Goal: Task Accomplishment & Management: Use online tool/utility

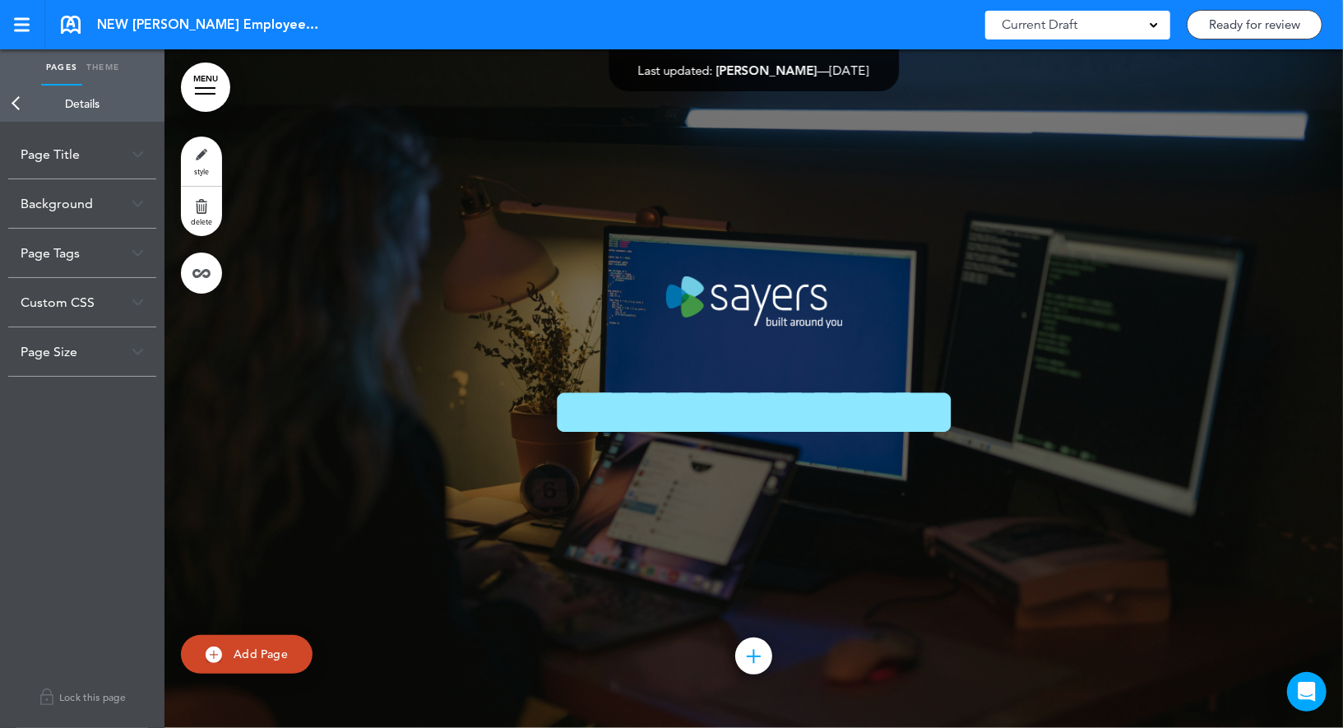
click at [86, 350] on div "Page Size" at bounding box center [82, 351] width 148 height 49
click at [12, 99] on link "Back" at bounding box center [16, 104] width 33 height 36
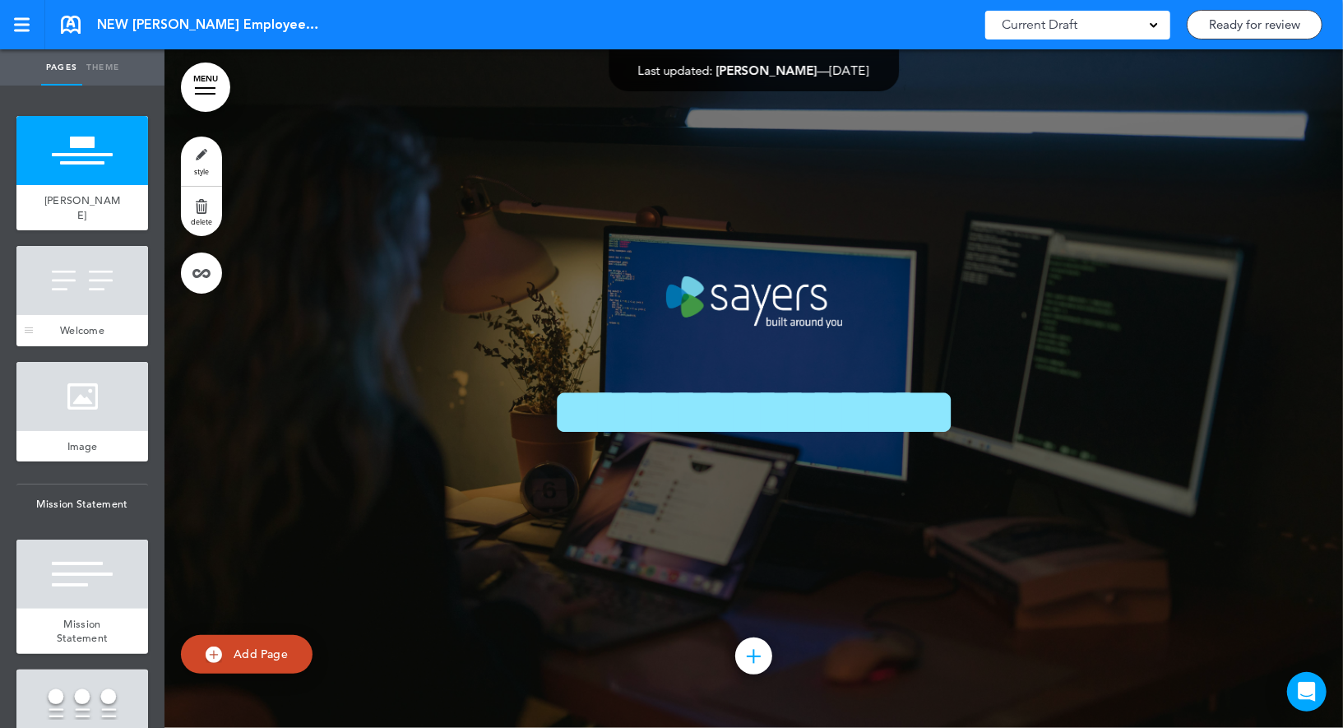
click at [91, 266] on div at bounding box center [82, 280] width 132 height 69
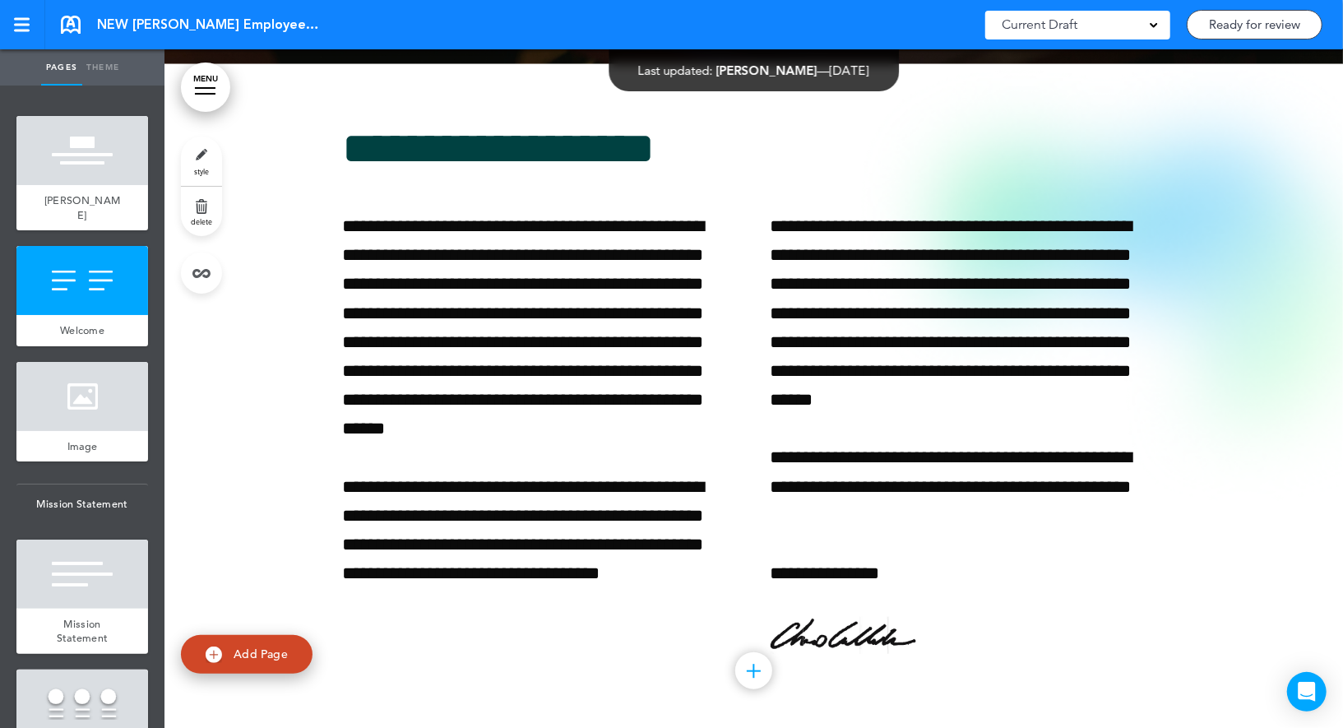
scroll to position [678, 0]
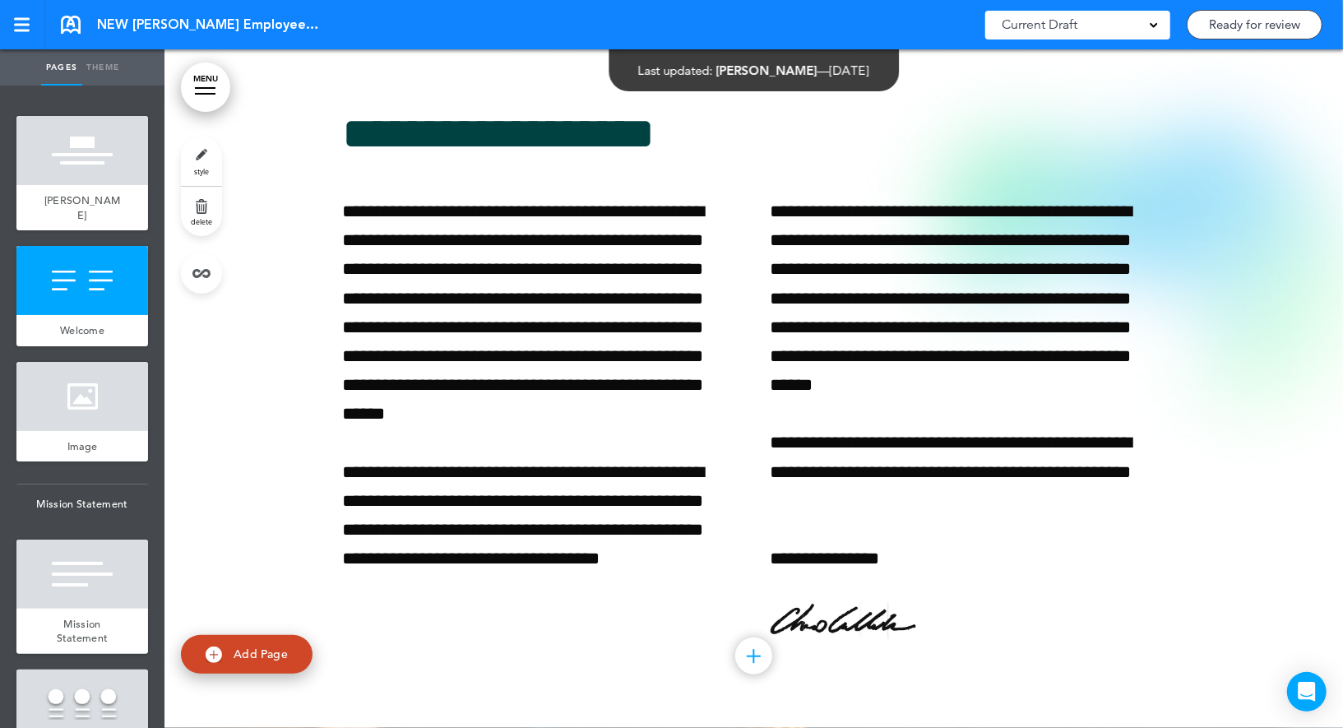
click at [197, 151] on link "style" at bounding box center [201, 160] width 41 height 49
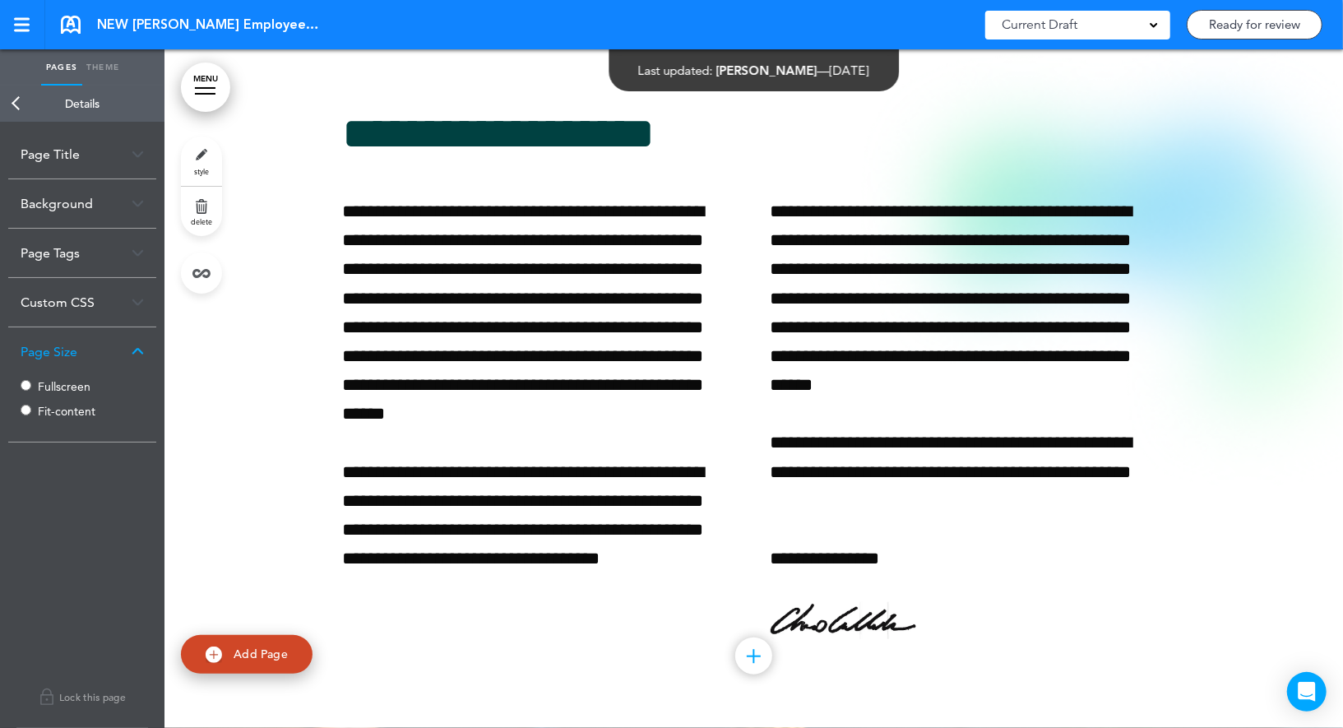
click at [18, 107] on link "Back" at bounding box center [16, 104] width 33 height 36
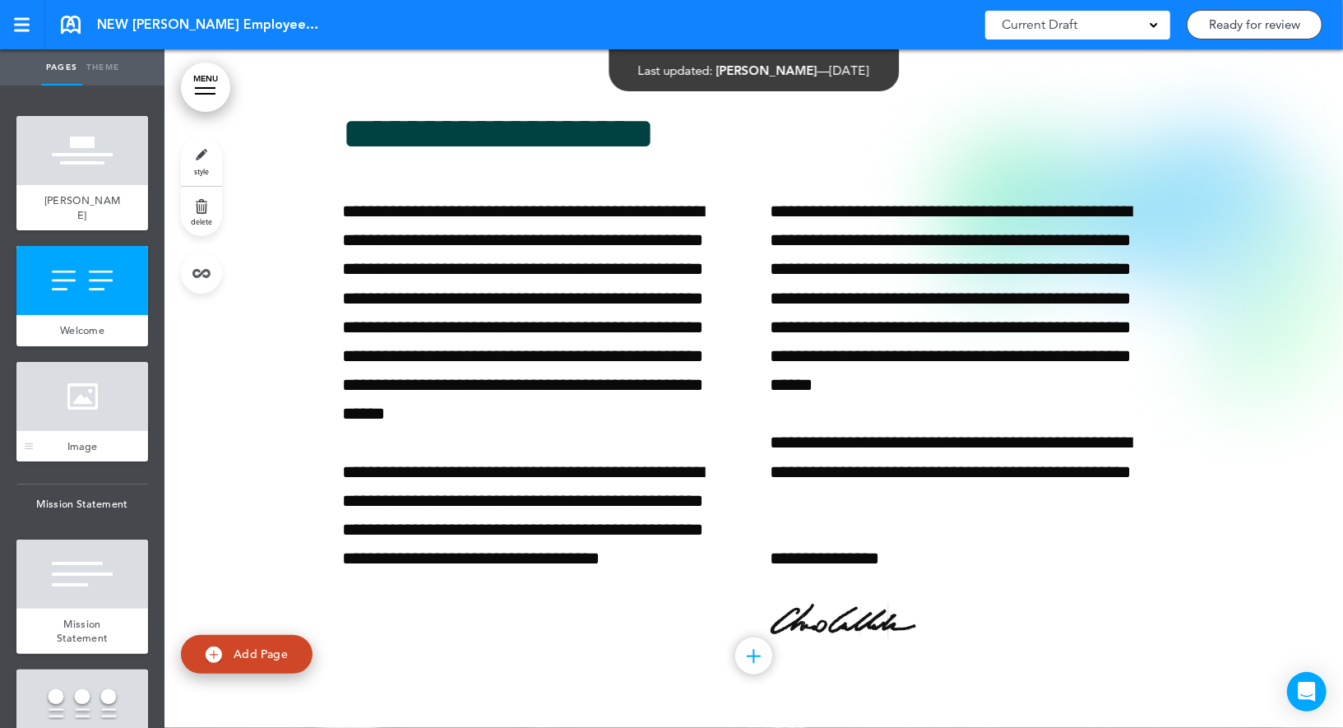
click at [86, 389] on div at bounding box center [82, 396] width 132 height 69
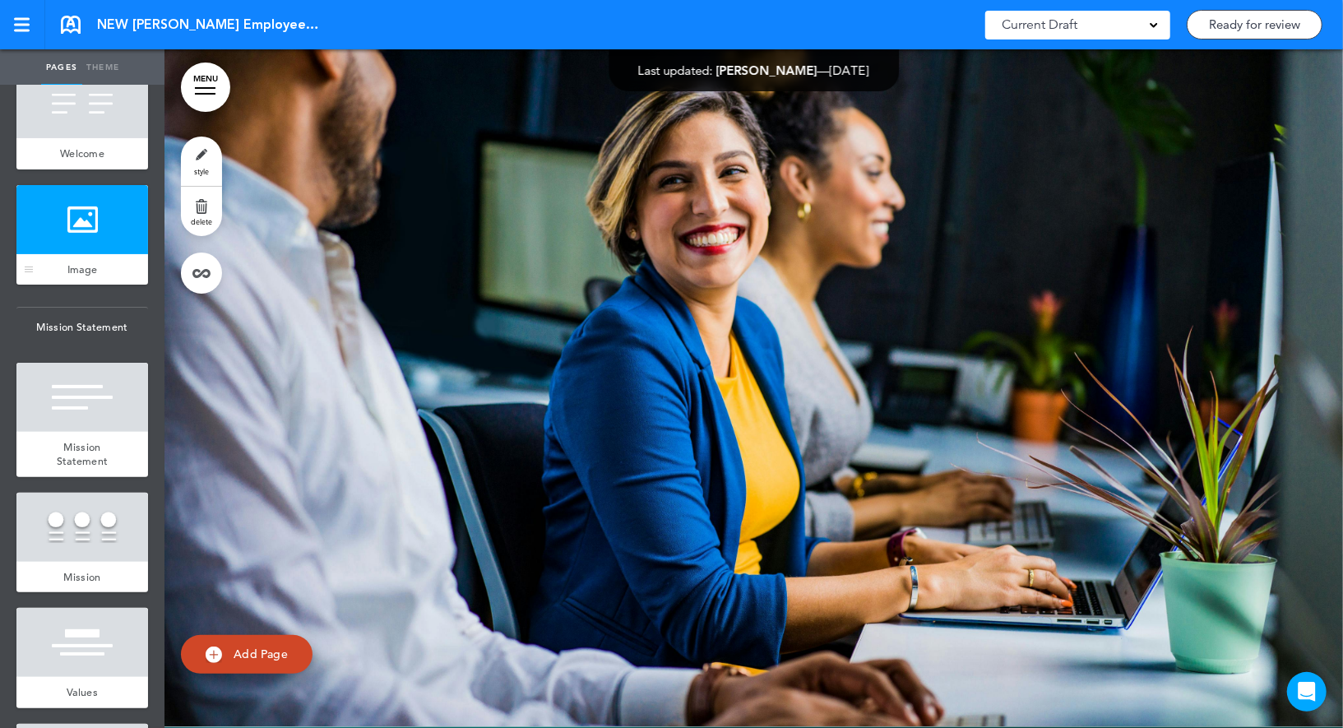
scroll to position [195, 0]
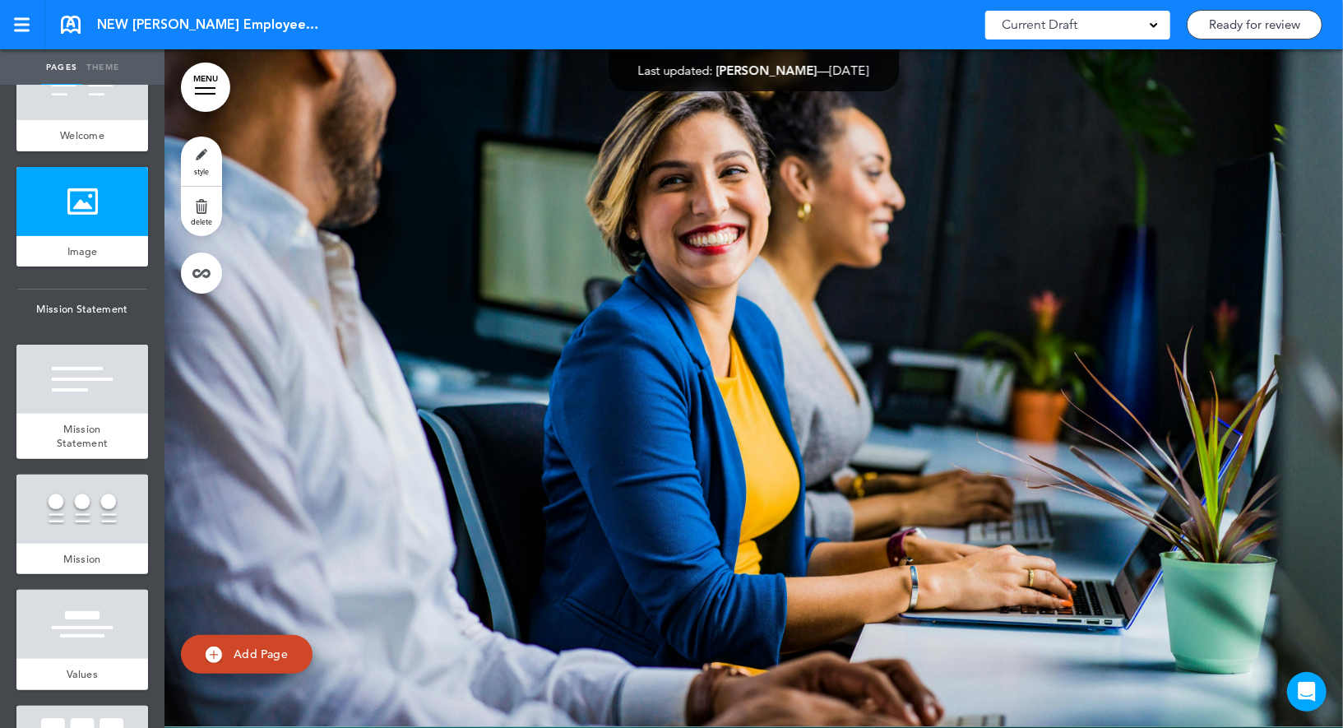
click at [192, 168] on link "style" at bounding box center [201, 160] width 41 height 49
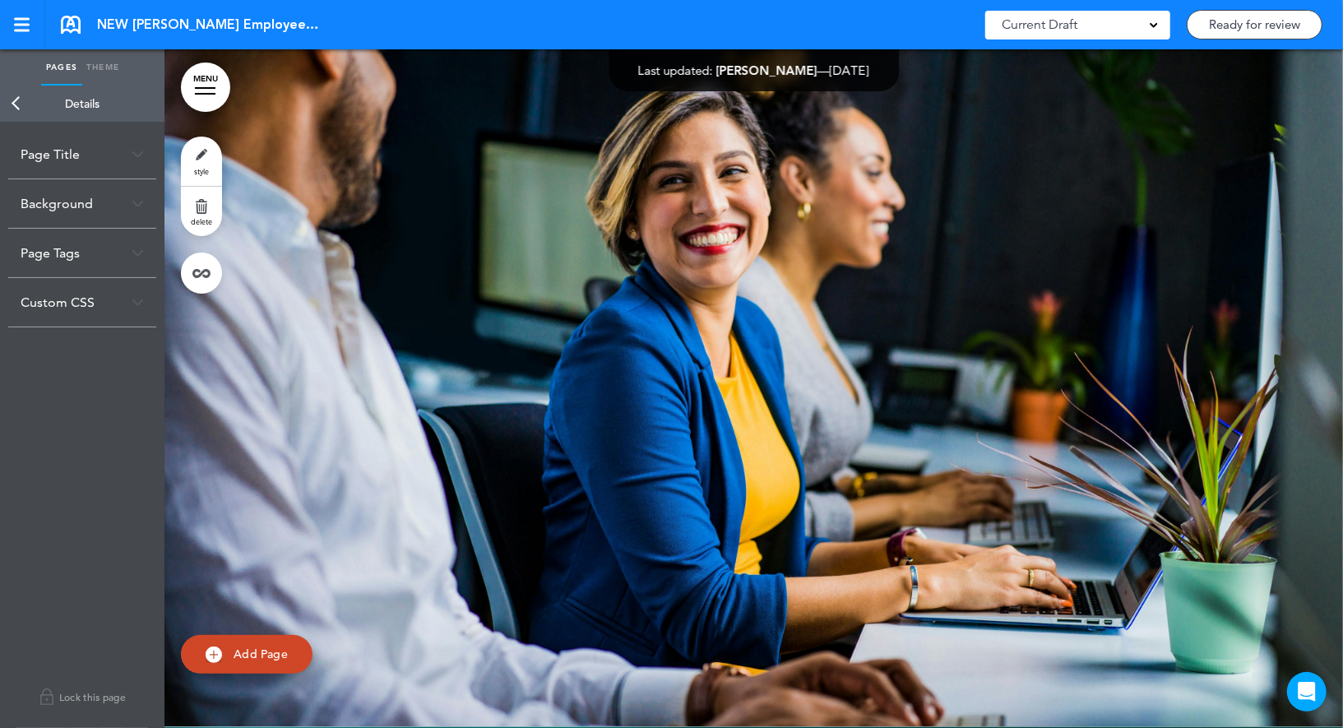
click at [13, 99] on link "Back" at bounding box center [16, 104] width 33 height 36
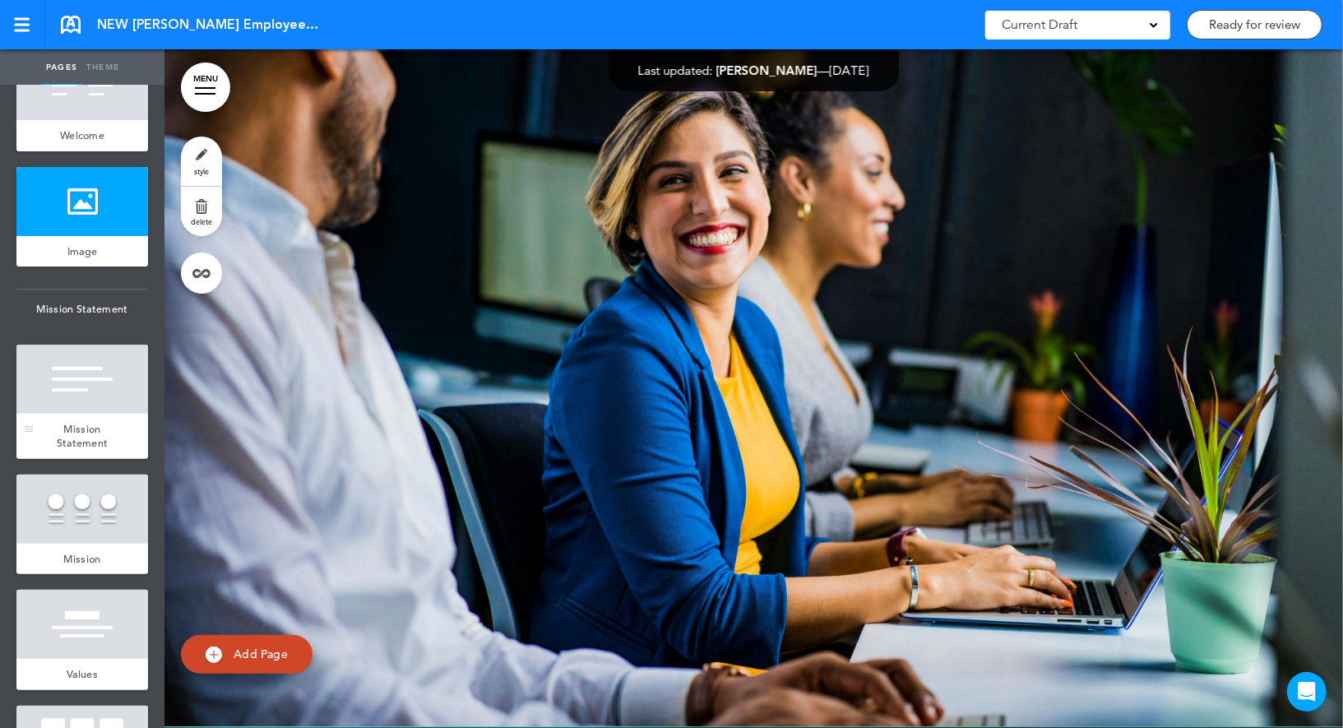
click at [109, 414] on div "Mission Statement" at bounding box center [82, 436] width 132 height 45
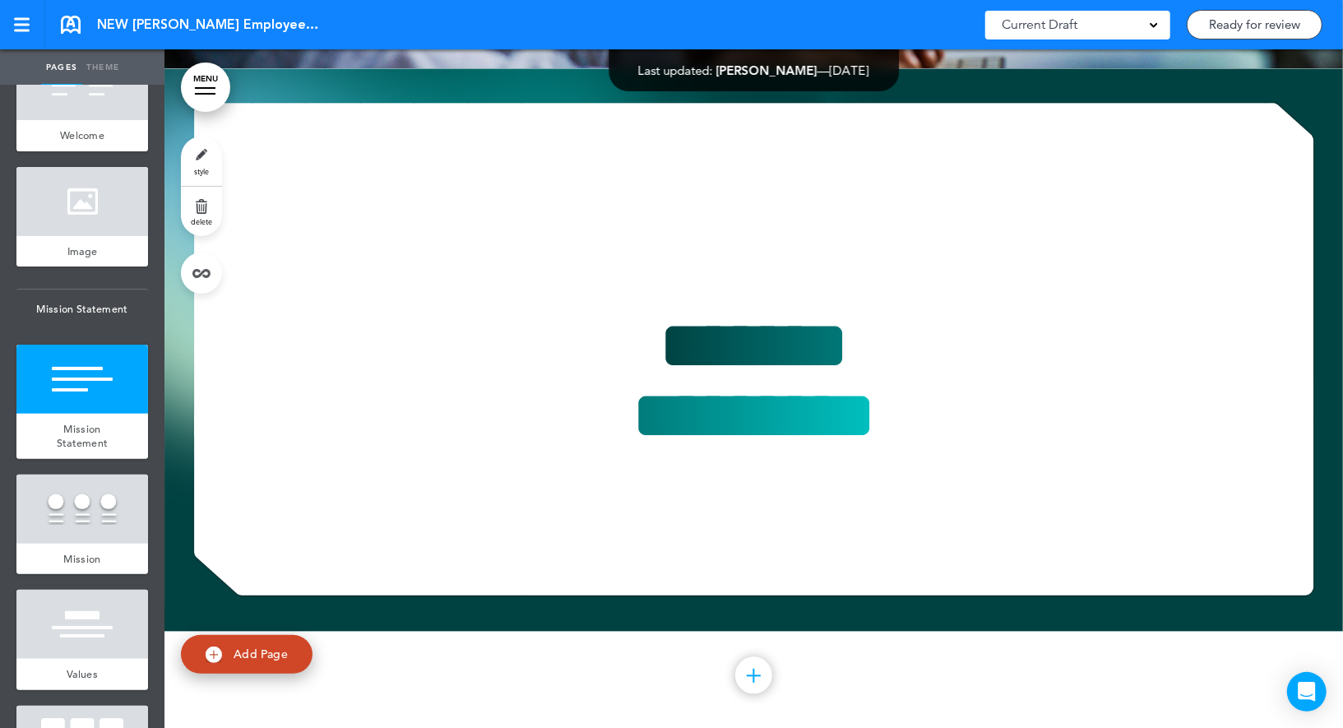
scroll to position [2036, 0]
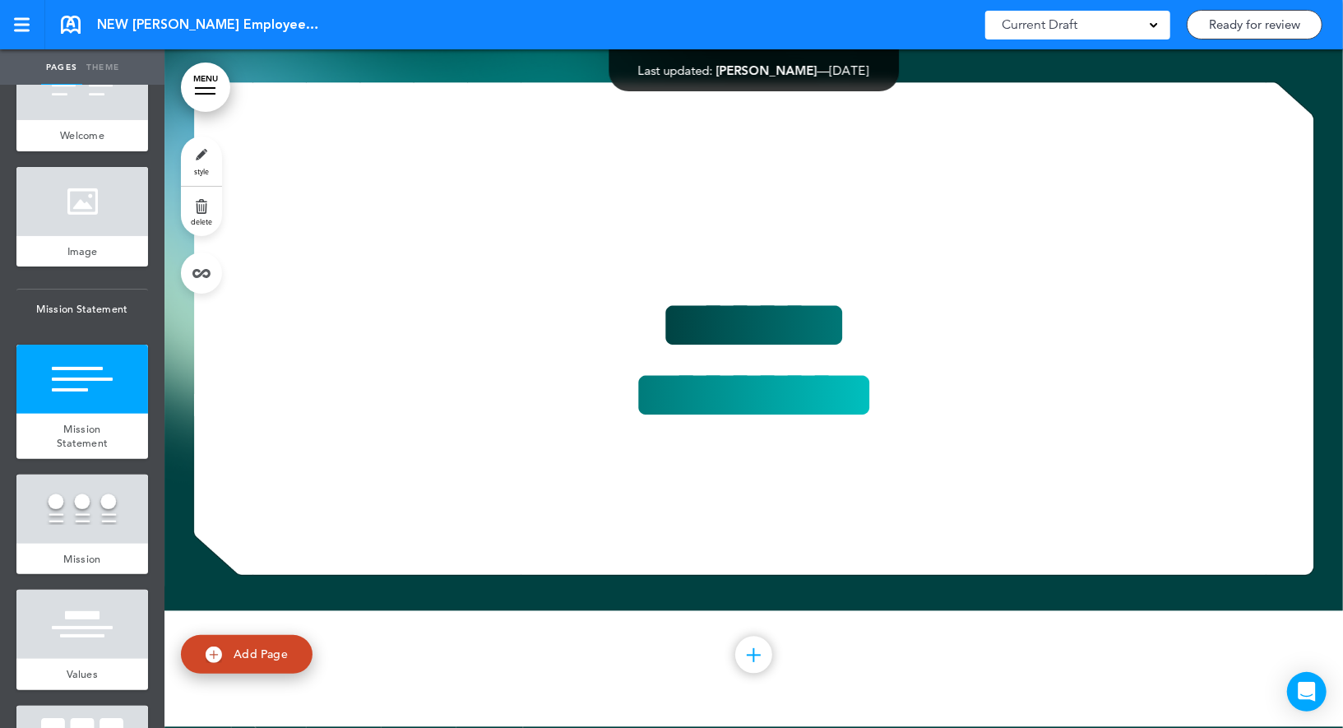
click at [204, 155] on link "style" at bounding box center [201, 160] width 41 height 49
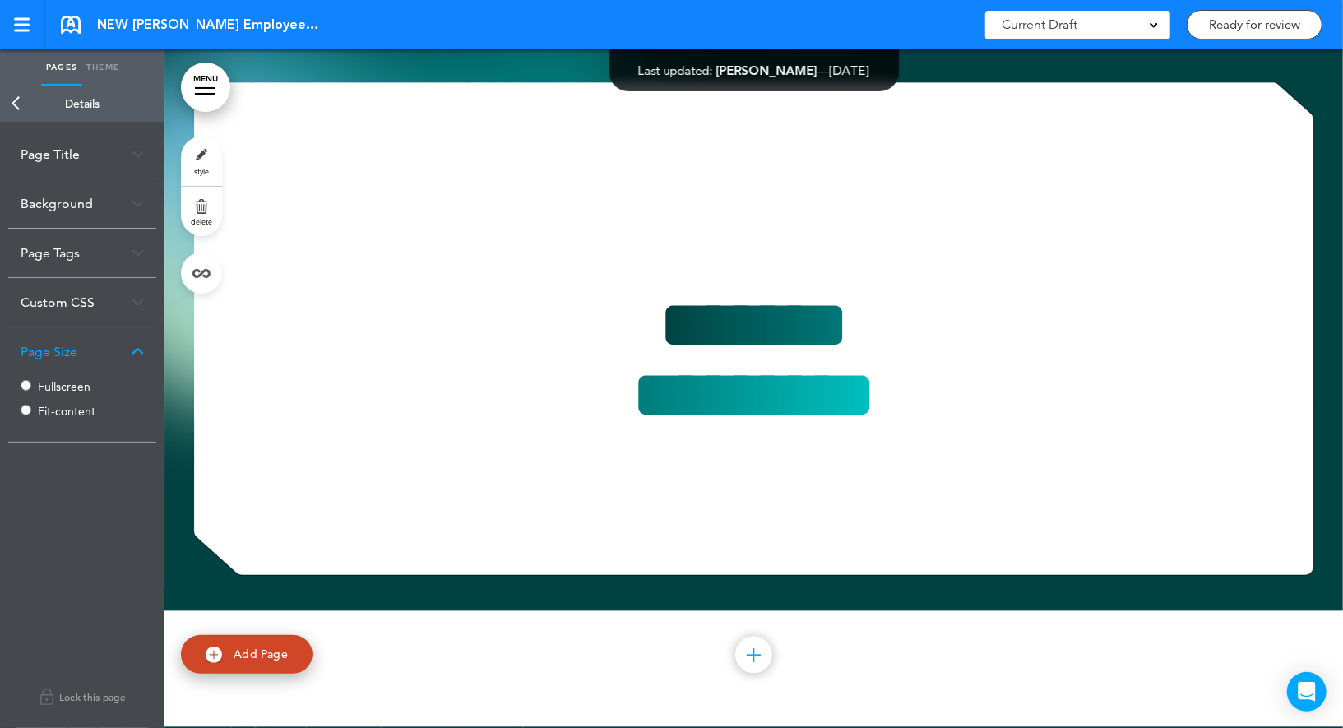
click at [19, 107] on link "Back" at bounding box center [16, 104] width 33 height 36
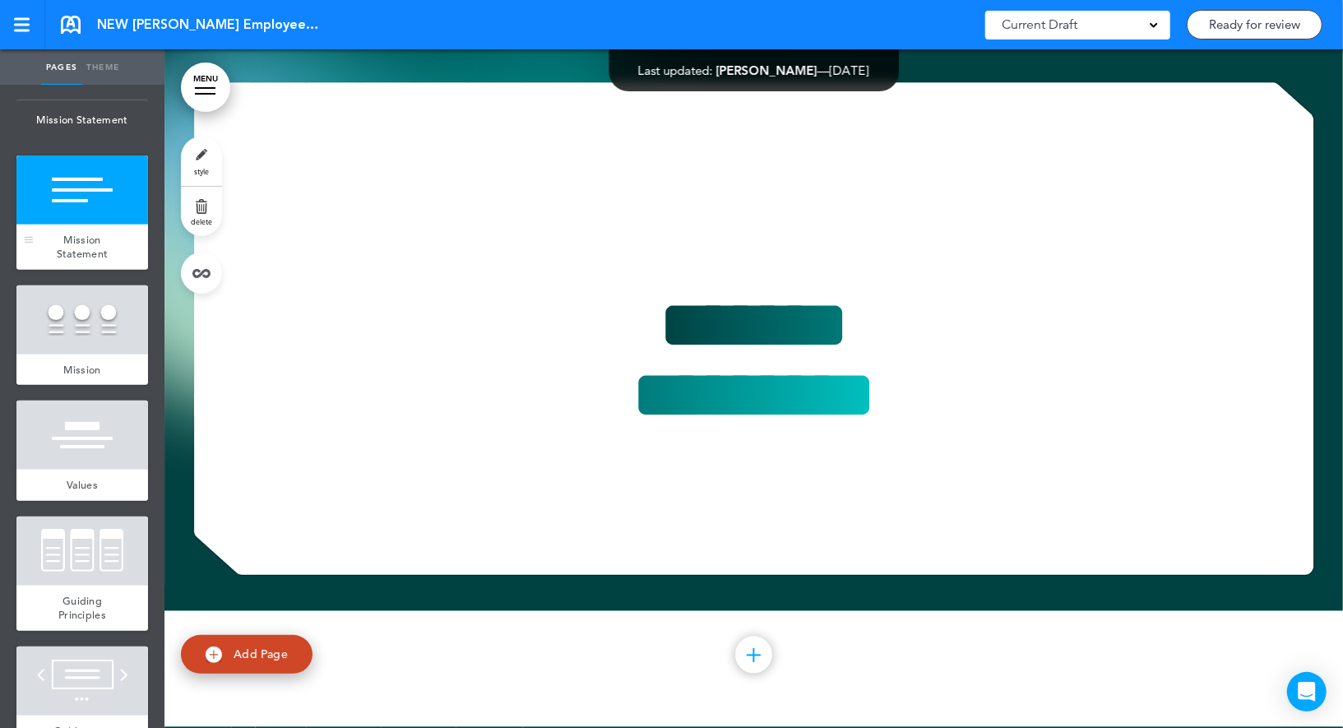
scroll to position [388, 0]
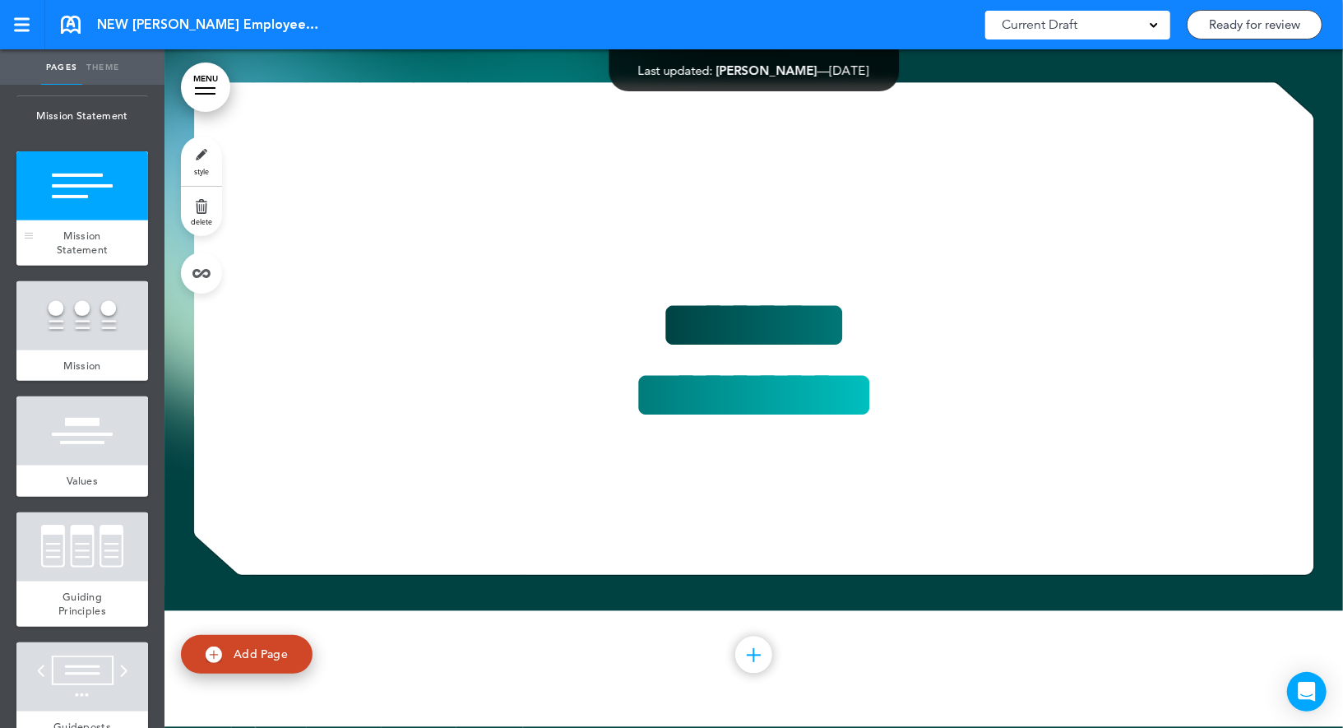
click at [69, 331] on div at bounding box center [82, 315] width 132 height 69
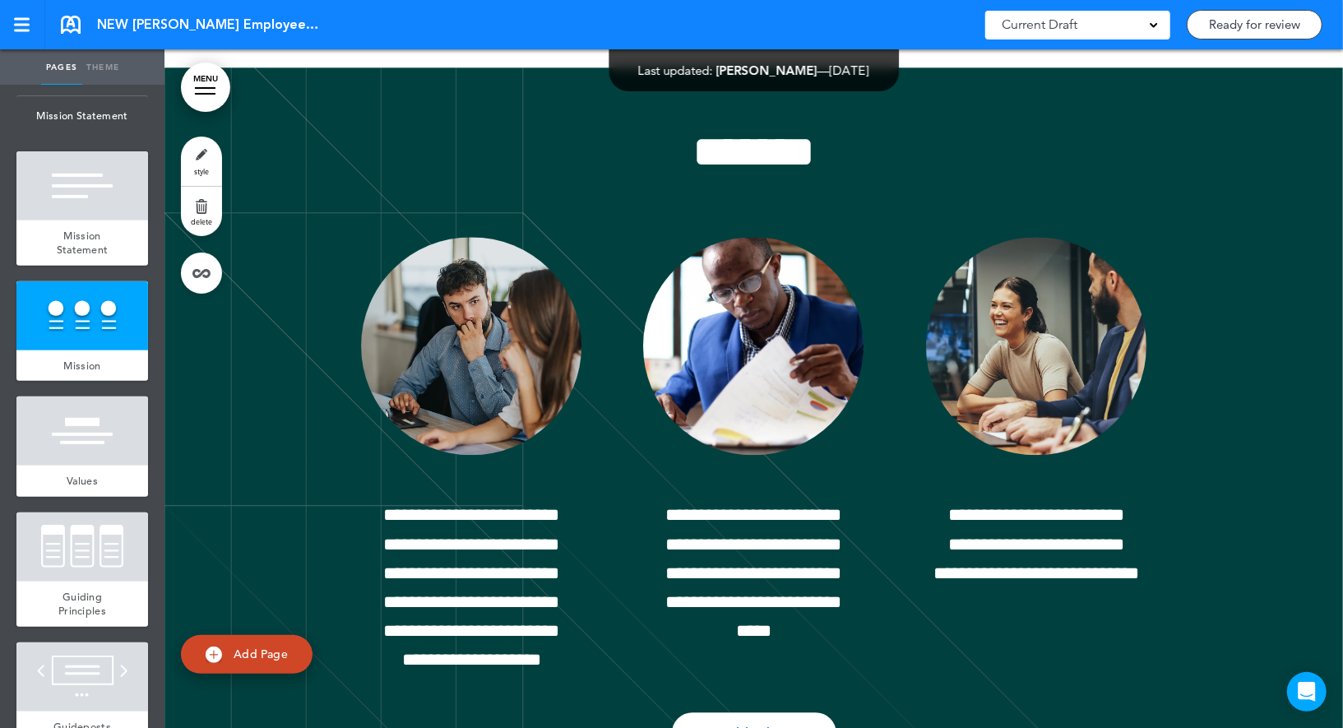
scroll to position [2715, 0]
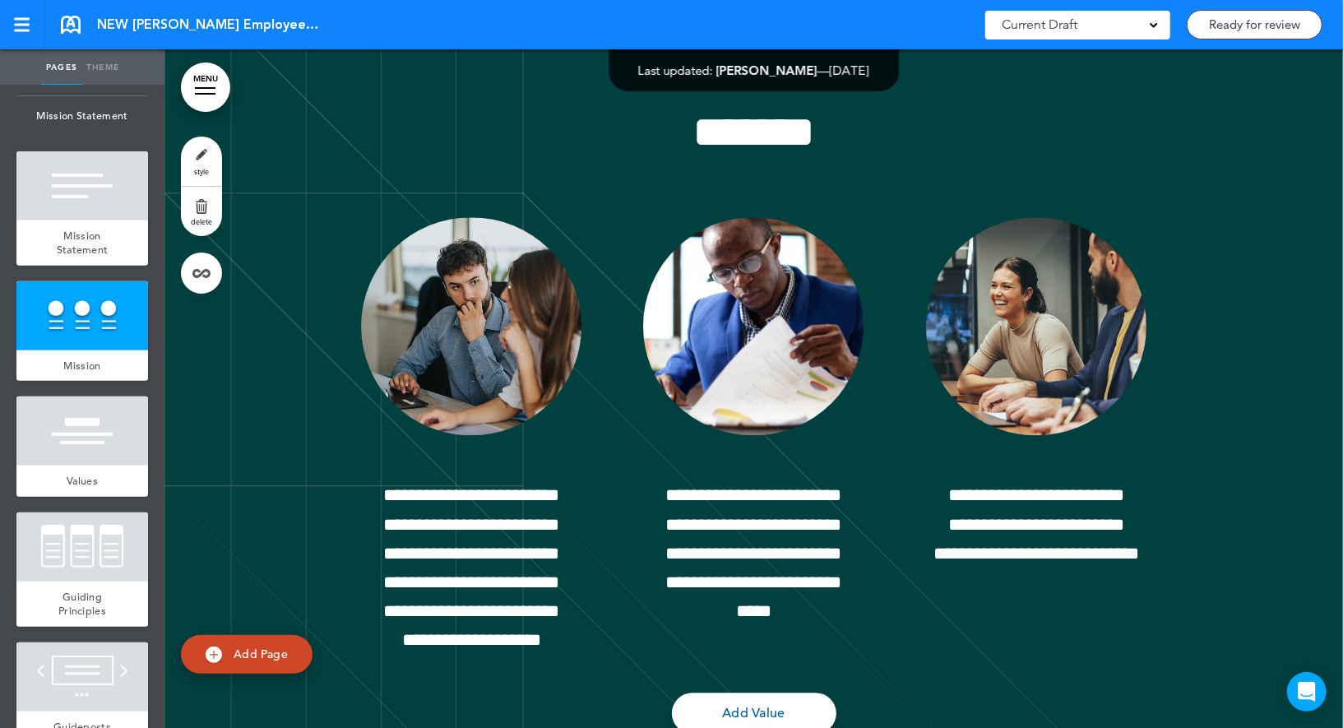
click at [205, 155] on link "style" at bounding box center [201, 160] width 41 height 49
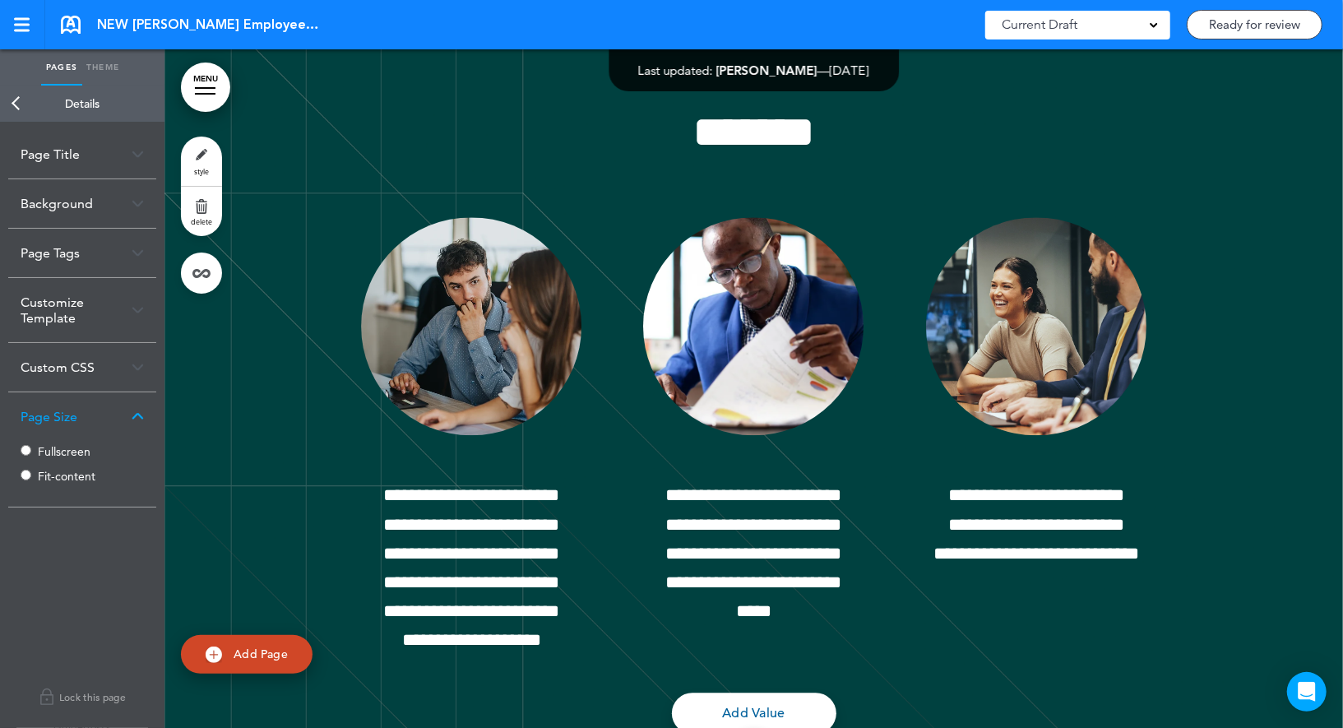
click at [13, 100] on link "Back" at bounding box center [16, 104] width 33 height 36
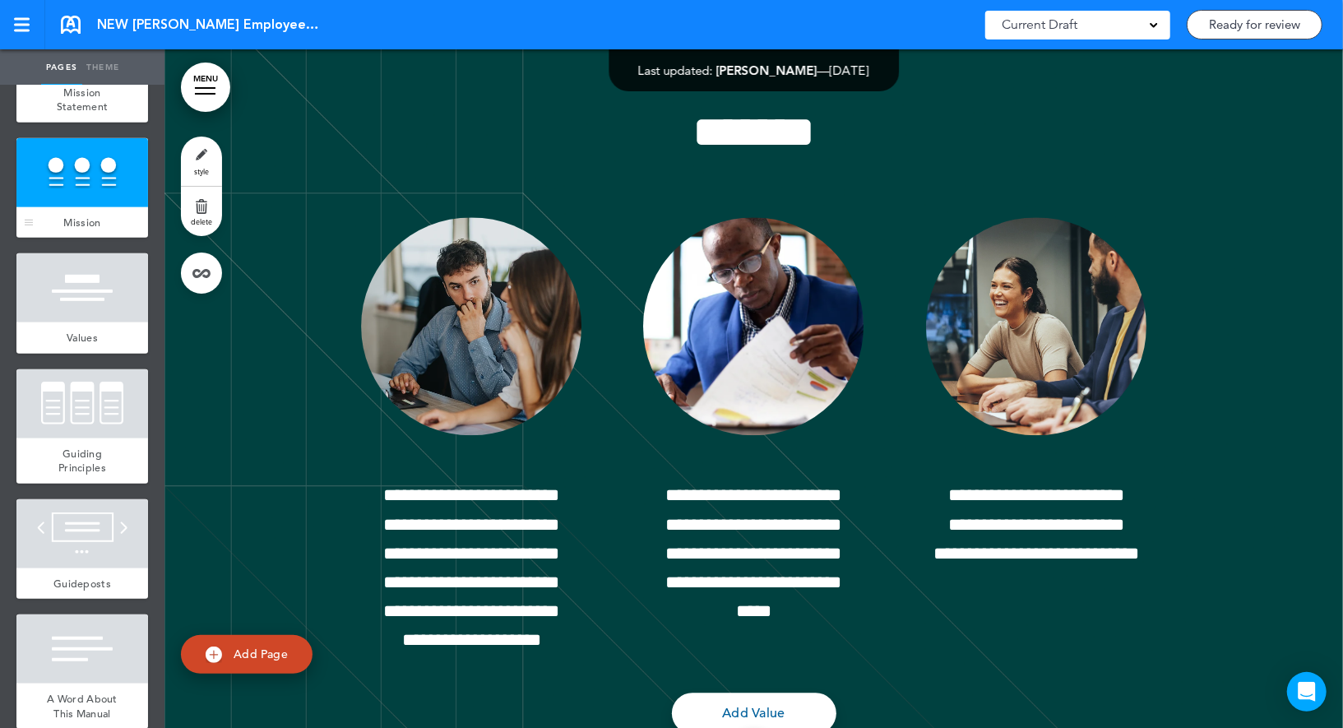
scroll to position [553, 0]
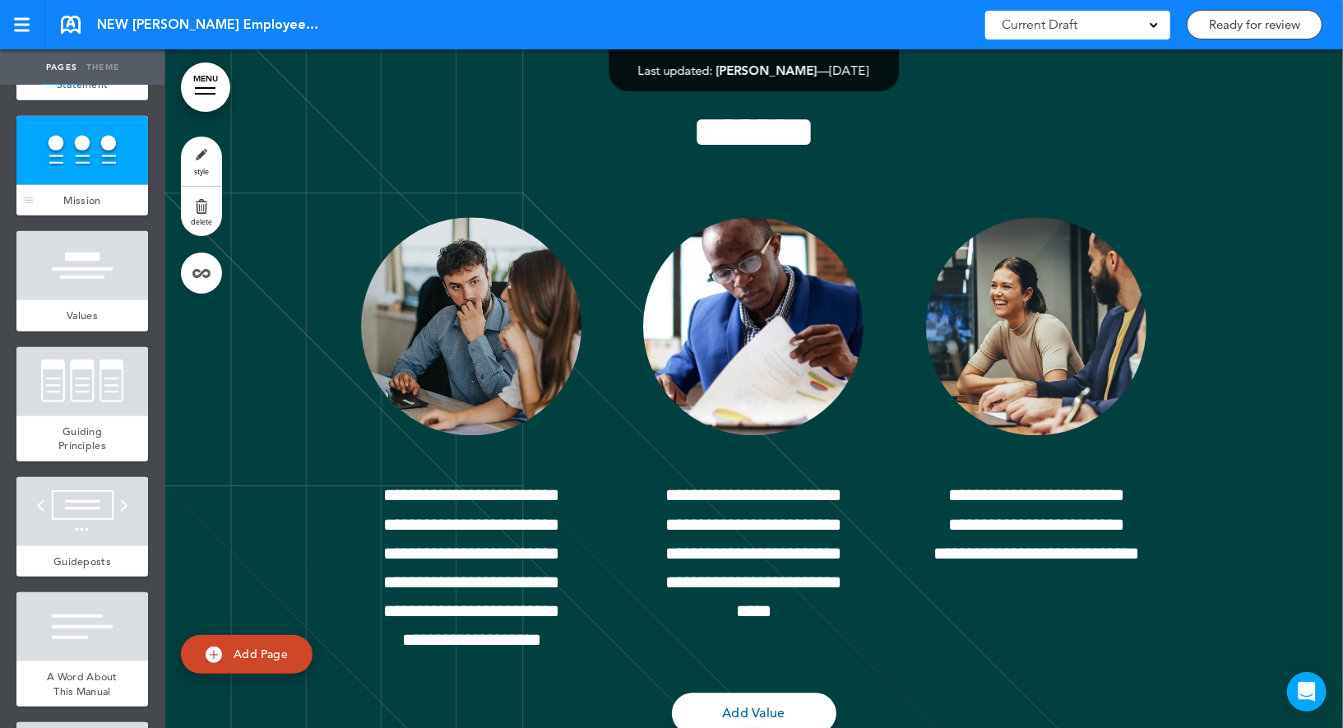
click at [90, 309] on div "Values" at bounding box center [82, 315] width 132 height 31
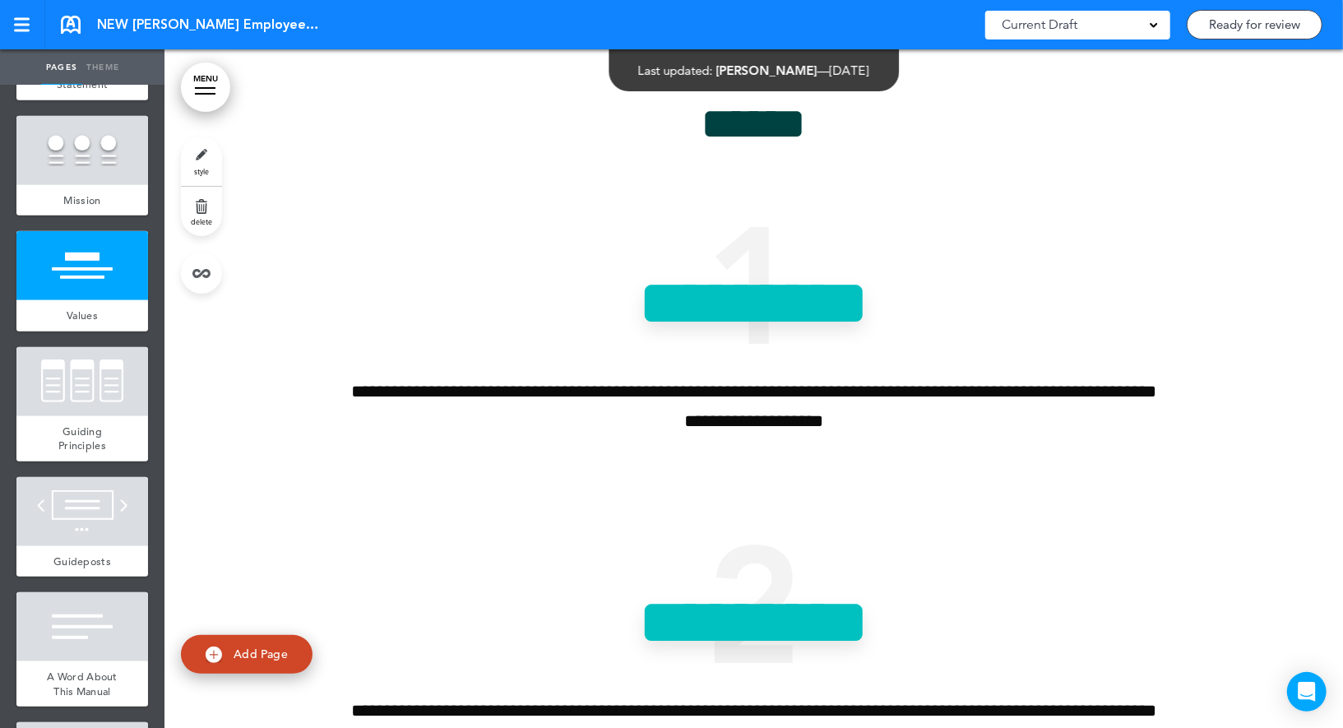
scroll to position [3520, 0]
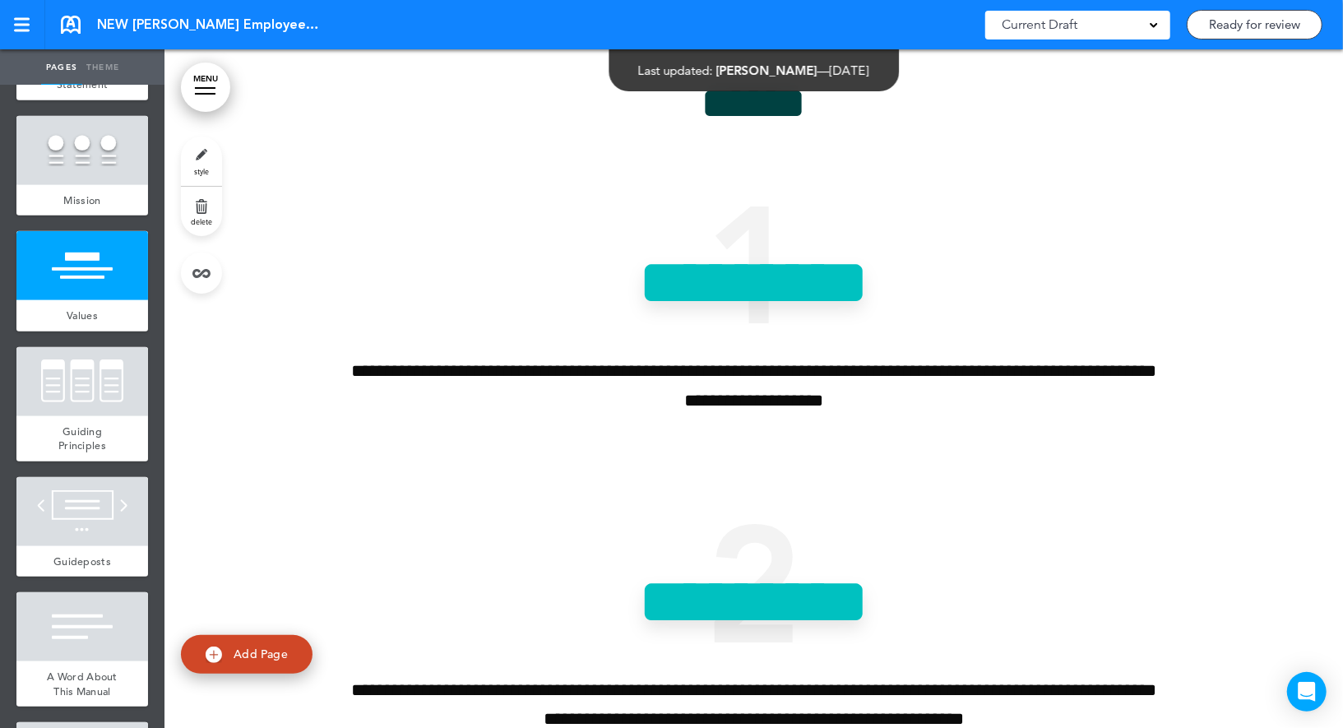
click at [195, 159] on link "style" at bounding box center [201, 160] width 41 height 49
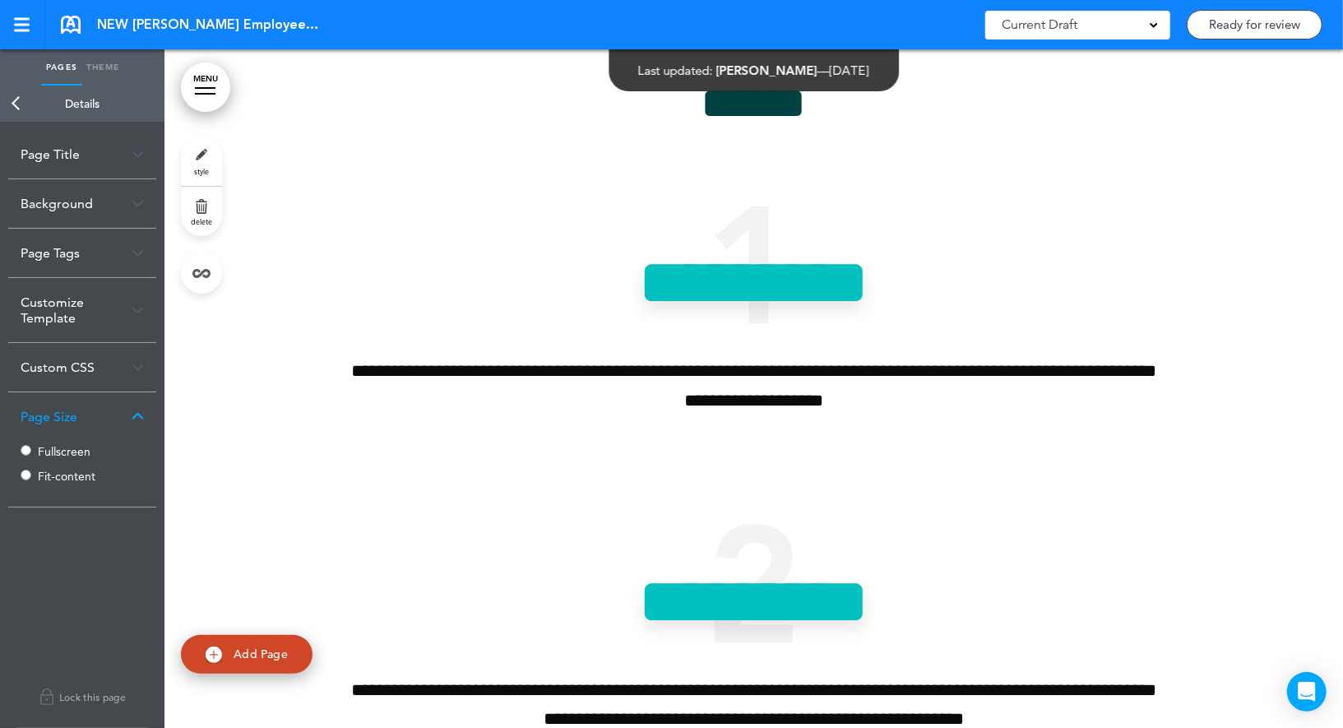
click at [12, 99] on link "Back" at bounding box center [16, 104] width 33 height 36
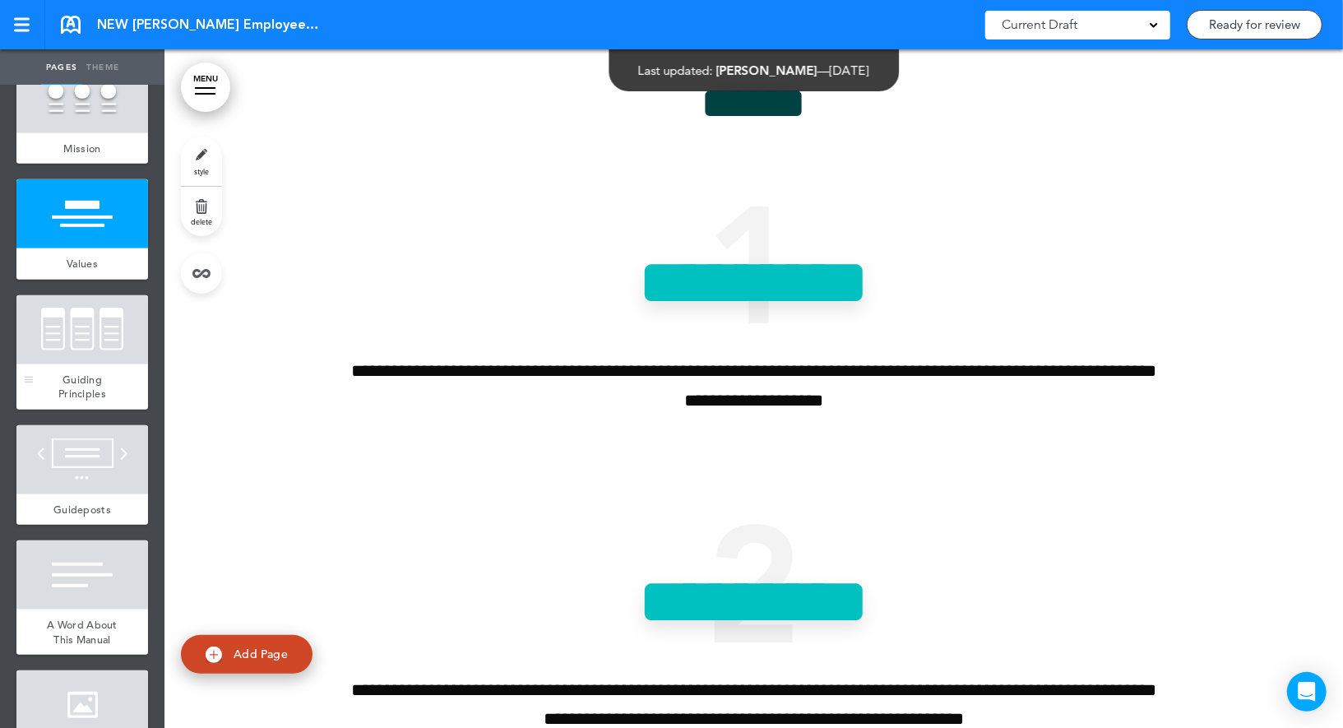
scroll to position [610, 0]
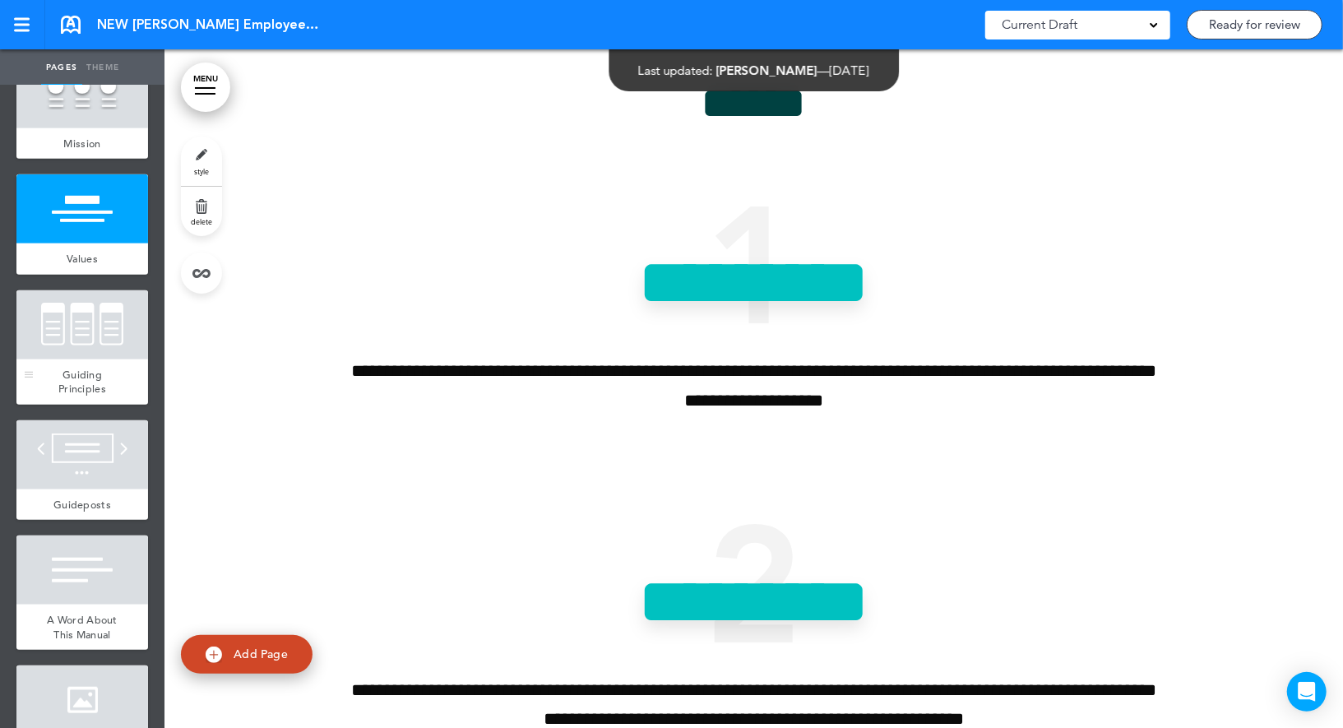
click at [115, 331] on div at bounding box center [82, 324] width 132 height 69
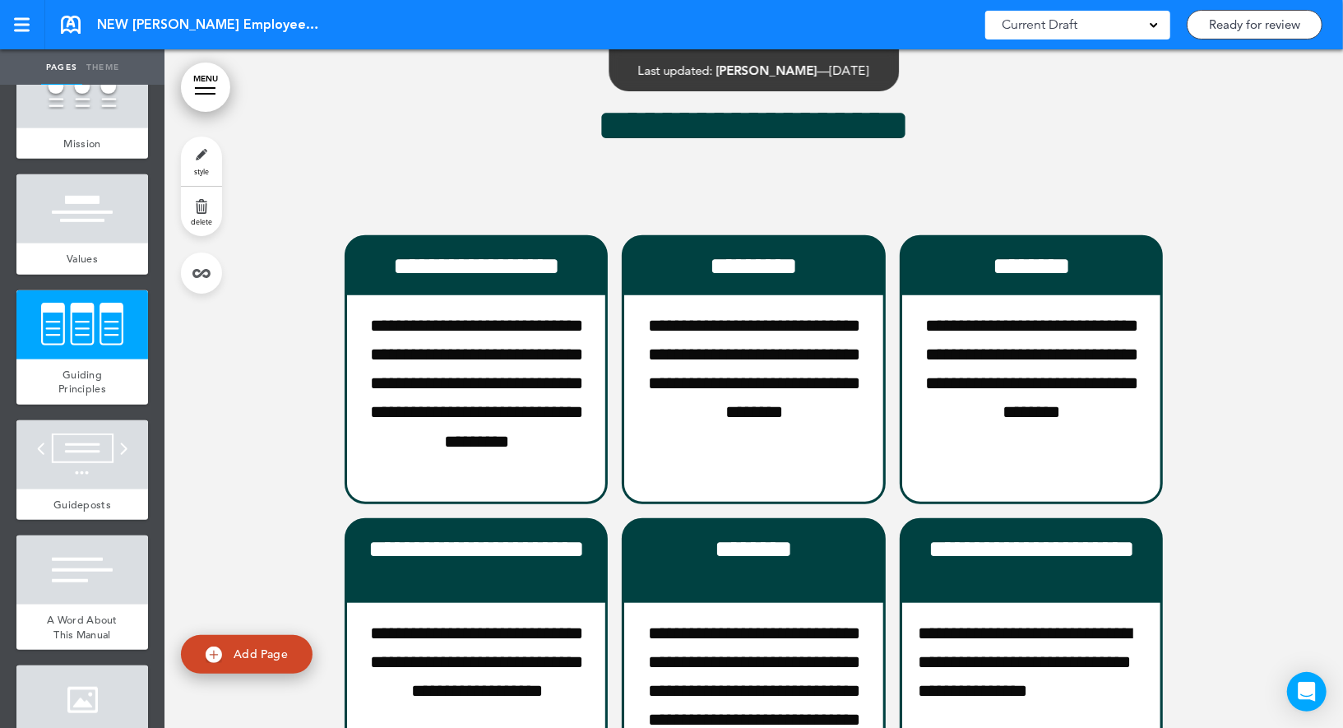
scroll to position [4724, 0]
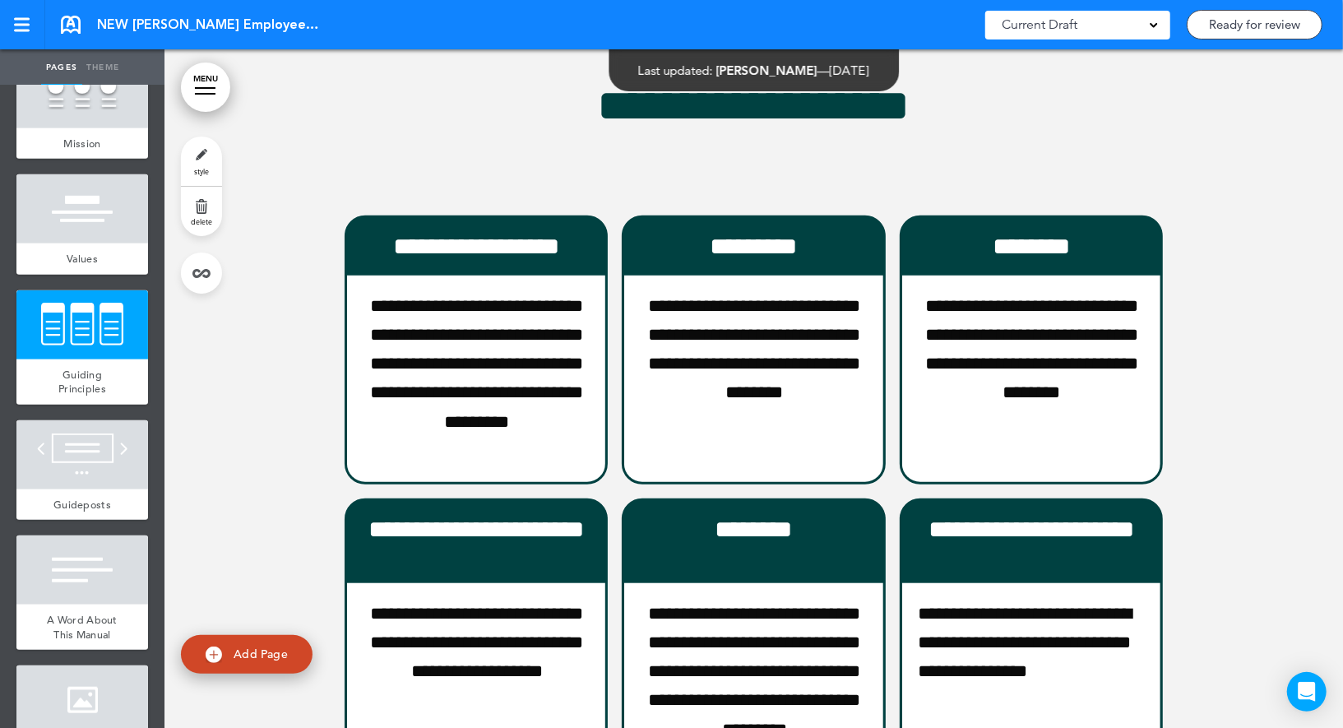
click at [199, 162] on link "style" at bounding box center [201, 160] width 41 height 49
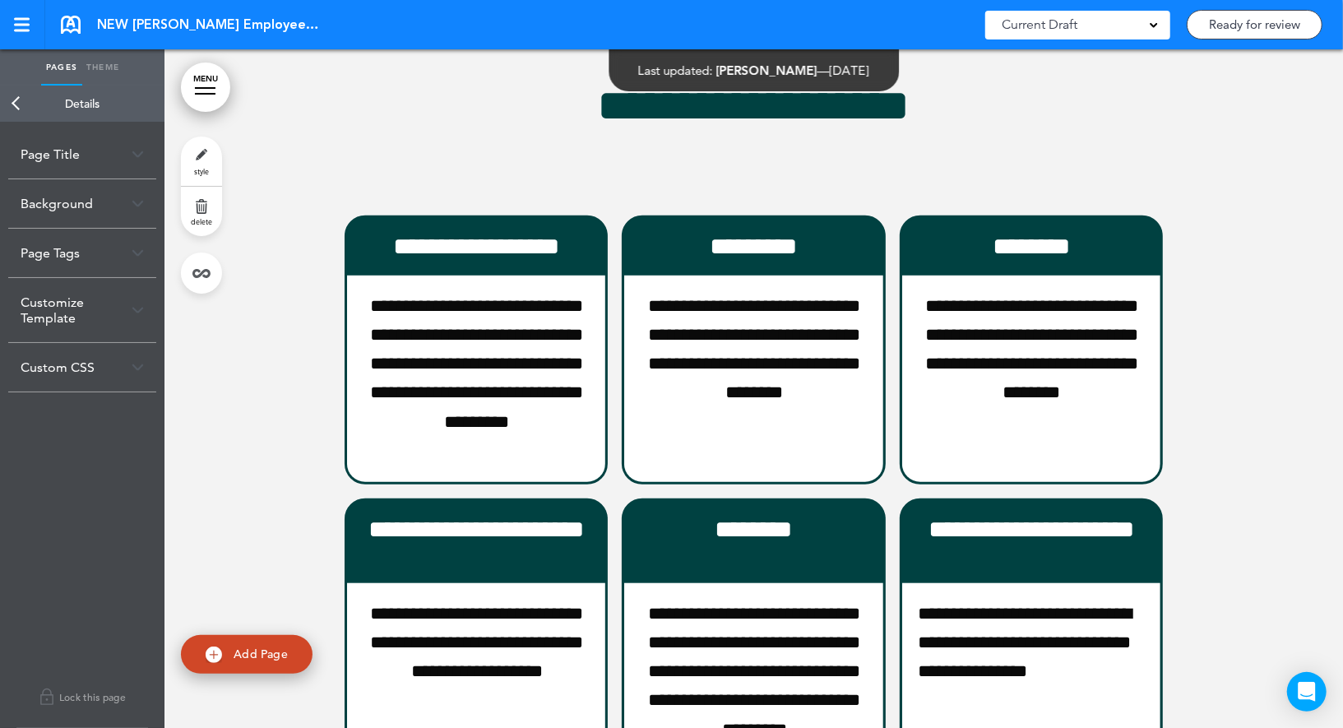
click at [18, 108] on link "Back" at bounding box center [16, 104] width 33 height 36
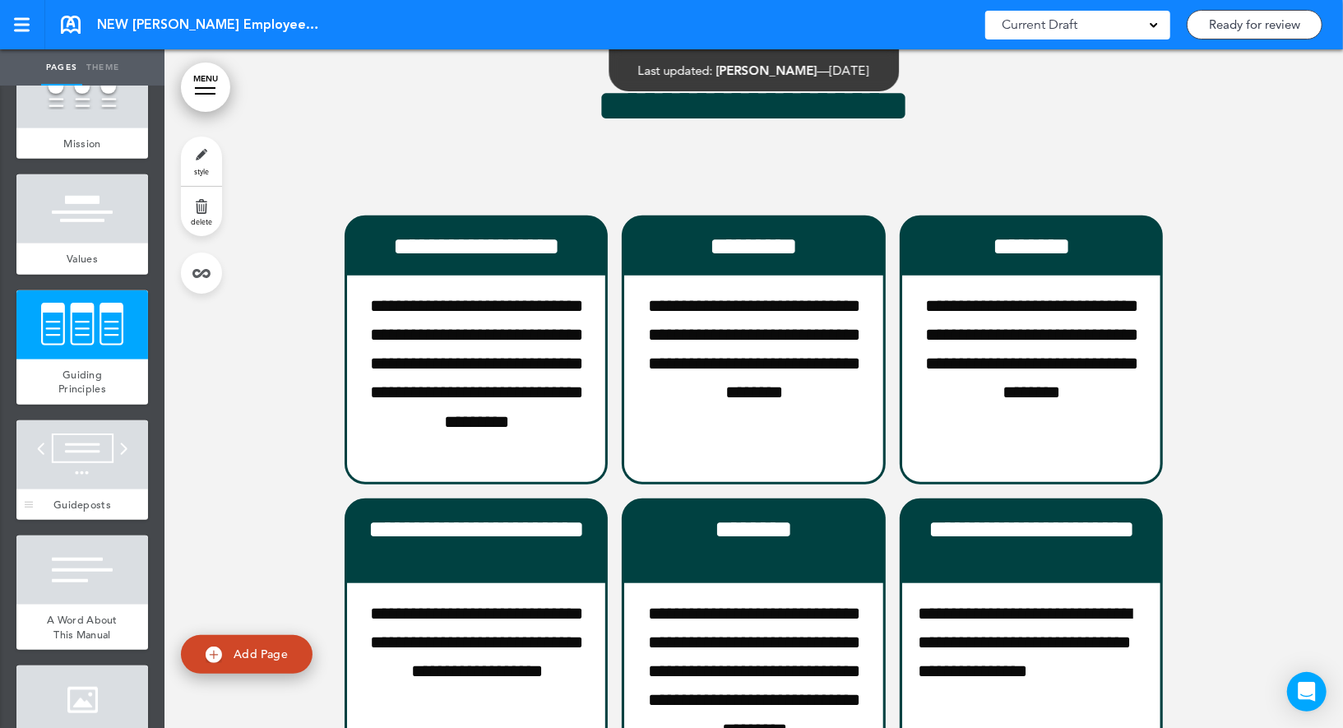
click at [93, 425] on div at bounding box center [82, 454] width 132 height 69
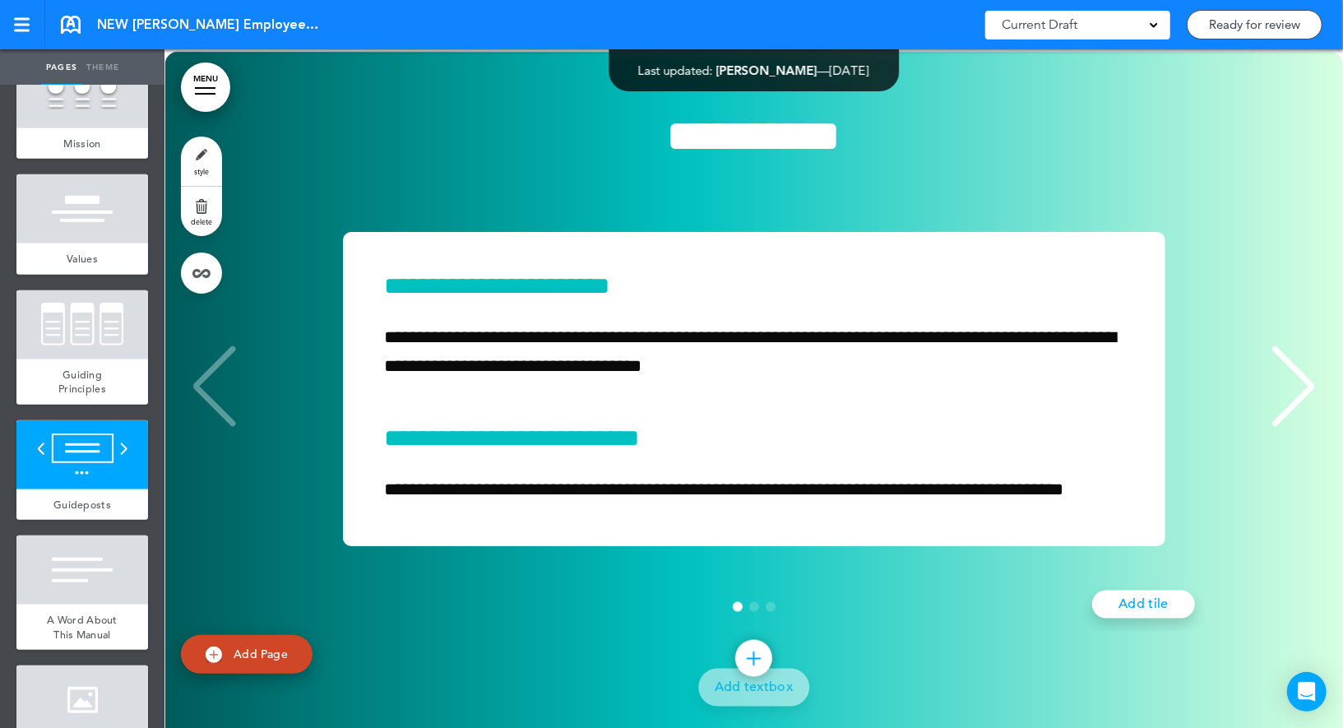
scroll to position [5708, 0]
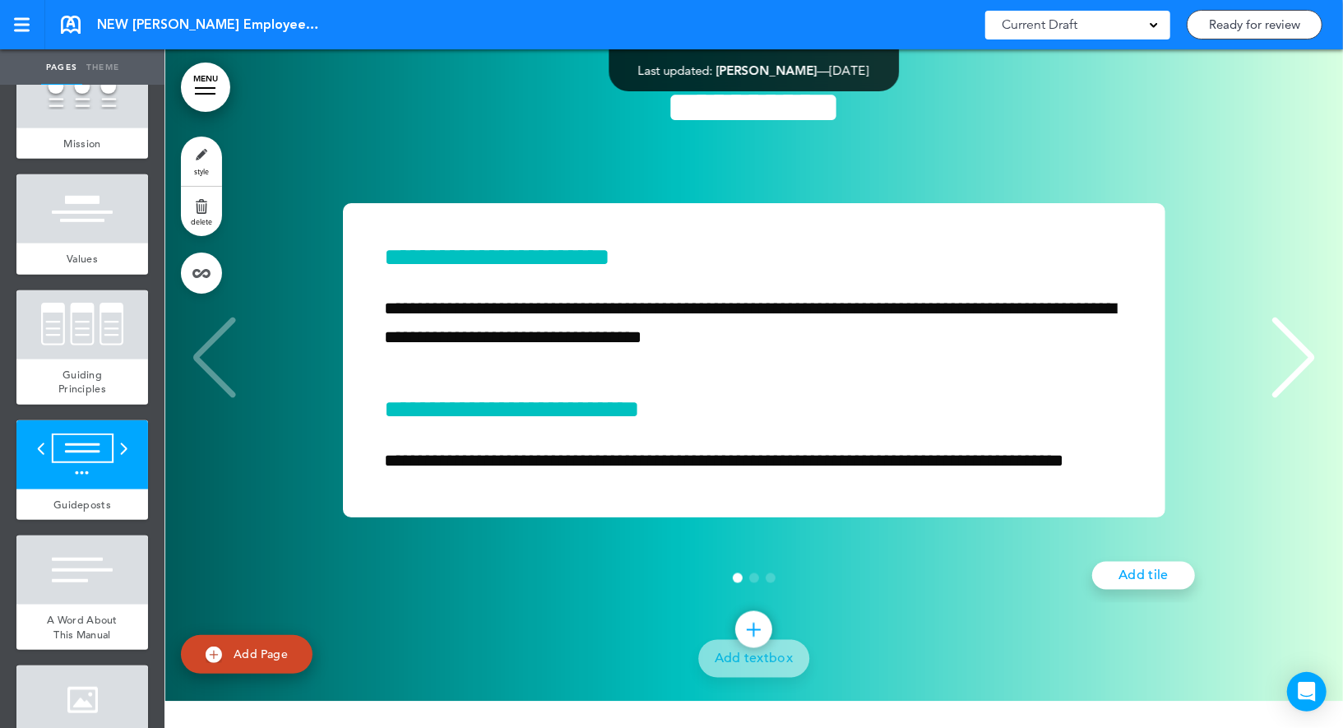
click at [187, 153] on link "style" at bounding box center [201, 160] width 41 height 49
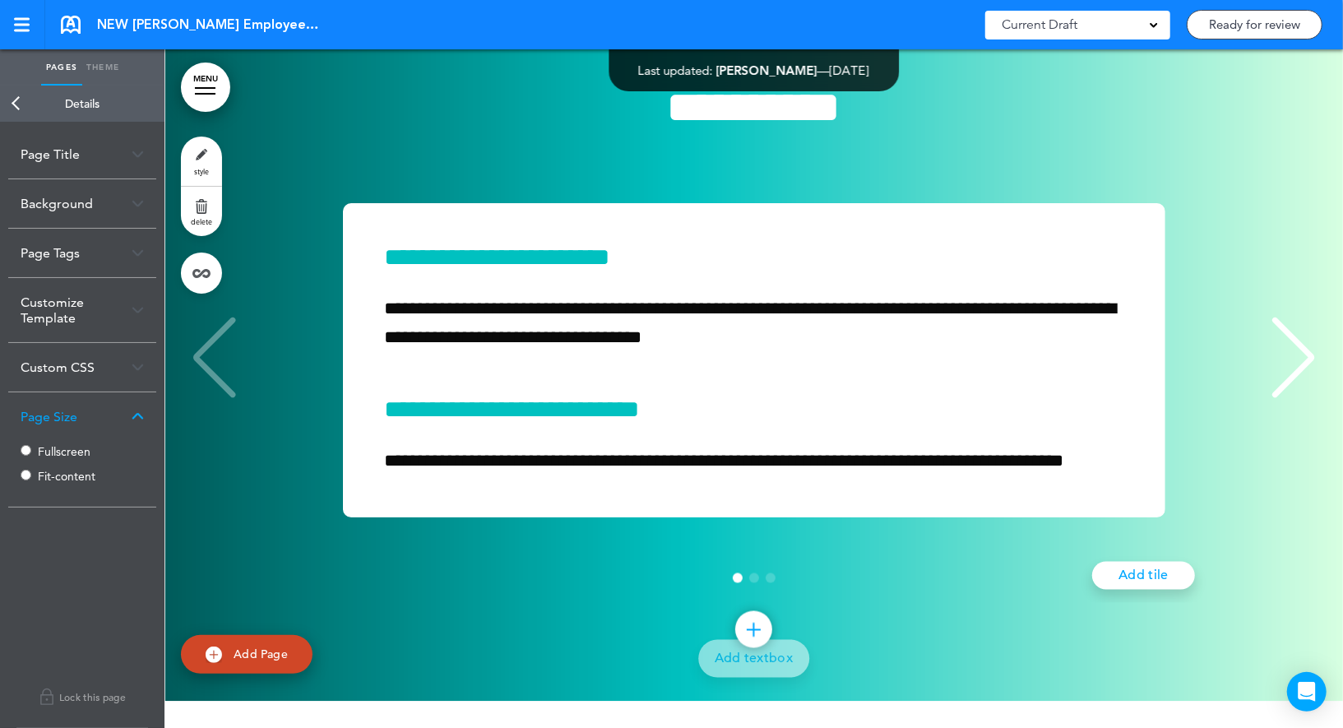
click at [23, 104] on link "Back" at bounding box center [16, 104] width 33 height 36
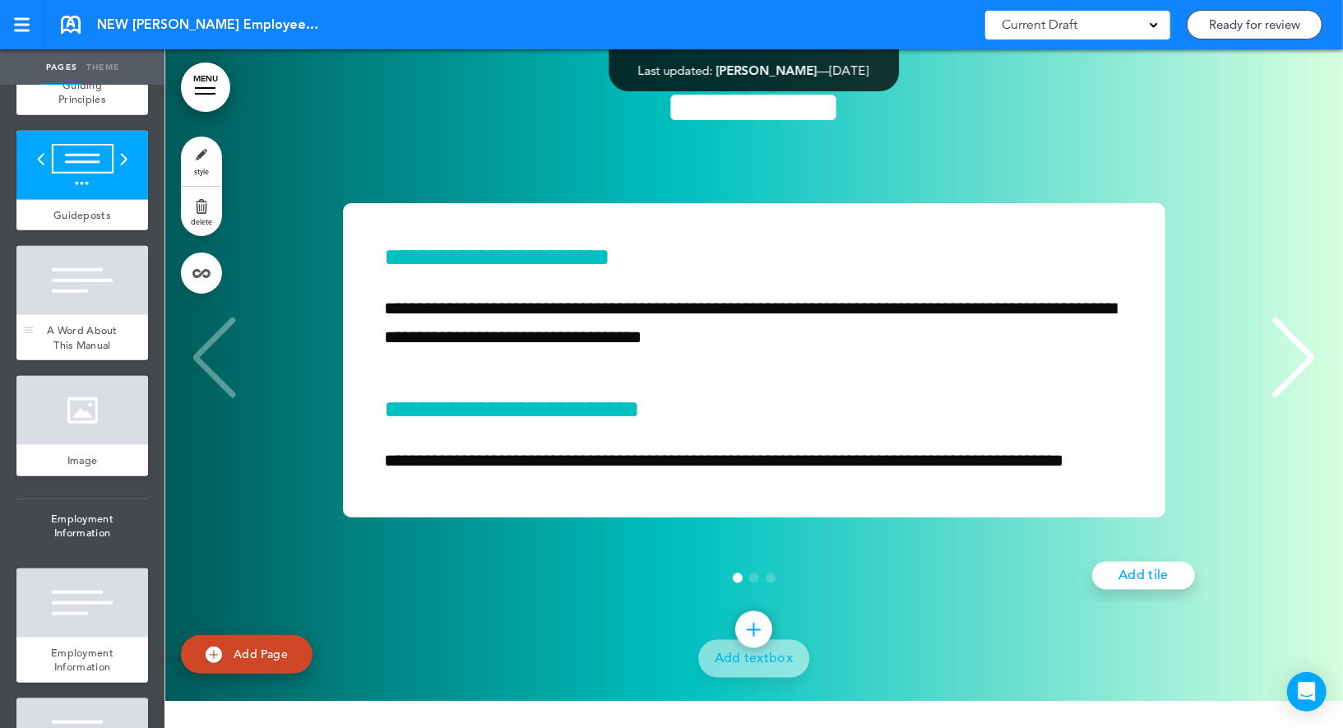
scroll to position [933, 0]
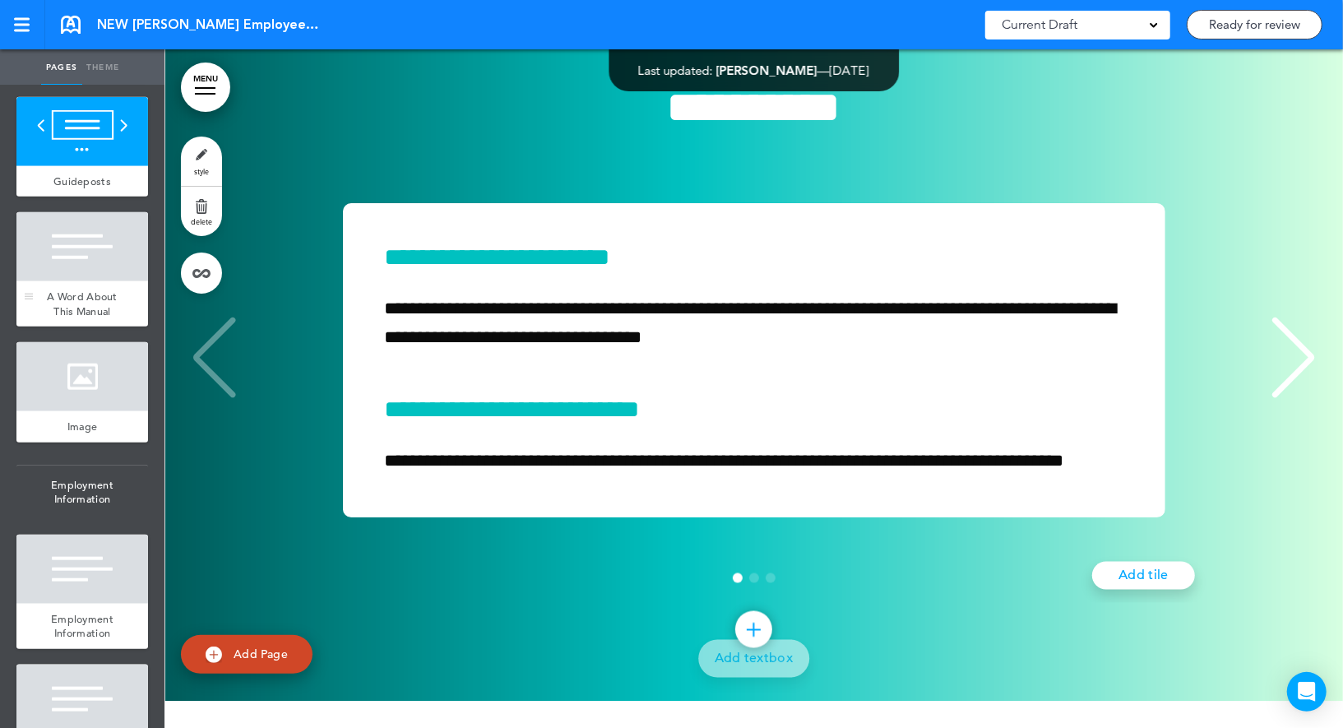
click at [94, 238] on div at bounding box center [82, 246] width 132 height 69
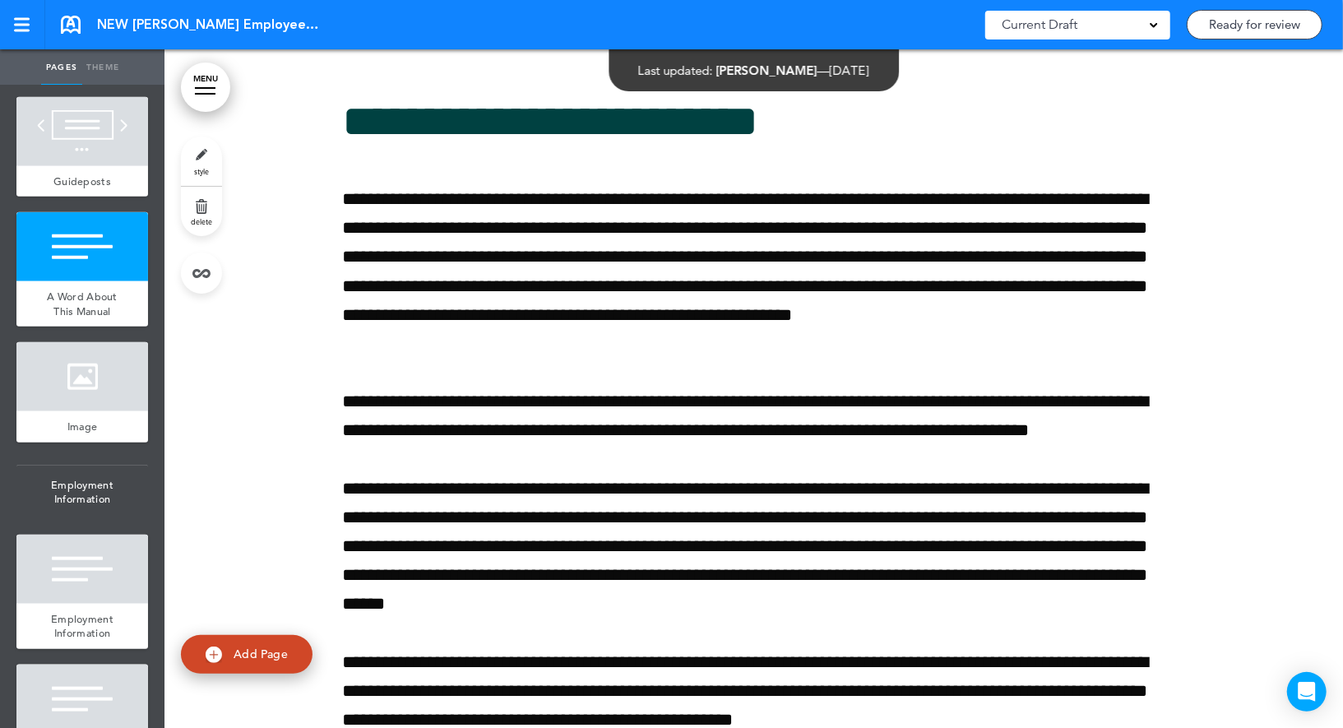
scroll to position [6386, 0]
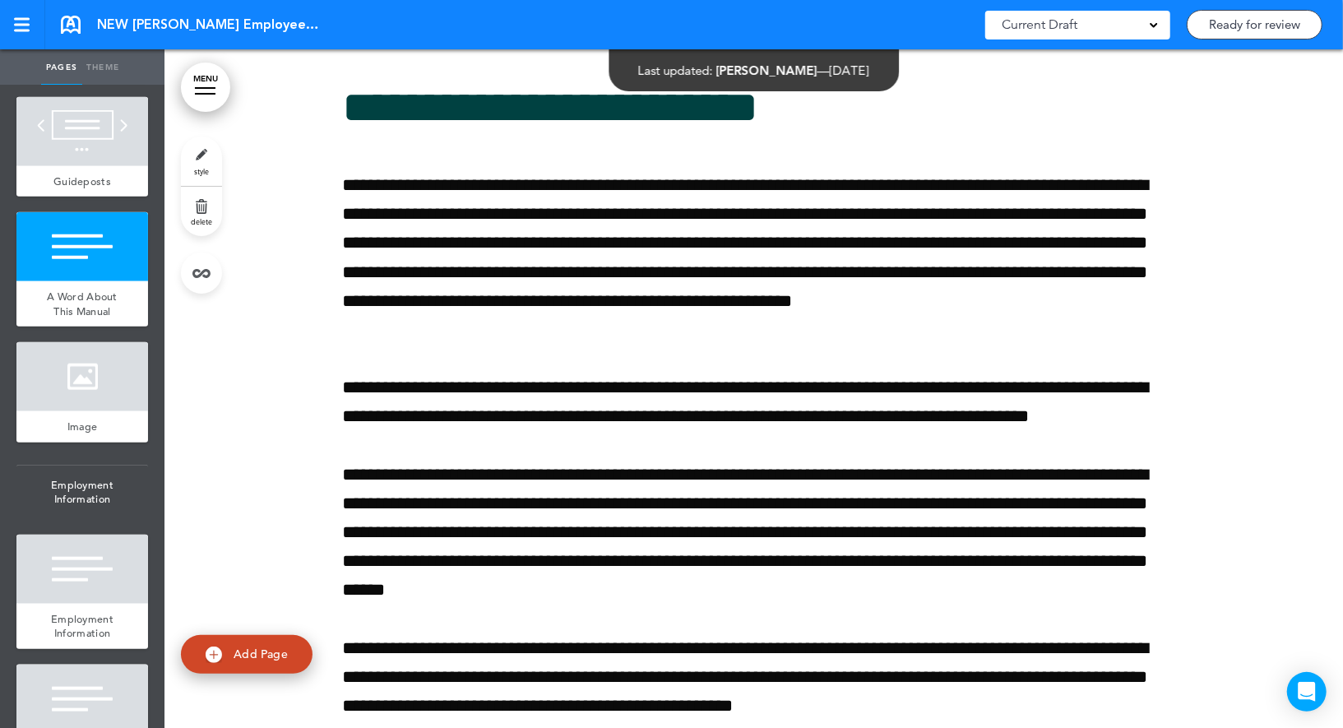
click at [216, 155] on link "style" at bounding box center [201, 160] width 41 height 49
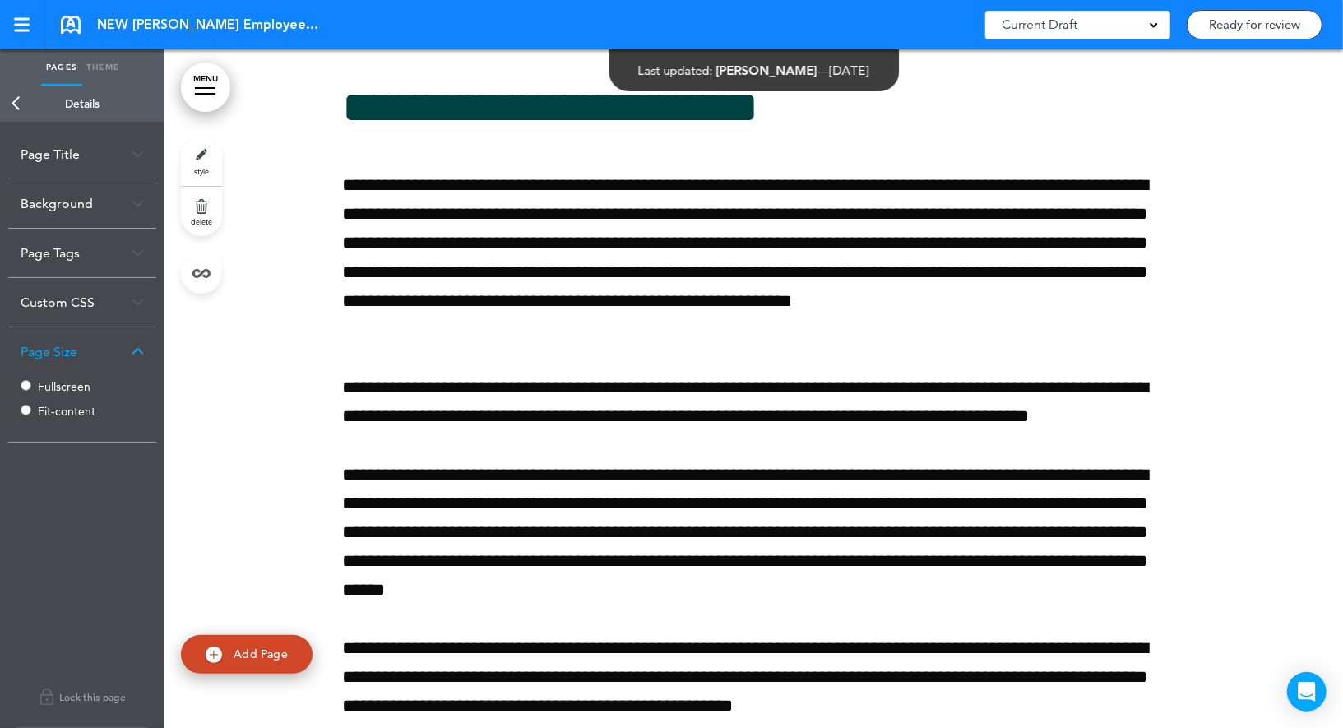
click at [16, 91] on link "Back" at bounding box center [16, 104] width 33 height 36
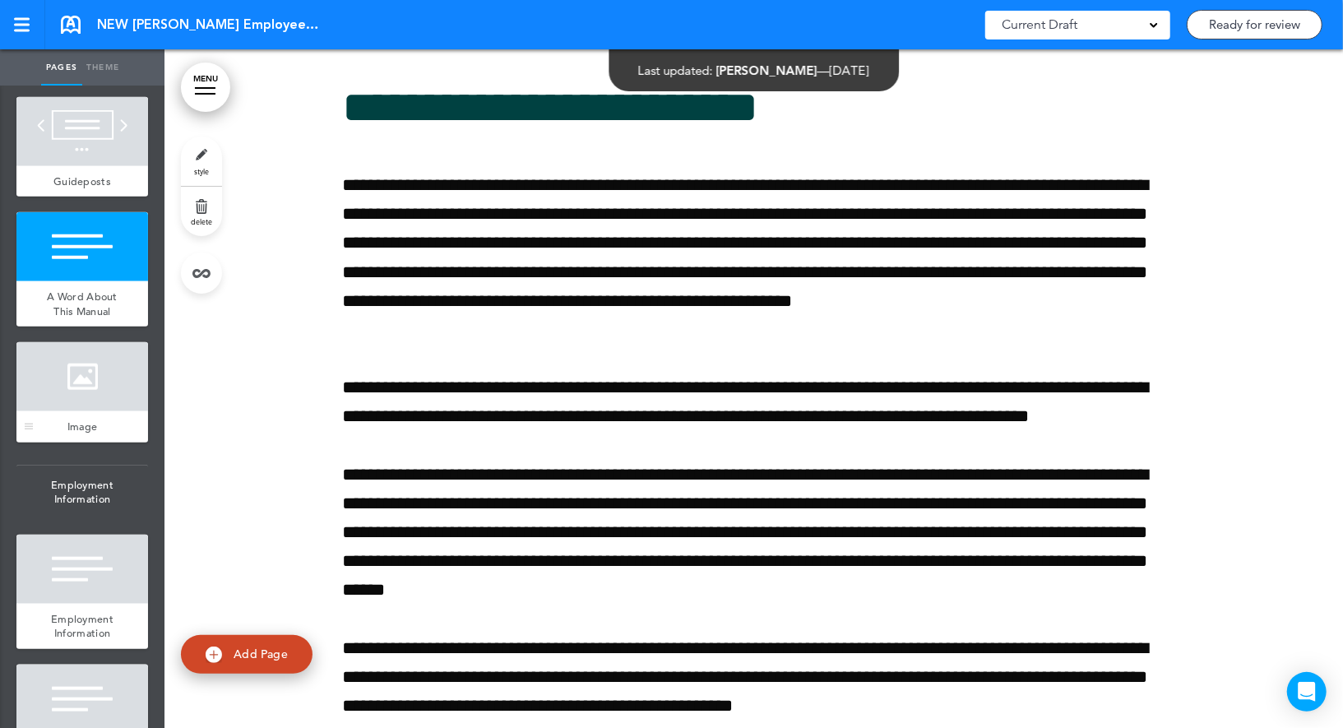
click at [95, 372] on div at bounding box center [82, 376] width 132 height 69
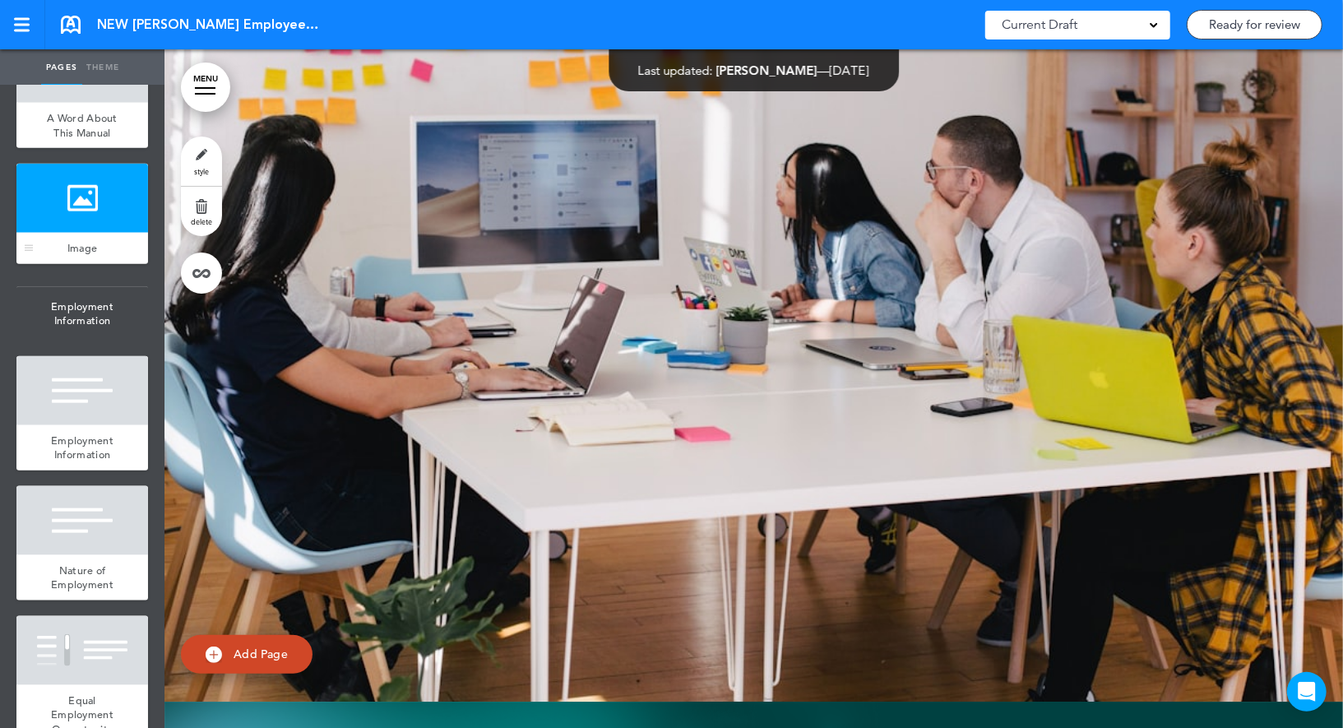
scroll to position [1128, 0]
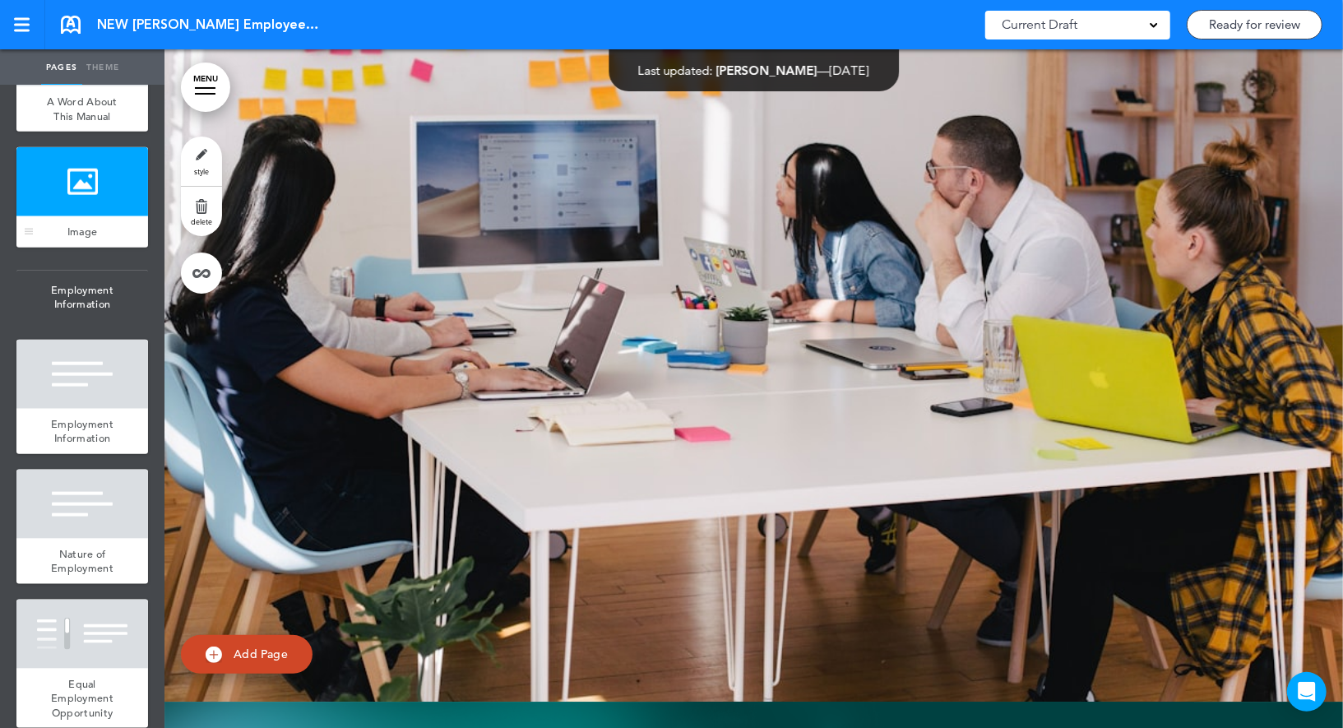
click at [95, 372] on div at bounding box center [82, 374] width 132 height 69
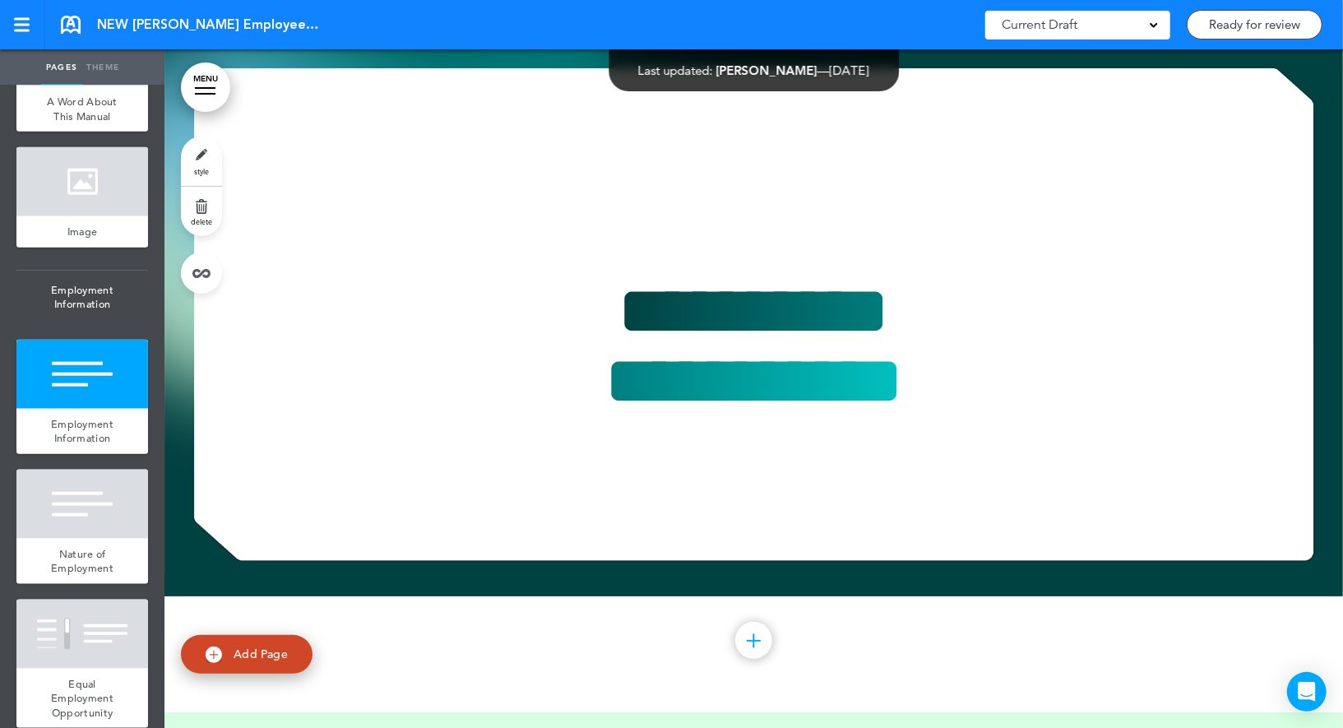
scroll to position [8038, 0]
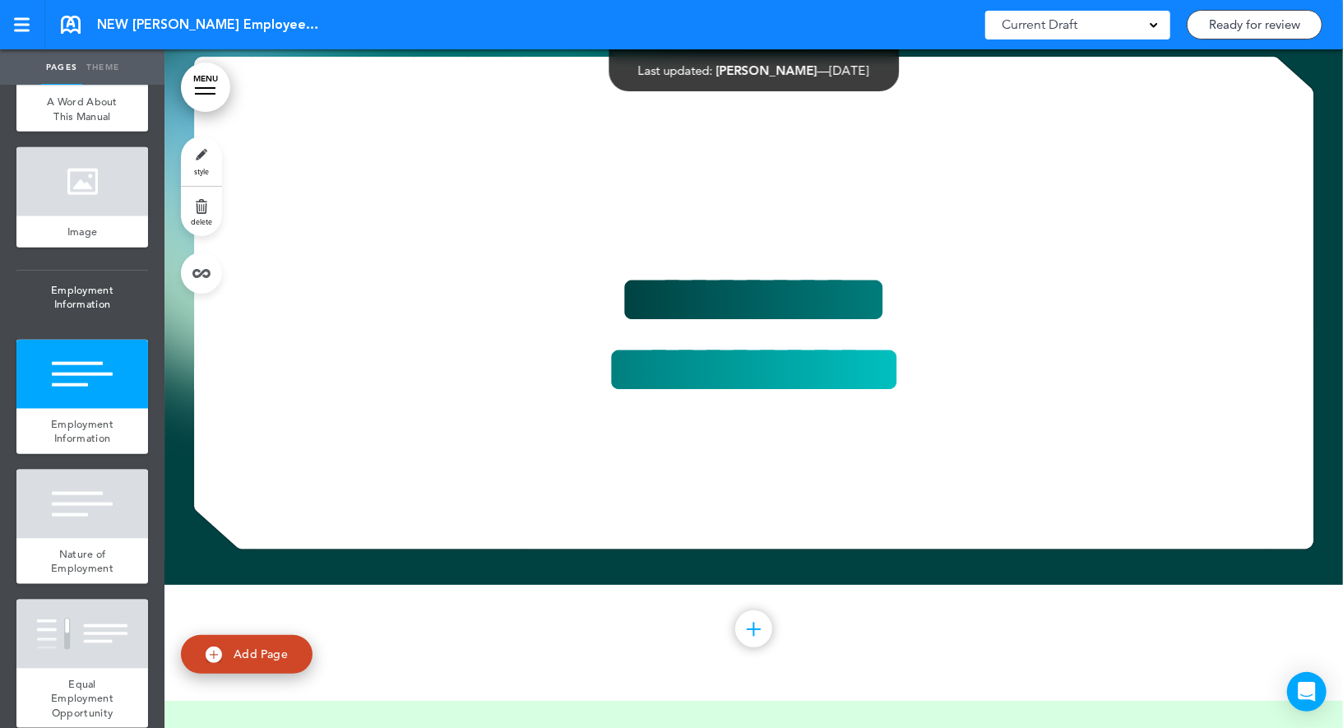
click at [200, 152] on link "style" at bounding box center [201, 160] width 41 height 49
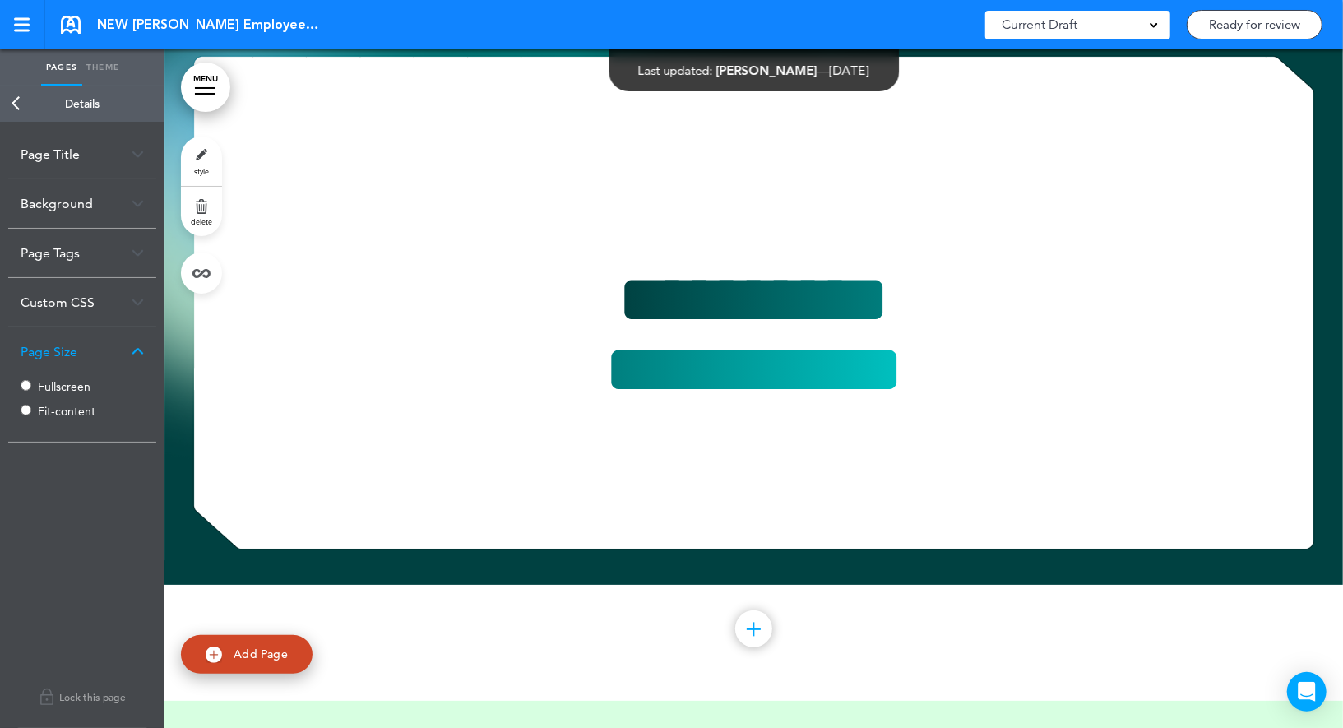
click at [18, 102] on link "Back" at bounding box center [16, 104] width 33 height 36
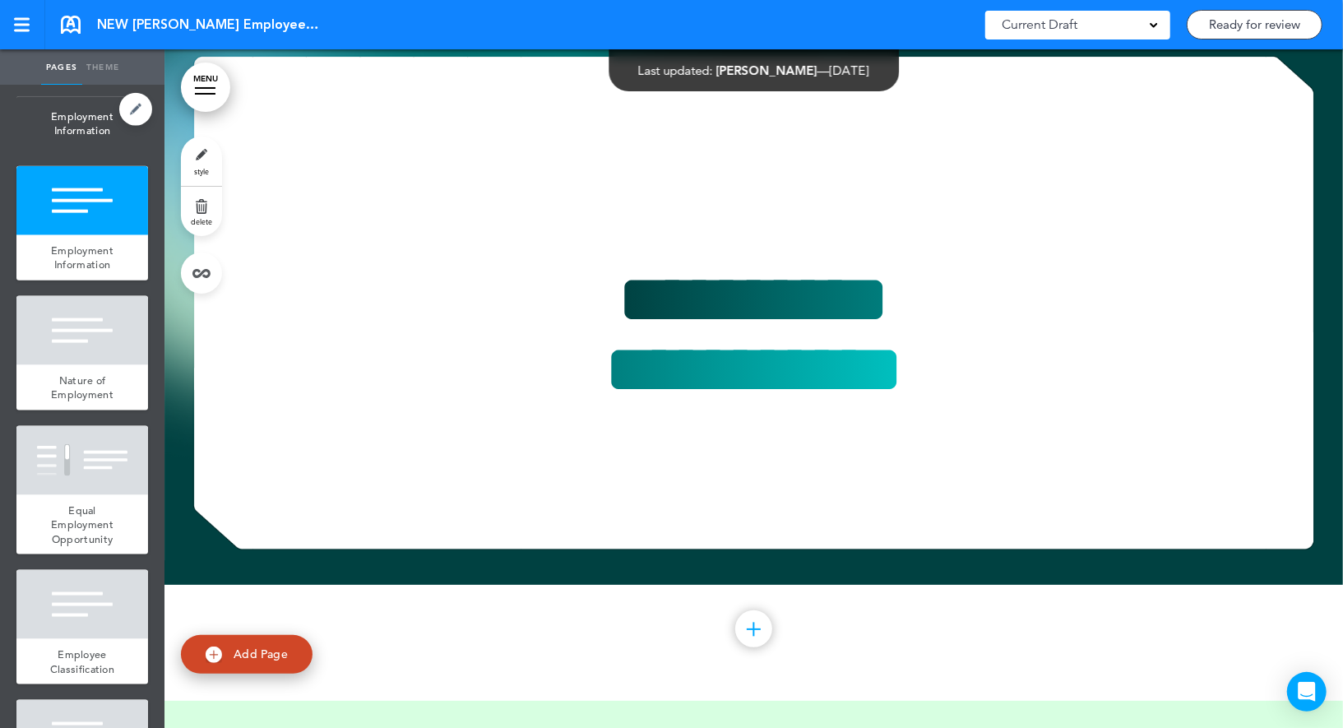
scroll to position [1384, 0]
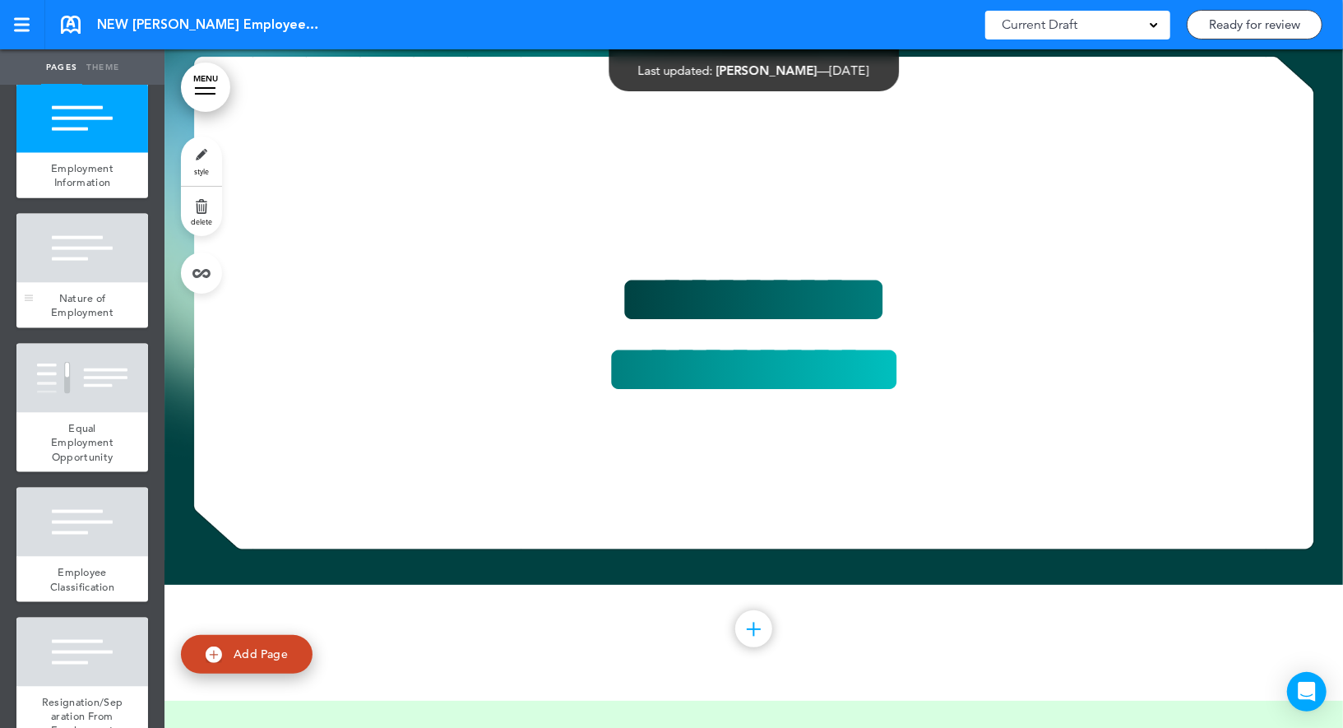
click at [82, 233] on div at bounding box center [82, 248] width 132 height 69
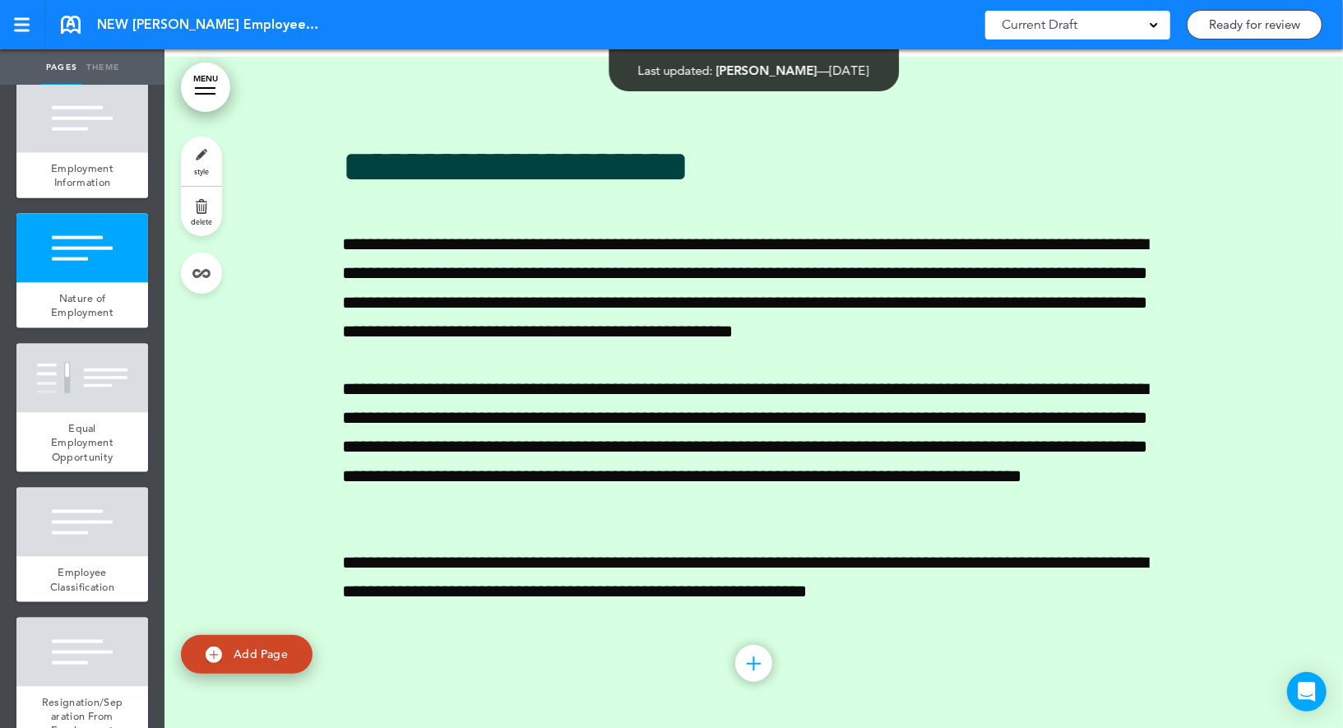
scroll to position [8717, 0]
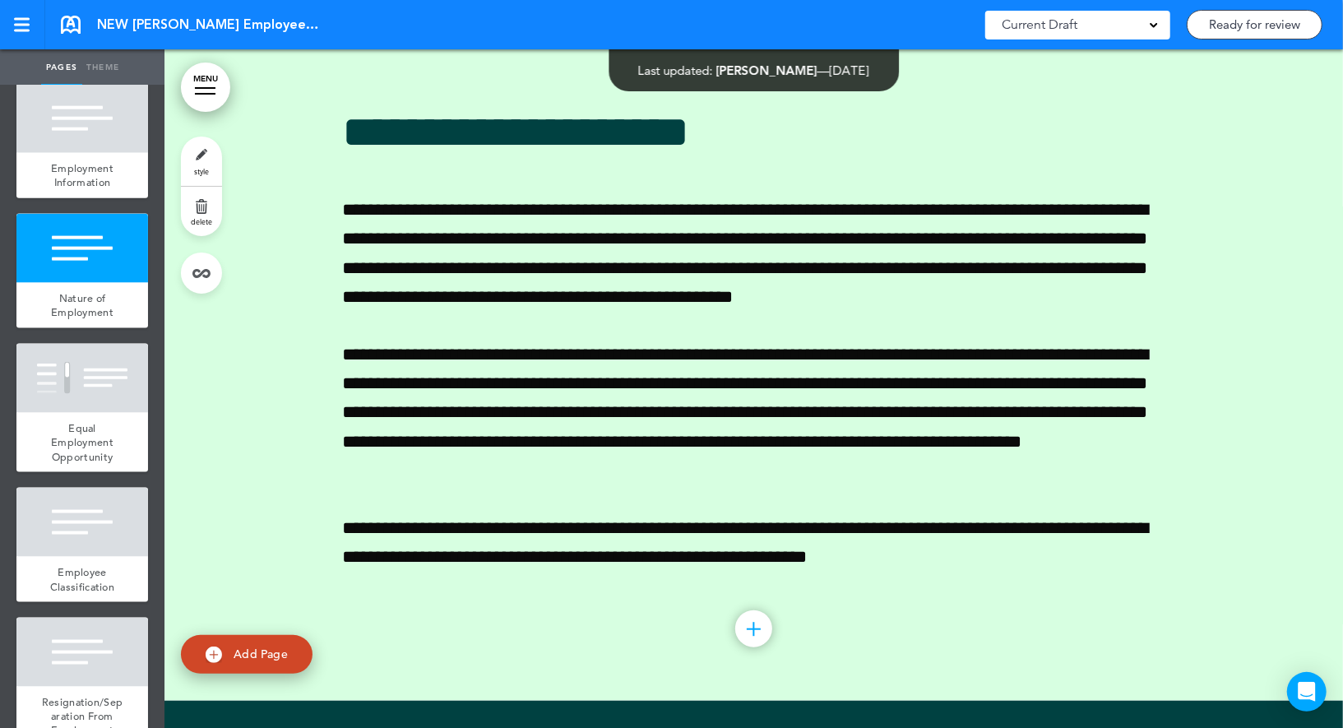
click at [206, 162] on link "style" at bounding box center [201, 160] width 41 height 49
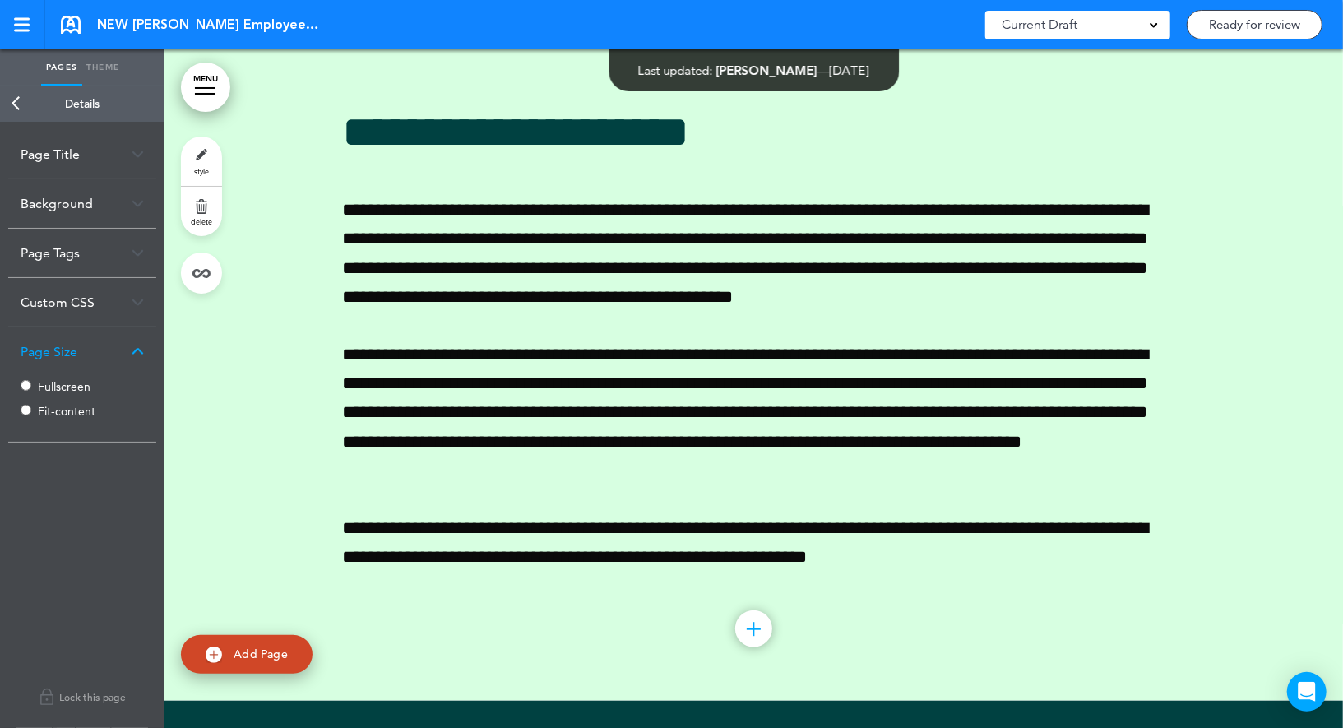
click at [20, 111] on link "Back" at bounding box center [16, 104] width 33 height 36
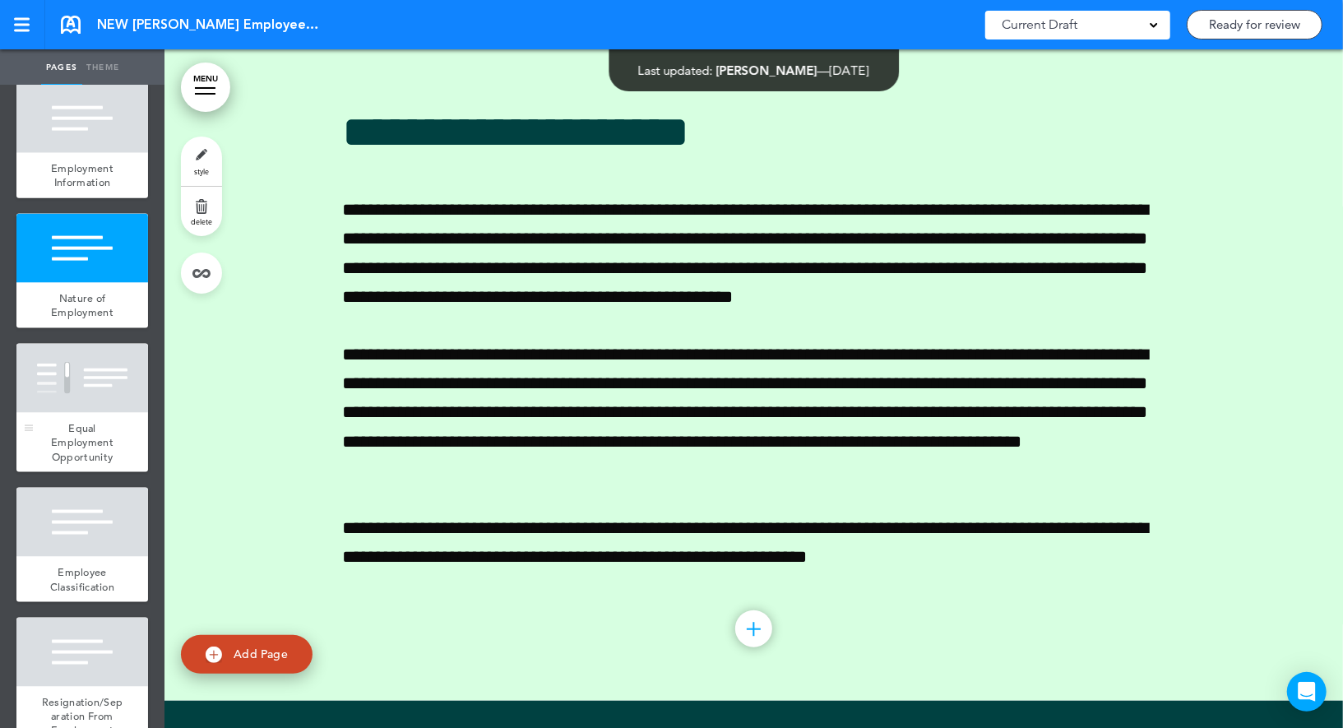
click at [76, 367] on div at bounding box center [82, 378] width 132 height 69
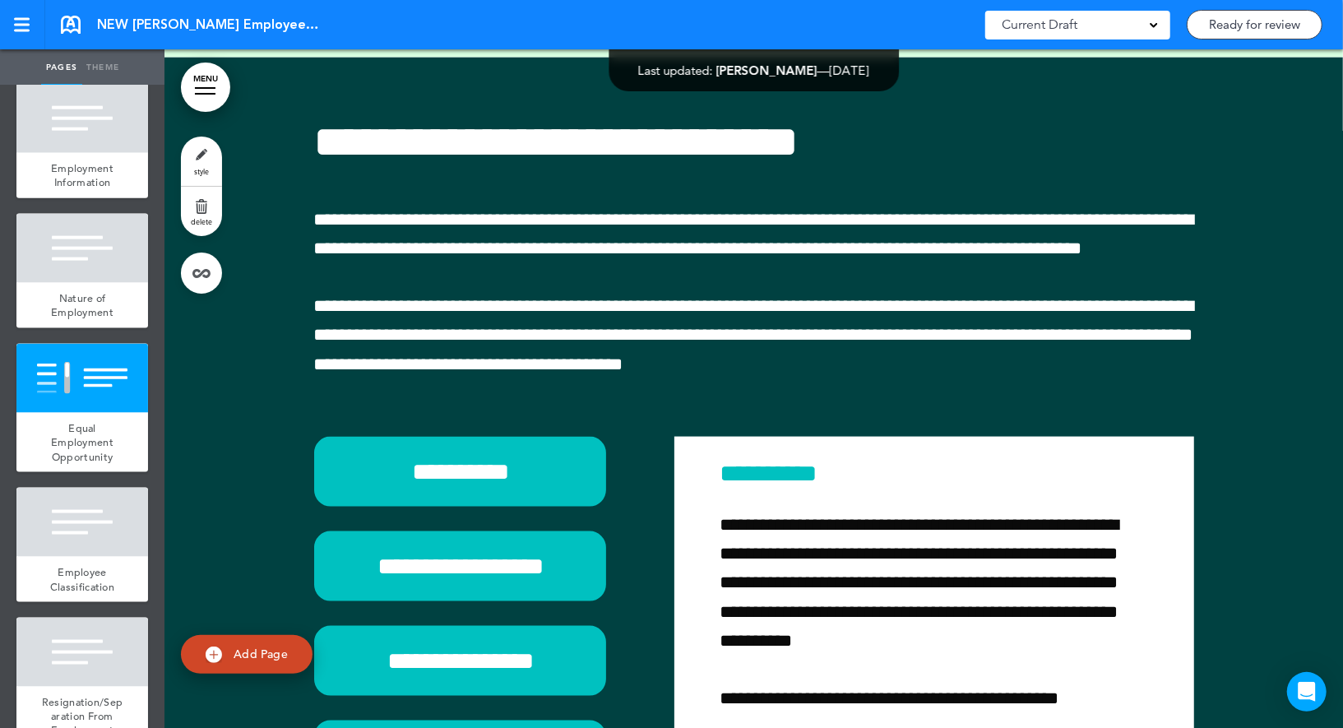
scroll to position [9396, 0]
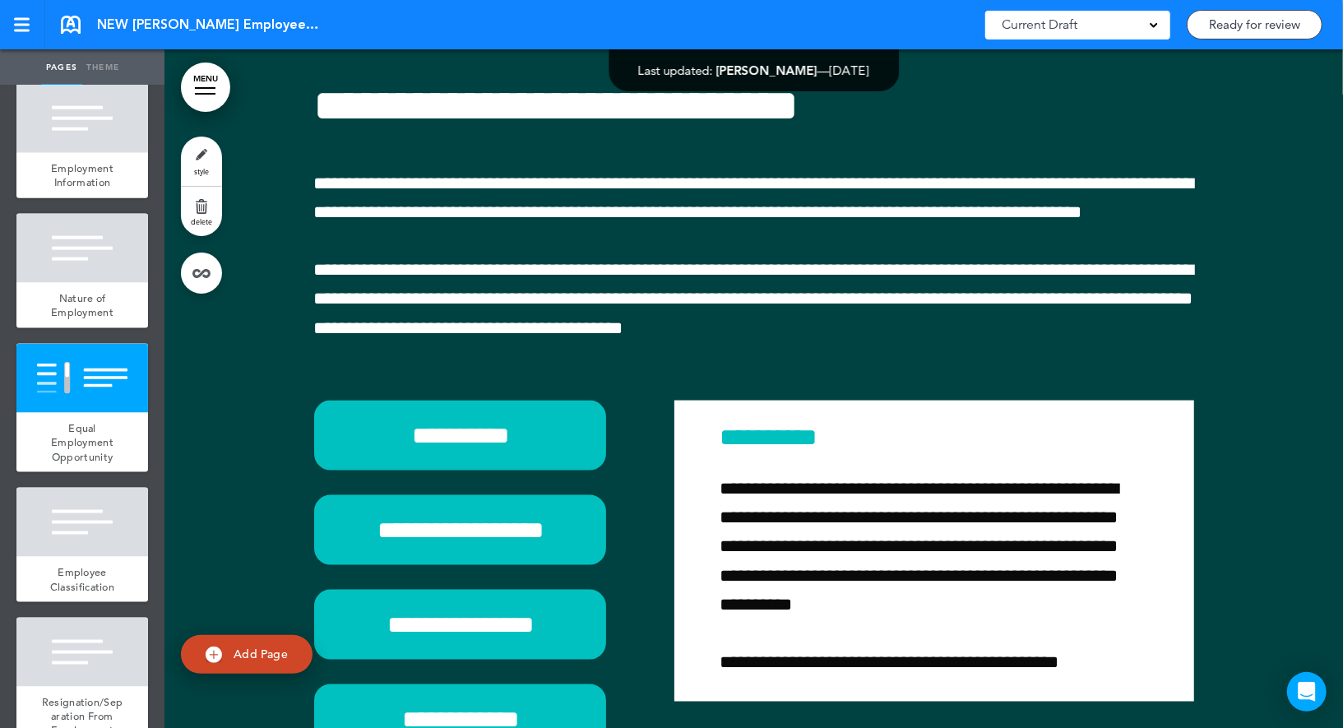
click at [213, 162] on link "style" at bounding box center [201, 160] width 41 height 49
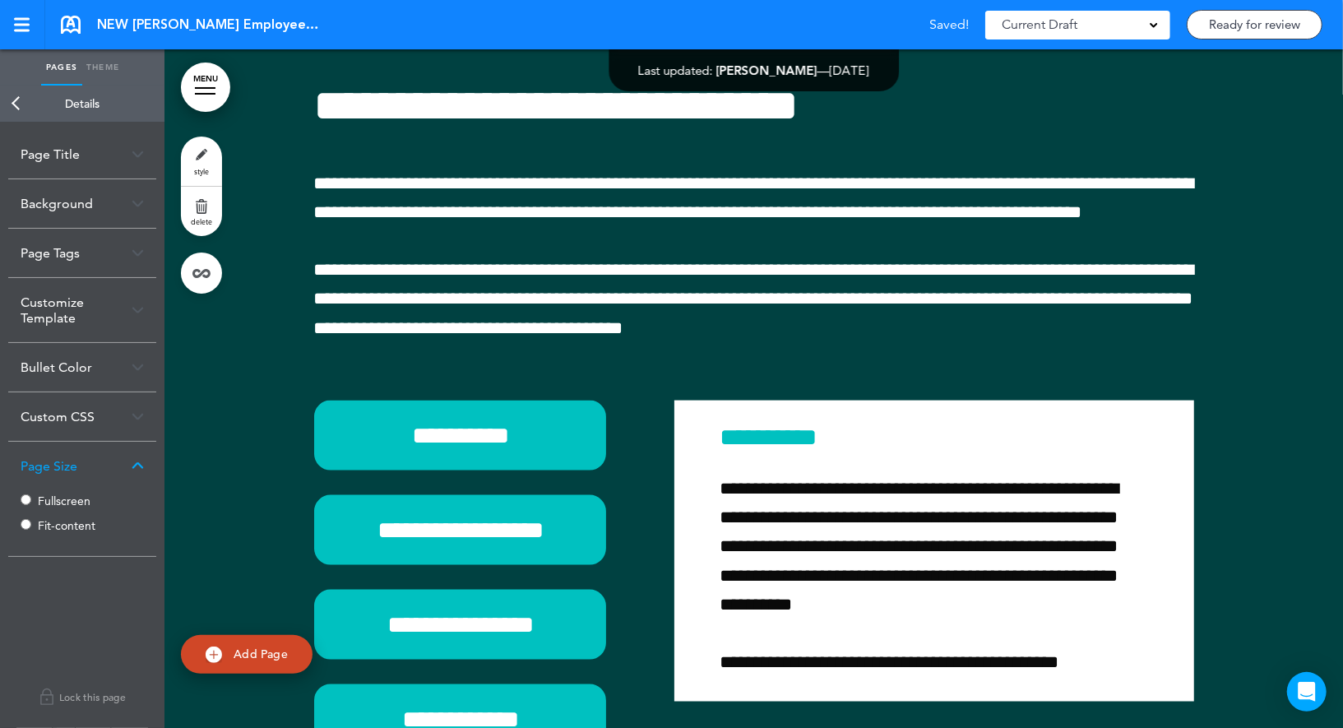
click at [18, 112] on link "Back" at bounding box center [16, 104] width 33 height 36
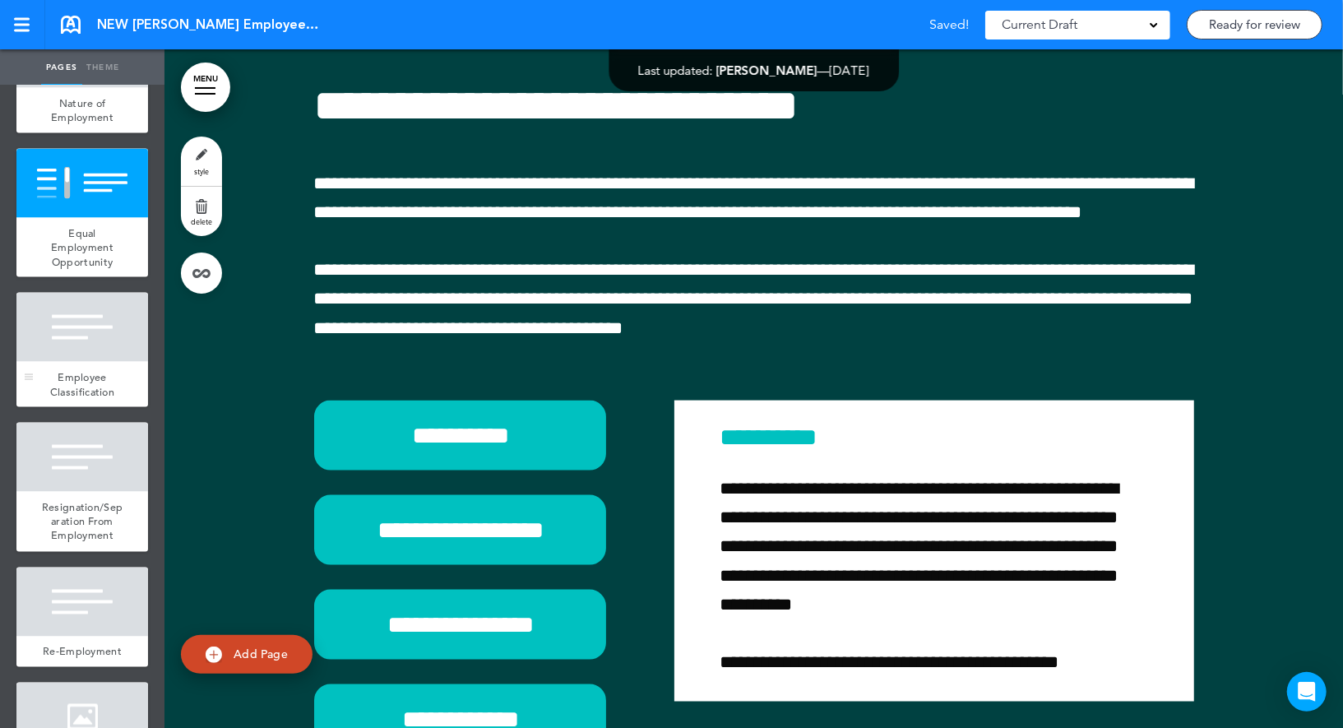
scroll to position [1631, 0]
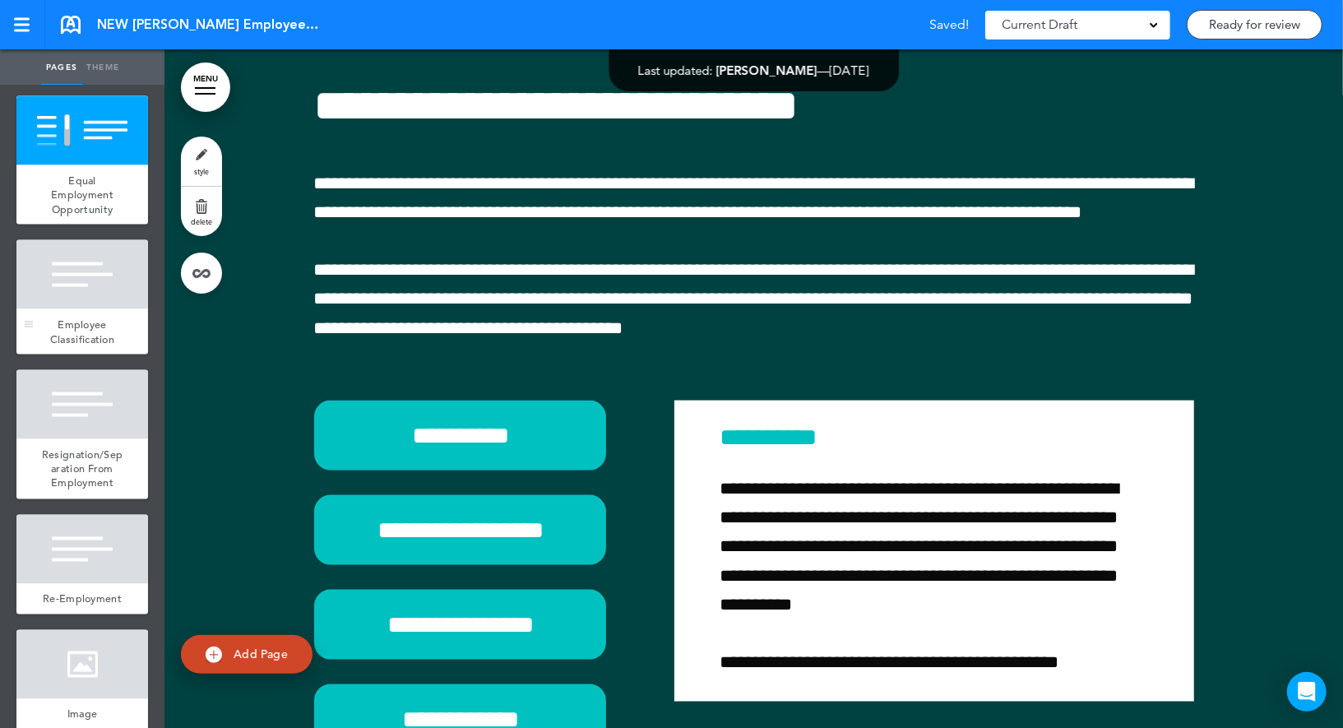
click at [99, 288] on div at bounding box center [82, 274] width 132 height 69
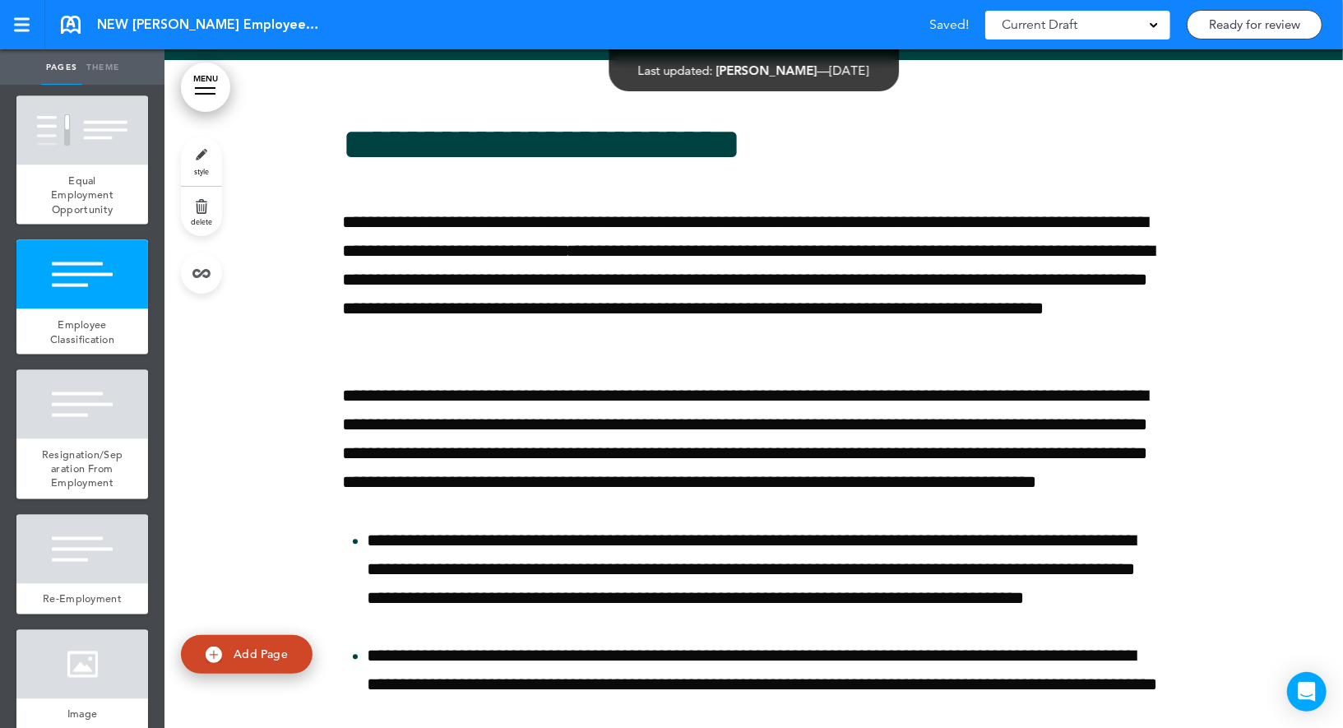
scroll to position [10534, 0]
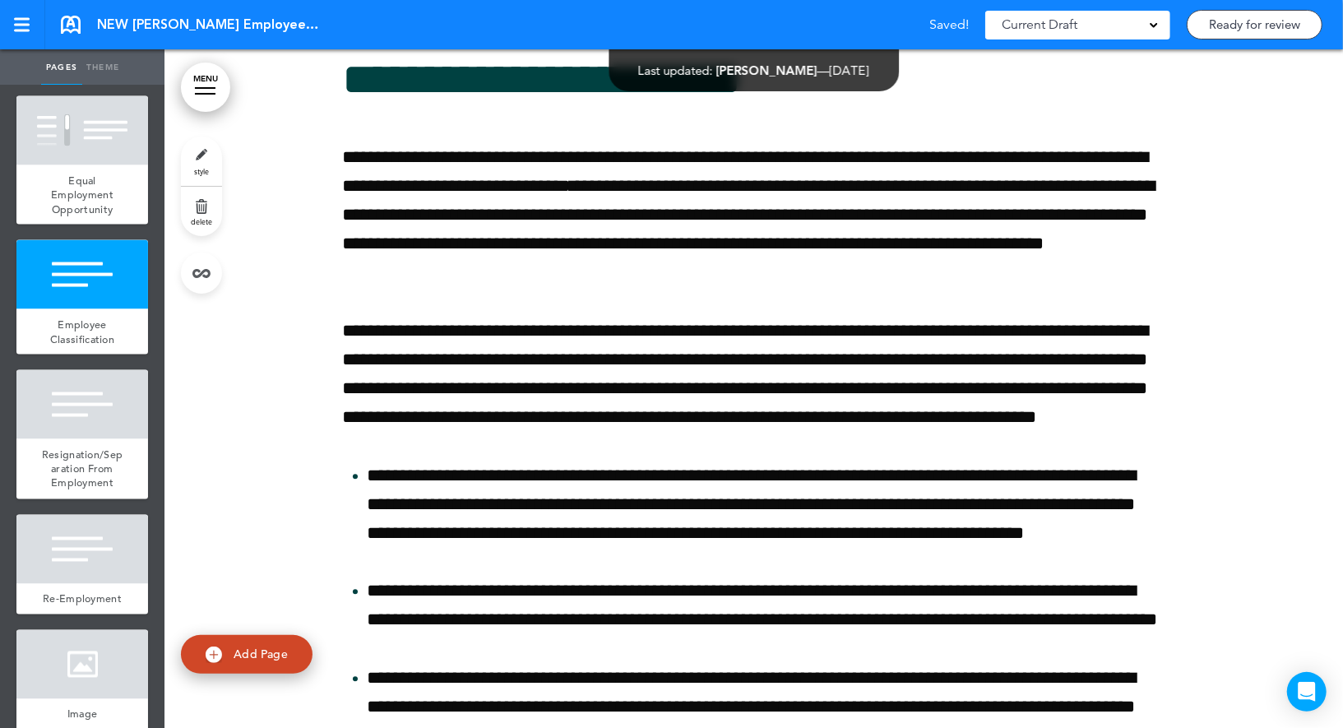
click at [192, 168] on link "style" at bounding box center [201, 160] width 41 height 49
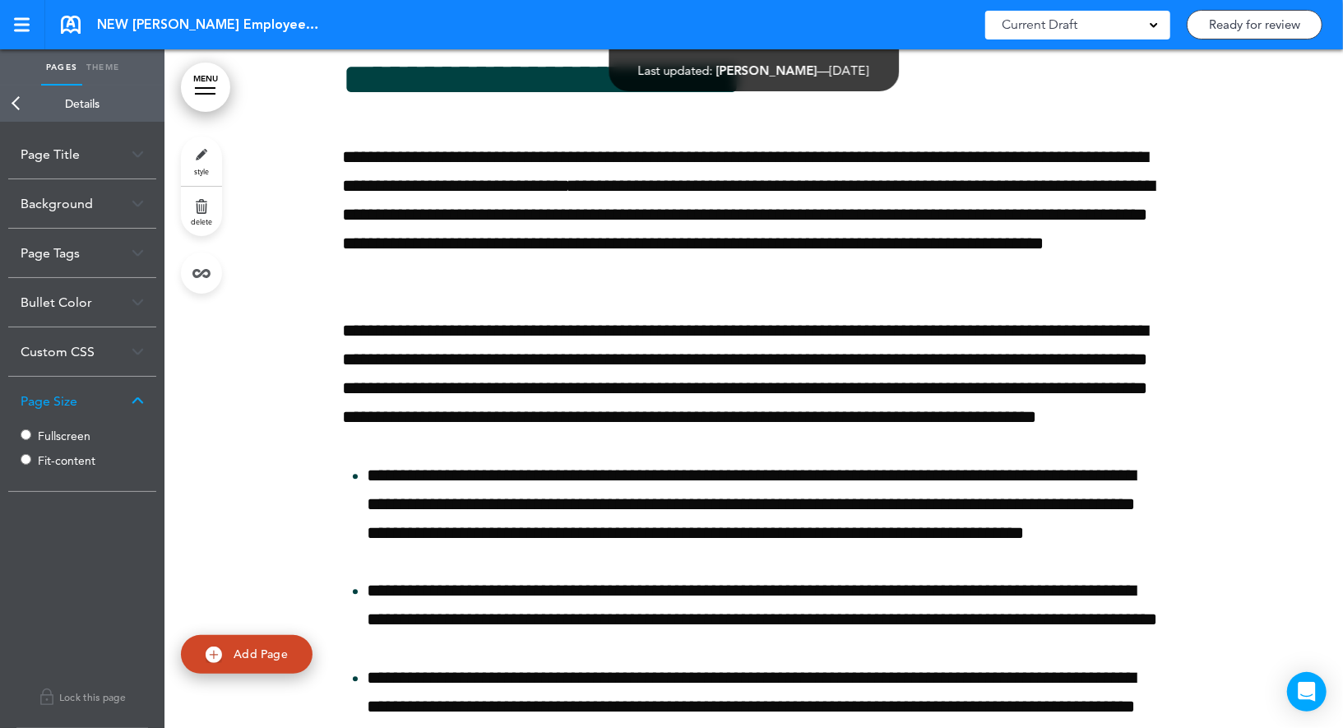
click at [23, 104] on link "Back" at bounding box center [16, 104] width 33 height 36
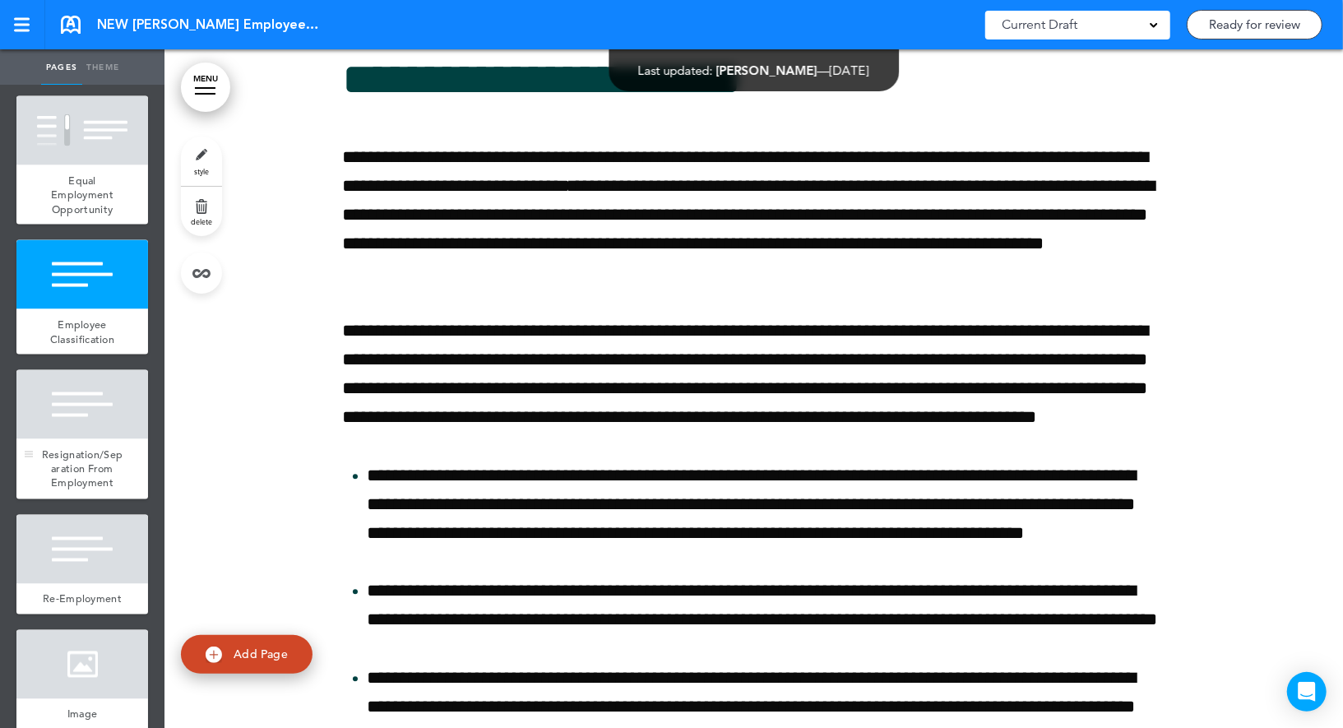
click at [72, 386] on div at bounding box center [82, 404] width 132 height 69
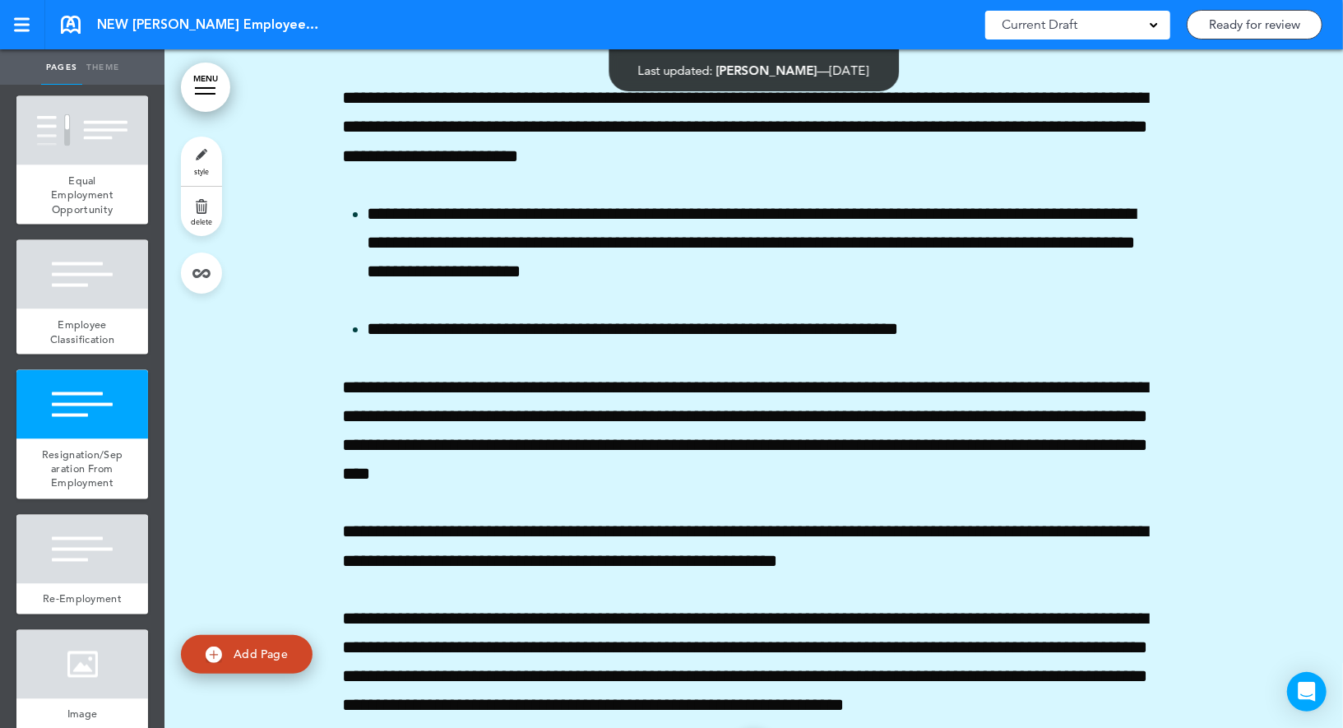
scroll to position [12086, 0]
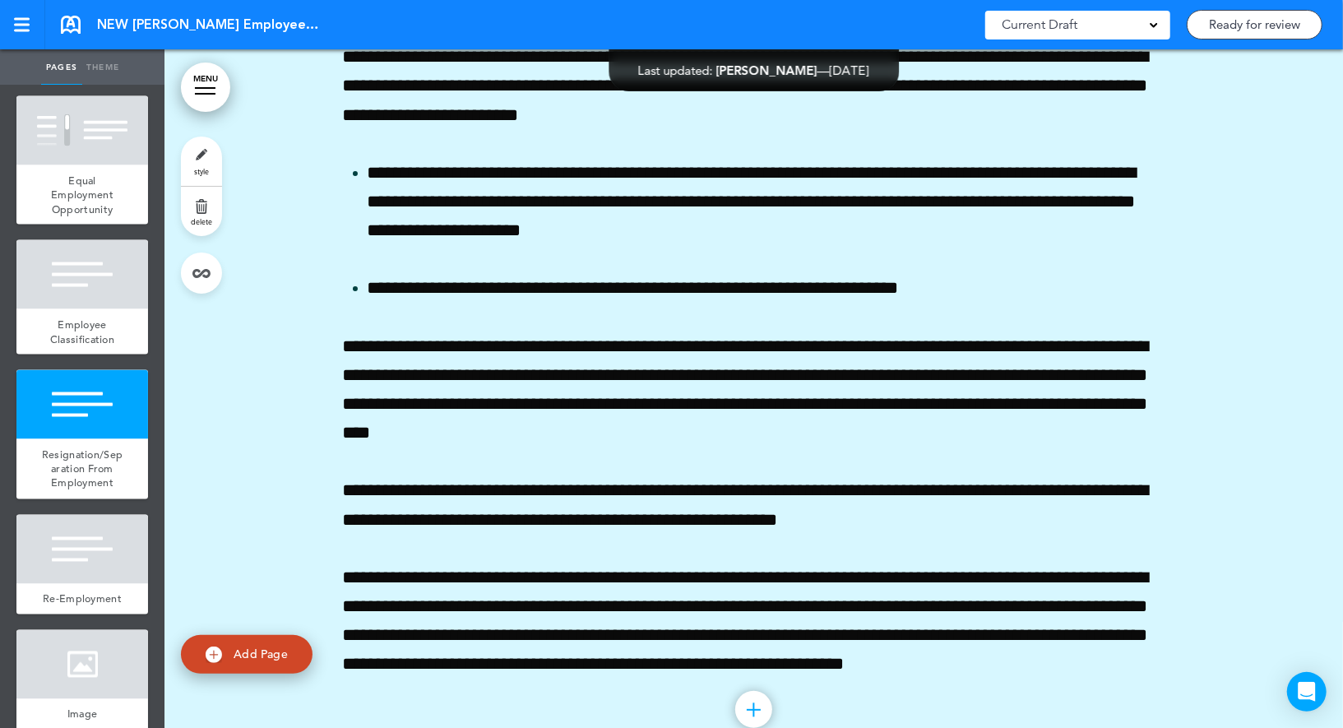
click at [211, 148] on link "style" at bounding box center [201, 160] width 41 height 49
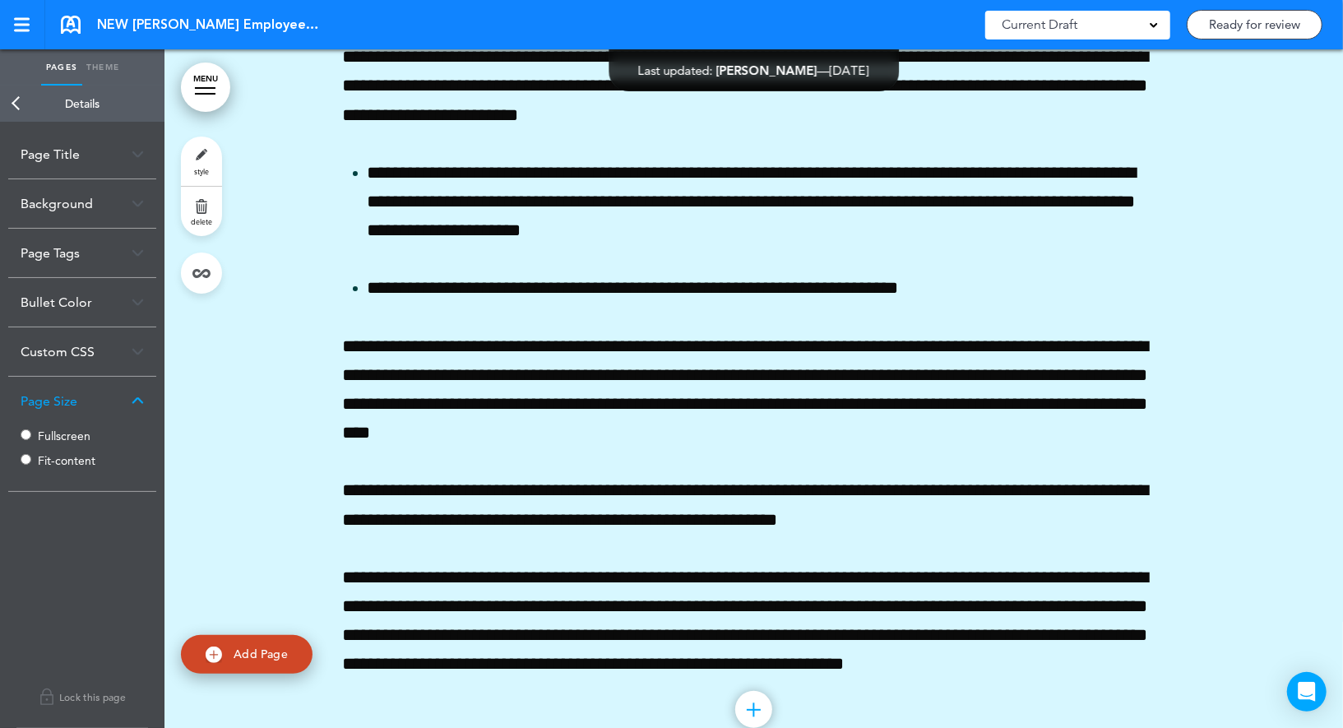
click at [25, 102] on link "Back" at bounding box center [16, 104] width 33 height 36
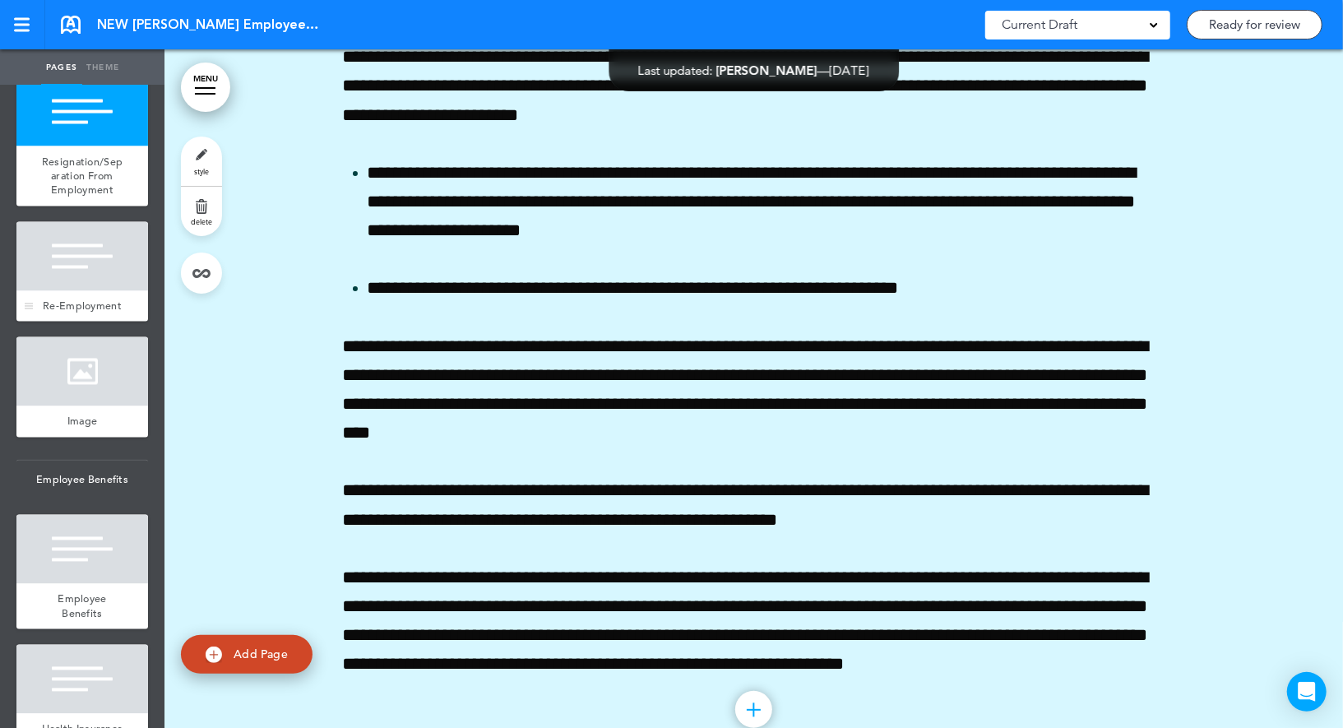
scroll to position [1935, 0]
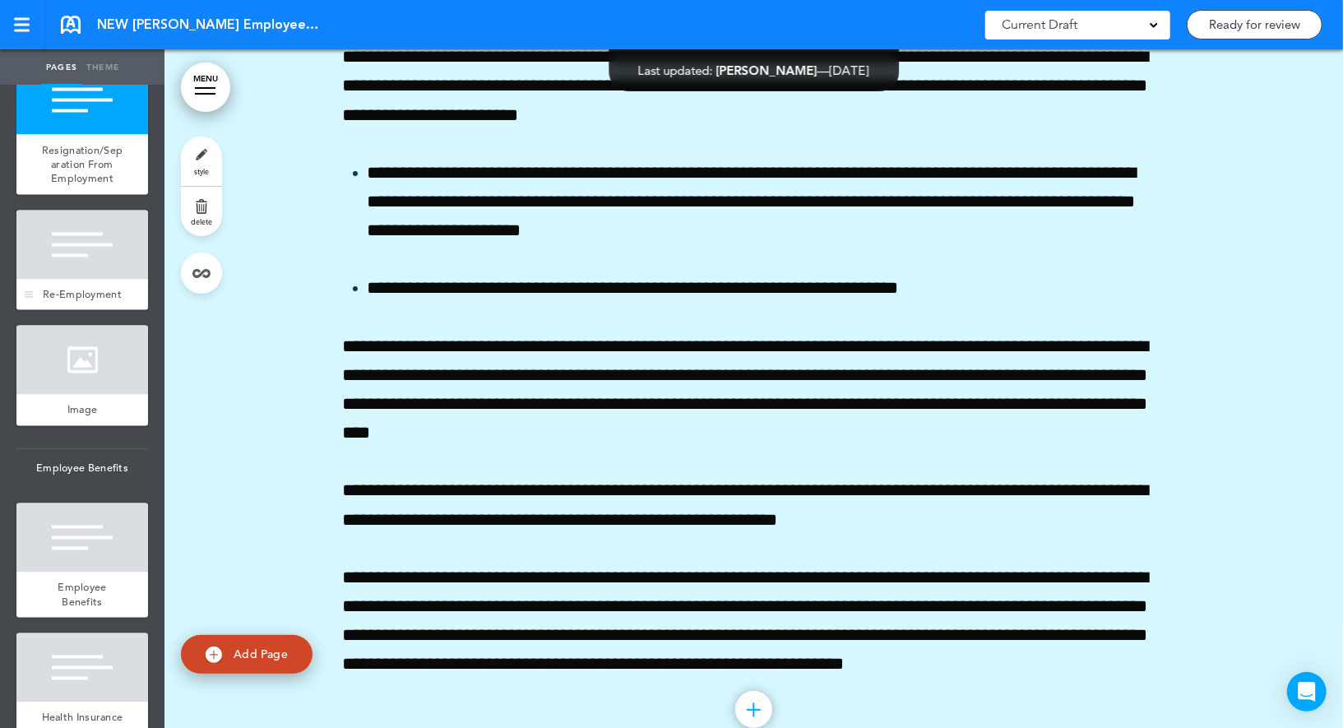
click at [90, 235] on div at bounding box center [82, 244] width 132 height 69
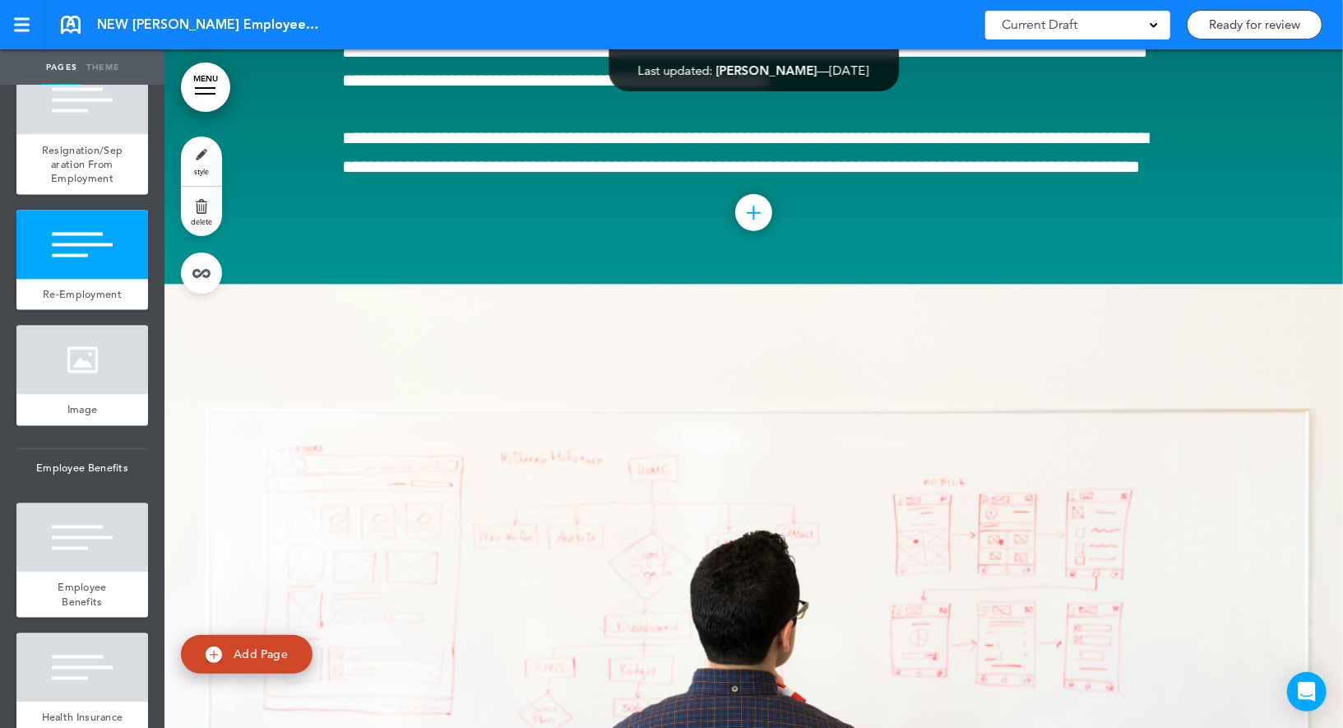
scroll to position [13017, 0]
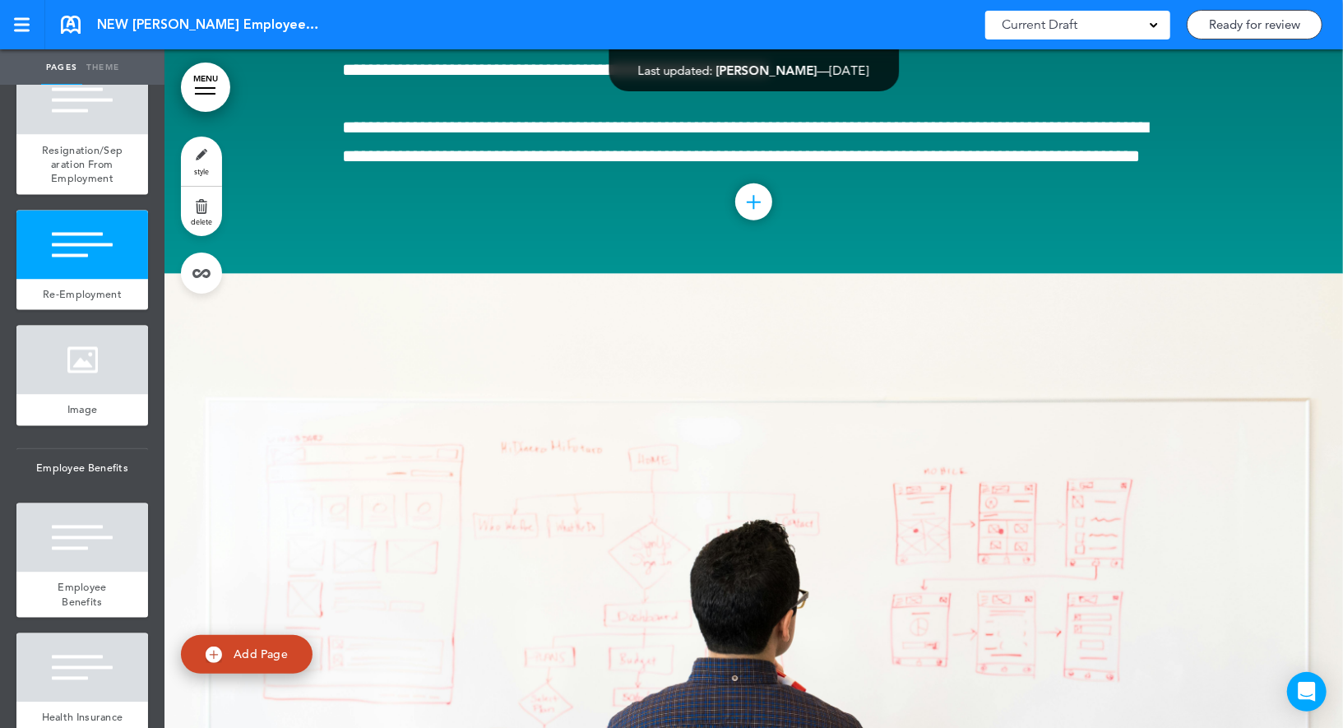
click at [197, 165] on link "style" at bounding box center [201, 160] width 41 height 49
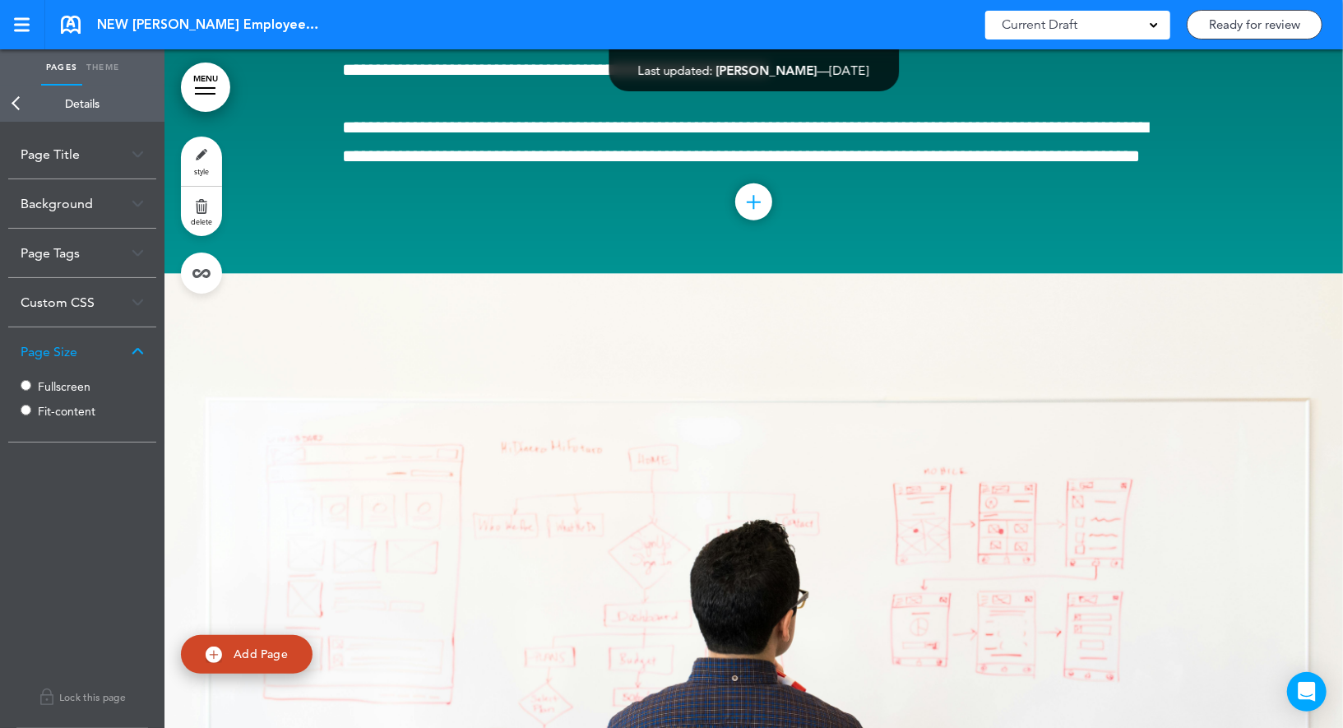
click at [21, 389] on div "Fullscreen Fit-content" at bounding box center [82, 400] width 123 height 49
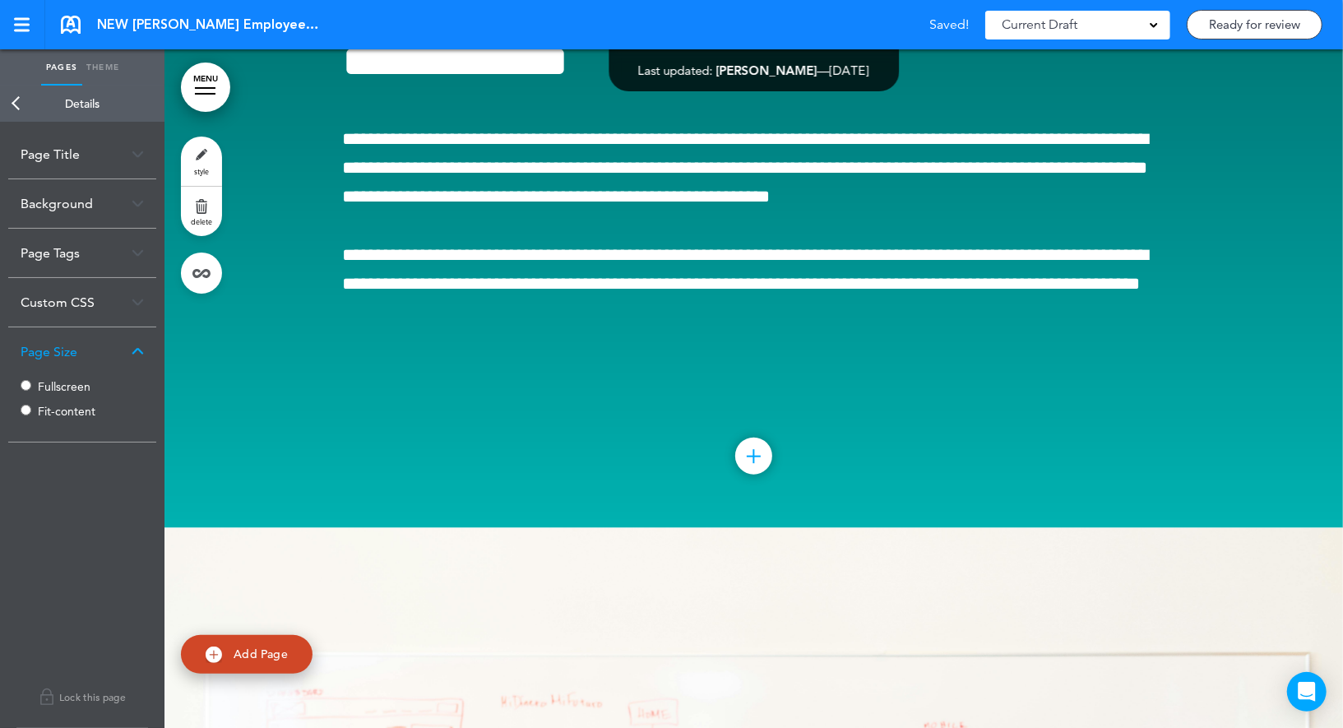
click at [17, 96] on link "Back" at bounding box center [16, 104] width 33 height 36
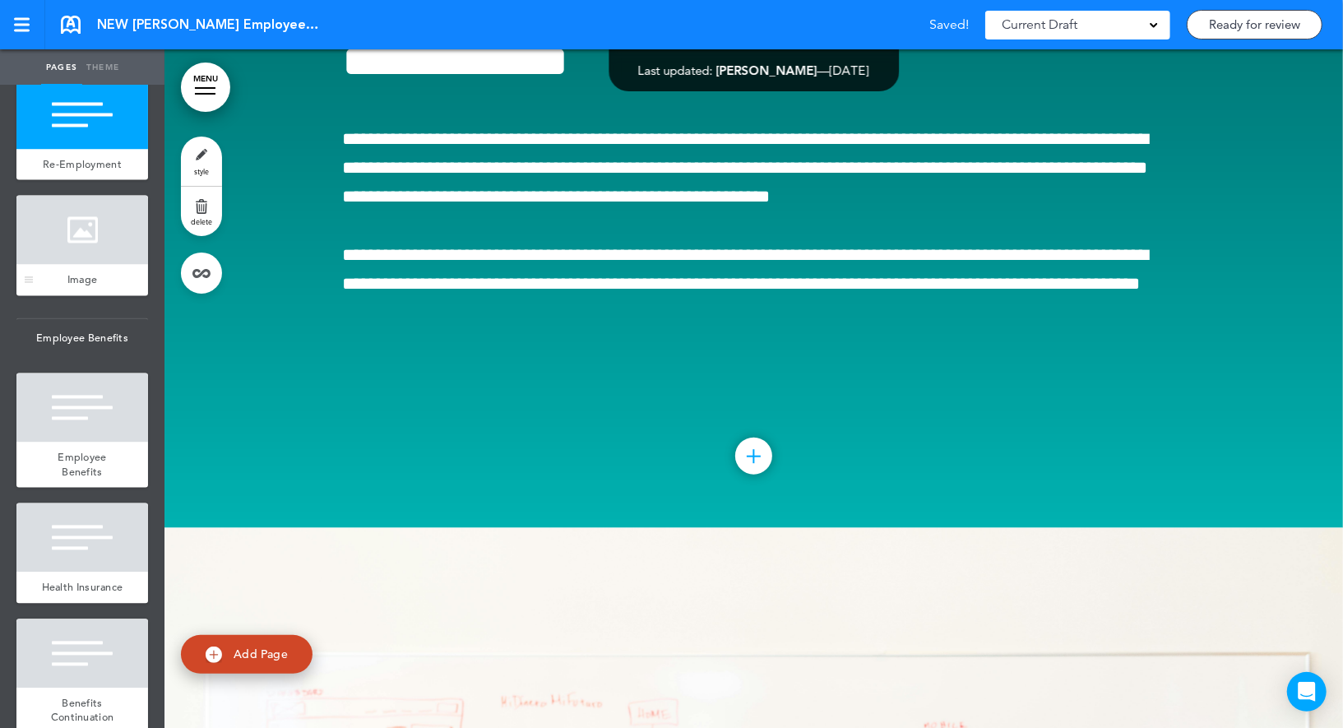
scroll to position [2152, 0]
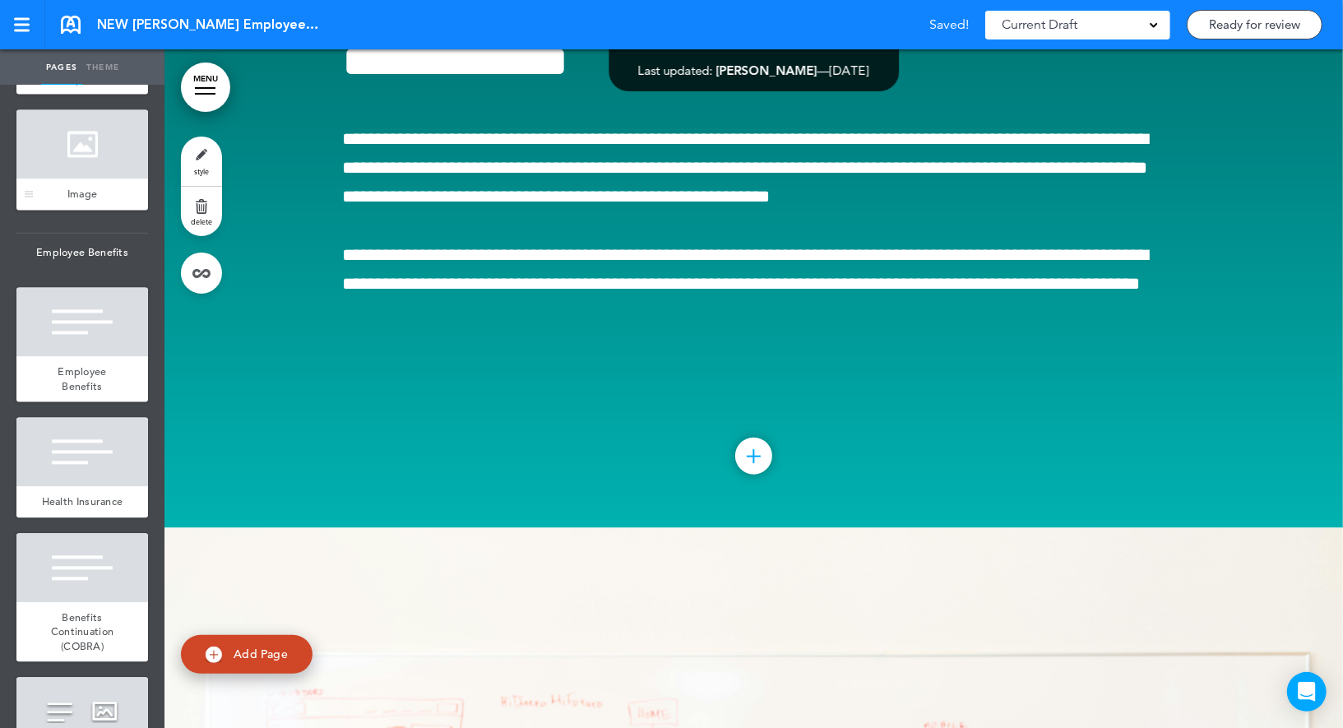
click at [87, 319] on div at bounding box center [82, 321] width 132 height 69
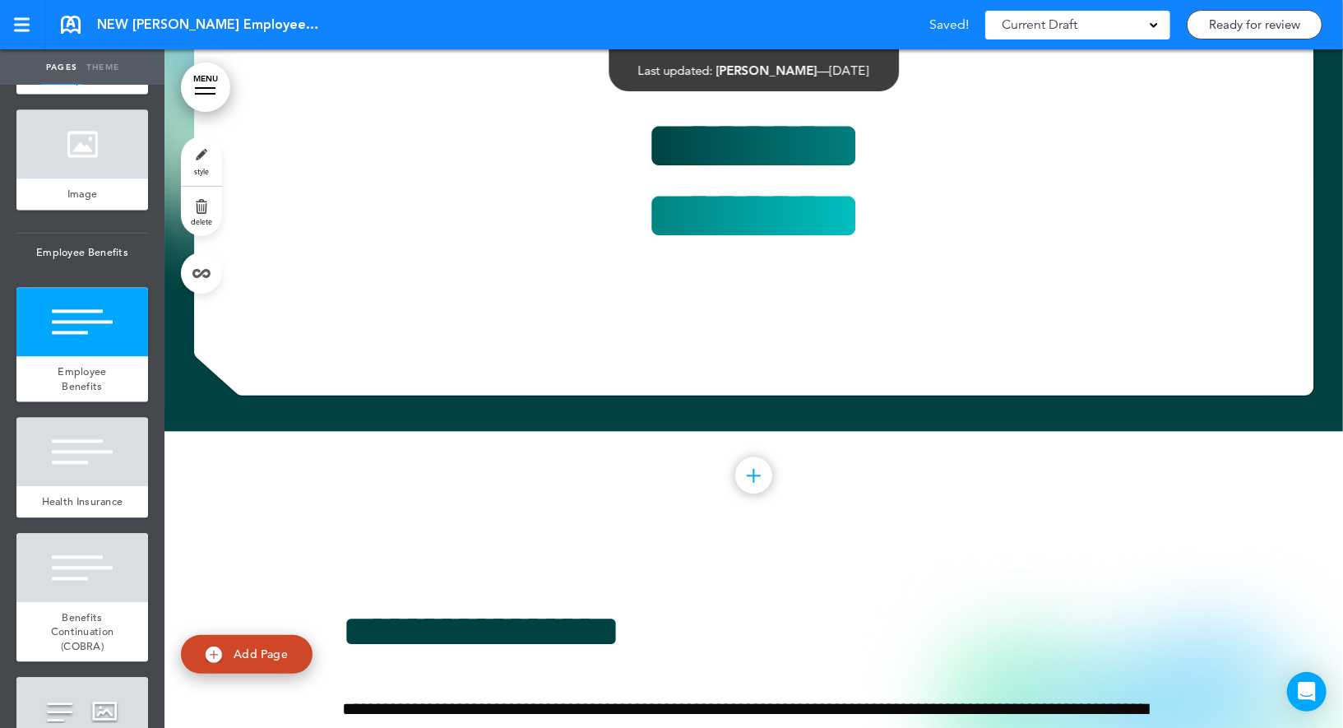
scroll to position [14375, 0]
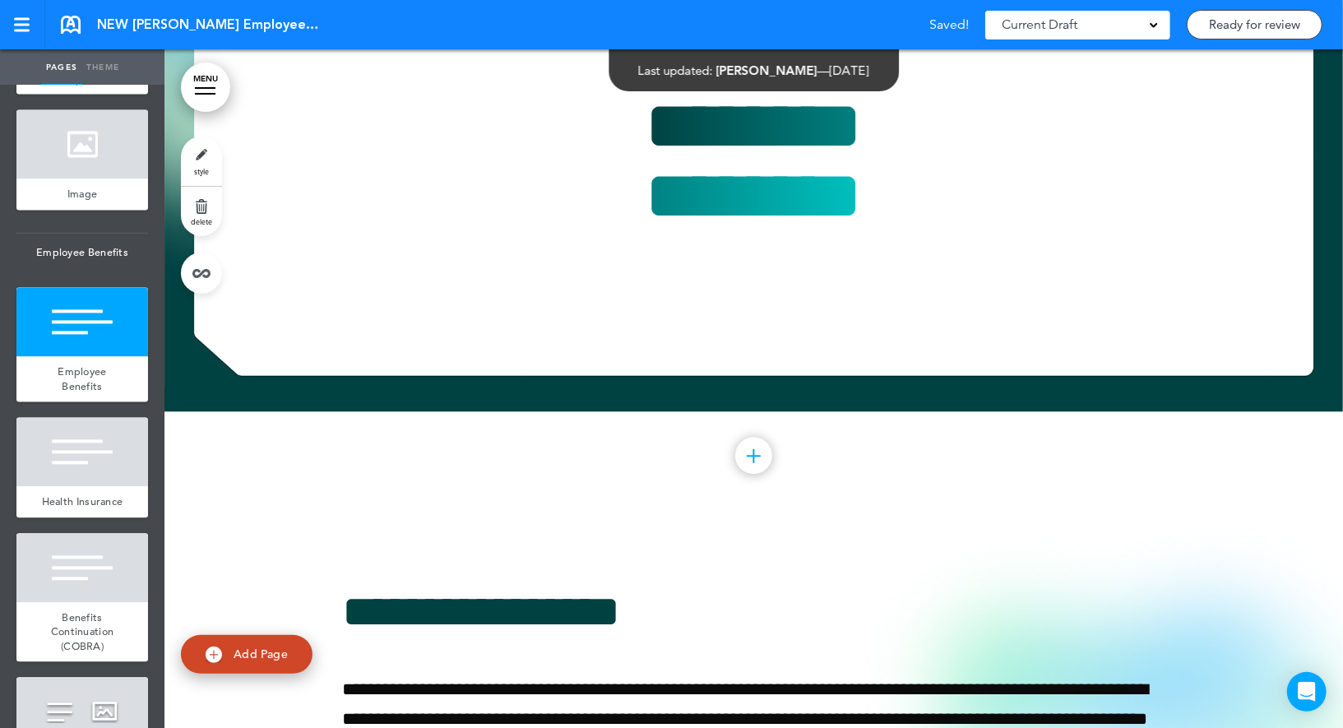
click at [200, 170] on span "style" at bounding box center [201, 171] width 15 height 10
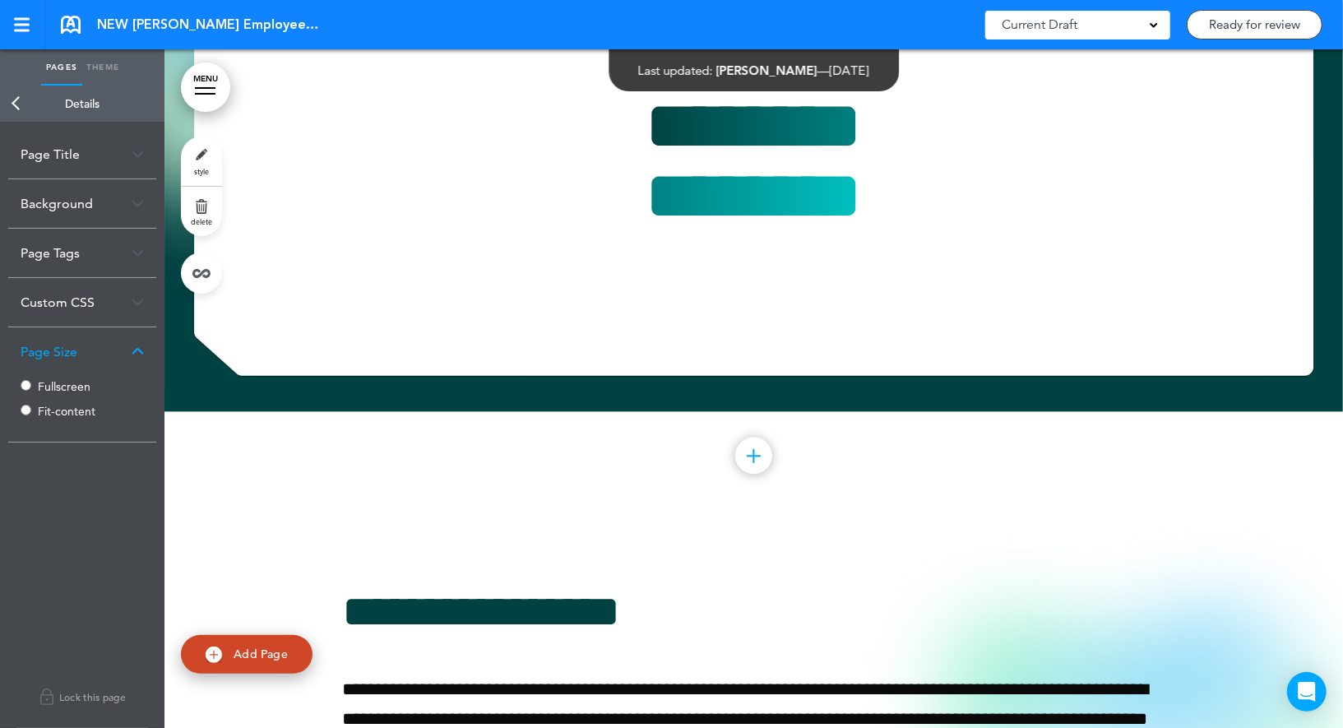
click at [19, 99] on link "Back" at bounding box center [16, 104] width 33 height 36
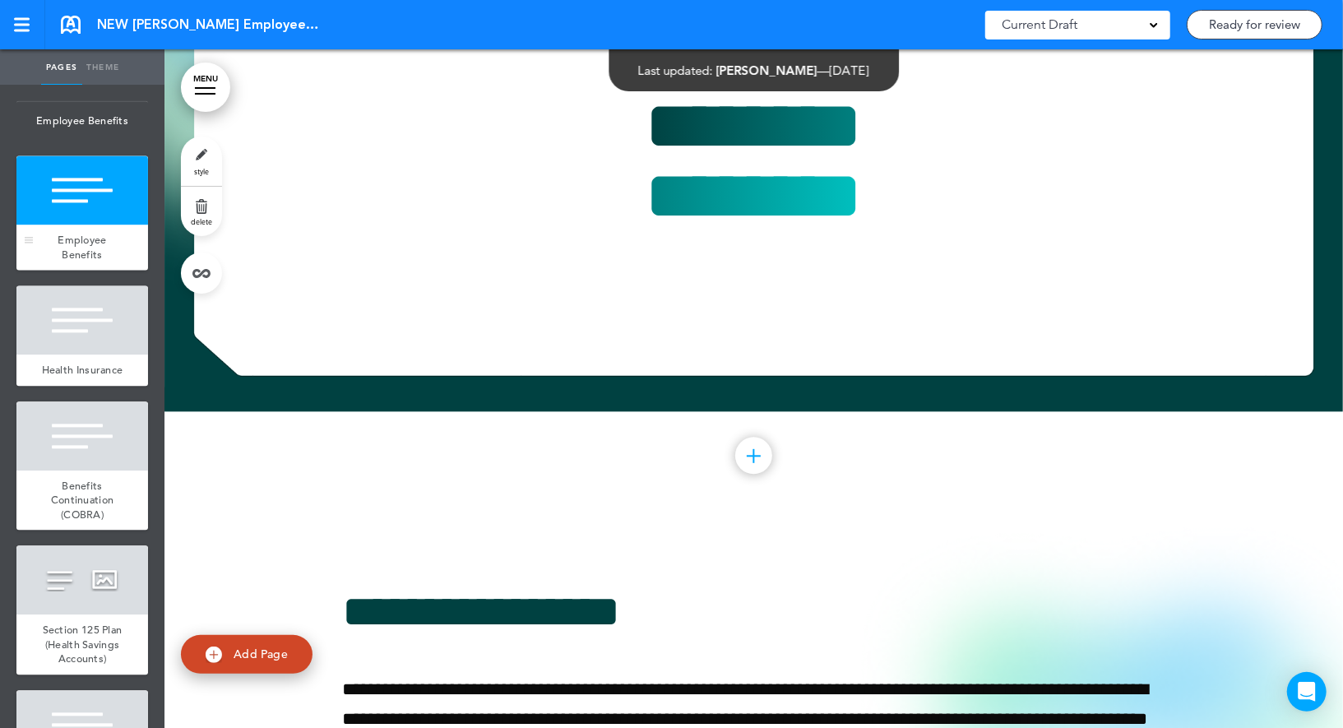
scroll to position [2284, 0]
click at [81, 293] on div at bounding box center [82, 318] width 132 height 69
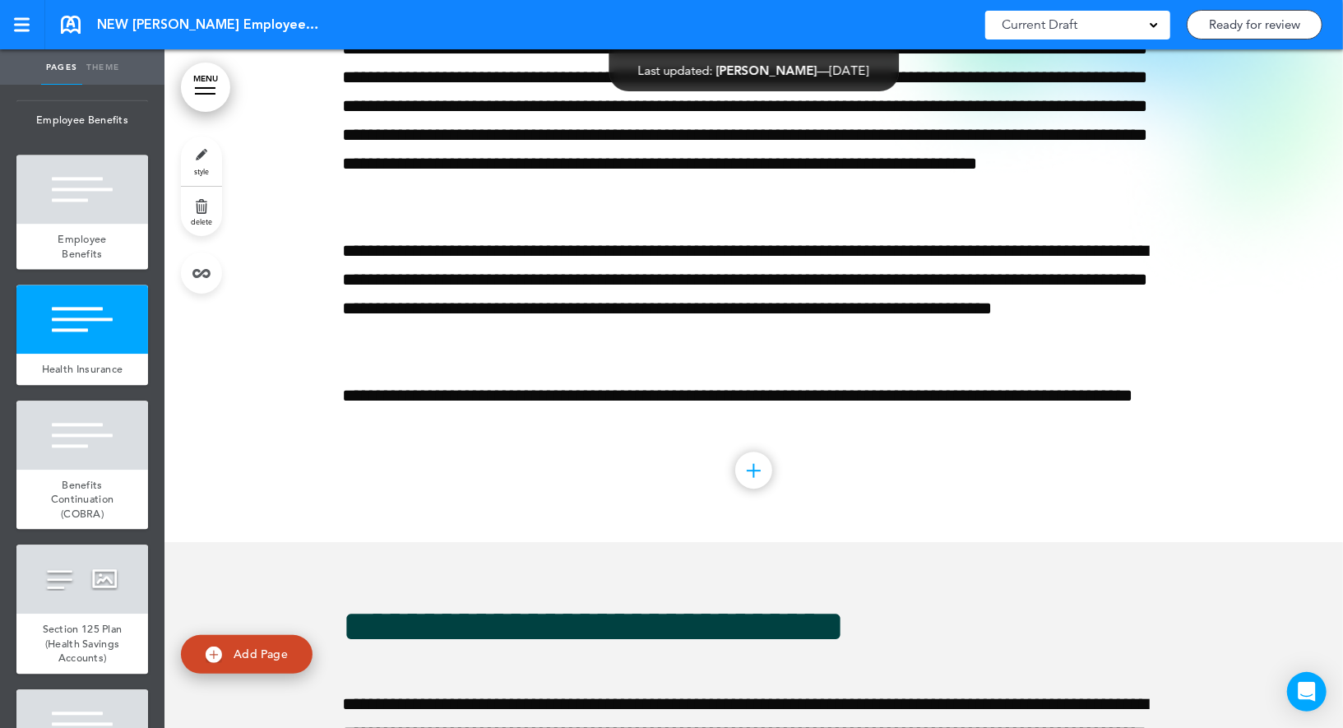
scroll to position [15054, 0]
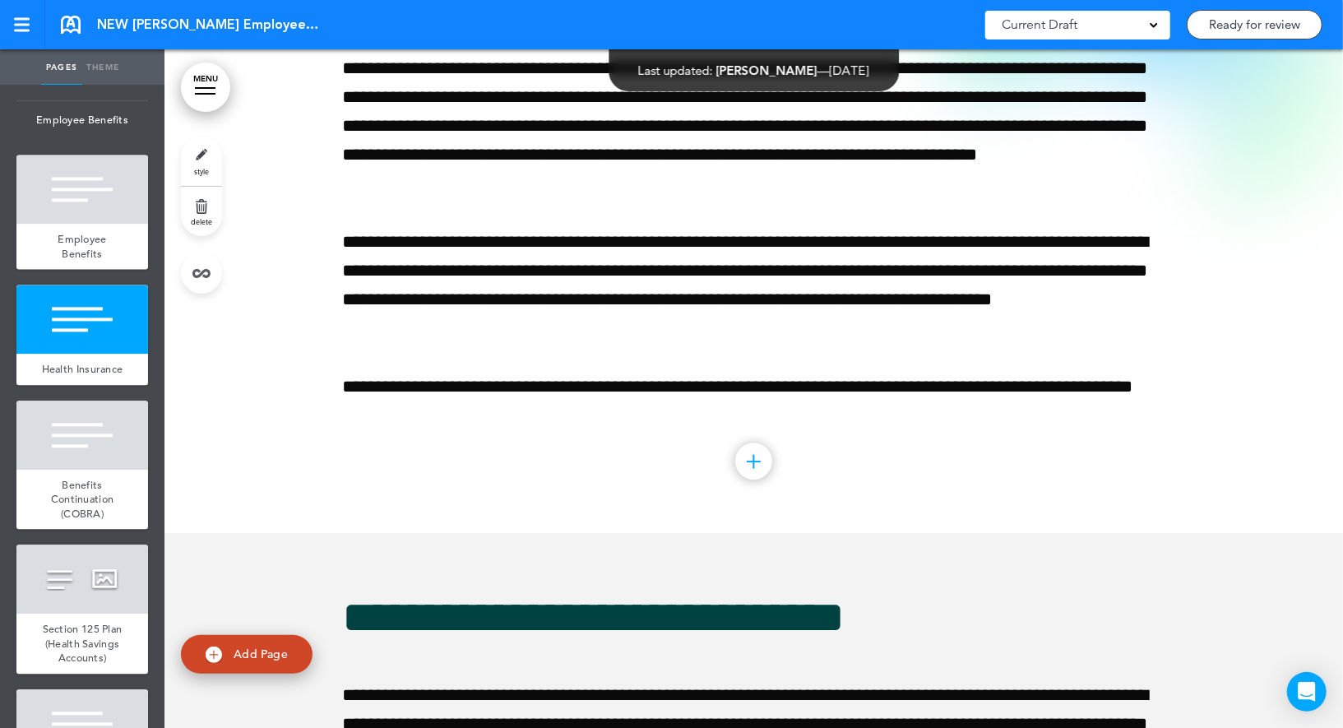
click at [201, 160] on link "style" at bounding box center [201, 160] width 41 height 49
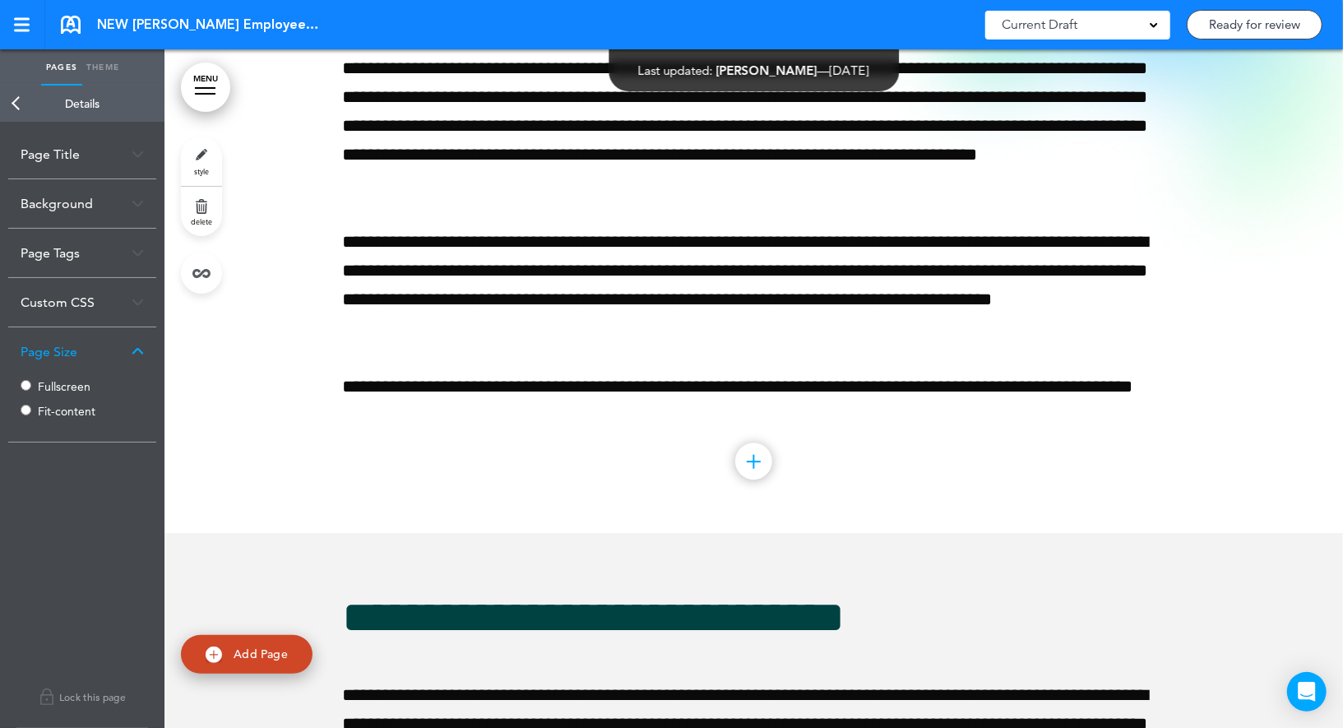
click at [61, 386] on label "Fullscreen" at bounding box center [87, 387] width 99 height 12
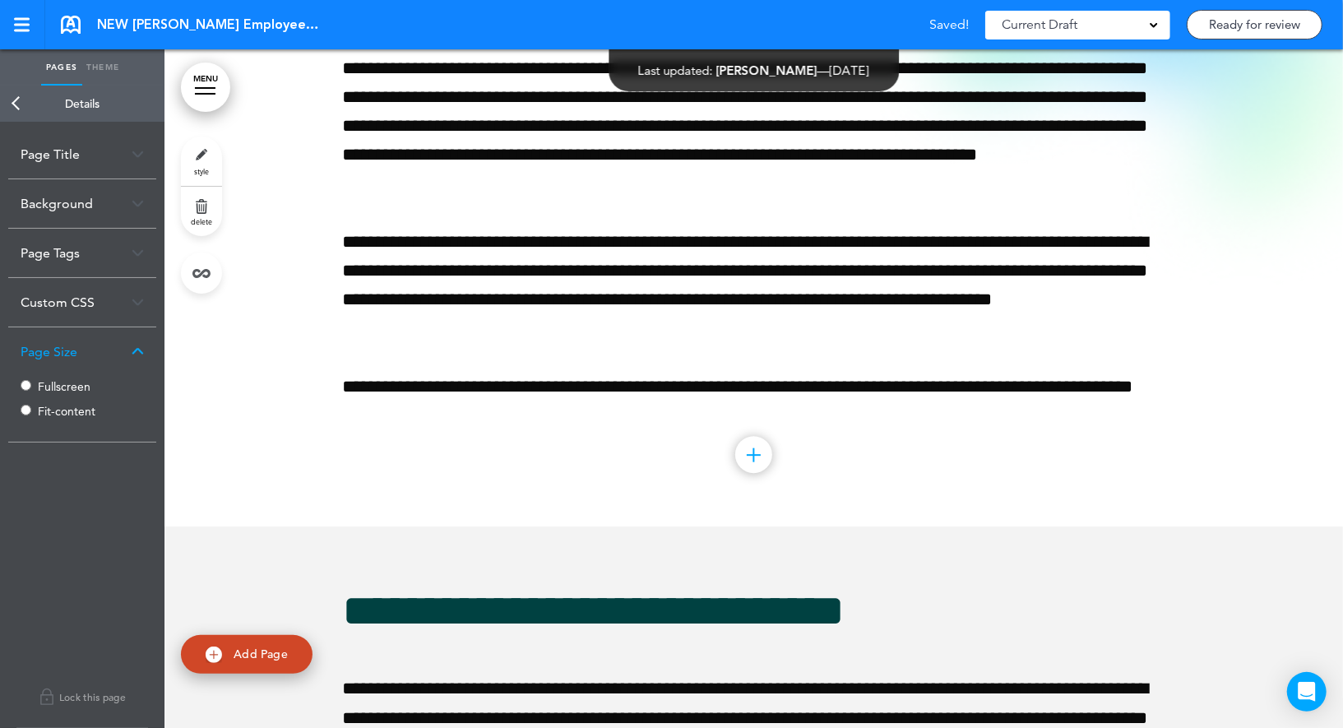
click at [17, 91] on link "Back" at bounding box center [16, 104] width 33 height 36
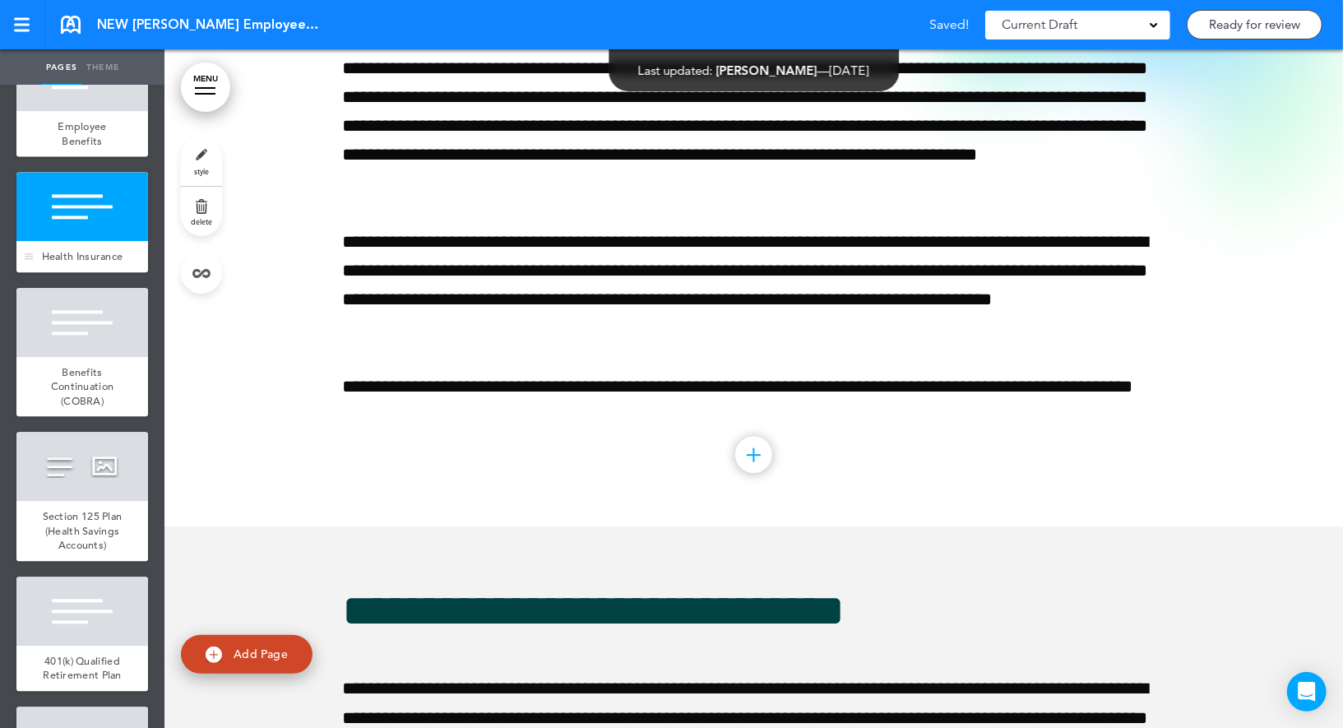
click at [87, 308] on div at bounding box center [82, 322] width 132 height 69
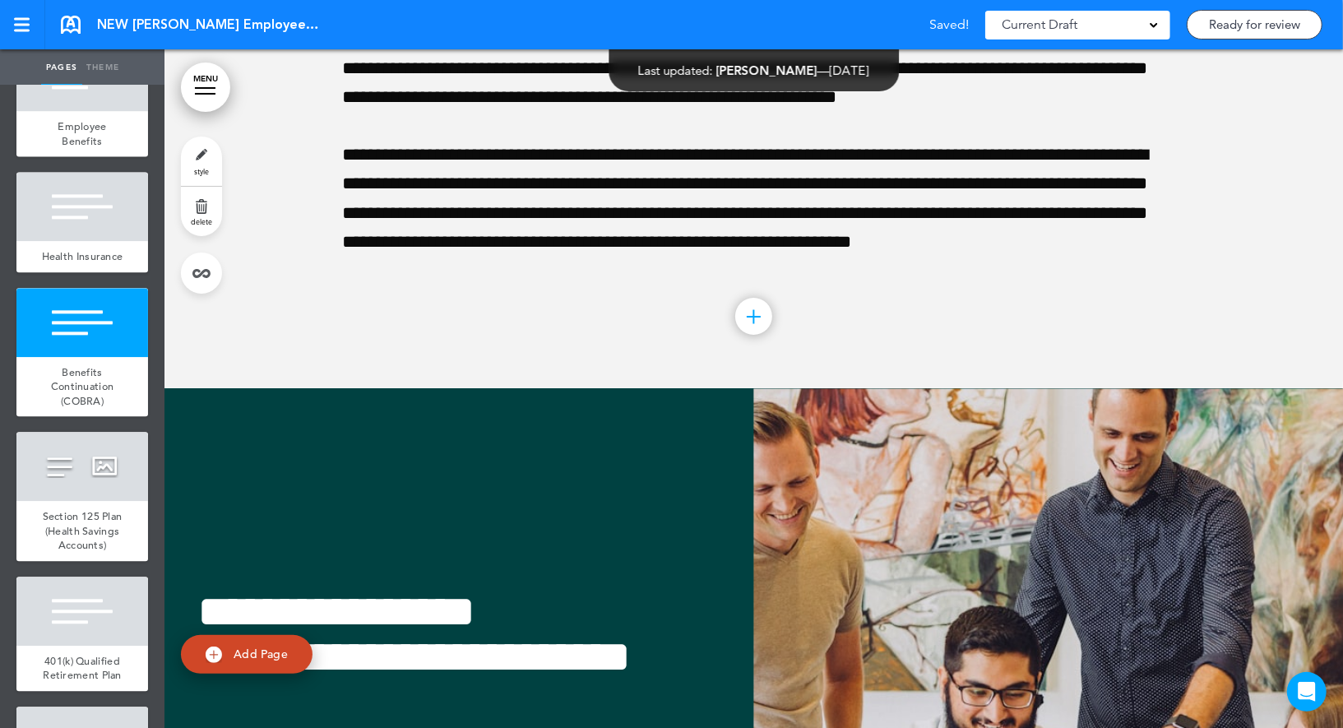
click at [211, 153] on link "style" at bounding box center [201, 160] width 41 height 49
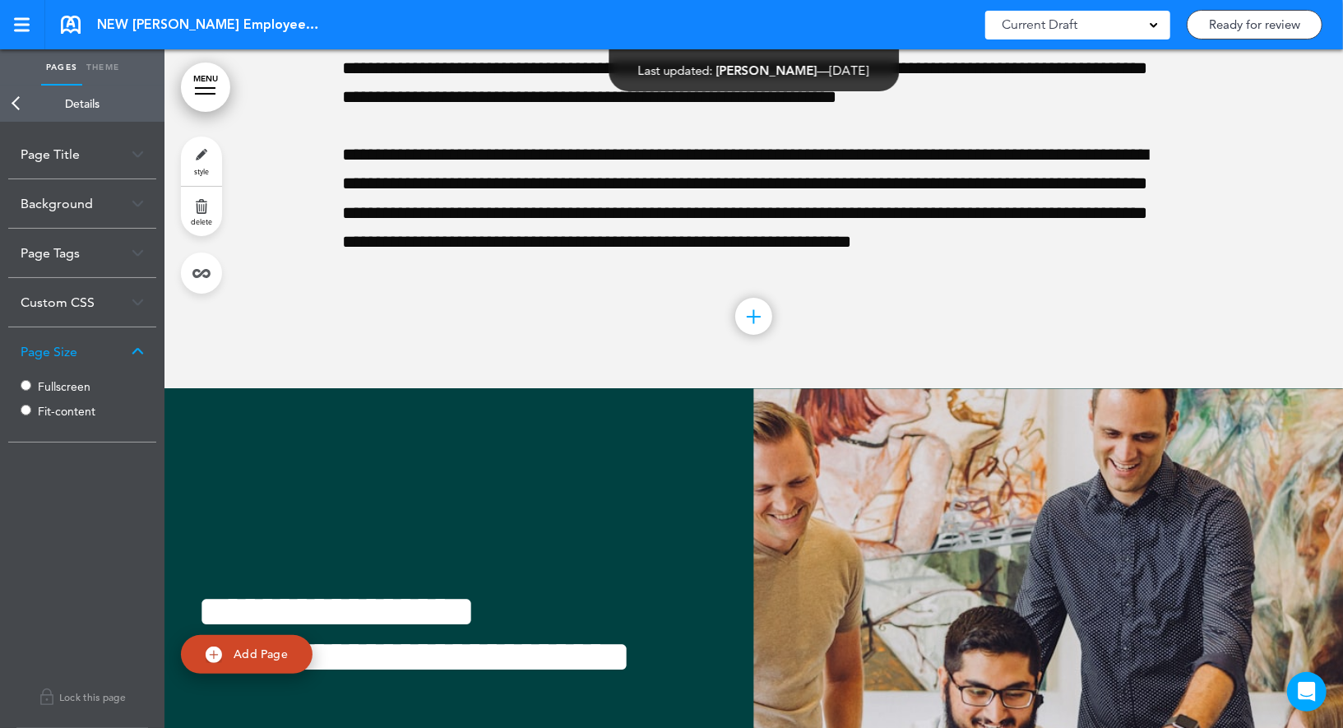
click at [53, 383] on label "Fullscreen" at bounding box center [87, 387] width 99 height 12
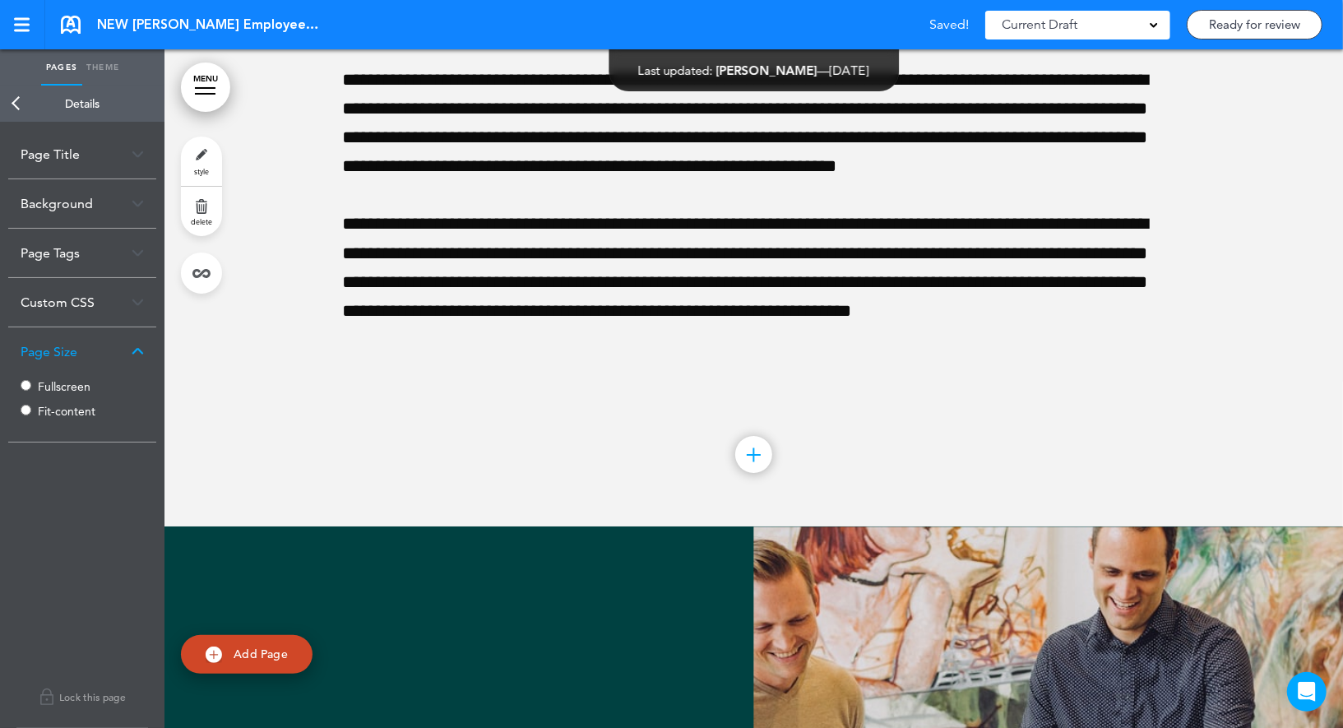
click at [20, 105] on link "Back" at bounding box center [16, 104] width 33 height 36
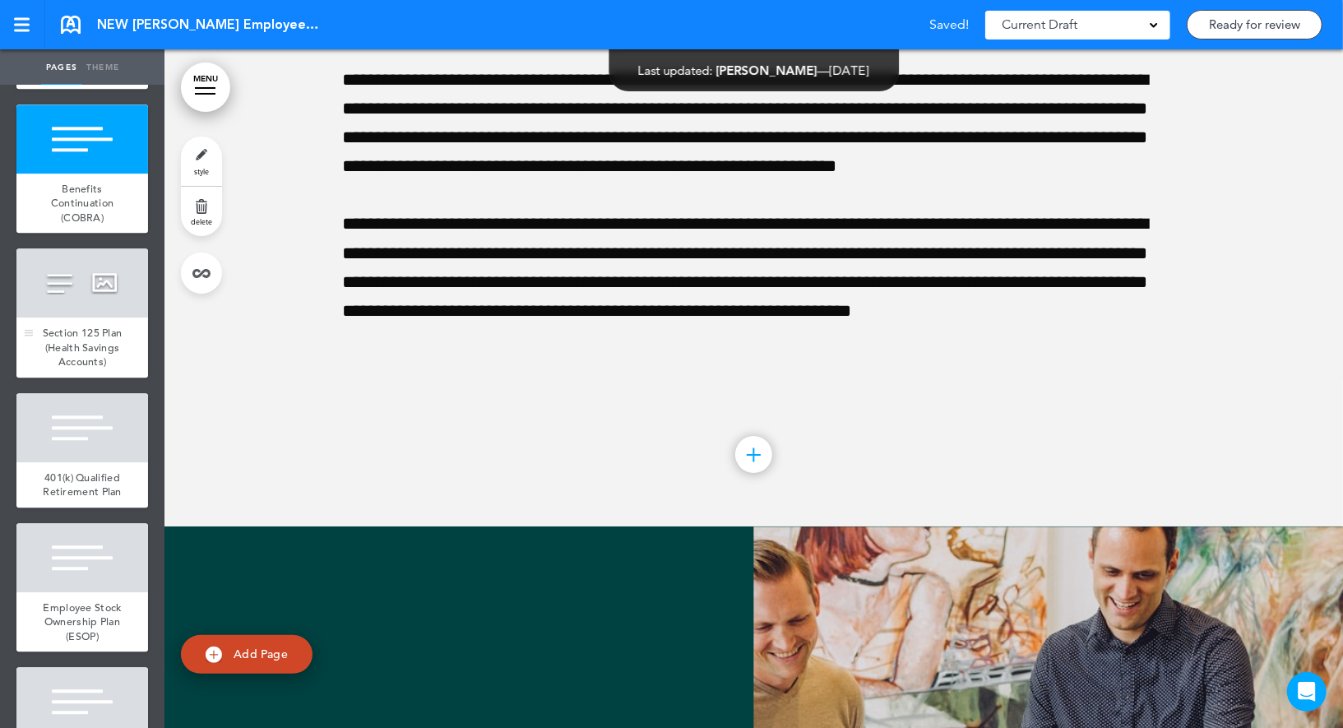
click at [81, 294] on div at bounding box center [82, 282] width 132 height 69
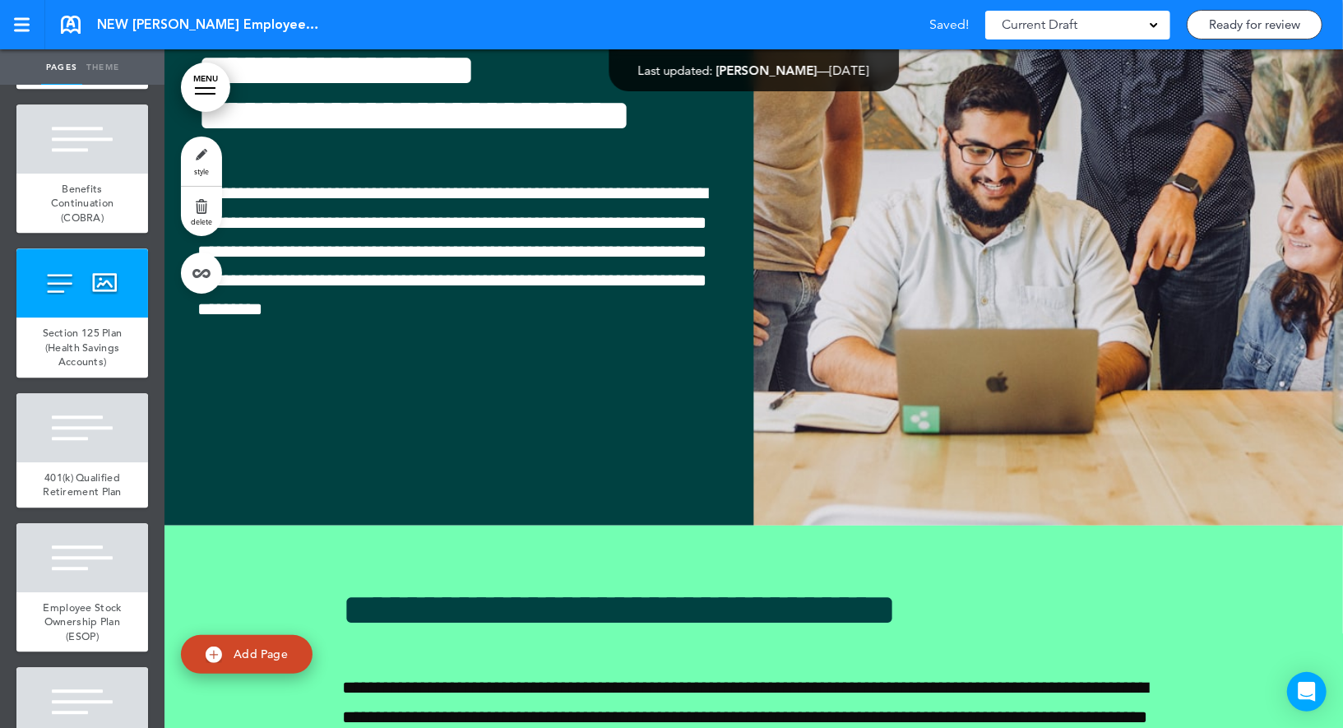
click at [192, 160] on link "style" at bounding box center [201, 160] width 41 height 49
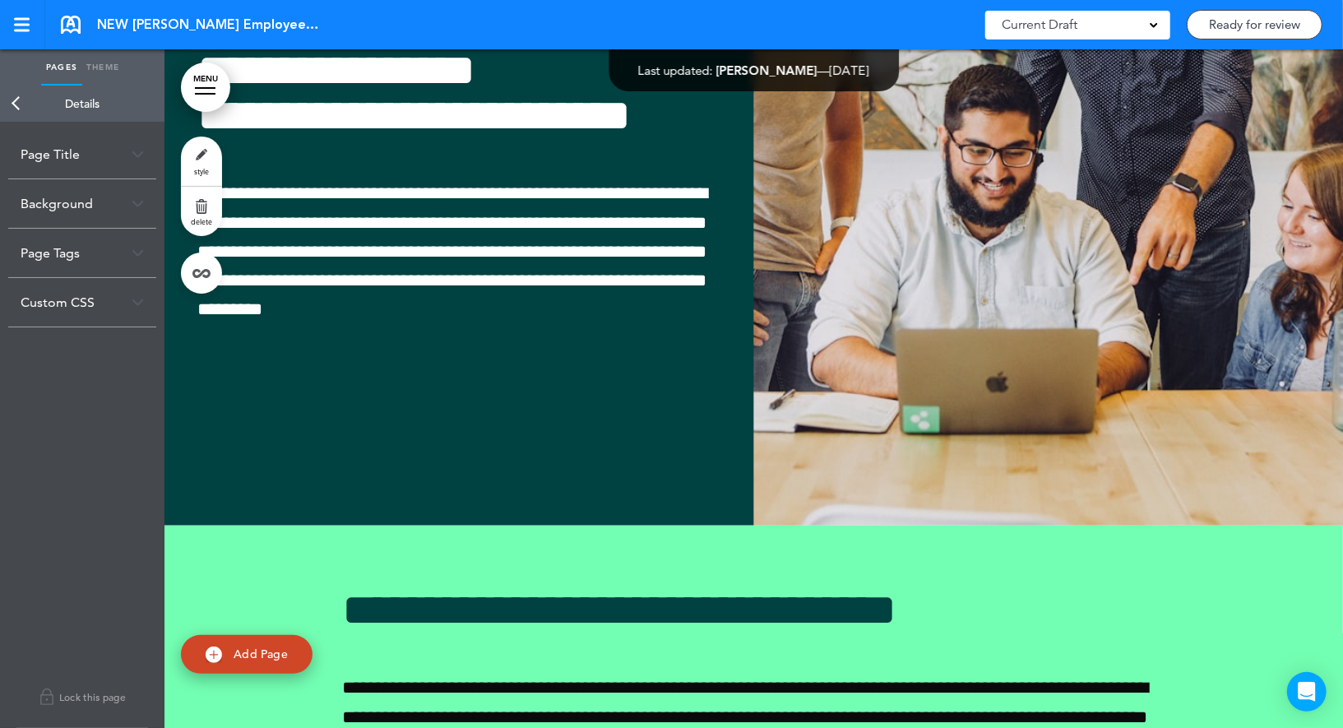
click at [8, 106] on link "Back" at bounding box center [16, 104] width 33 height 36
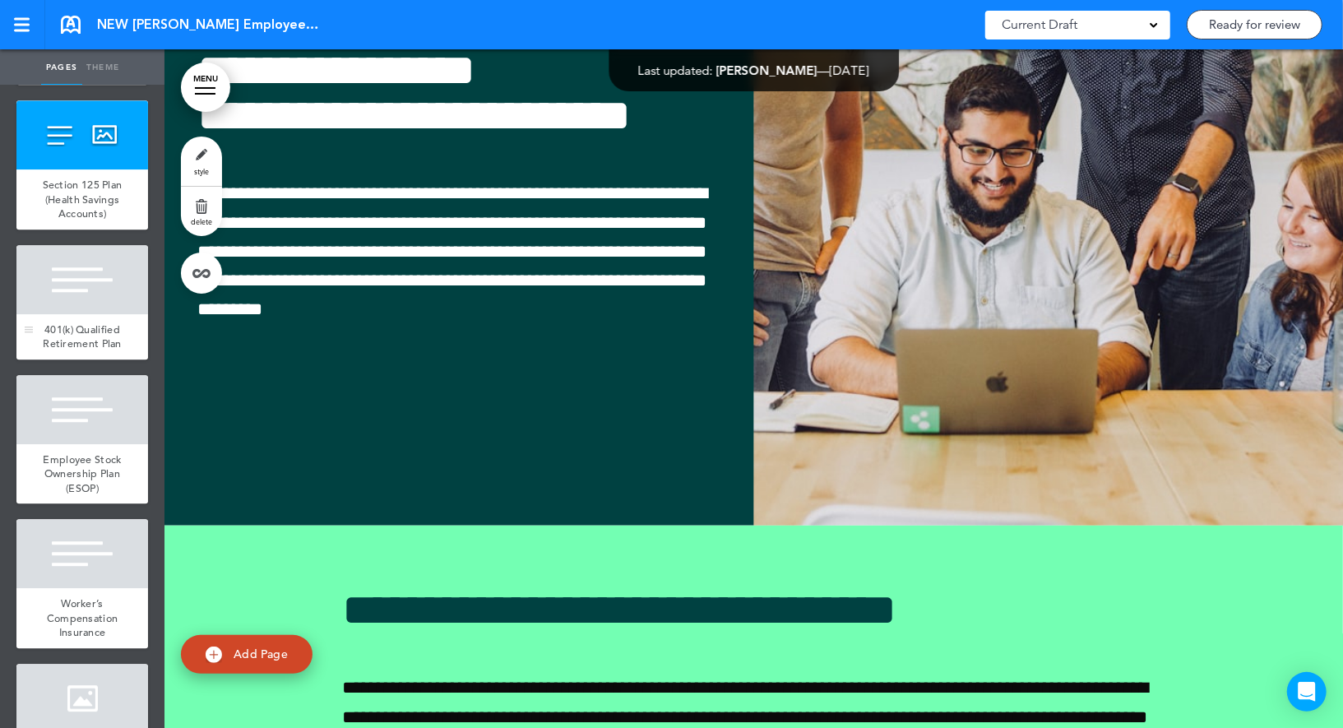
click at [106, 262] on div at bounding box center [82, 279] width 132 height 69
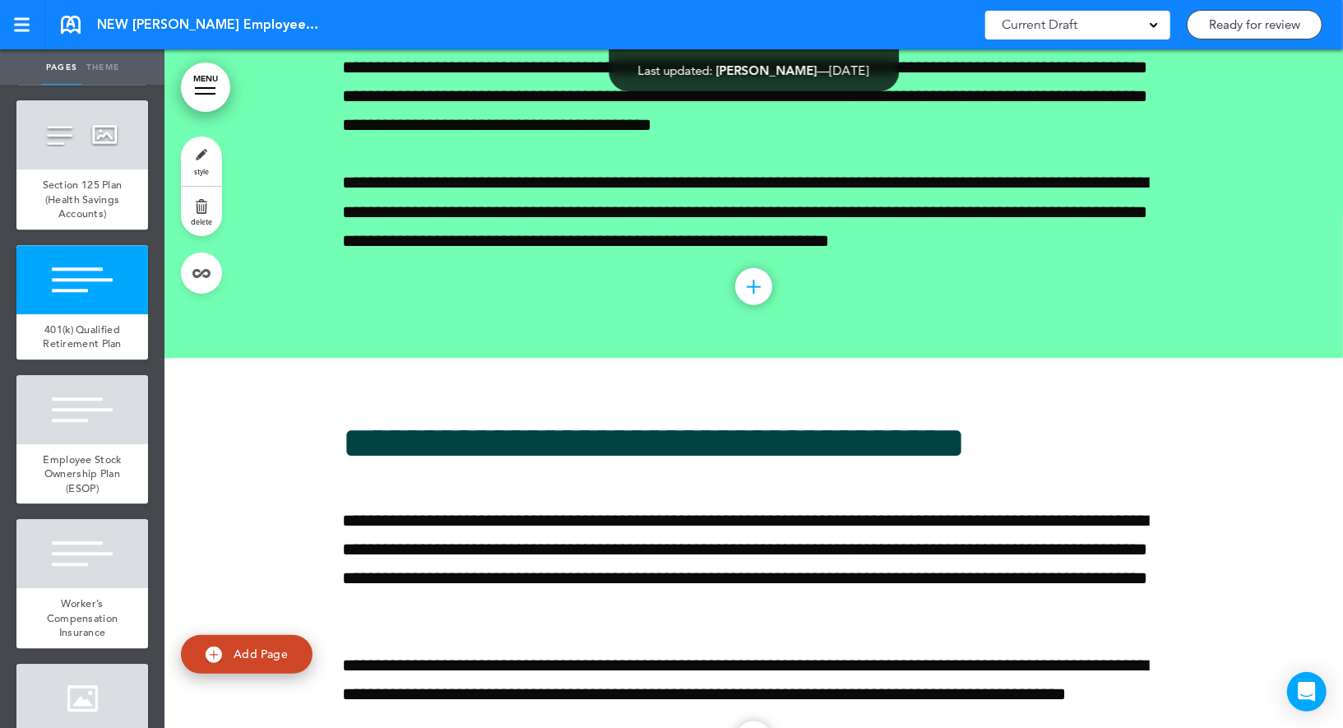
click at [196, 172] on span "style" at bounding box center [201, 171] width 15 height 10
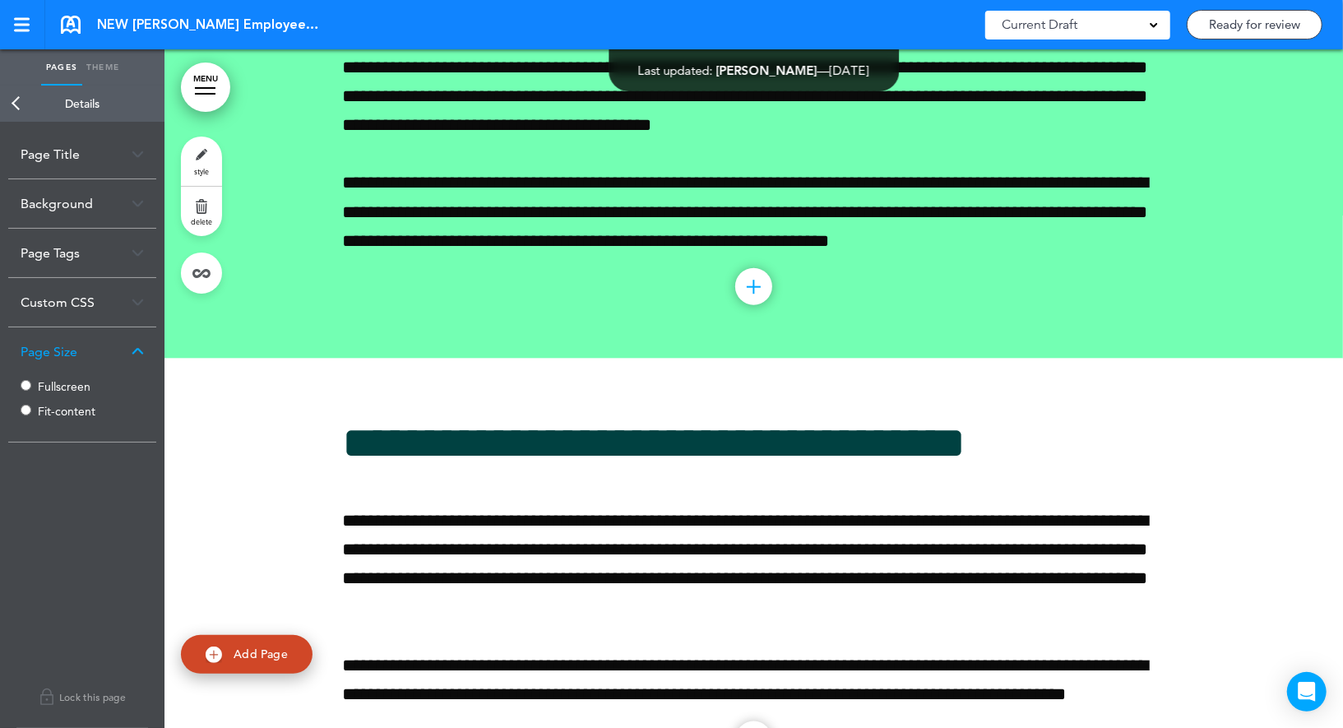
click at [62, 385] on label "Fullscreen" at bounding box center [87, 387] width 99 height 12
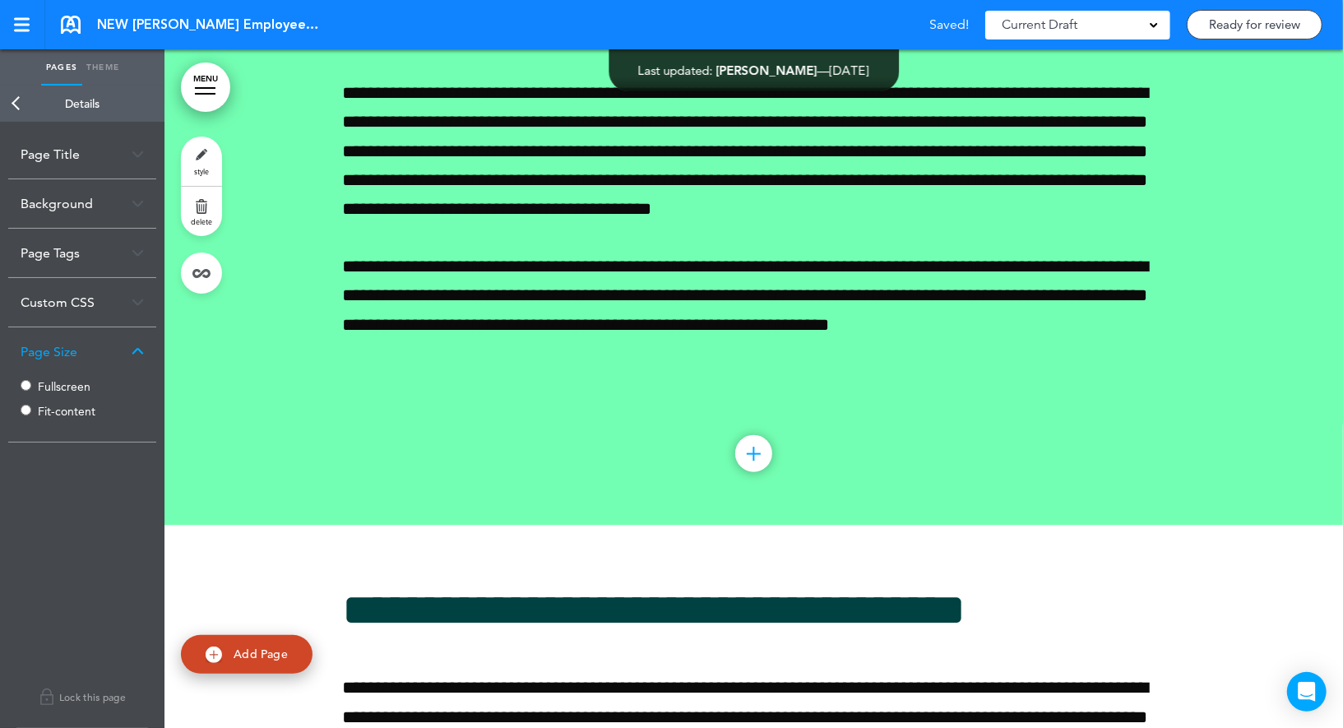
click at [21, 95] on link "Back" at bounding box center [16, 104] width 33 height 36
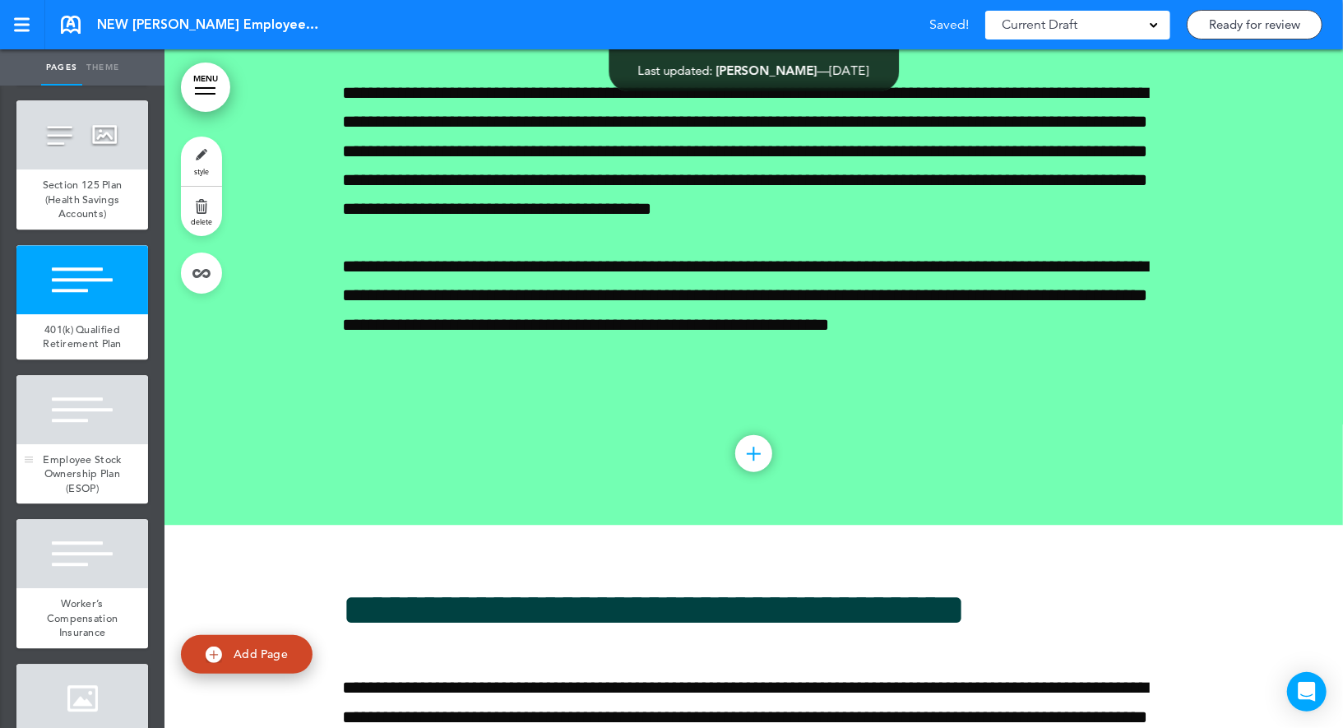
click at [85, 444] on div "Employee Stock Ownership Plan (ESOP)" at bounding box center [82, 474] width 132 height 60
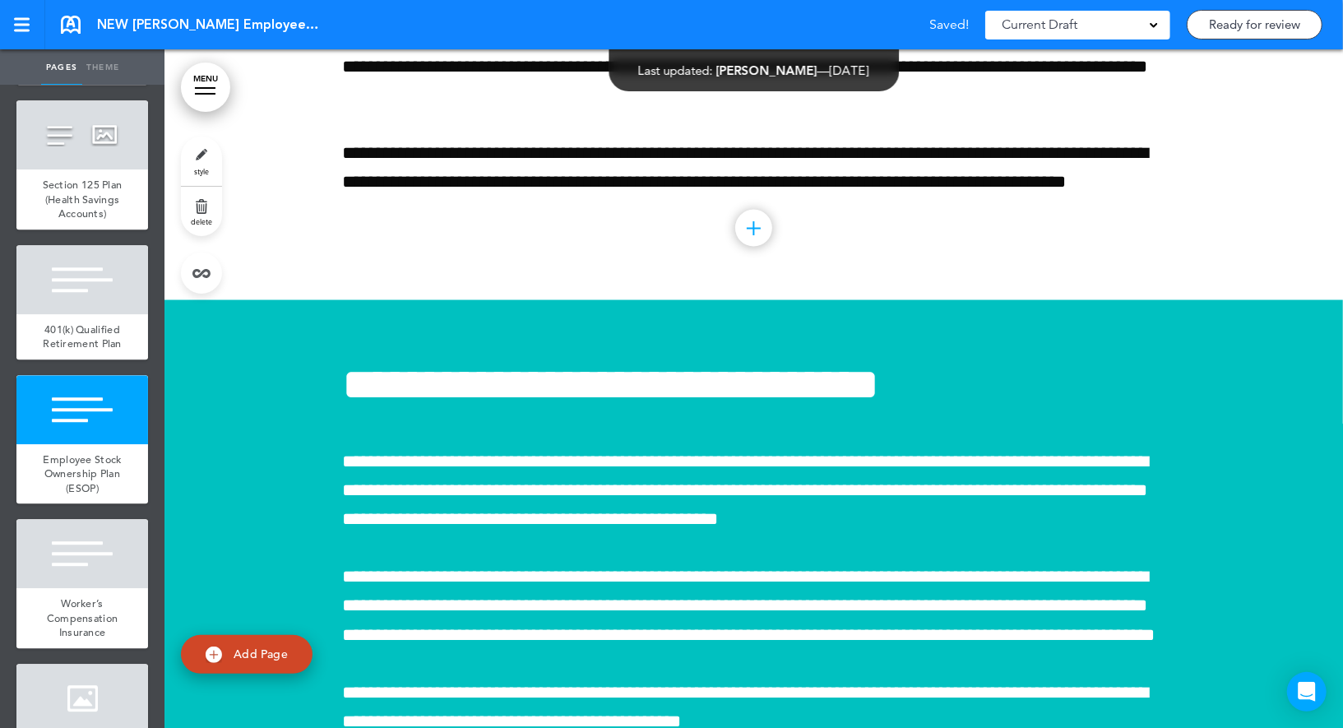
click at [203, 151] on link "style" at bounding box center [201, 160] width 41 height 49
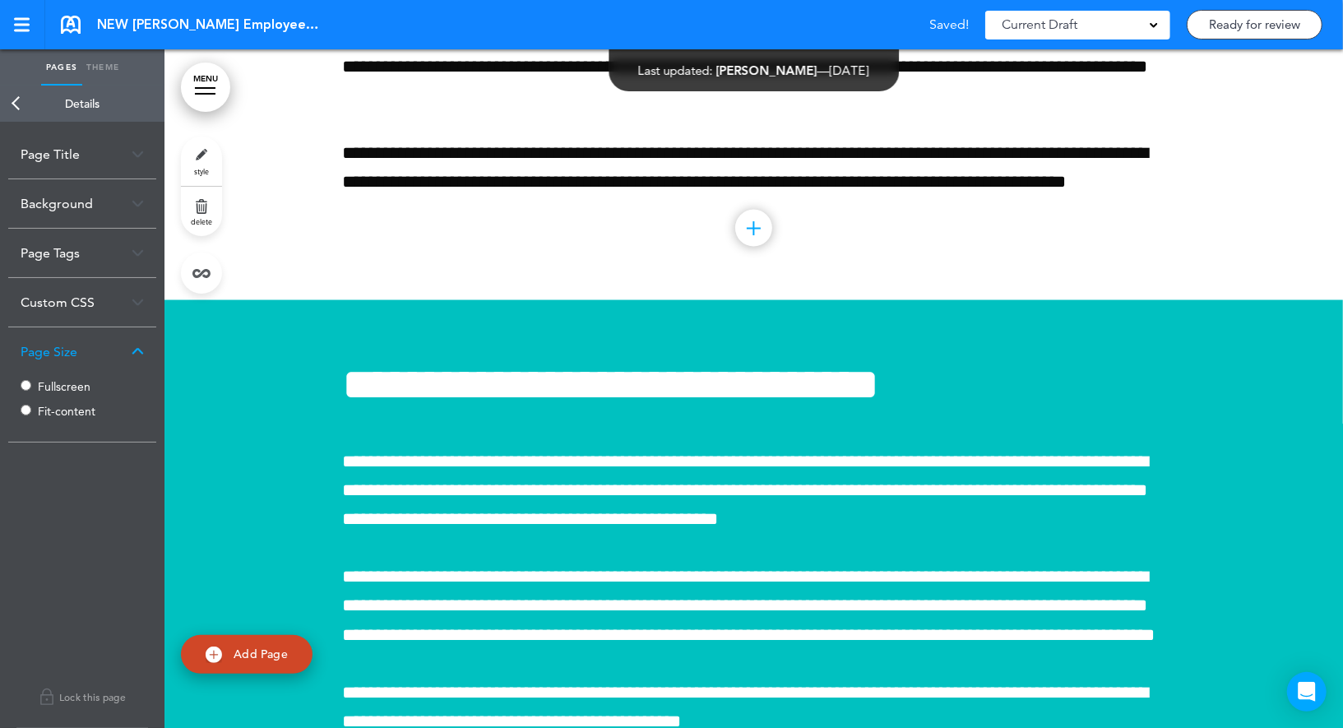
click at [62, 384] on label "Fullscreen" at bounding box center [87, 387] width 99 height 12
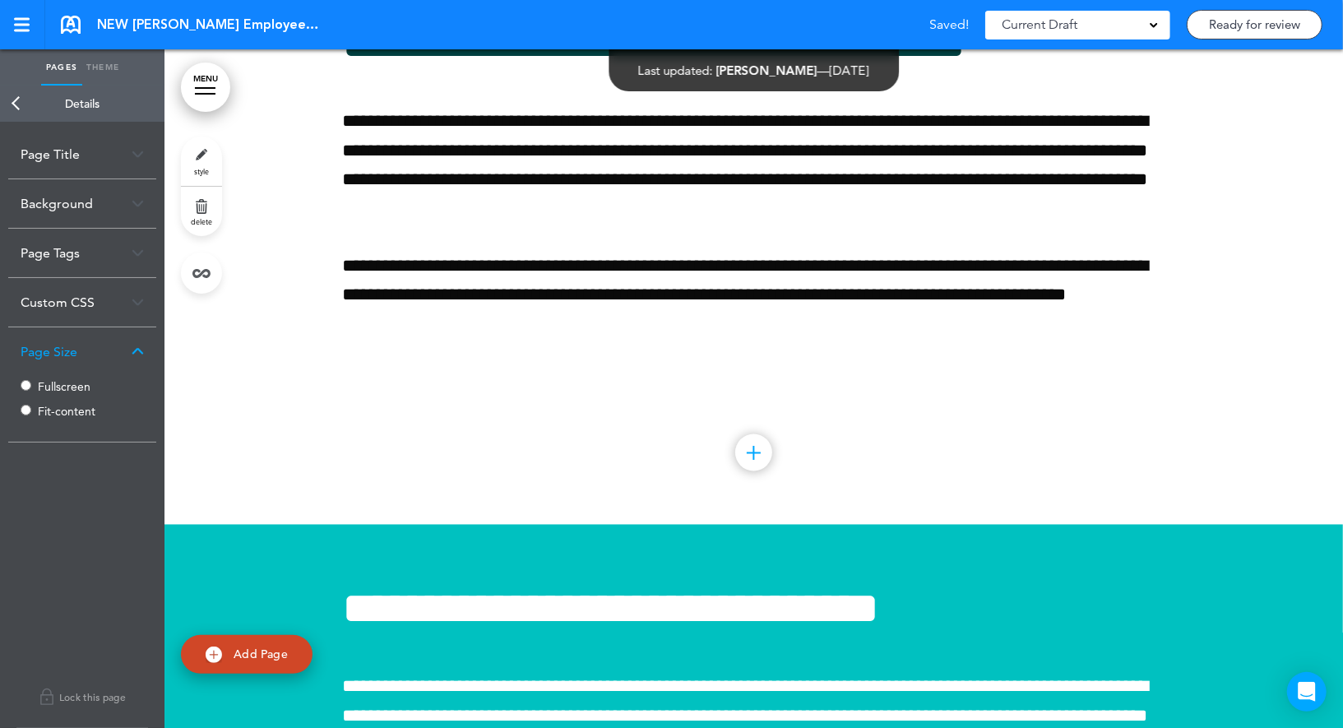
click at [16, 101] on link "Back" at bounding box center [16, 104] width 33 height 36
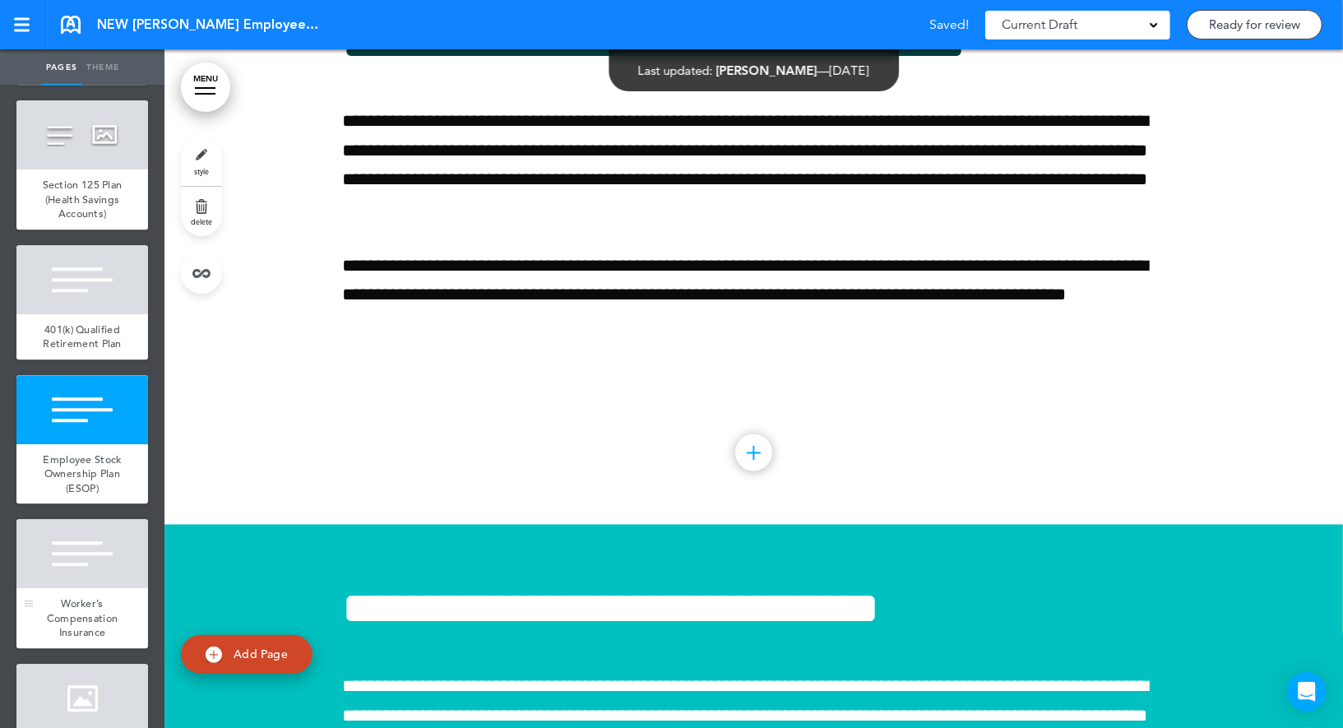
click at [93, 529] on div at bounding box center [82, 553] width 132 height 69
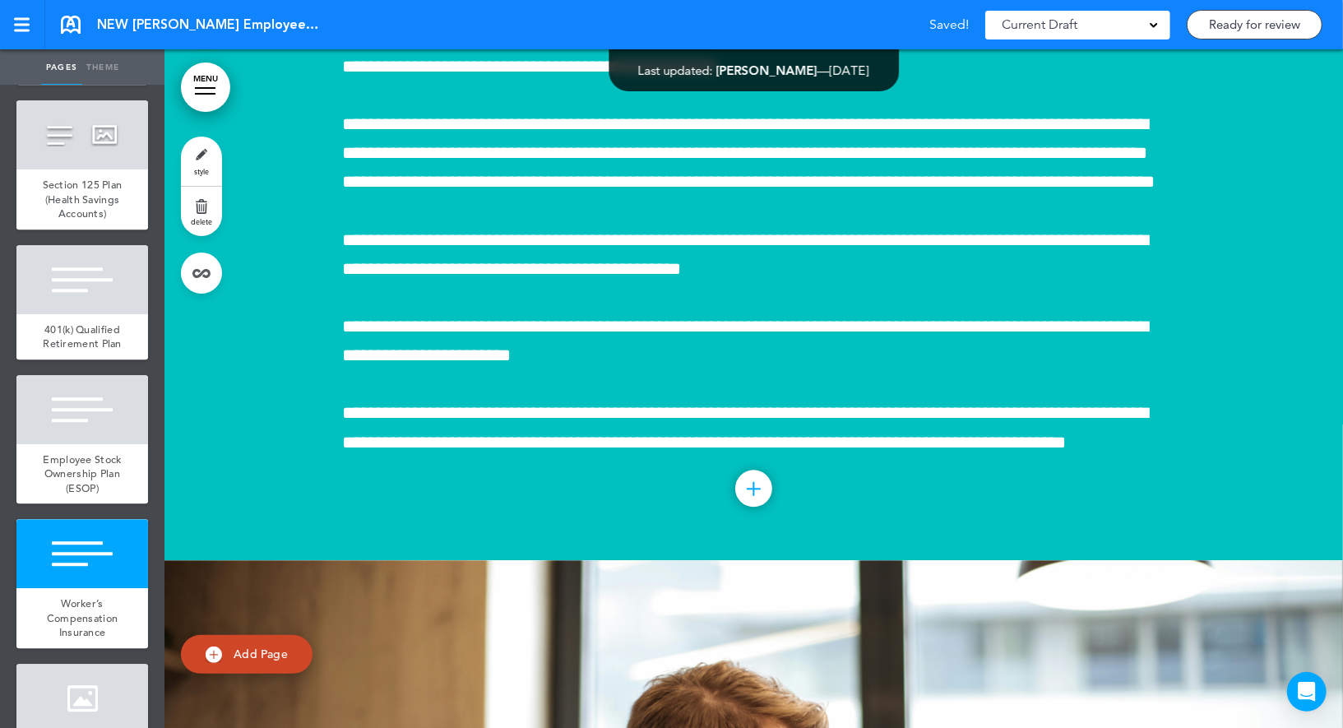
click at [192, 161] on link "style" at bounding box center [201, 160] width 41 height 49
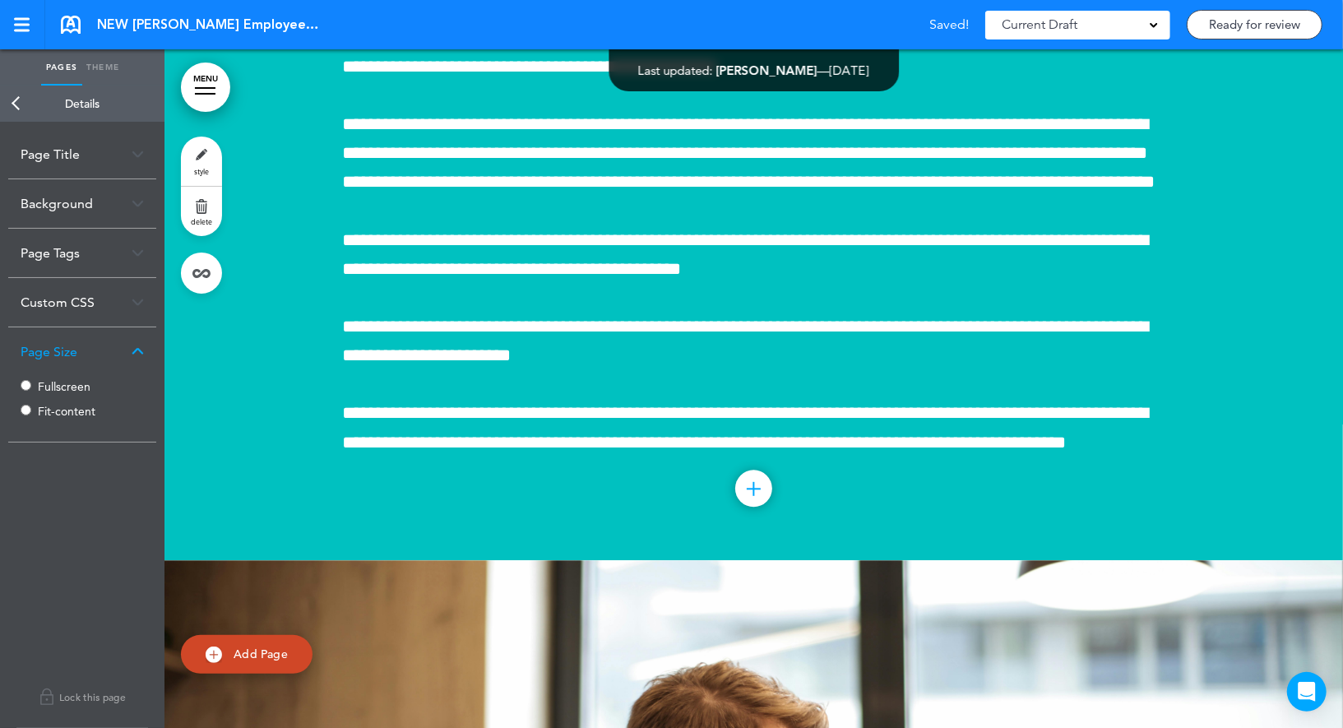
click at [16, 91] on link "Back" at bounding box center [16, 104] width 33 height 36
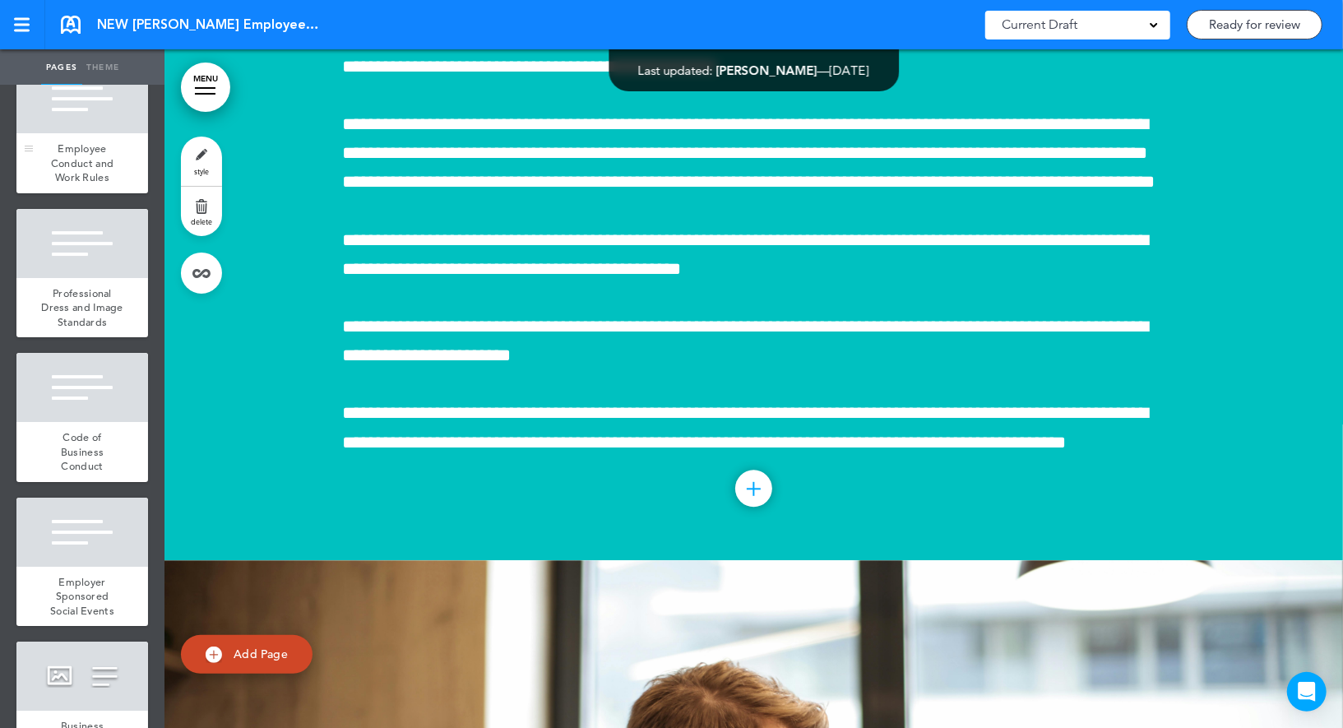
click at [98, 141] on span "Employee Conduct and Work Rules" at bounding box center [82, 162] width 62 height 43
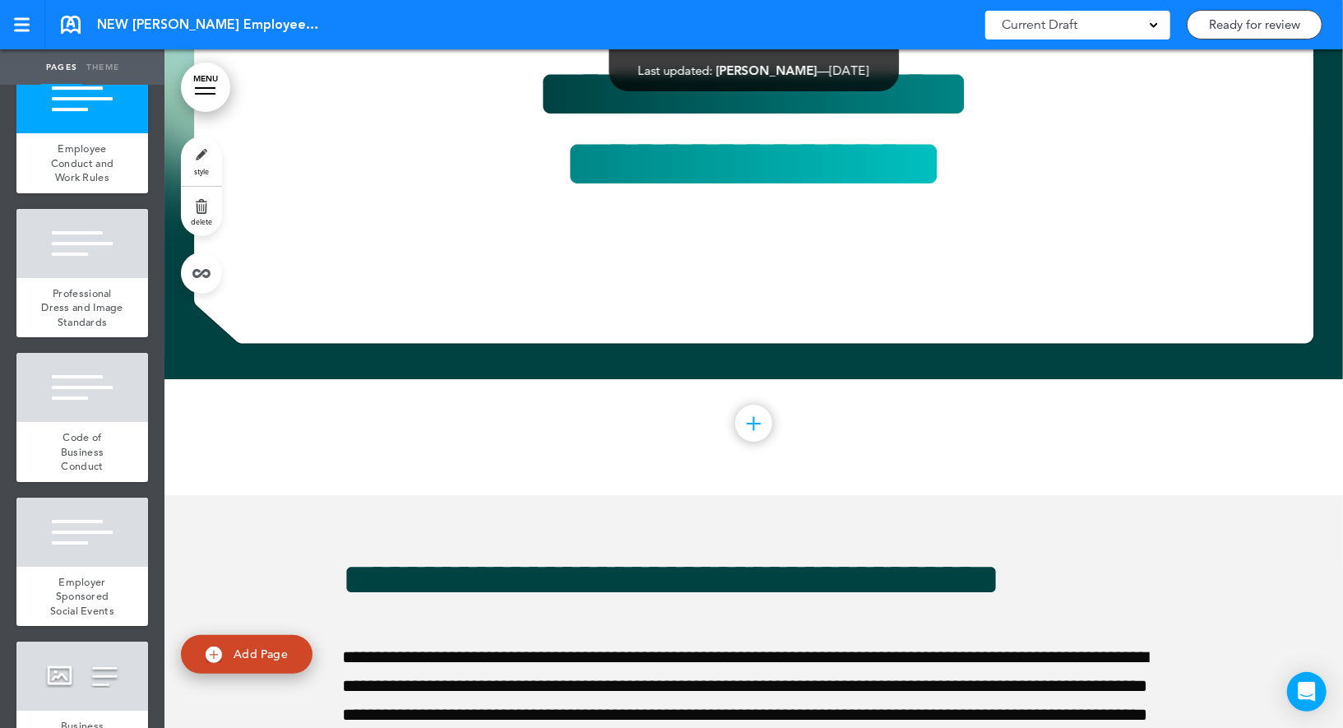
click at [189, 155] on link "style" at bounding box center [201, 160] width 41 height 49
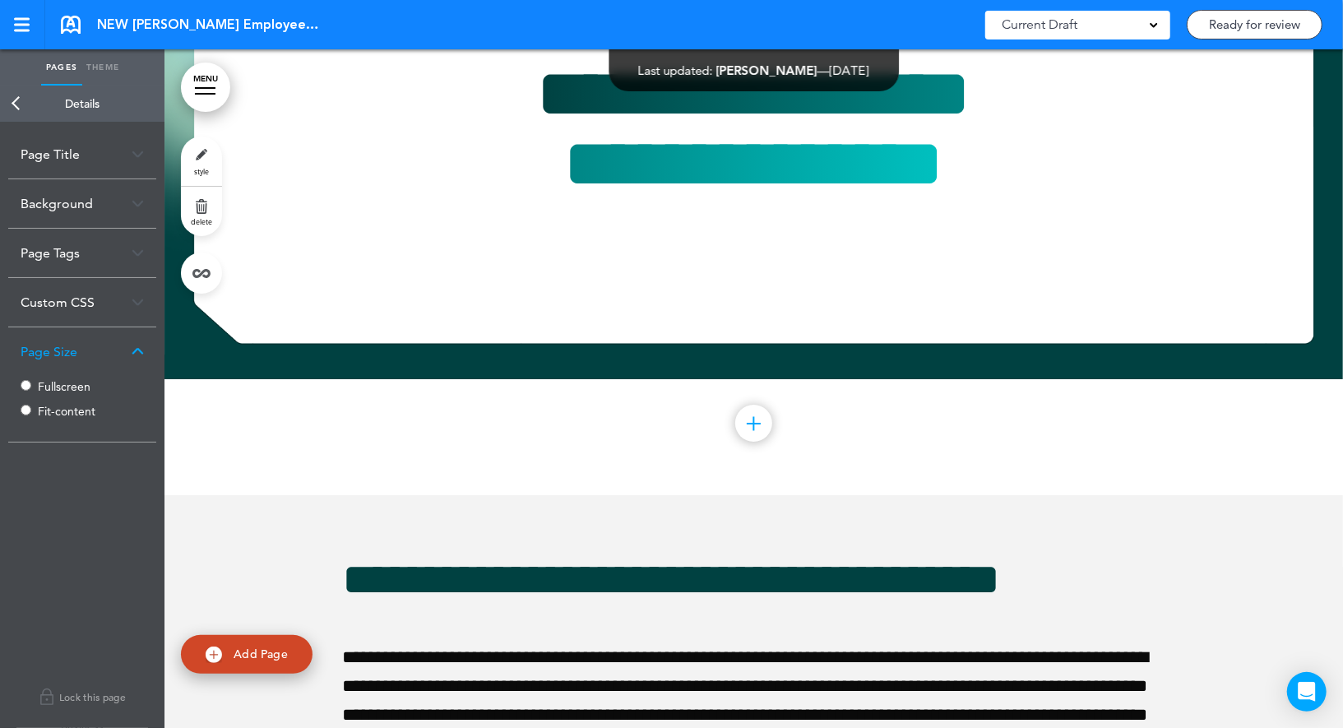
click at [17, 96] on link "Back" at bounding box center [16, 104] width 33 height 36
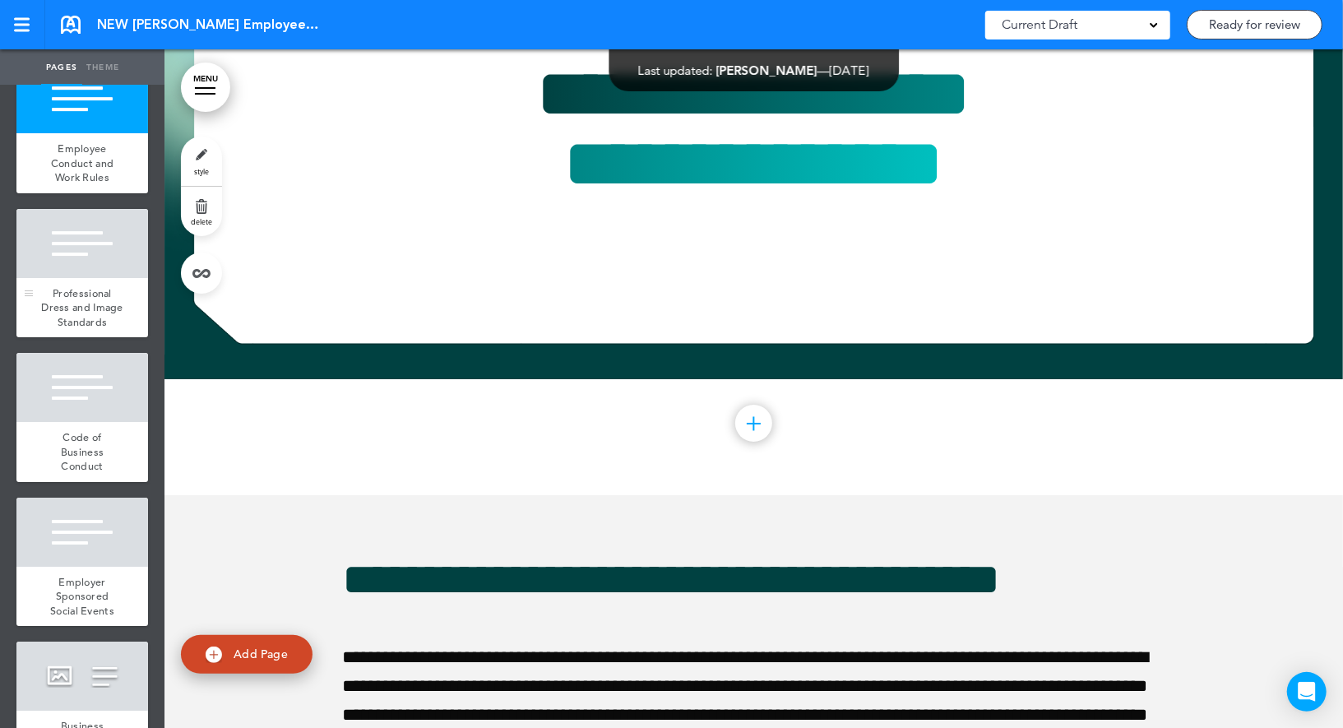
click at [74, 286] on span "Professional Dress and Image Standards" at bounding box center [82, 307] width 82 height 43
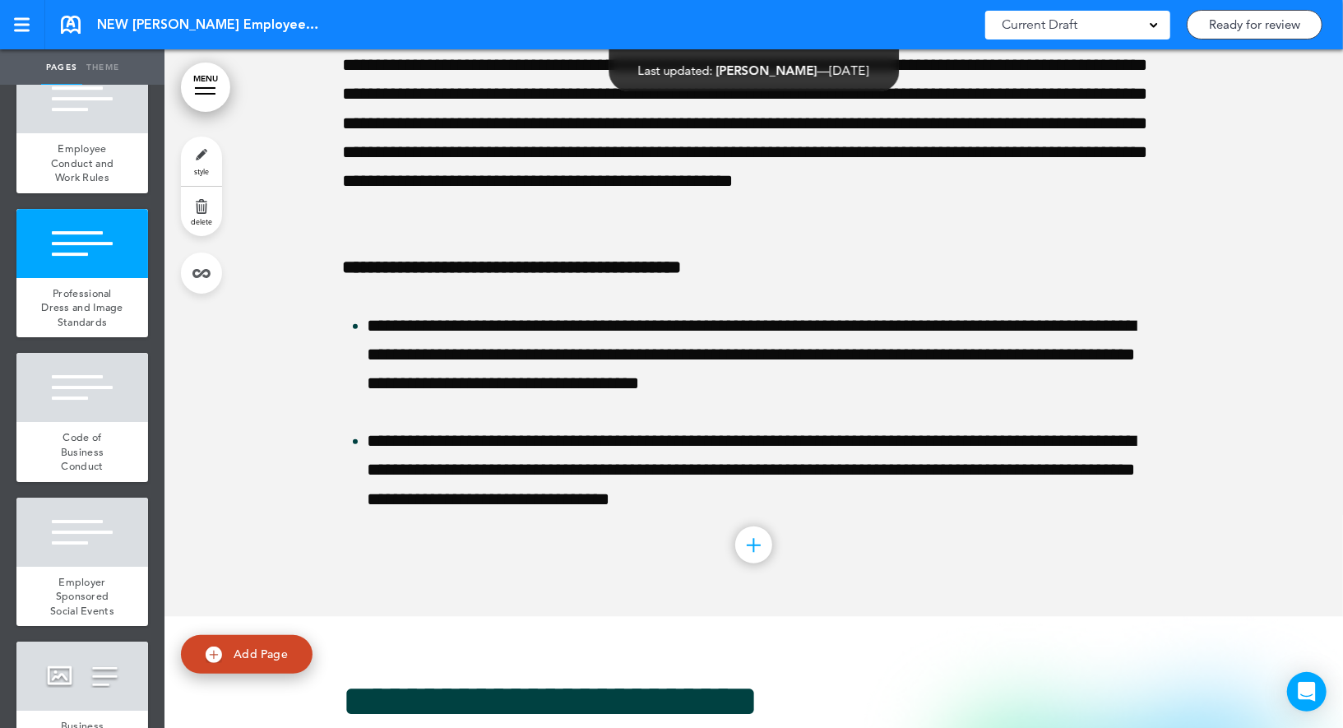
click at [202, 156] on link "style" at bounding box center [201, 160] width 41 height 49
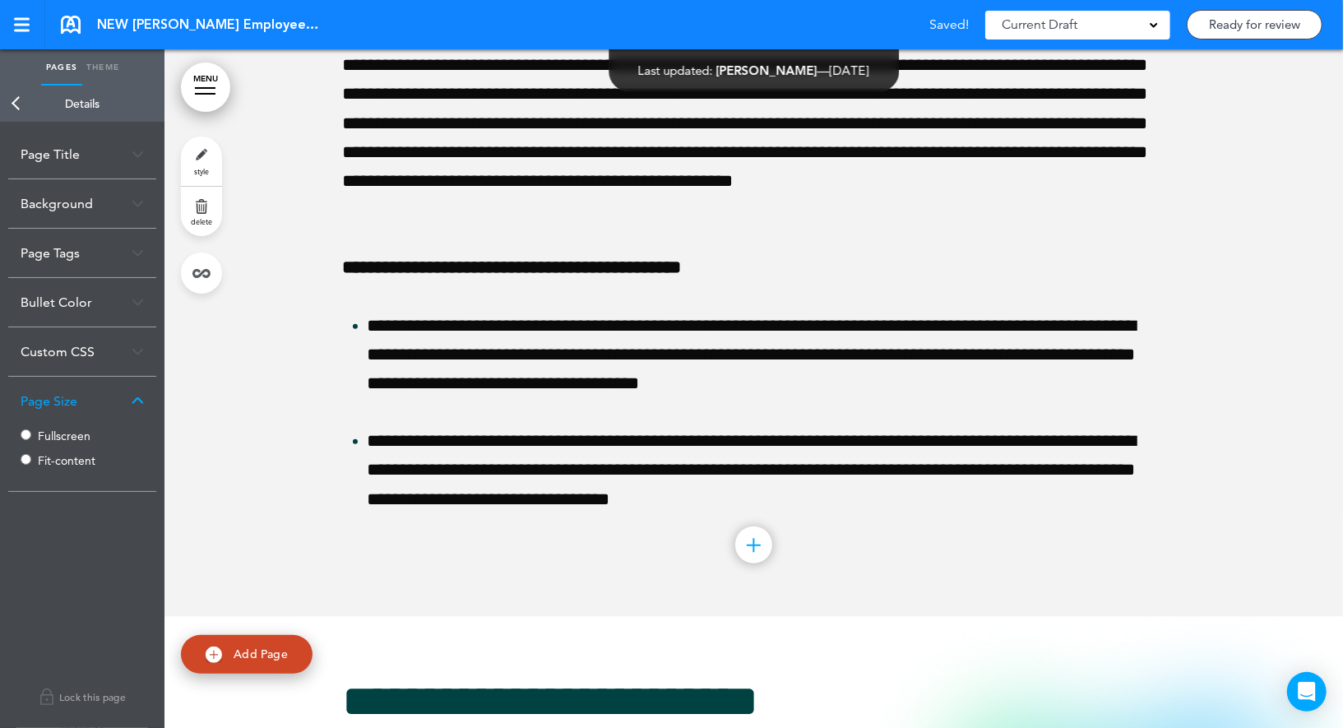
click at [19, 98] on link "Back" at bounding box center [16, 104] width 33 height 36
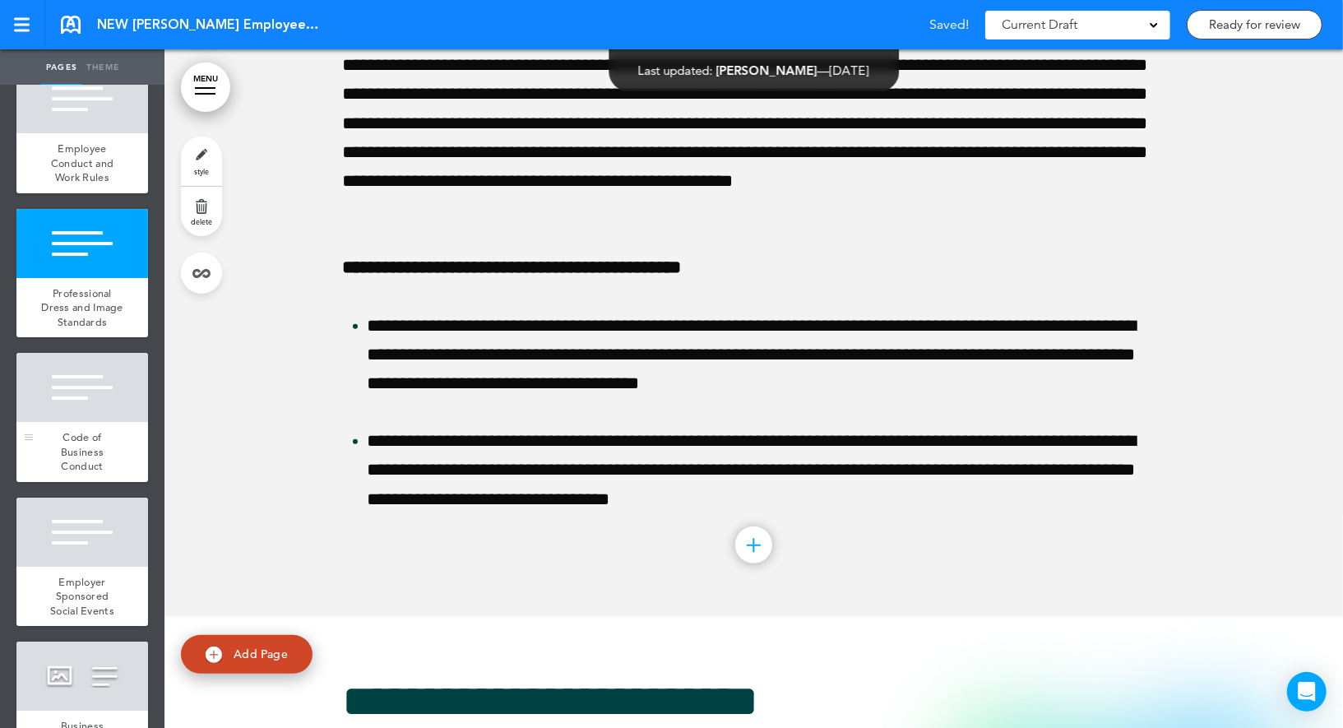
click at [77, 363] on div at bounding box center [82, 387] width 132 height 69
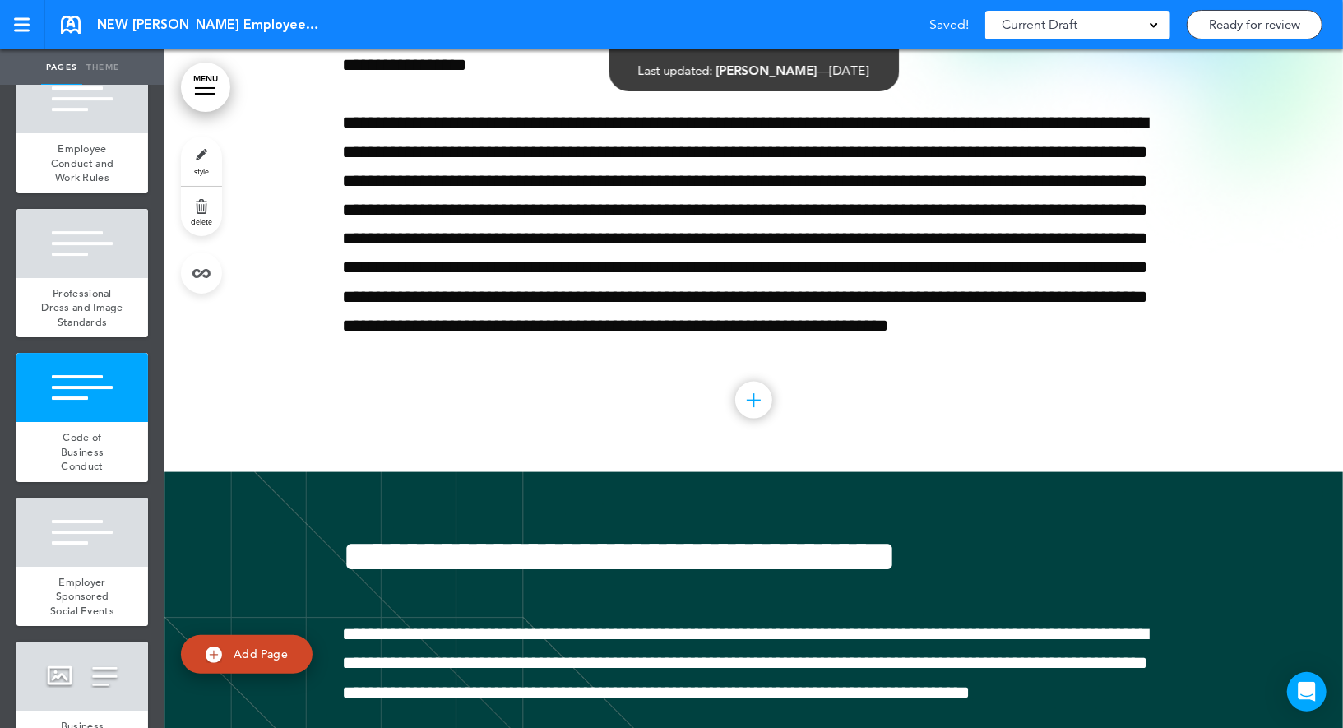
click at [203, 148] on link "style" at bounding box center [201, 160] width 41 height 49
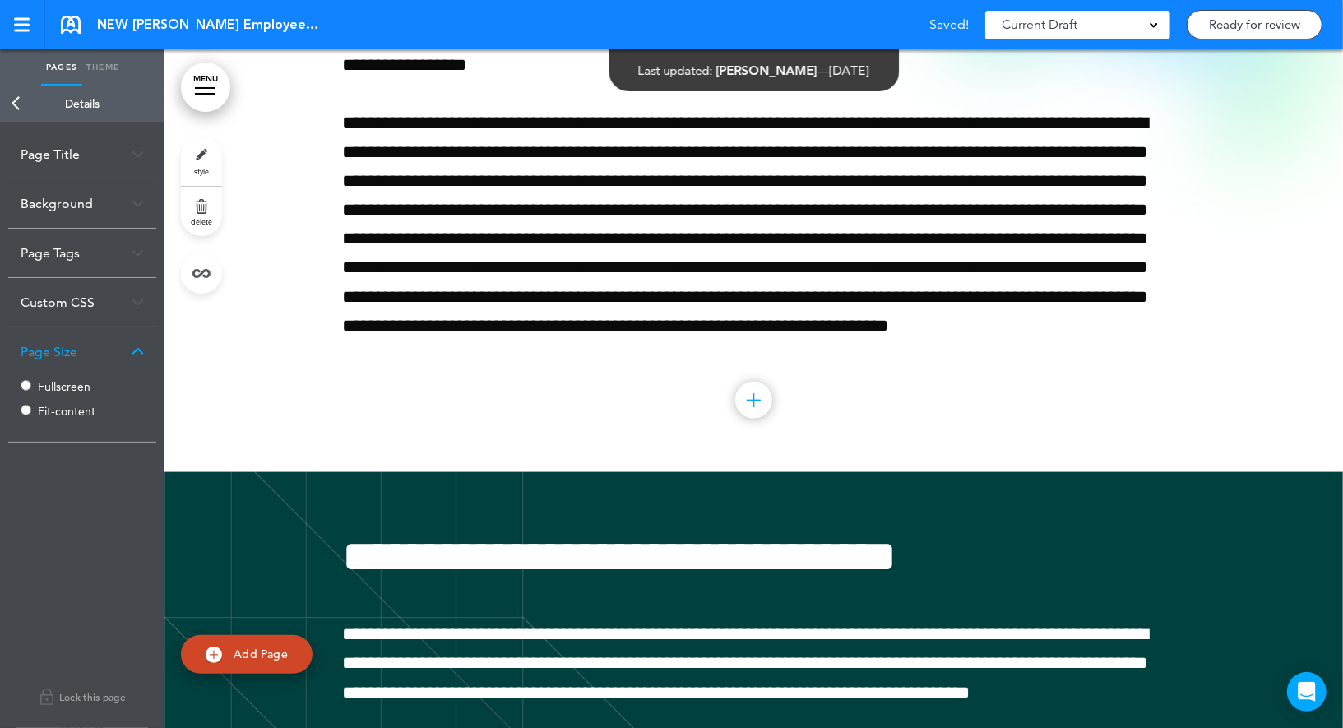
click at [47, 381] on label "Fullscreen" at bounding box center [87, 387] width 99 height 12
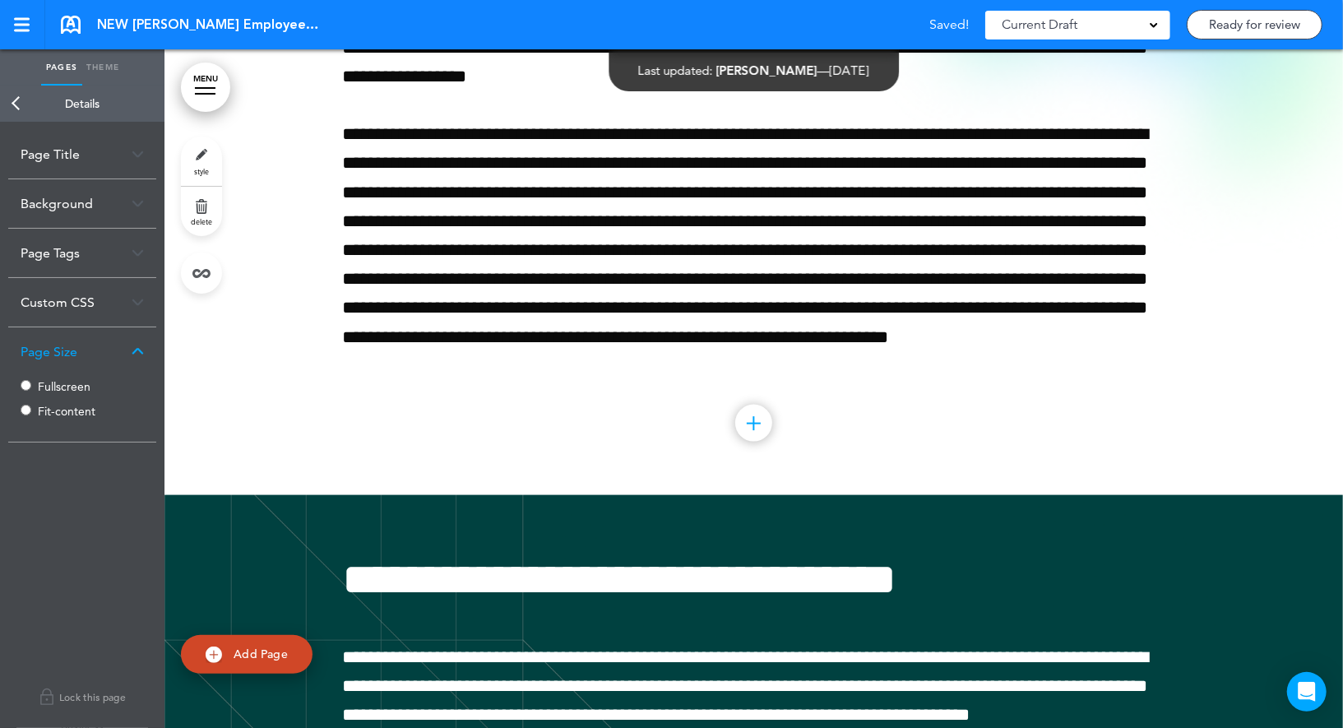
click at [16, 113] on link "Back" at bounding box center [16, 104] width 33 height 36
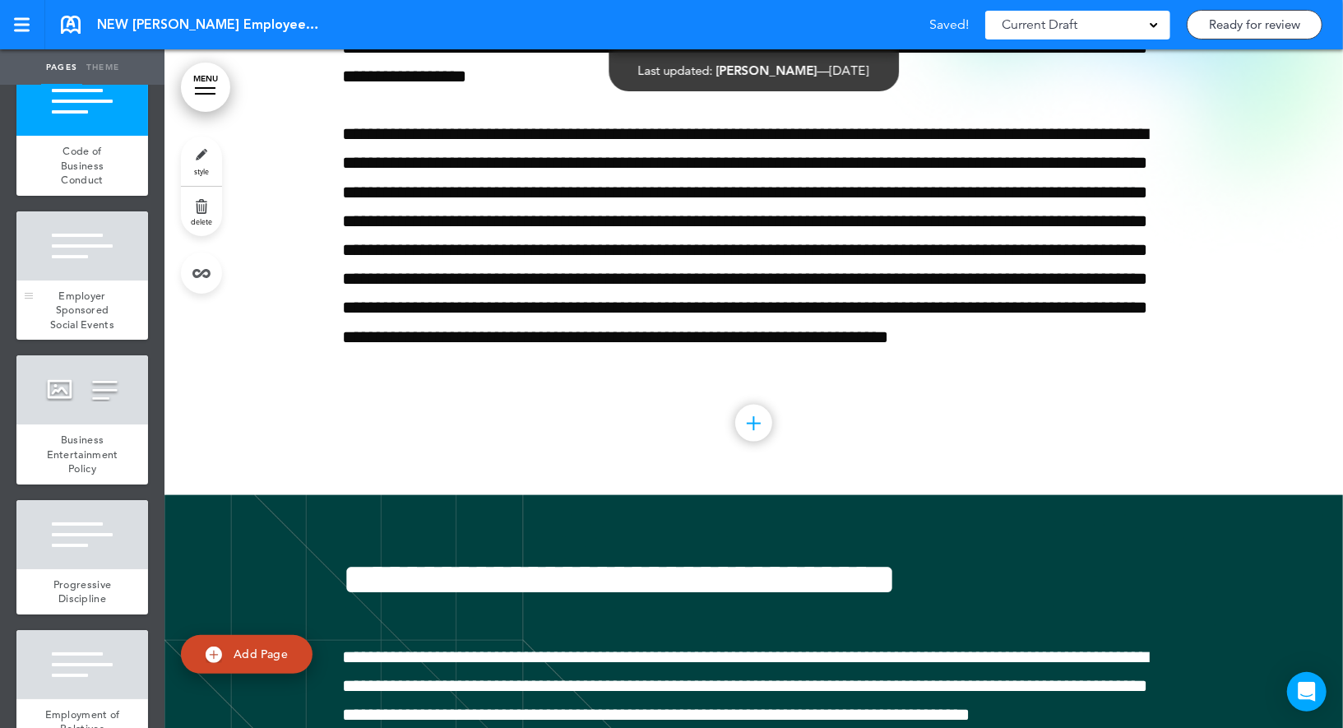
click at [101, 221] on div at bounding box center [82, 245] width 132 height 69
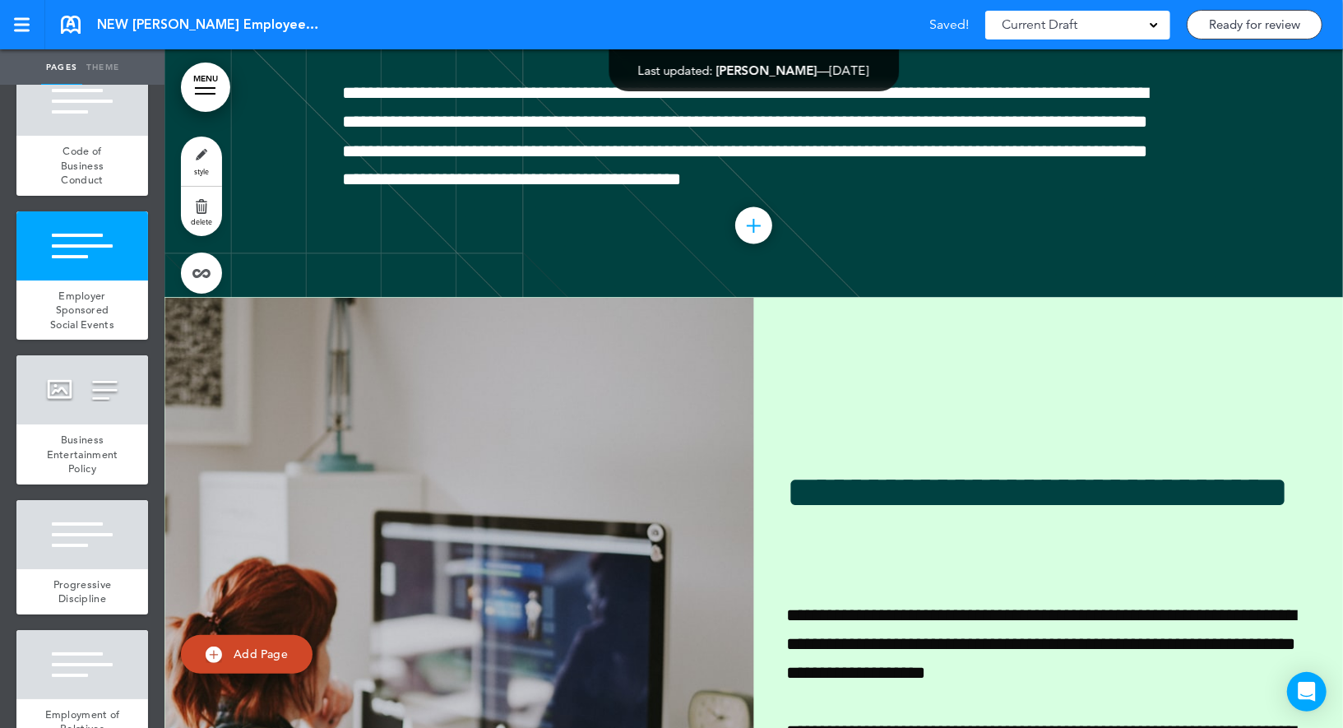
click at [192, 169] on link "style" at bounding box center [201, 160] width 41 height 49
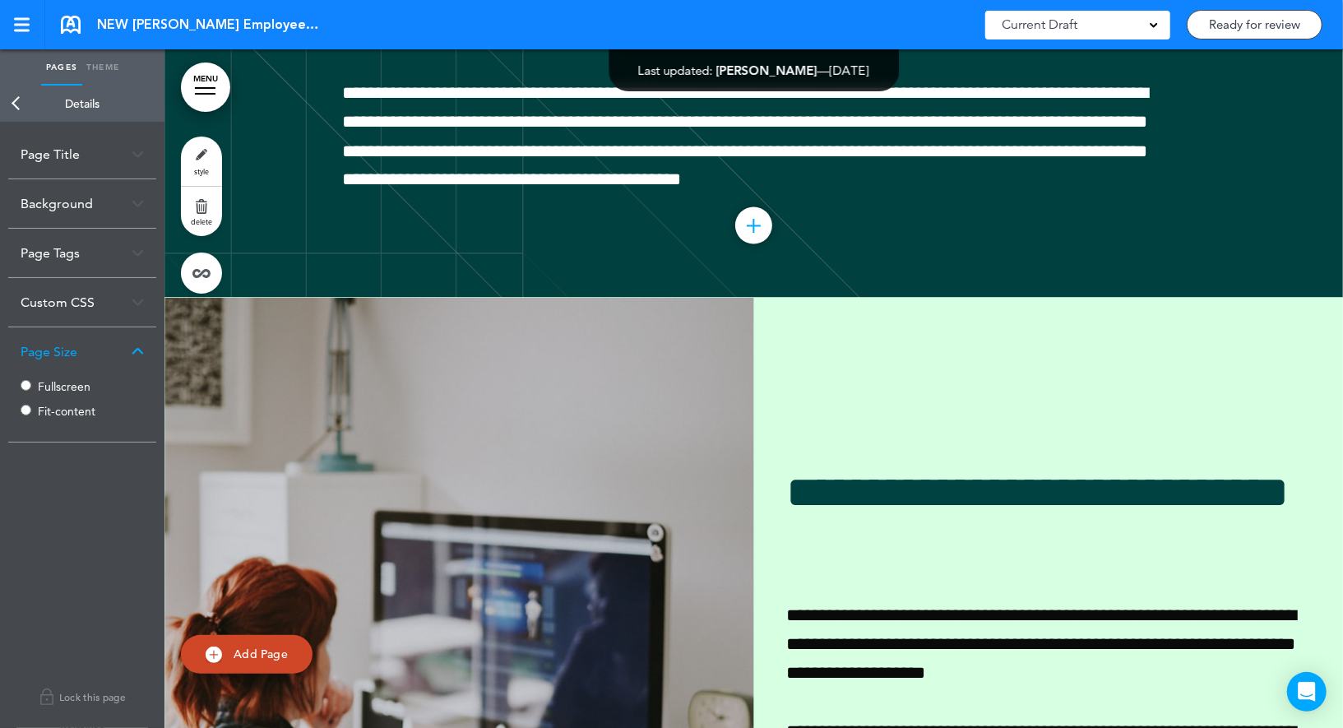
click at [49, 382] on label "Fullscreen" at bounding box center [87, 387] width 99 height 12
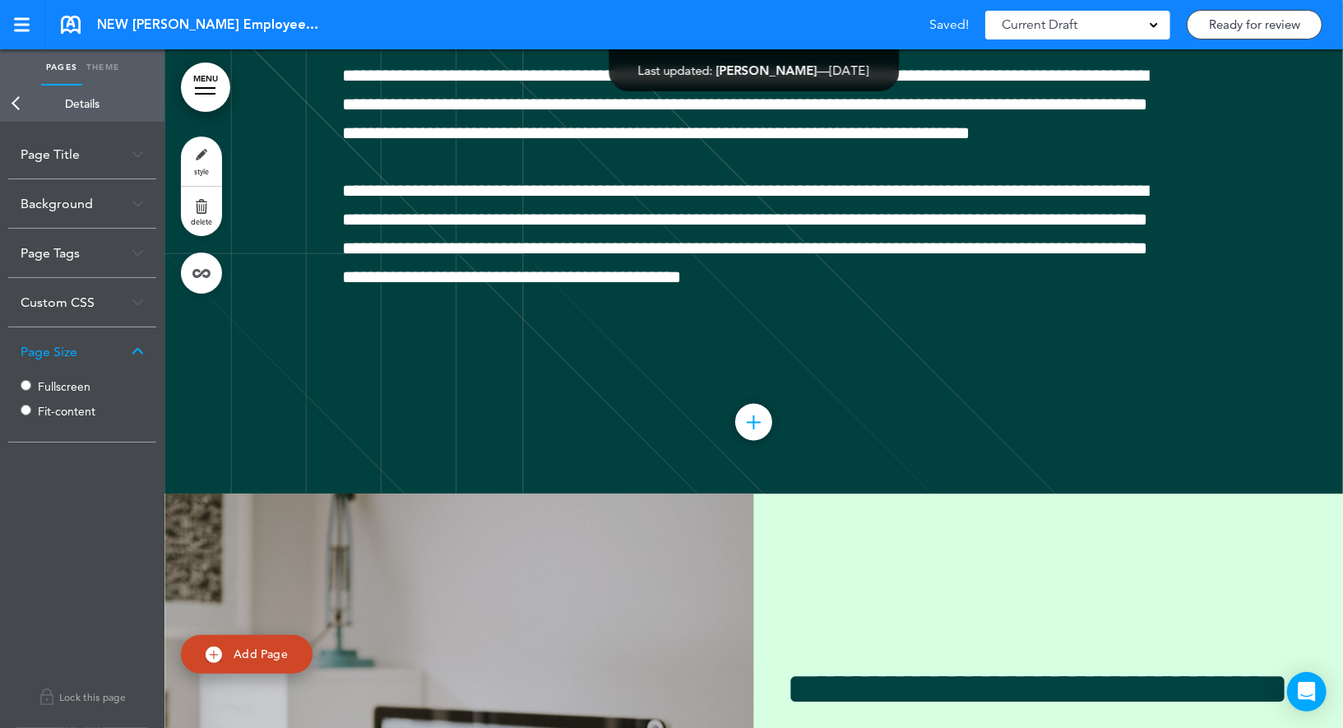
click at [21, 106] on link "Back" at bounding box center [16, 104] width 33 height 36
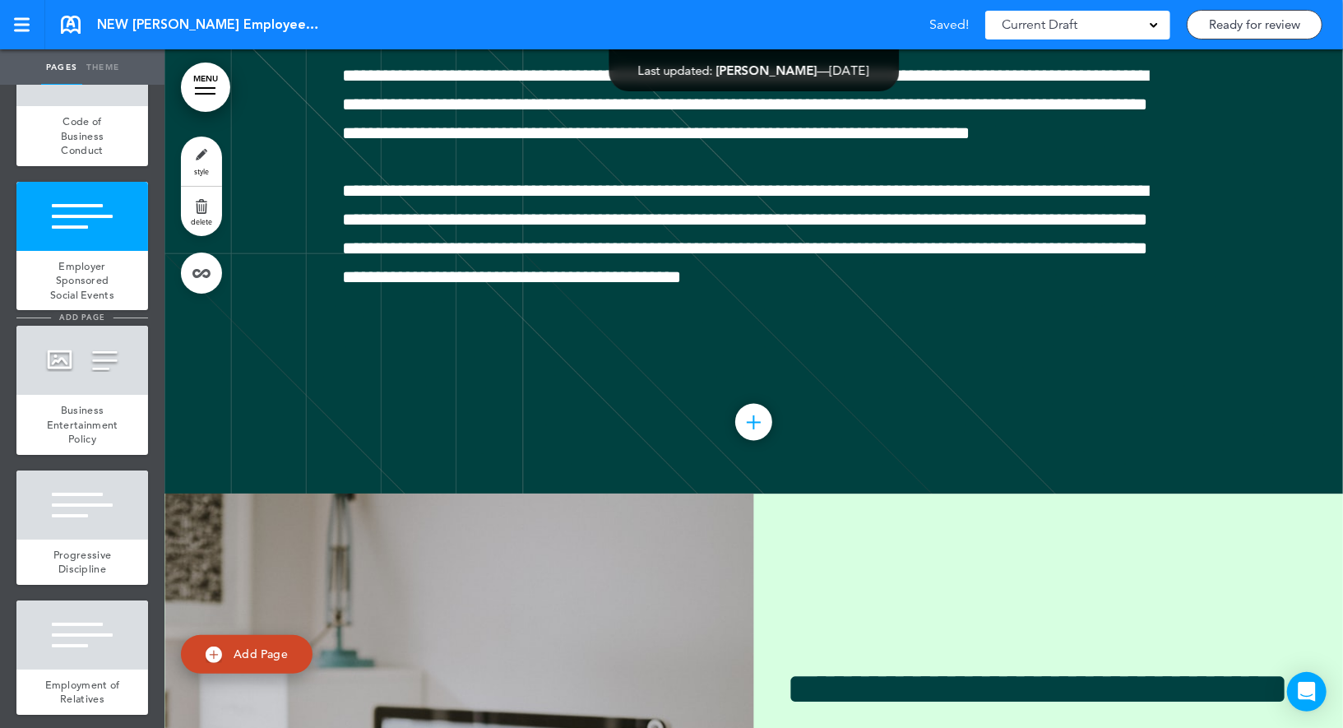
scroll to position [3862, 0]
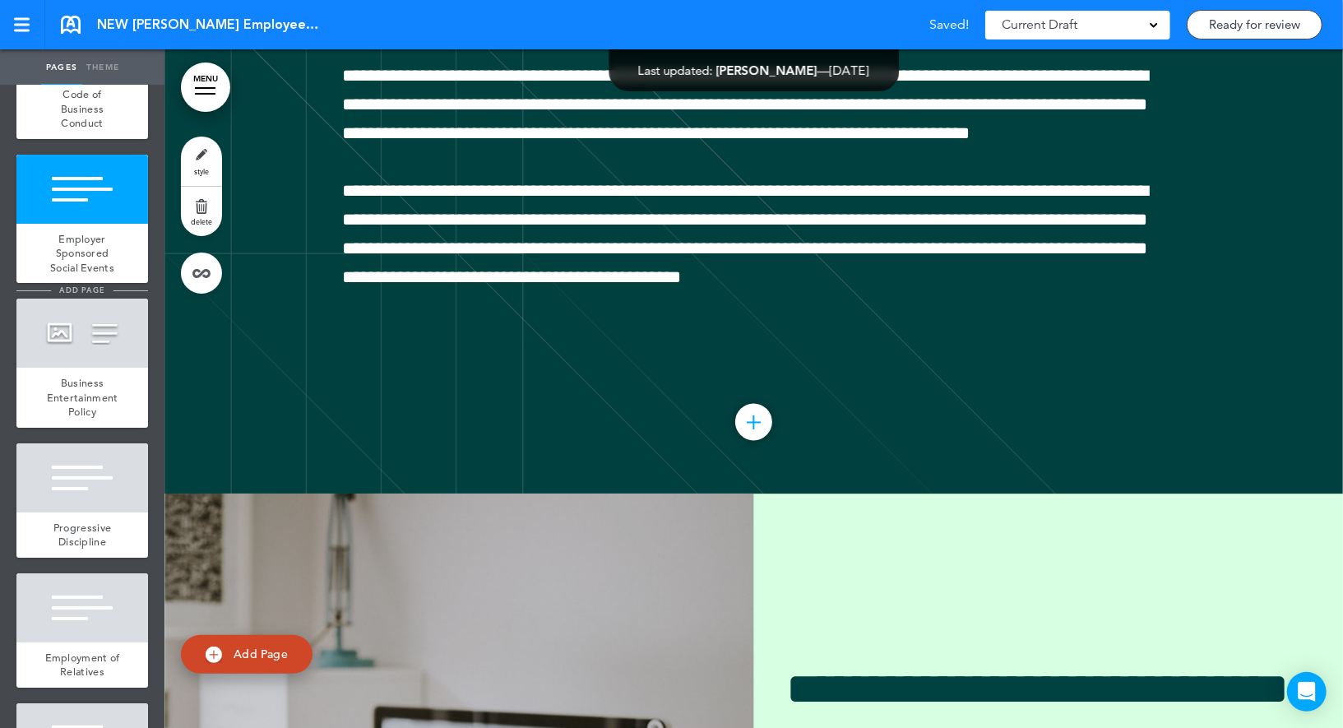
click at [99, 334] on div at bounding box center [82, 332] width 132 height 69
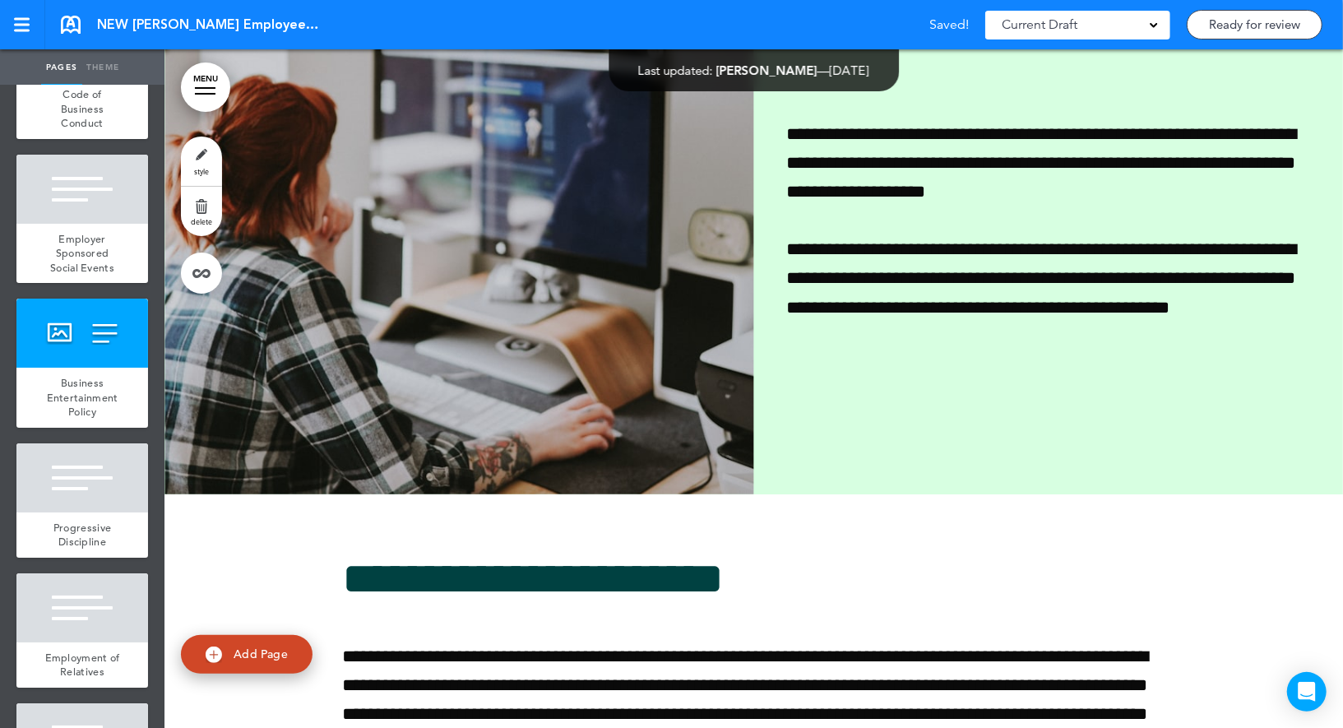
click at [194, 172] on span "style" at bounding box center [201, 171] width 15 height 10
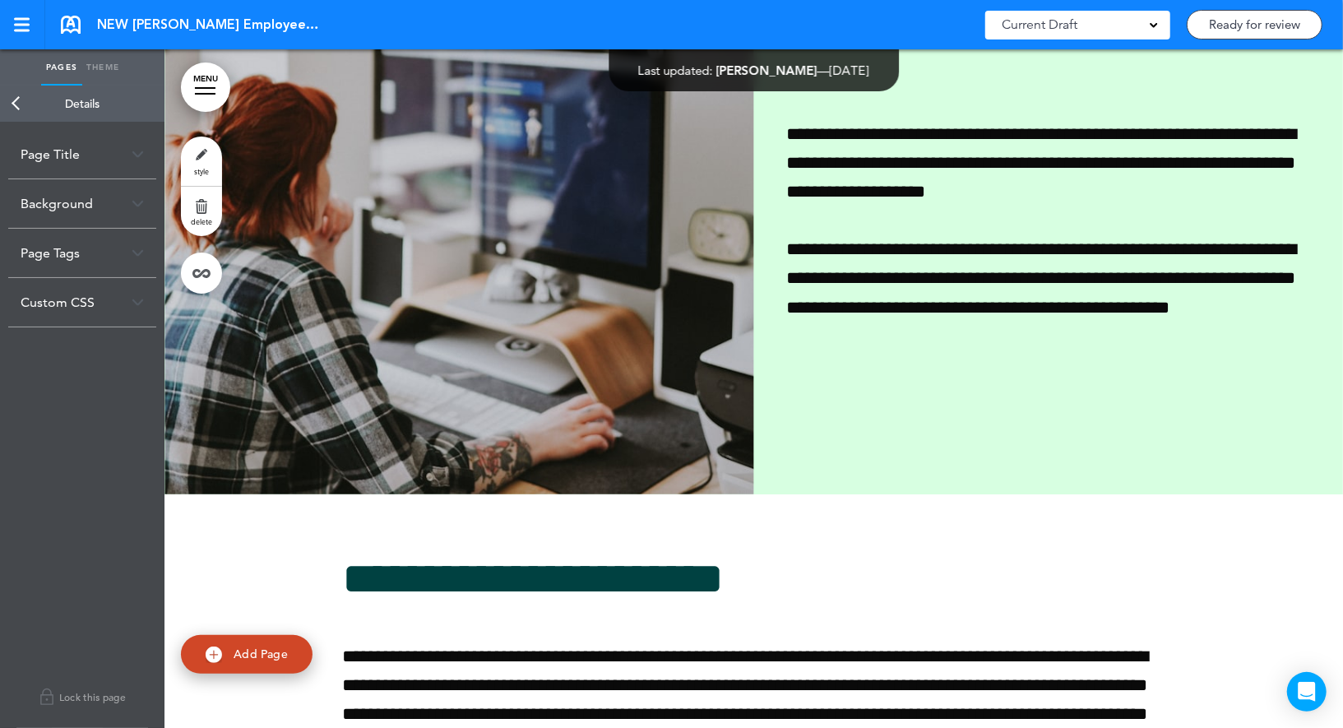
click at [22, 91] on link "Back" at bounding box center [16, 104] width 33 height 36
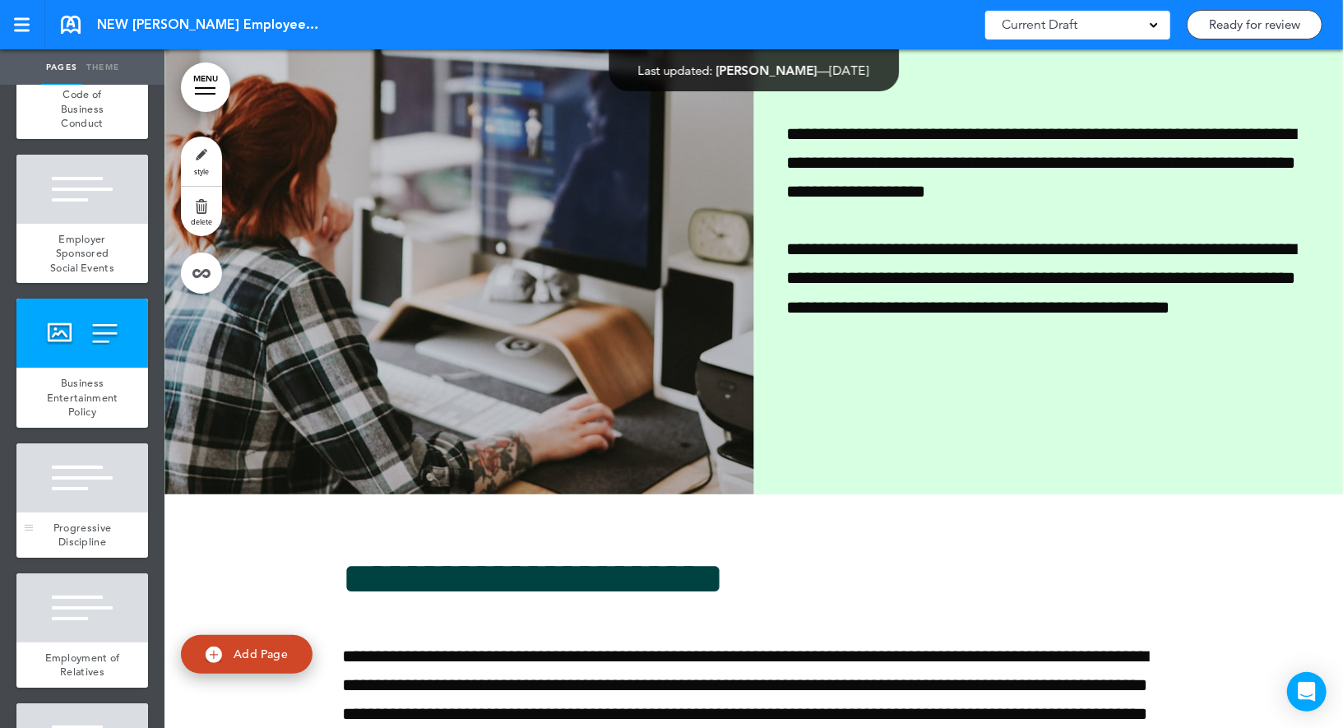
click at [73, 444] on div at bounding box center [82, 477] width 132 height 69
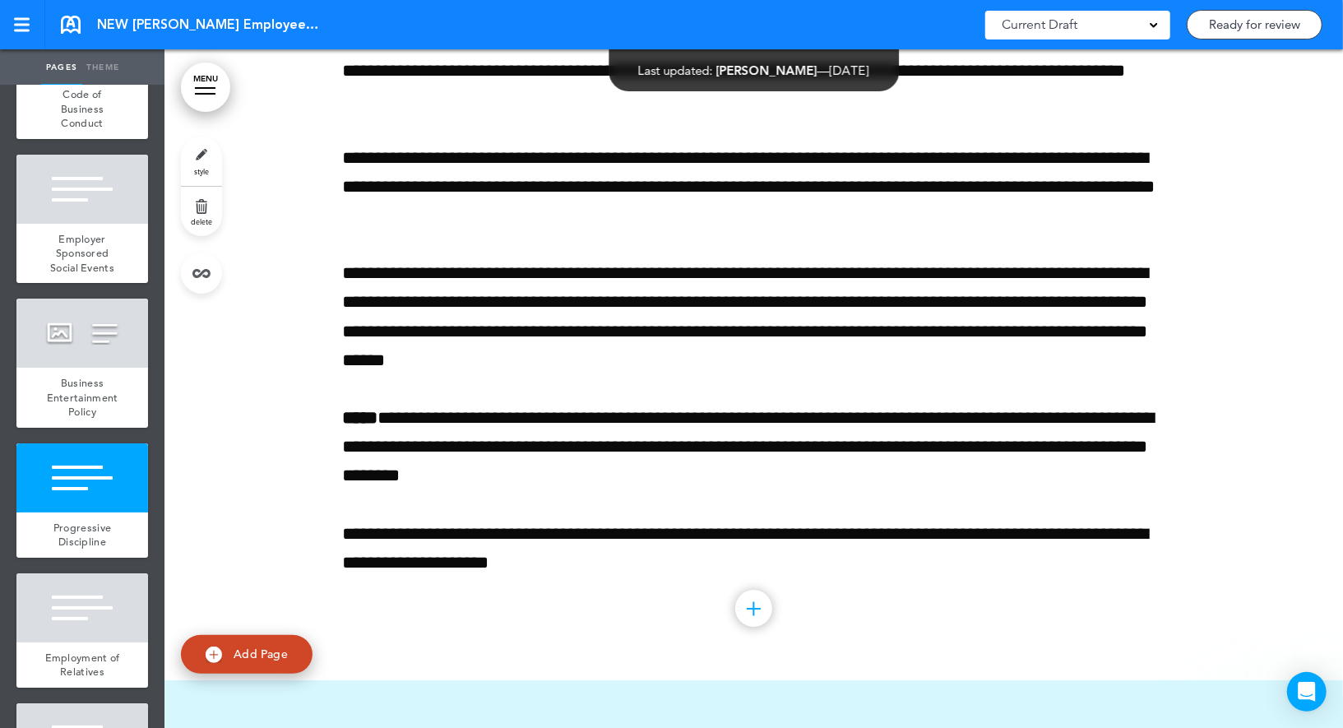
scroll to position [23383, 0]
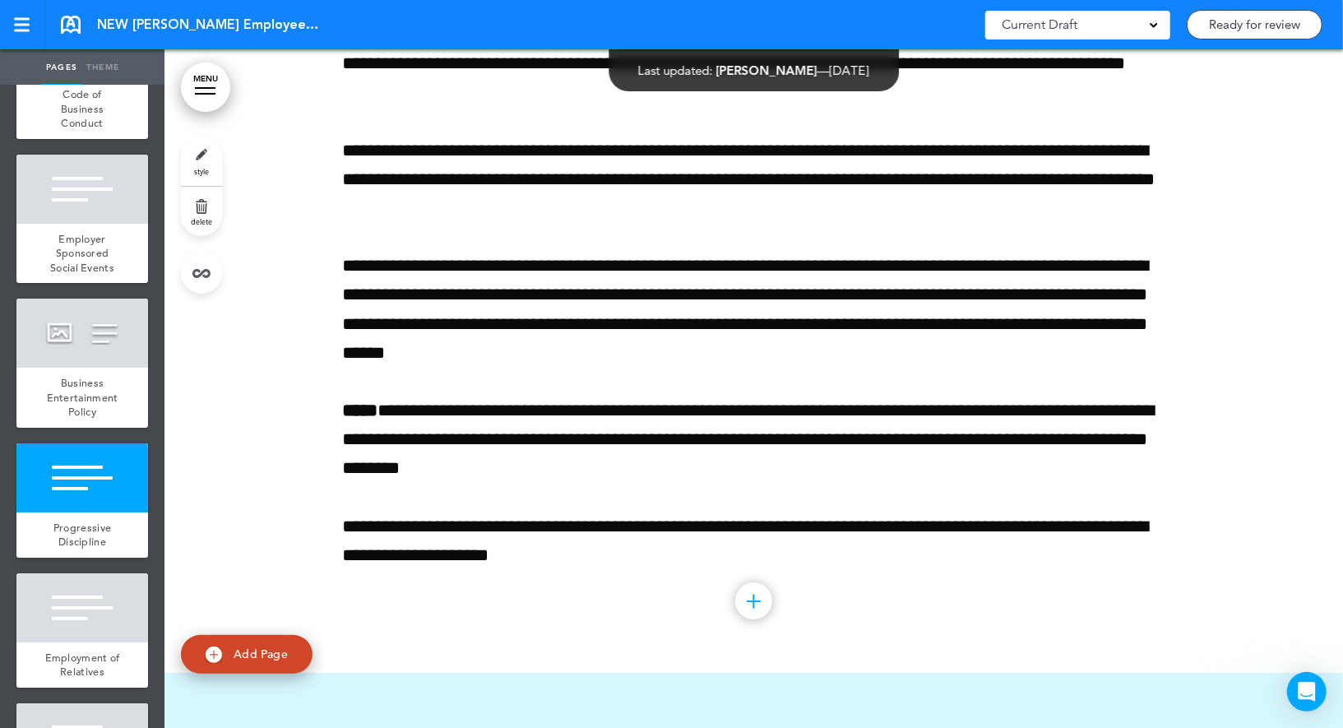
click at [197, 156] on link "style" at bounding box center [201, 160] width 41 height 49
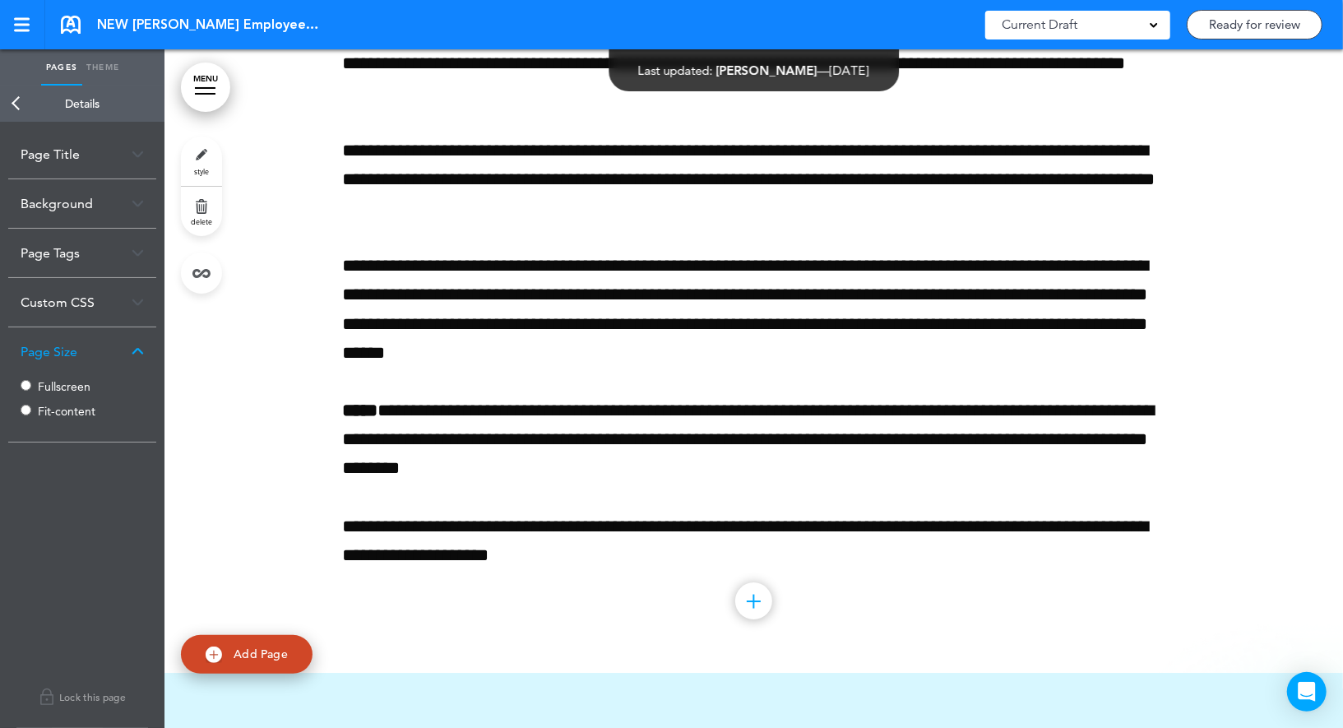
click at [49, 384] on label "Fullscreen" at bounding box center [87, 387] width 99 height 12
click at [25, 110] on link "Back" at bounding box center [16, 104] width 33 height 36
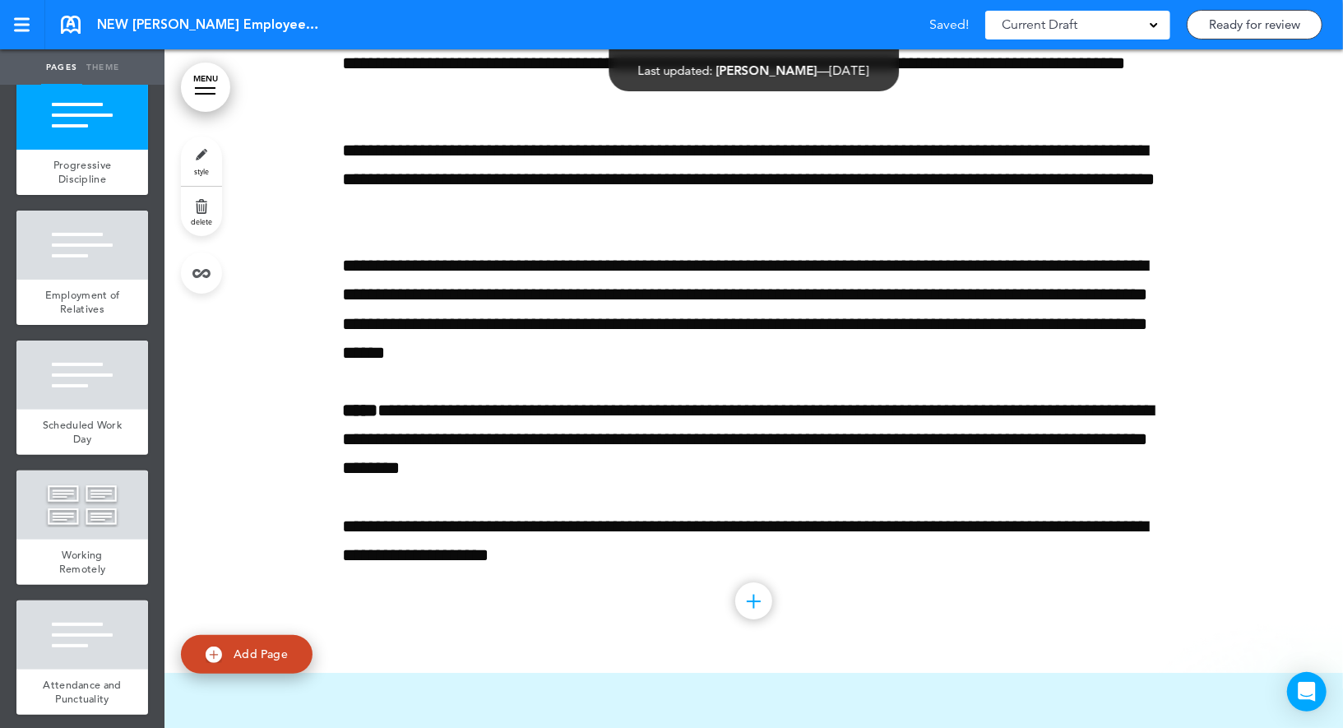
scroll to position [4279, 0]
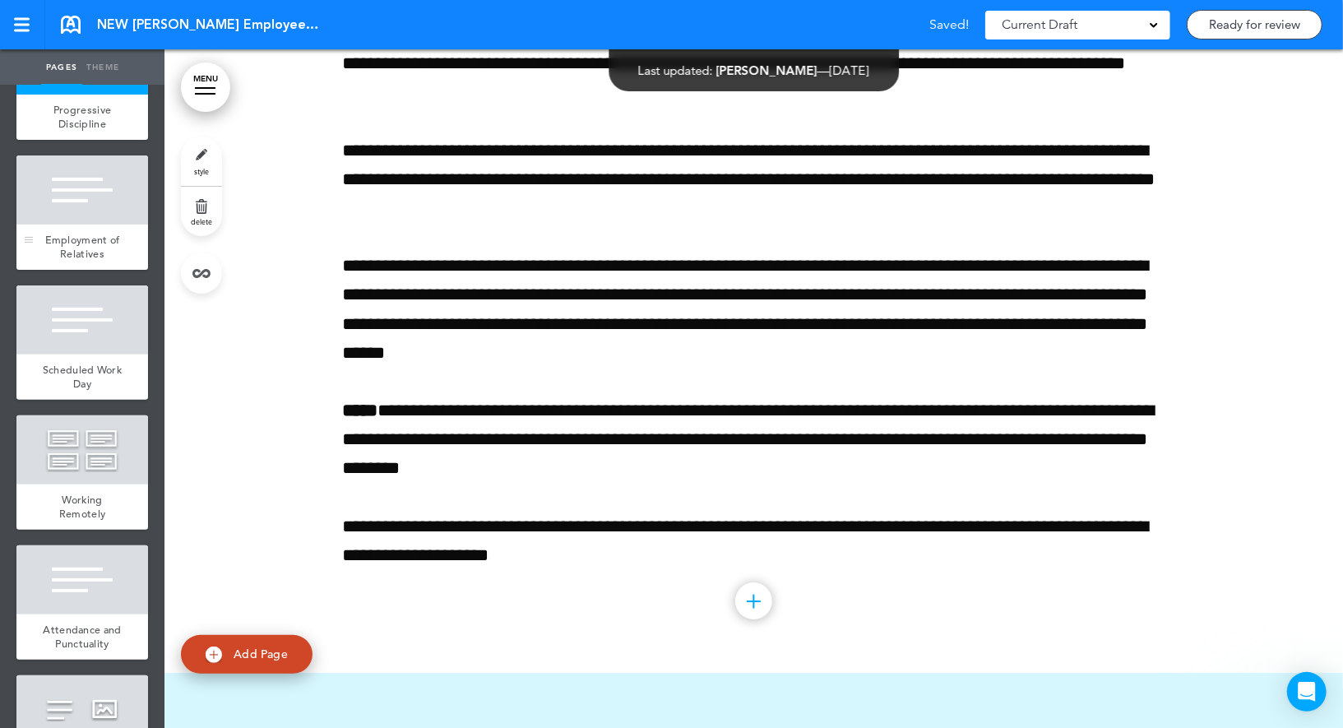
click at [86, 202] on div at bounding box center [82, 189] width 132 height 69
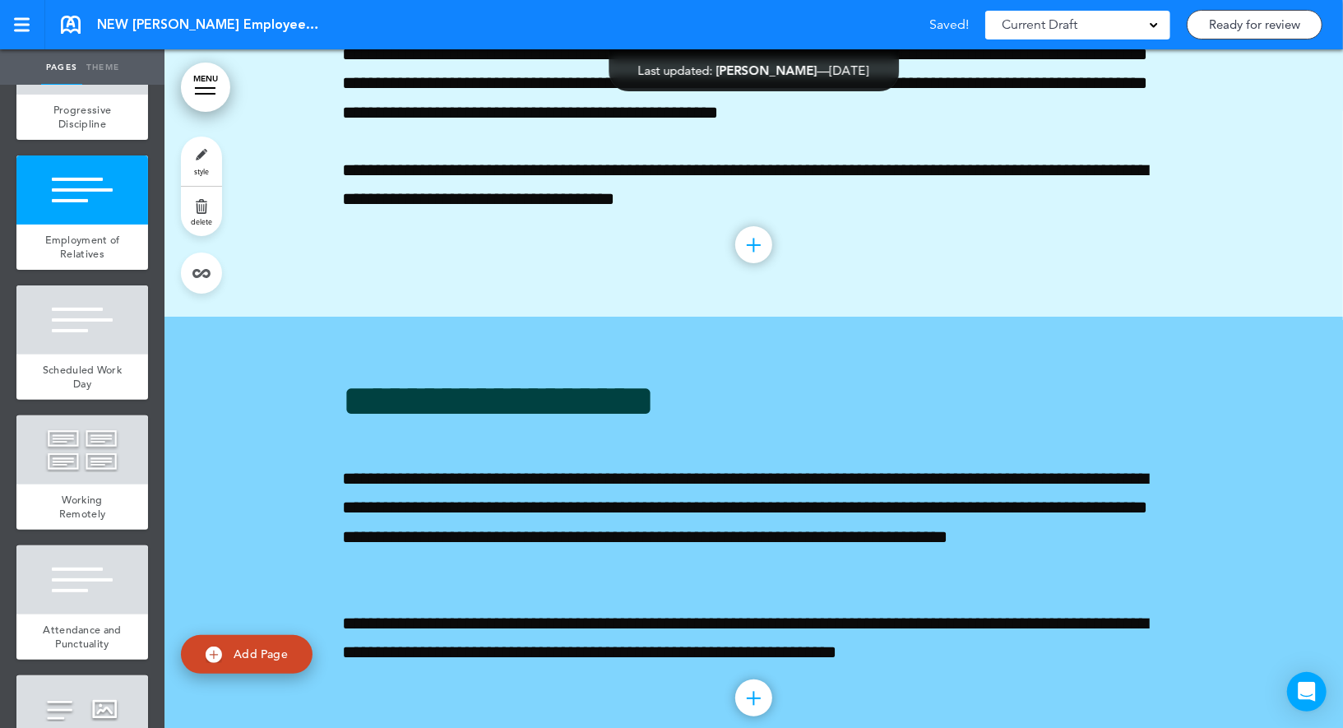
scroll to position [24241, 0]
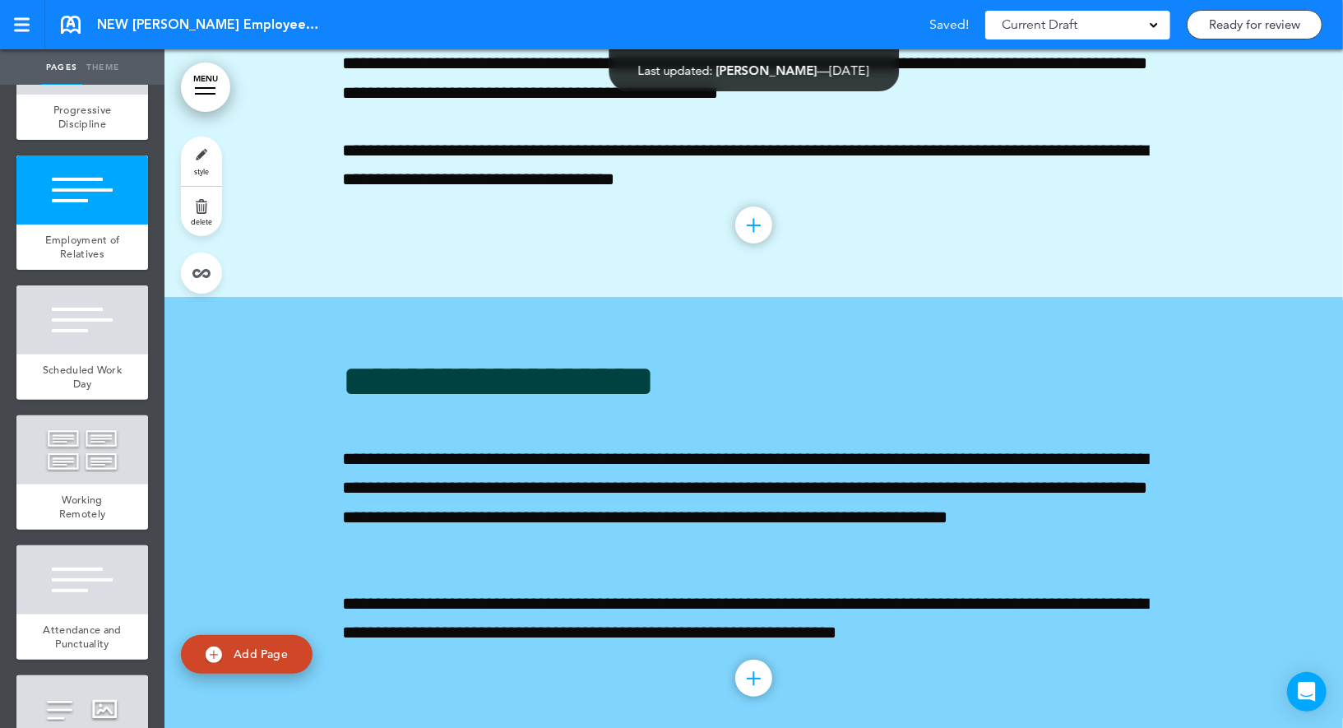
click at [188, 166] on link "style" at bounding box center [201, 160] width 41 height 49
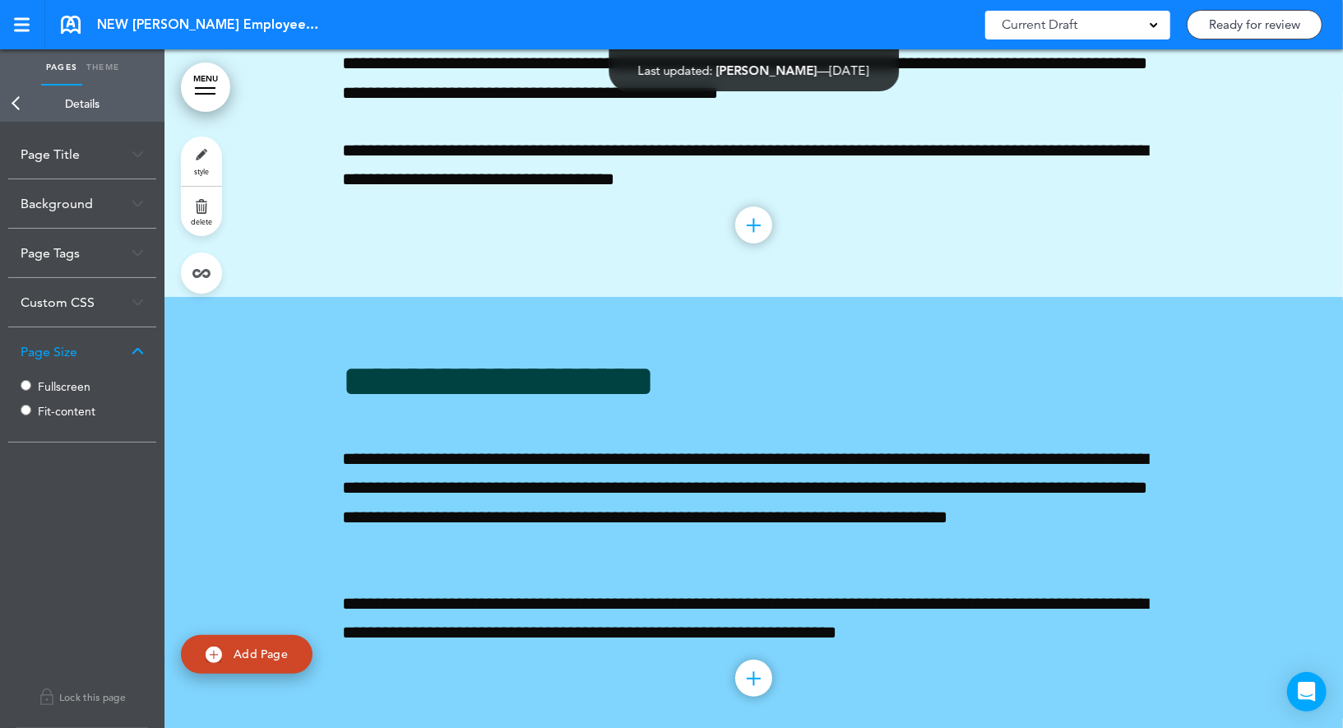
click at [55, 384] on label "Fullscreen" at bounding box center [87, 387] width 99 height 12
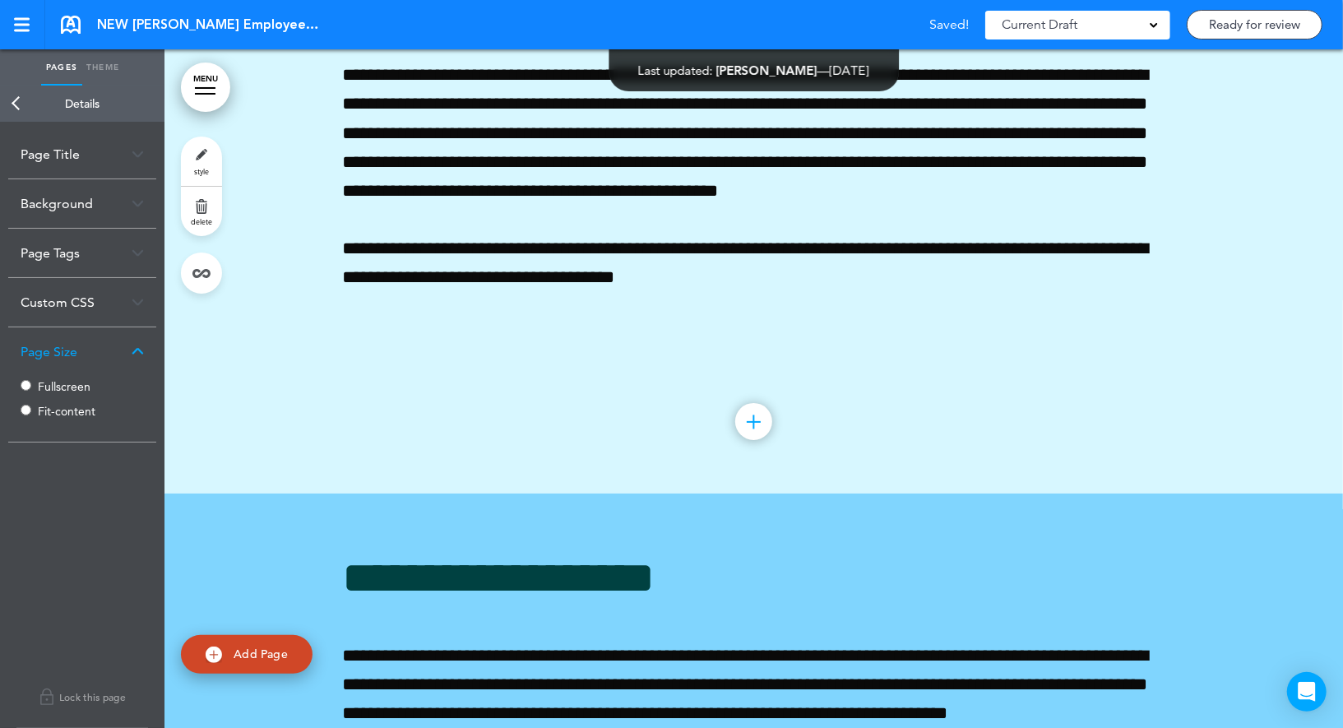
click at [8, 104] on link "Back" at bounding box center [16, 104] width 33 height 36
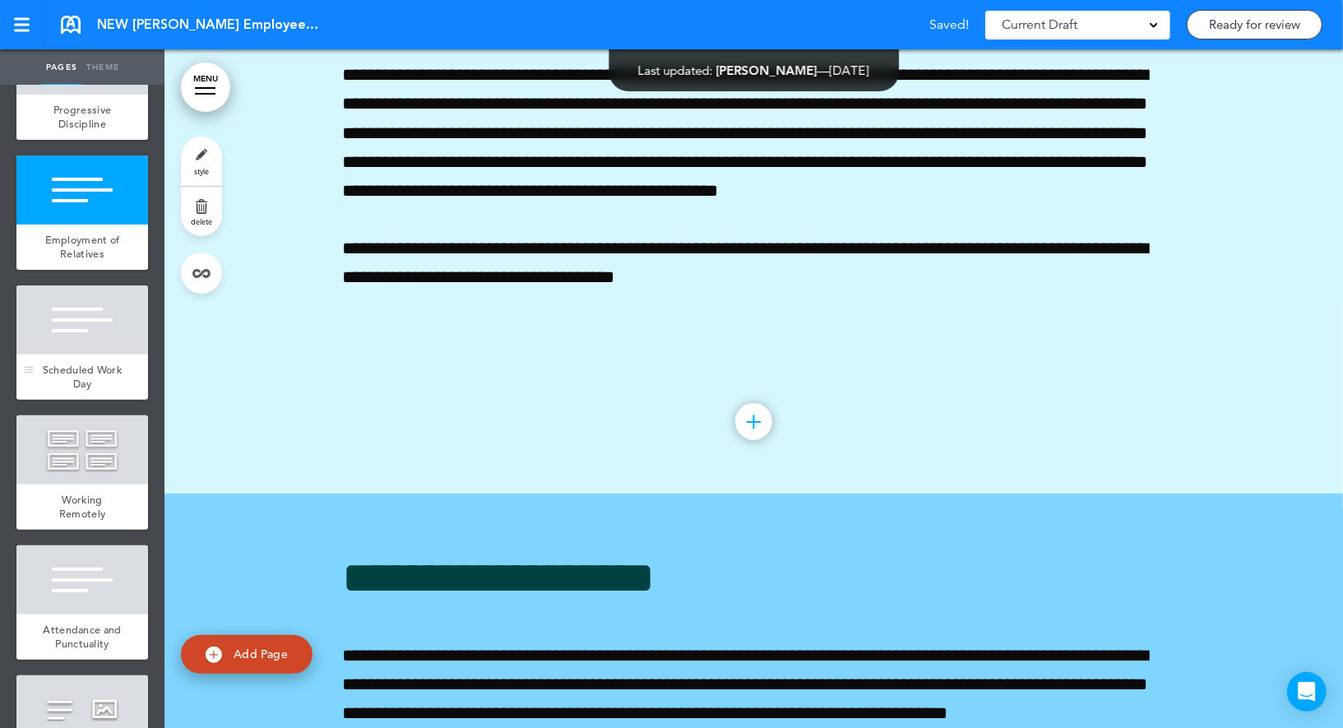
click at [95, 327] on div at bounding box center [82, 319] width 132 height 69
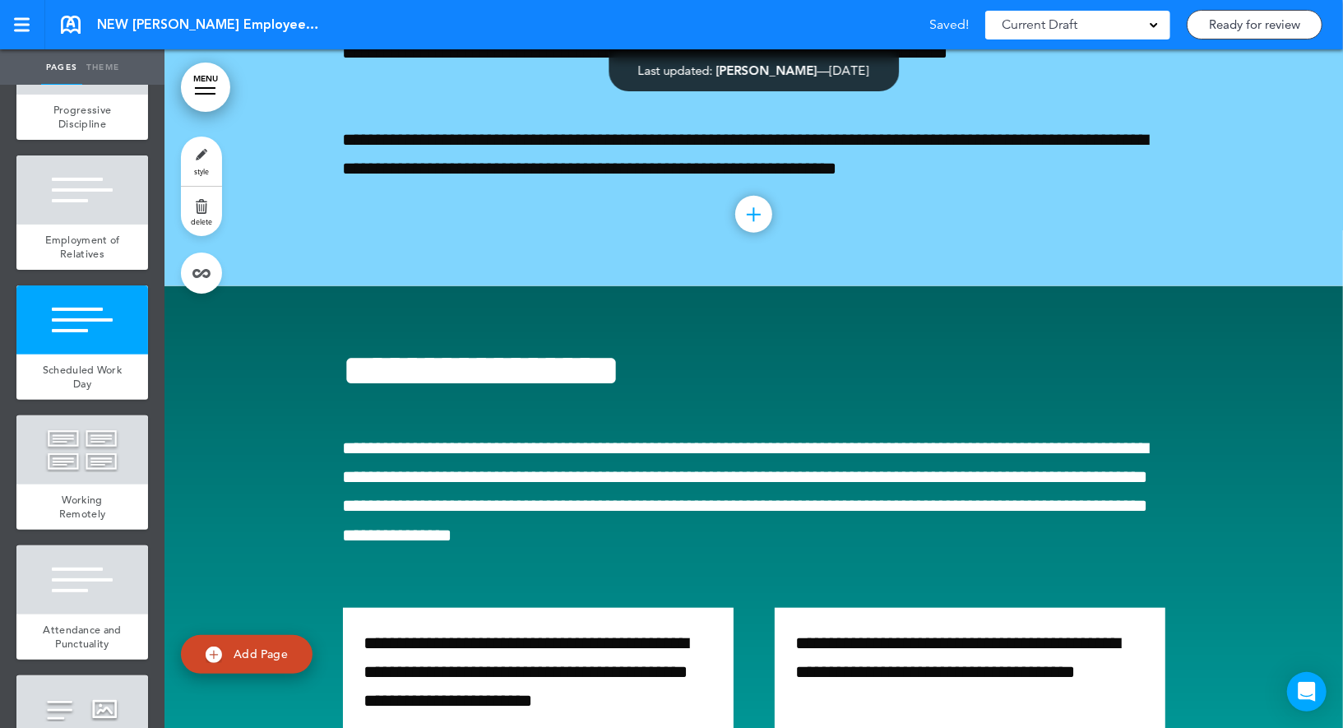
scroll to position [24920, 0]
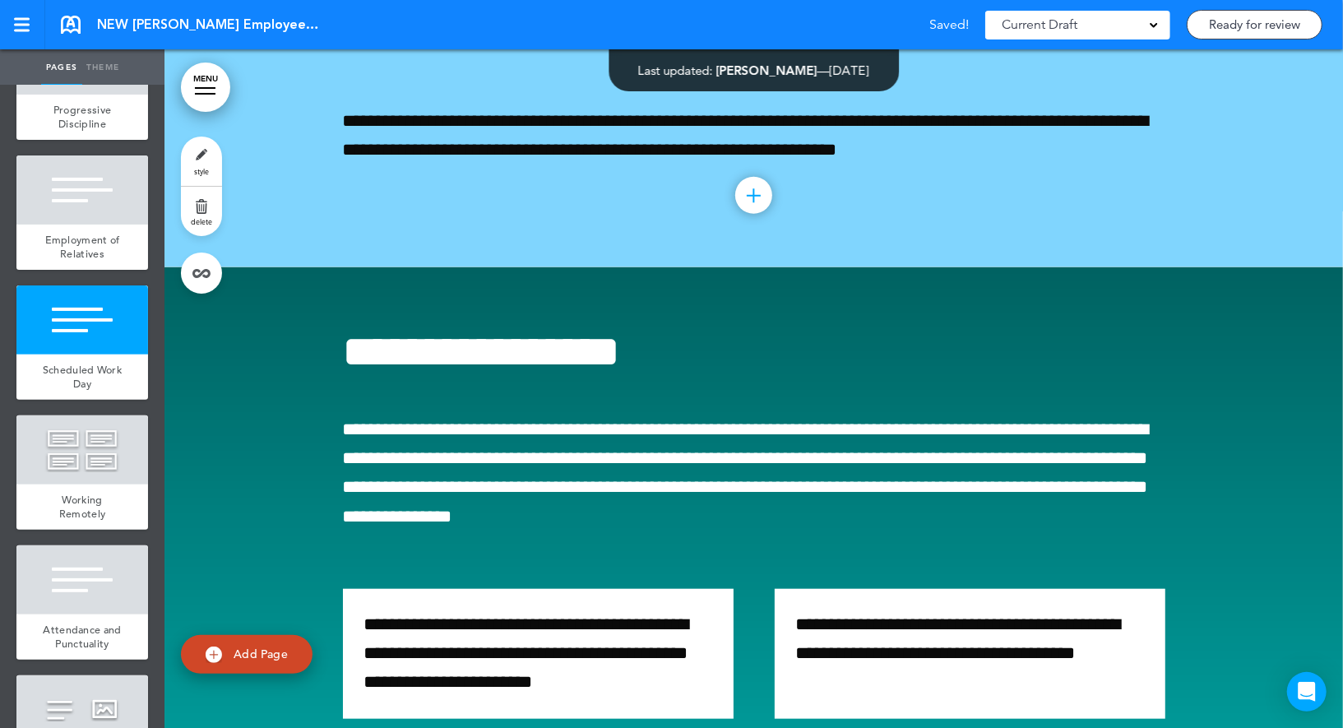
click at [199, 162] on link "style" at bounding box center [201, 160] width 41 height 49
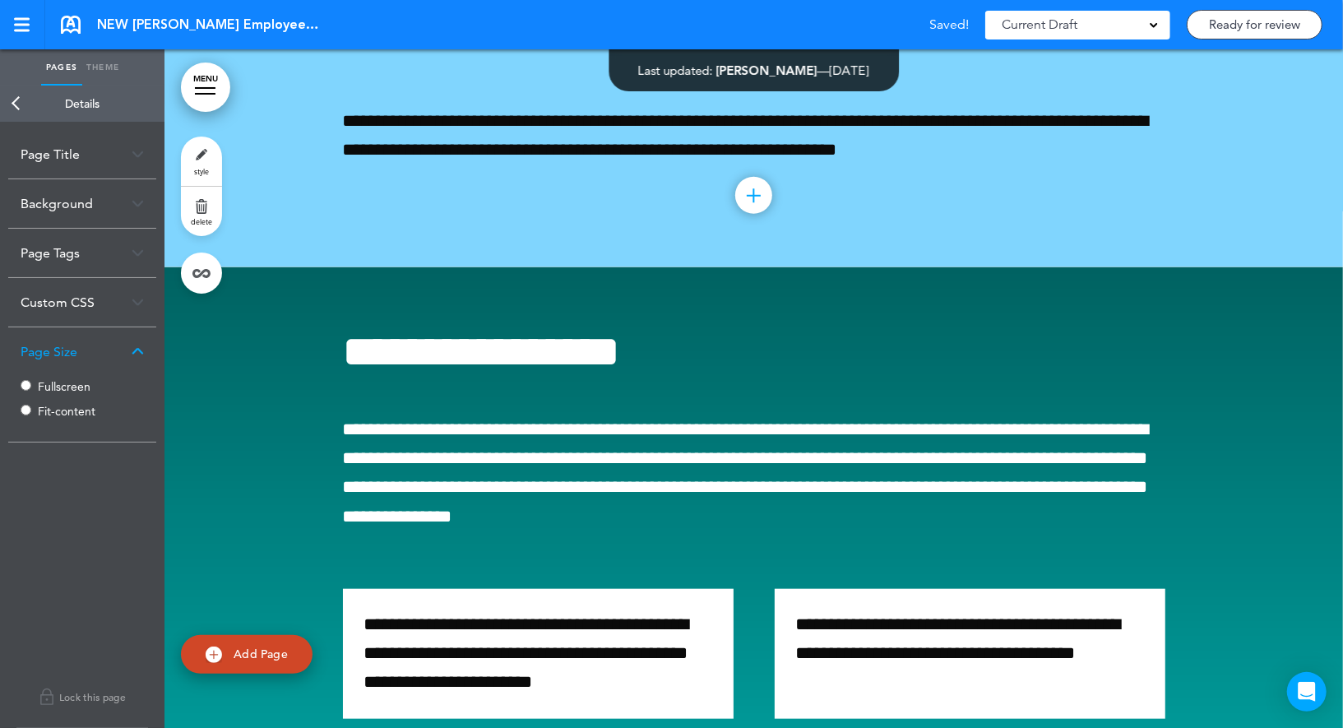
click at [47, 381] on label "Fullscreen" at bounding box center [87, 387] width 99 height 12
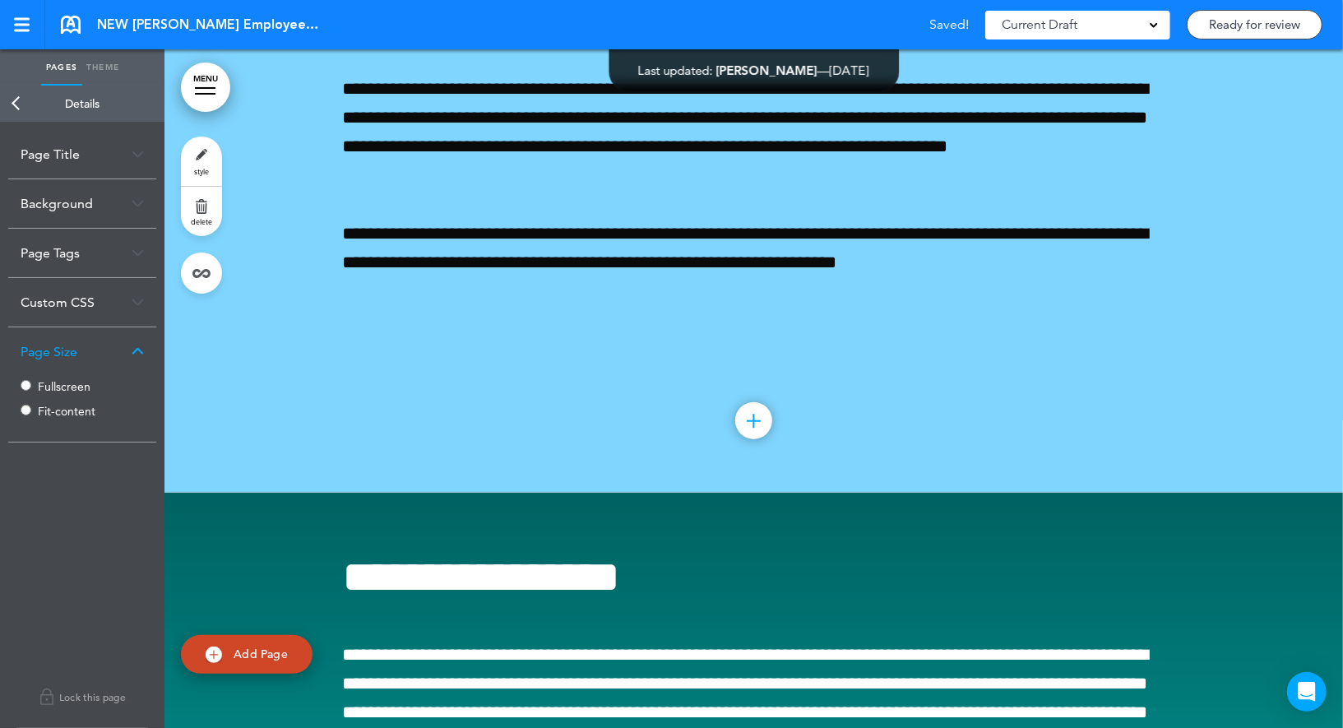
click at [19, 95] on link "Back" at bounding box center [16, 104] width 33 height 36
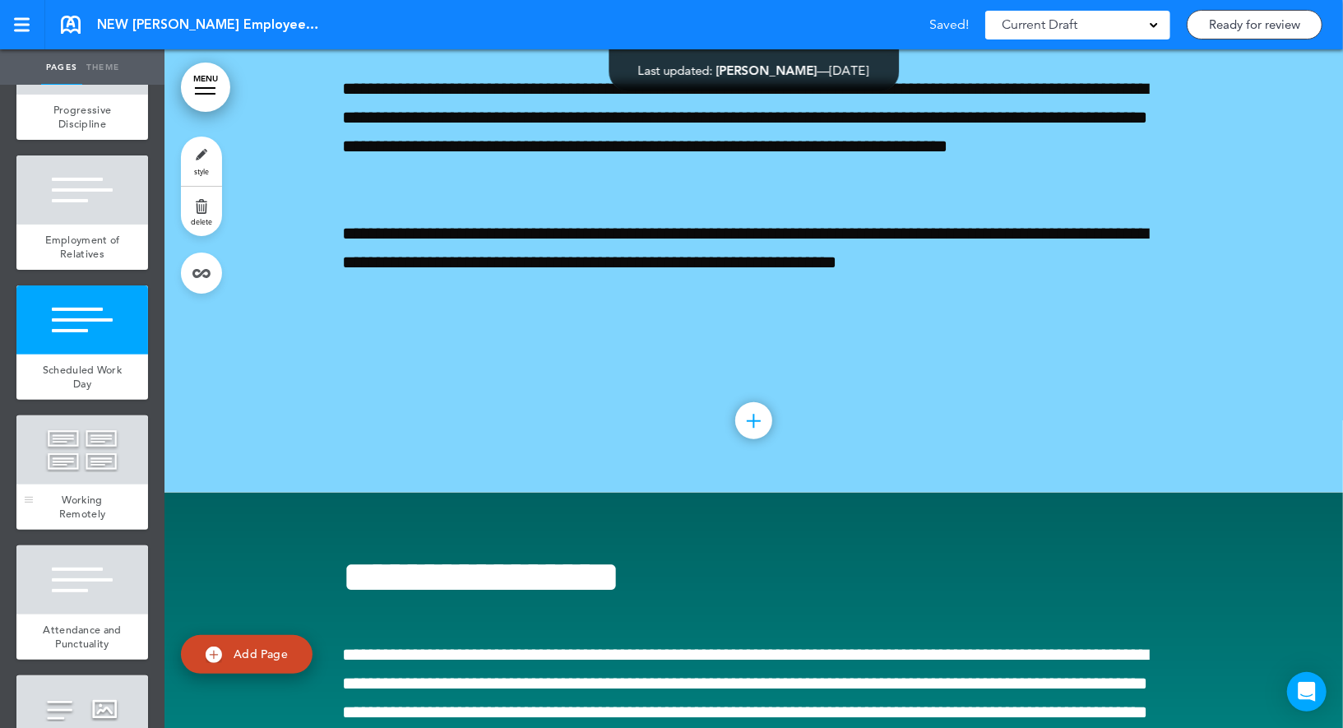
click at [95, 433] on div at bounding box center [82, 449] width 132 height 69
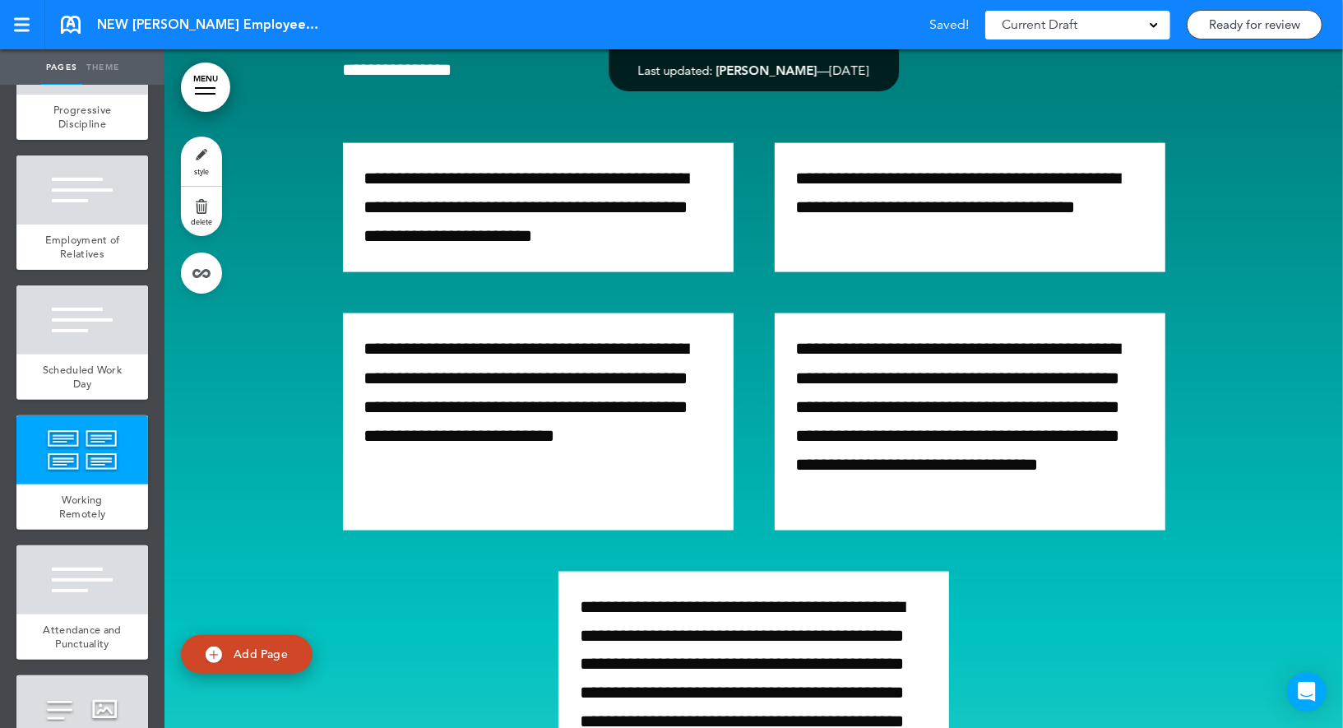
scroll to position [25598, 0]
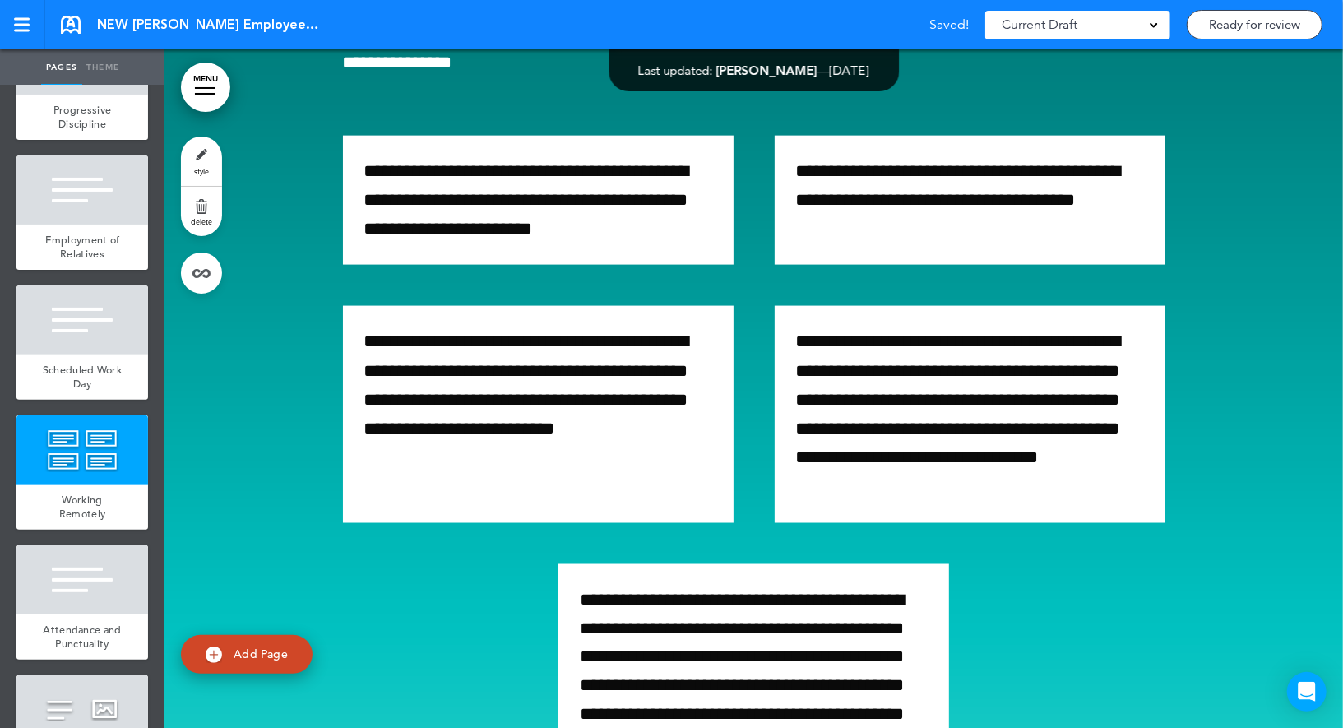
click at [199, 154] on link "style" at bounding box center [201, 160] width 41 height 49
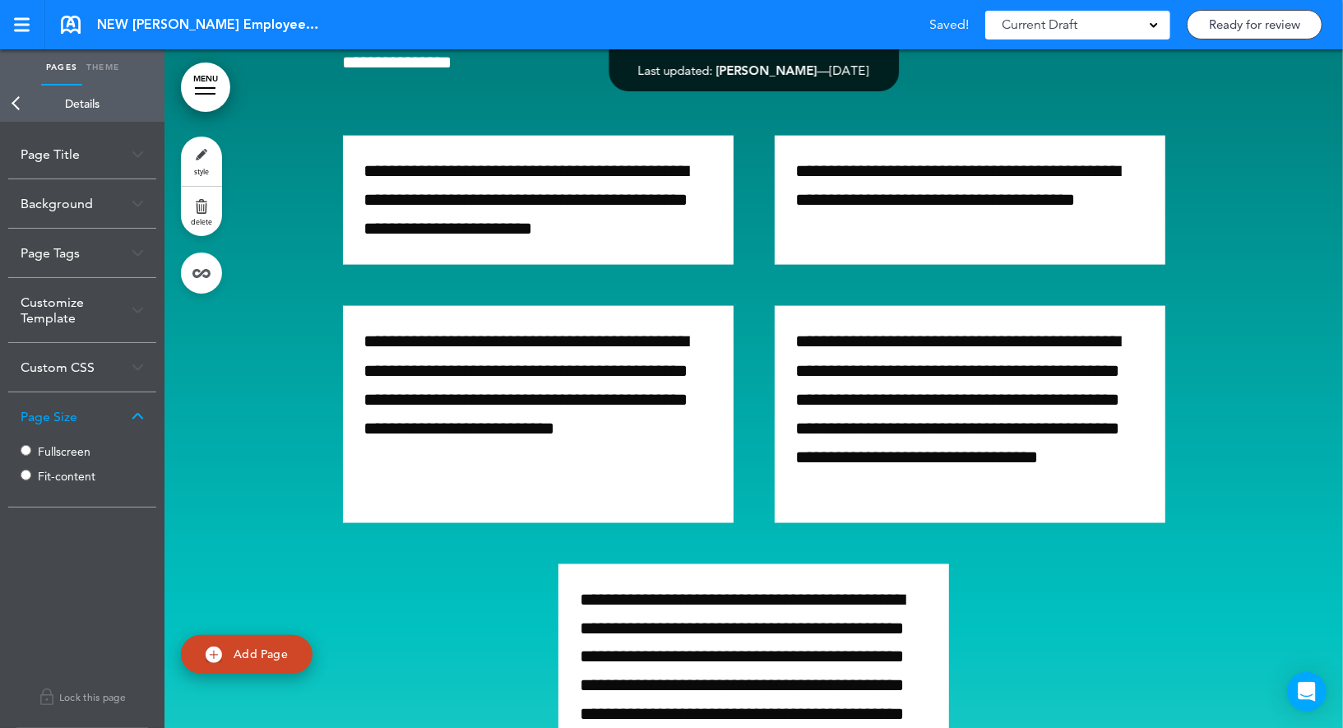
click at [37, 446] on div "Fullscreen Fit-content" at bounding box center [82, 465] width 123 height 49
click at [21, 99] on link "Back" at bounding box center [16, 104] width 33 height 36
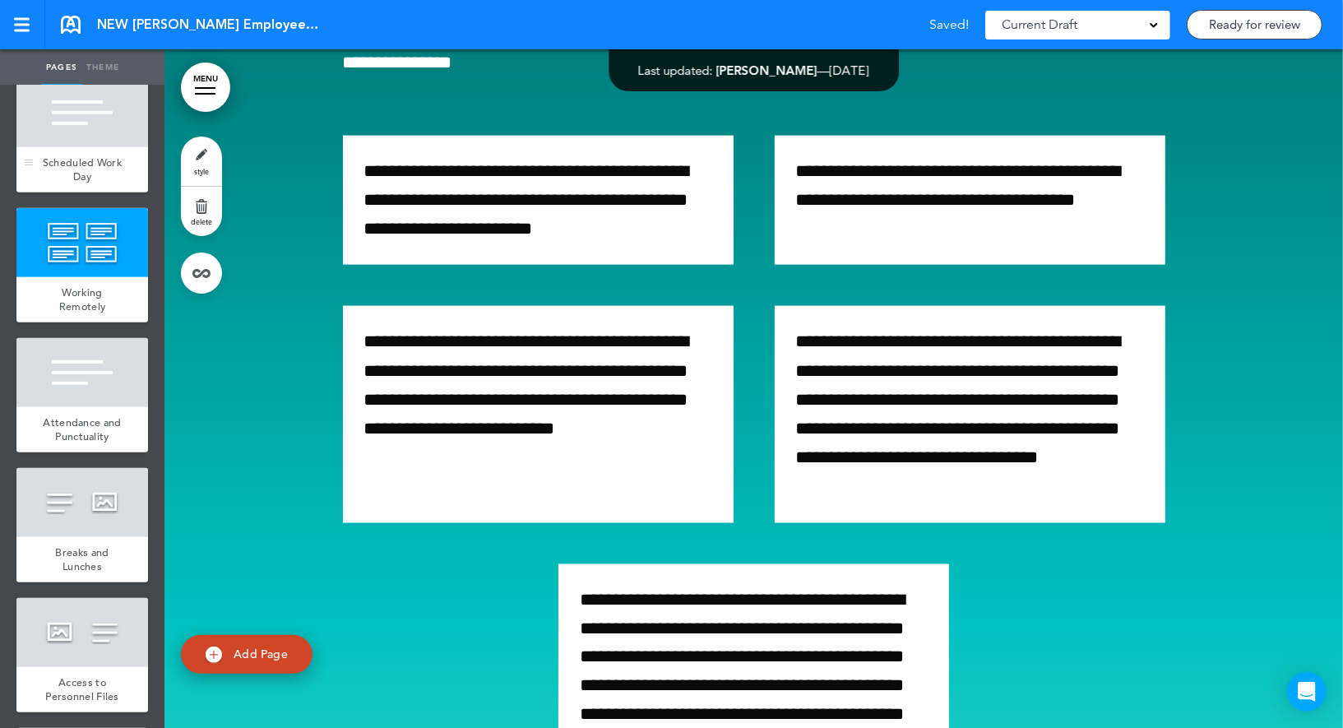
scroll to position [4612, 0]
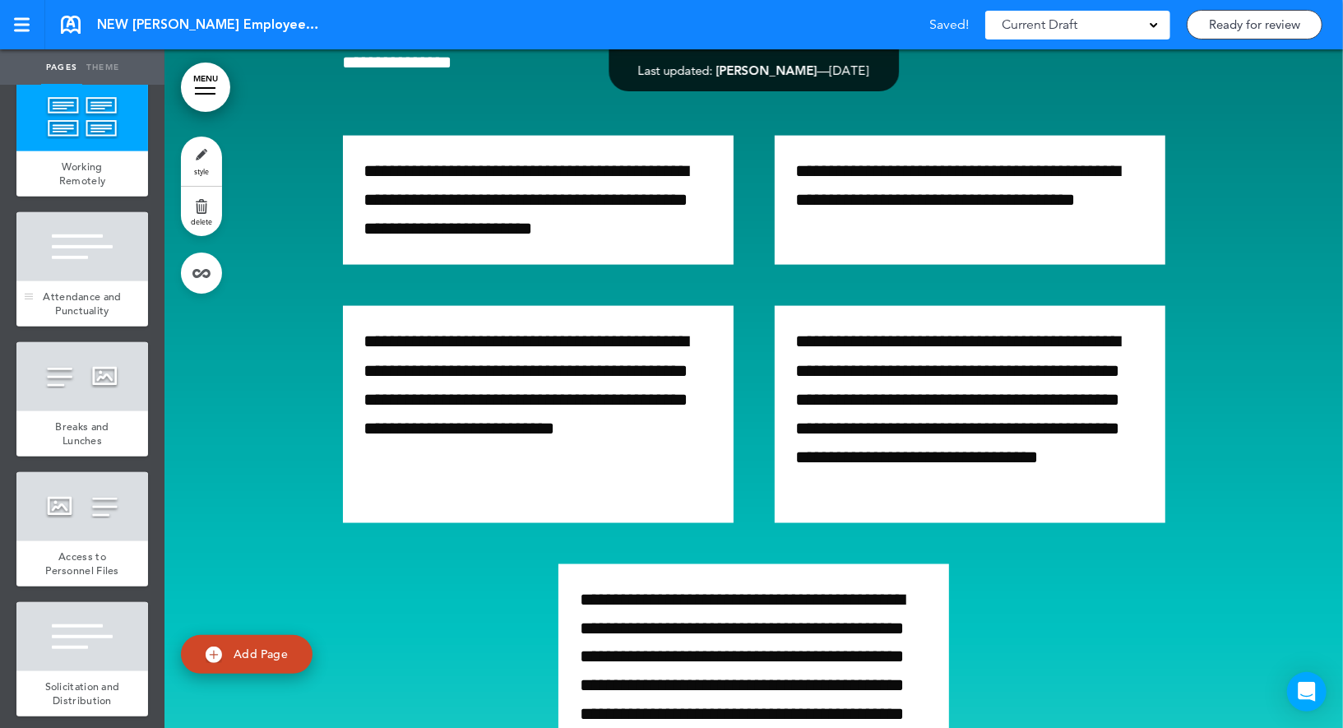
click at [102, 238] on div at bounding box center [82, 246] width 132 height 69
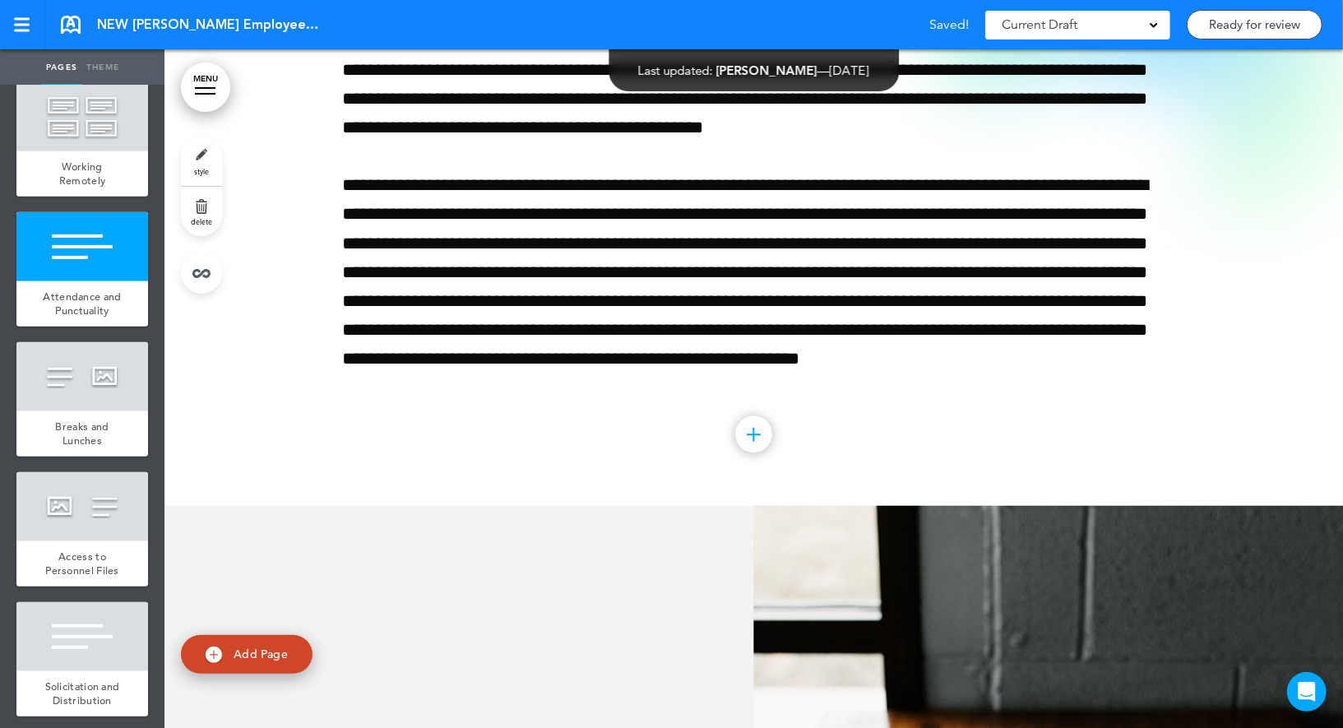
scroll to position [26797, 0]
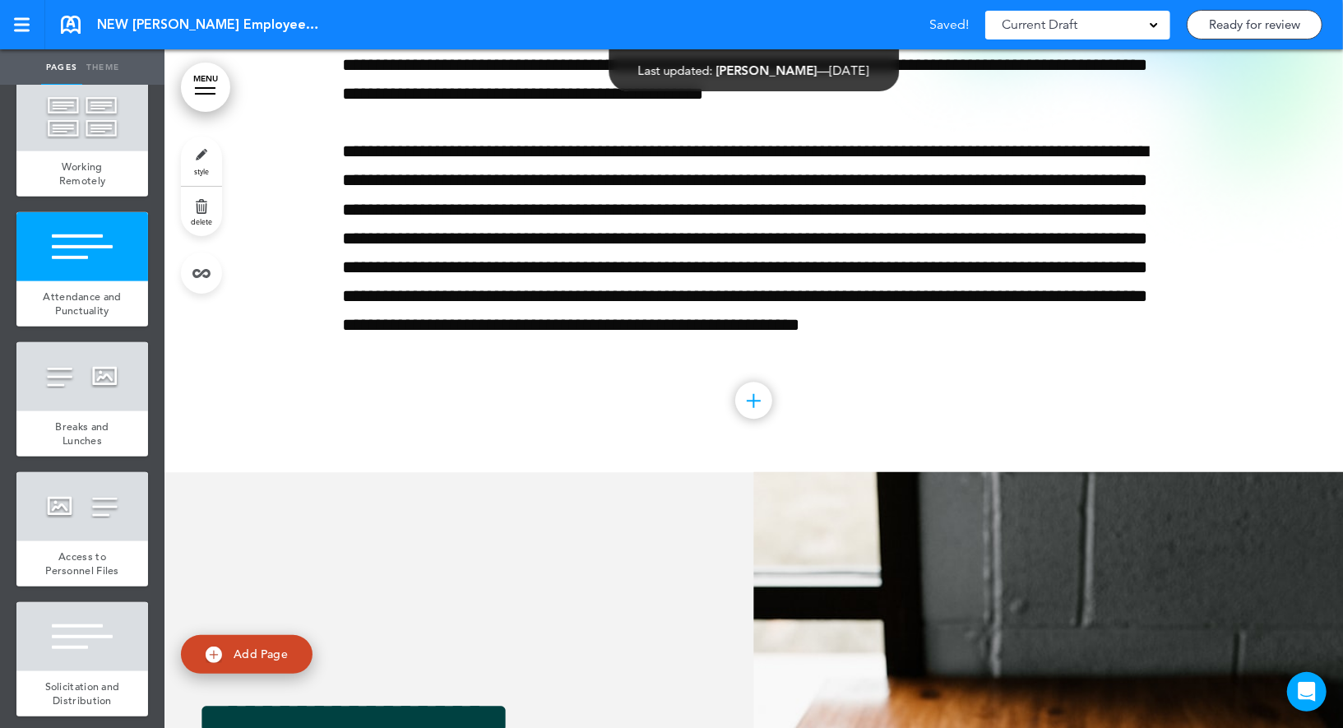
click at [205, 164] on link "style" at bounding box center [201, 160] width 41 height 49
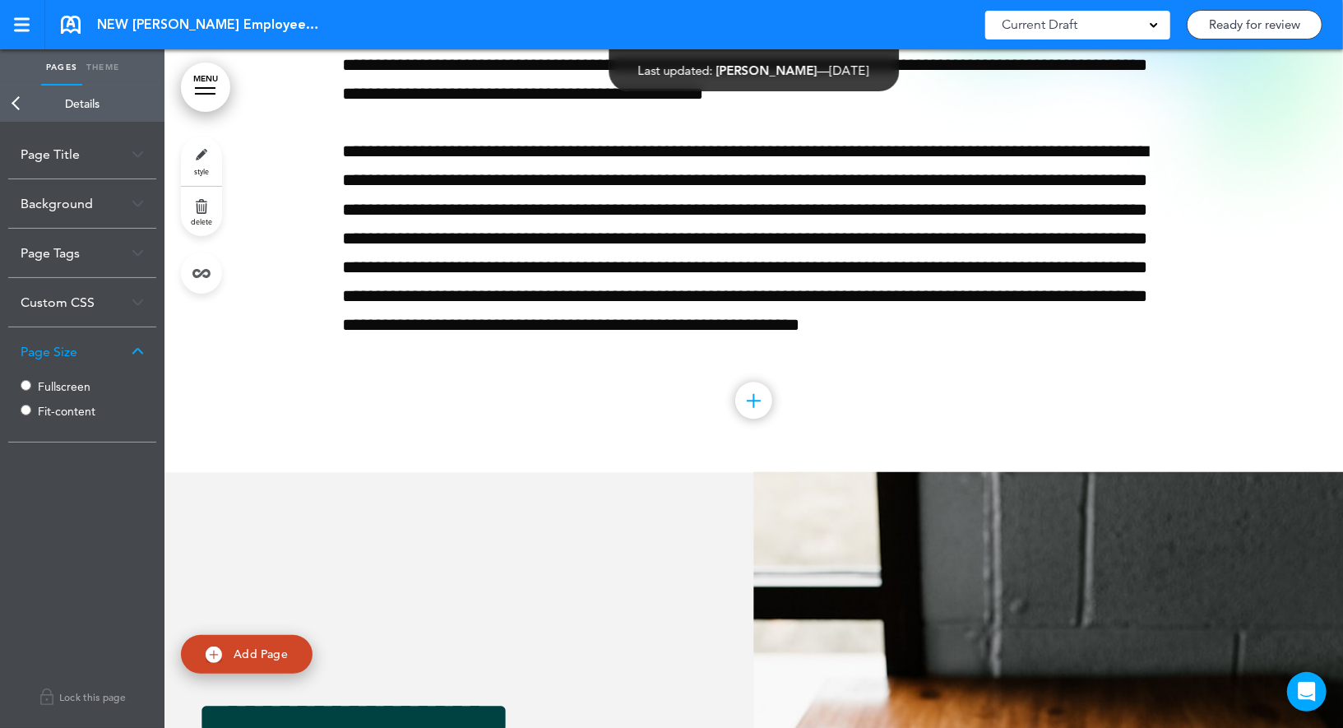
click at [52, 384] on label "Fullscreen" at bounding box center [87, 387] width 99 height 12
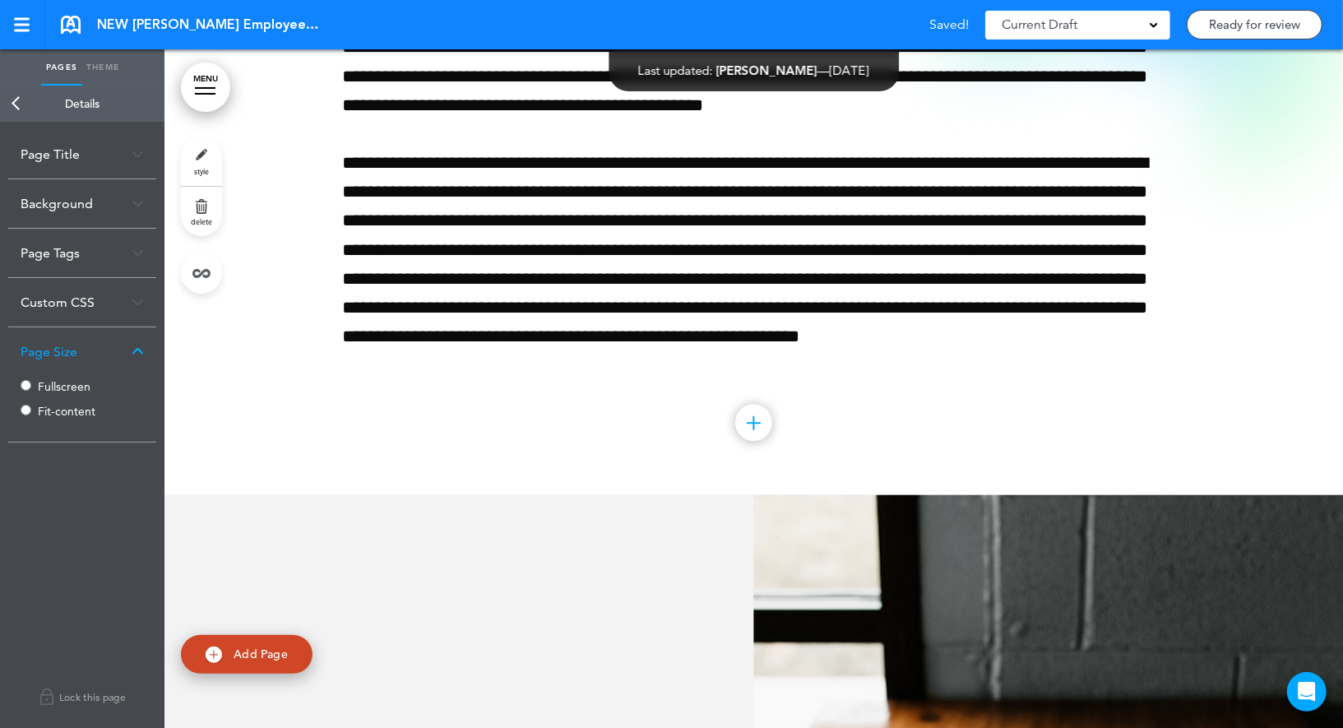
click at [18, 102] on link "Back" at bounding box center [16, 104] width 33 height 36
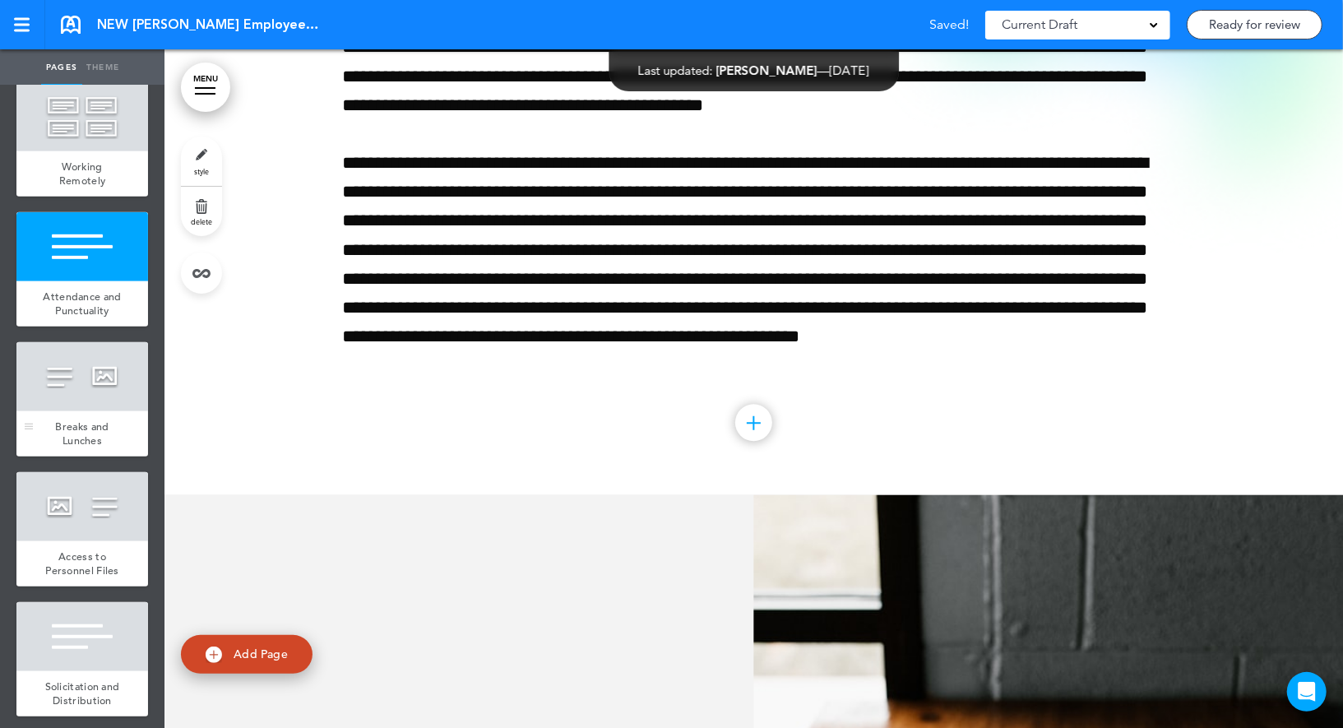
click at [93, 371] on div at bounding box center [82, 376] width 132 height 69
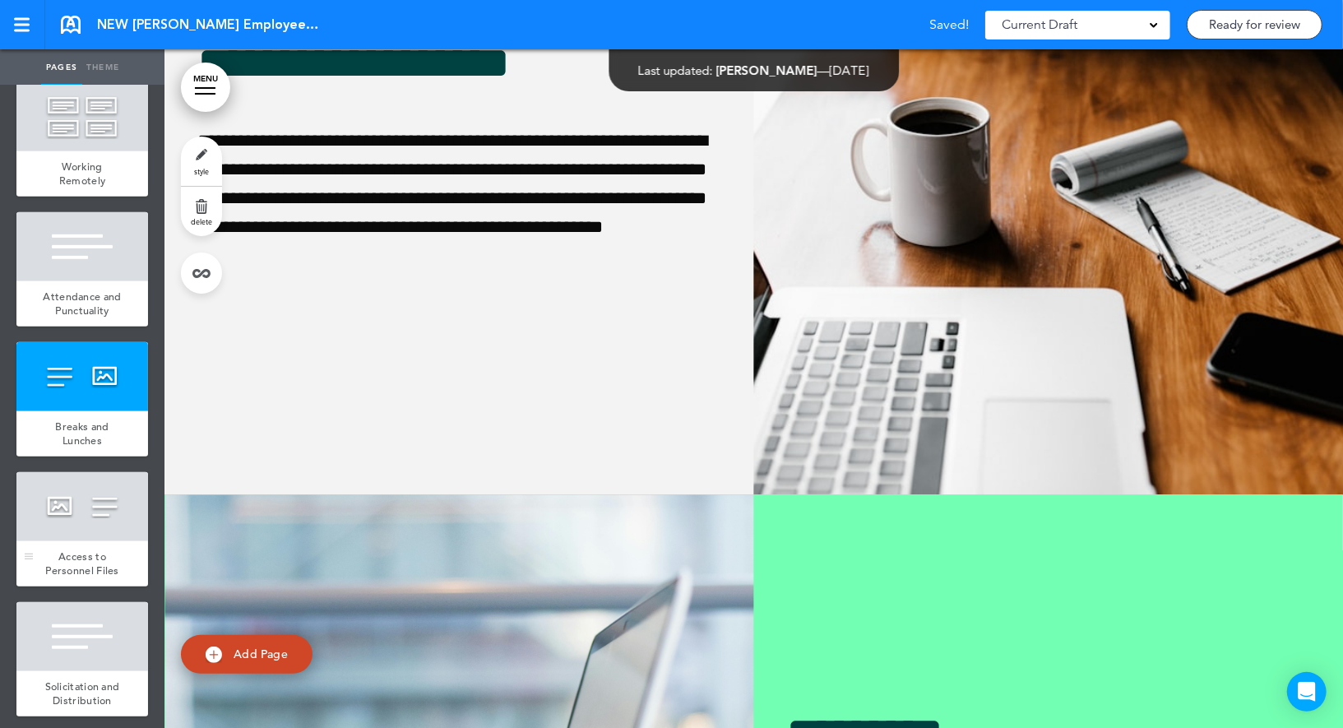
click at [78, 497] on div at bounding box center [82, 506] width 132 height 69
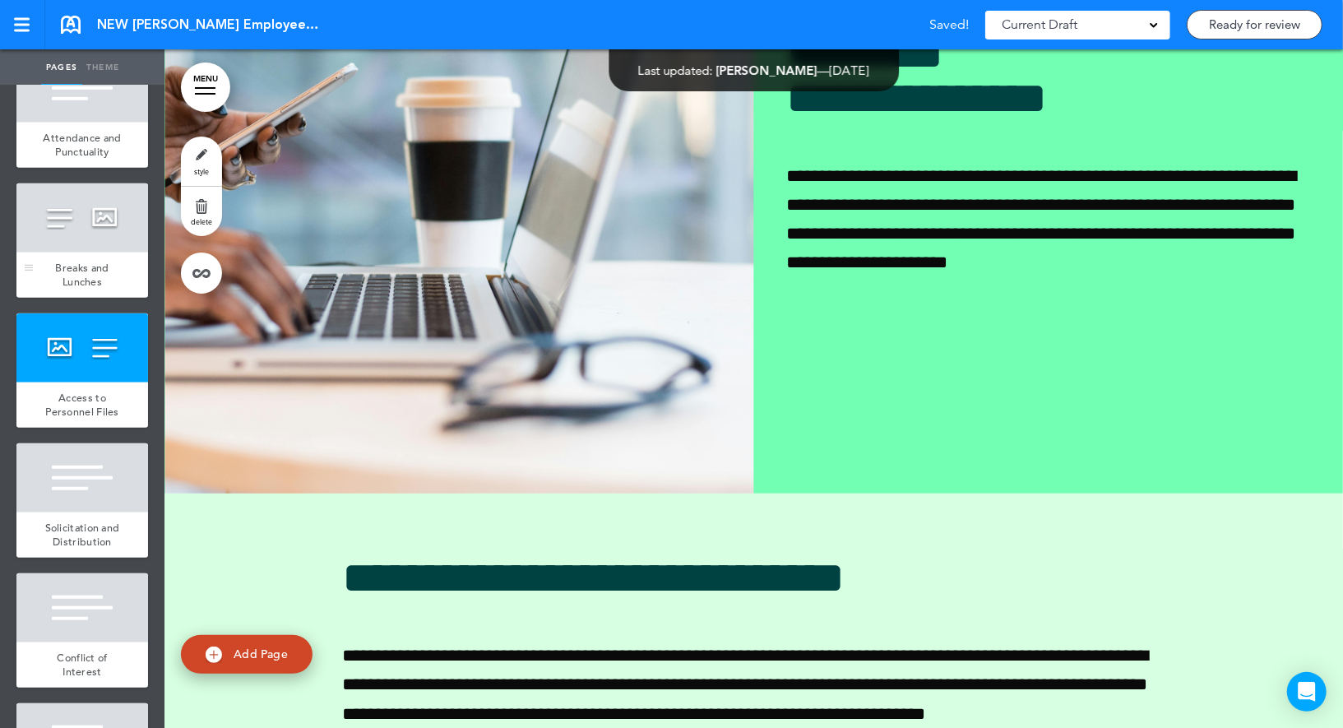
scroll to position [4878, 0]
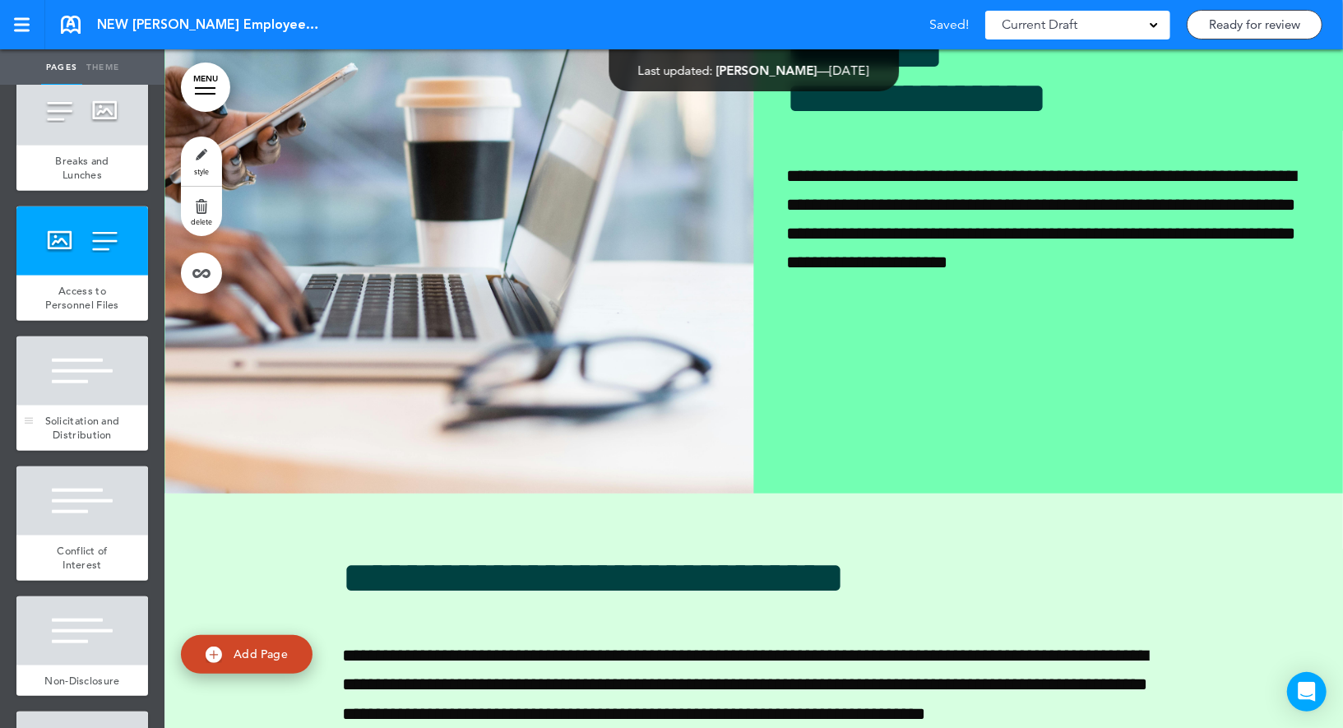
click at [97, 336] on div at bounding box center [82, 370] width 132 height 69
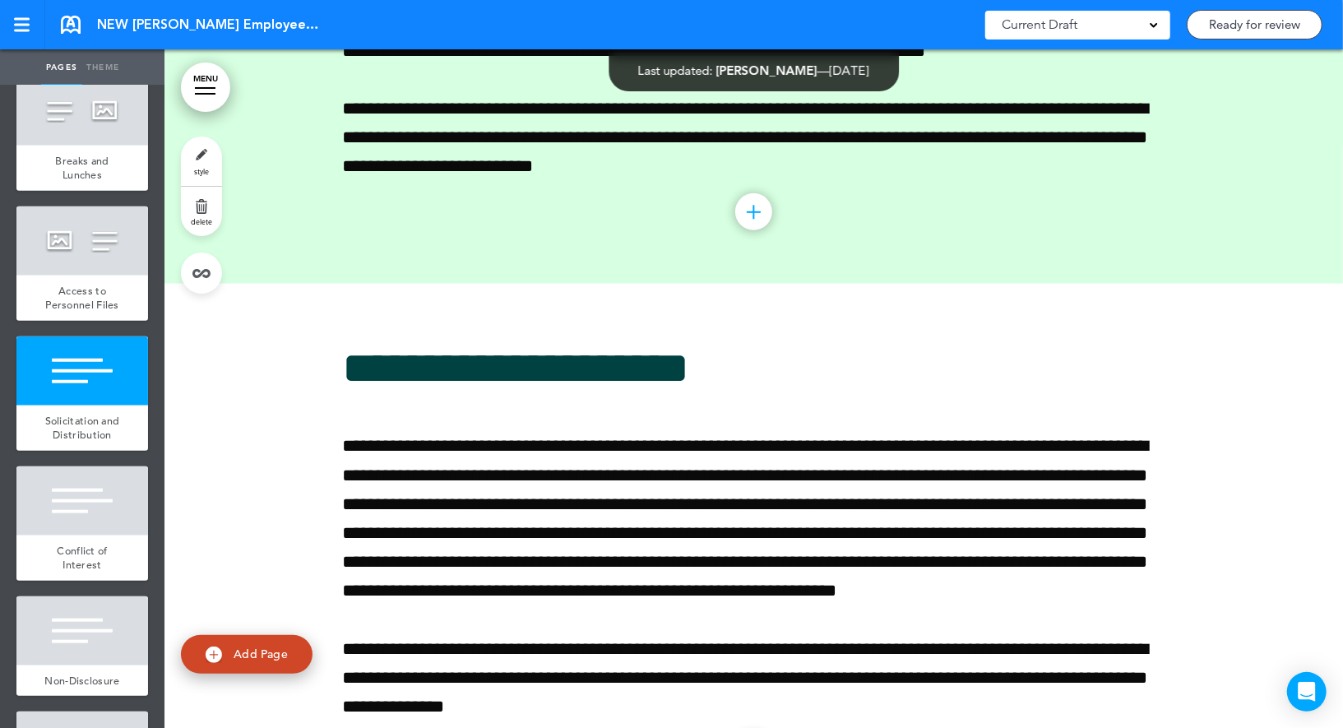
scroll to position [28834, 0]
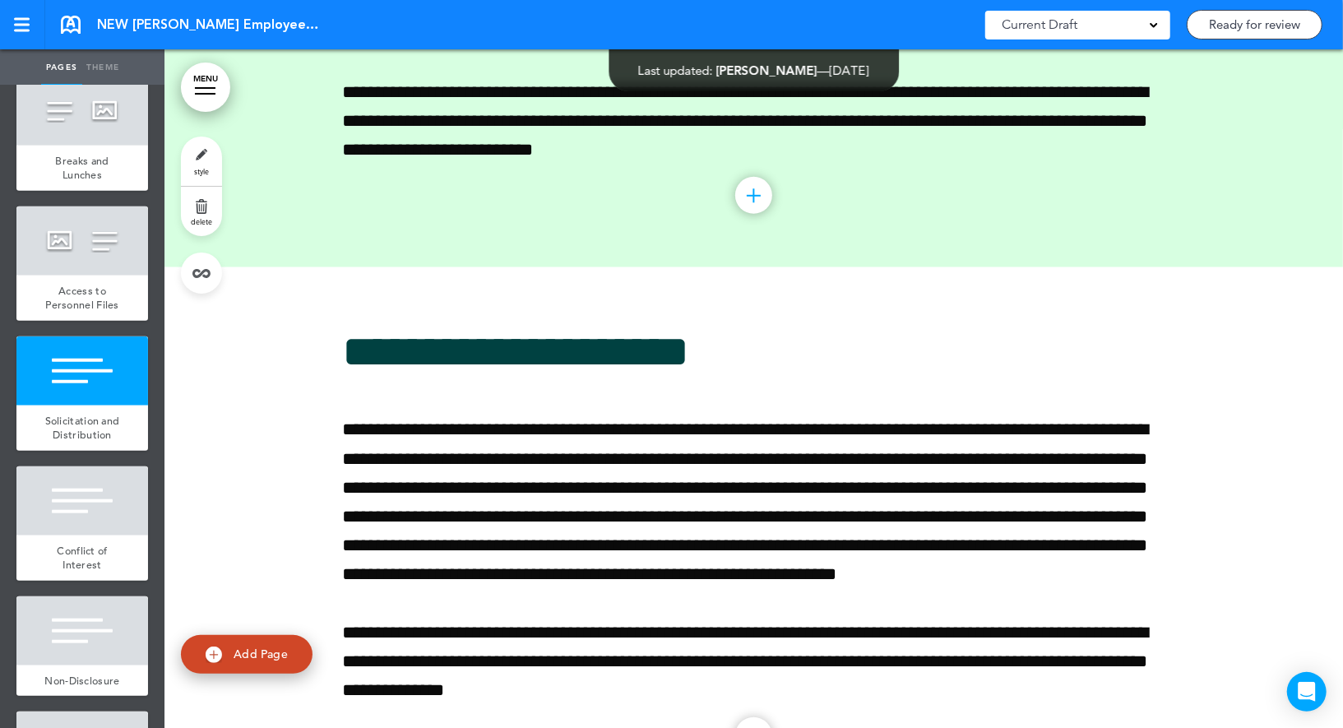
click at [197, 165] on link "style" at bounding box center [201, 160] width 41 height 49
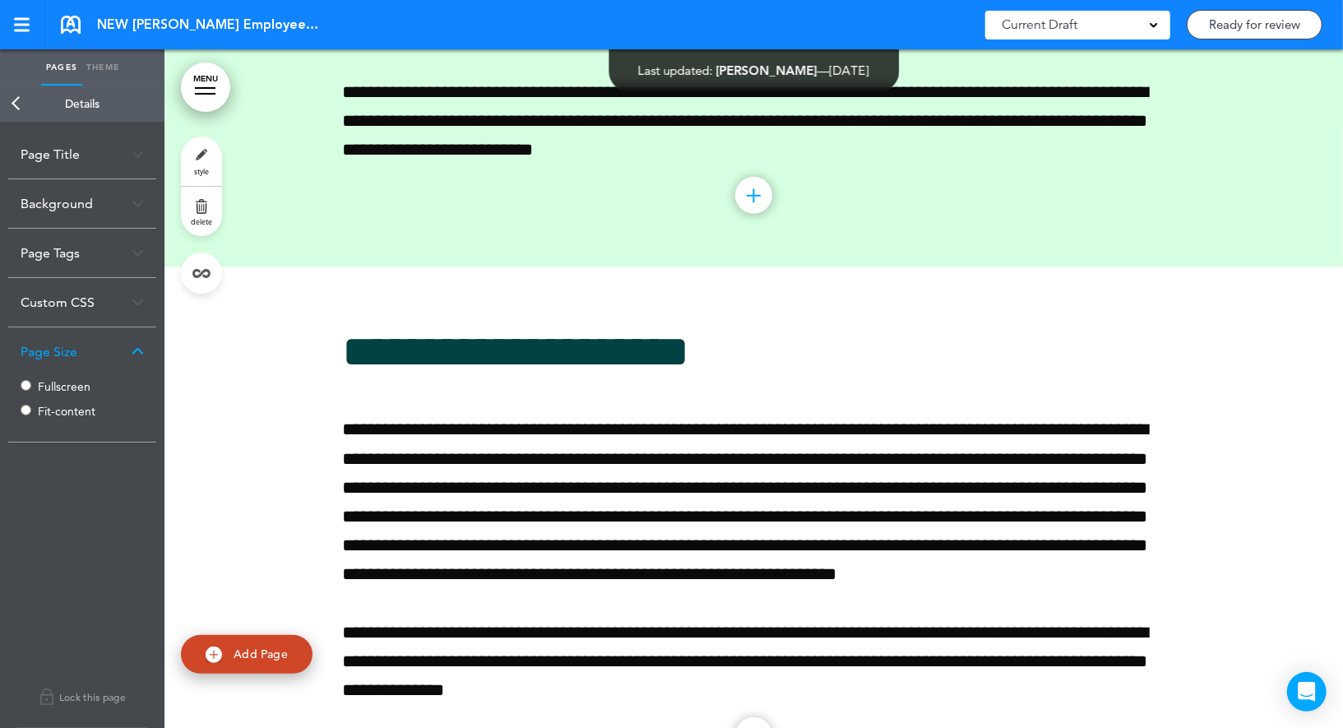
click at [56, 385] on label "Fullscreen" at bounding box center [87, 387] width 99 height 12
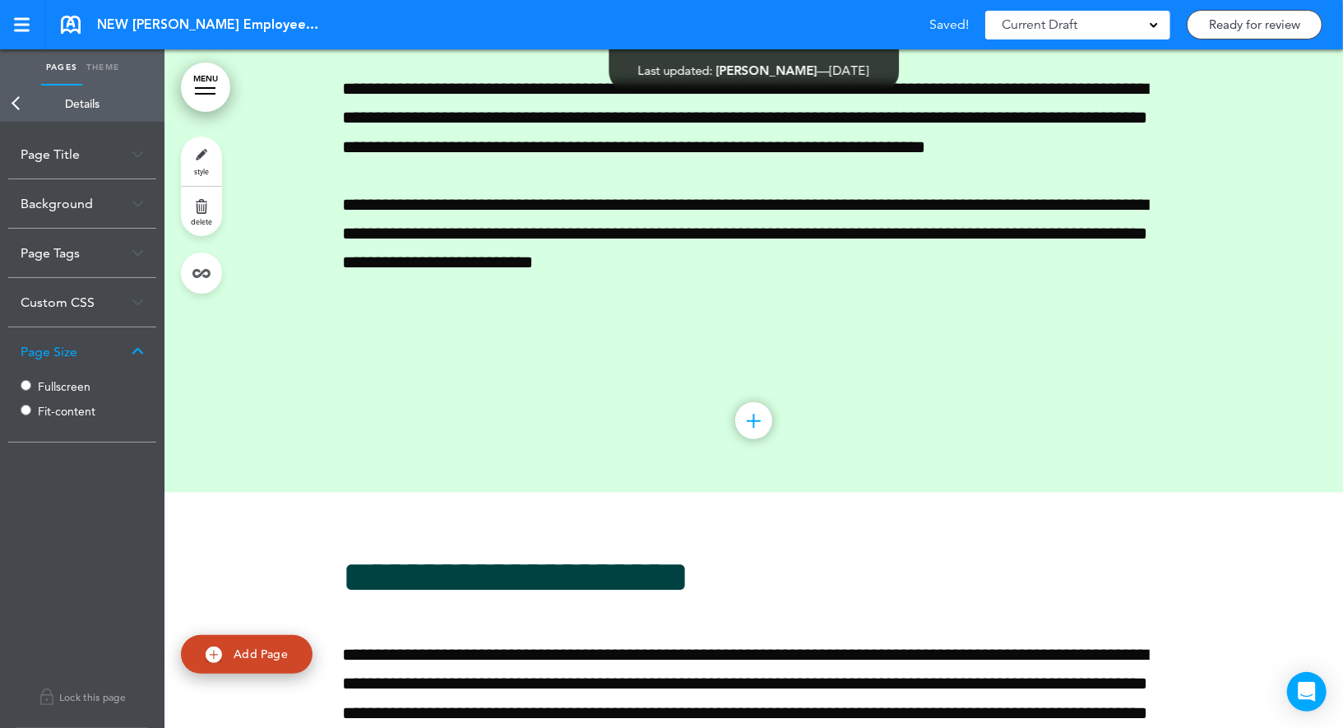
click at [25, 101] on link "Back" at bounding box center [16, 104] width 33 height 36
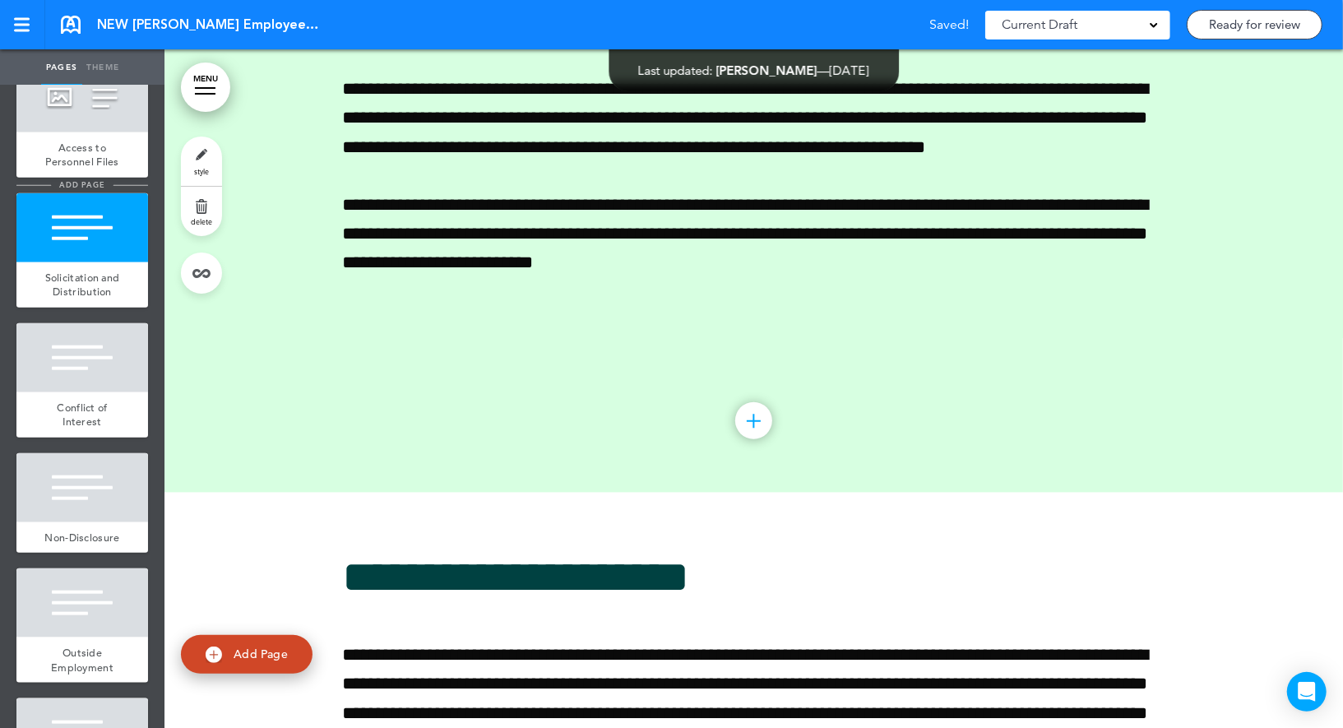
scroll to position [5112, 0]
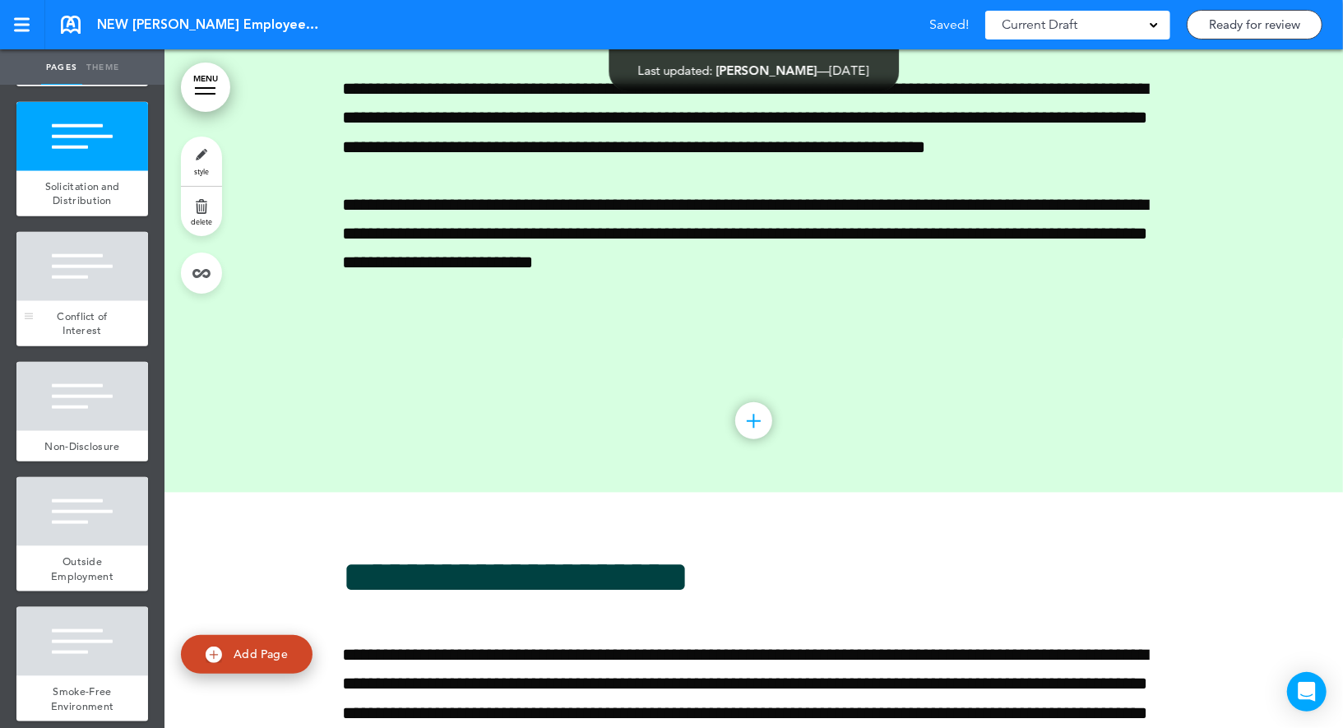
click at [100, 248] on div at bounding box center [82, 266] width 132 height 69
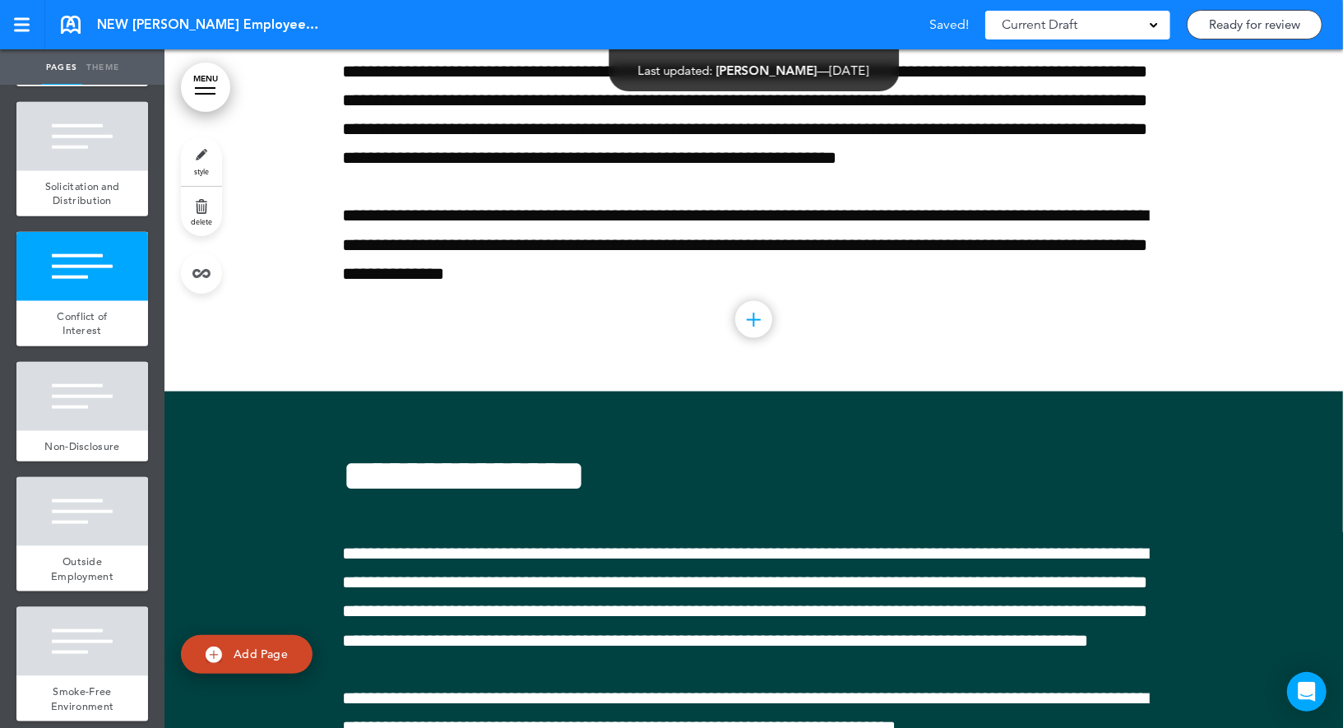
scroll to position [29512, 0]
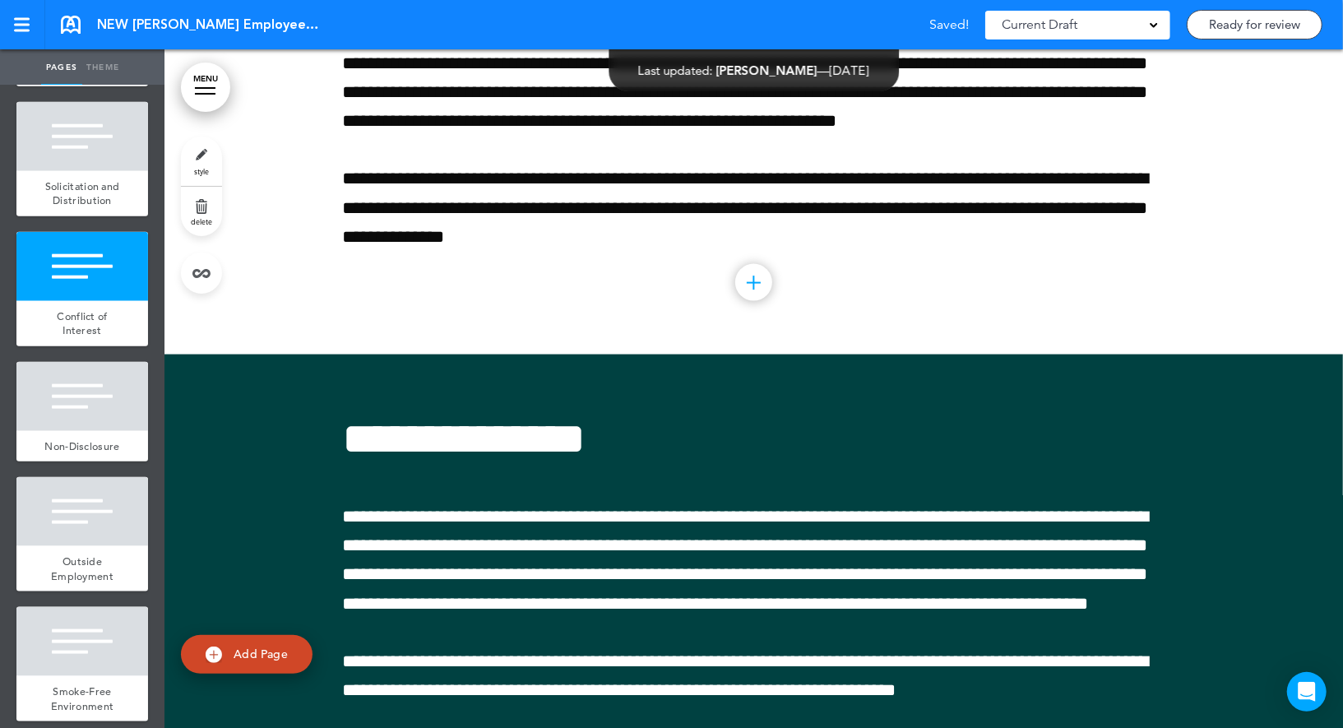
click at [208, 164] on link "style" at bounding box center [201, 160] width 41 height 49
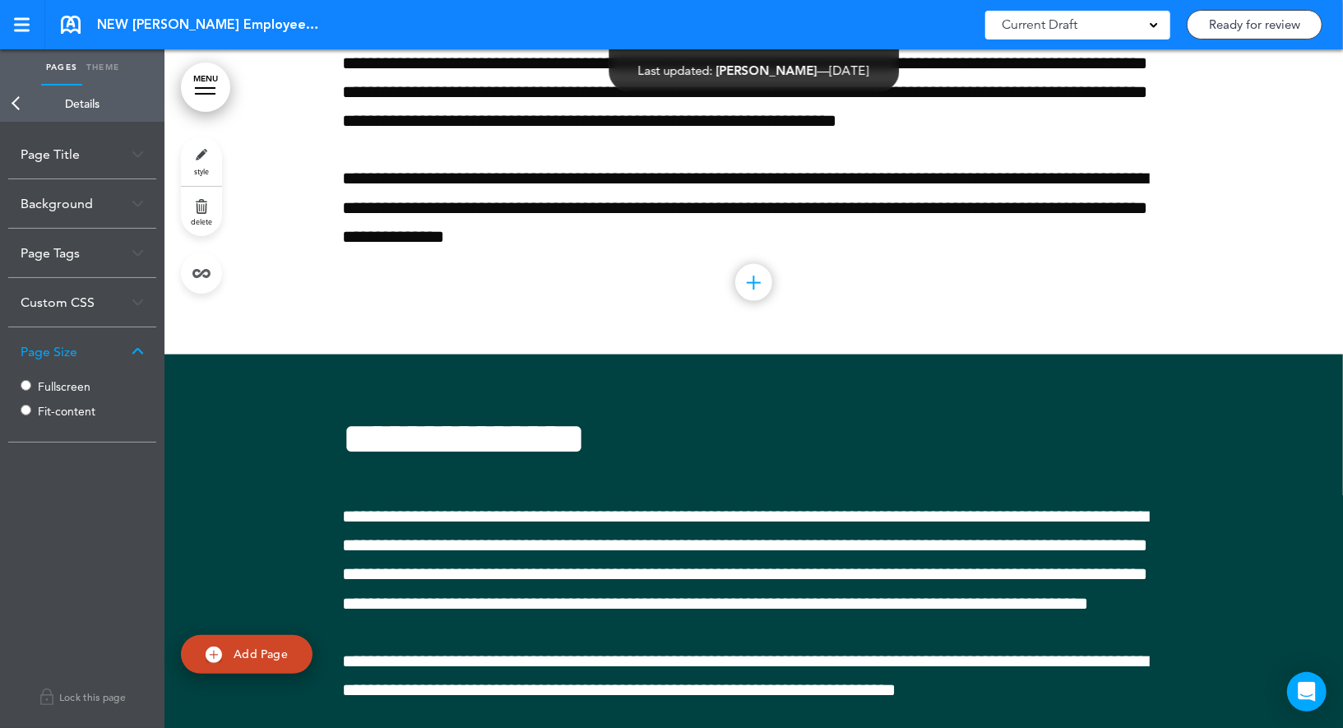
click at [58, 388] on label "Fullscreen" at bounding box center [87, 387] width 99 height 12
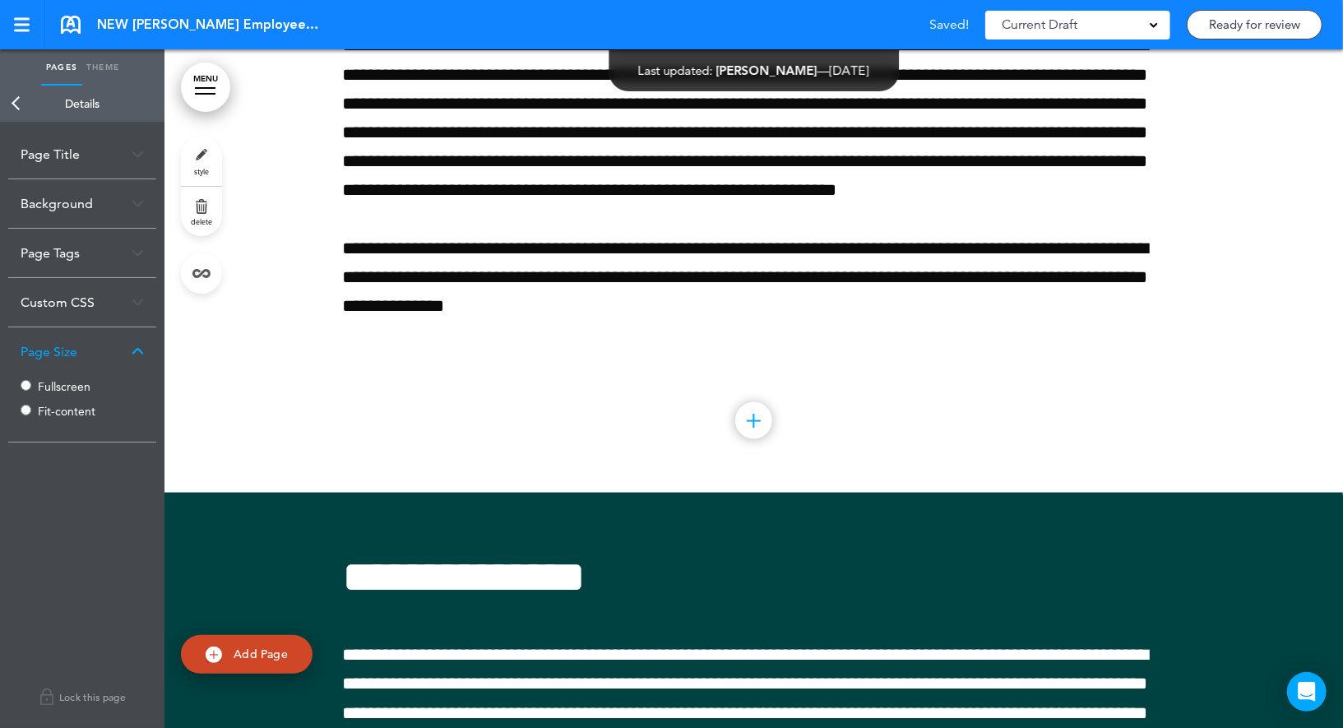
click at [20, 99] on link "Back" at bounding box center [16, 104] width 33 height 36
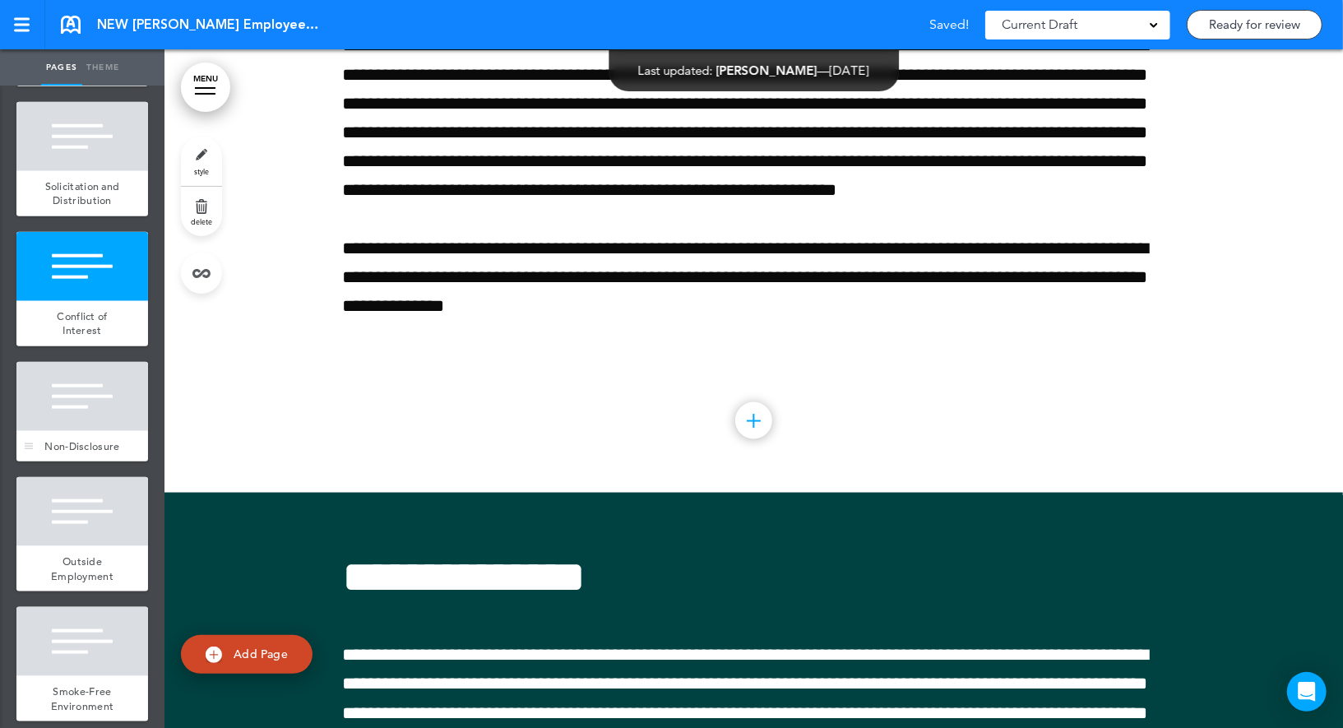
click at [90, 396] on div at bounding box center [82, 396] width 132 height 69
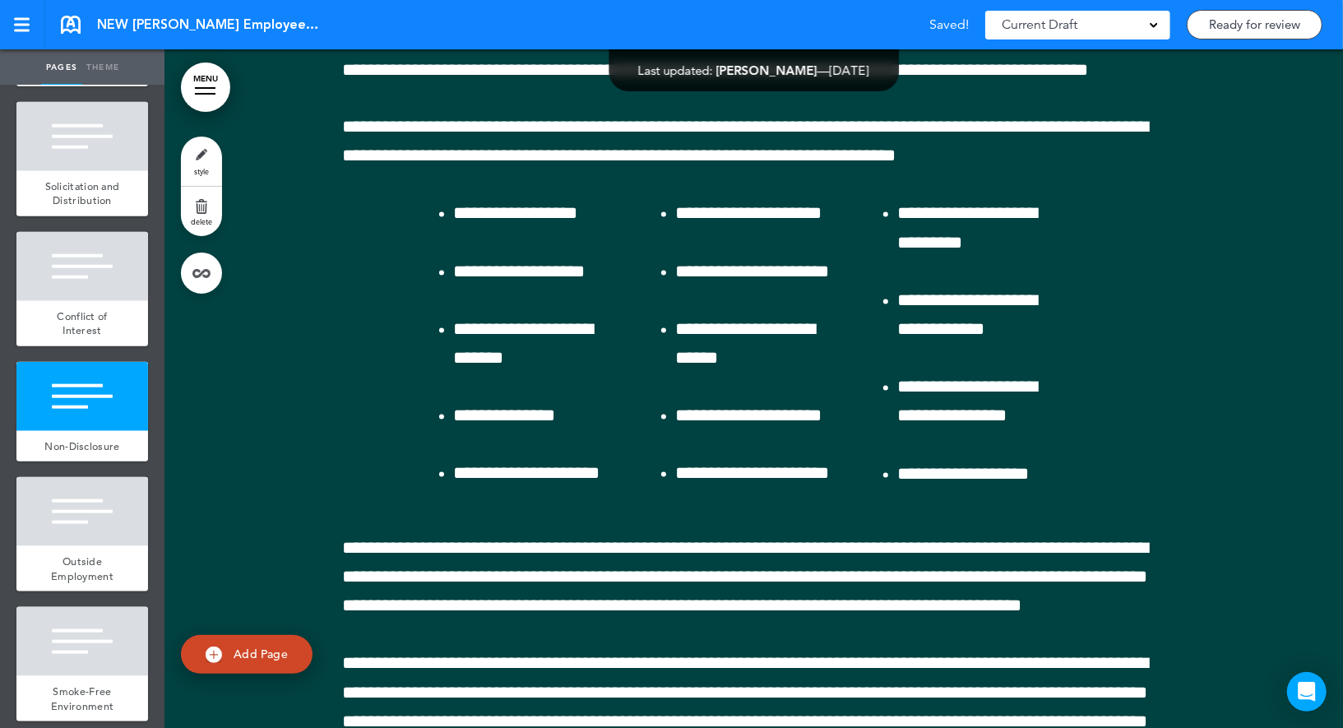
scroll to position [30191, 0]
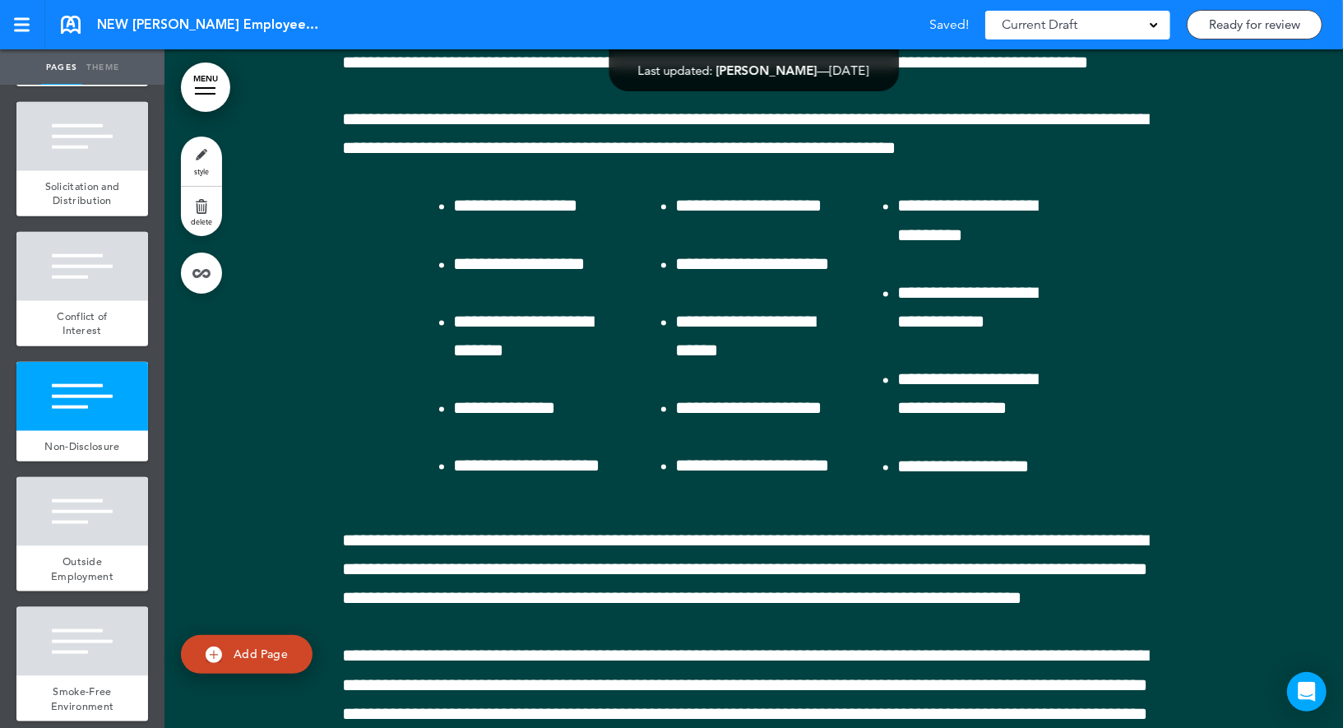
click at [206, 148] on link "style" at bounding box center [201, 160] width 41 height 49
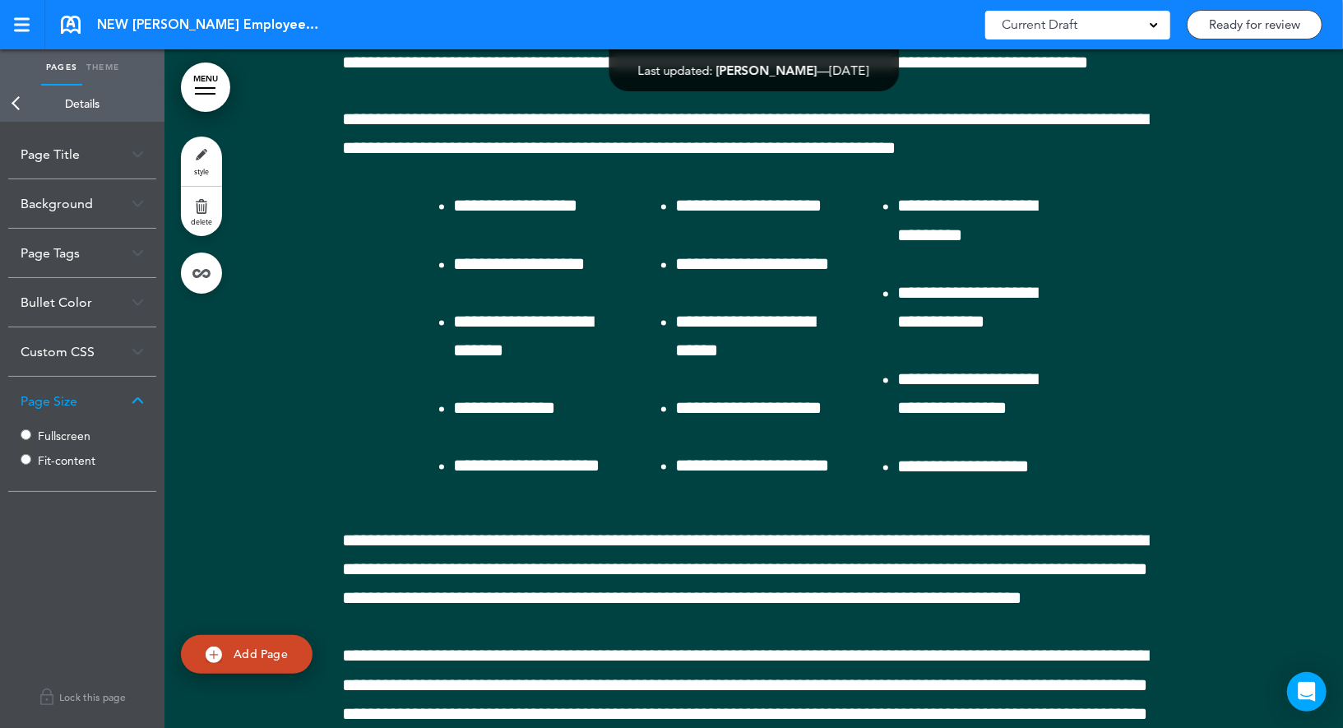
click at [38, 434] on label "Fullscreen" at bounding box center [87, 436] width 99 height 12
click at [25, 108] on link "Back" at bounding box center [16, 104] width 33 height 36
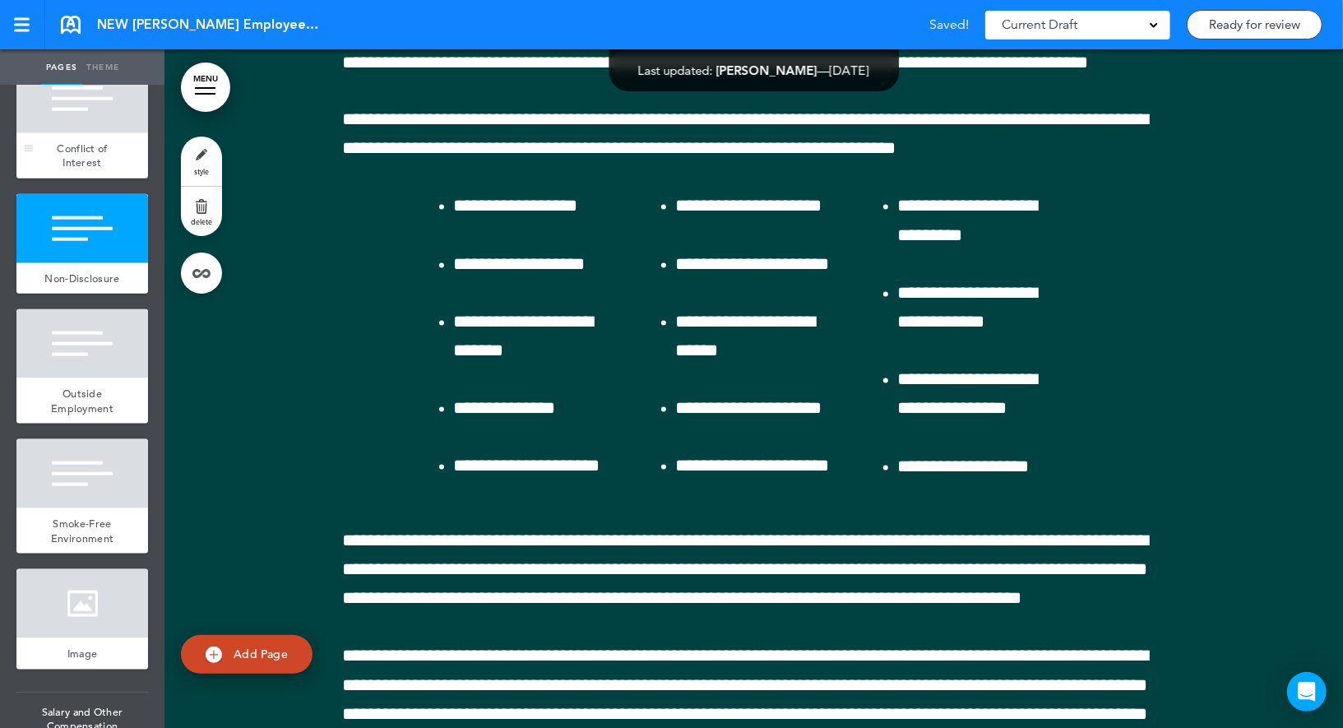
scroll to position [5389, 0]
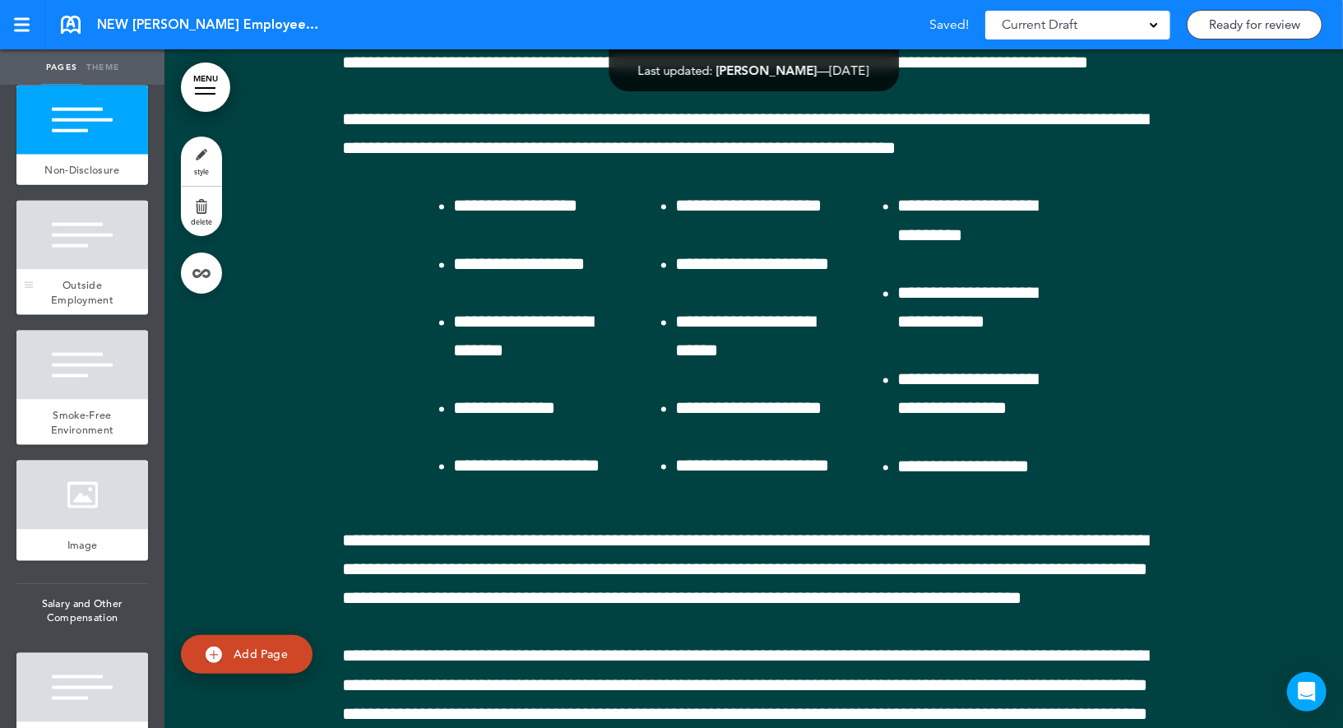
click at [96, 220] on div at bounding box center [82, 235] width 132 height 69
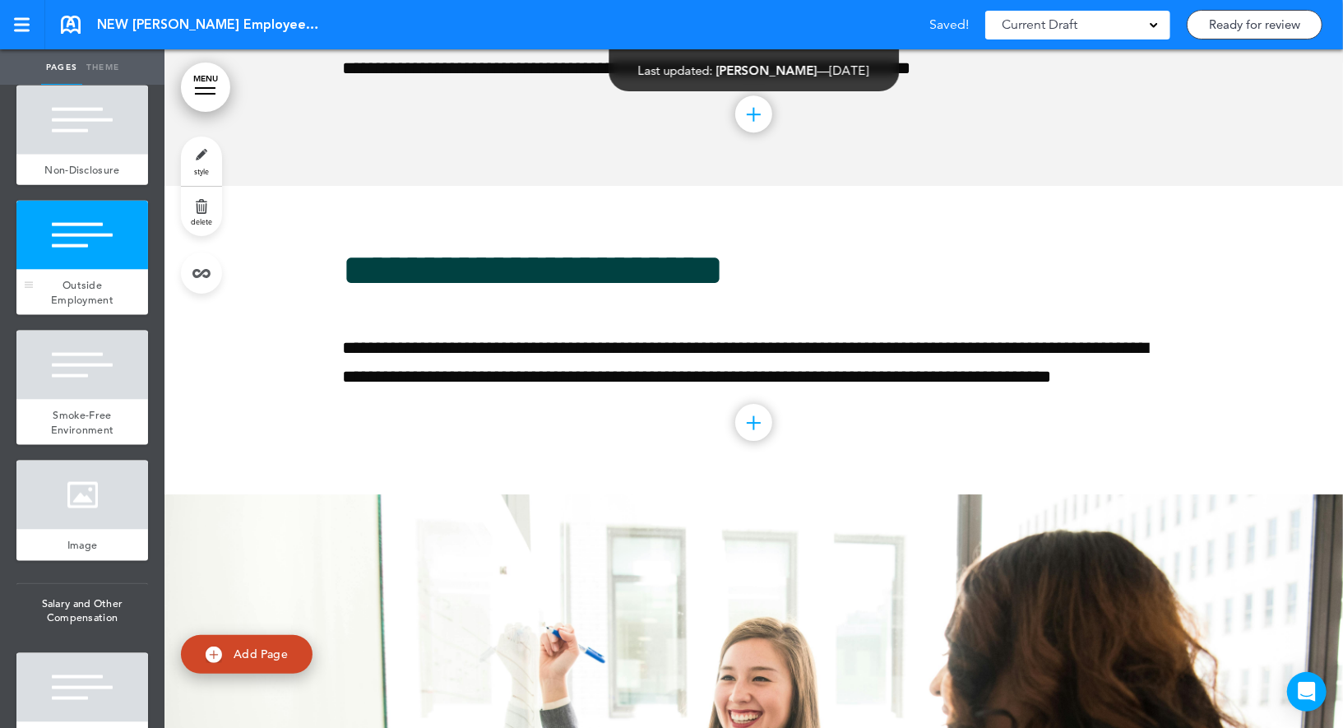
scroll to position [31441, 0]
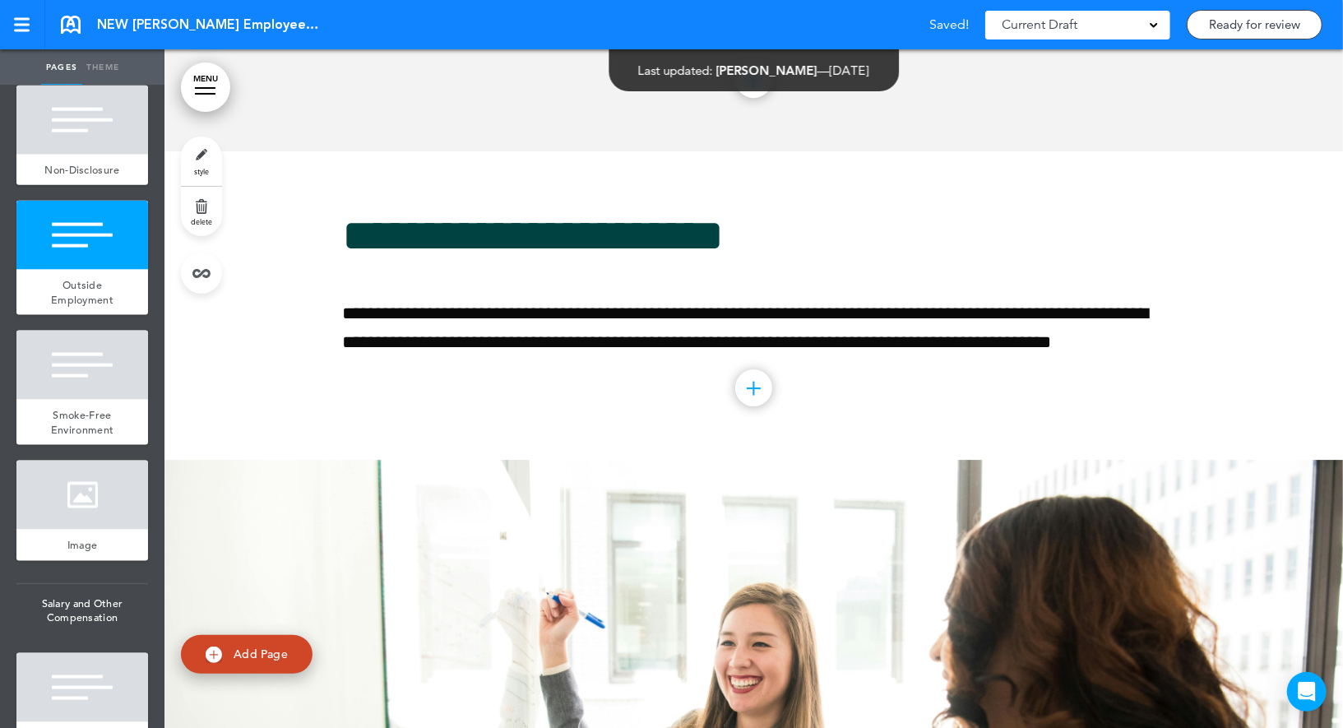
click at [198, 161] on link "style" at bounding box center [201, 160] width 41 height 49
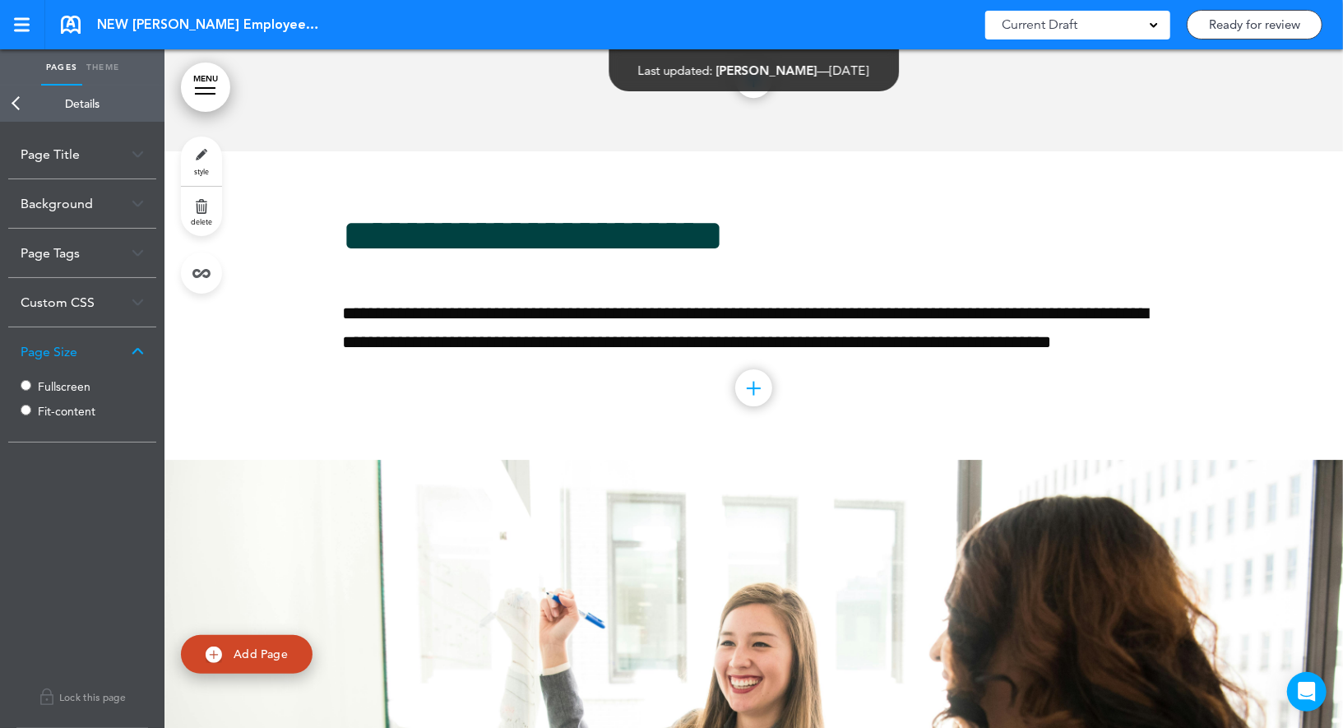
click at [53, 386] on label "Fullscreen" at bounding box center [87, 387] width 99 height 12
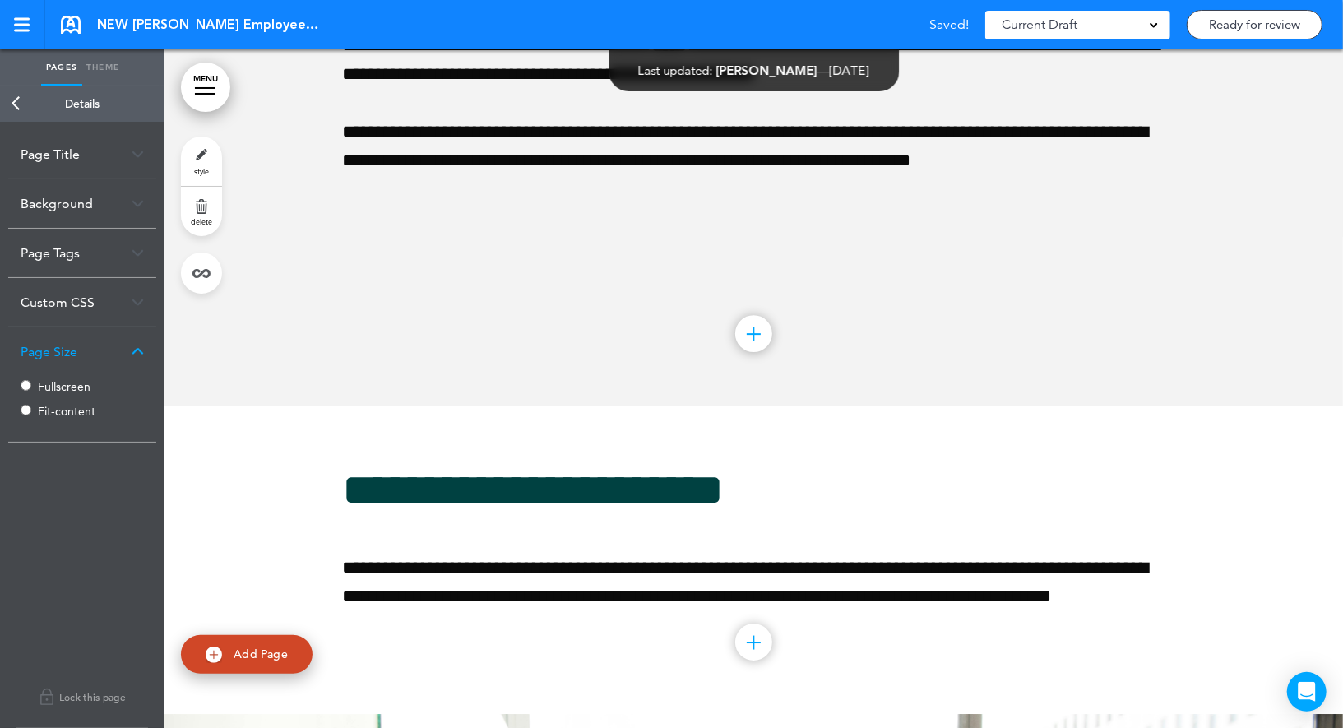
click at [21, 103] on link "Back" at bounding box center [16, 104] width 33 height 36
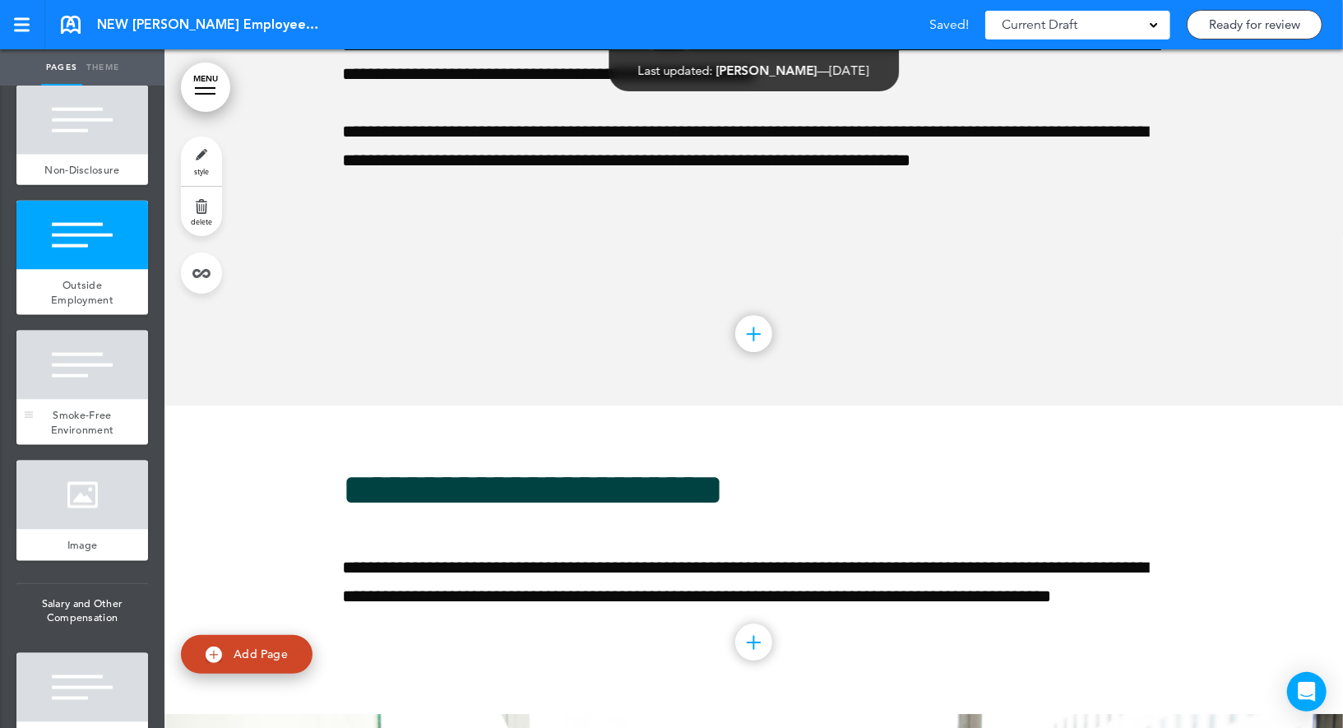
click at [92, 358] on div at bounding box center [82, 365] width 132 height 69
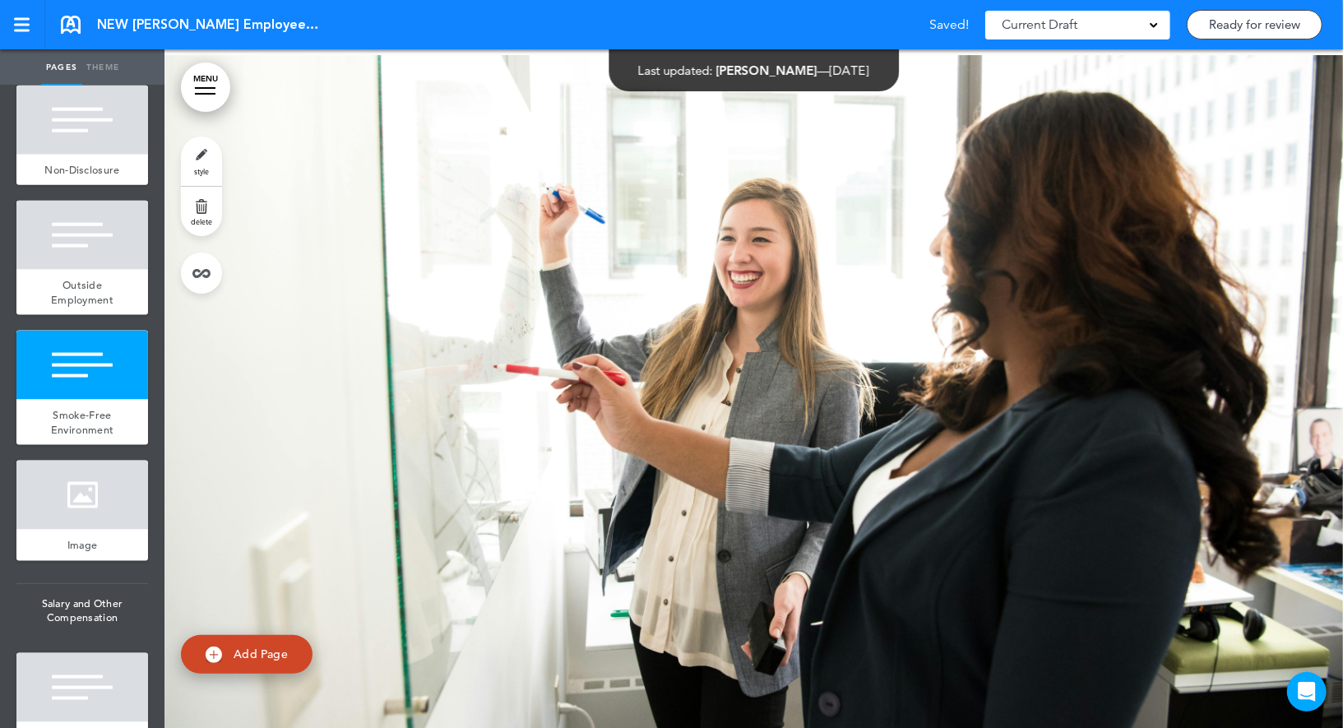
scroll to position [32119, 0]
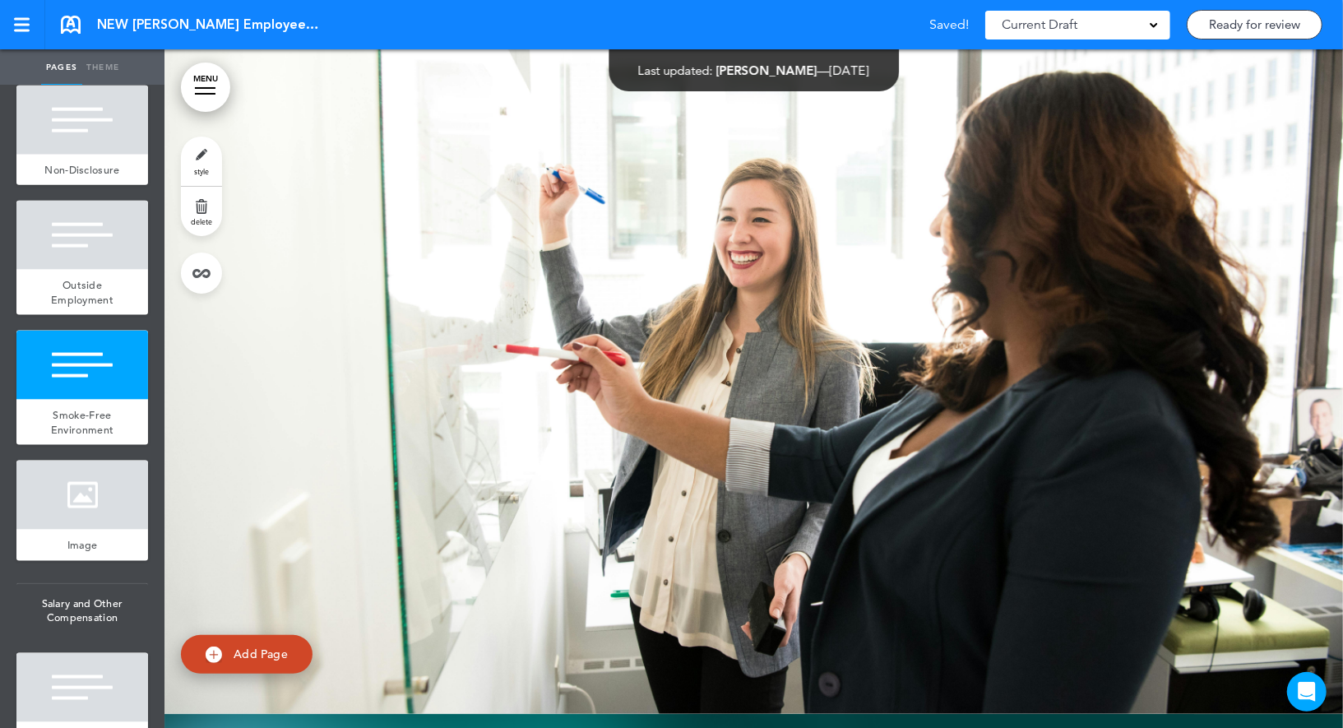
click at [206, 154] on link "style" at bounding box center [201, 160] width 41 height 49
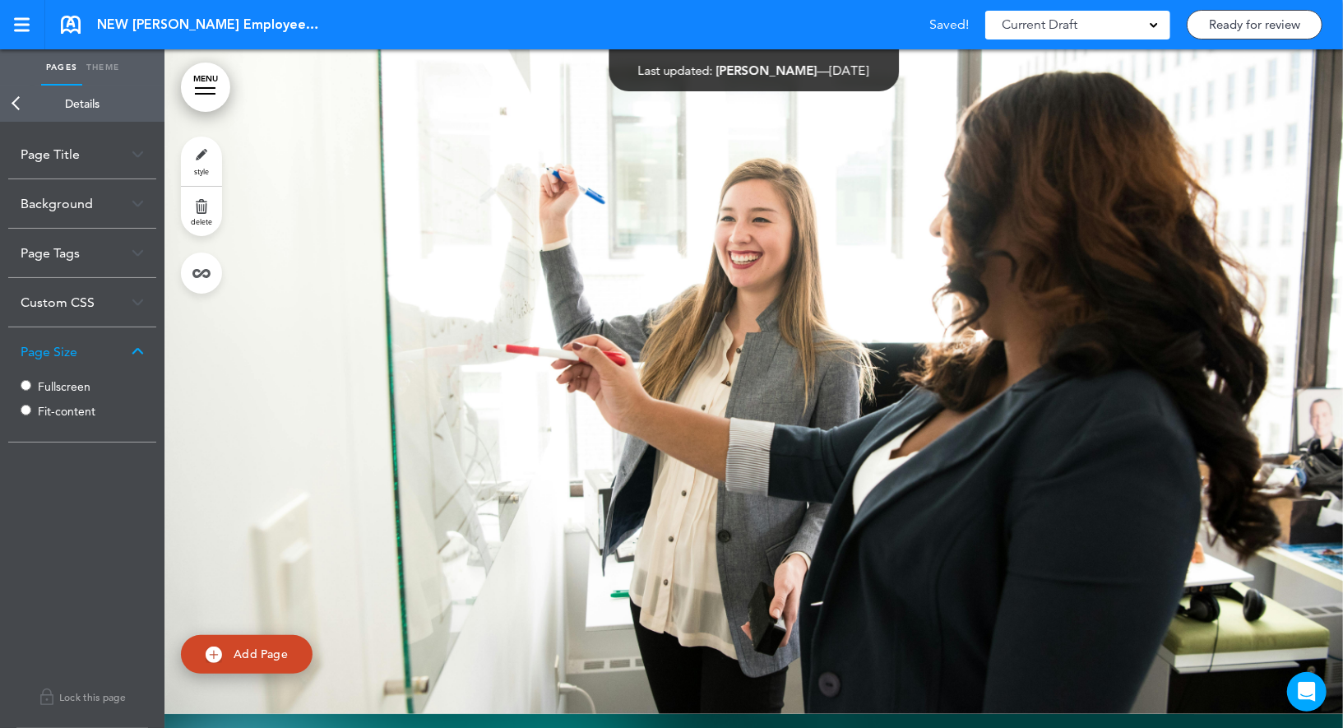
click at [58, 386] on label "Fullscreen" at bounding box center [87, 387] width 99 height 12
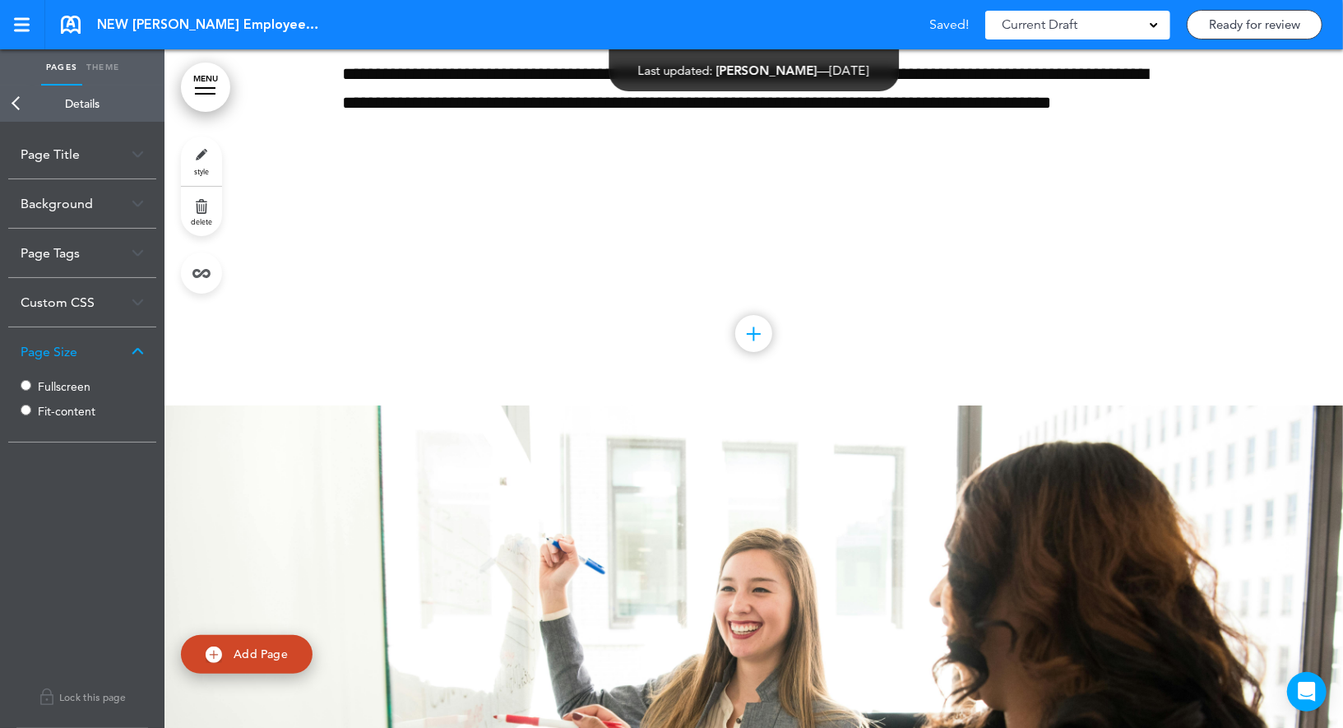
click at [16, 104] on link "Back" at bounding box center [16, 104] width 33 height 36
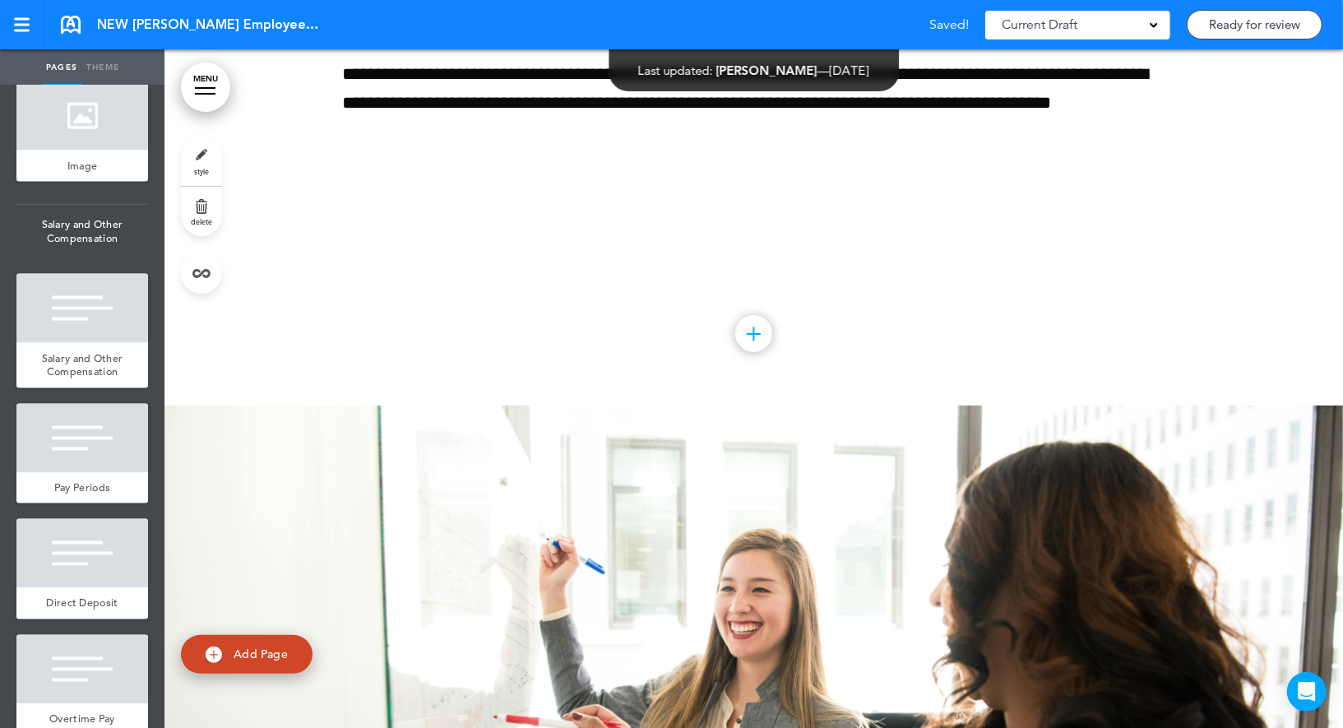
scroll to position [5854, 0]
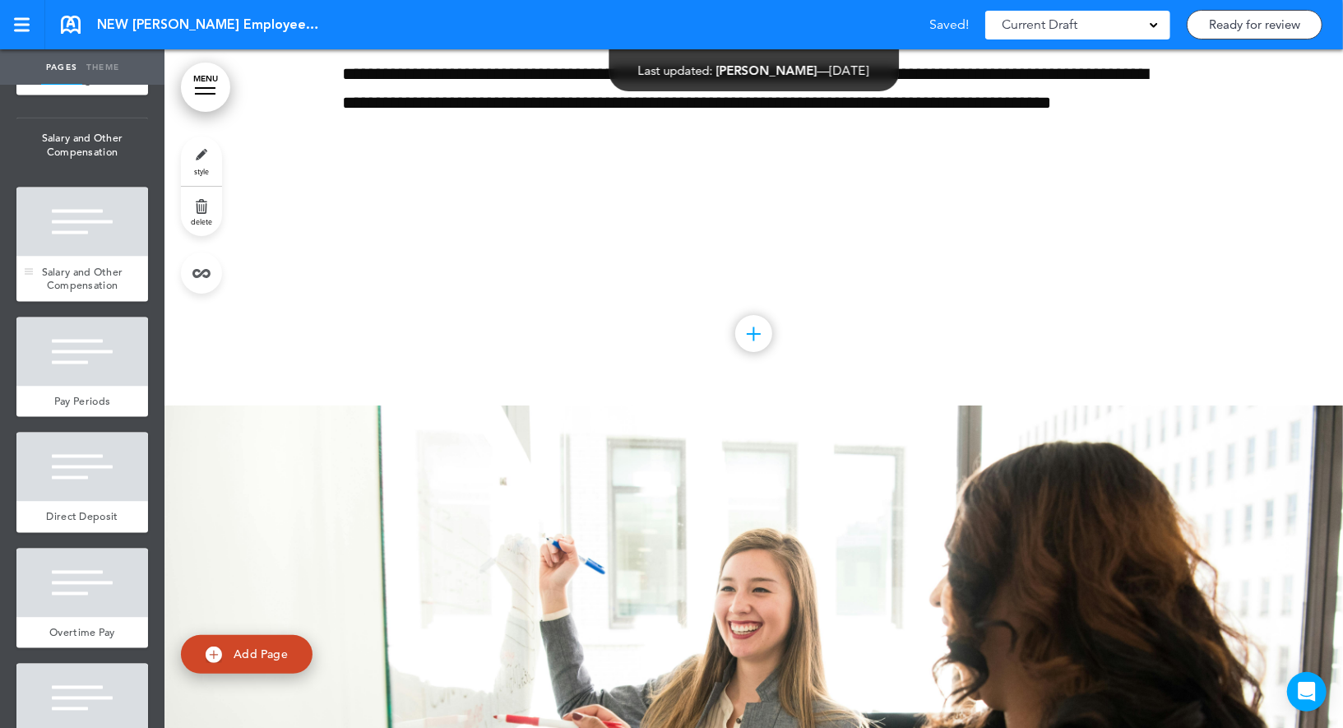
click at [95, 257] on div "Salary and Other Compensation" at bounding box center [82, 279] width 132 height 45
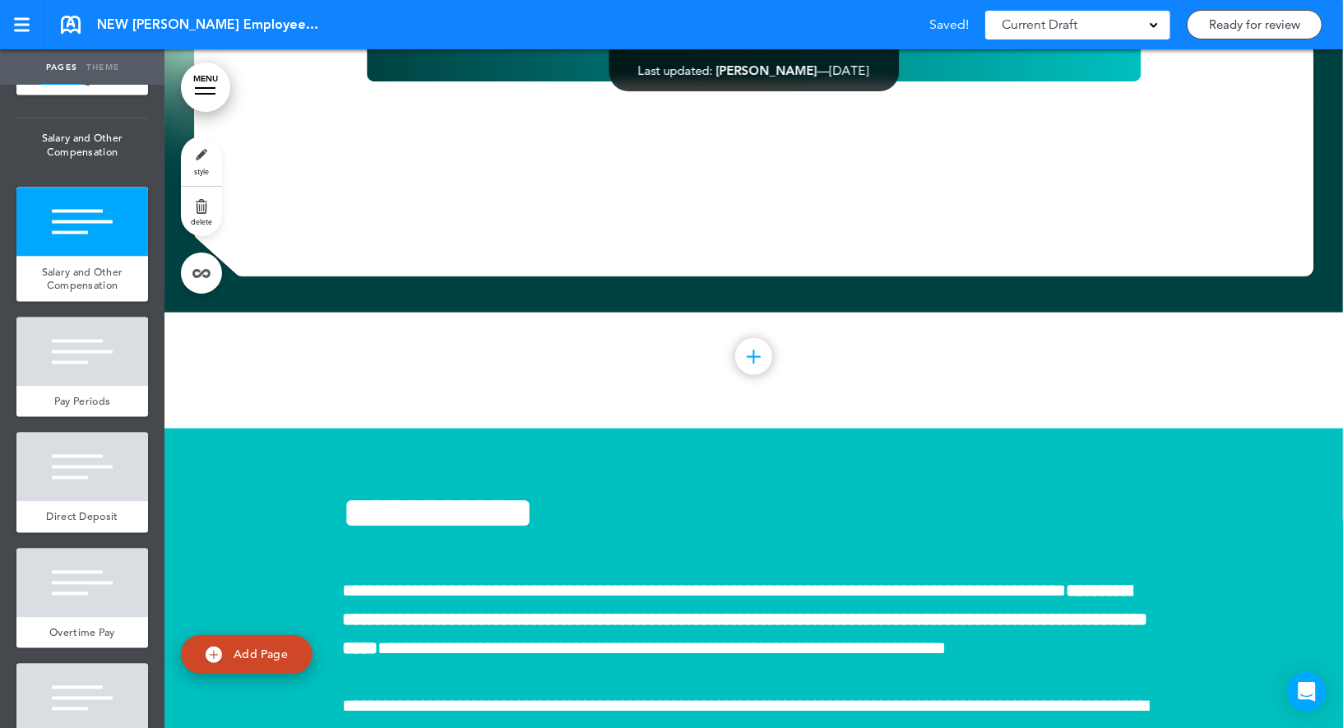
scroll to position [33476, 0]
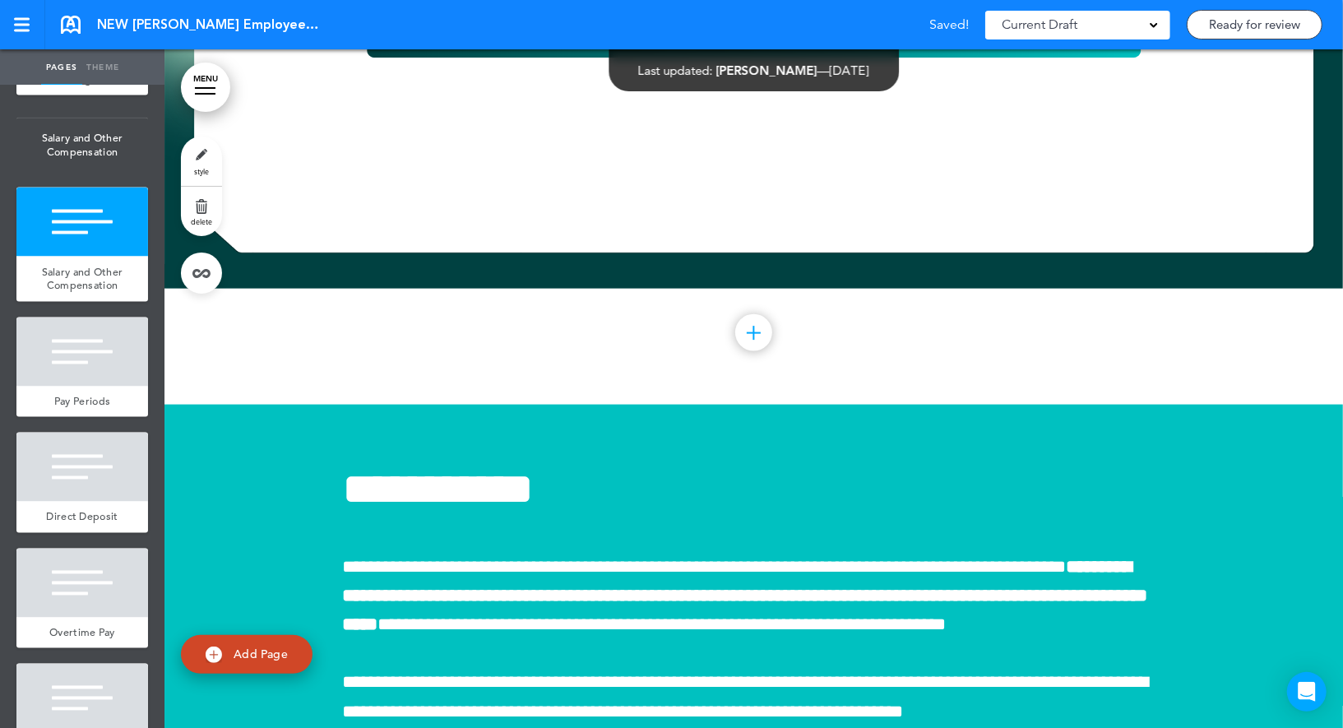
click at [199, 161] on link "style" at bounding box center [201, 160] width 41 height 49
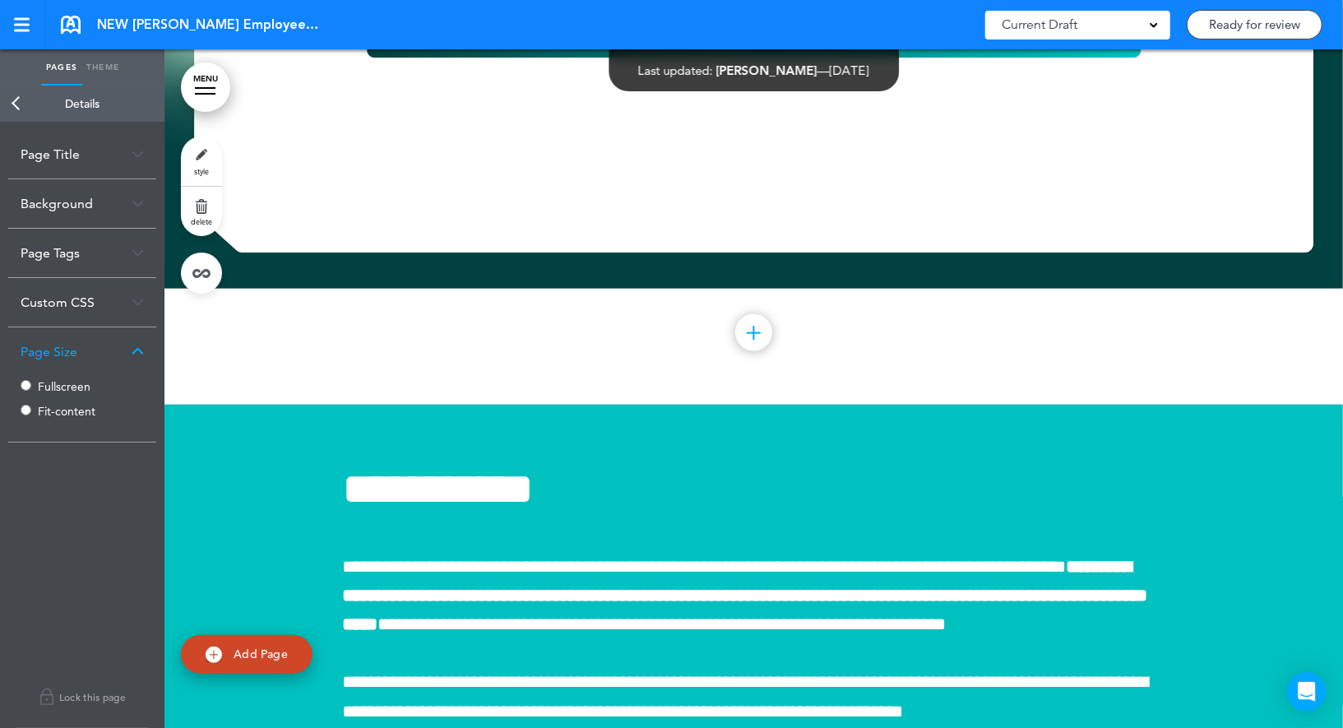
click at [9, 97] on link "Back" at bounding box center [16, 104] width 33 height 36
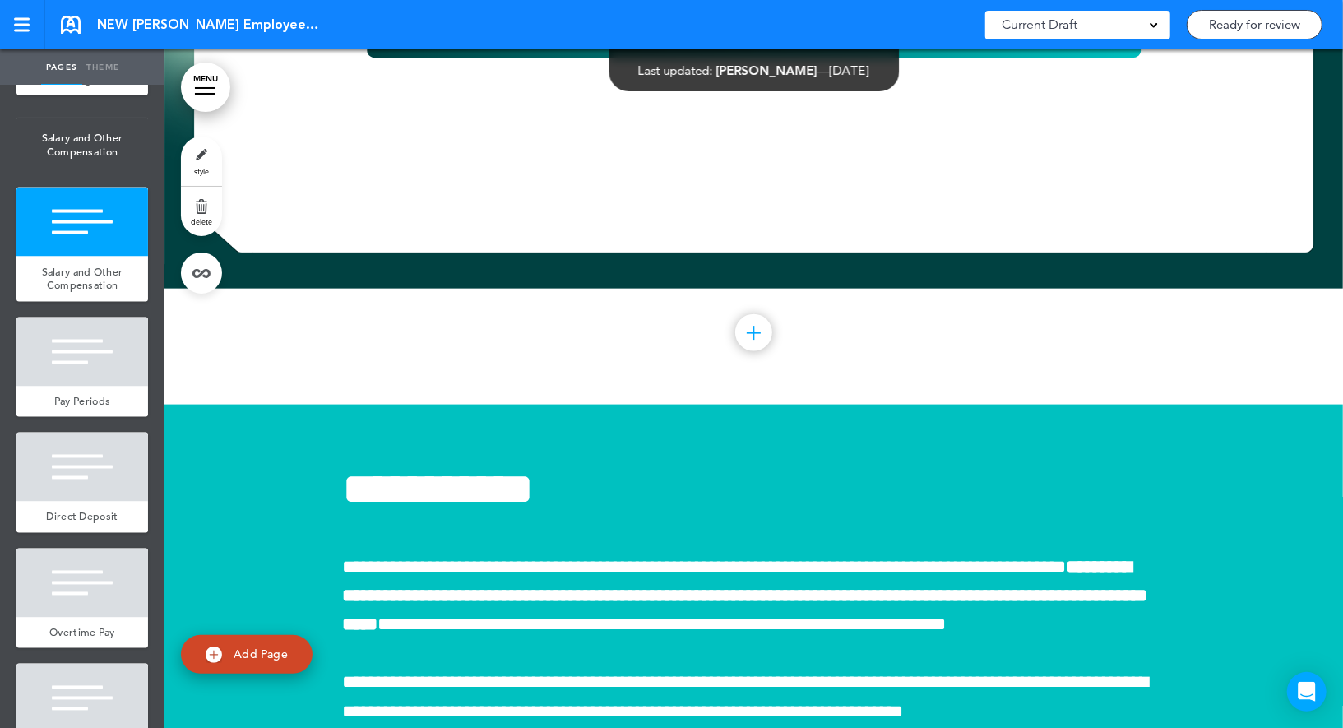
click at [73, 313] on ul "add page [PERSON_NAME] add page Welcome add page Image add page add page" at bounding box center [82, 407] width 164 height 642
click at [73, 336] on div at bounding box center [82, 351] width 132 height 69
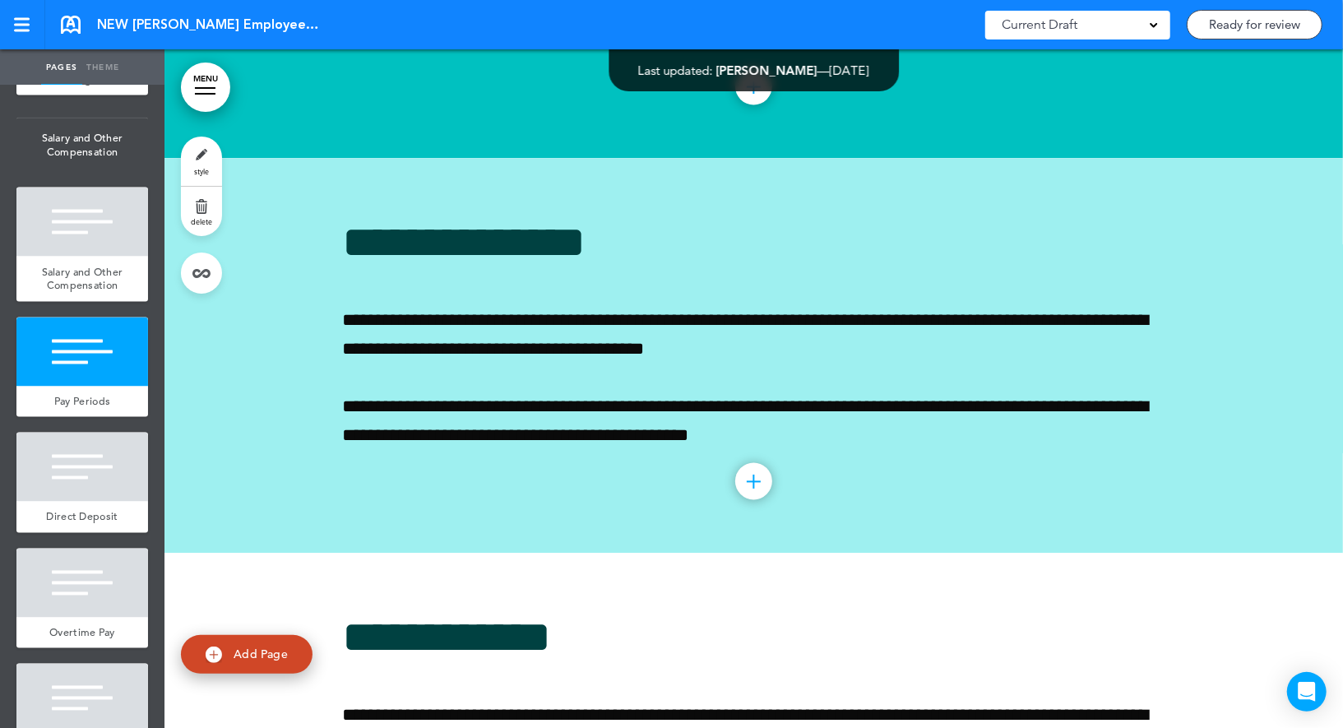
scroll to position [34156, 0]
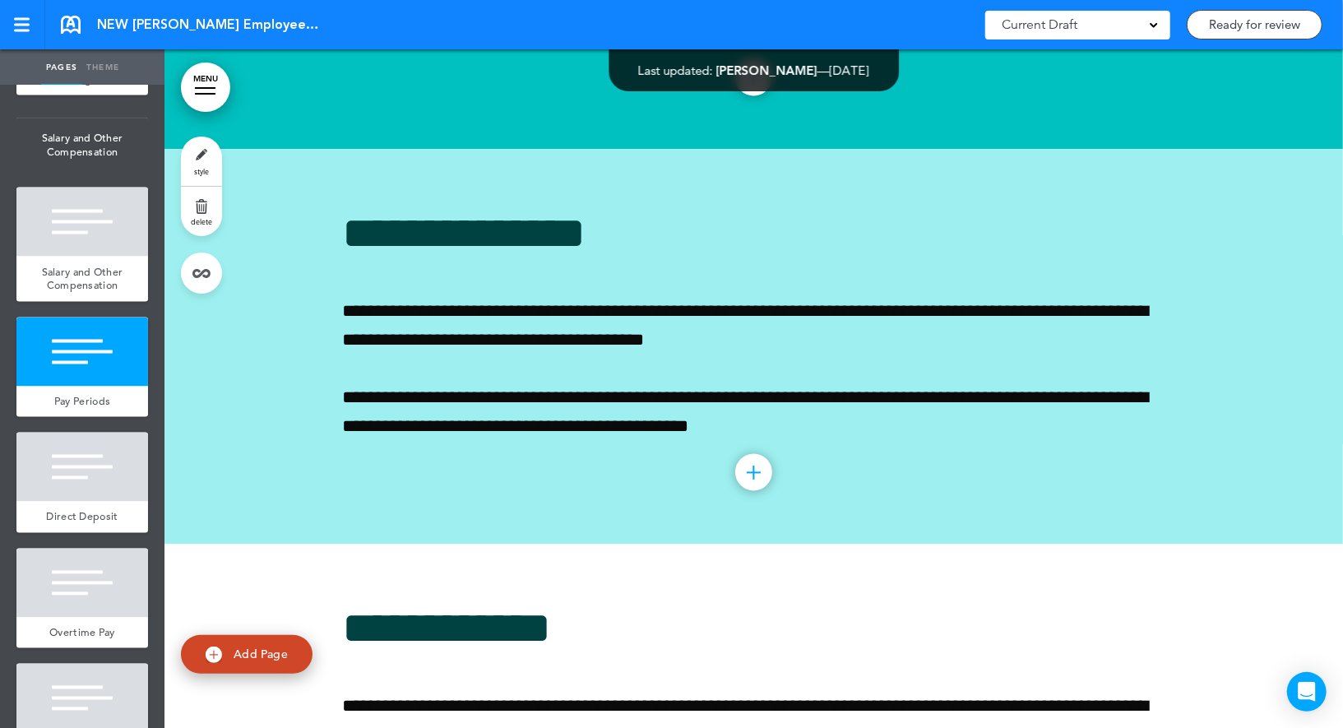
click at [206, 162] on link "style" at bounding box center [201, 160] width 41 height 49
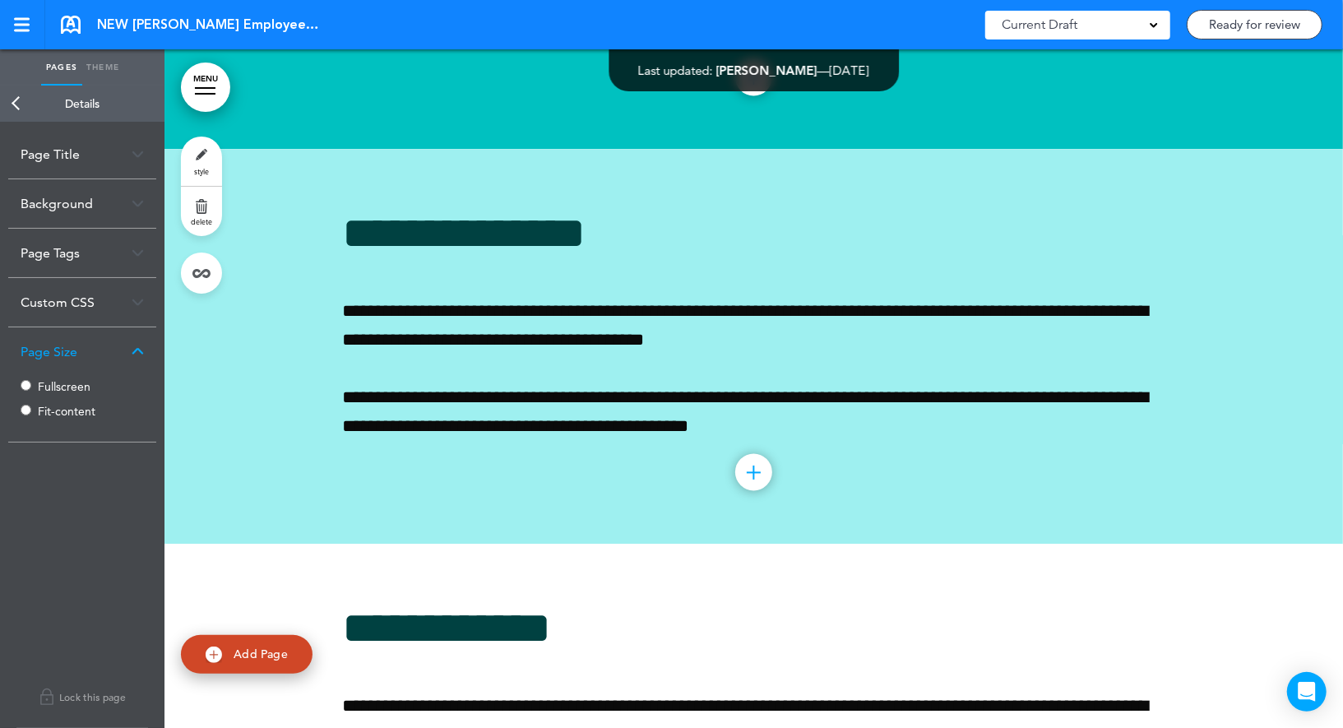
click at [51, 386] on label "Fullscreen" at bounding box center [87, 387] width 99 height 12
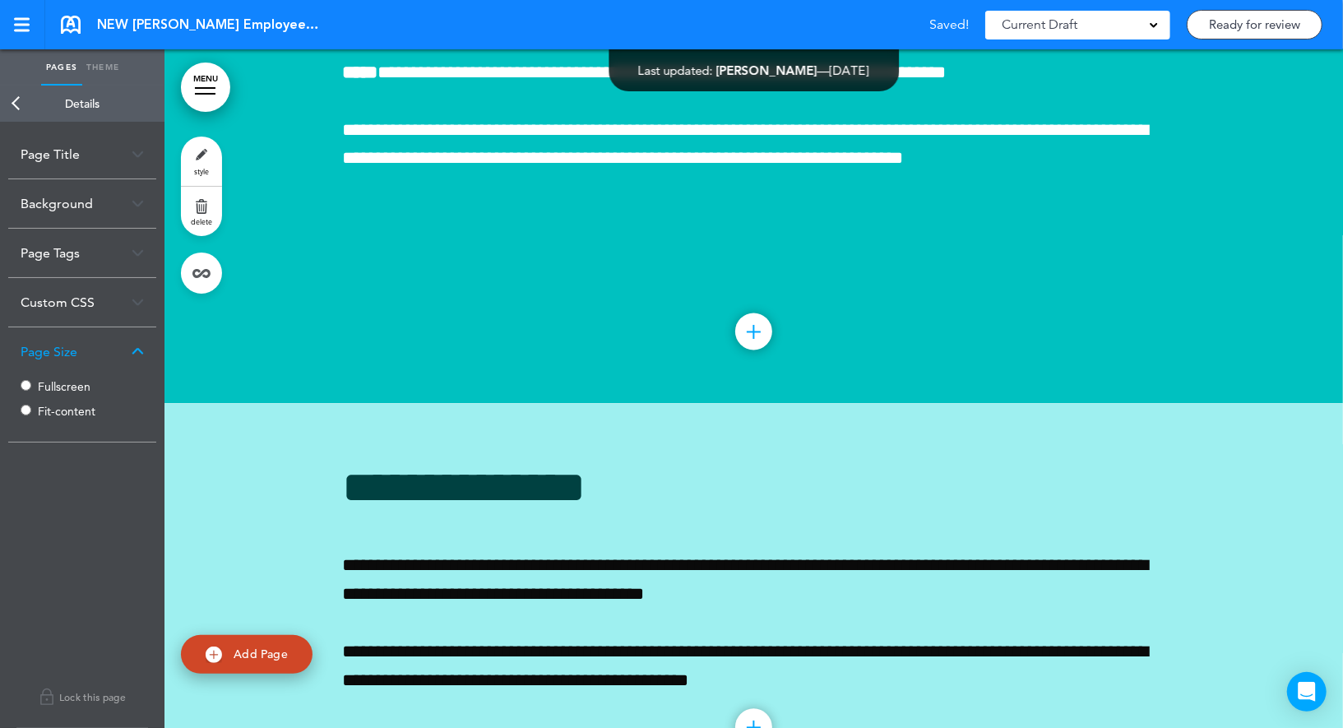
click at [17, 109] on link "Back" at bounding box center [16, 104] width 33 height 36
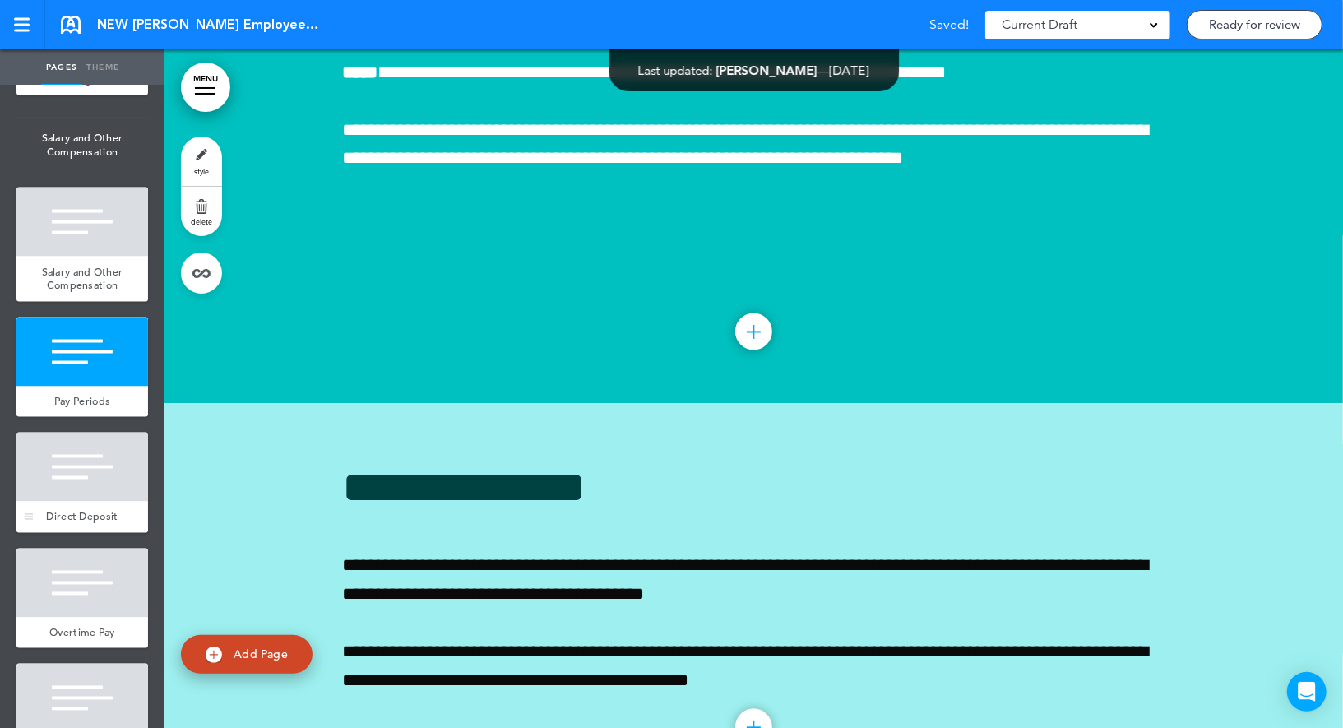
click at [90, 482] on div at bounding box center [82, 466] width 132 height 69
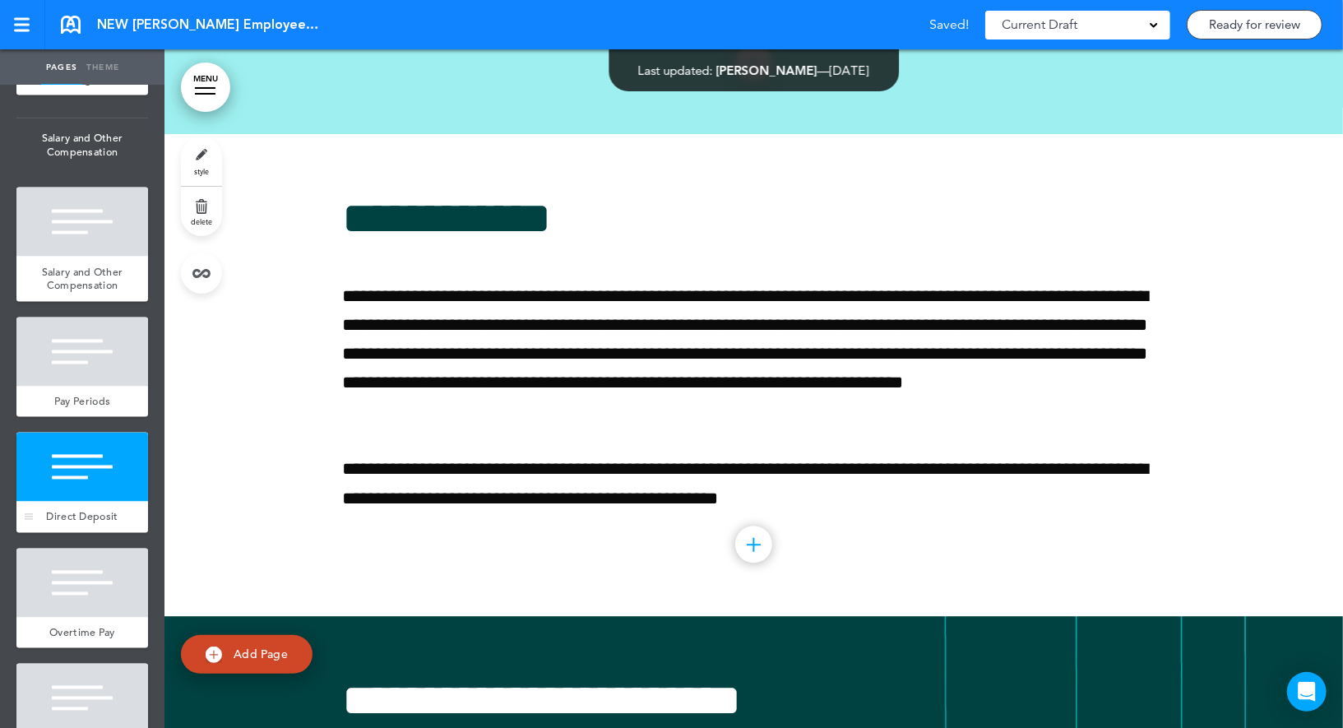
scroll to position [34834, 0]
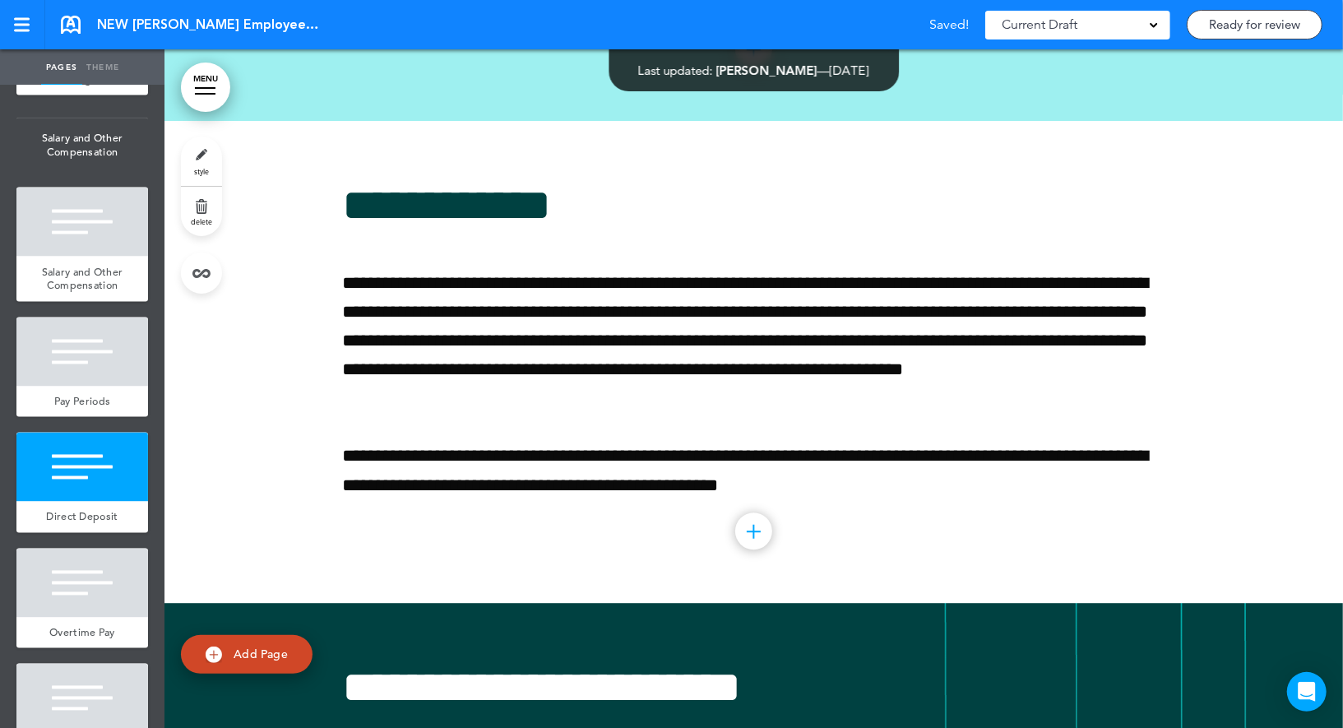
click at [193, 163] on link "style" at bounding box center [201, 160] width 41 height 49
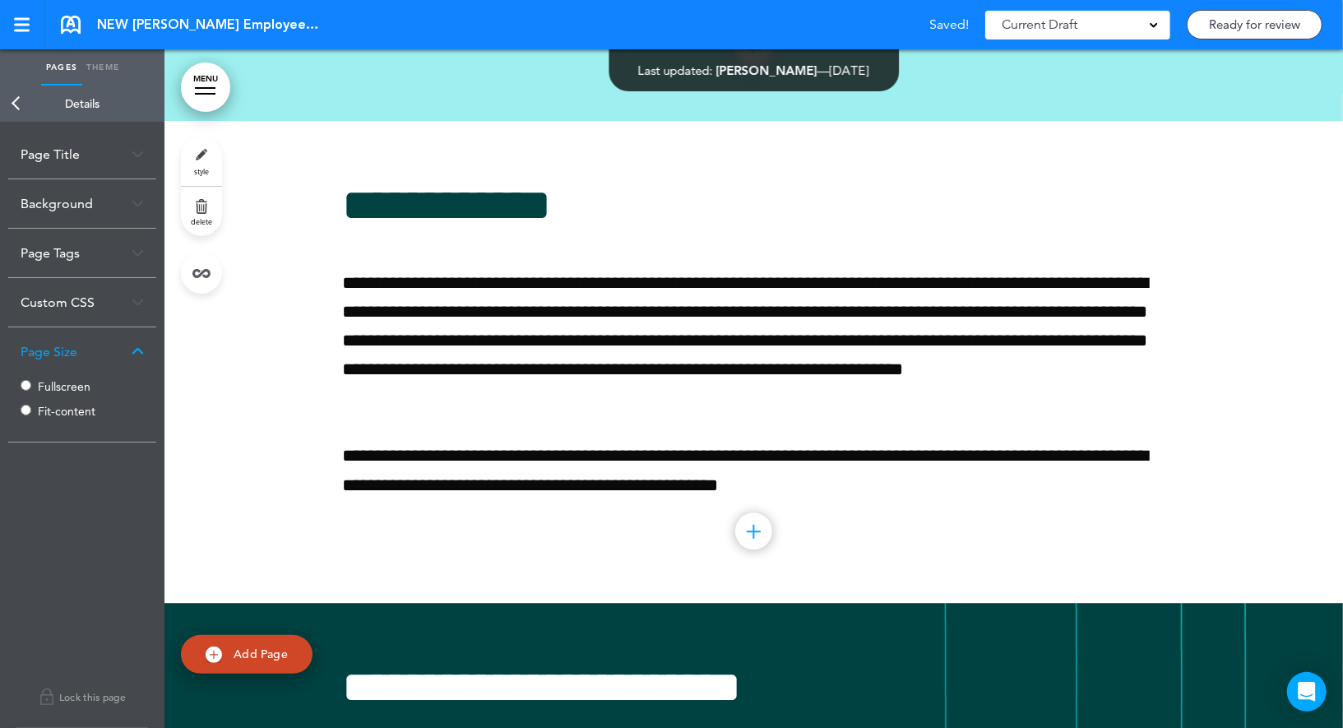
click at [57, 388] on label "Fullscreen" at bounding box center [87, 387] width 99 height 12
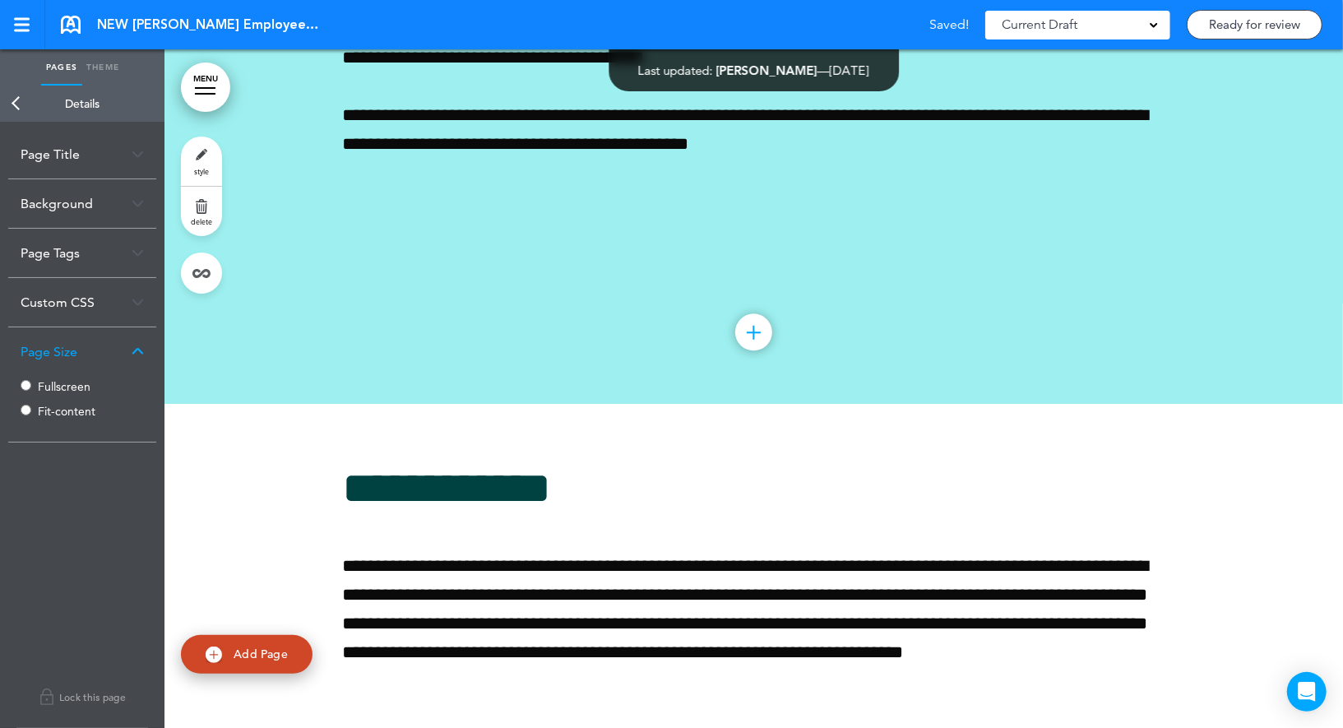
click at [17, 98] on link "Back" at bounding box center [16, 104] width 33 height 36
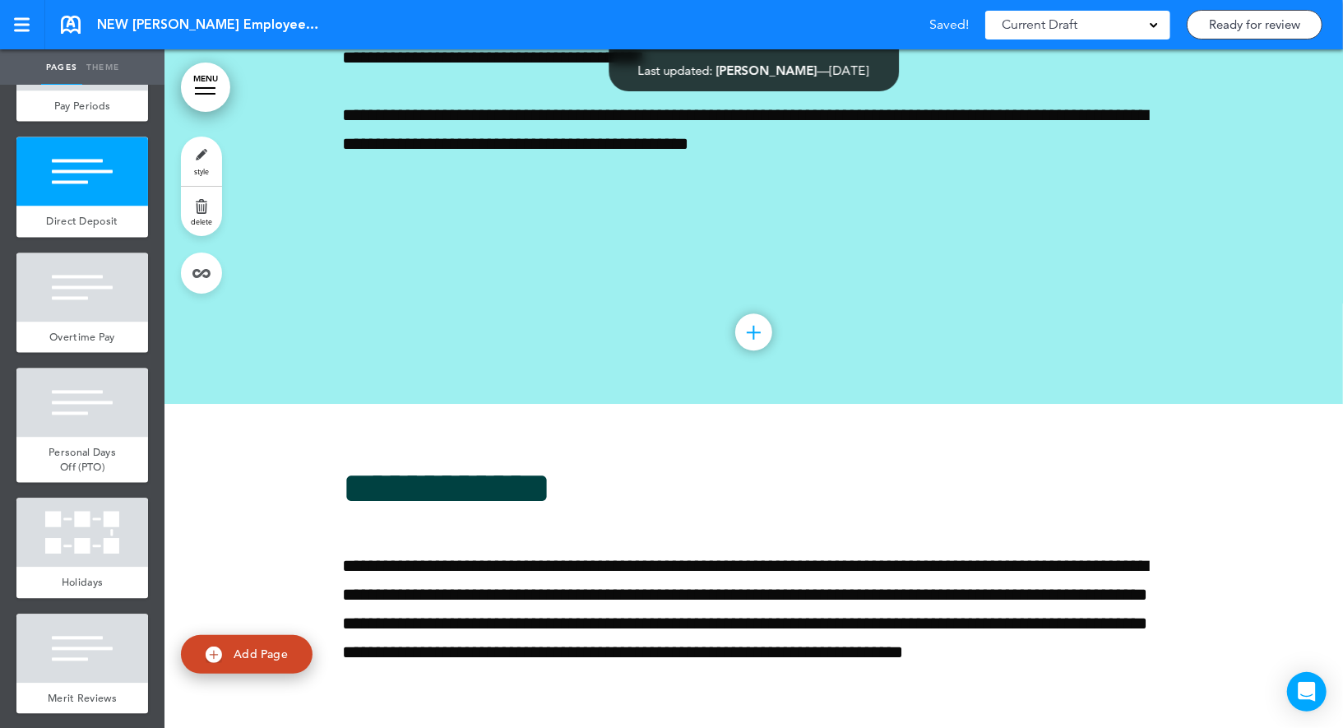
scroll to position [6156, 0]
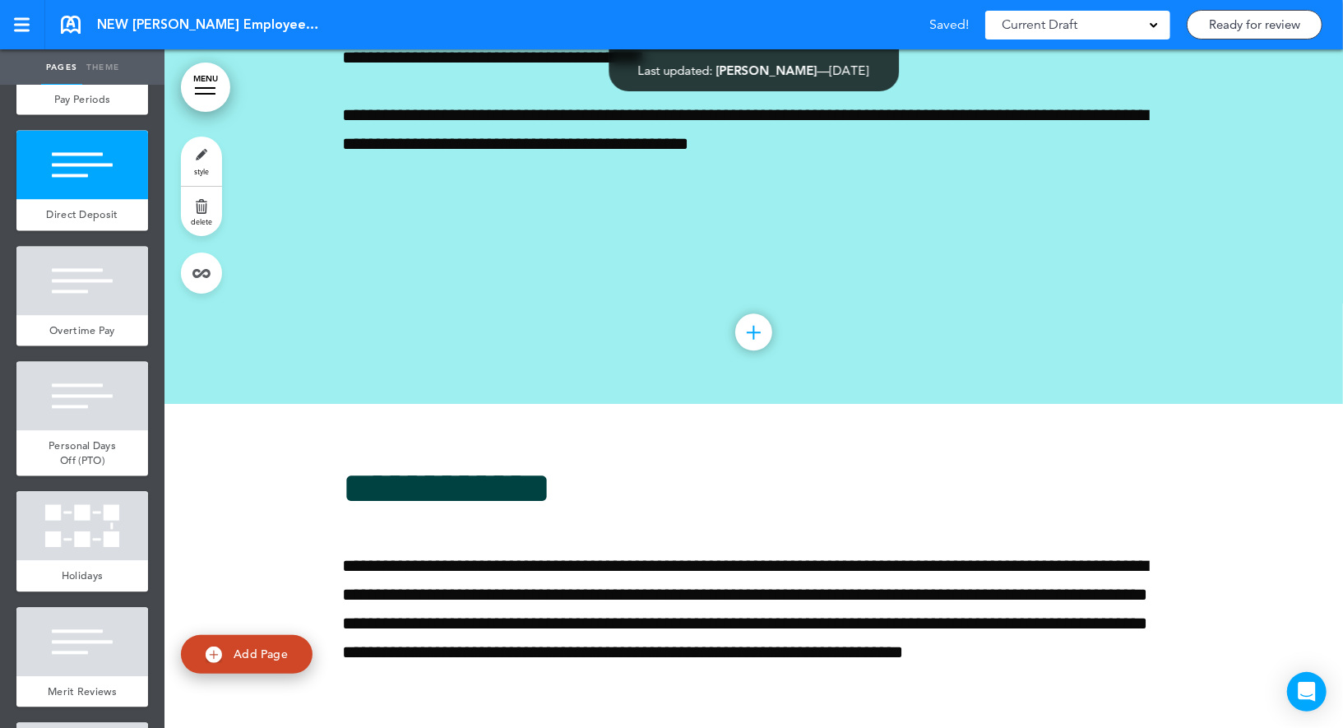
click at [87, 288] on div at bounding box center [82, 280] width 132 height 69
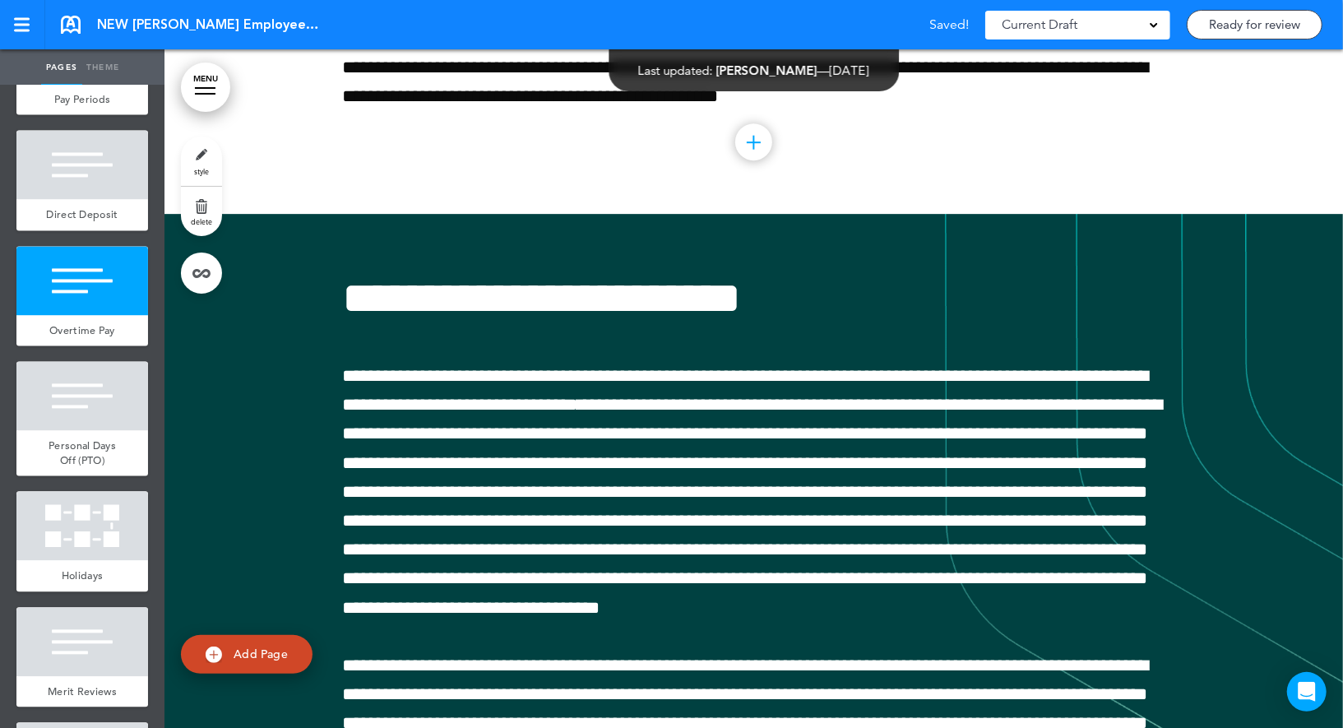
scroll to position [35513, 0]
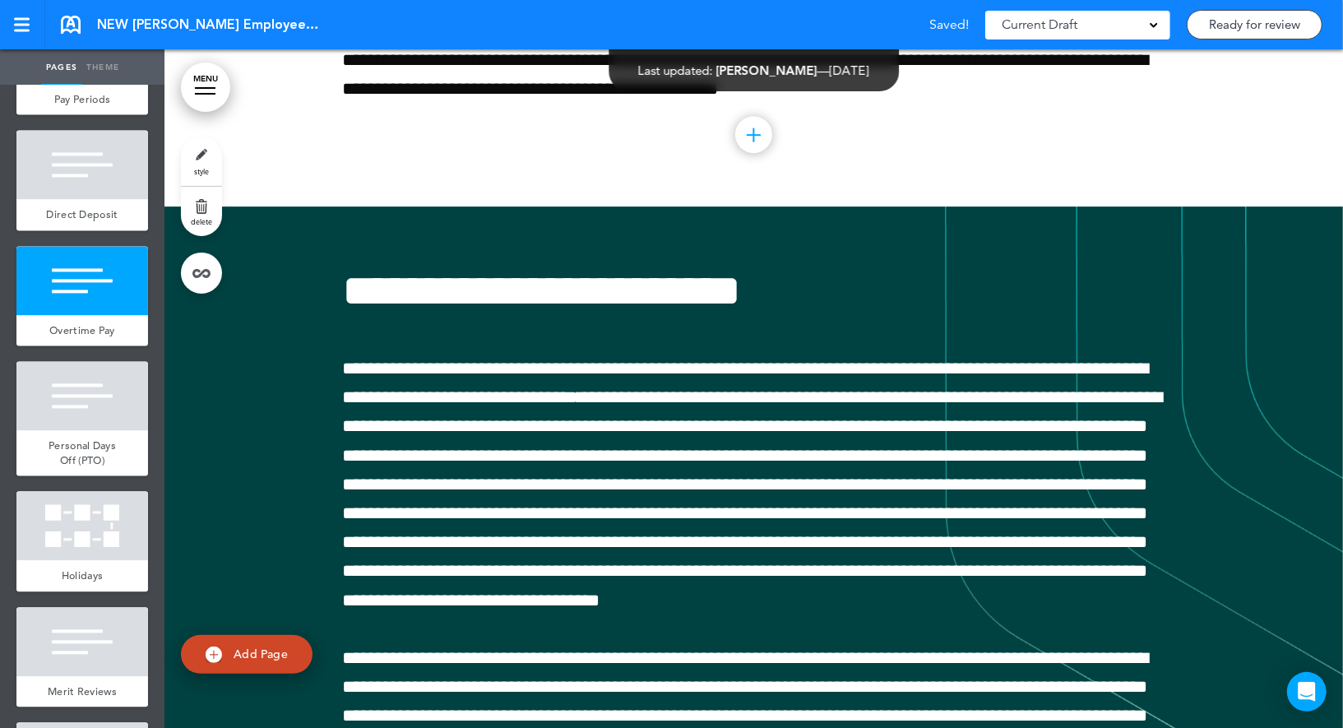
click at [208, 154] on link "style" at bounding box center [201, 160] width 41 height 49
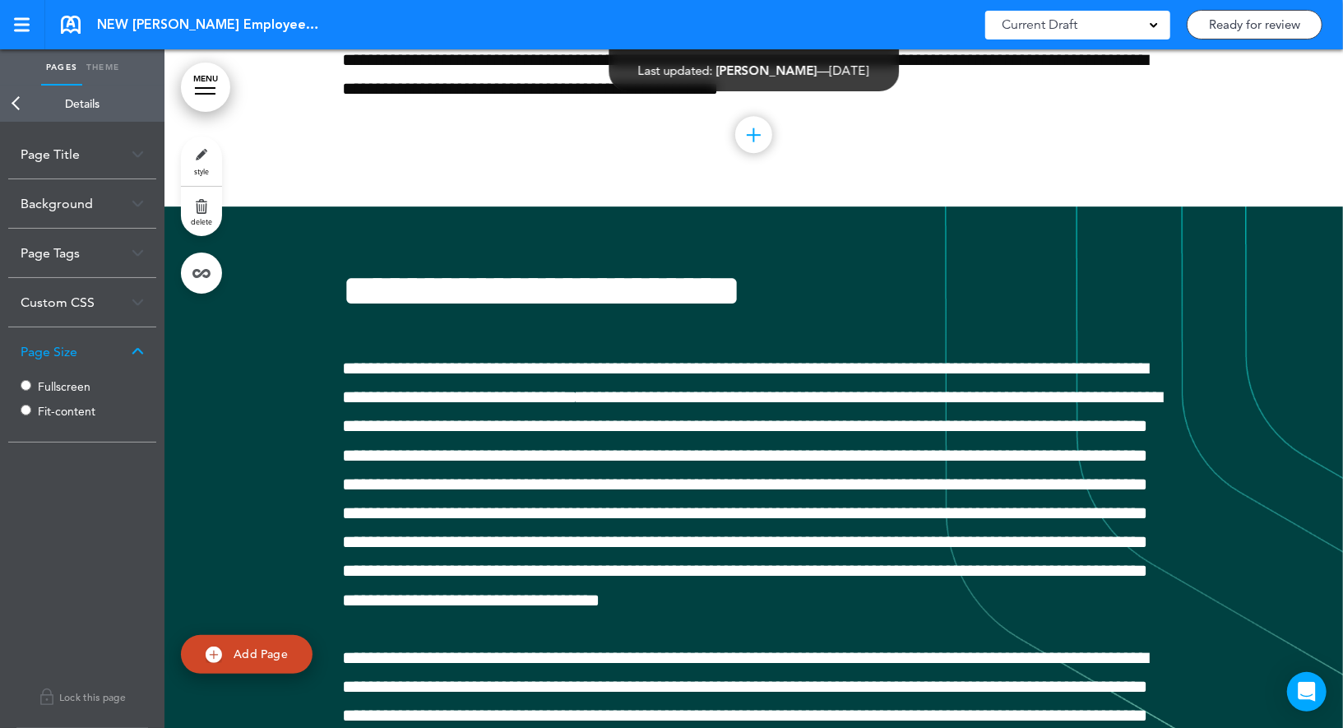
click at [47, 386] on label "Fullscreen" at bounding box center [87, 387] width 99 height 12
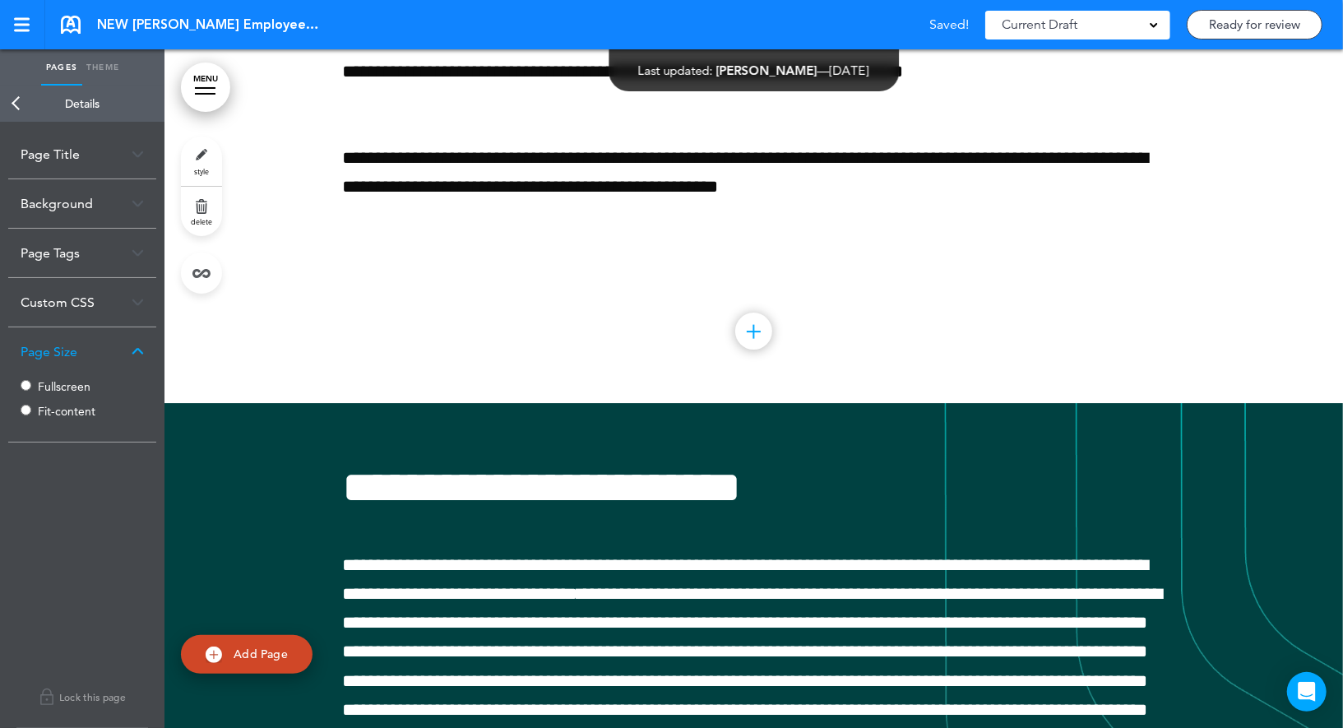
click at [21, 101] on link "Back" at bounding box center [16, 104] width 33 height 36
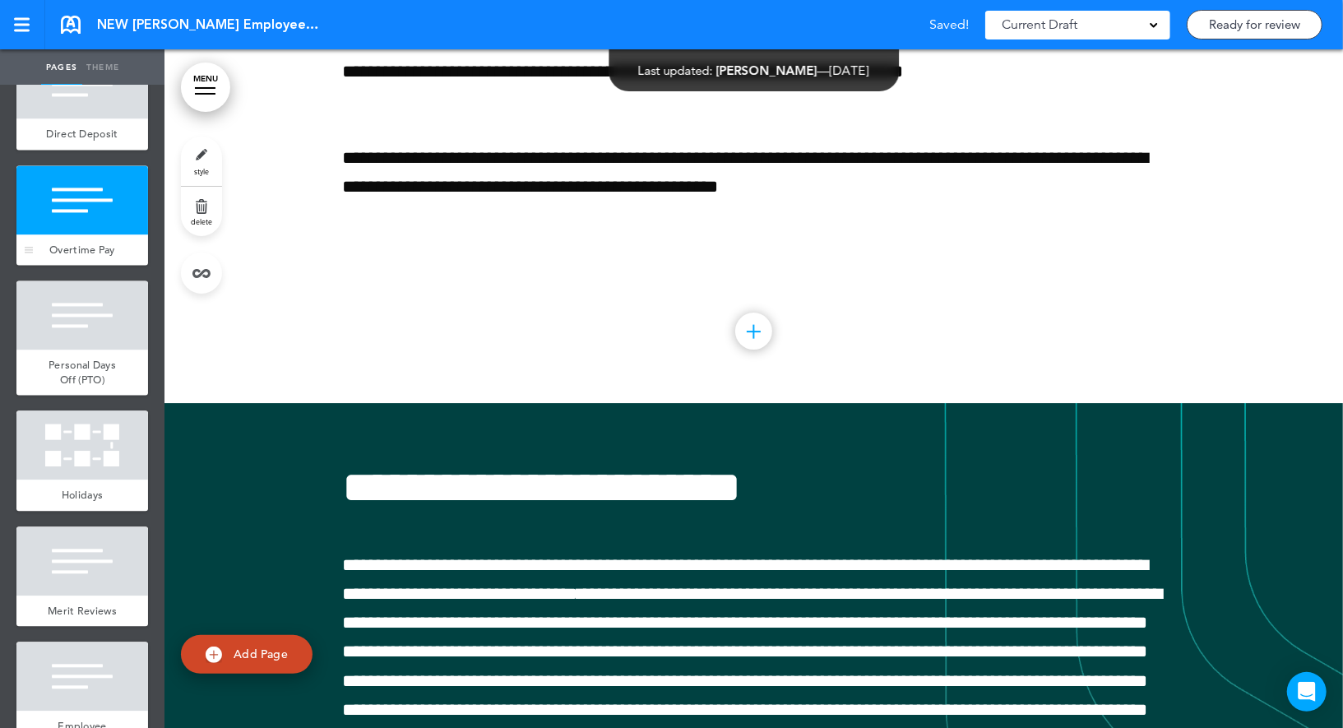
scroll to position [6247, 0]
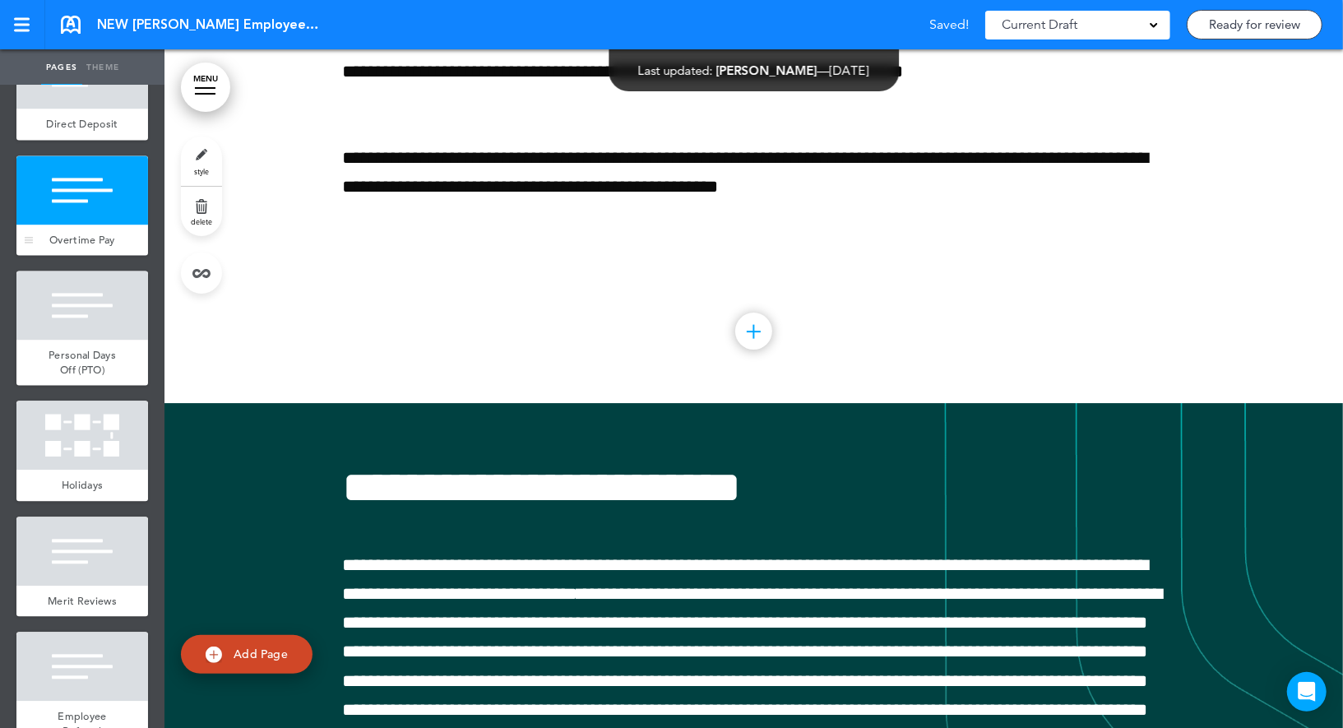
click at [92, 325] on div at bounding box center [82, 304] width 132 height 69
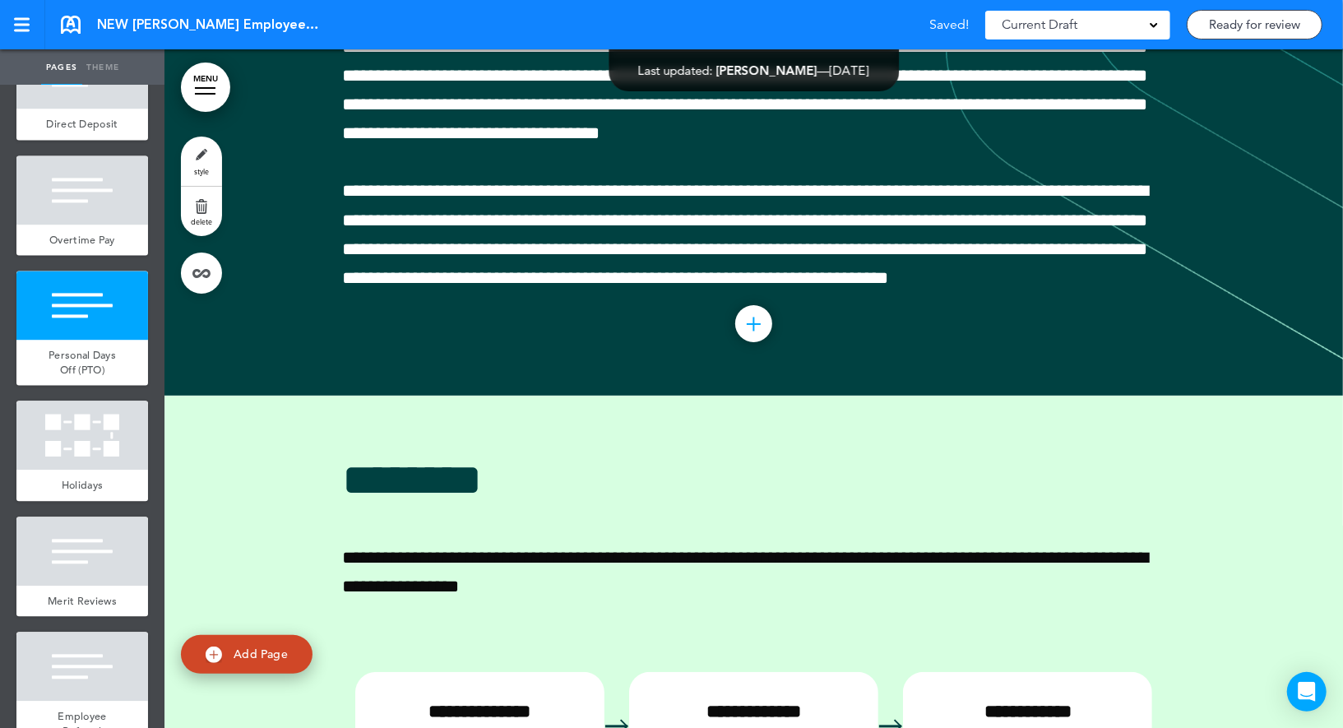
scroll to position [36192, 0]
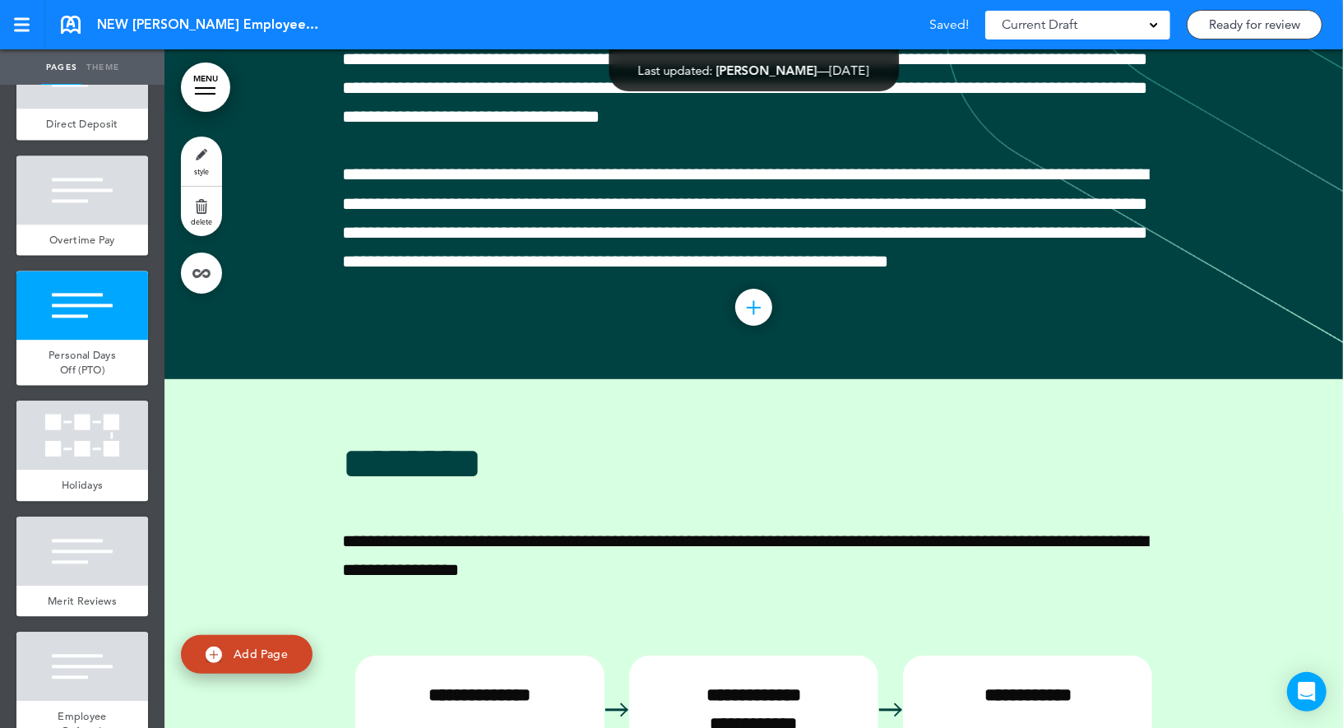
click at [199, 165] on link "style" at bounding box center [201, 160] width 41 height 49
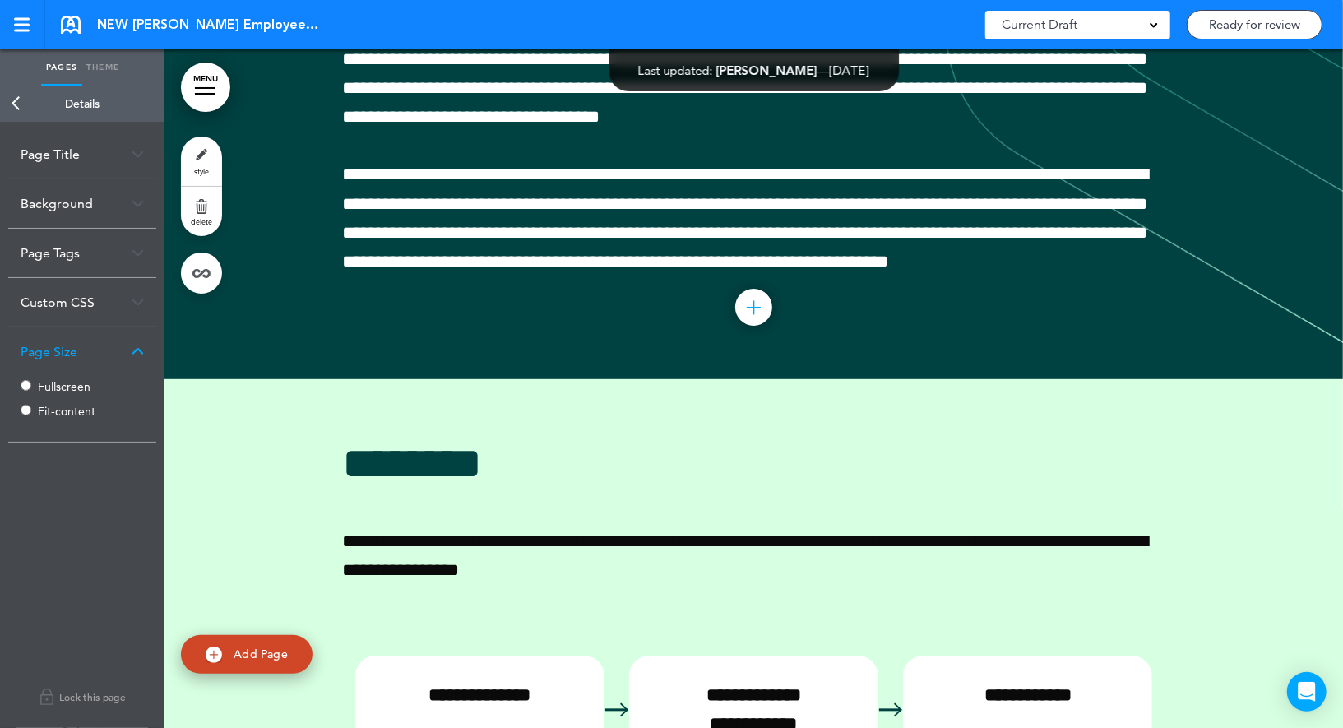
click at [55, 383] on label "Fullscreen" at bounding box center [87, 387] width 99 height 12
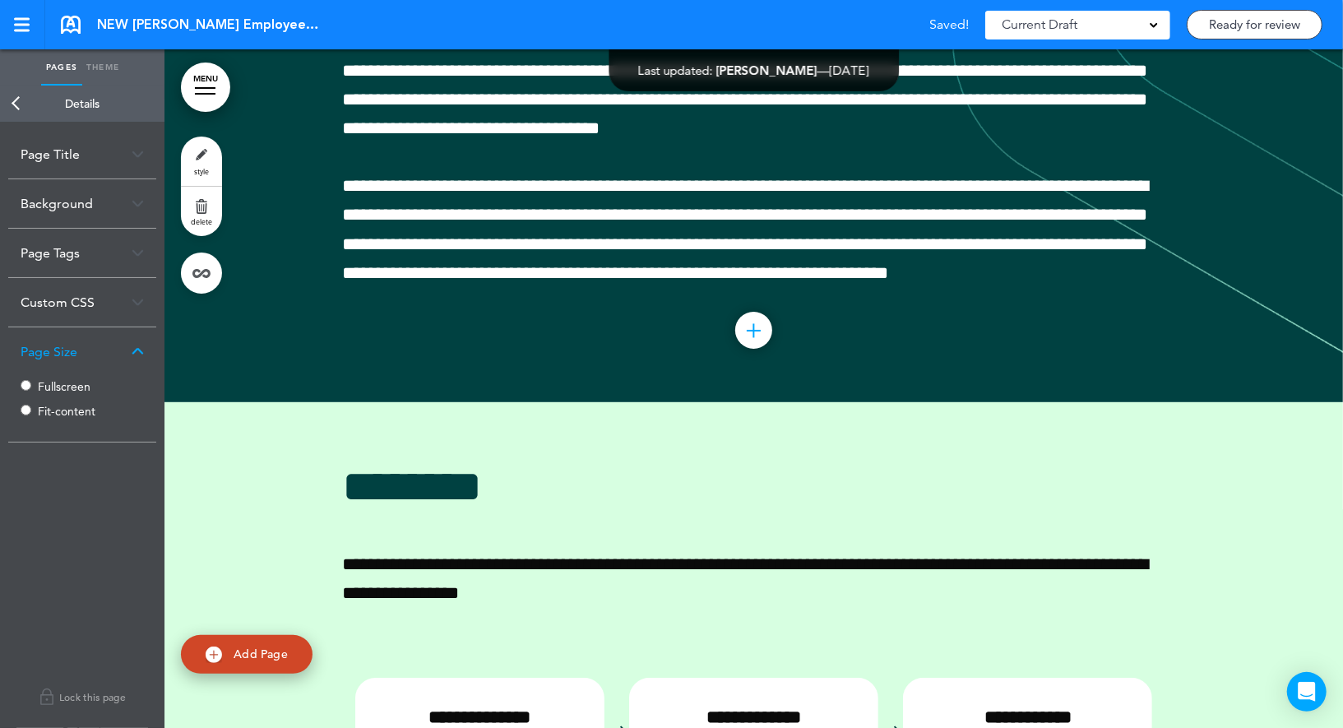
click at [19, 103] on link "Back" at bounding box center [16, 104] width 33 height 36
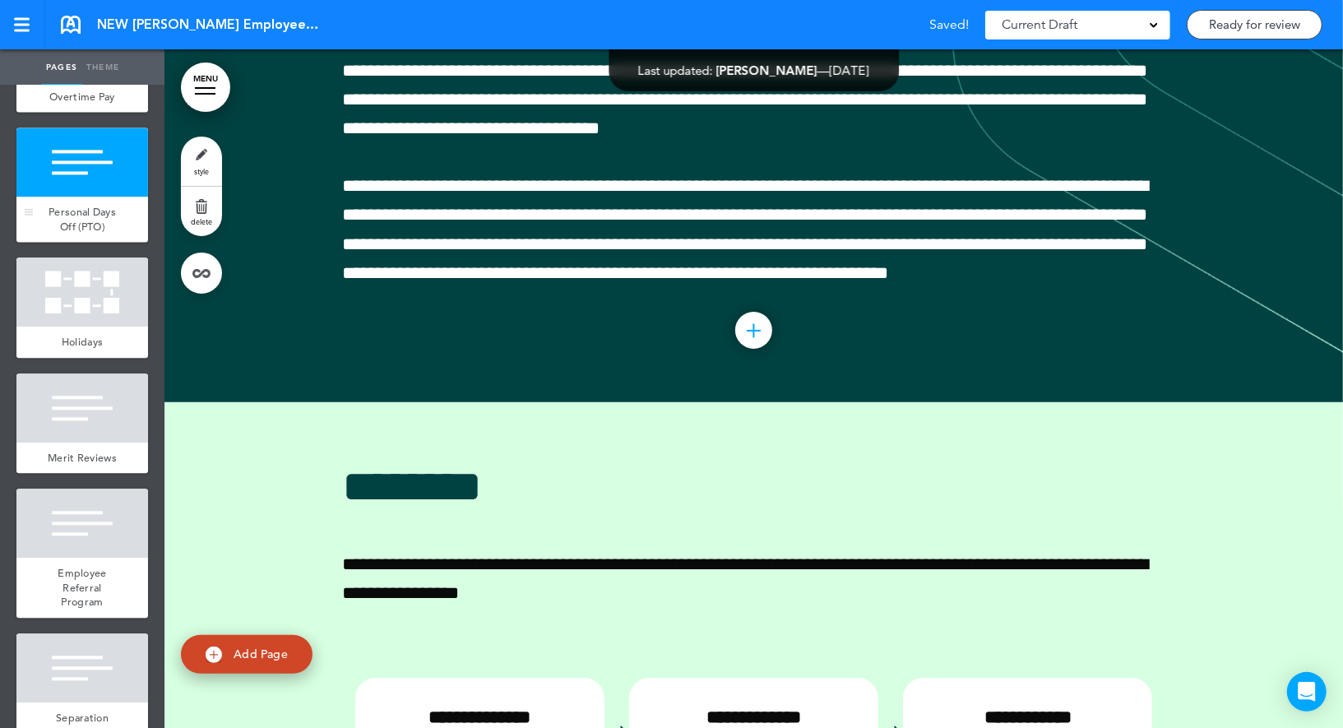
scroll to position [6431, 0]
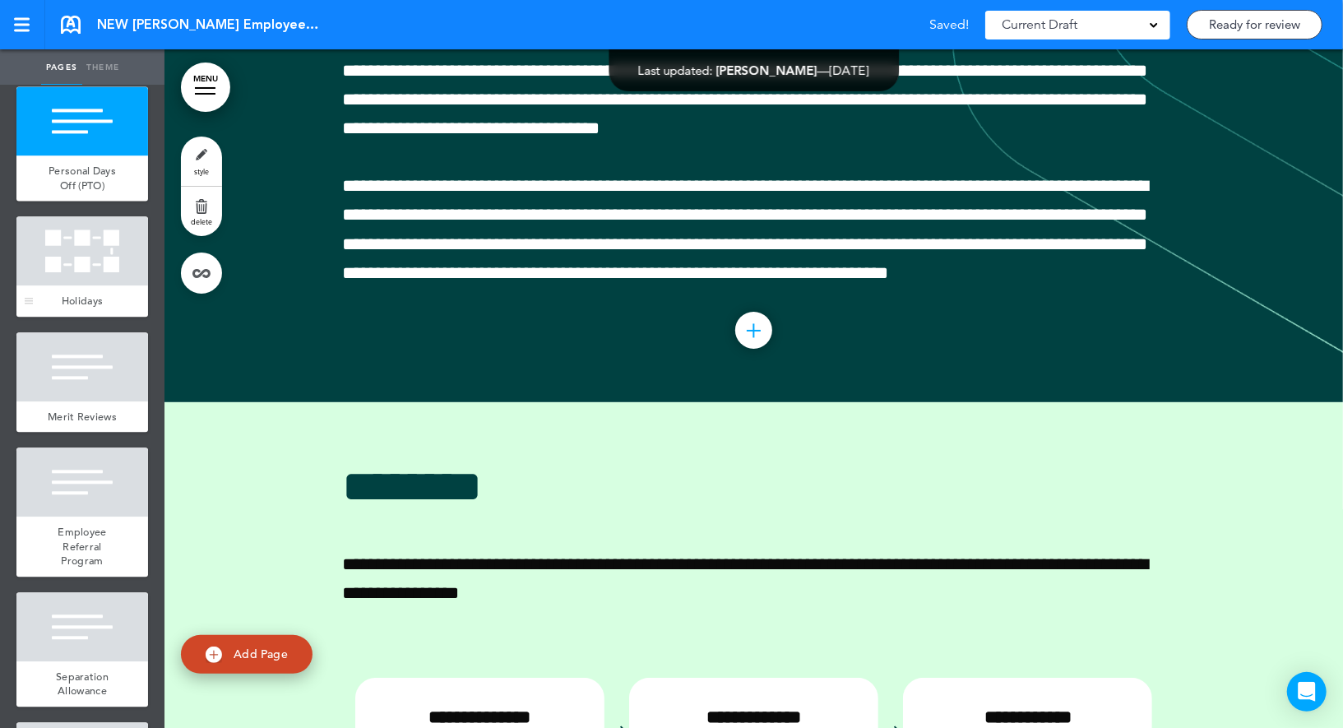
click at [82, 255] on div at bounding box center [82, 250] width 132 height 69
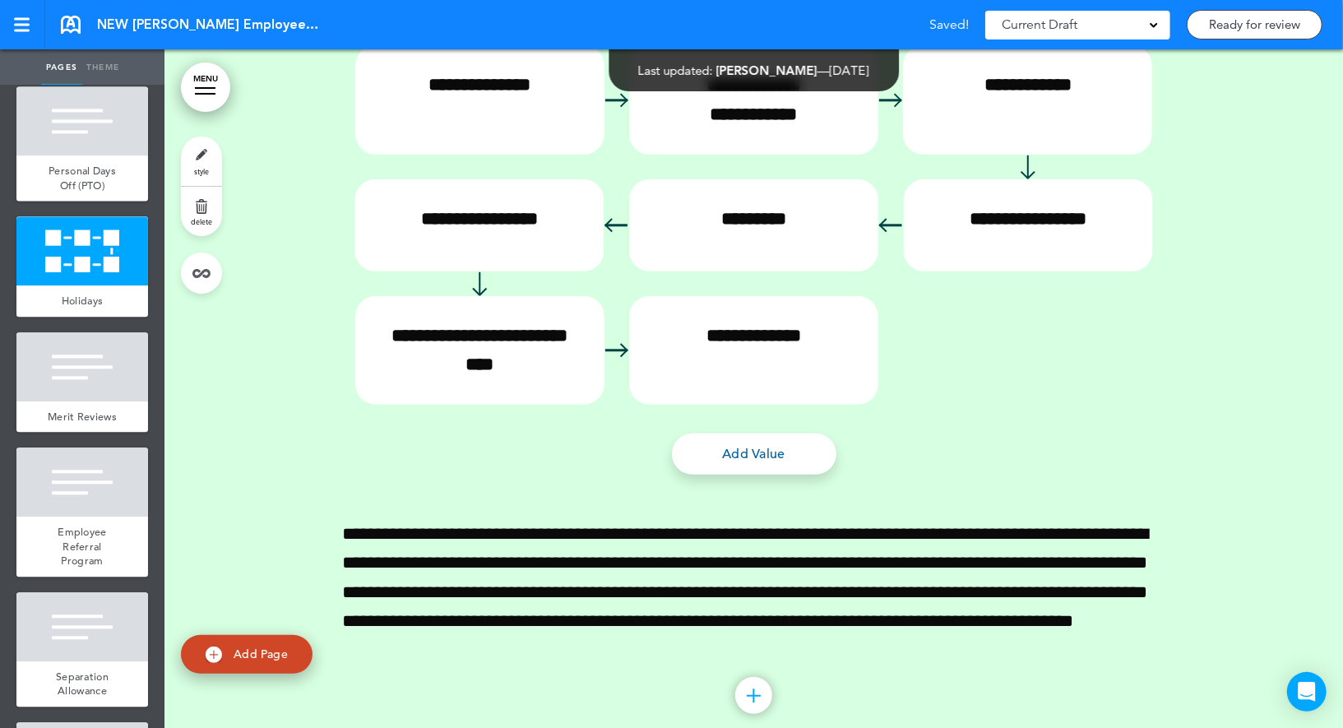
scroll to position [36870, 0]
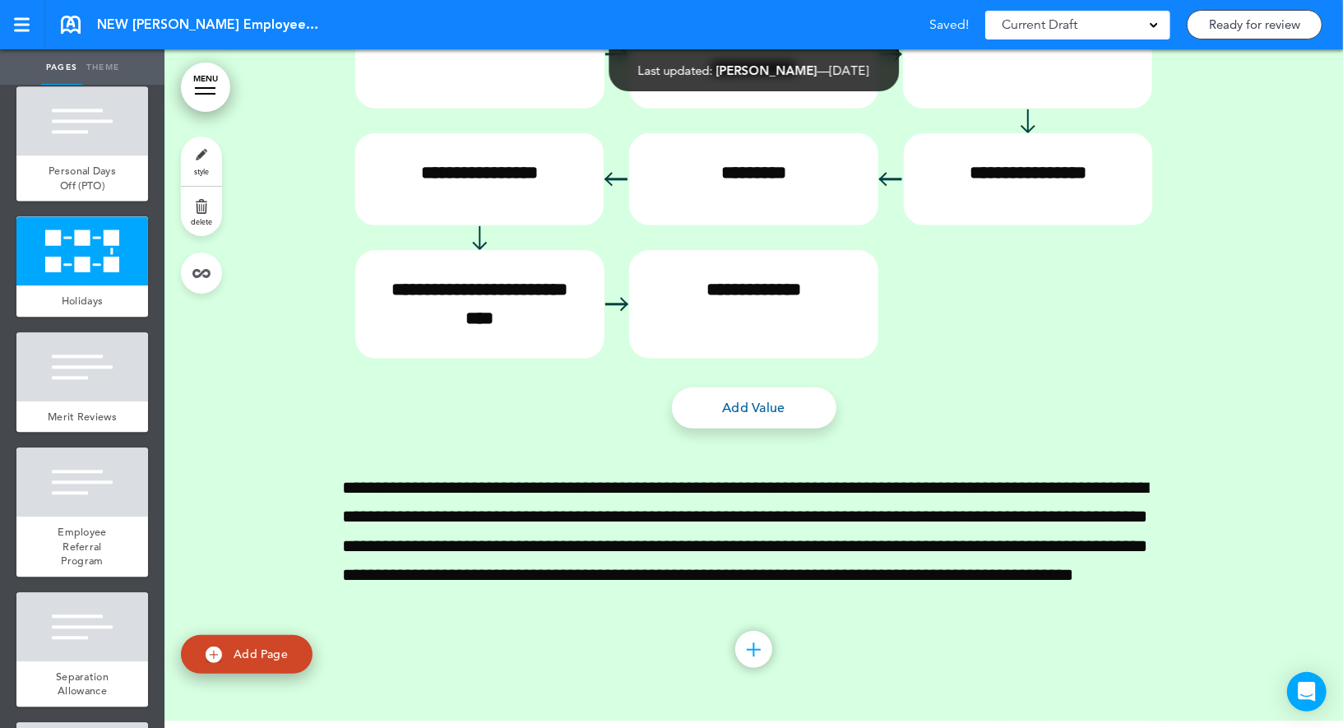
click at [204, 171] on span "style" at bounding box center [201, 171] width 15 height 10
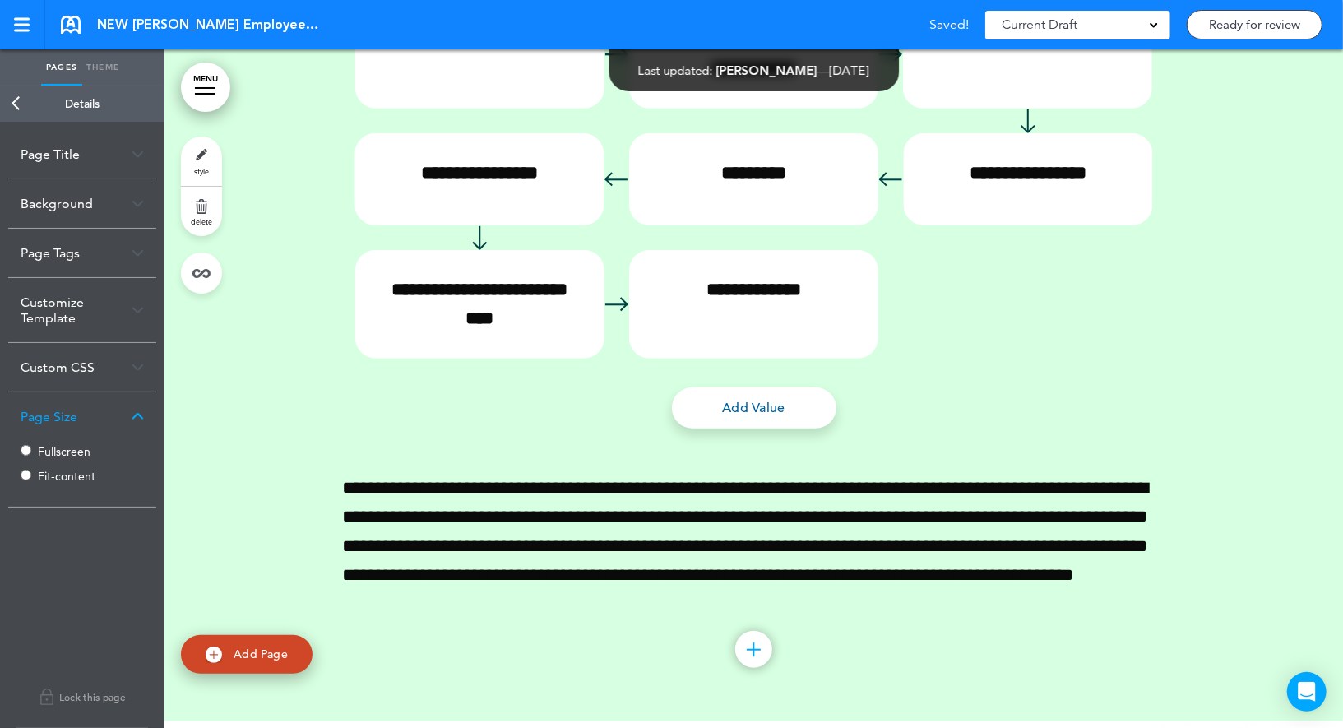
click at [20, 104] on link "Back" at bounding box center [16, 104] width 33 height 36
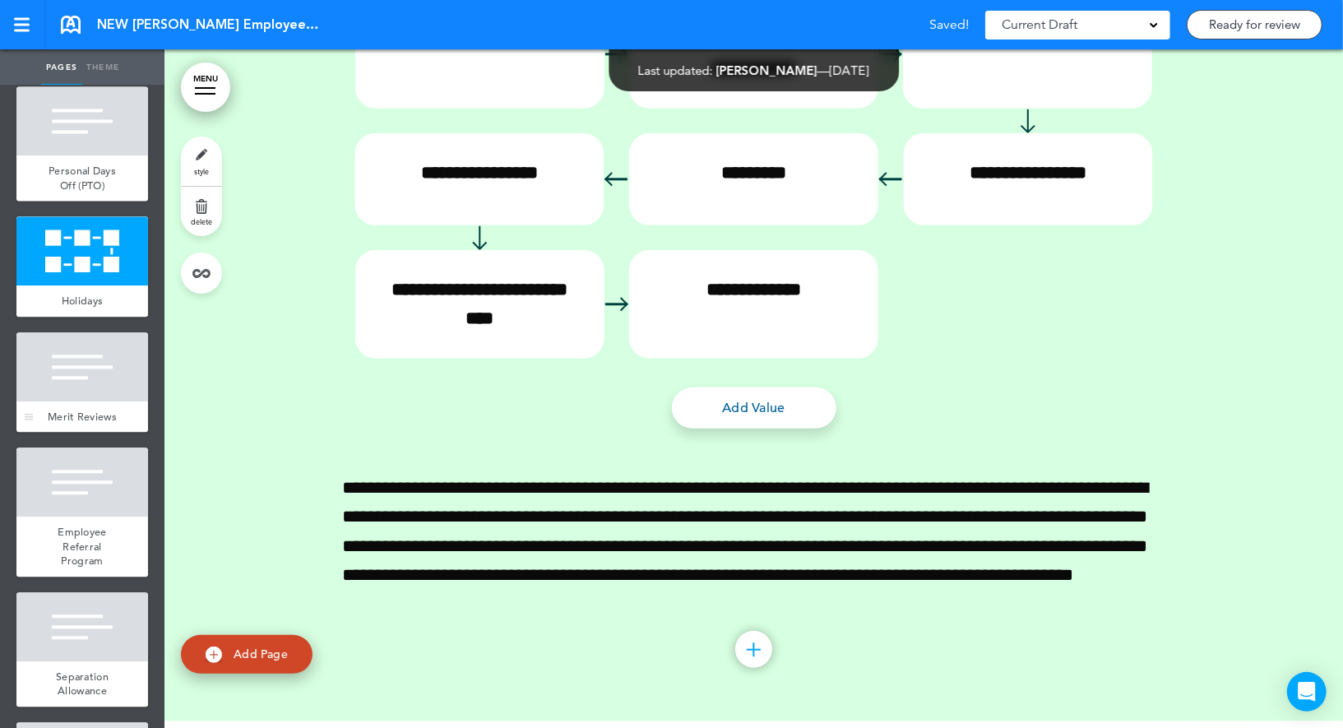
click at [85, 379] on div at bounding box center [82, 366] width 132 height 69
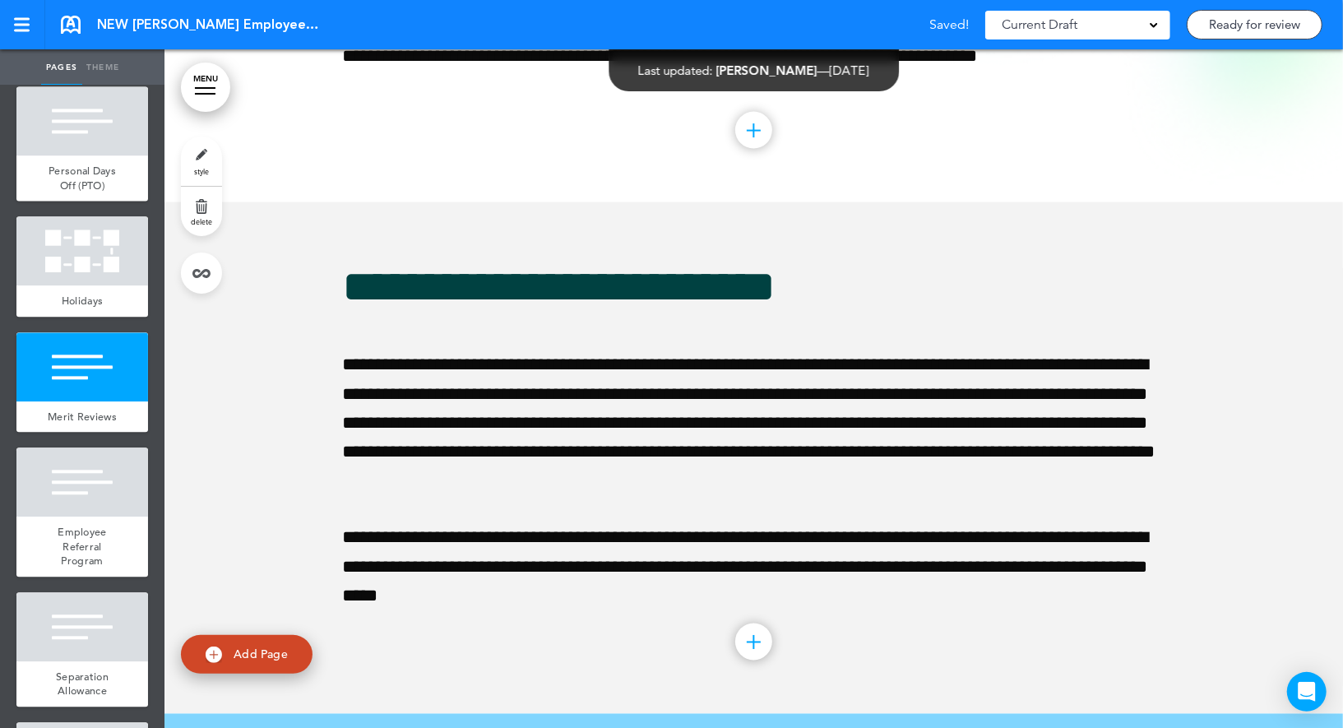
scroll to position [37866, 0]
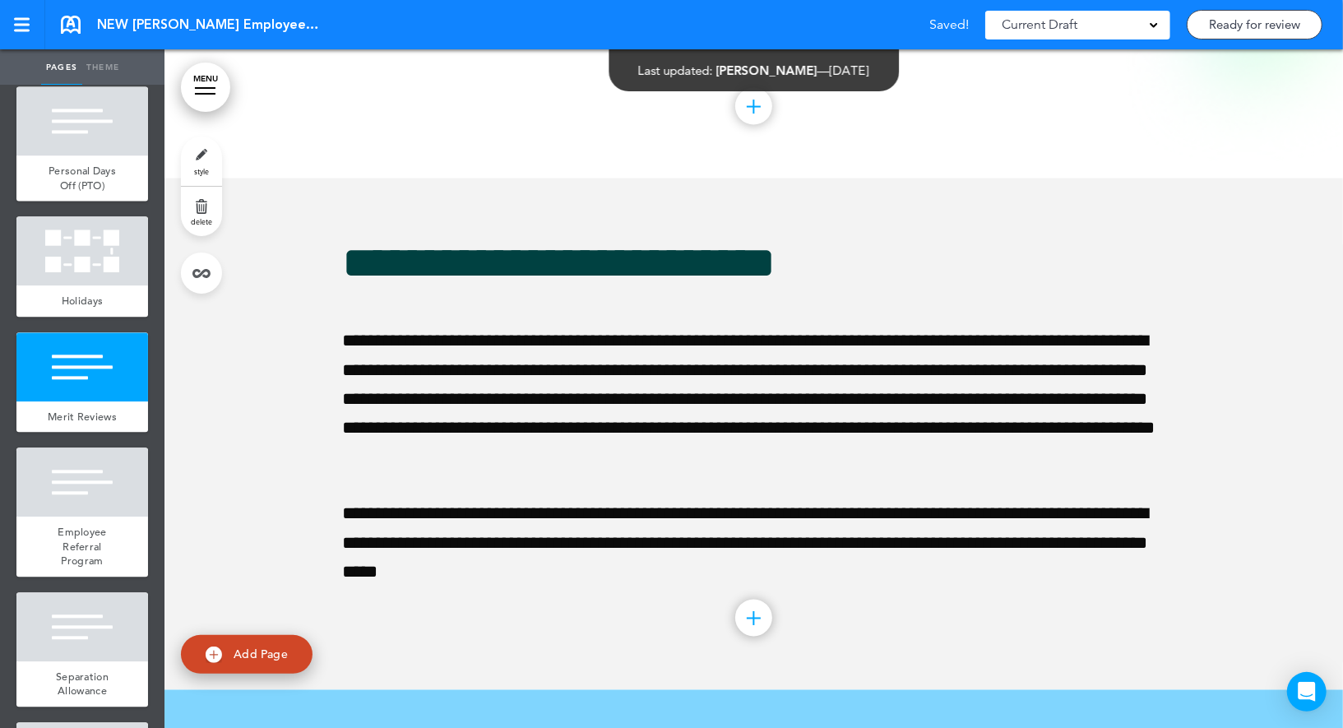
click at [202, 170] on span "style" at bounding box center [201, 171] width 15 height 10
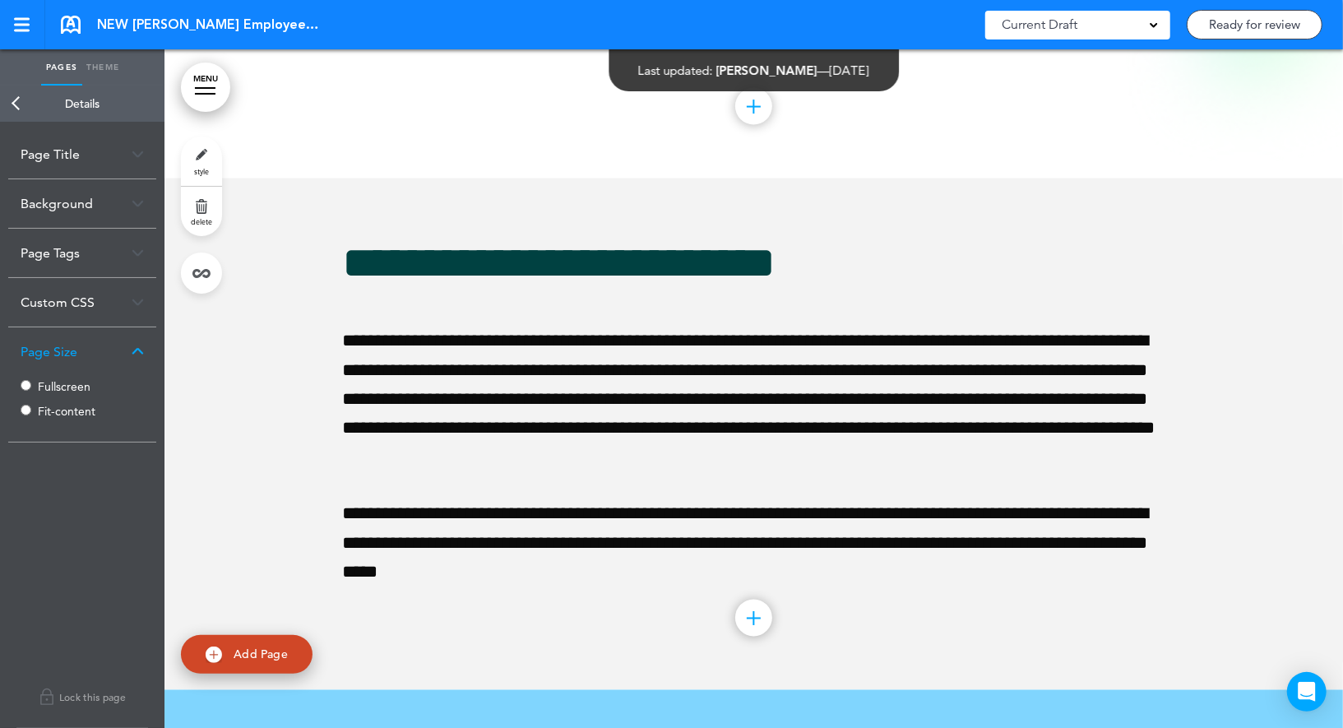
click at [33, 378] on div "Fullscreen Fit-content" at bounding box center [82, 400] width 123 height 49
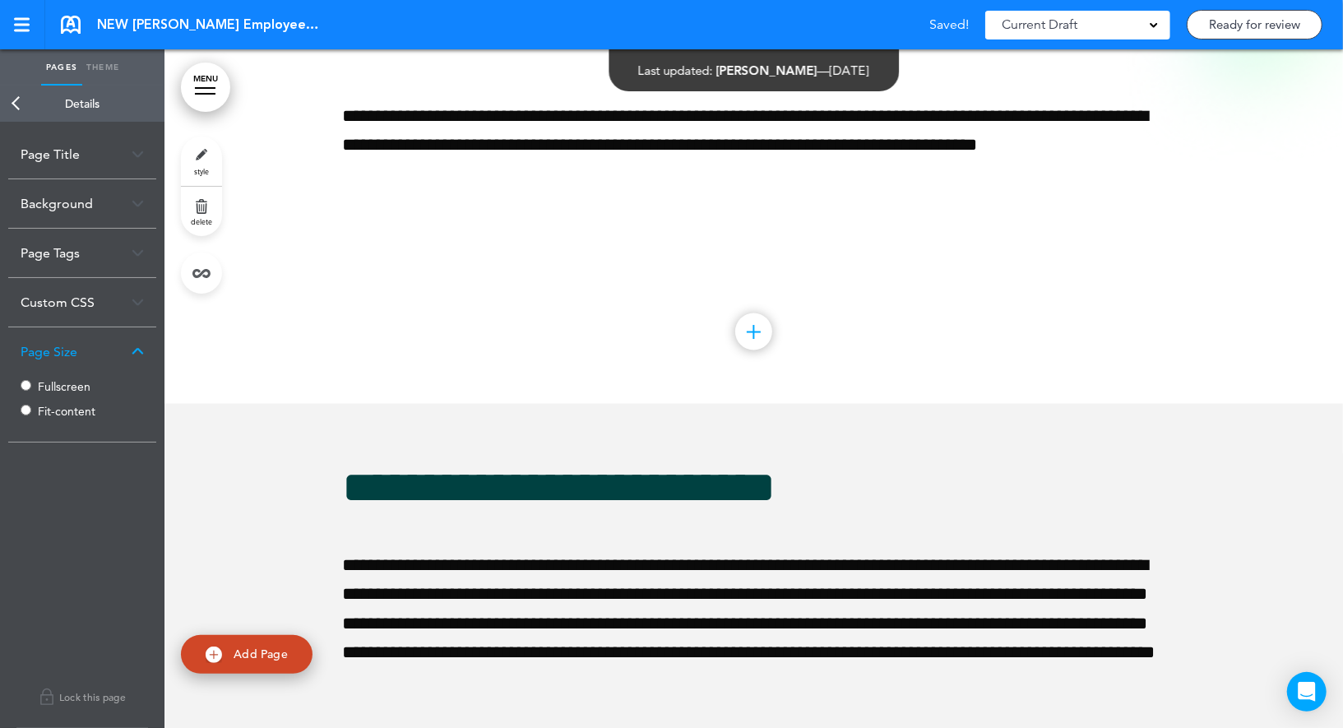
click at [24, 109] on link "Back" at bounding box center [16, 104] width 33 height 36
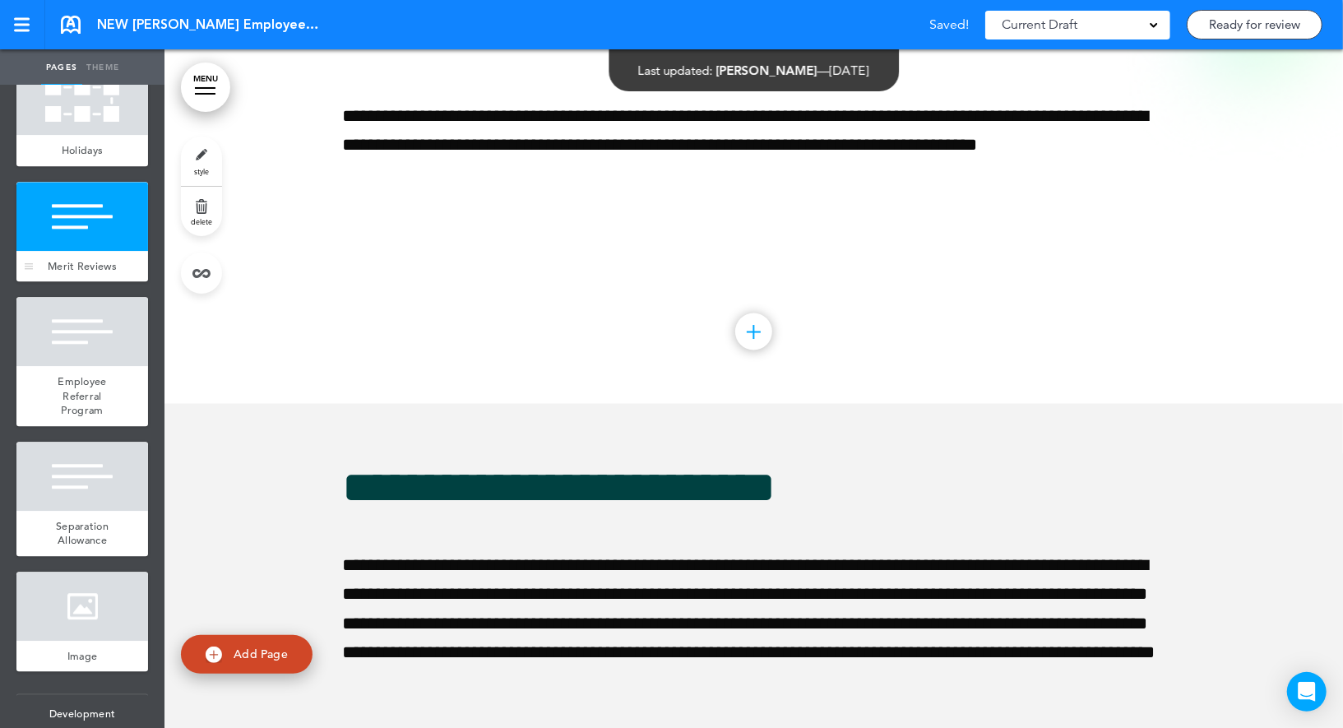
scroll to position [6664, 0]
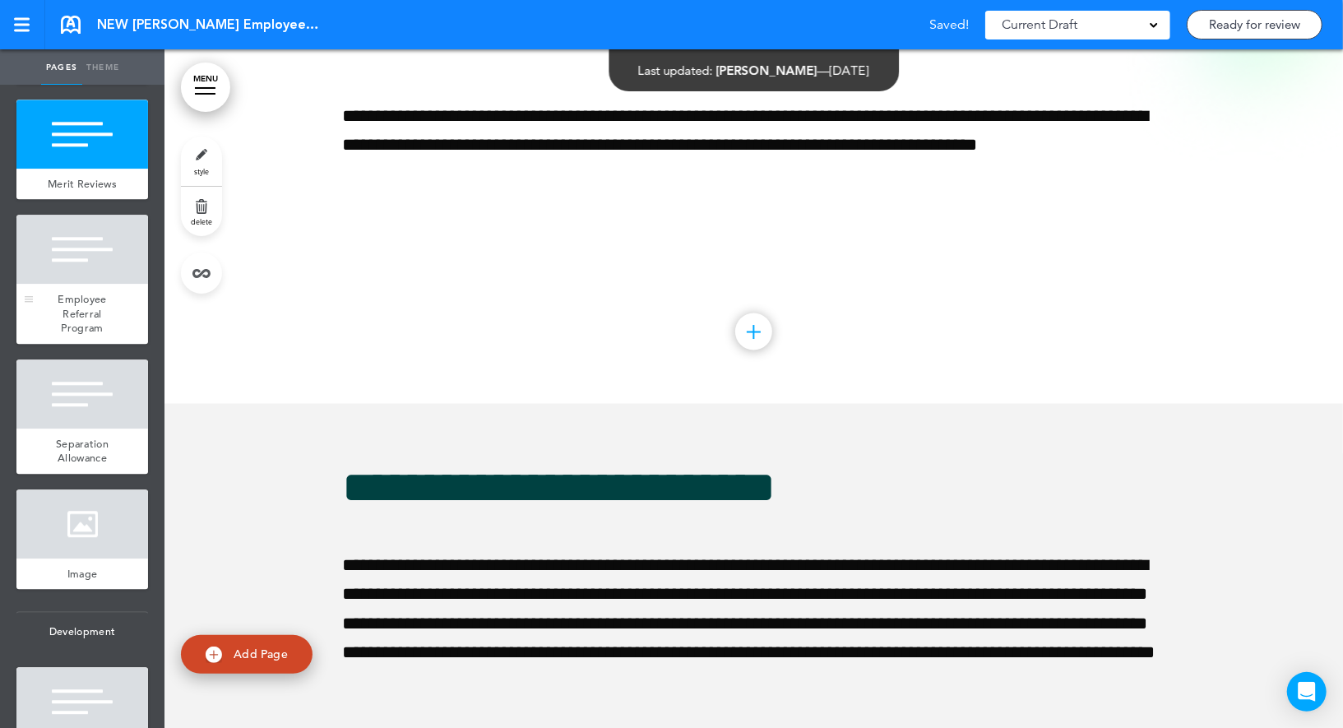
click at [95, 280] on div at bounding box center [82, 249] width 132 height 69
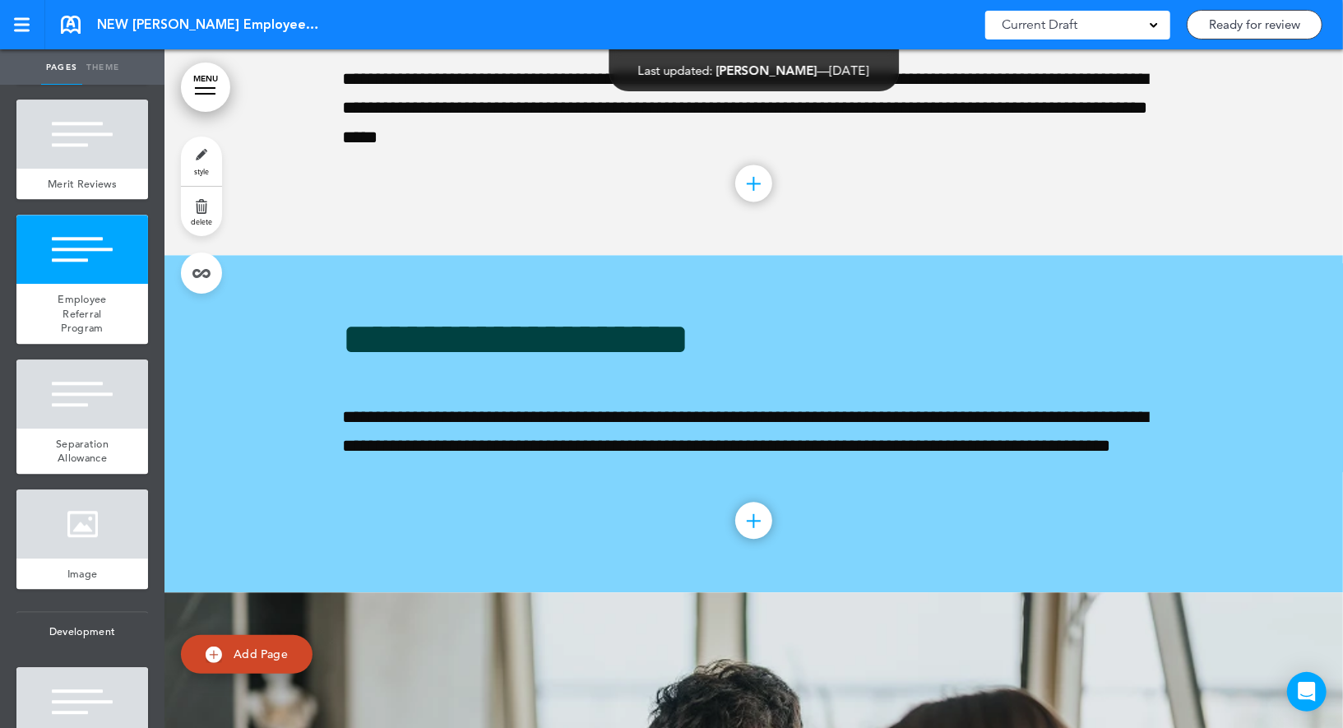
scroll to position [38545, 0]
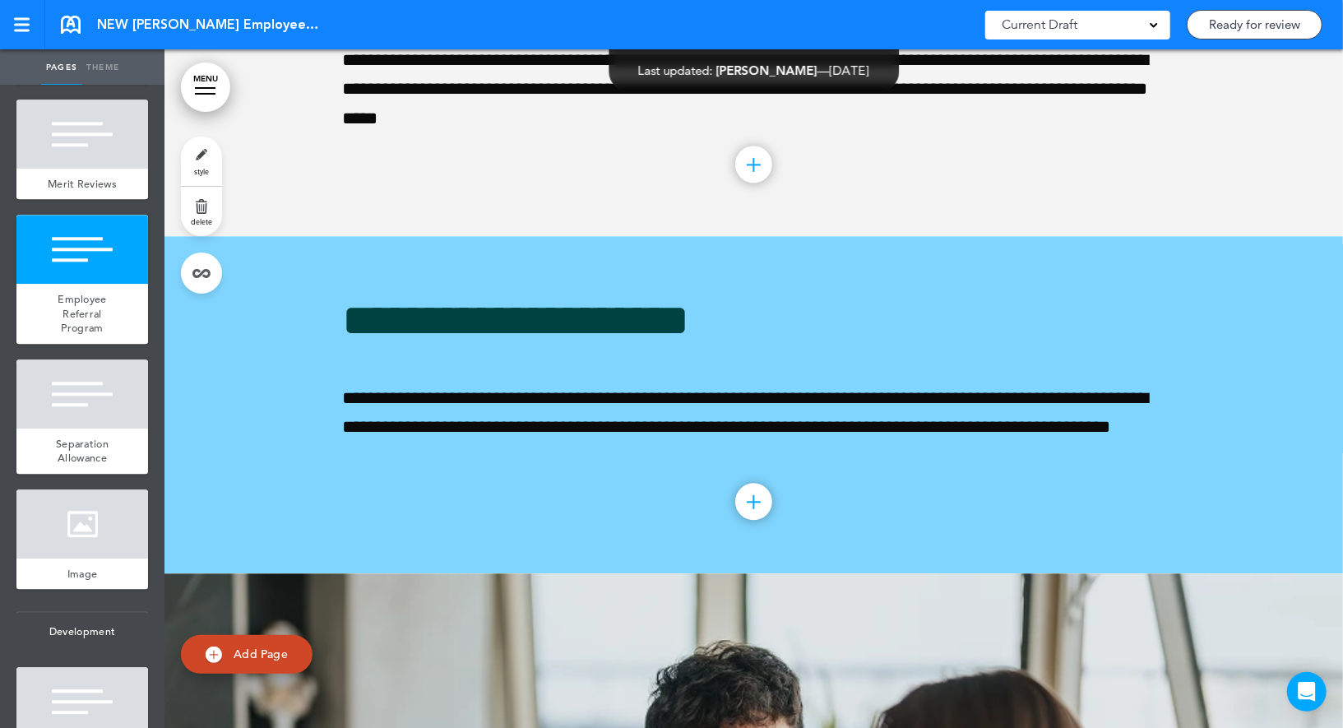
click at [195, 166] on link "style" at bounding box center [201, 160] width 41 height 49
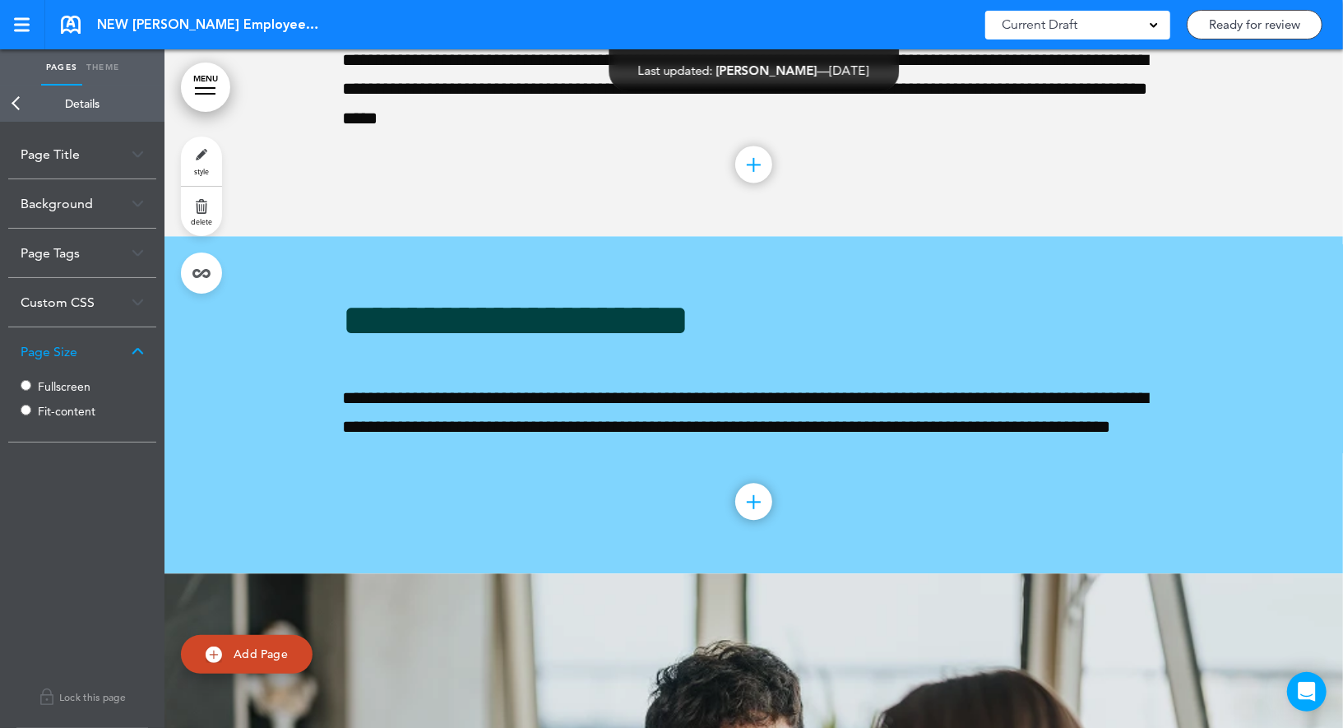
click at [61, 387] on label "Fullscreen" at bounding box center [87, 387] width 99 height 12
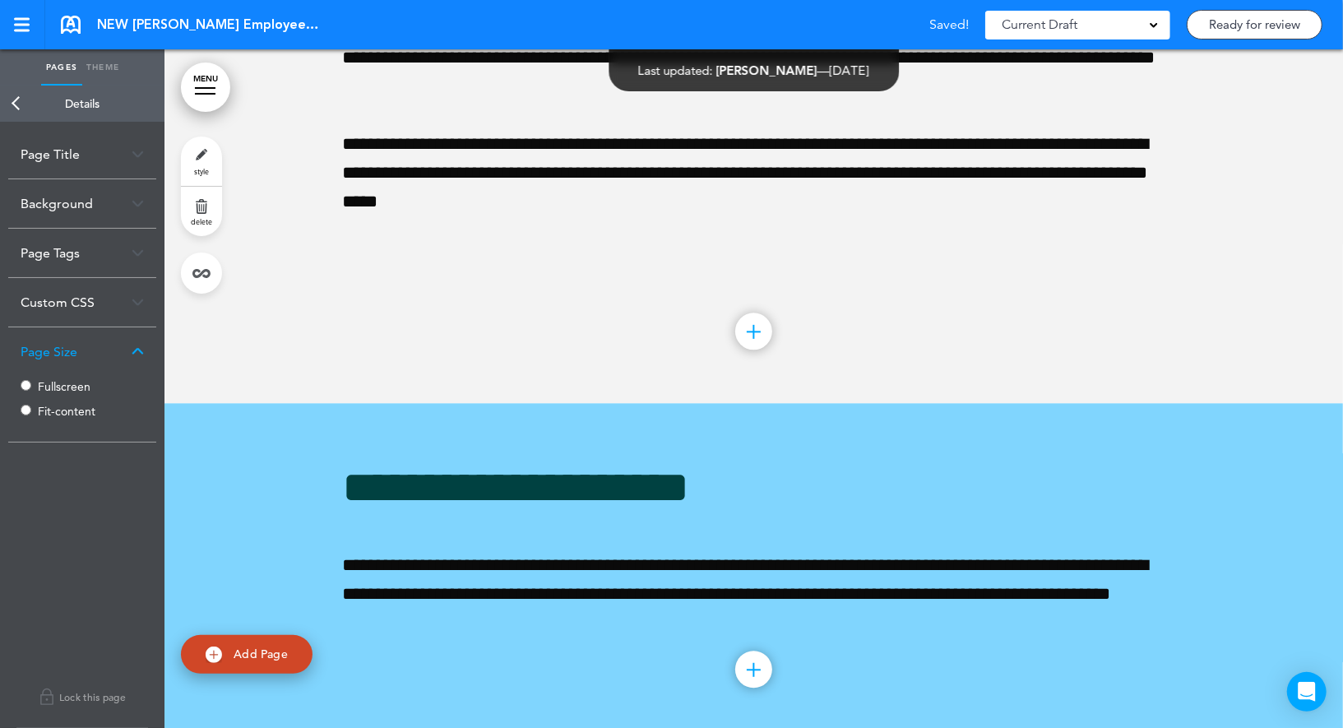
click at [14, 106] on link "Back" at bounding box center [16, 104] width 33 height 36
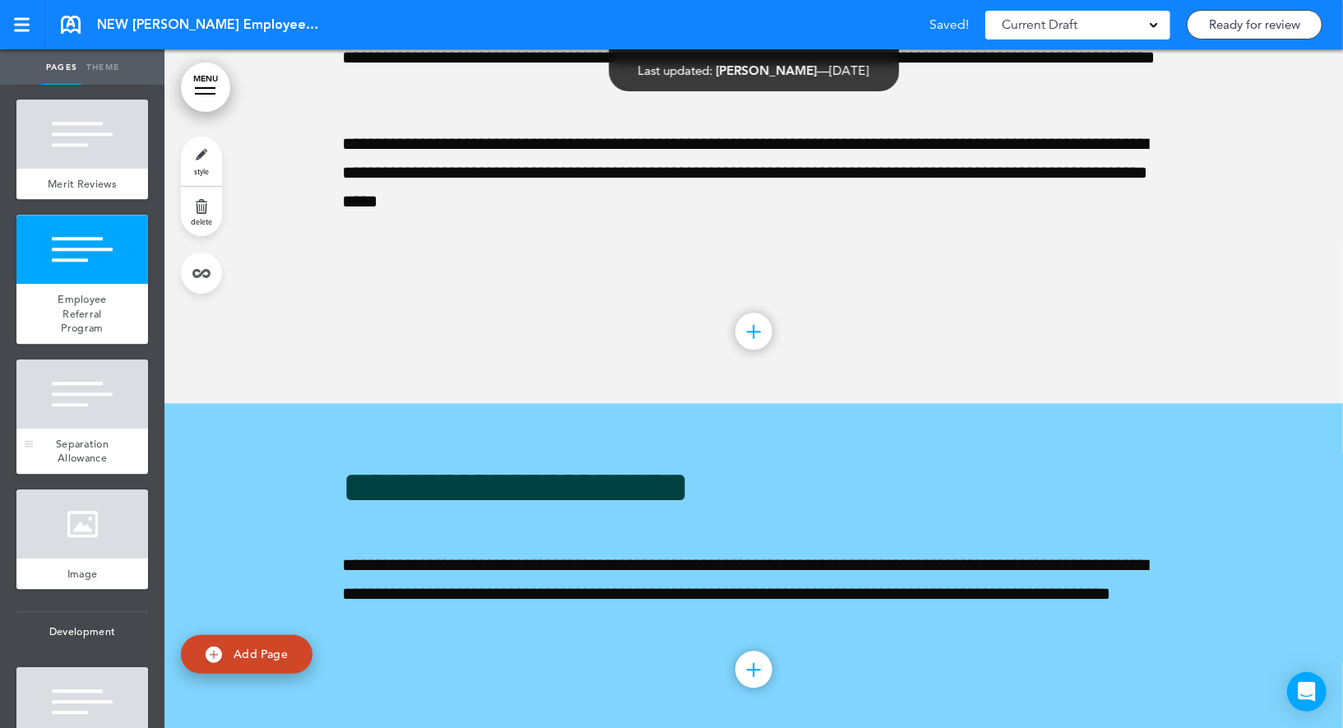
click at [70, 386] on div at bounding box center [82, 393] width 132 height 69
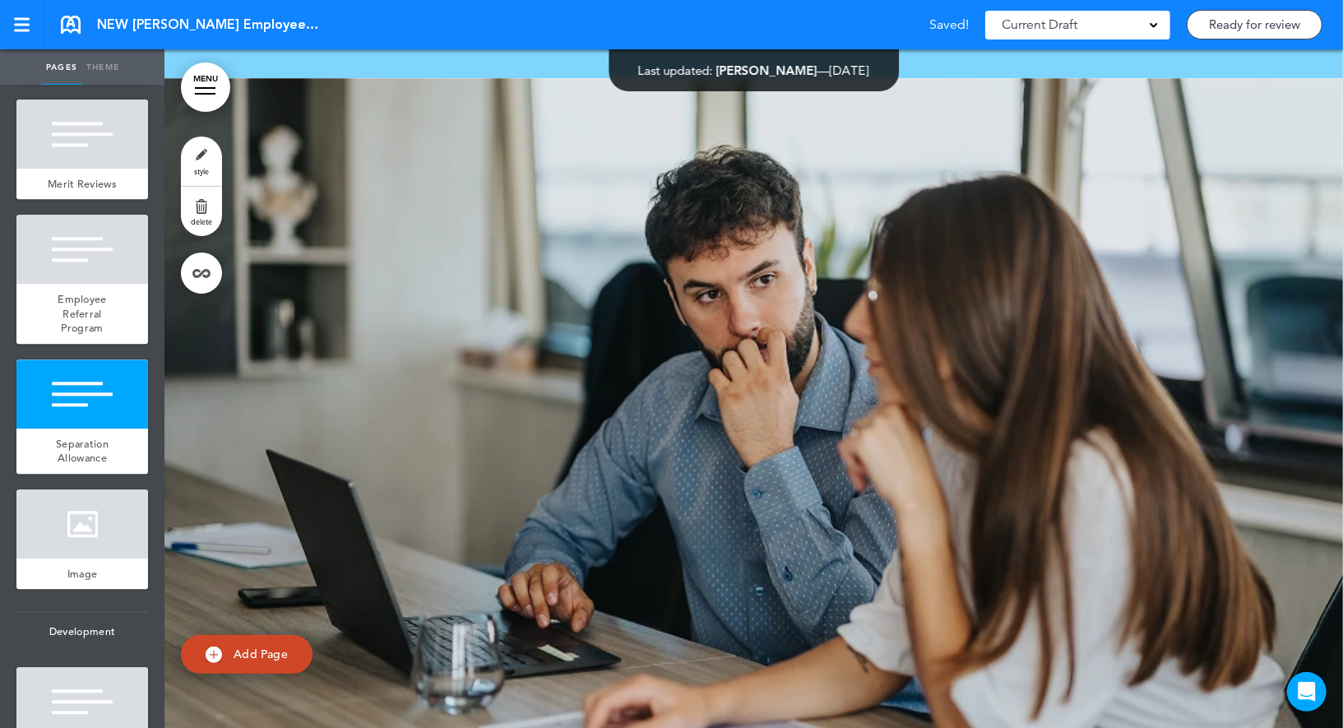
scroll to position [39223, 0]
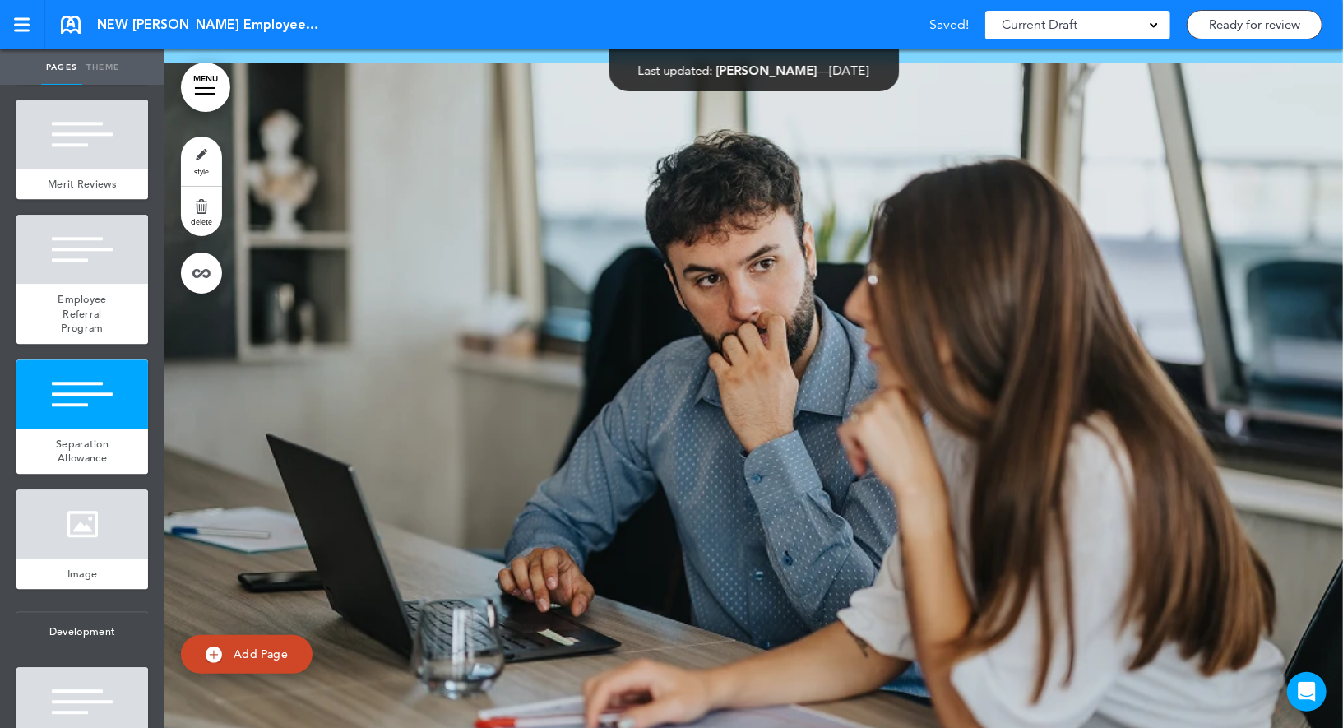
click at [196, 165] on link "style" at bounding box center [201, 160] width 41 height 49
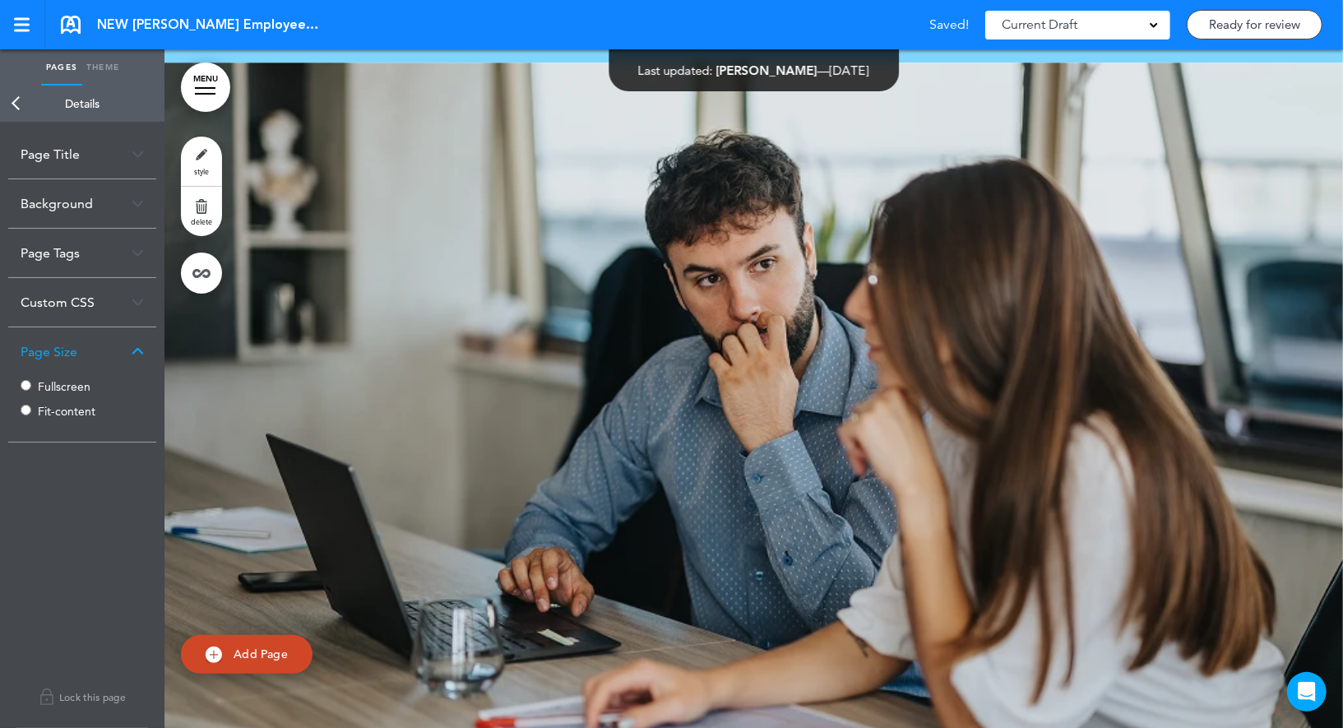
click at [50, 388] on label "Fullscreen" at bounding box center [87, 387] width 99 height 12
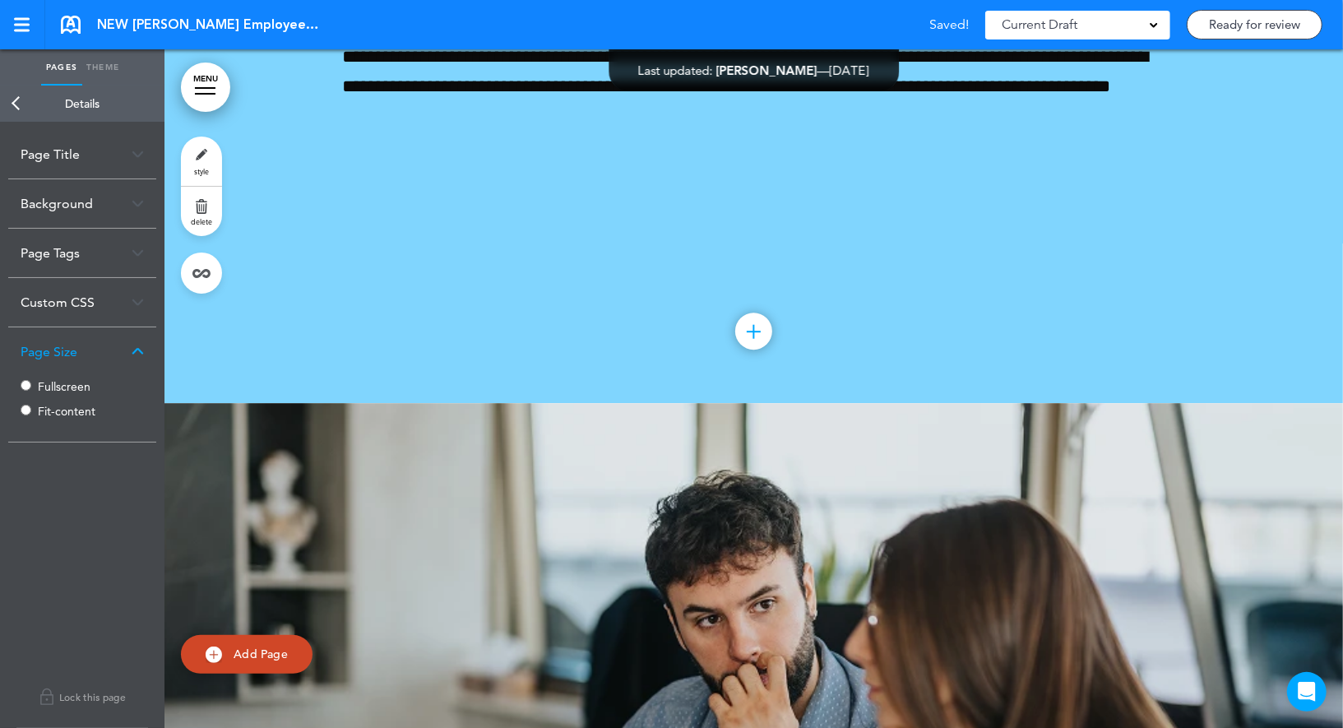
click at [17, 100] on link "Back" at bounding box center [16, 104] width 33 height 36
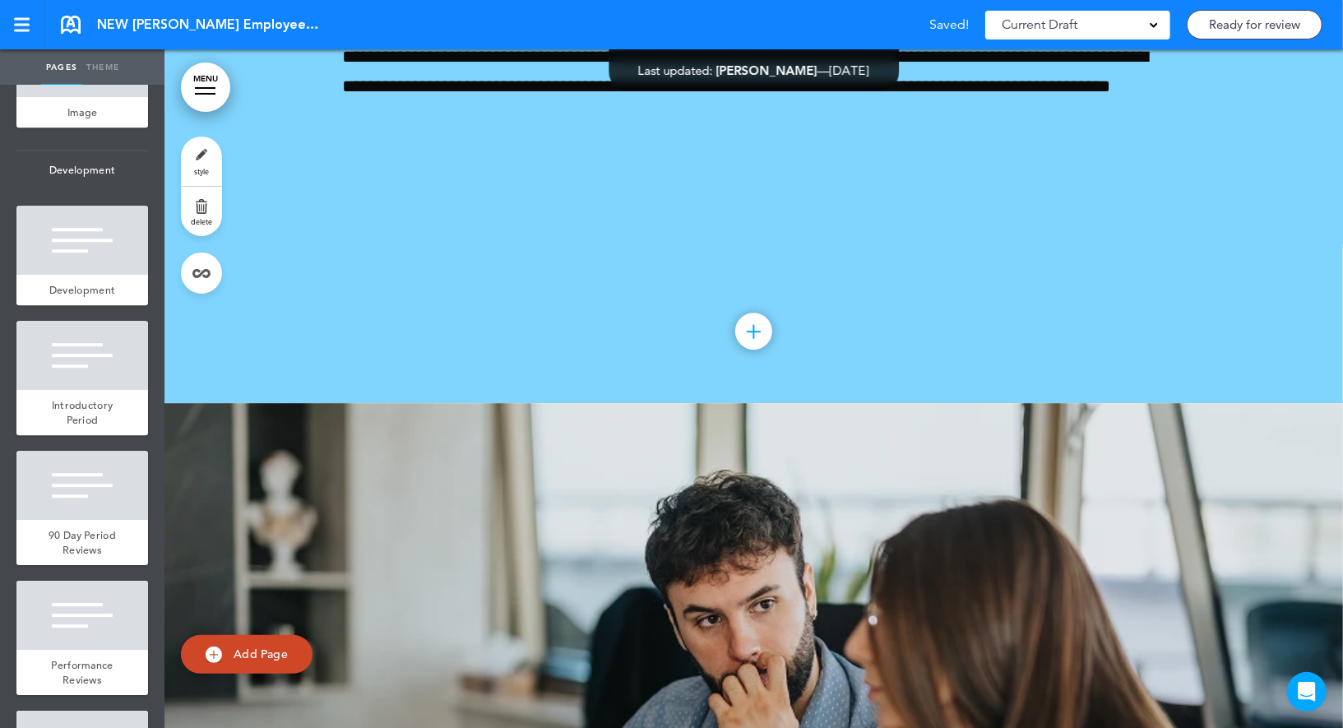
scroll to position [7204, 0]
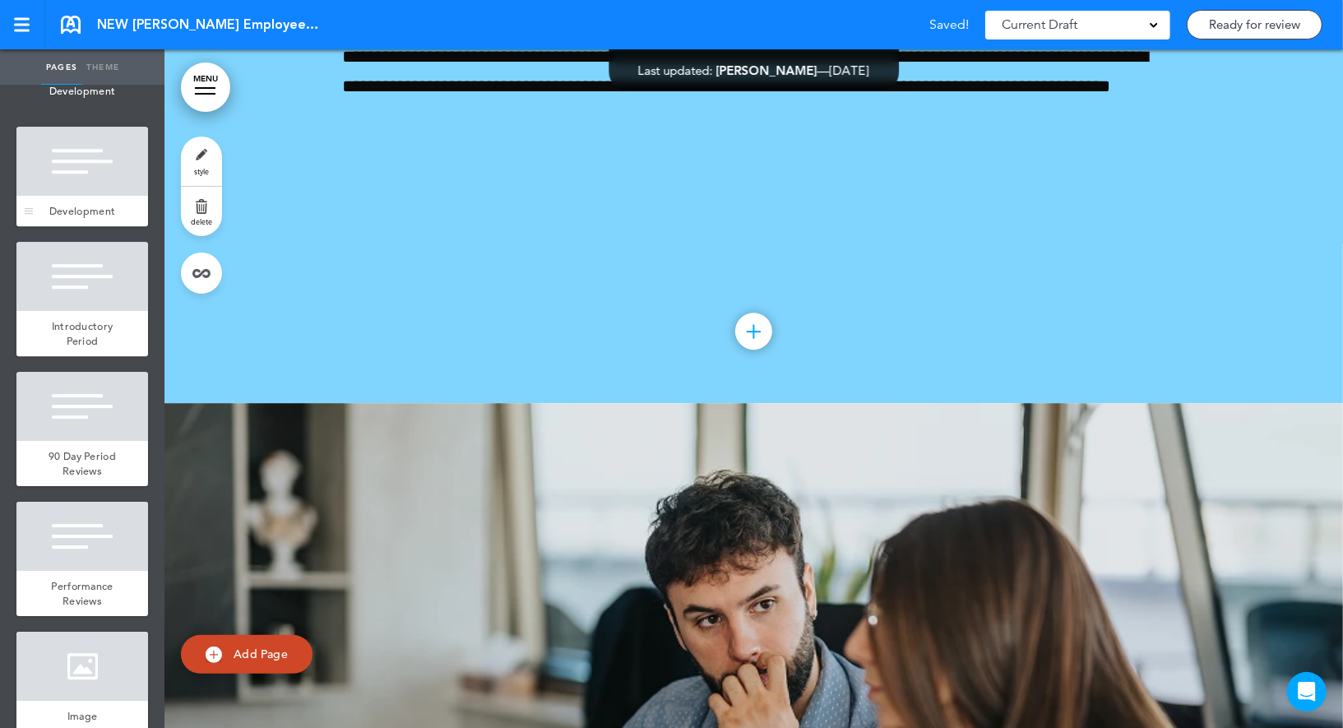
click at [91, 196] on div "Development" at bounding box center [82, 211] width 132 height 31
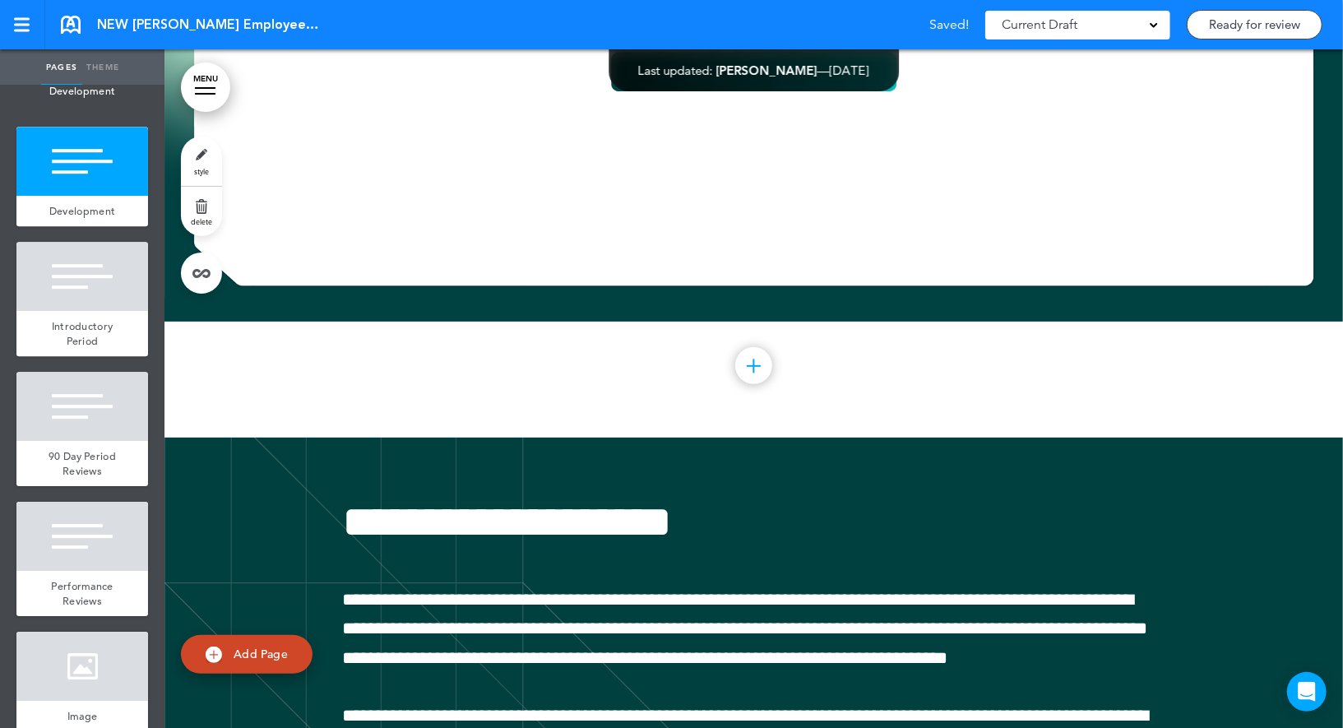
scroll to position [40581, 0]
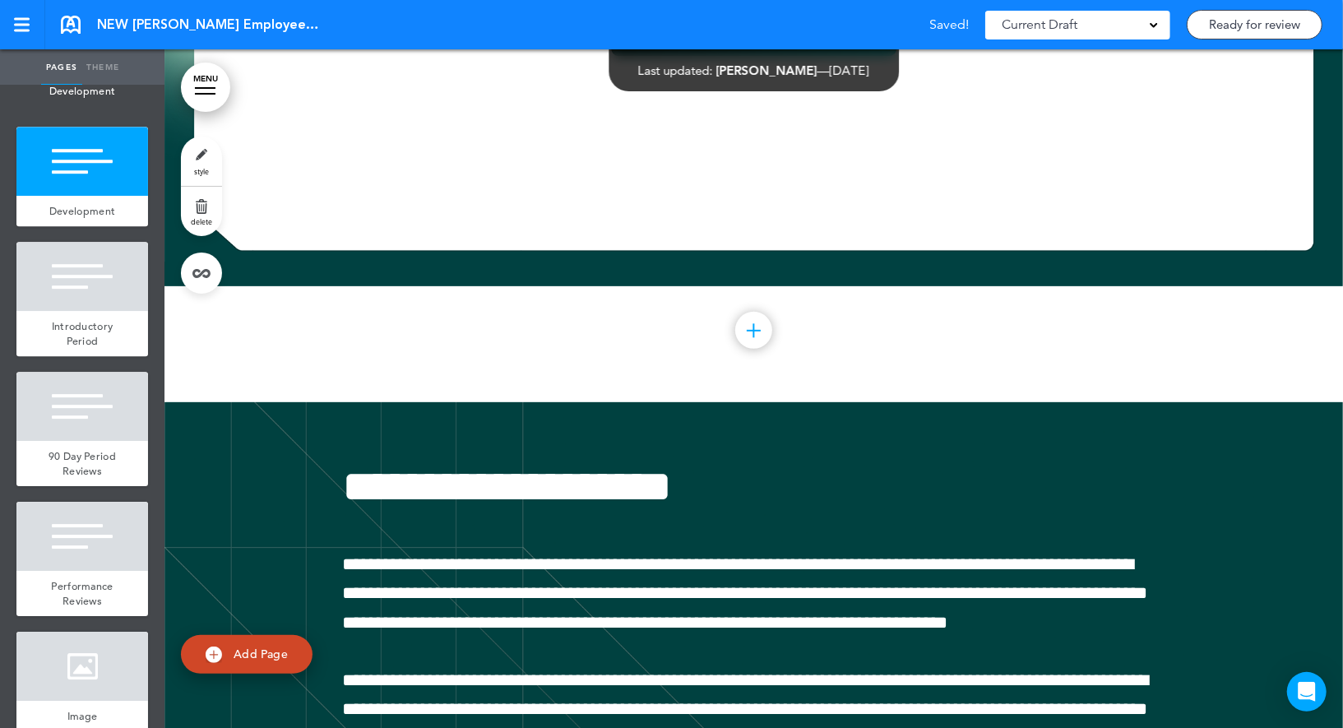
click at [192, 168] on link "style" at bounding box center [201, 160] width 41 height 49
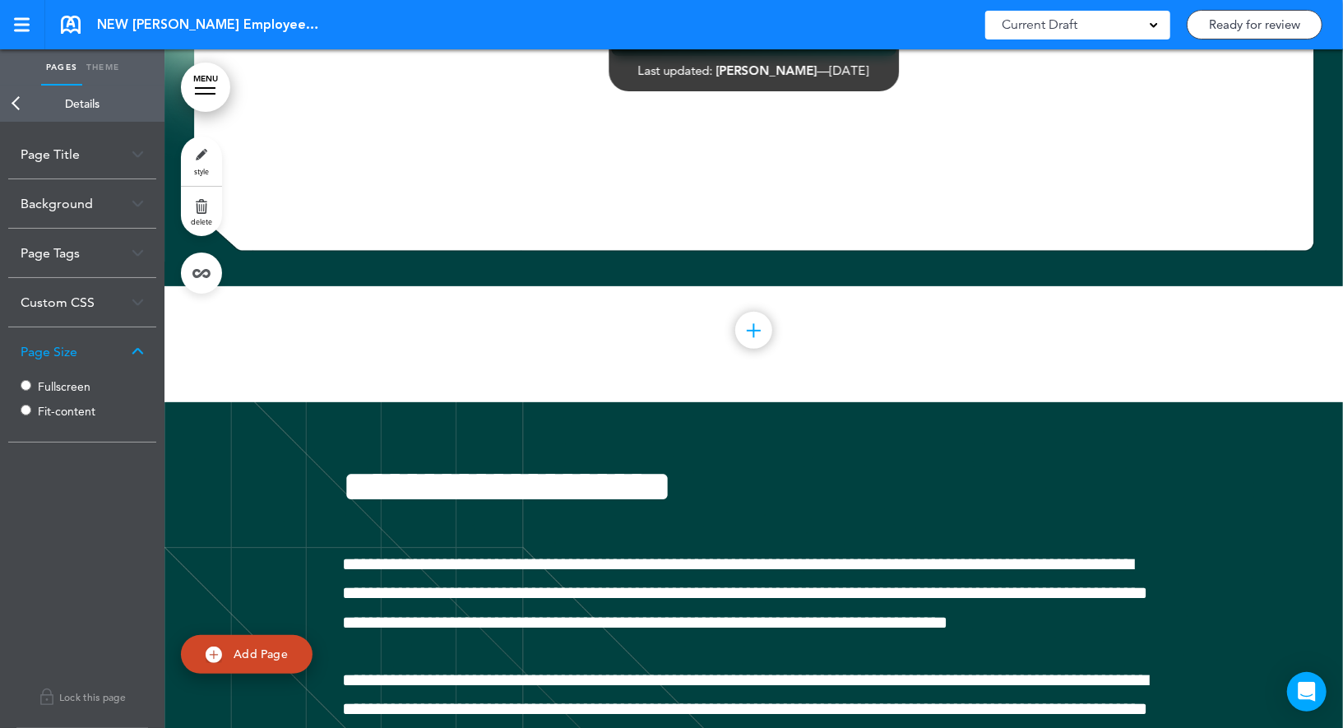
click at [14, 103] on link "Back" at bounding box center [16, 104] width 33 height 36
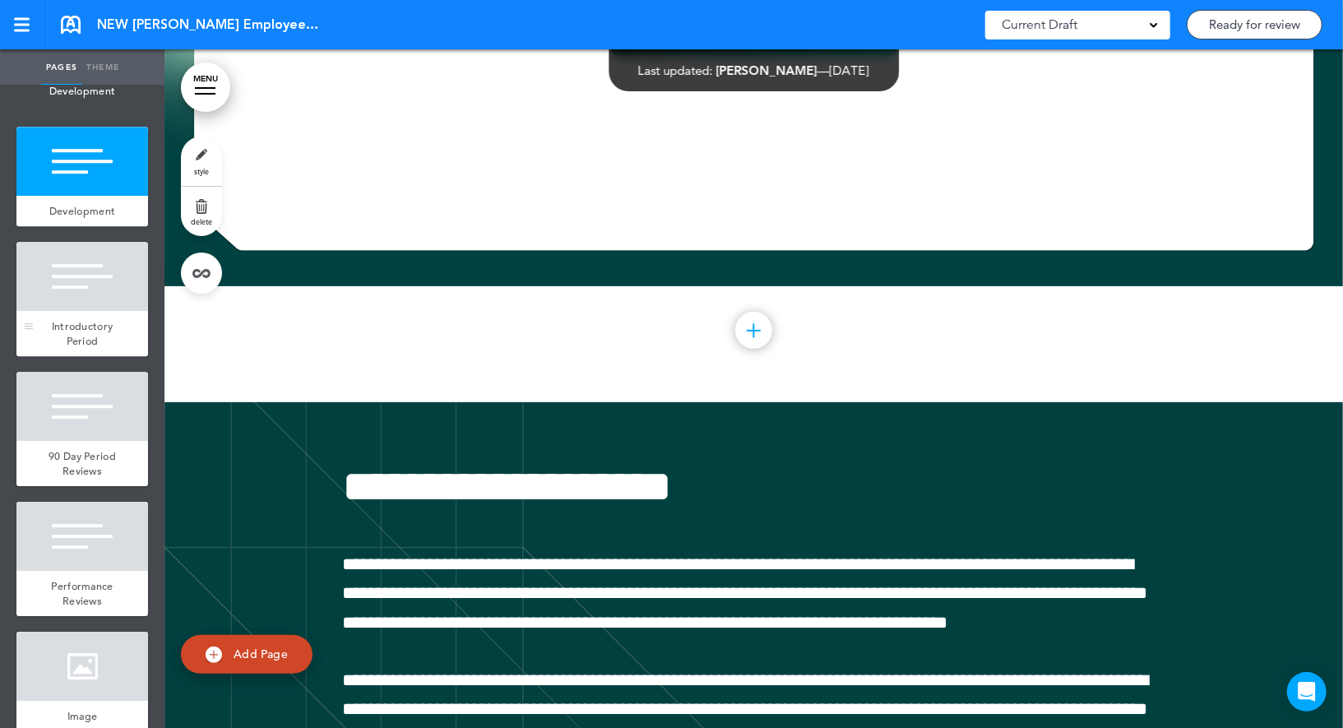
click at [75, 270] on div at bounding box center [82, 276] width 132 height 69
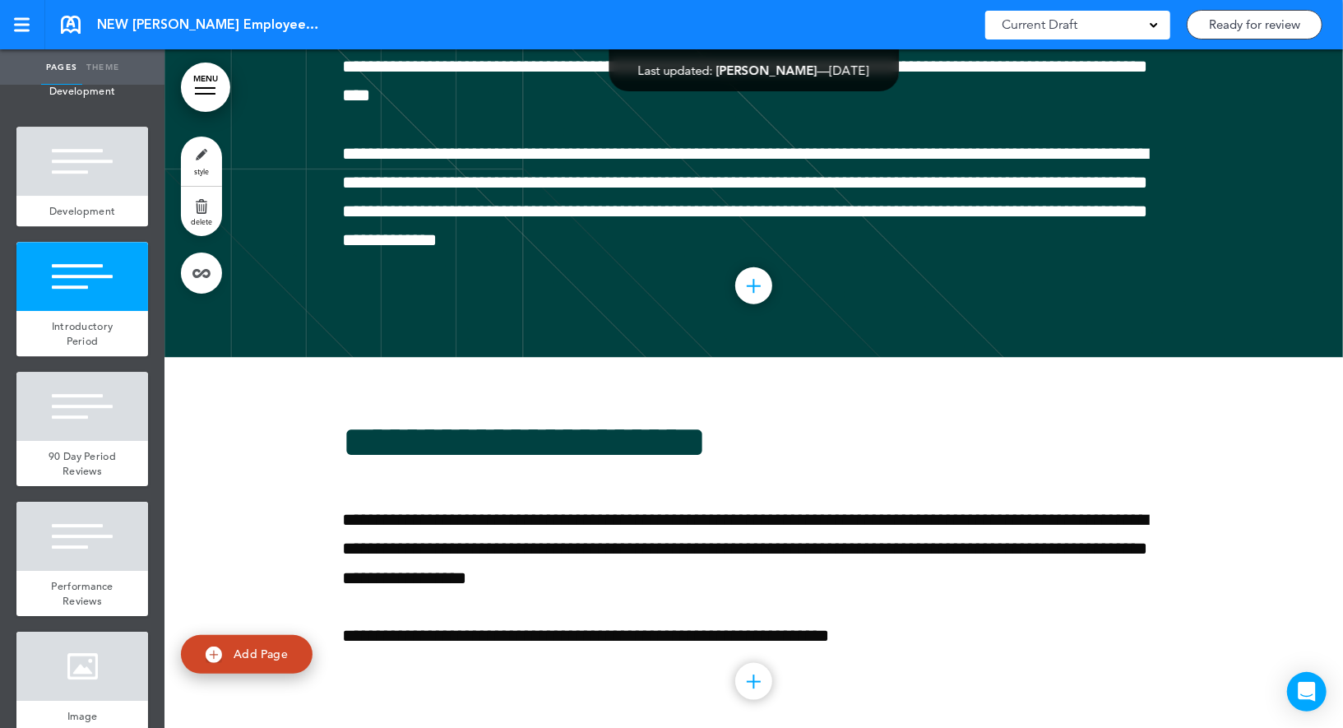
scroll to position [41260, 0]
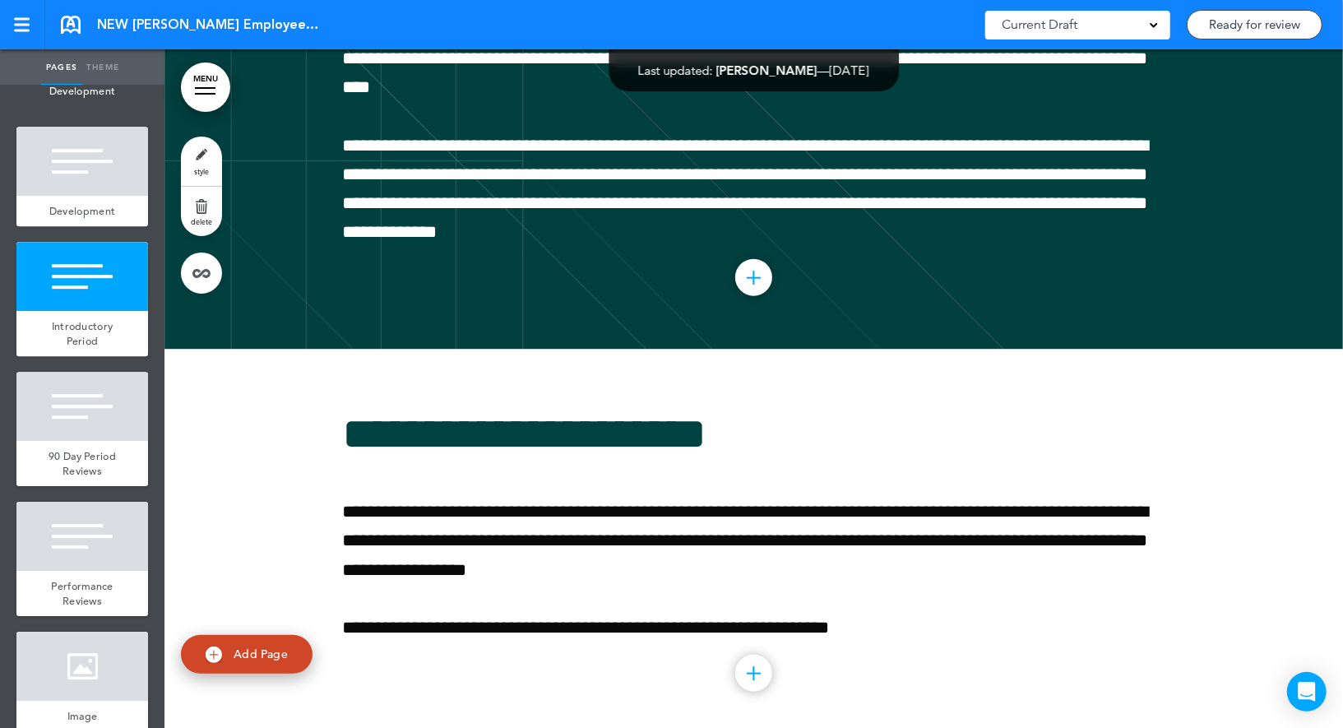
click at [207, 160] on link "style" at bounding box center [201, 160] width 41 height 49
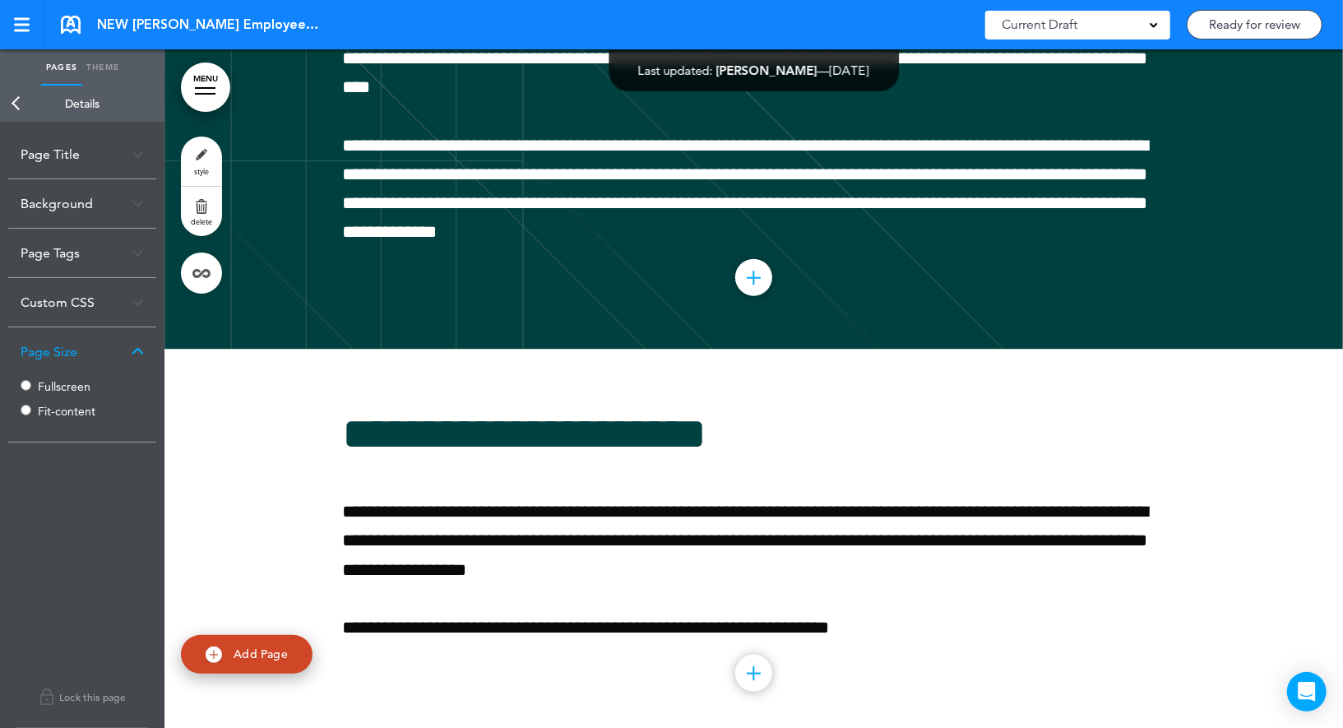
click at [51, 383] on label "Fullscreen" at bounding box center [87, 387] width 99 height 12
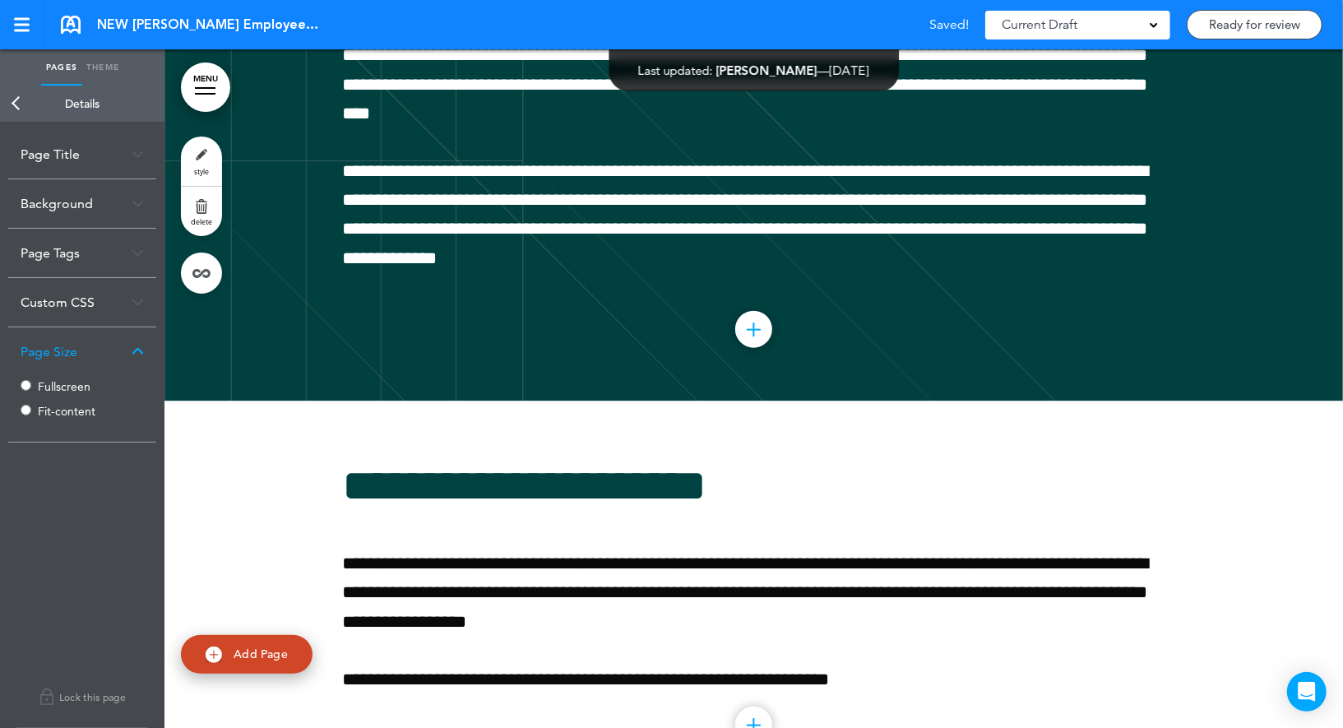
click at [21, 104] on link "Back" at bounding box center [16, 104] width 33 height 36
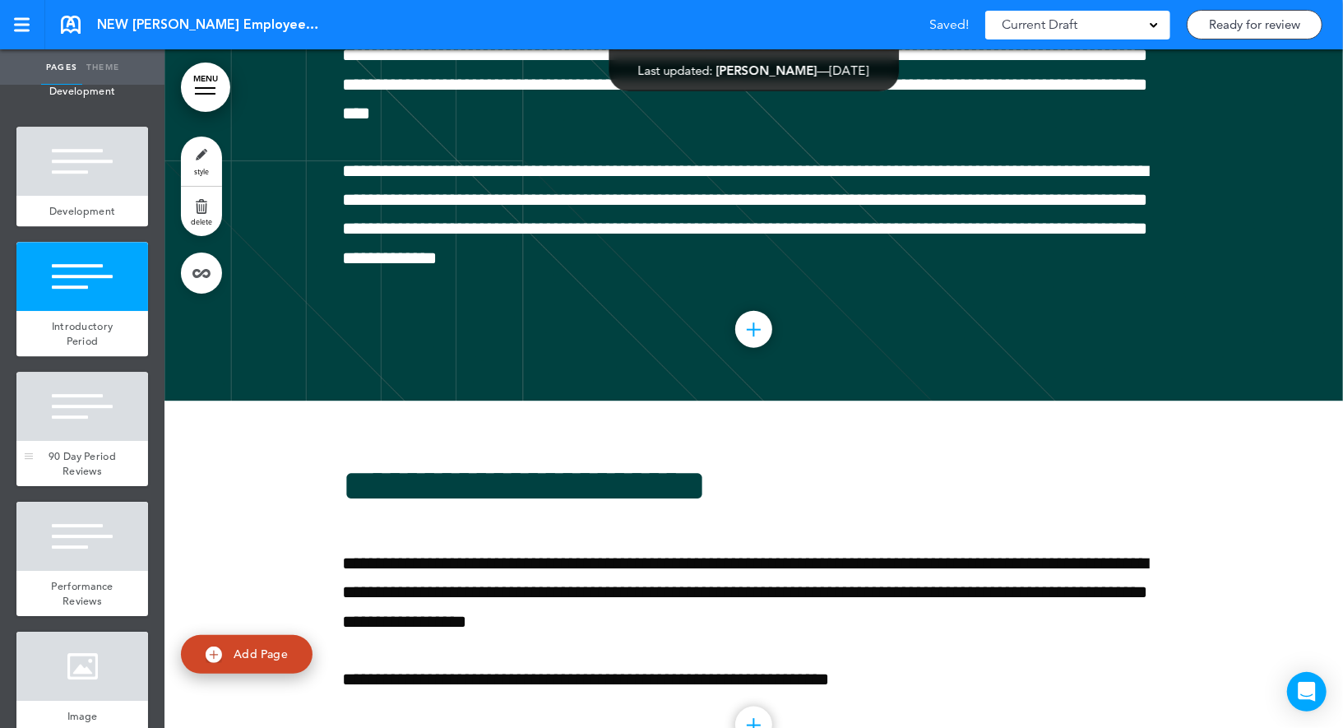
click at [90, 409] on div at bounding box center [82, 406] width 132 height 69
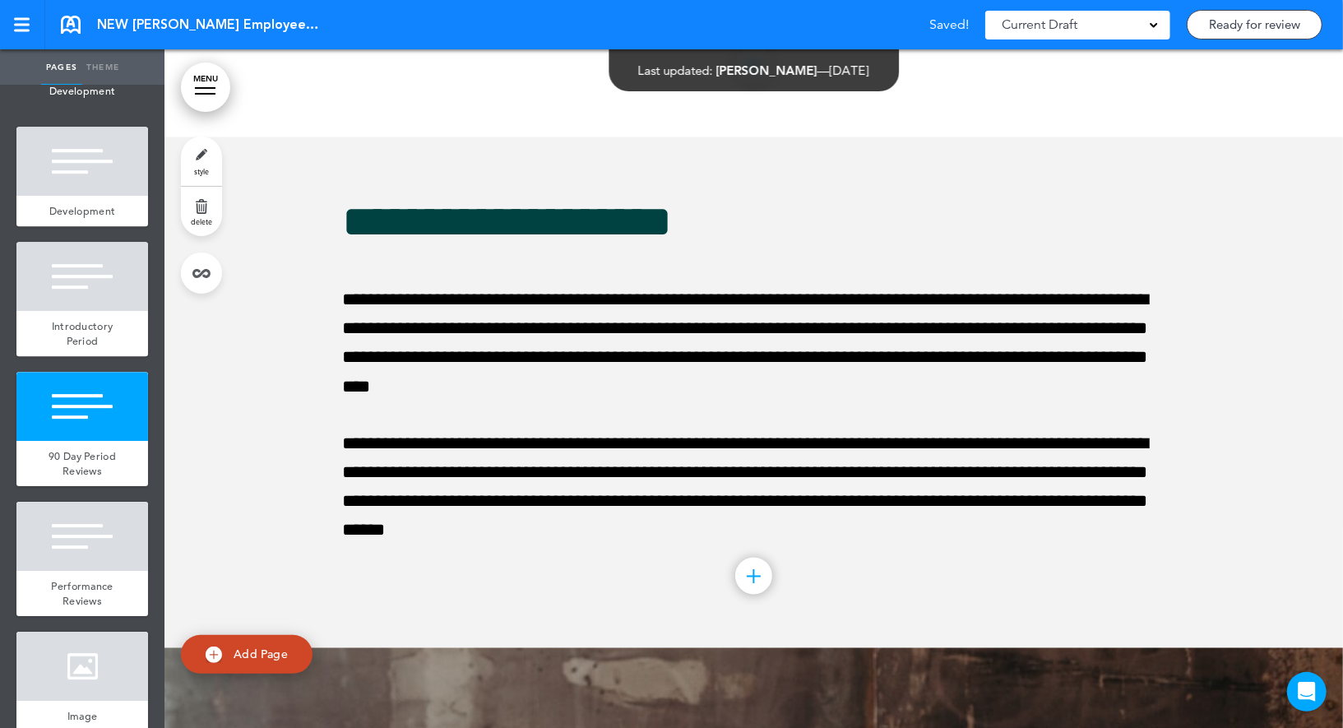
scroll to position [41939, 0]
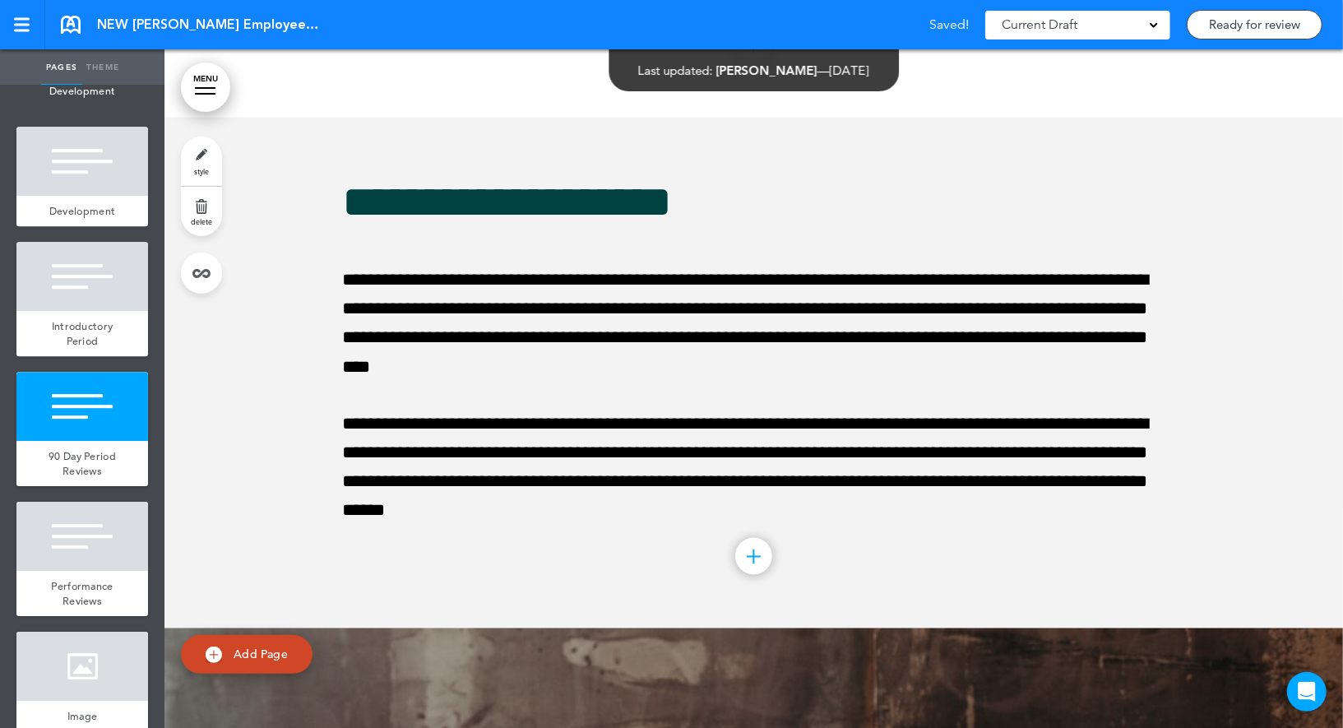
click at [201, 157] on link "style" at bounding box center [201, 160] width 41 height 49
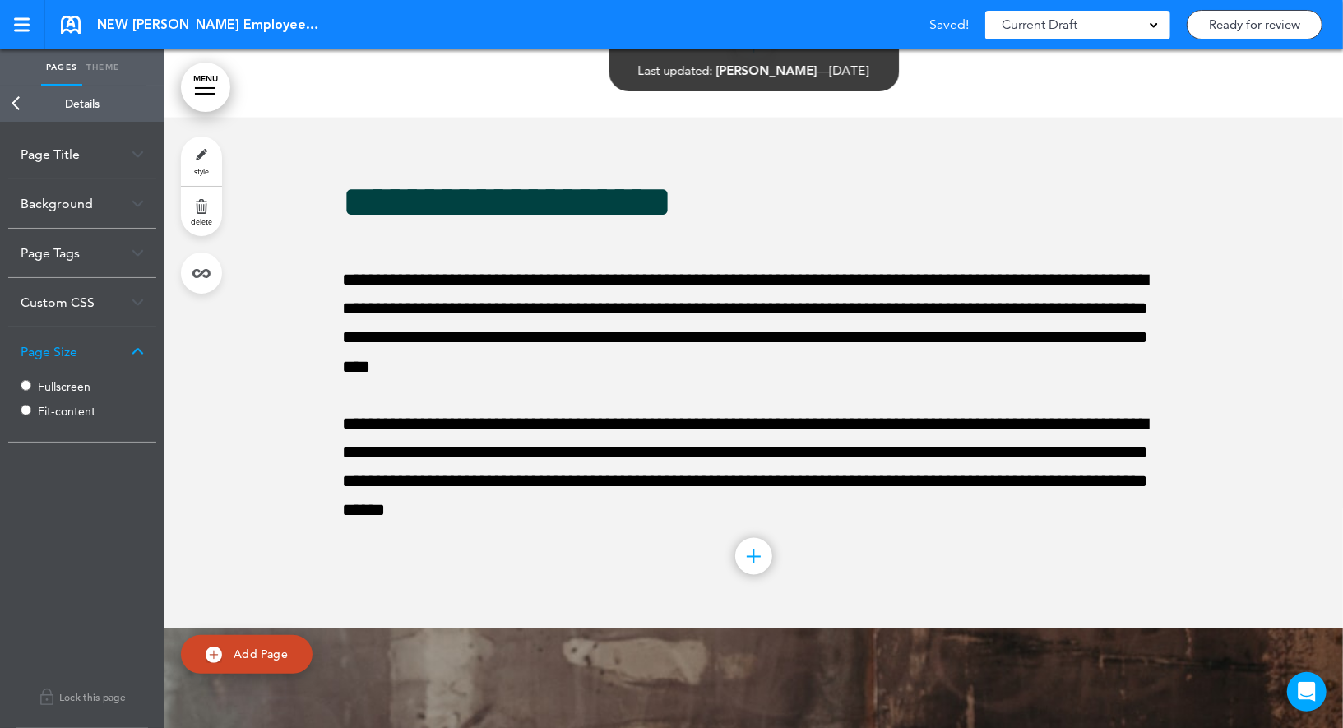
click at [59, 385] on label "Fullscreen" at bounding box center [87, 387] width 99 height 12
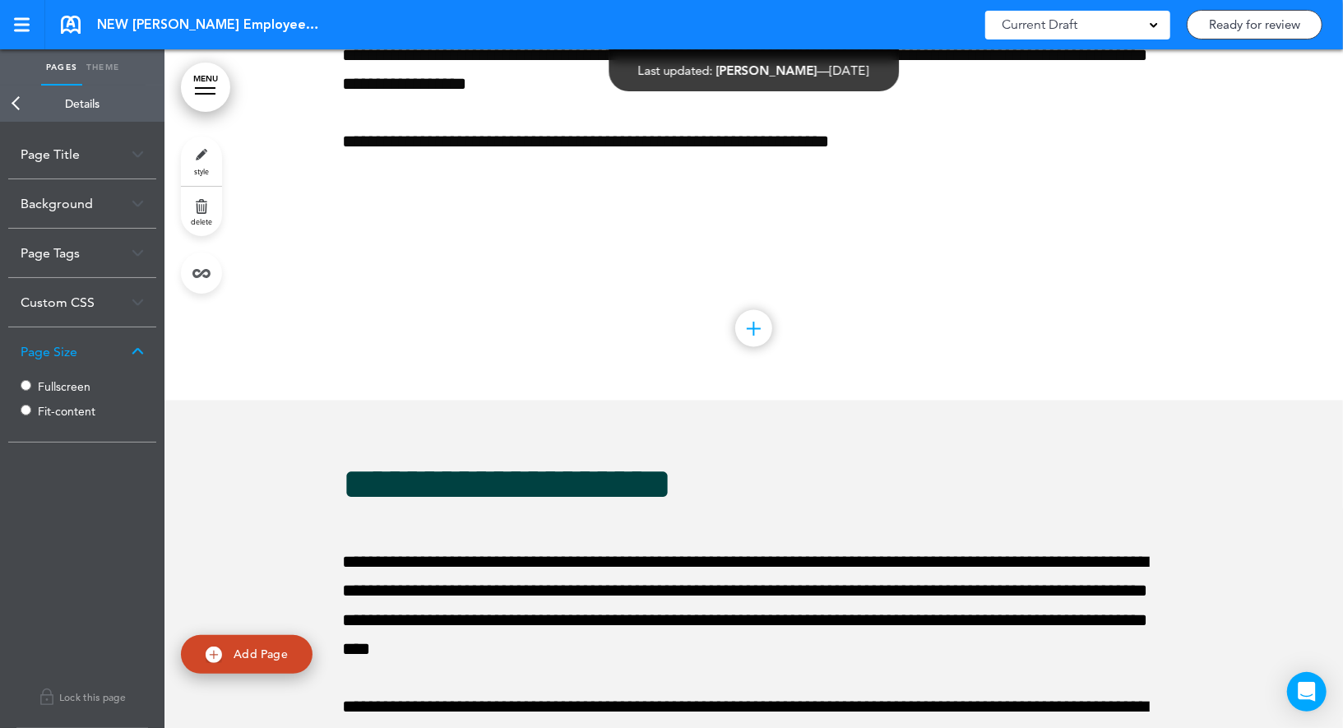
click at [16, 107] on link "Back" at bounding box center [16, 104] width 33 height 36
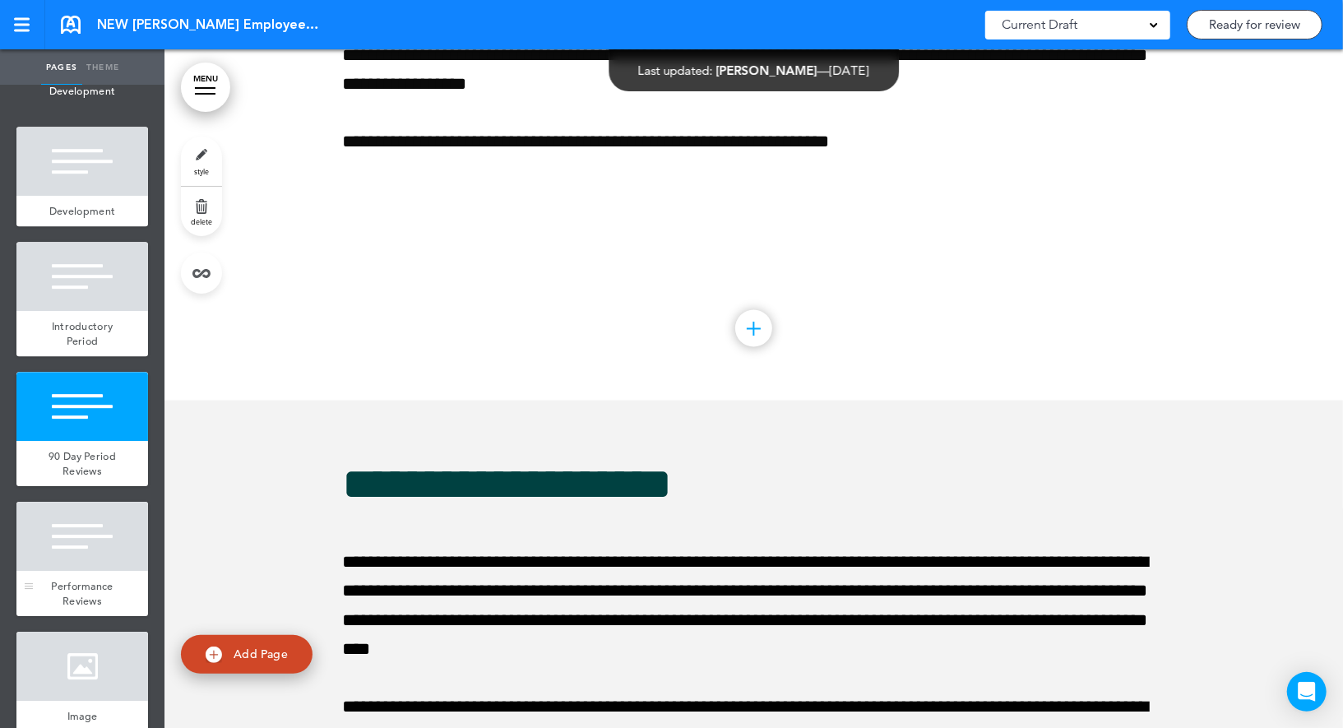
click at [71, 529] on div at bounding box center [82, 536] width 132 height 69
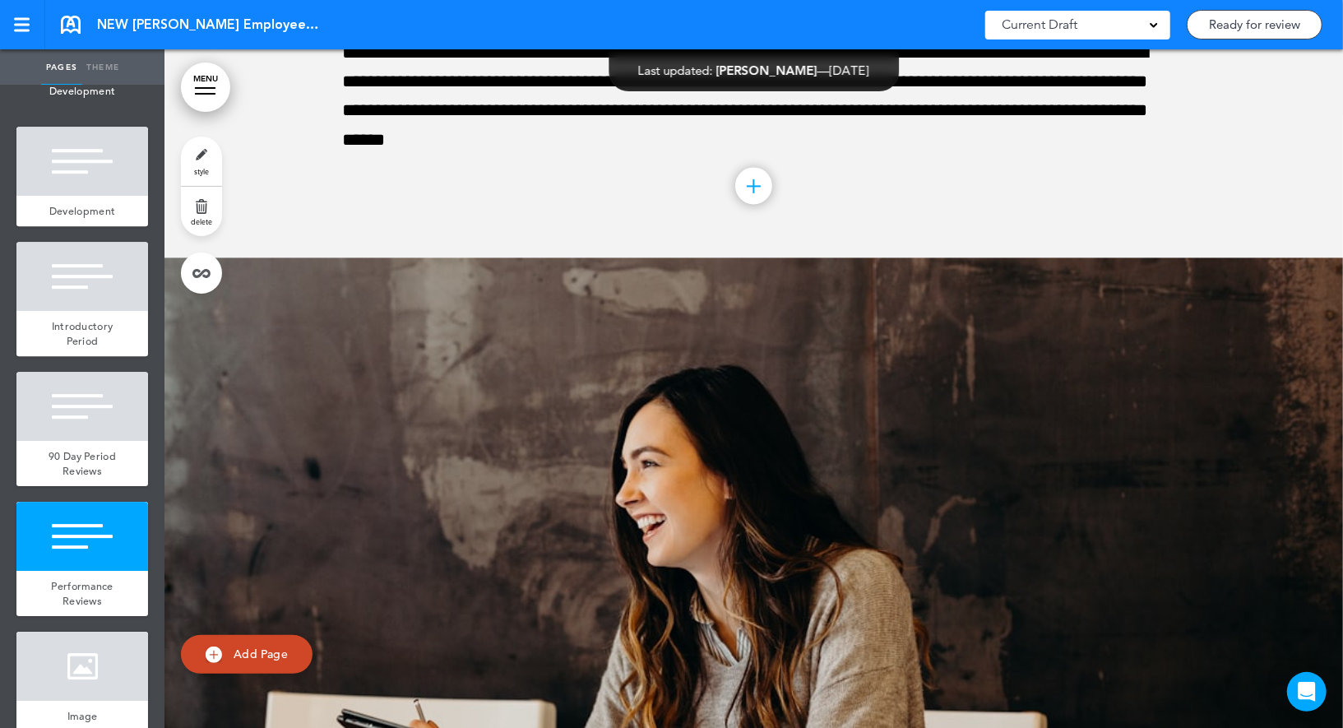
scroll to position [42617, 0]
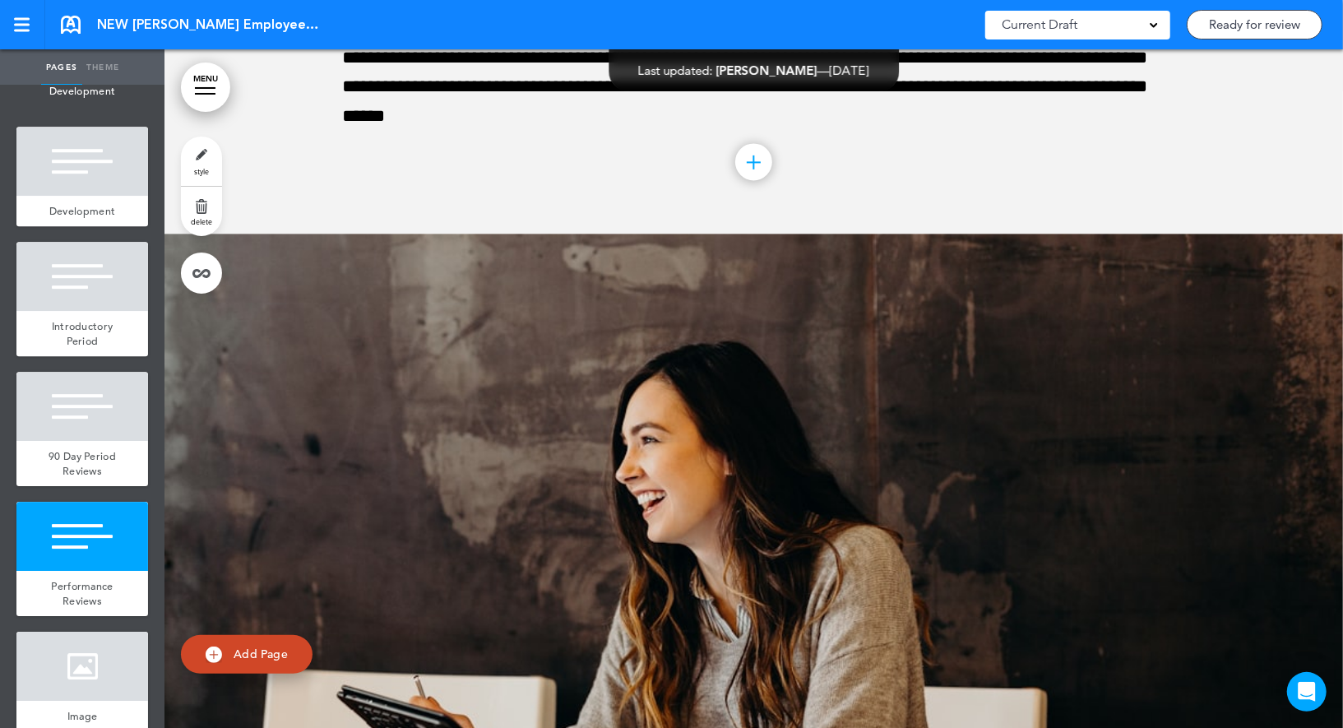
click at [195, 160] on link "style" at bounding box center [201, 160] width 41 height 49
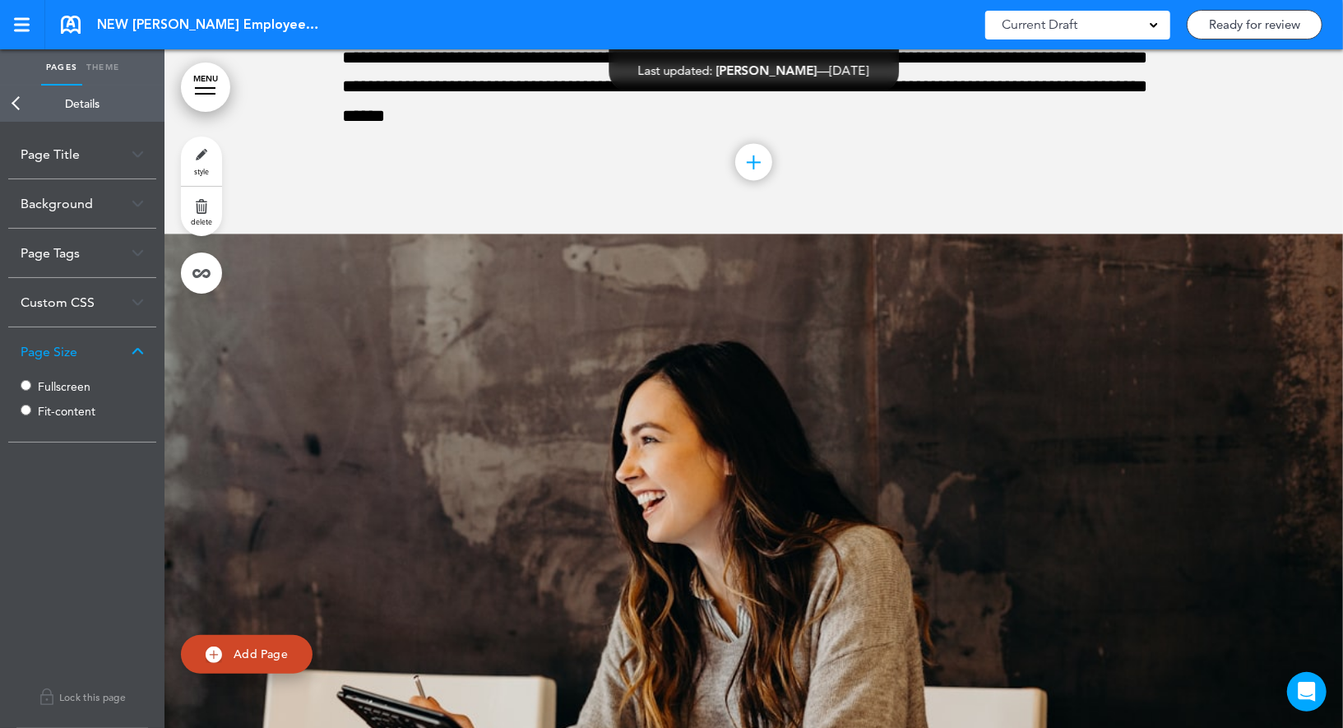
click at [69, 385] on label "Fullscreen" at bounding box center [87, 387] width 99 height 12
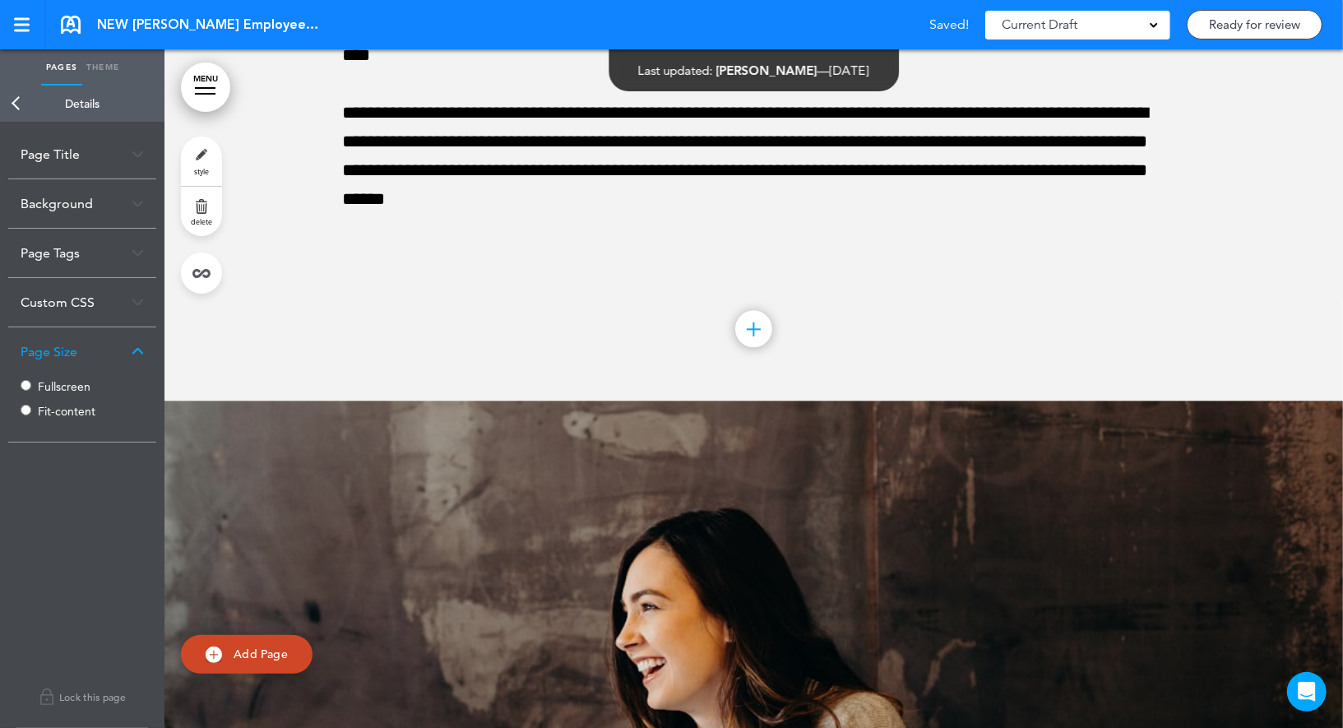
click at [23, 98] on link "Back" at bounding box center [16, 104] width 33 height 36
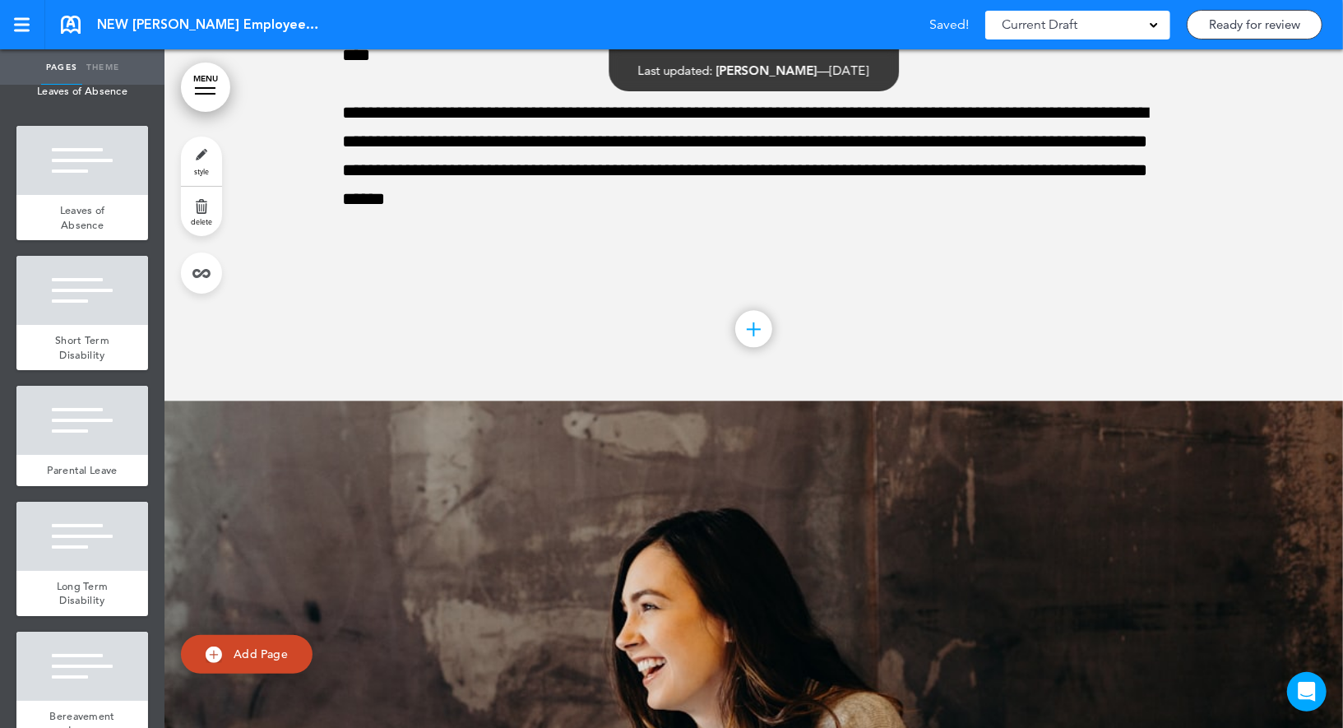
scroll to position [7899, 0]
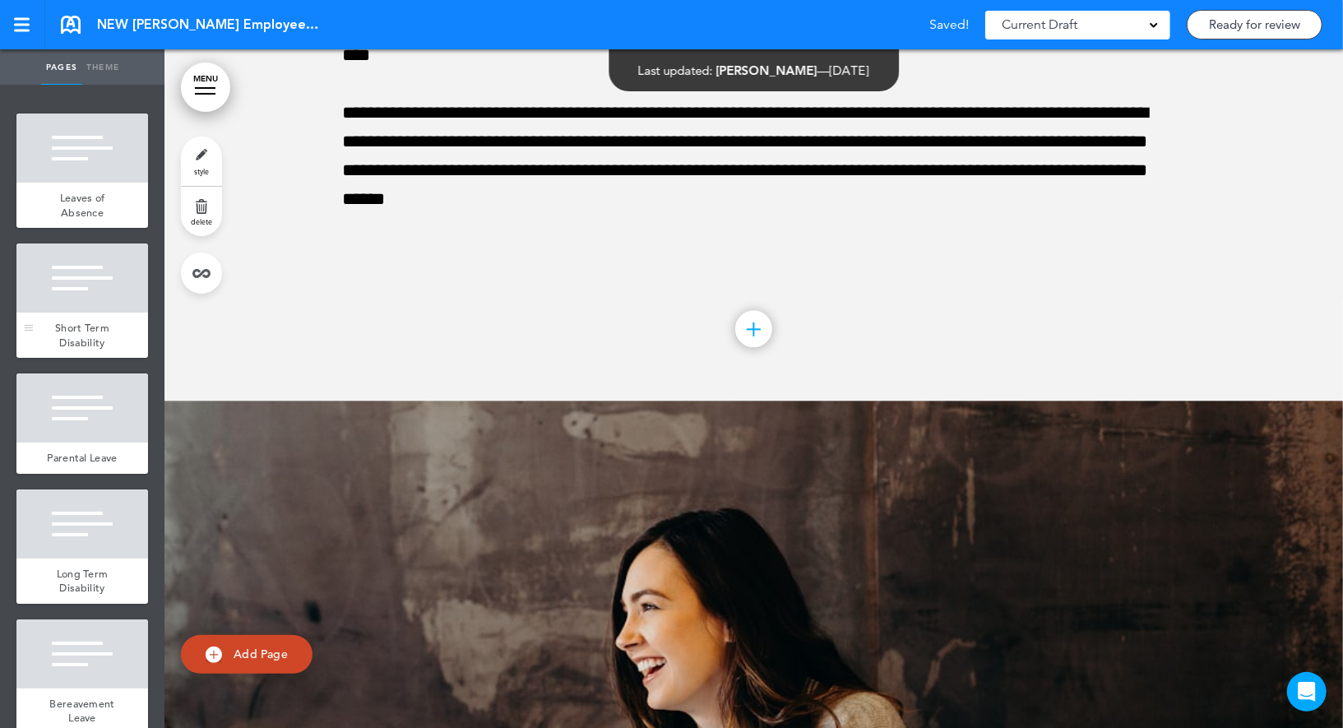
click at [84, 300] on div at bounding box center [82, 277] width 132 height 69
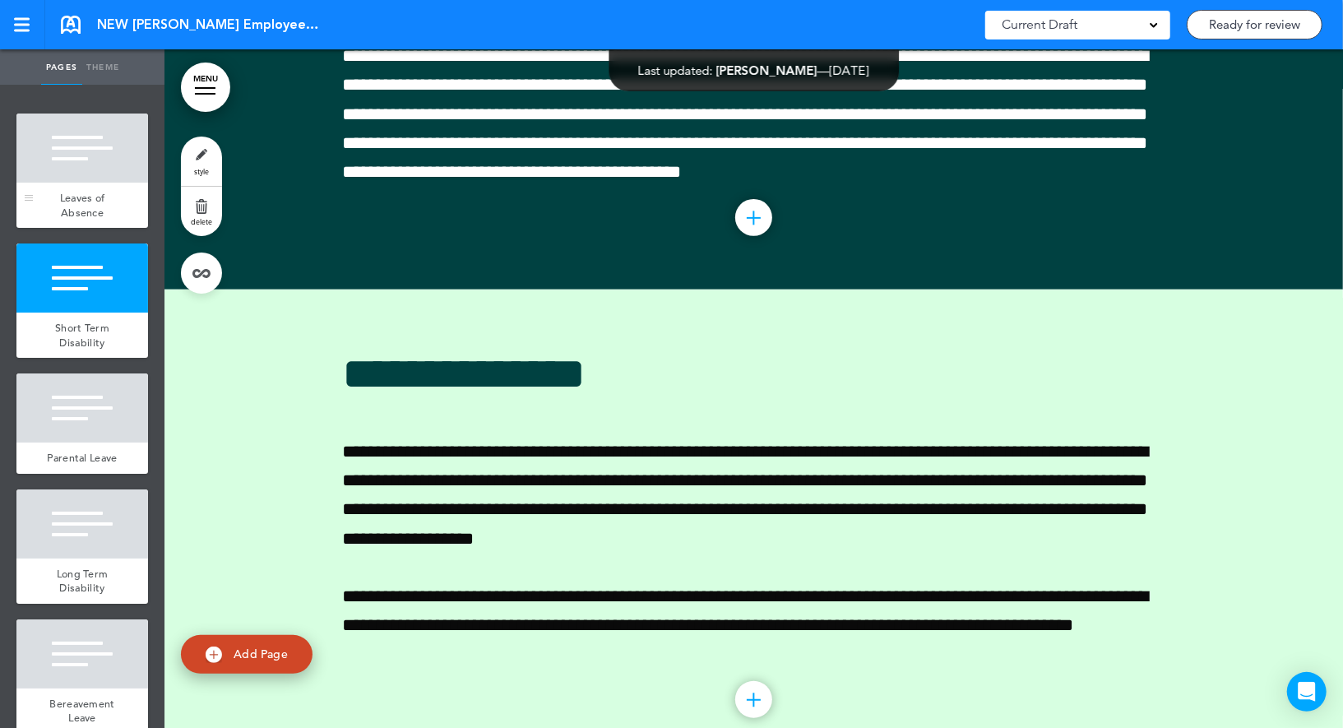
click at [122, 160] on div at bounding box center [82, 147] width 132 height 69
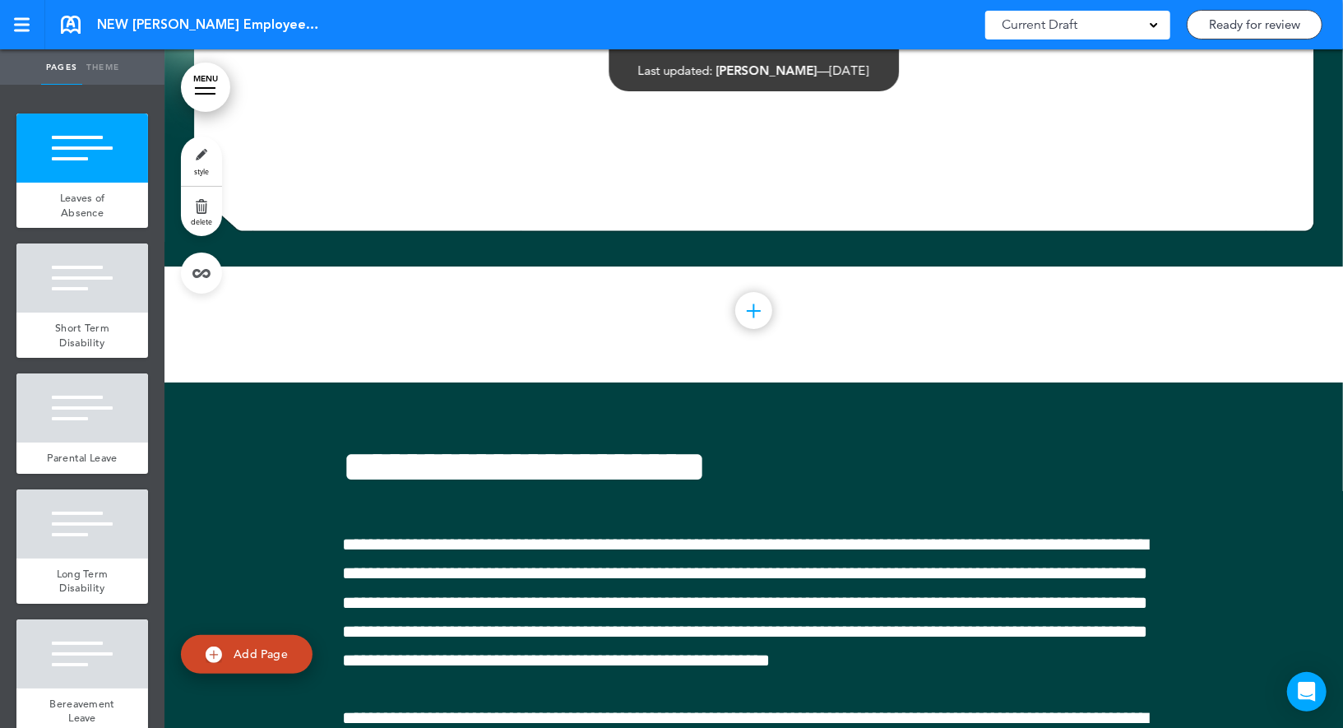
scroll to position [43975, 0]
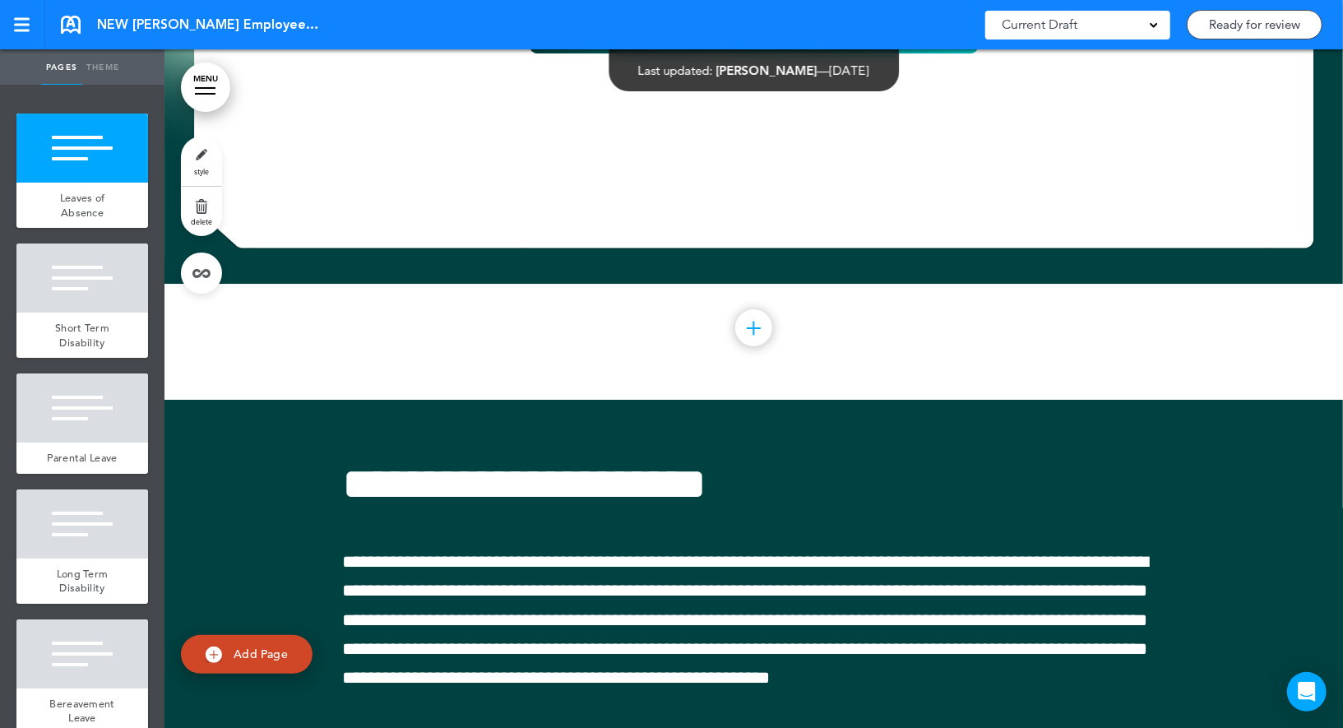
click at [196, 162] on link "style" at bounding box center [201, 160] width 41 height 49
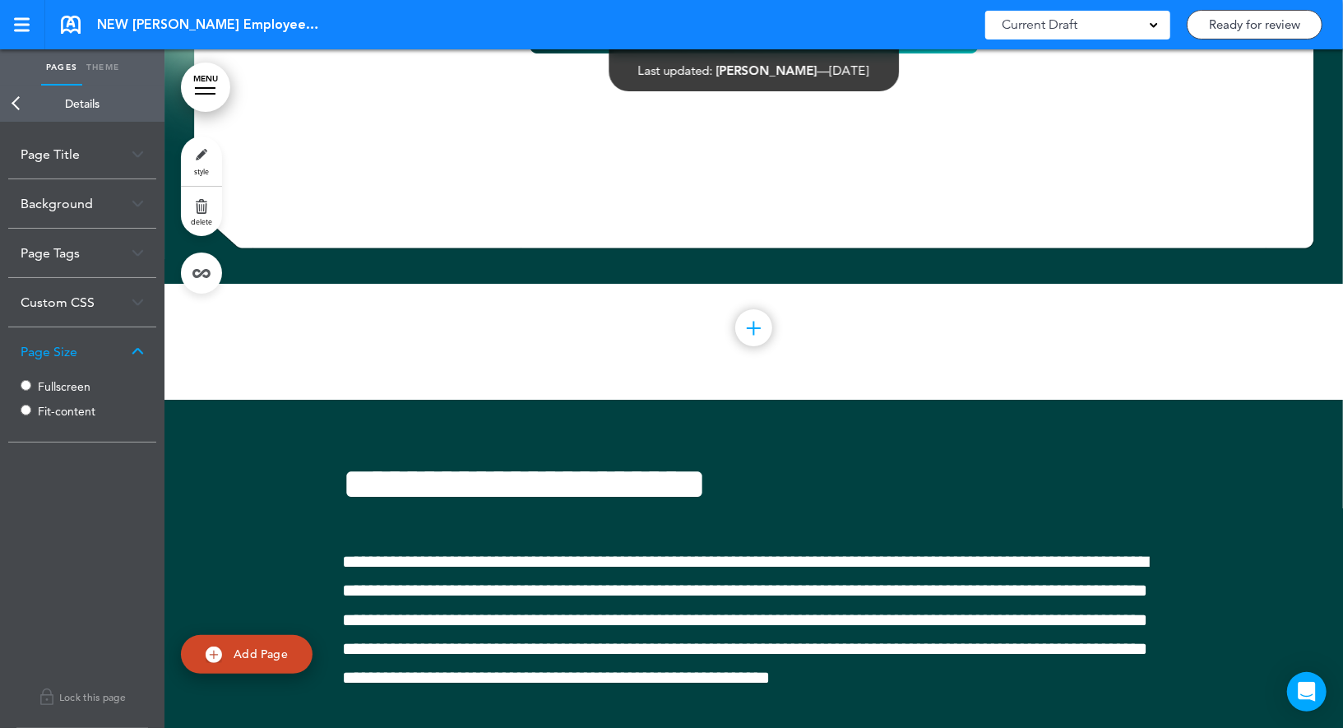
click at [15, 97] on link "Back" at bounding box center [16, 104] width 33 height 36
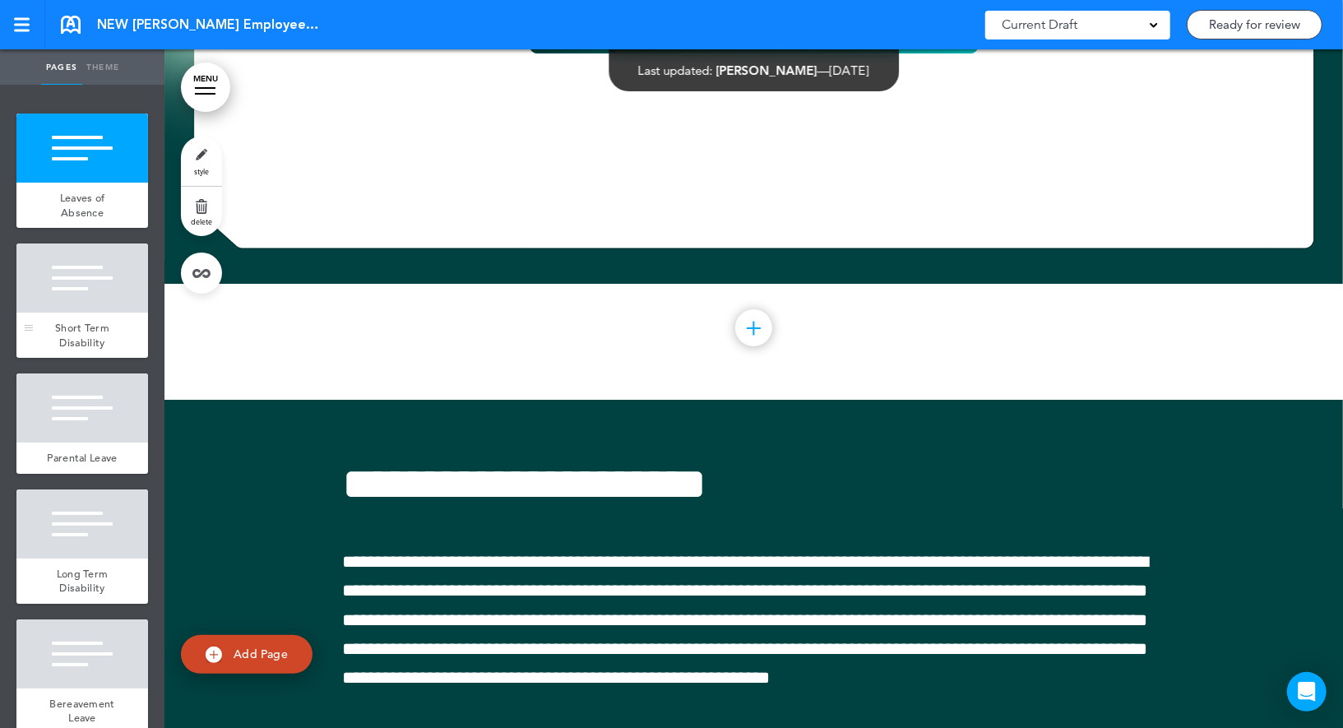
click at [66, 289] on div at bounding box center [82, 277] width 132 height 69
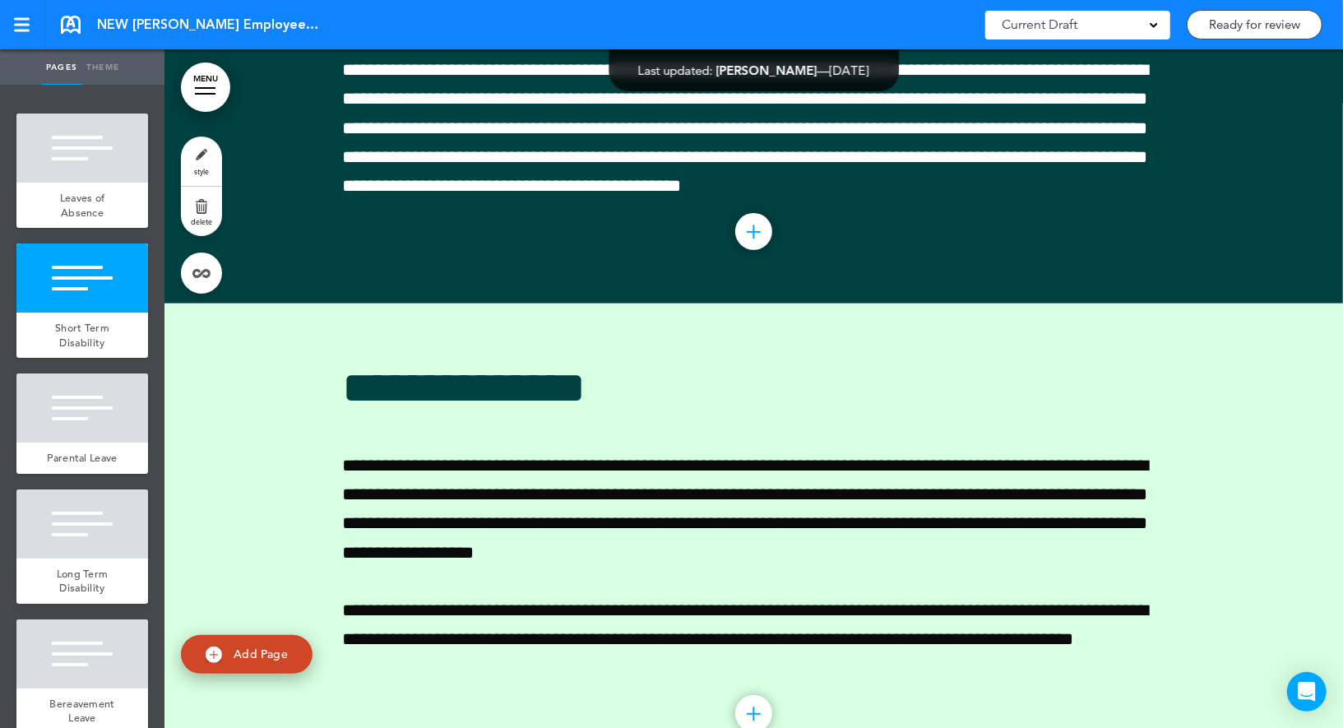
scroll to position [44654, 0]
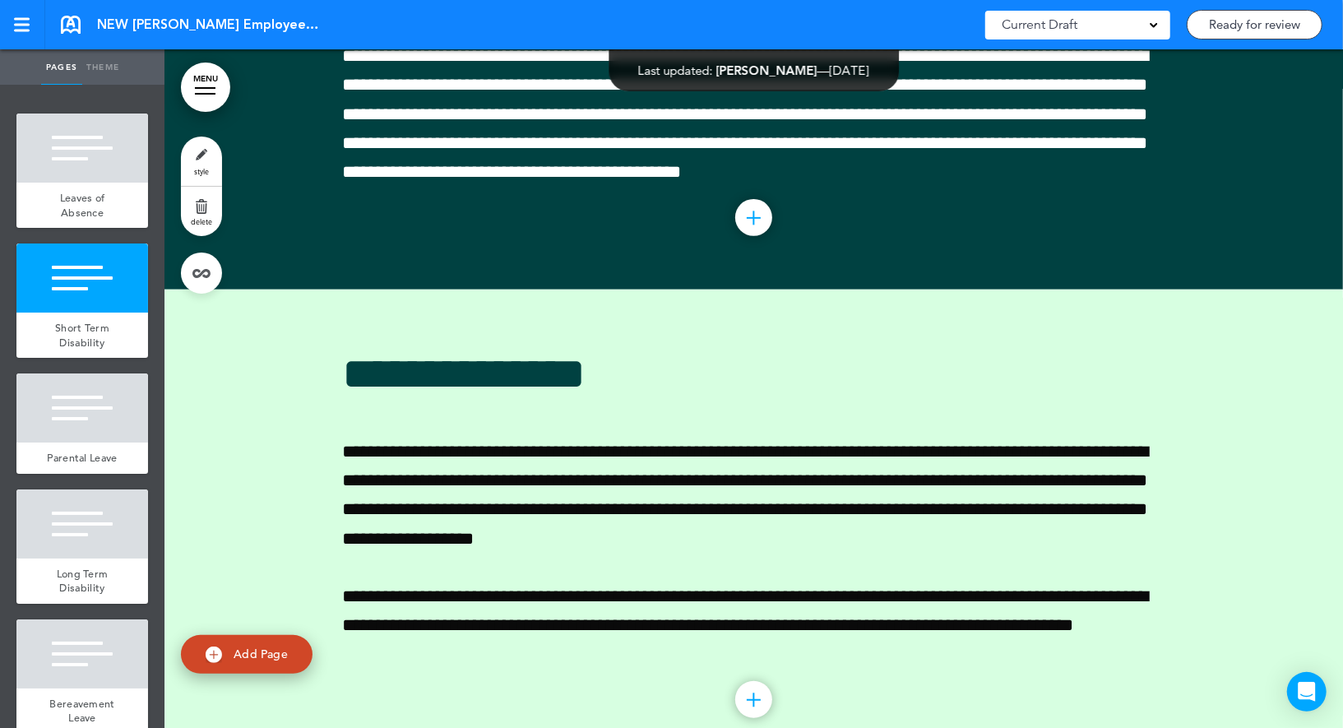
click at [207, 162] on link "style" at bounding box center [201, 160] width 41 height 49
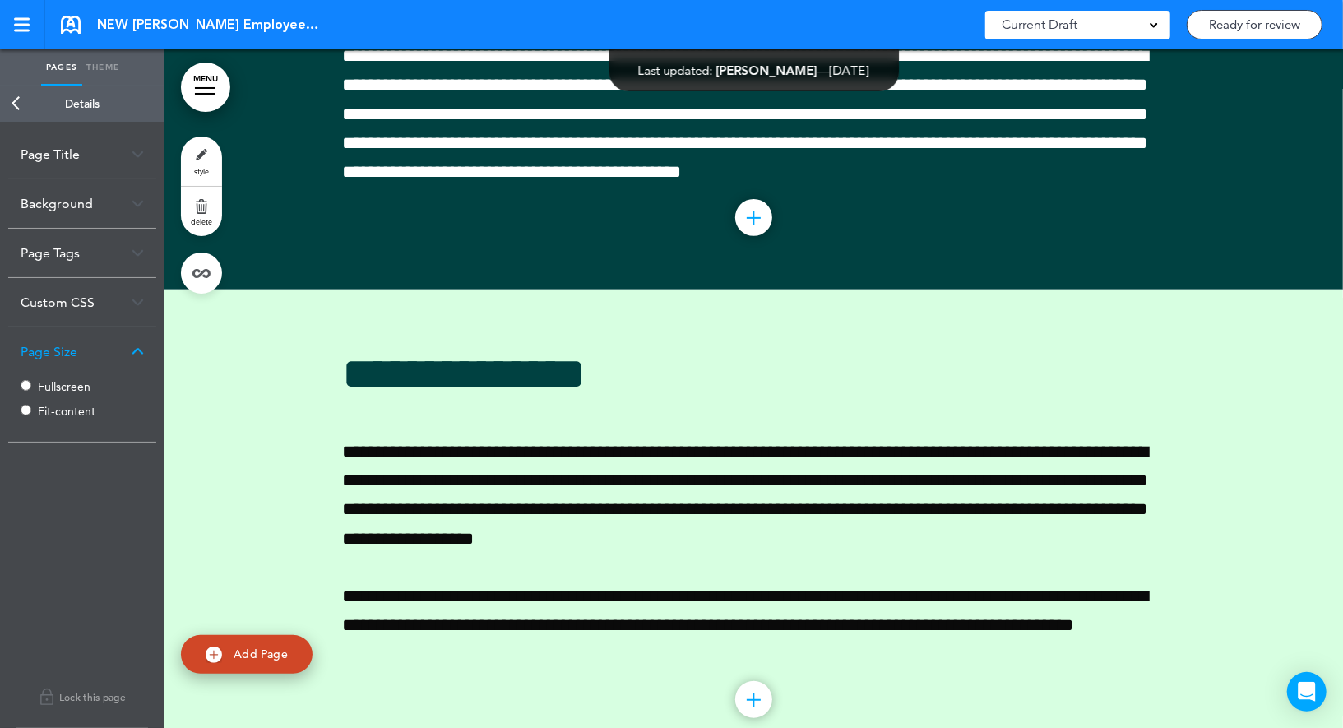
click at [58, 385] on label "Fullscreen" at bounding box center [87, 387] width 99 height 12
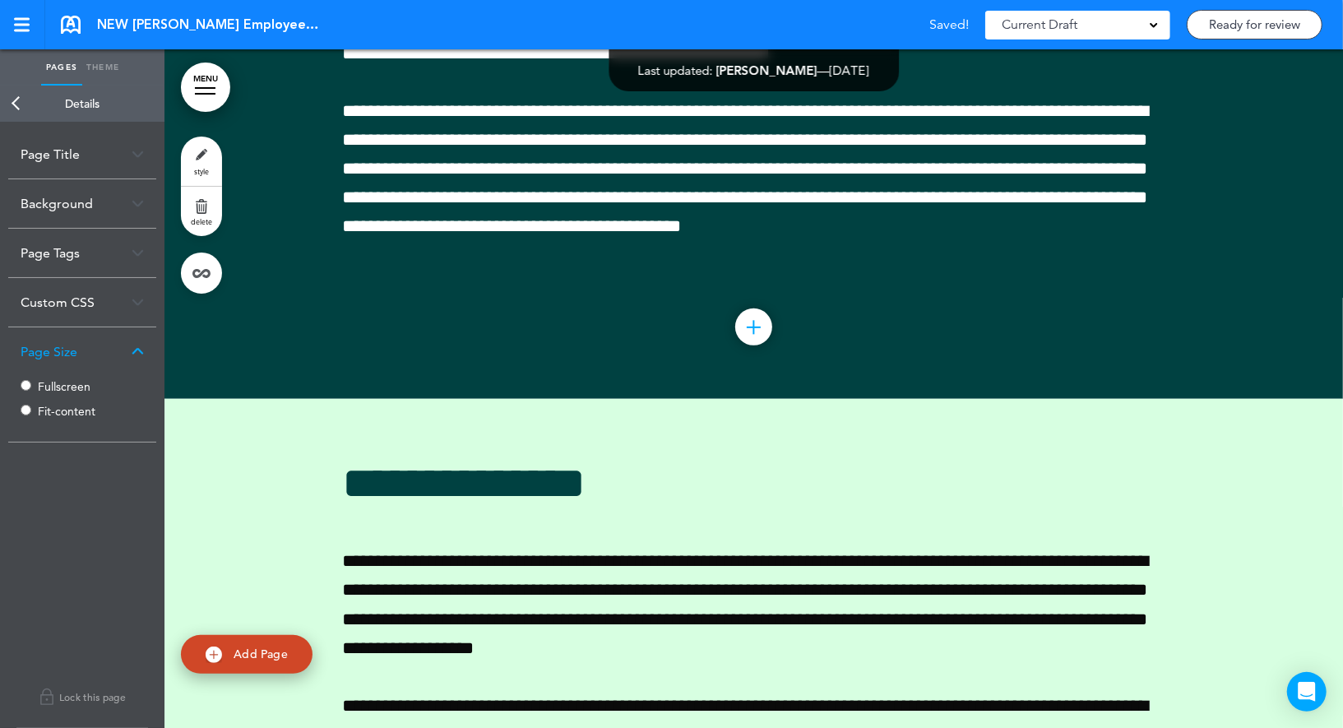
click at [21, 99] on link "Back" at bounding box center [16, 104] width 33 height 36
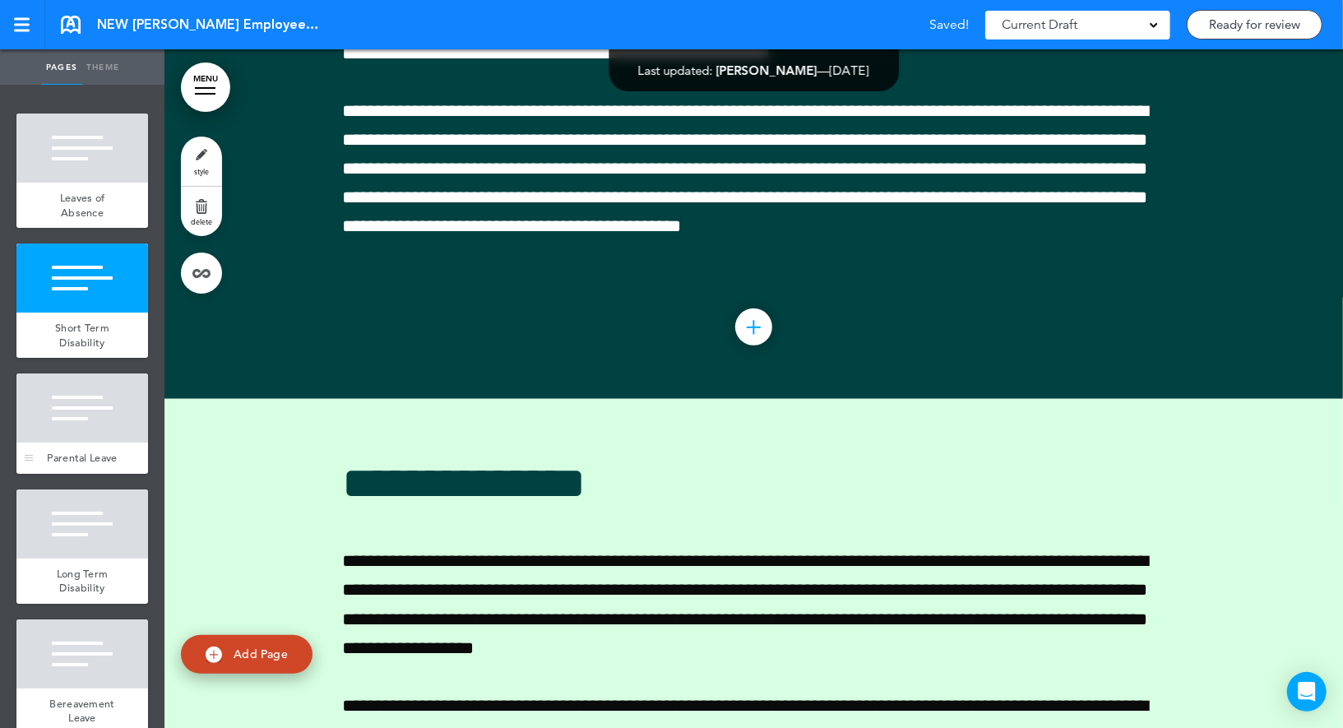
click at [70, 420] on div at bounding box center [82, 407] width 132 height 69
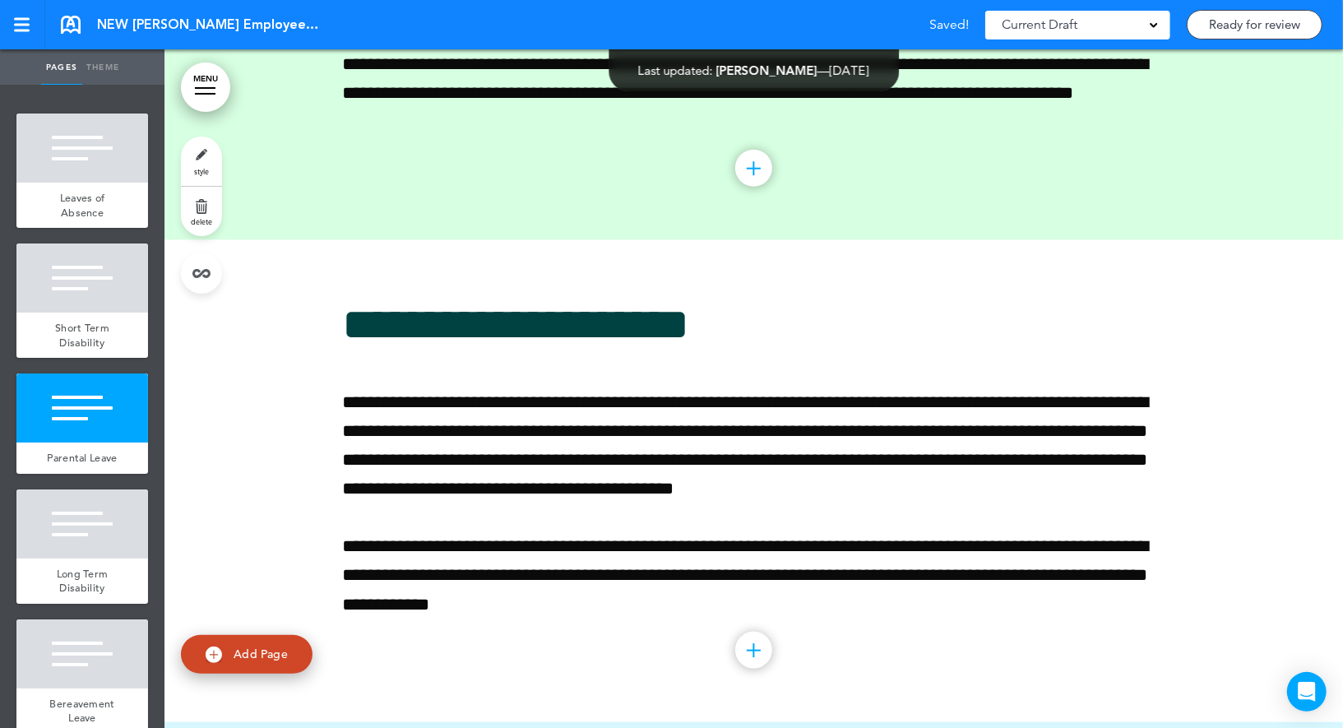
scroll to position [45332, 0]
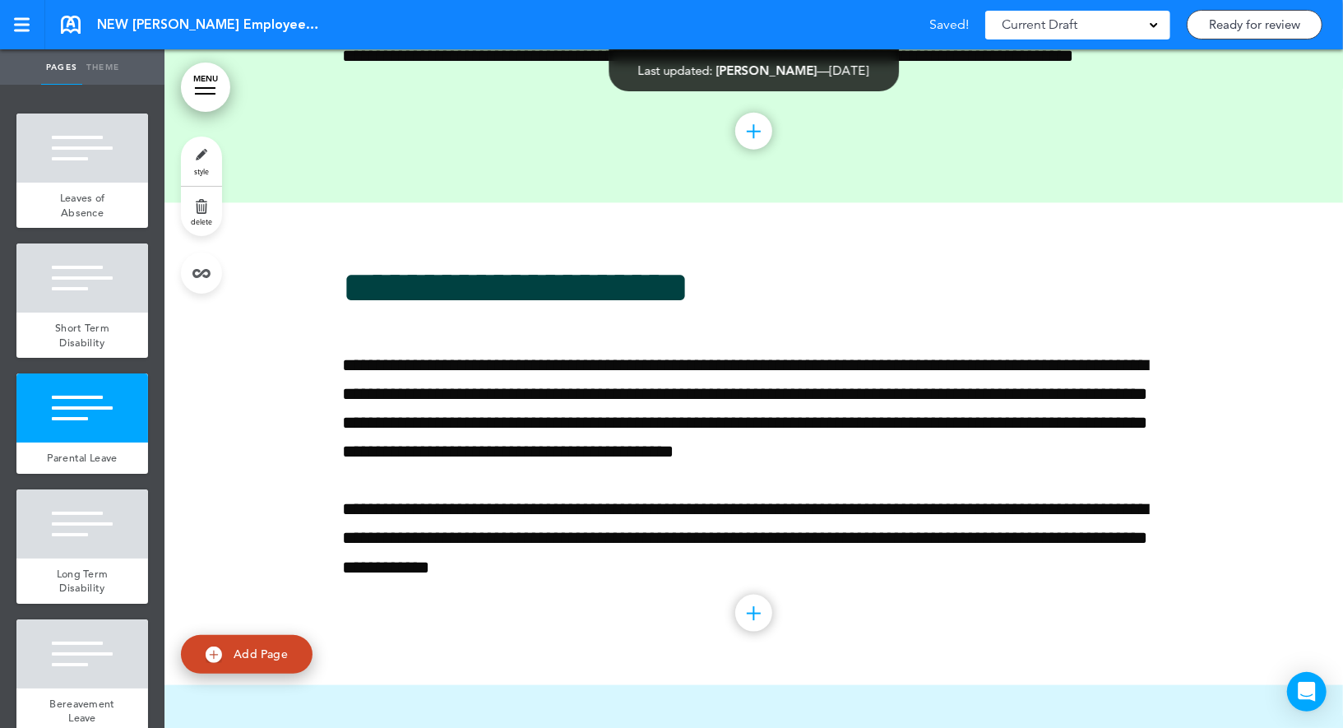
click at [204, 164] on link "style" at bounding box center [201, 160] width 41 height 49
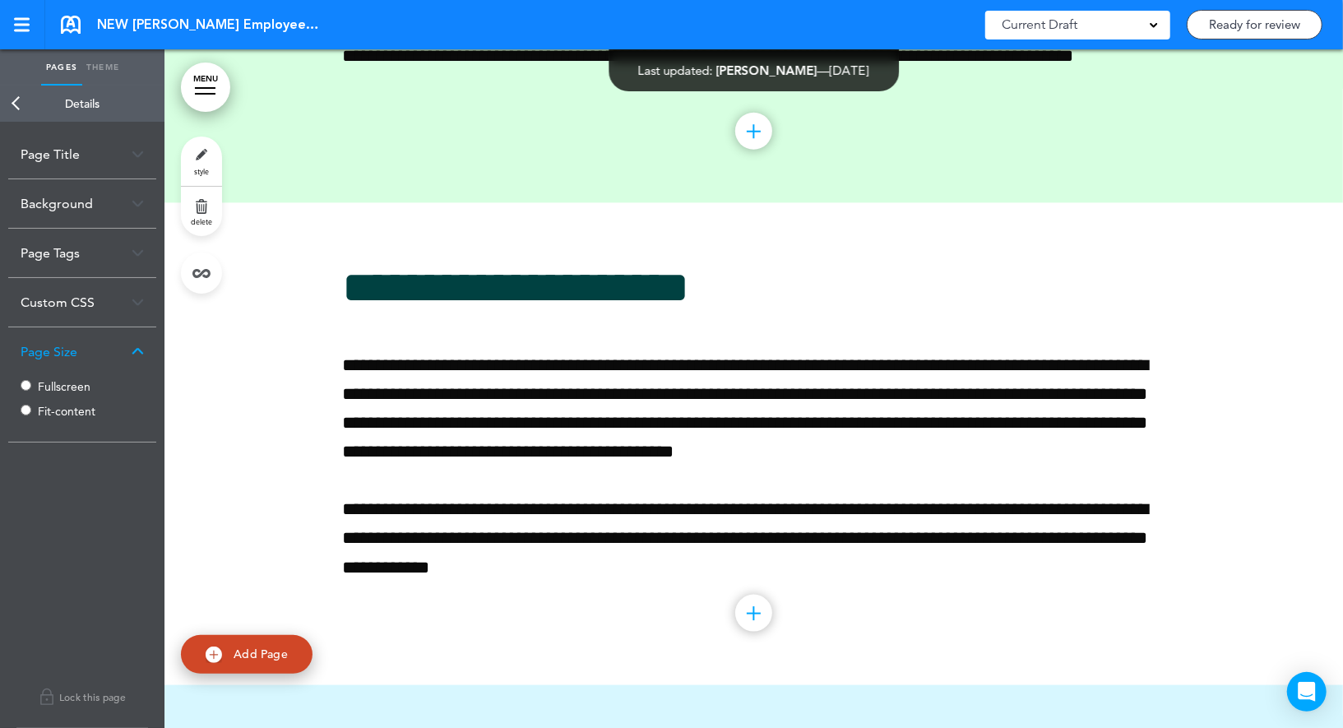
click at [44, 382] on label "Fullscreen" at bounding box center [87, 387] width 99 height 12
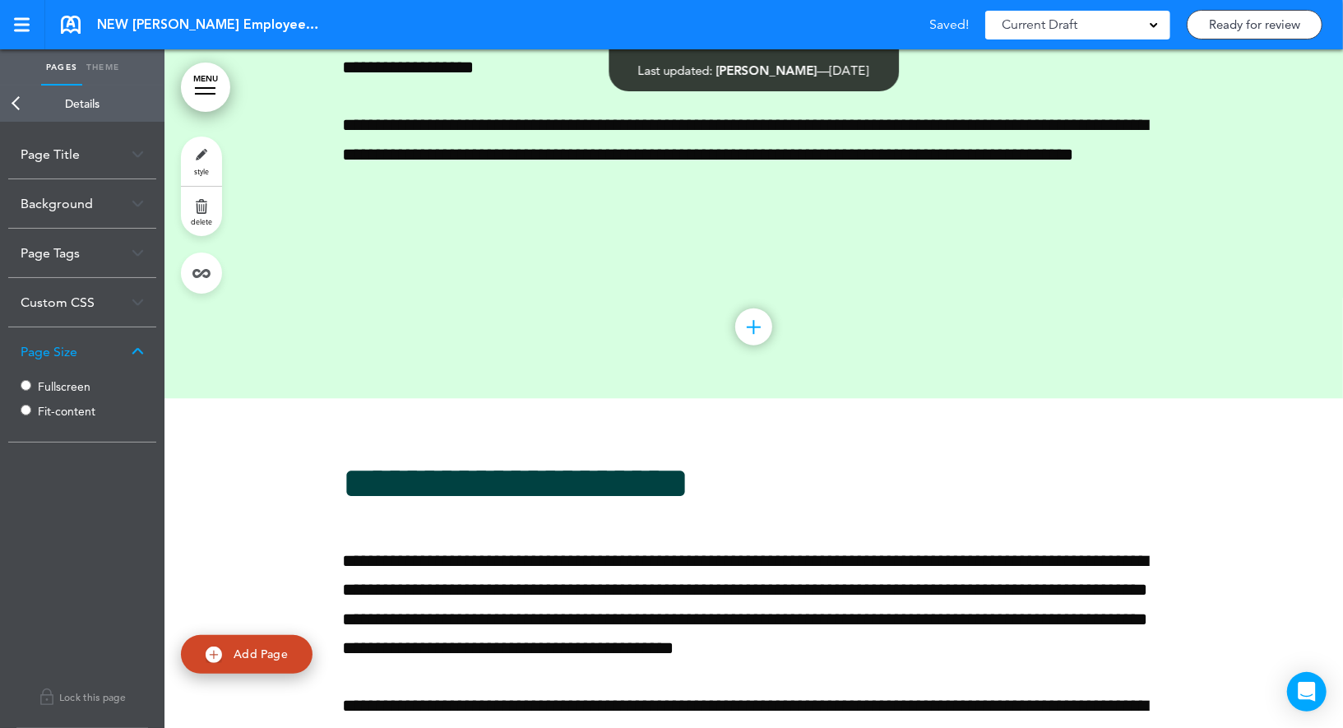
click at [29, 99] on link "Back" at bounding box center [16, 104] width 33 height 36
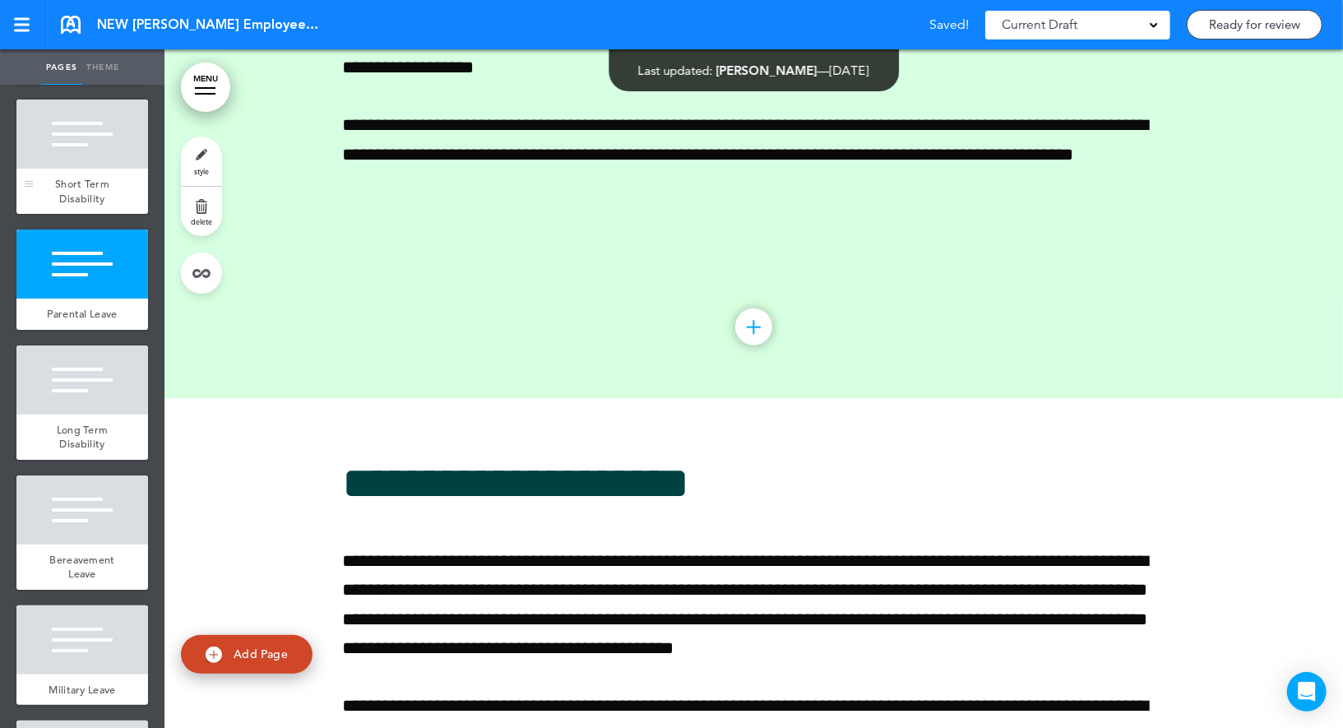
scroll to position [8057, 0]
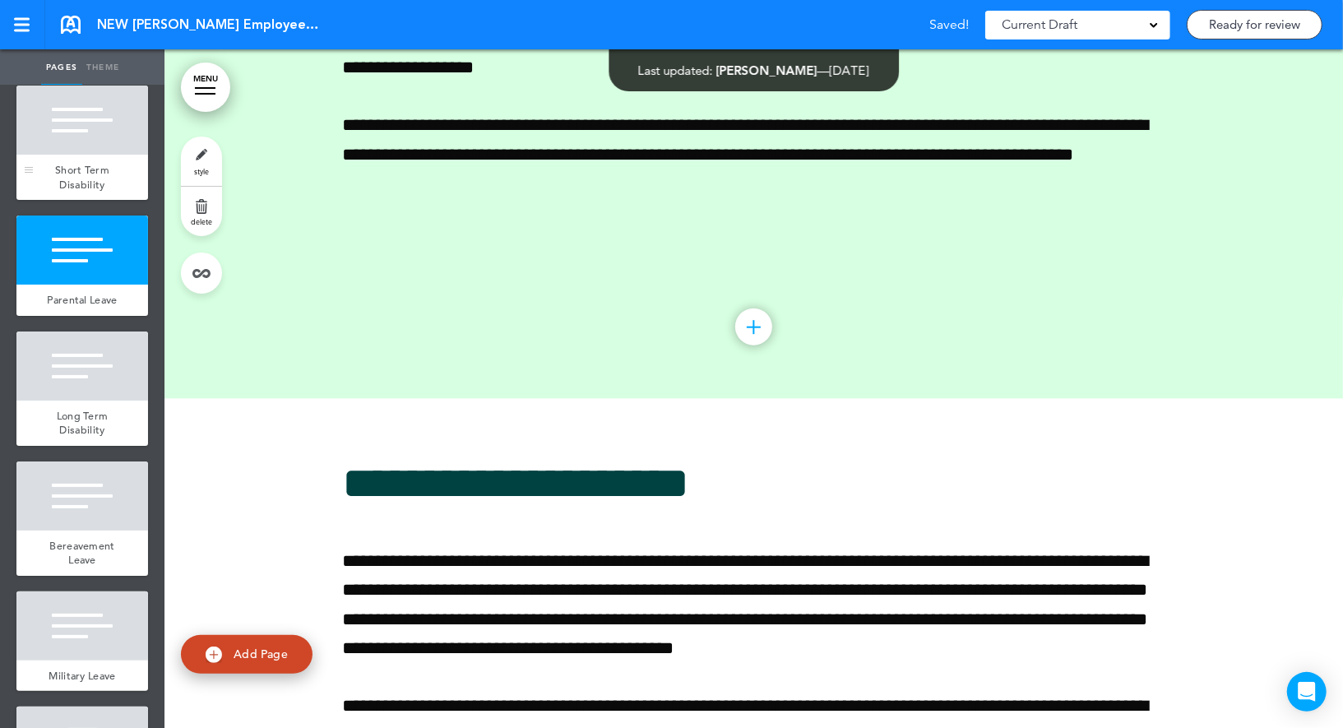
click at [75, 340] on div at bounding box center [82, 365] width 132 height 69
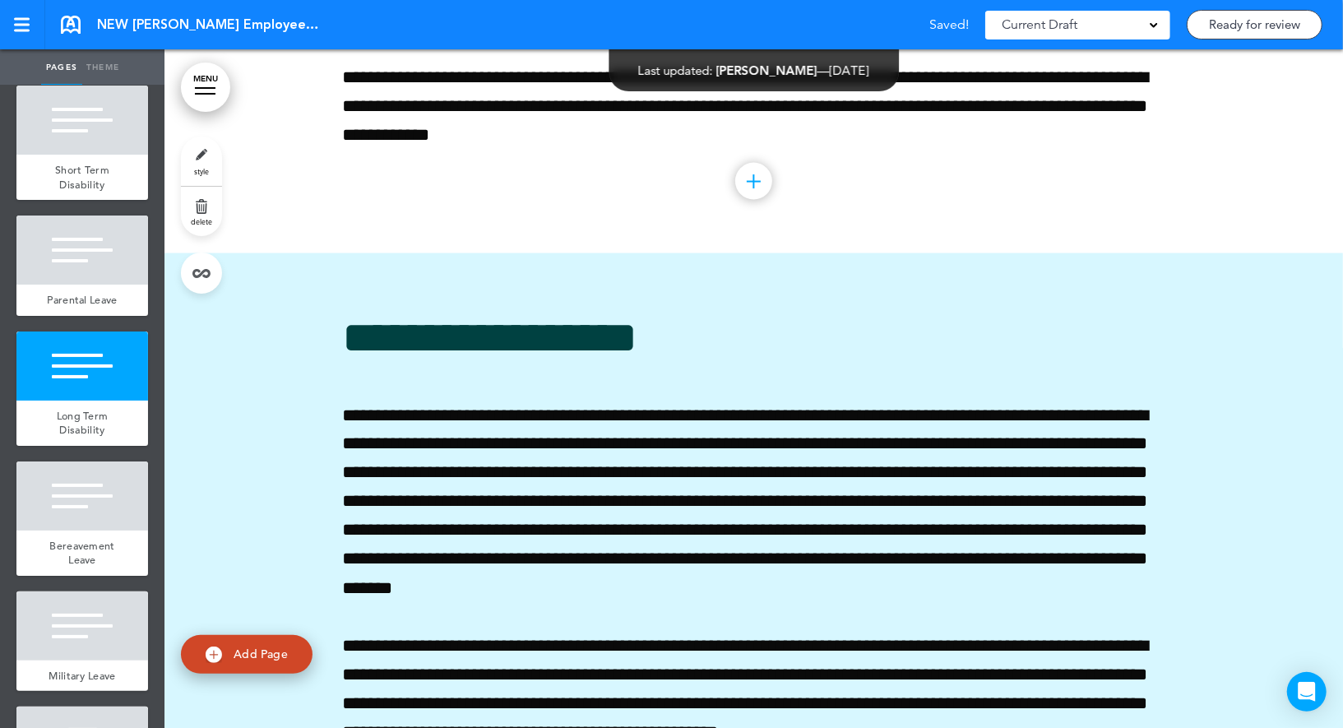
scroll to position [46011, 0]
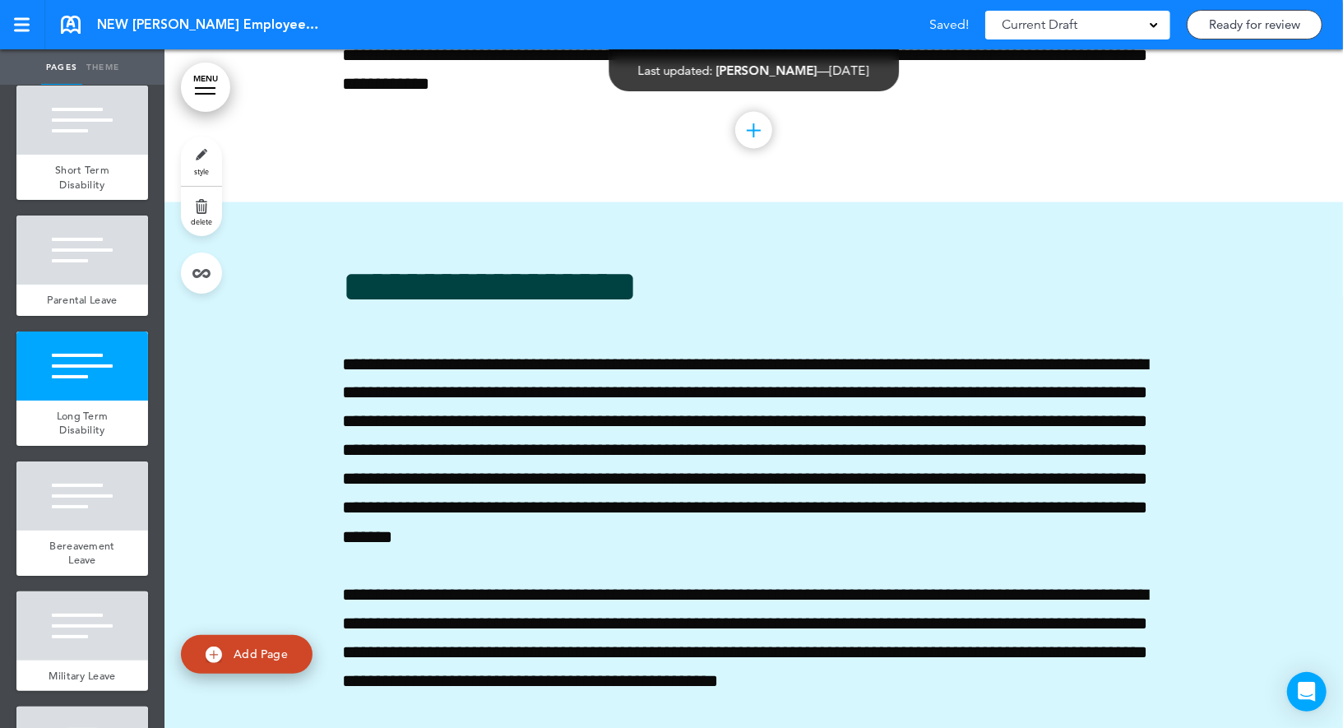
click at [210, 155] on link "style" at bounding box center [201, 160] width 41 height 49
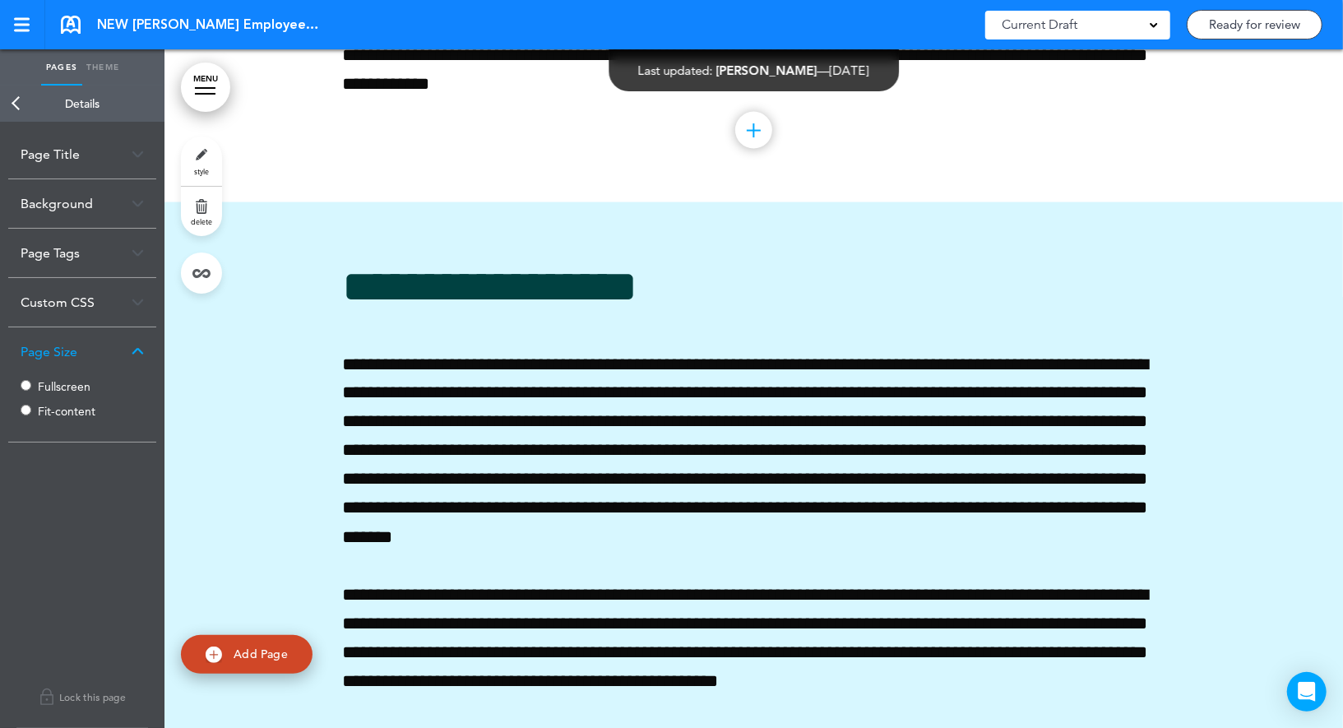
click at [57, 388] on label "Fullscreen" at bounding box center [87, 387] width 99 height 12
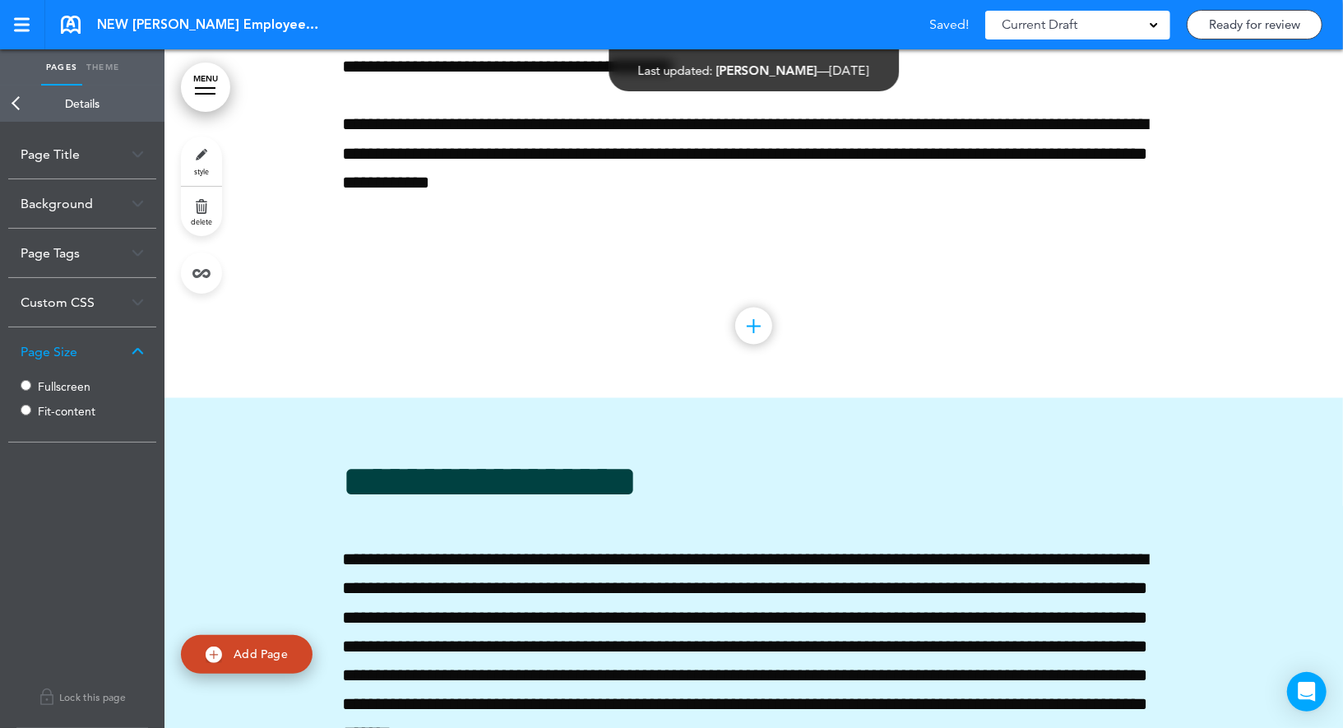
click at [18, 96] on link "Back" at bounding box center [16, 104] width 33 height 36
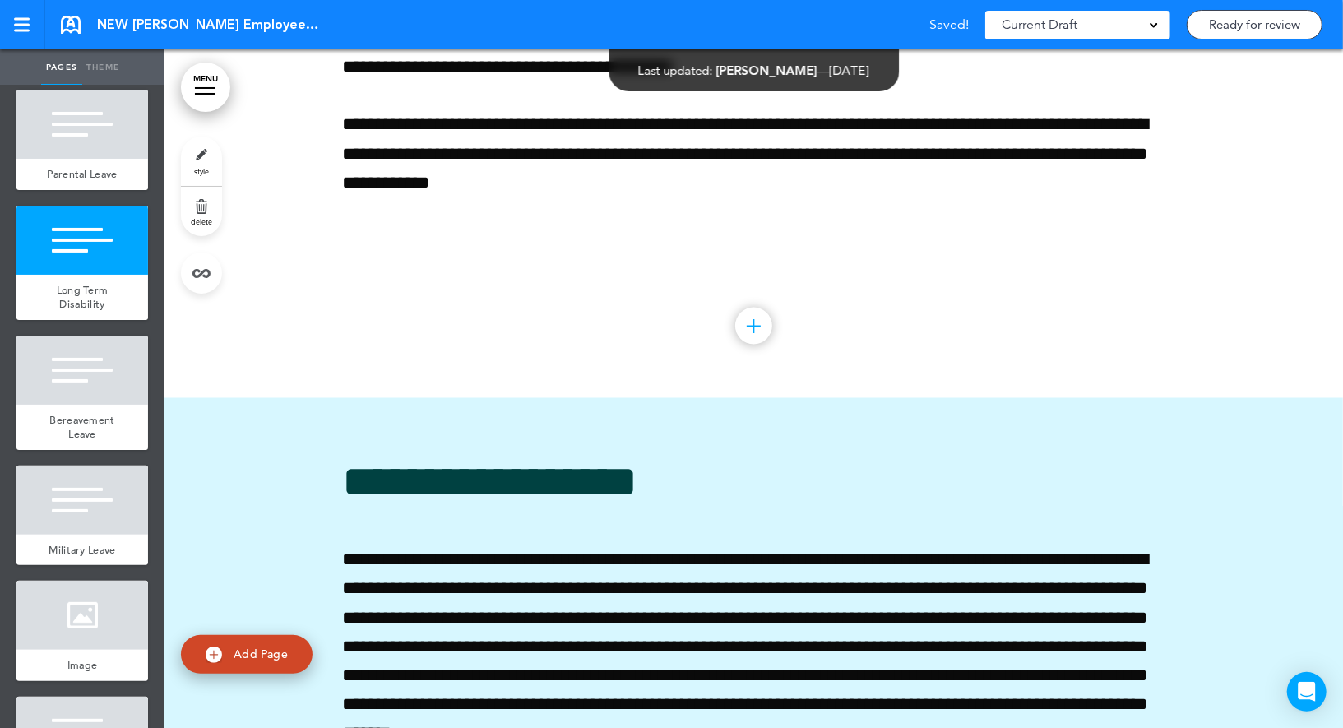
scroll to position [8195, 0]
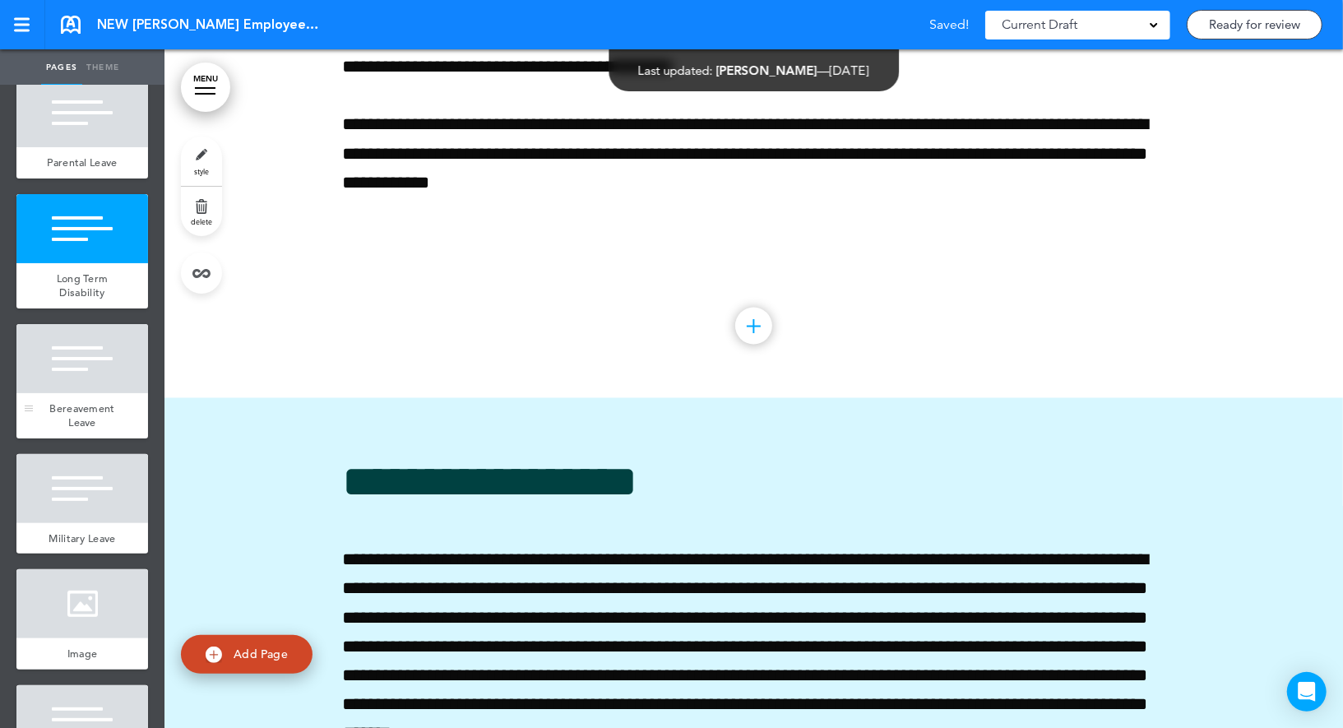
click at [76, 350] on div at bounding box center [82, 358] width 132 height 69
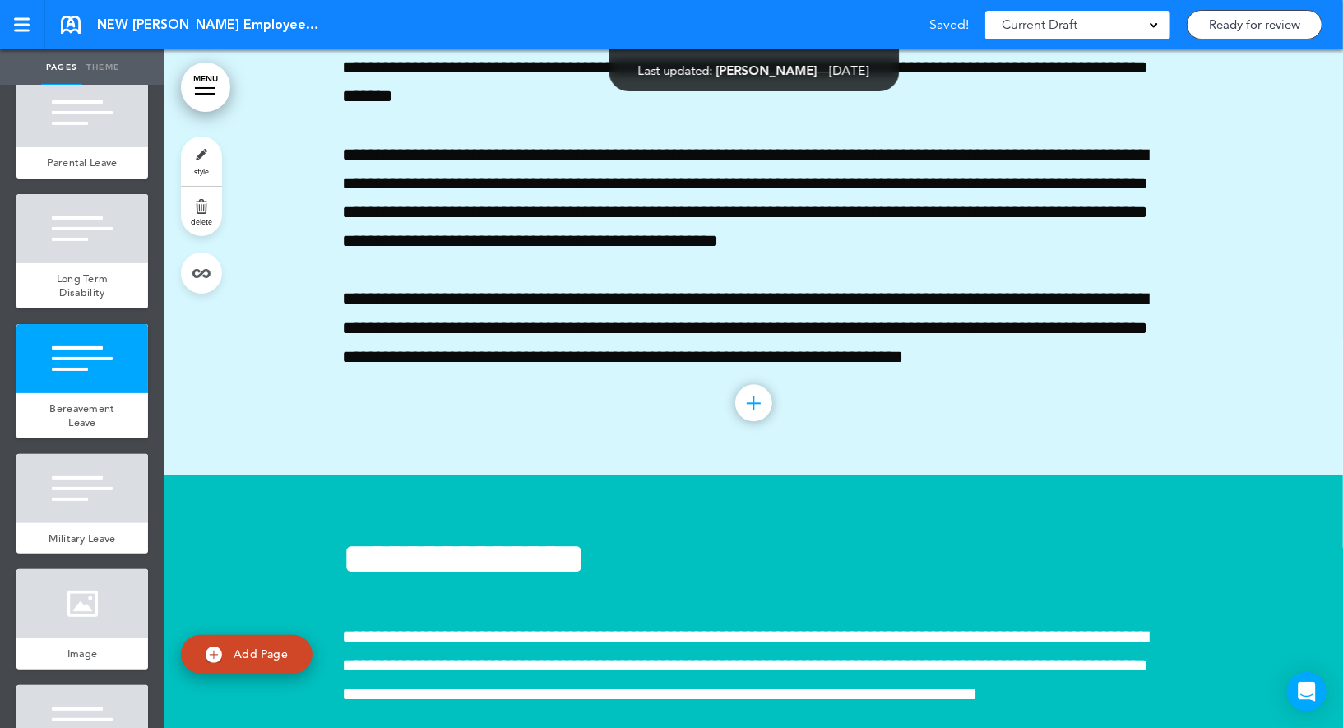
scroll to position [46690, 0]
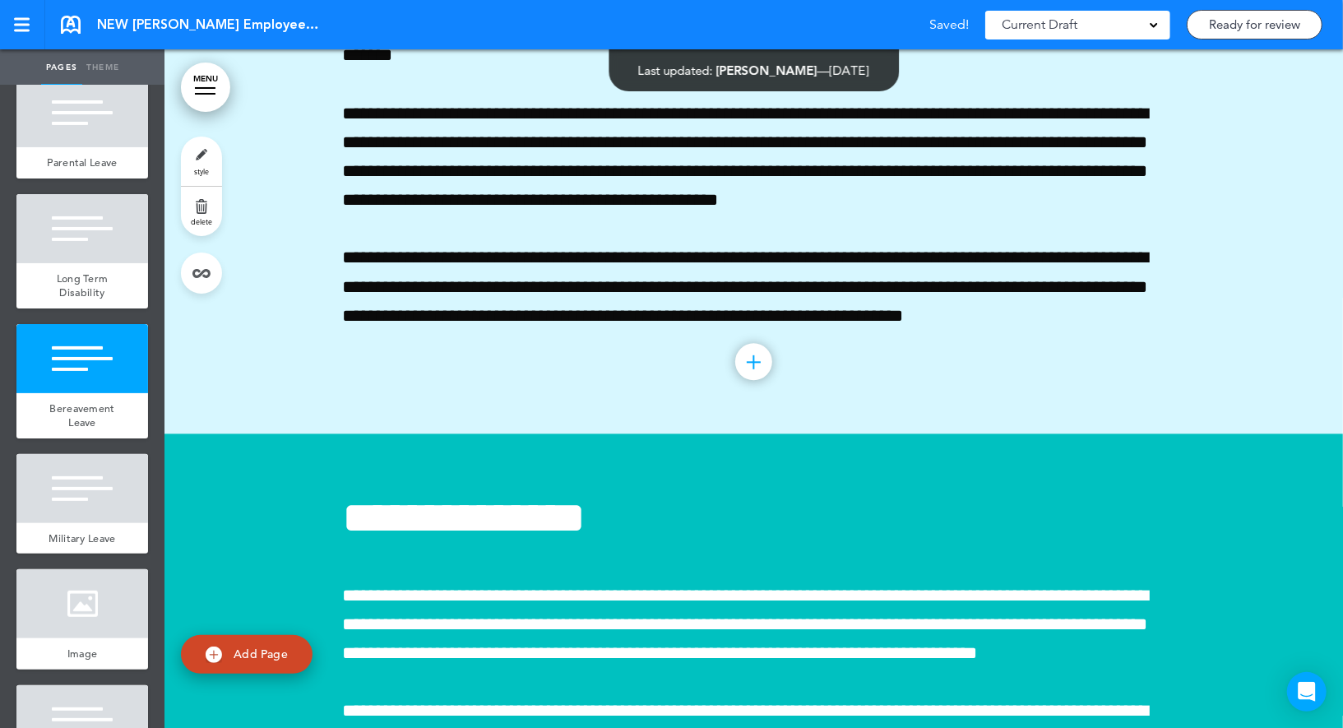
click at [209, 146] on link "style" at bounding box center [201, 160] width 41 height 49
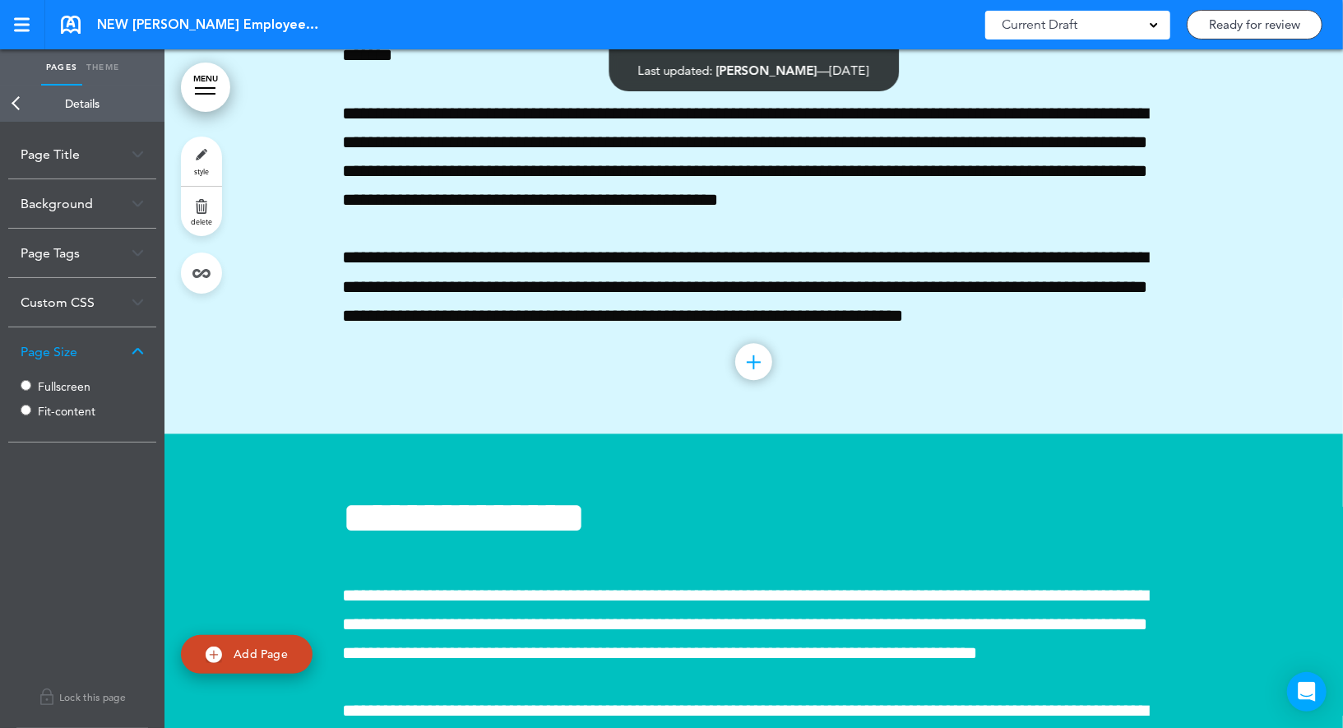
click at [53, 384] on label "Fullscreen" at bounding box center [87, 387] width 99 height 12
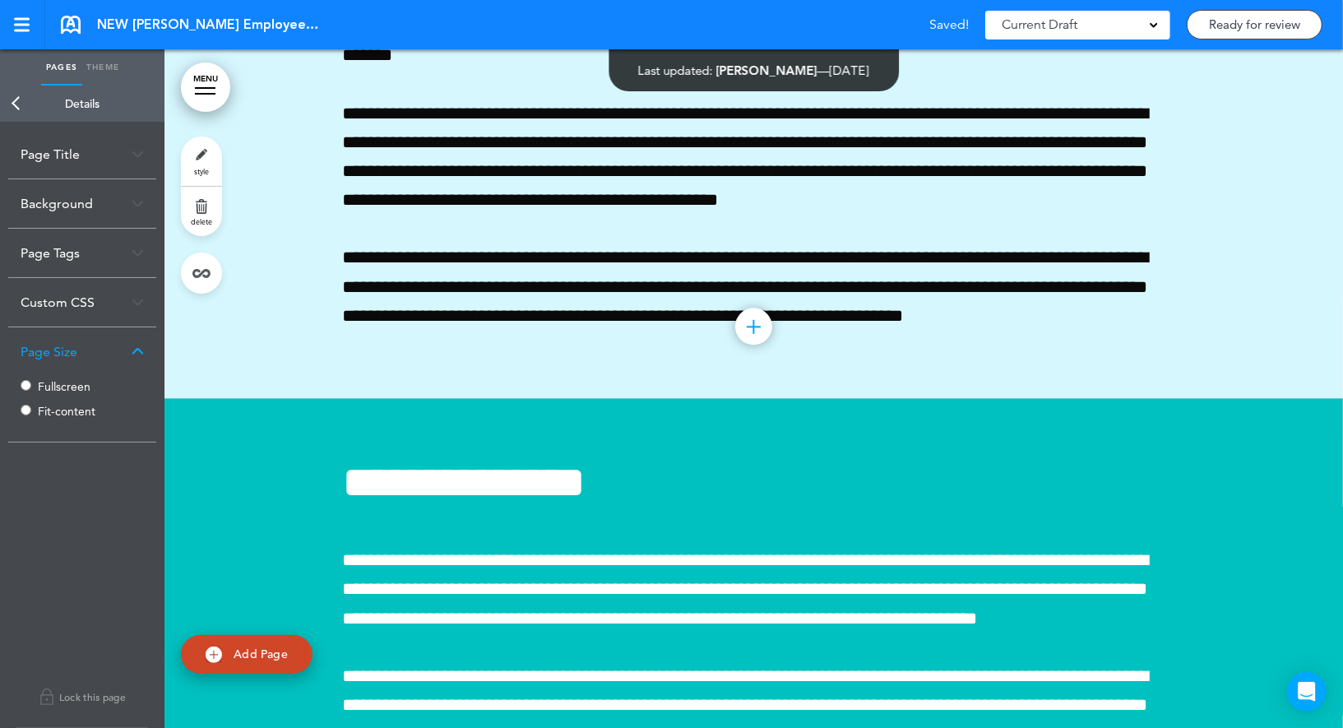
click at [30, 102] on link "Back" at bounding box center [16, 104] width 33 height 36
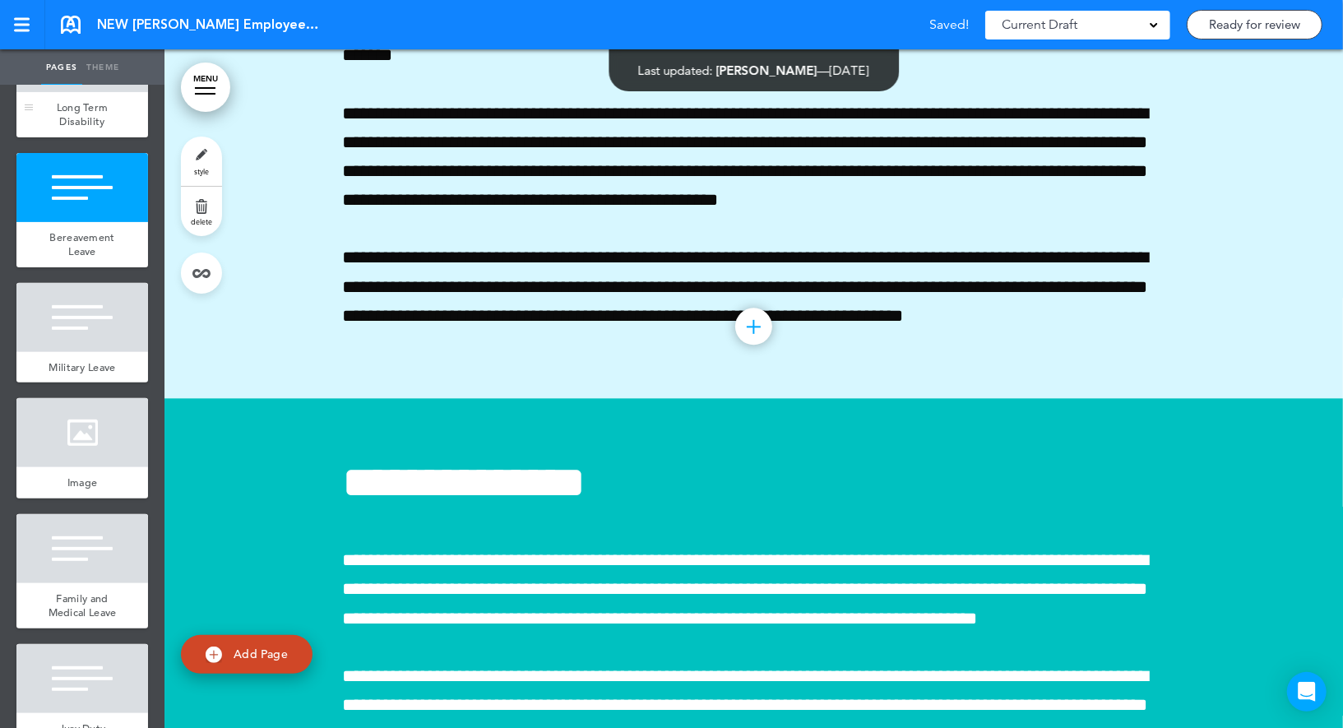
scroll to position [8467, 0]
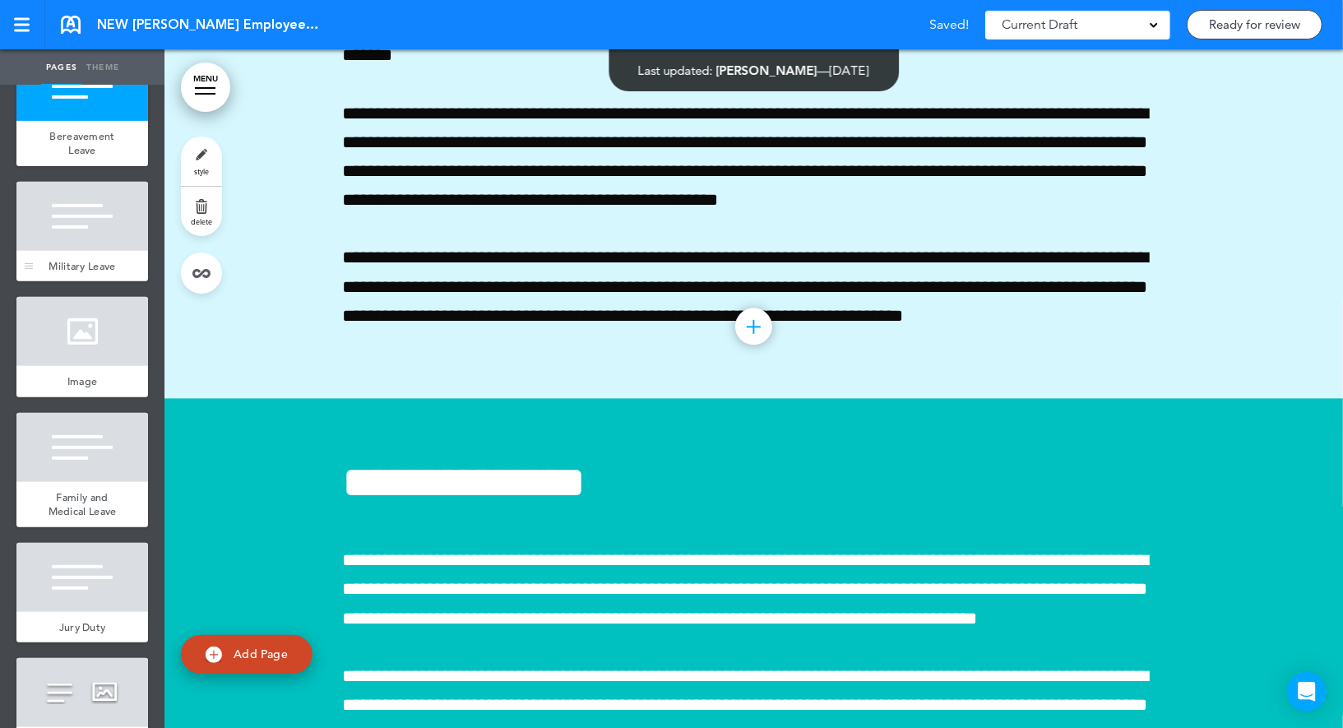
click at [92, 215] on div at bounding box center [82, 216] width 132 height 69
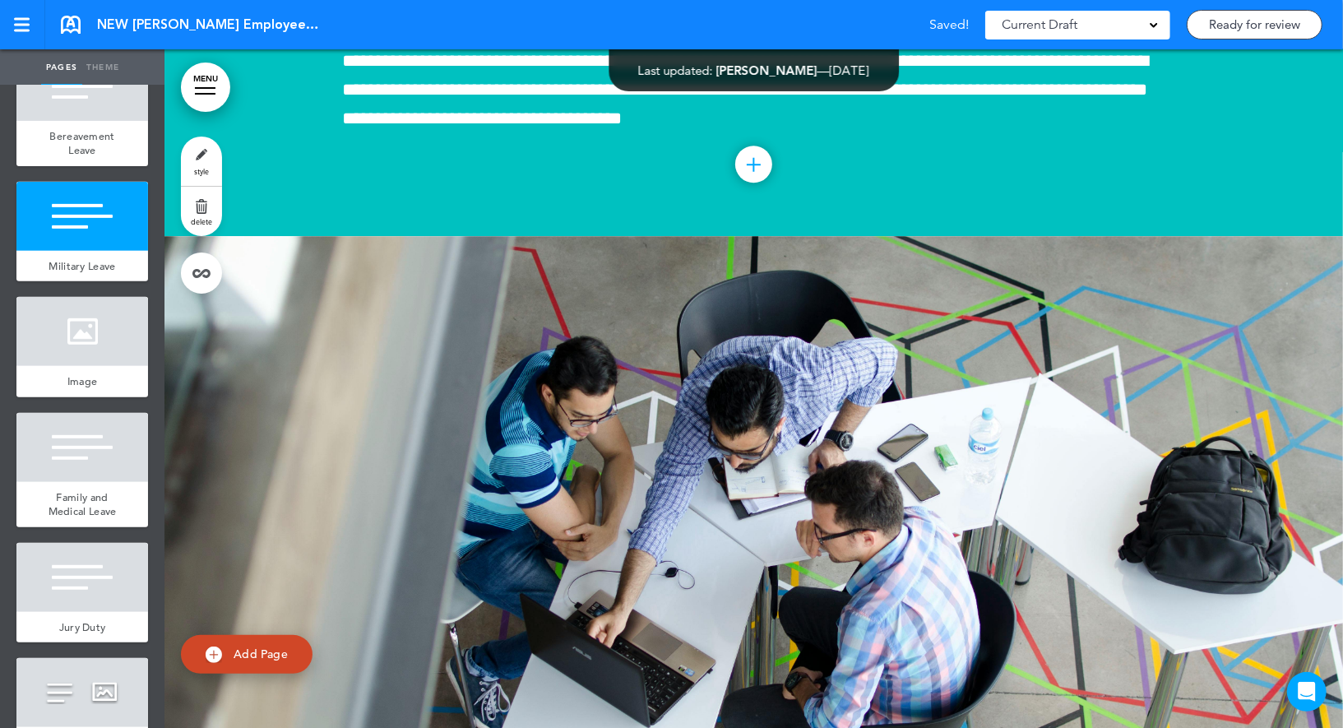
scroll to position [47369, 0]
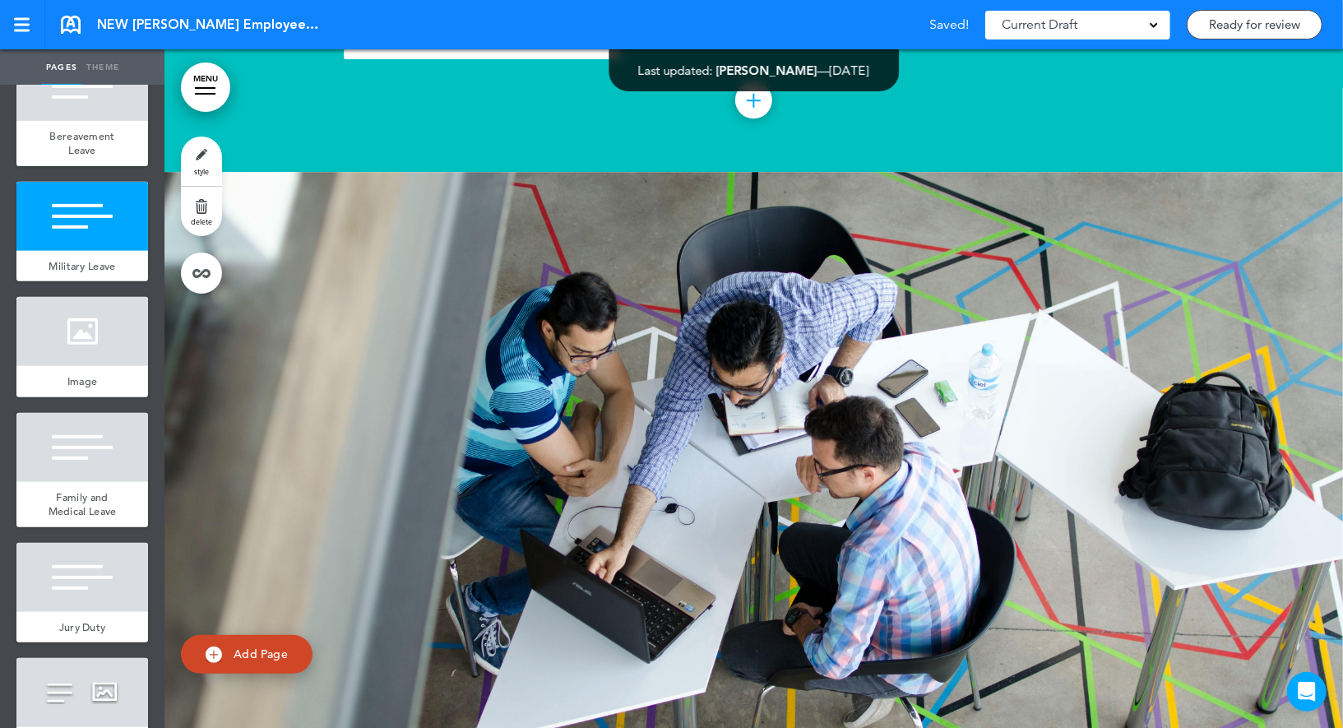
click at [188, 169] on link "style" at bounding box center [201, 160] width 41 height 49
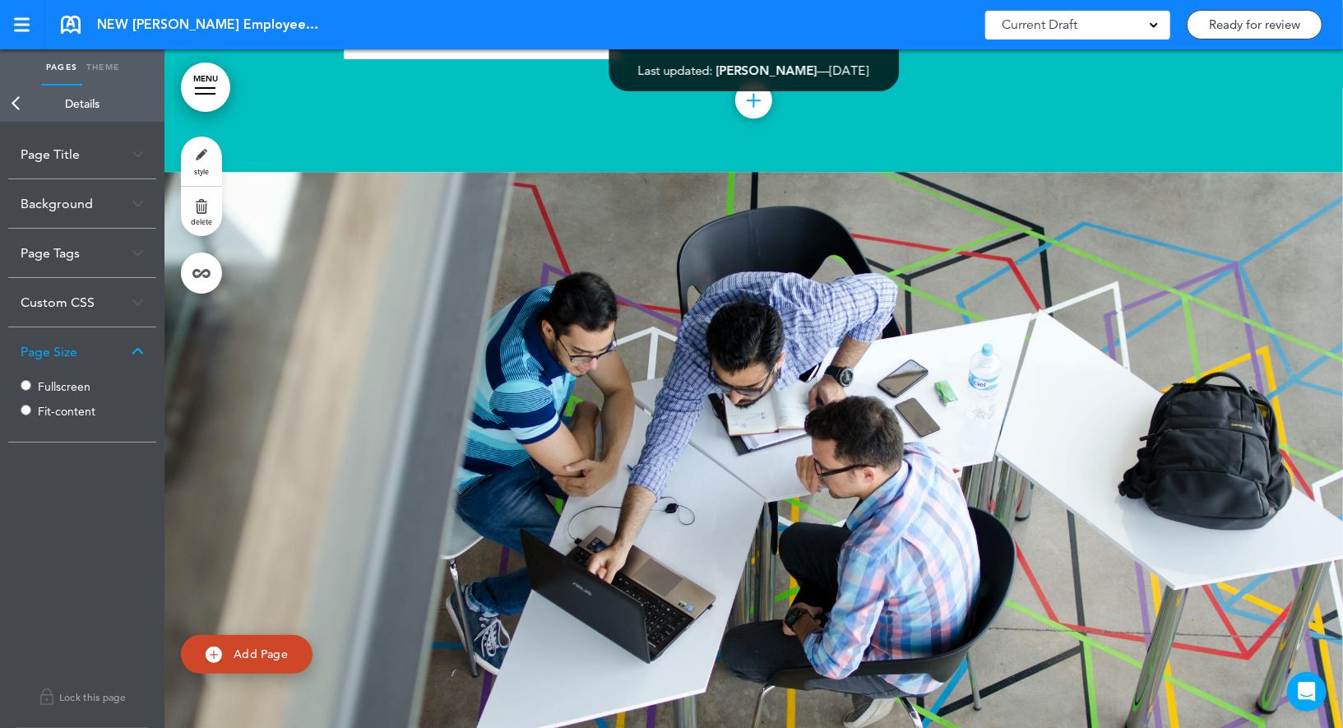
click at [51, 386] on label "Fullscreen" at bounding box center [87, 387] width 99 height 12
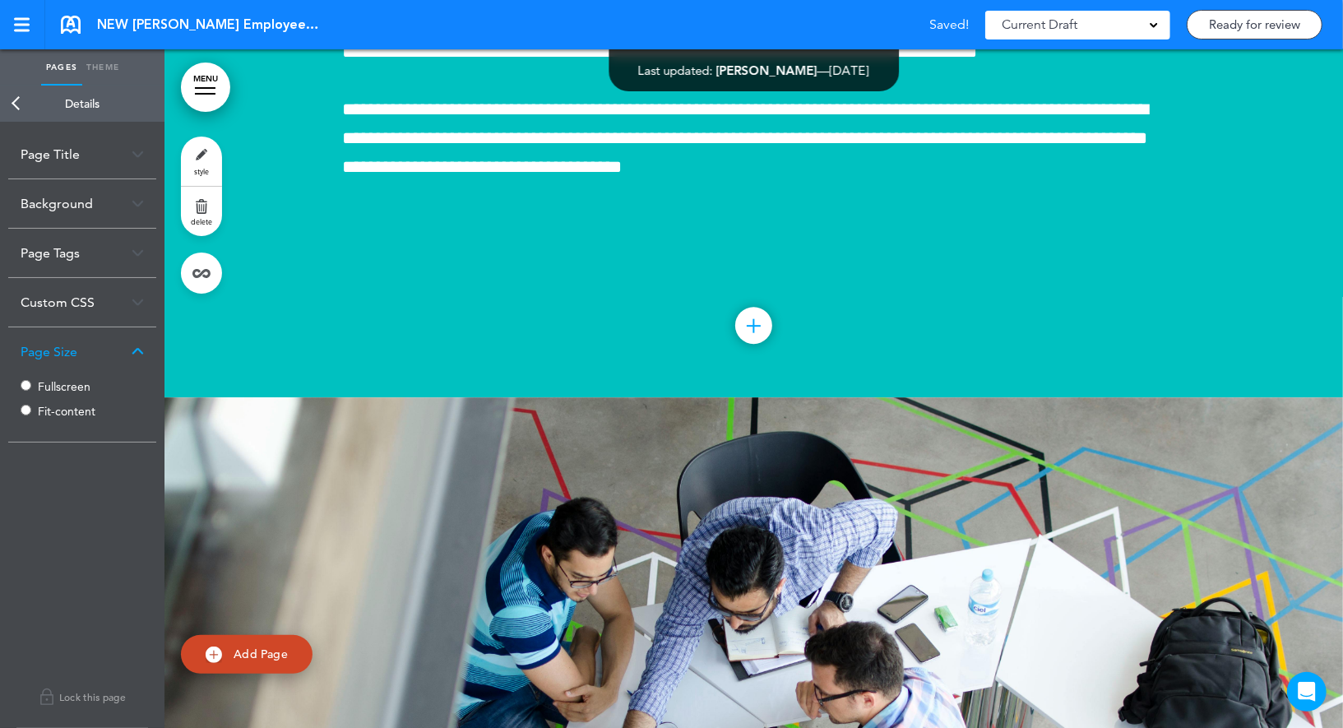
click at [20, 96] on link "Back" at bounding box center [16, 104] width 33 height 36
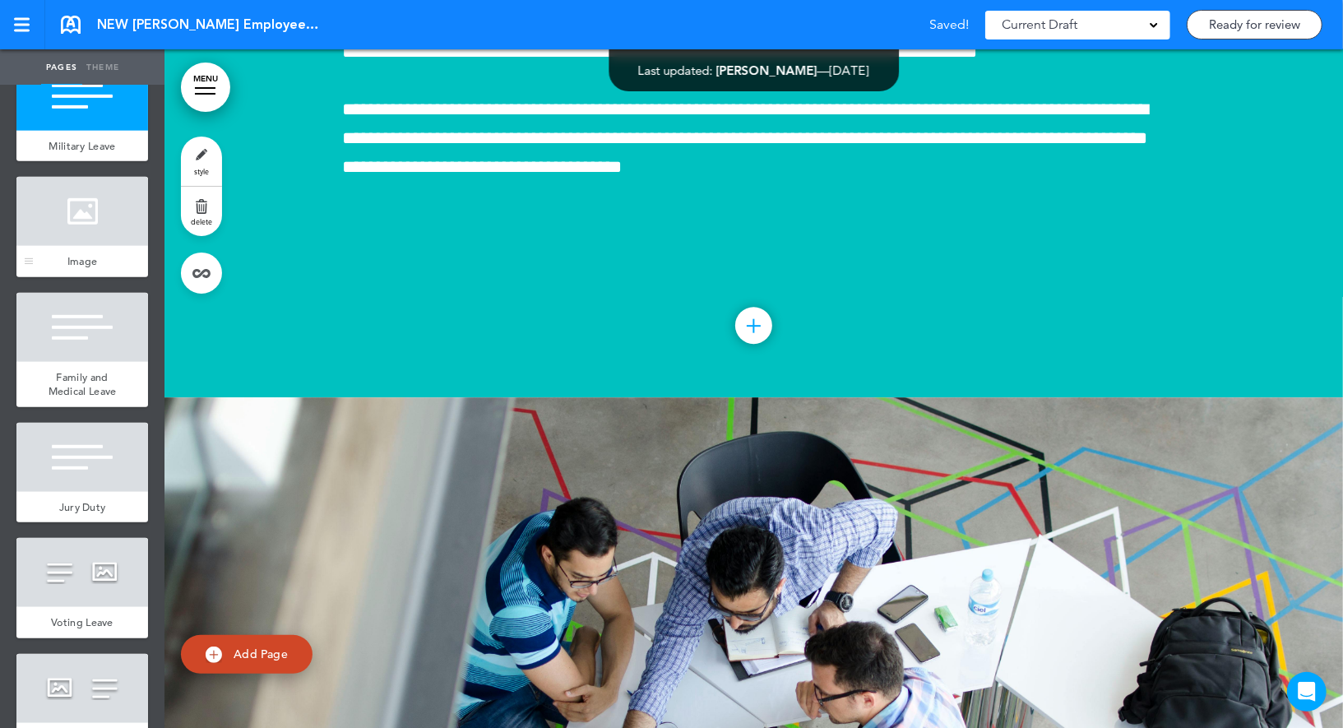
scroll to position [8596, 0]
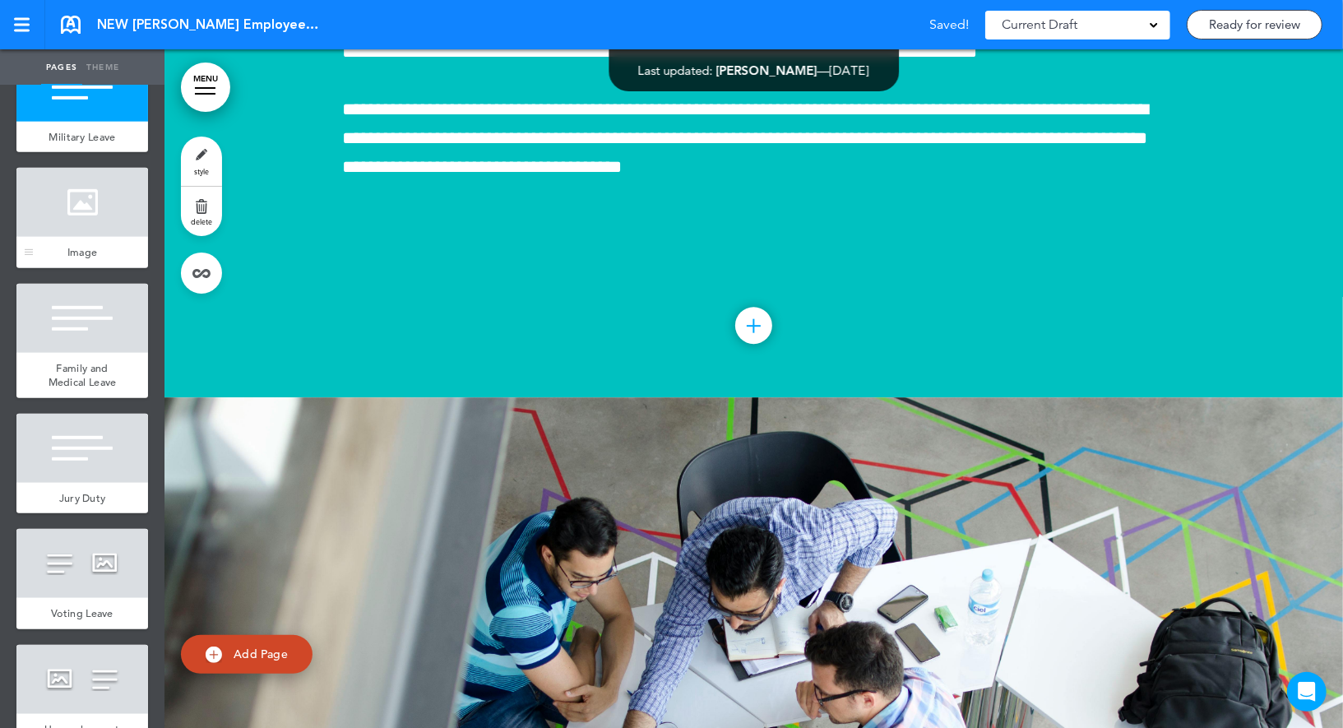
click at [80, 326] on div at bounding box center [82, 318] width 132 height 69
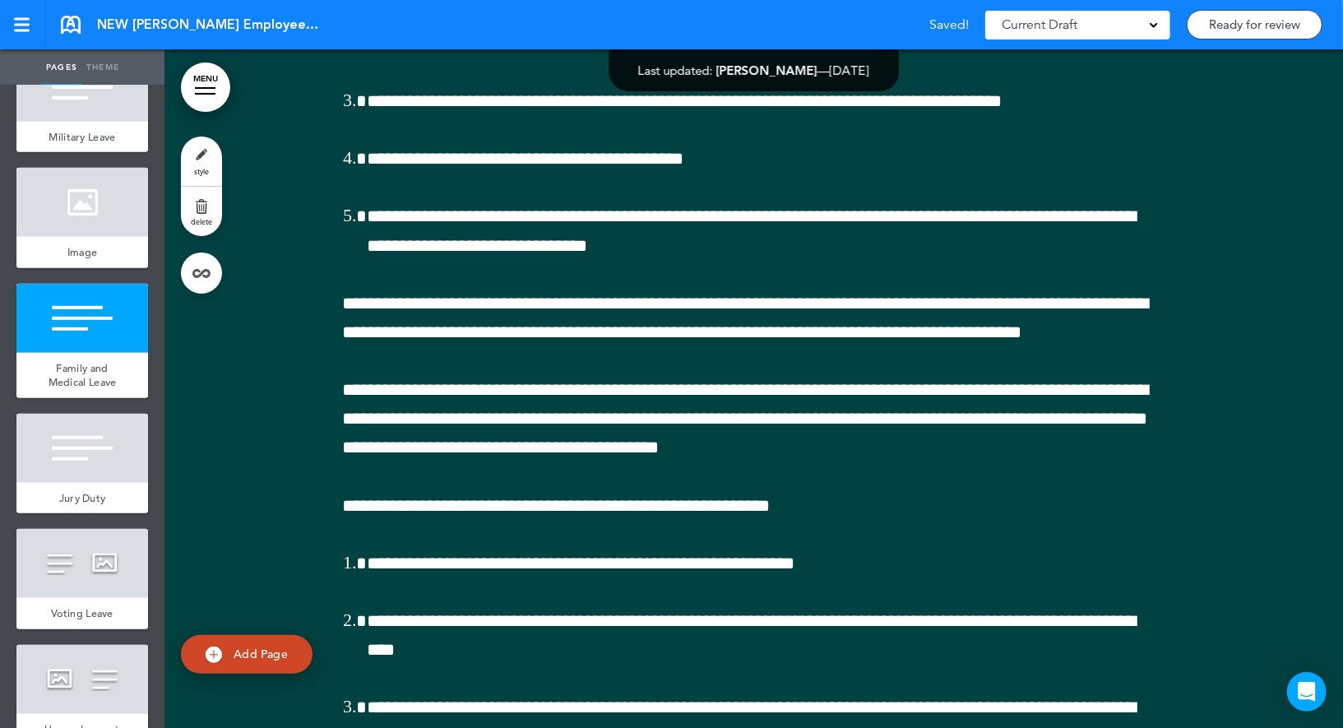
scroll to position [48726, 0]
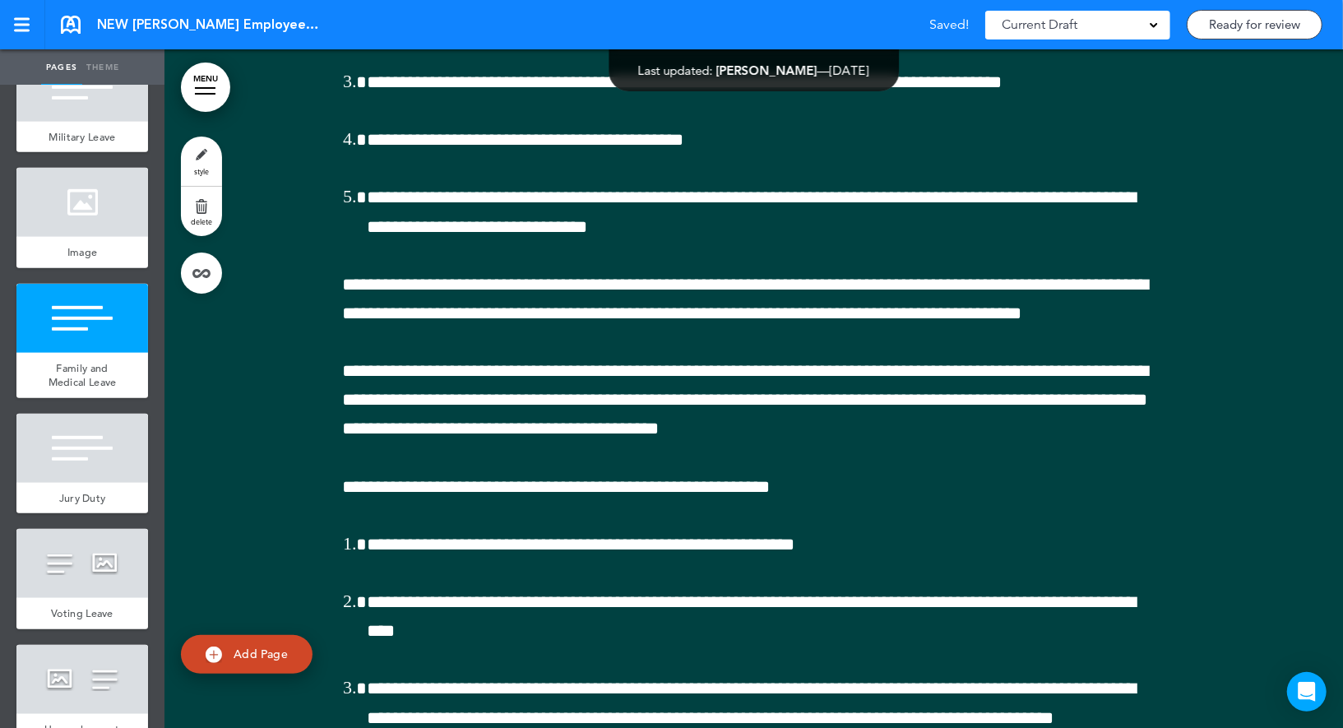
click at [201, 166] on span "style" at bounding box center [201, 171] width 15 height 10
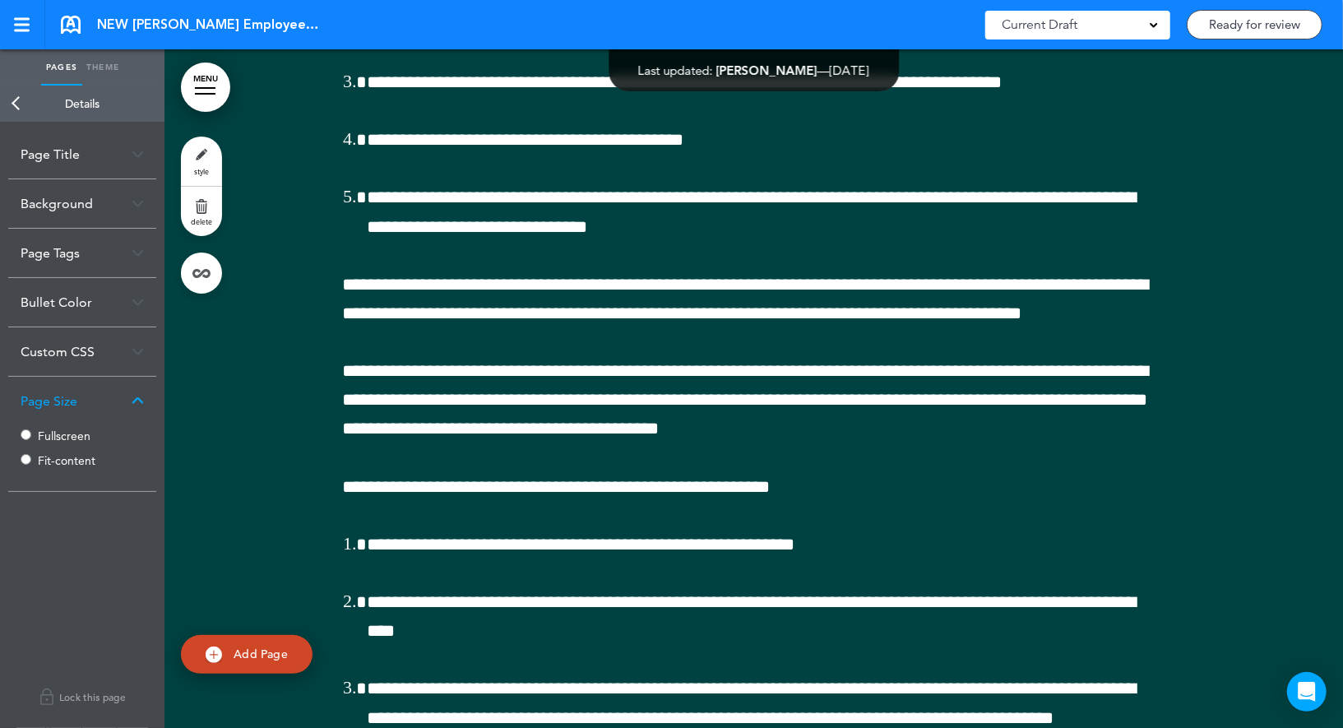
click at [36, 436] on div "Fullscreen Fit-content" at bounding box center [82, 449] width 123 height 49
click at [28, 99] on link "Back" at bounding box center [16, 104] width 33 height 36
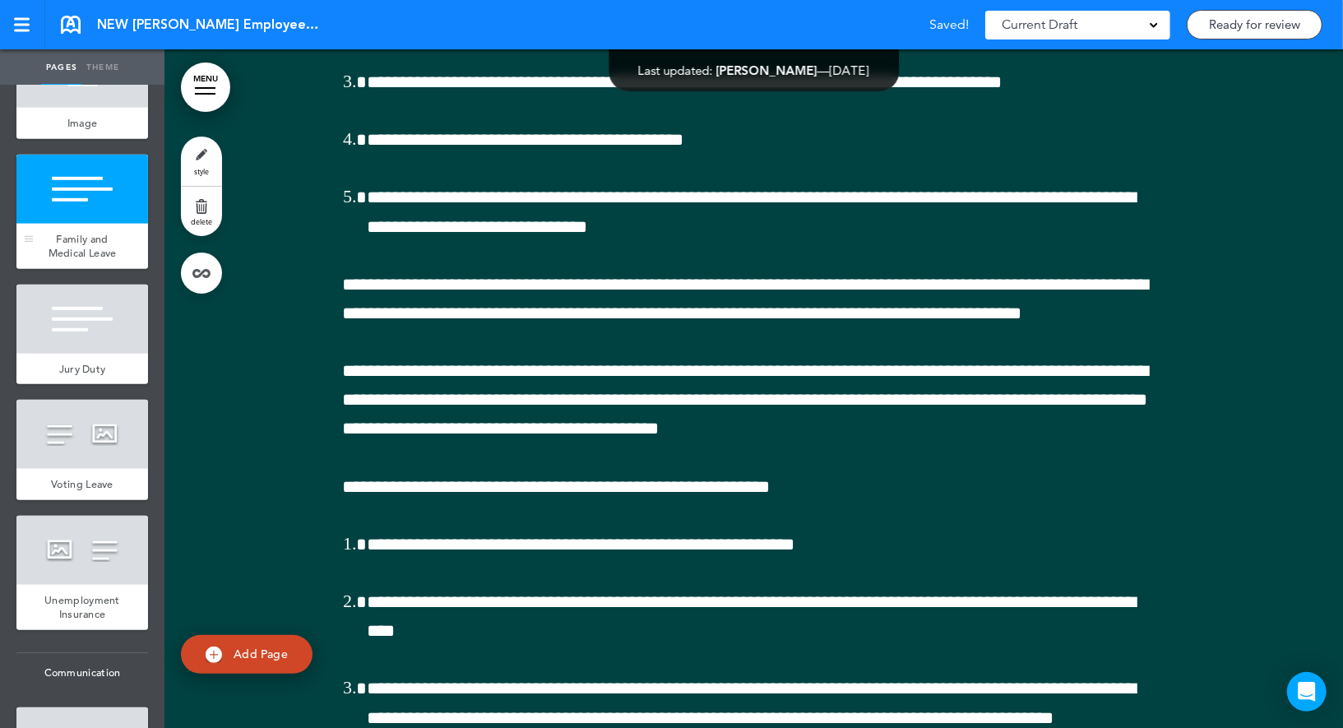
scroll to position [8774, 0]
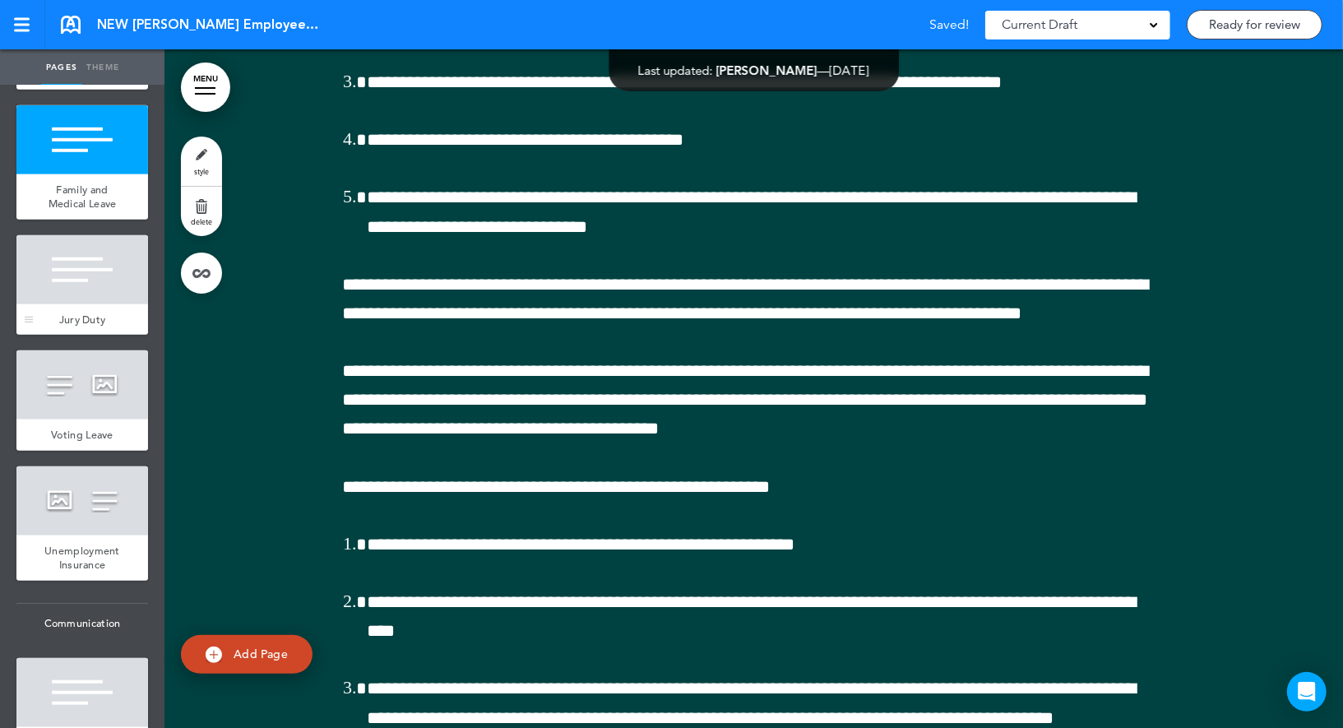
click at [98, 273] on div at bounding box center [82, 269] width 132 height 69
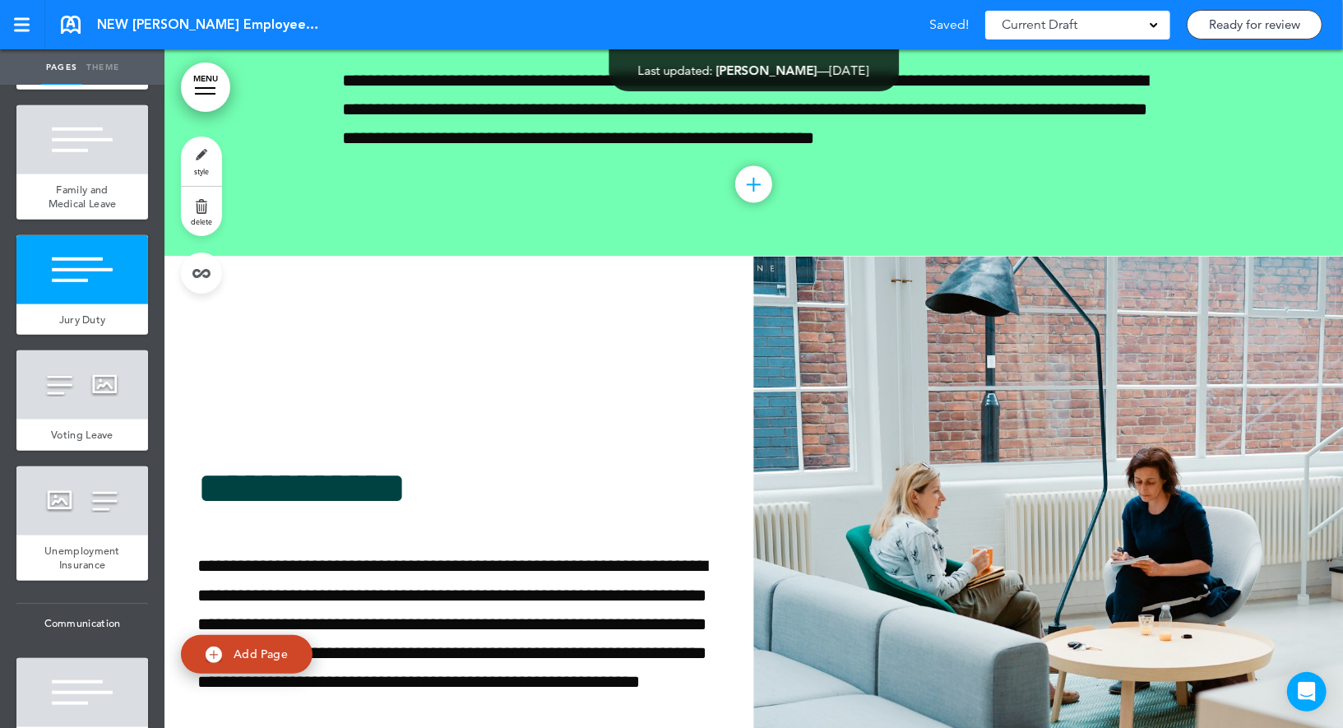
scroll to position [50653, 0]
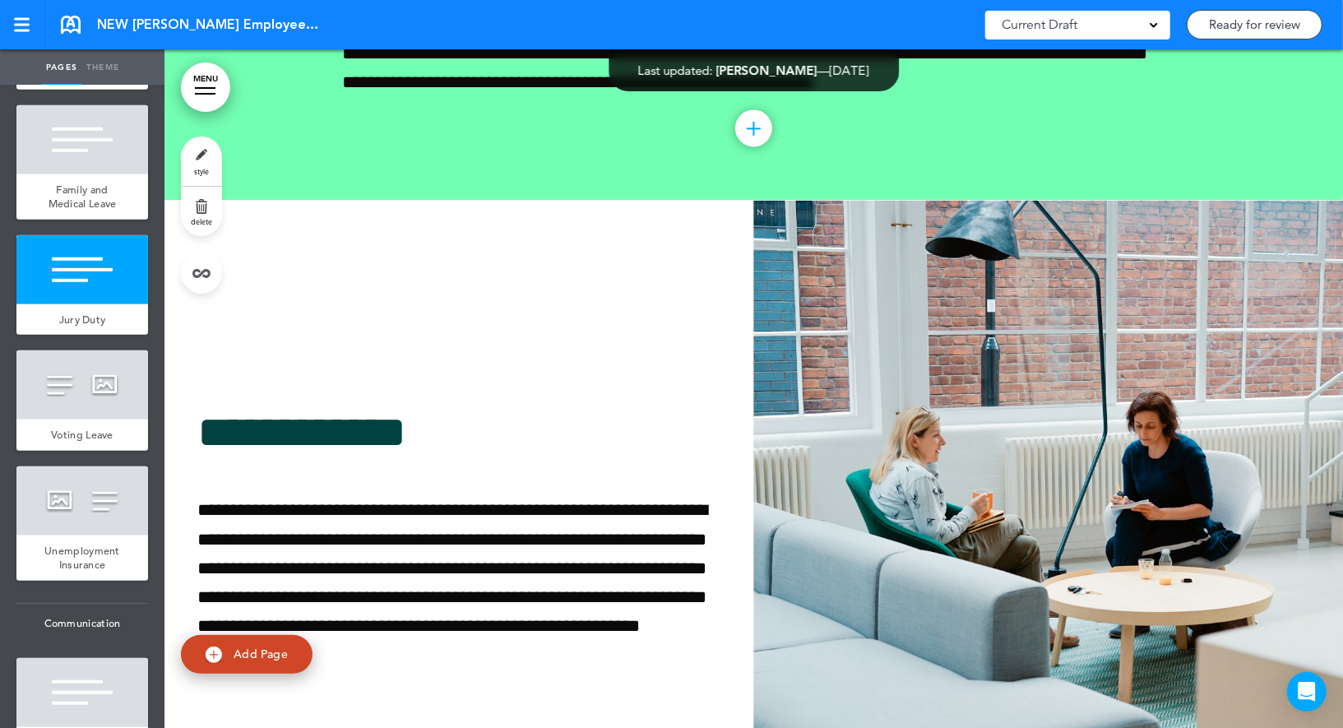
click at [211, 155] on link "style" at bounding box center [201, 160] width 41 height 49
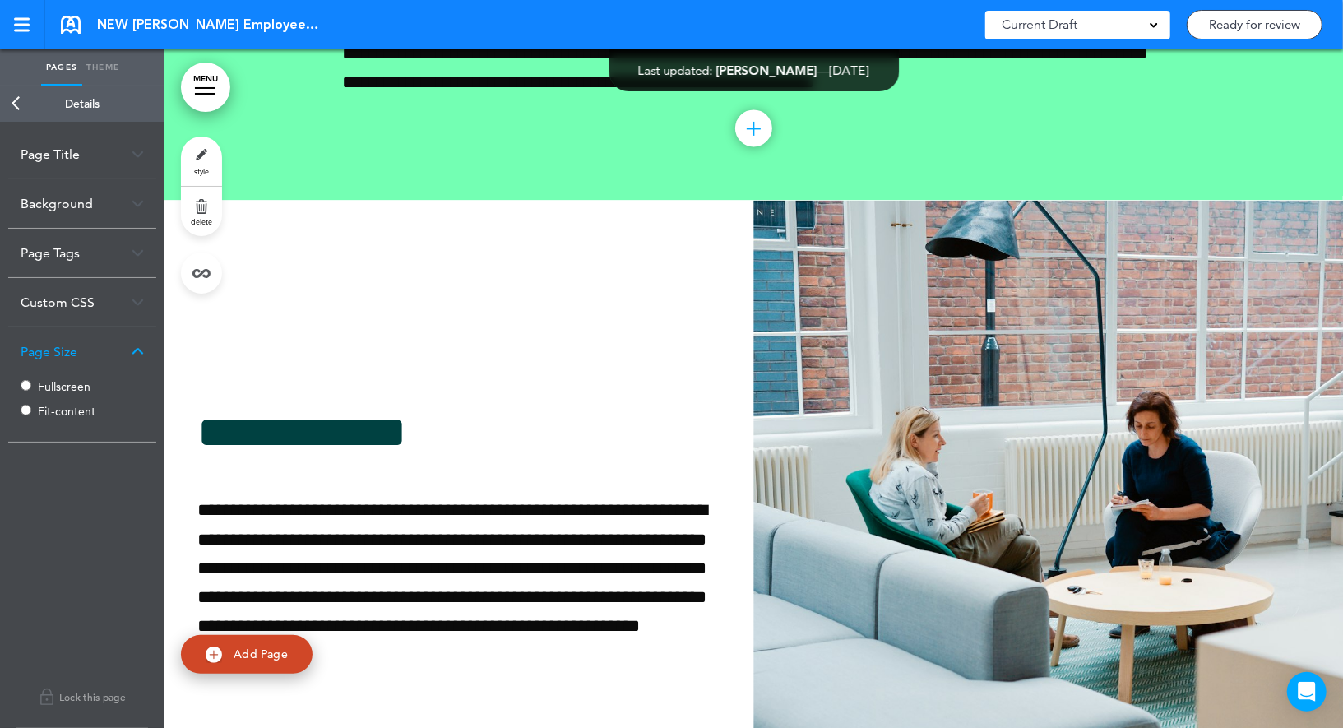
click at [47, 381] on label "Fullscreen" at bounding box center [87, 387] width 99 height 12
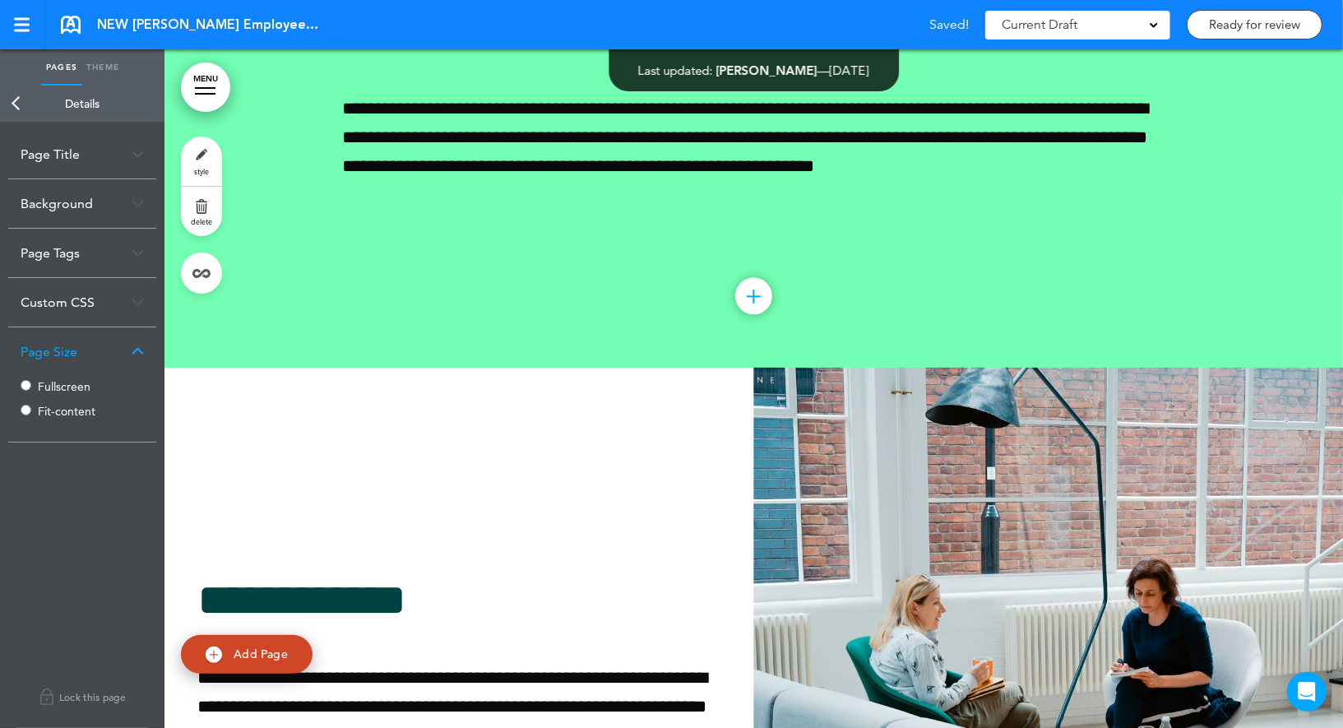
click at [17, 109] on link "Back" at bounding box center [16, 104] width 33 height 36
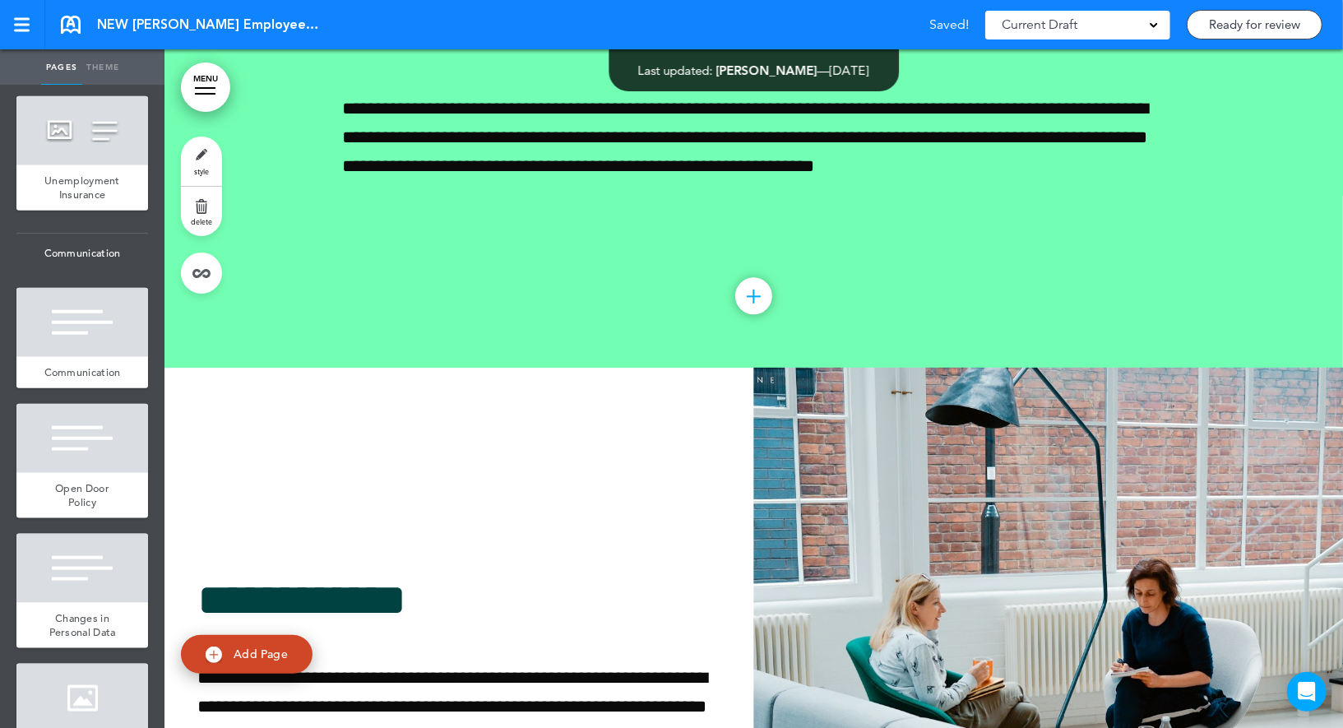
scroll to position [9159, 0]
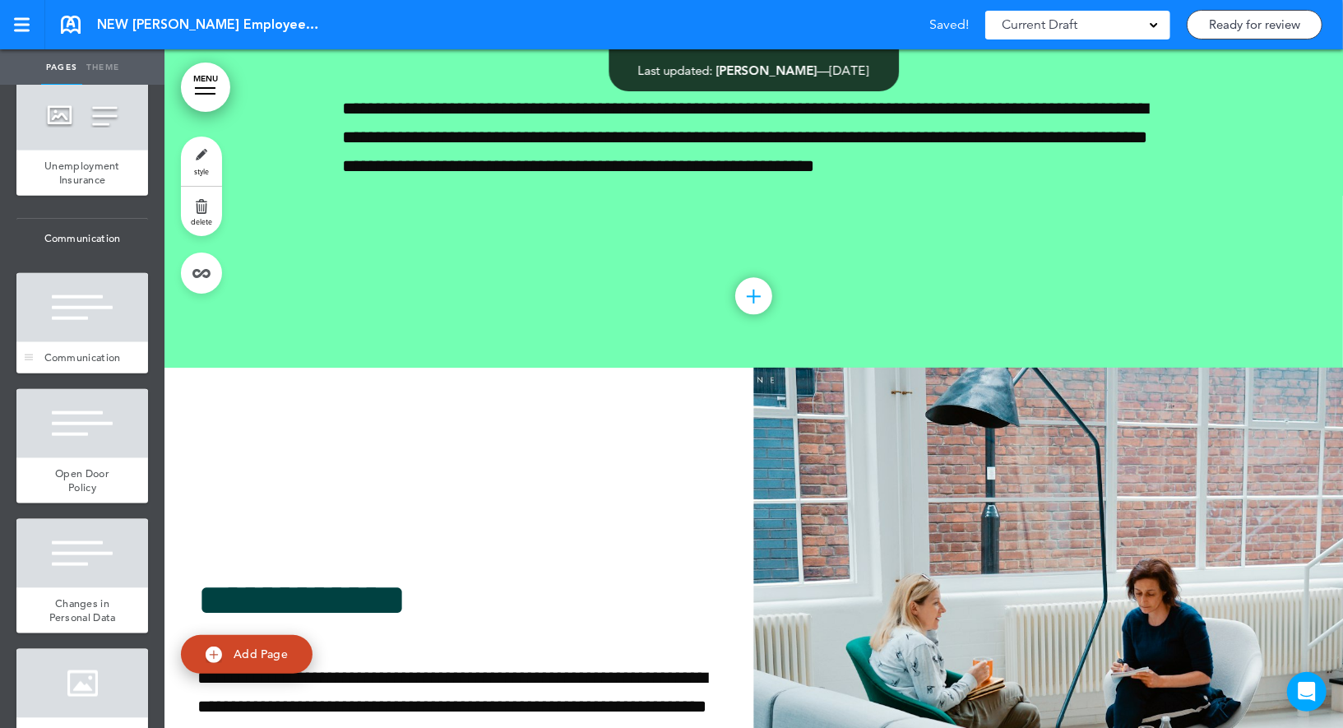
click at [95, 342] on div "Communication" at bounding box center [82, 357] width 132 height 31
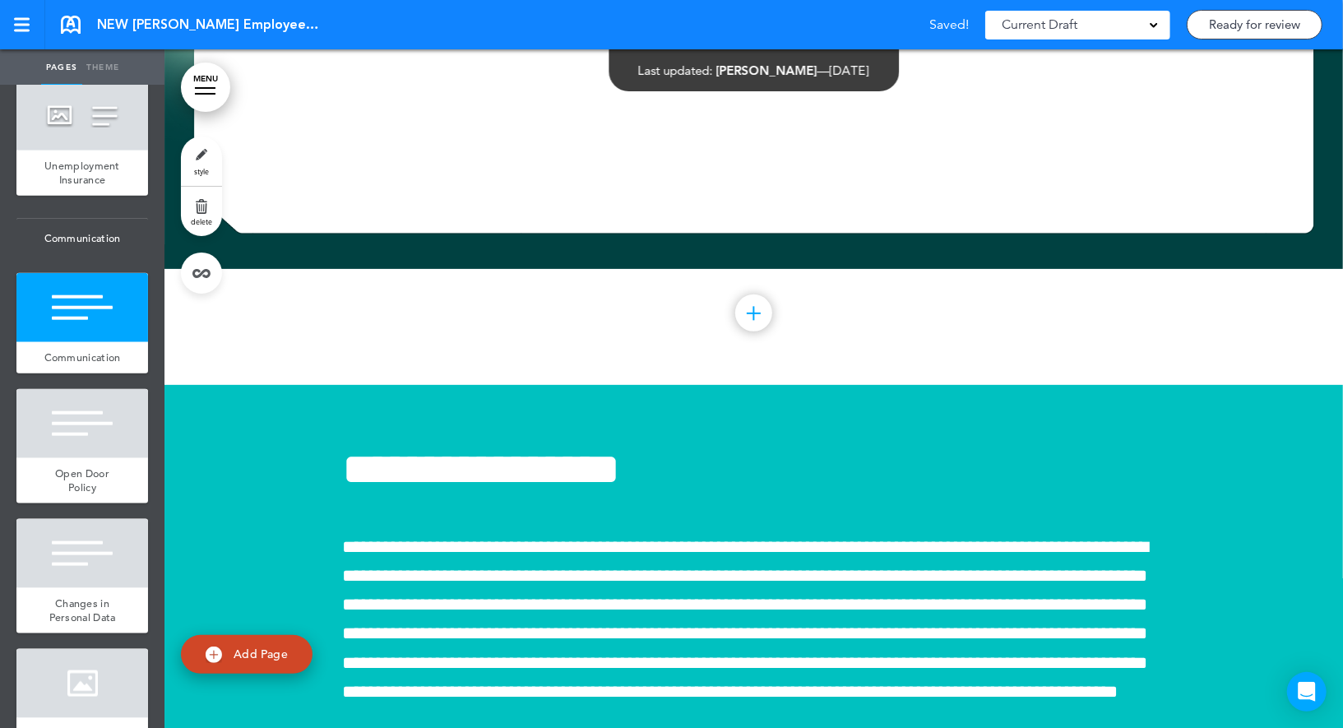
scroll to position [52689, 0]
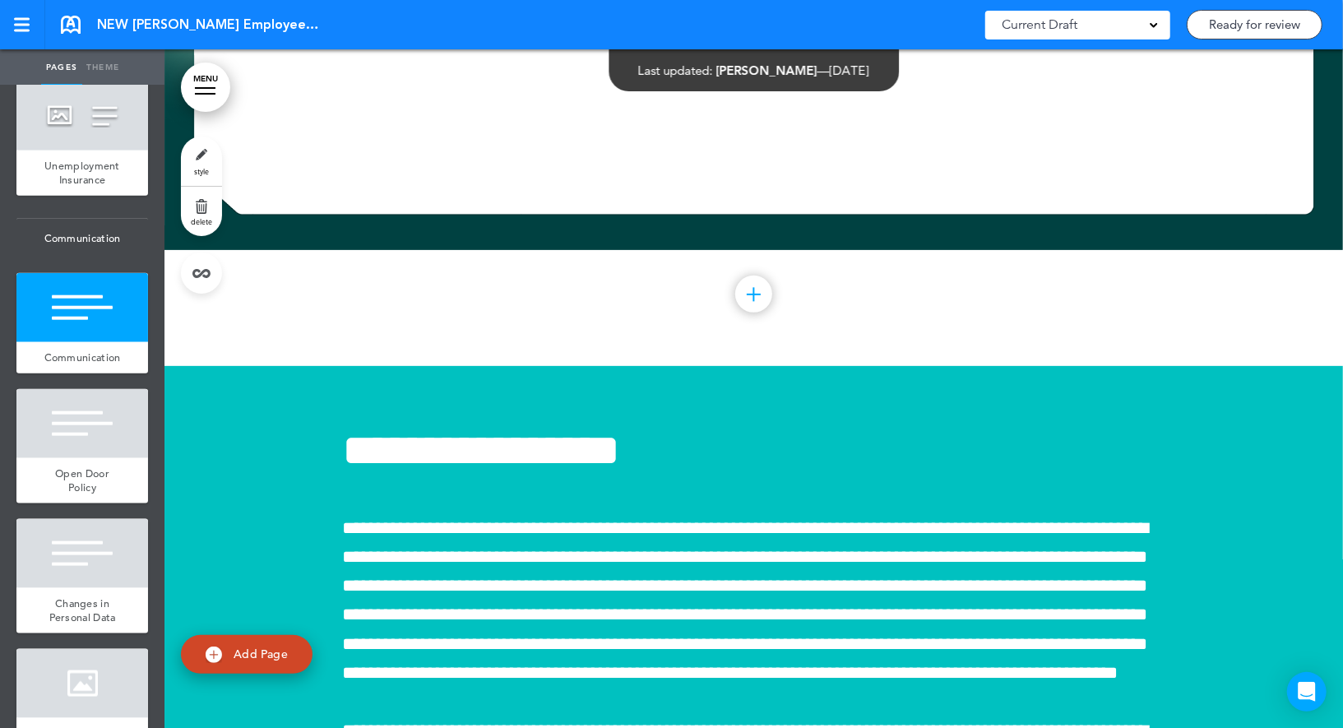
click at [201, 171] on span "style" at bounding box center [201, 171] width 15 height 10
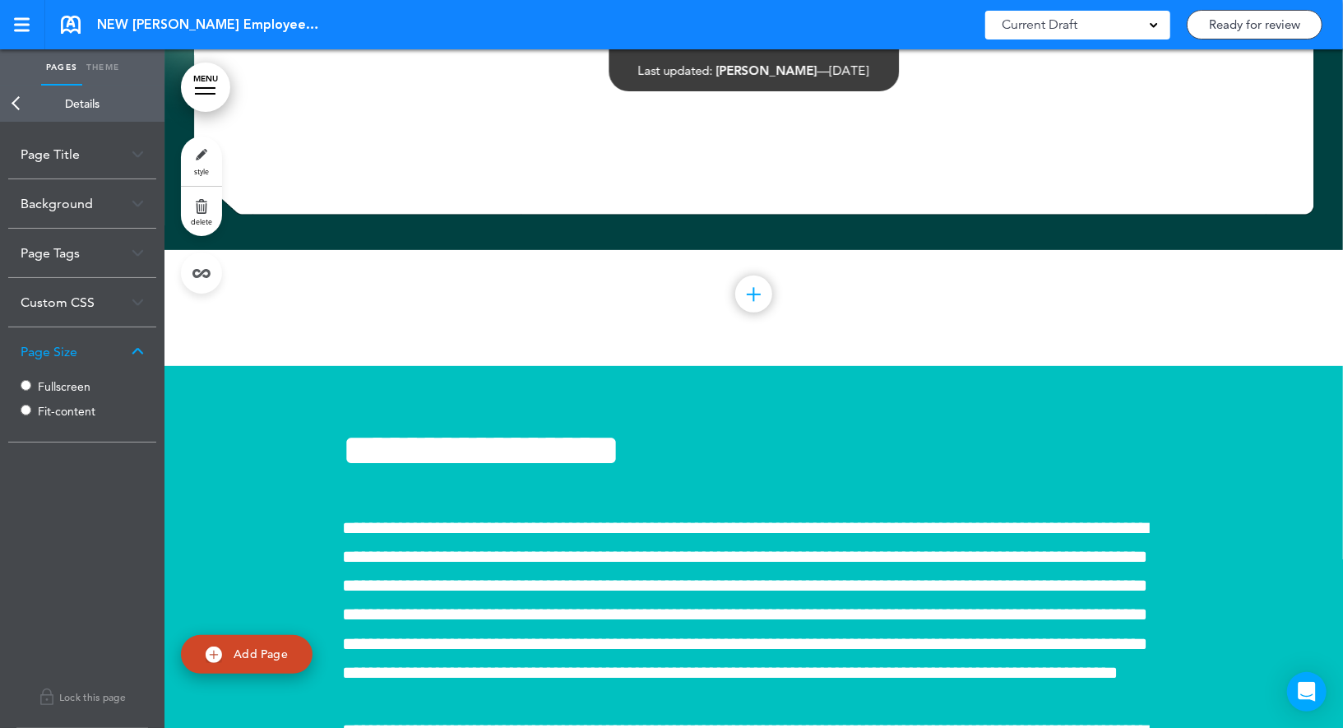
click at [13, 102] on link "Back" at bounding box center [16, 104] width 33 height 36
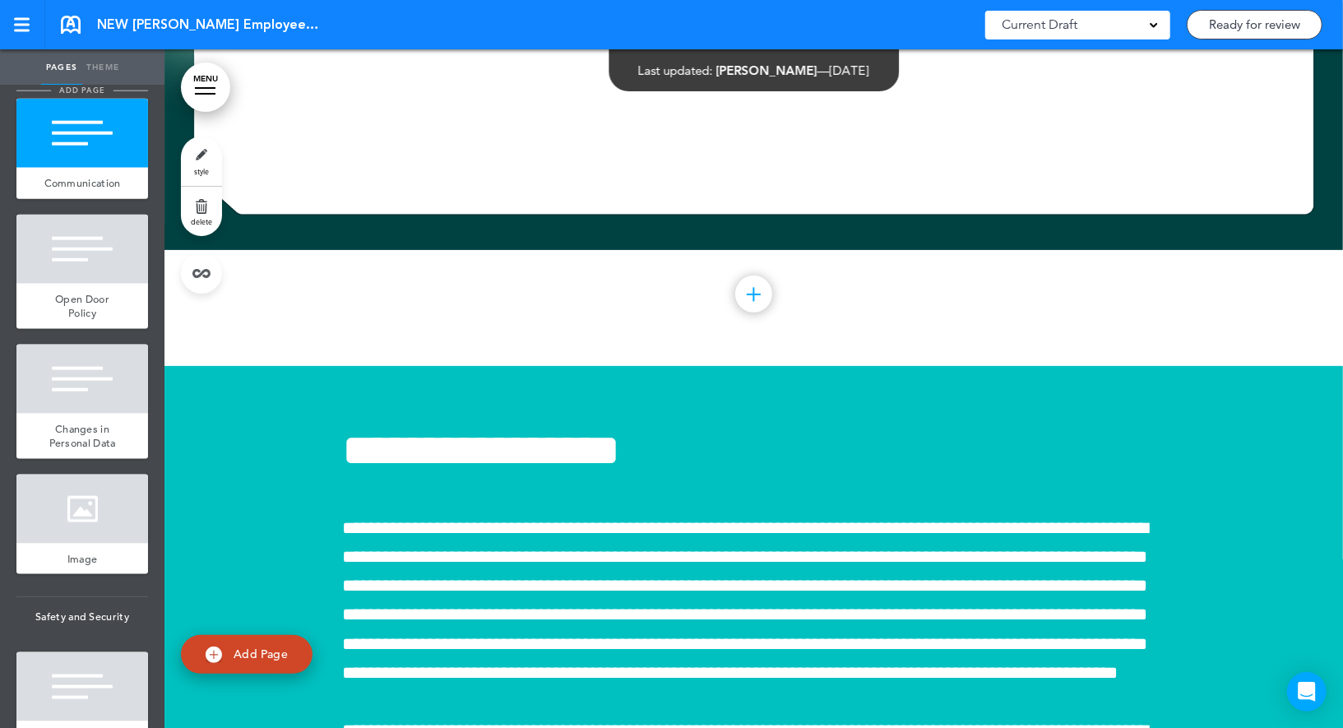
scroll to position [9343, 0]
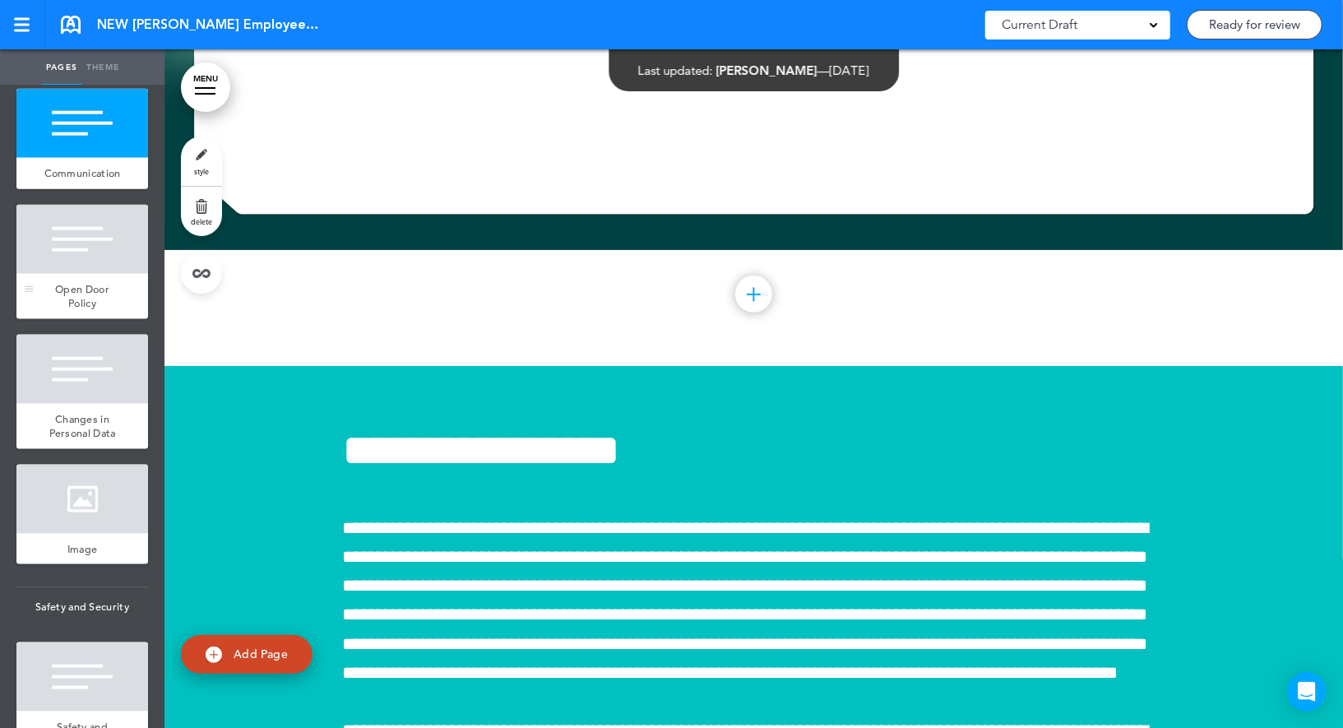
click at [86, 233] on div at bounding box center [82, 239] width 132 height 69
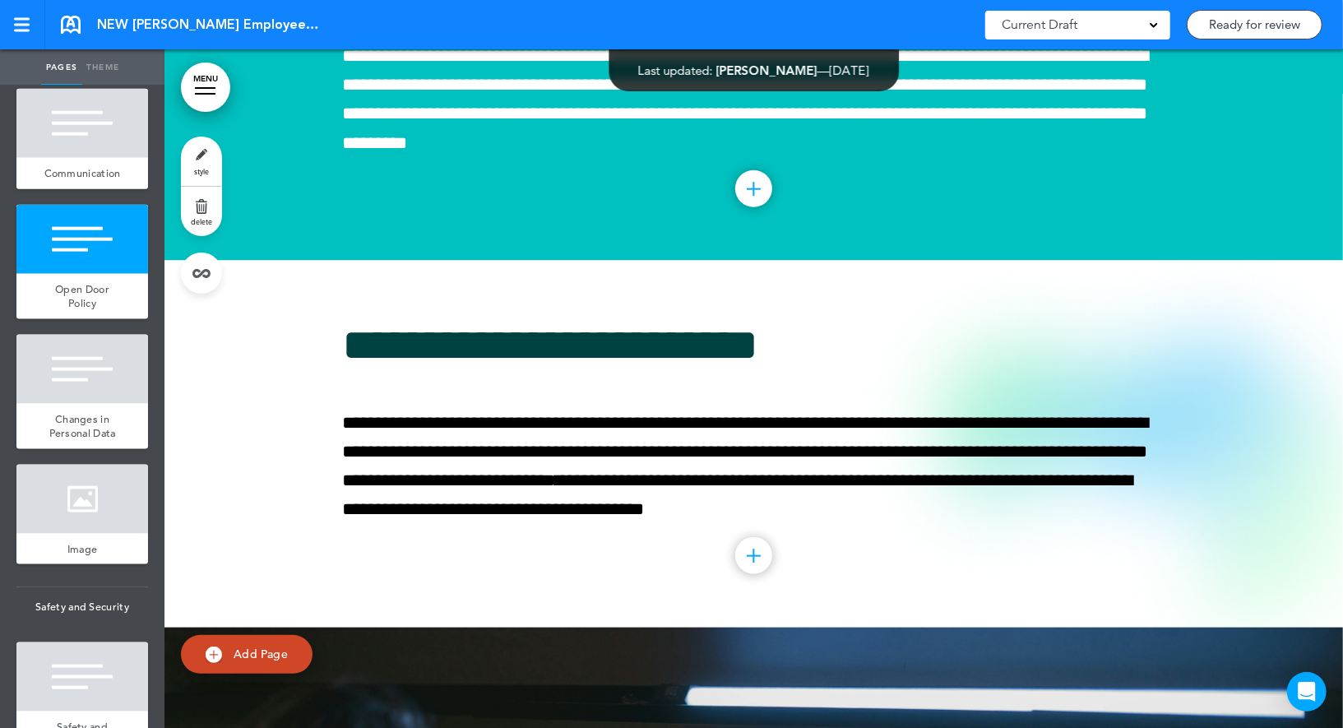
scroll to position [53367, 0]
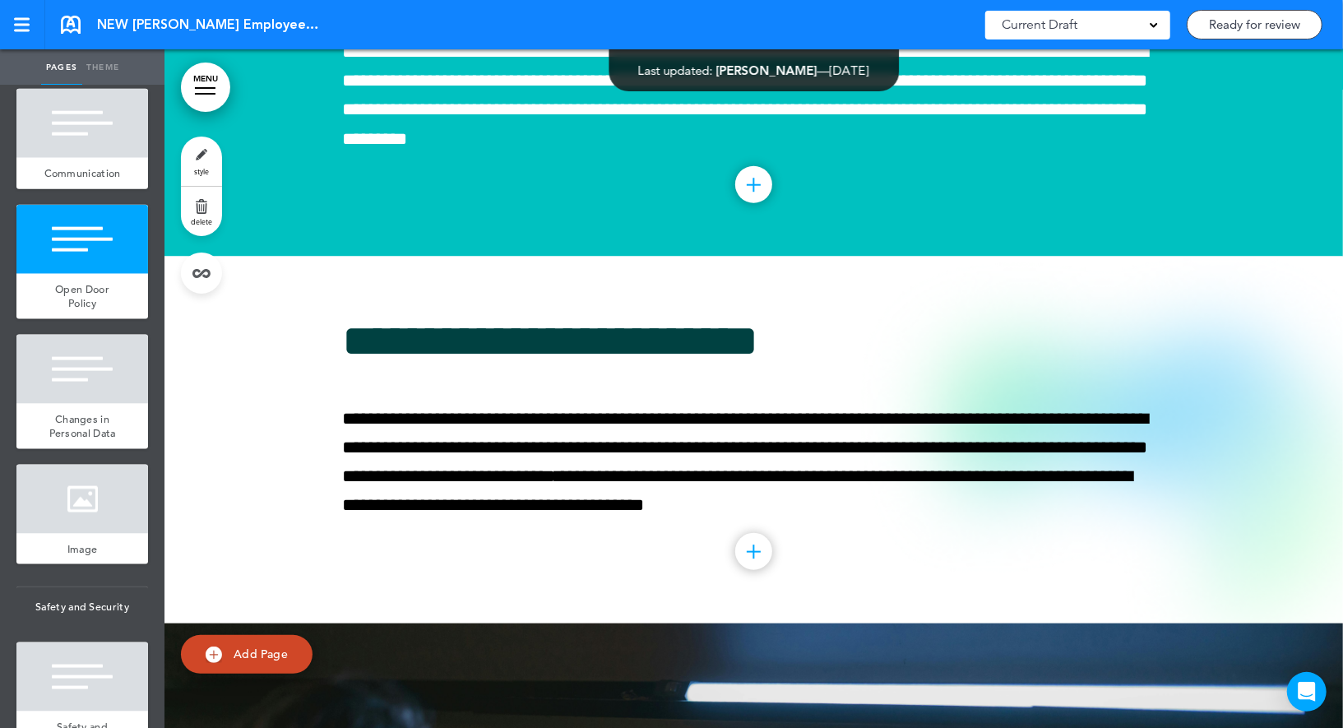
click at [207, 165] on link "style" at bounding box center [201, 160] width 41 height 49
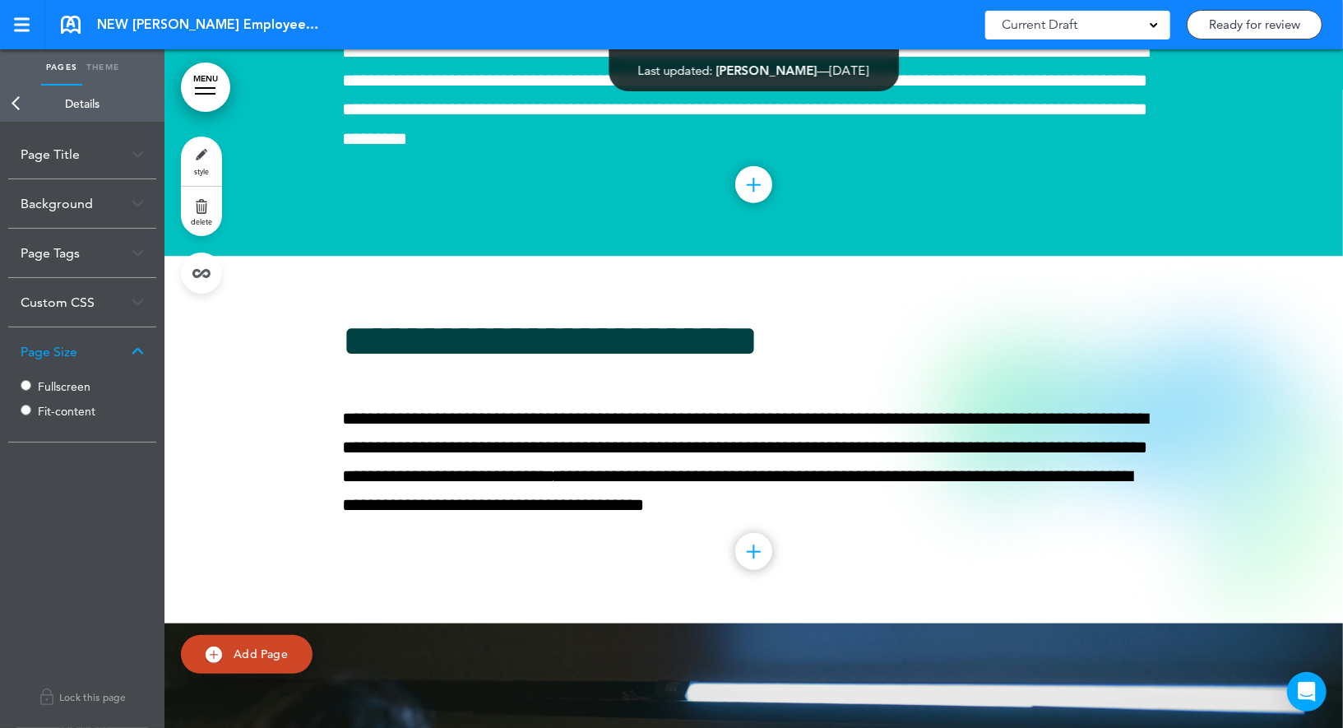
click at [50, 384] on label "Fullscreen" at bounding box center [87, 387] width 99 height 12
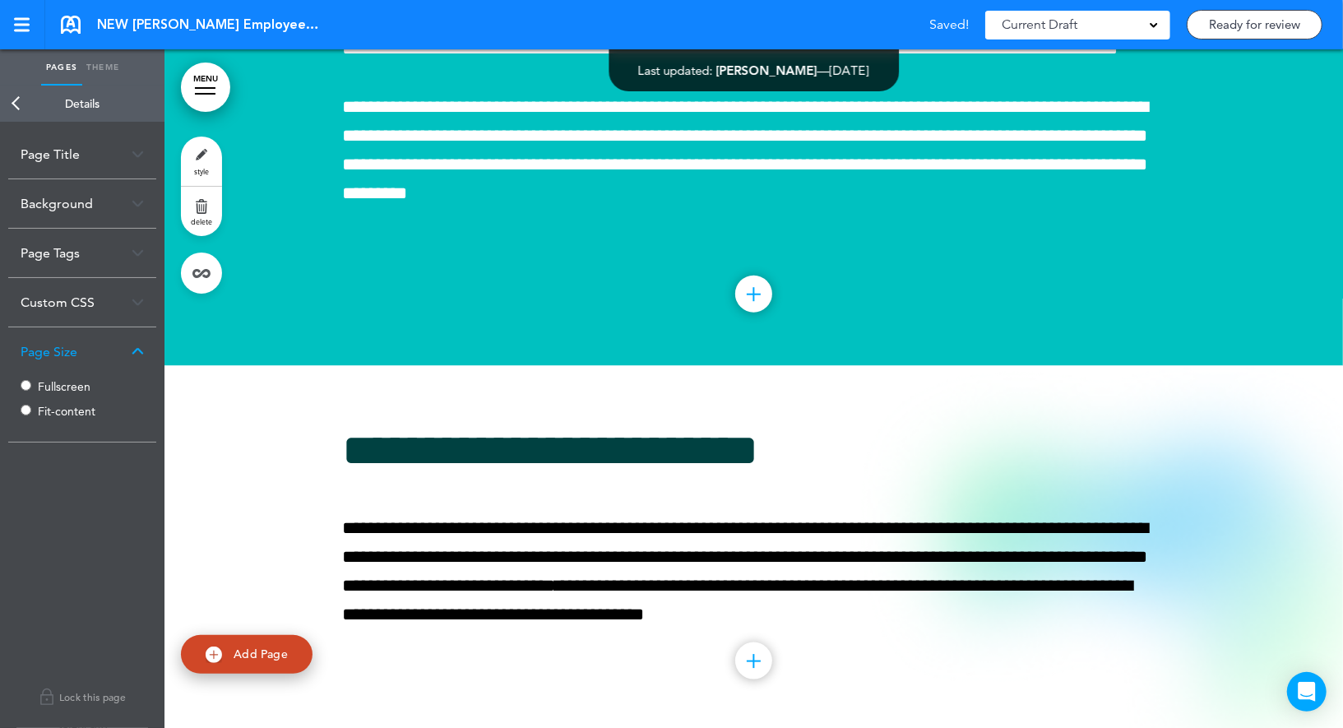
click at [13, 102] on link "Back" at bounding box center [16, 104] width 33 height 36
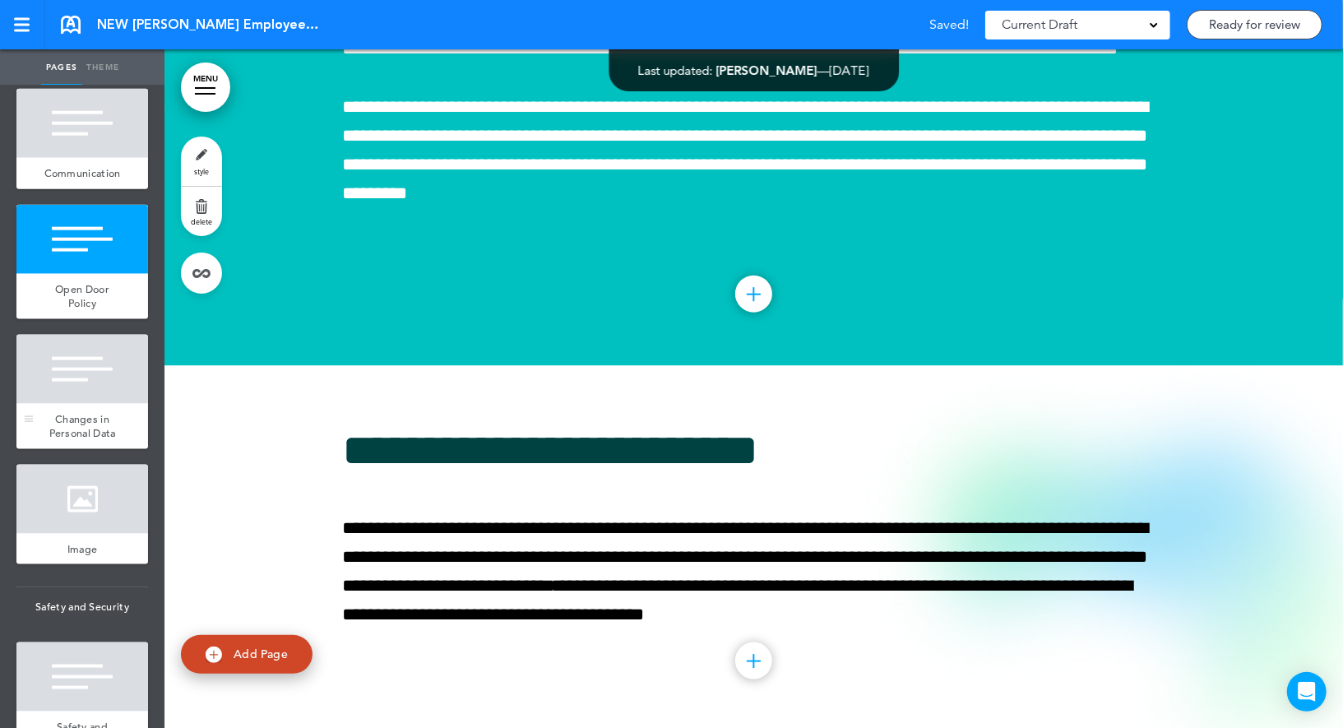
click at [109, 368] on div at bounding box center [82, 369] width 132 height 69
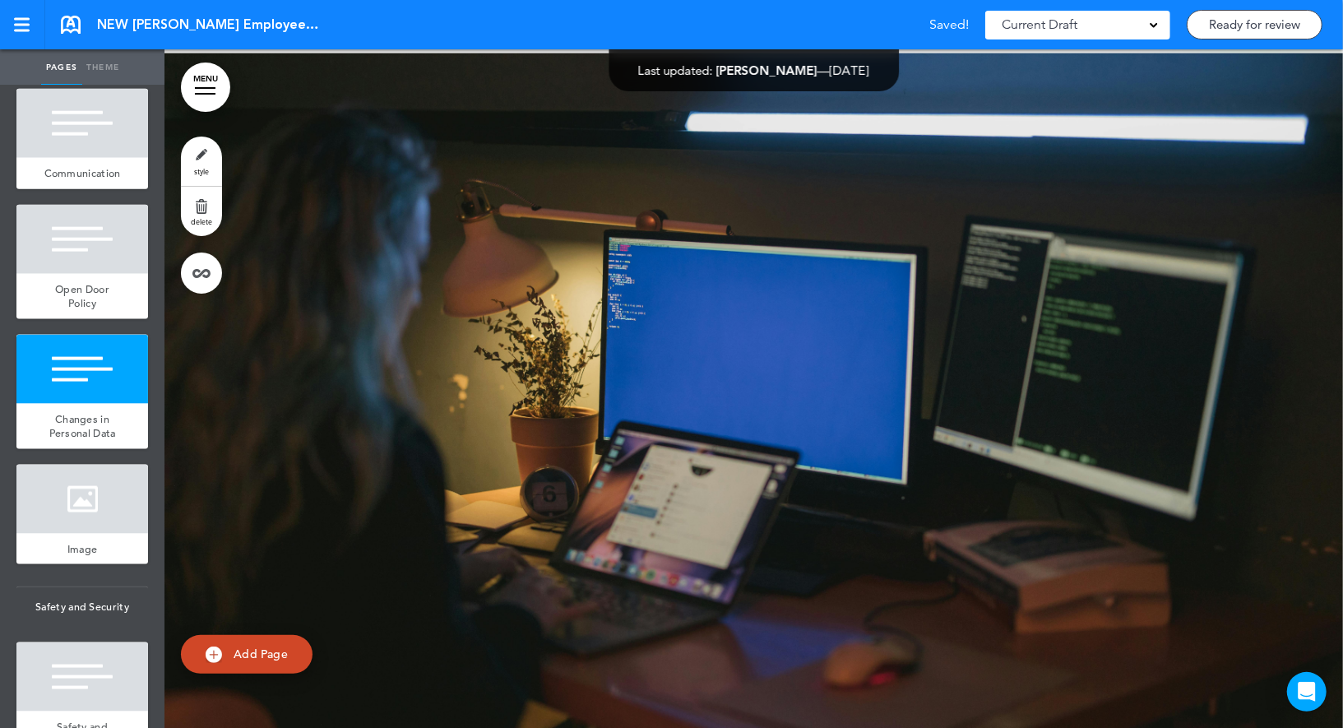
scroll to position [54046, 0]
click at [201, 153] on link "style" at bounding box center [201, 160] width 41 height 49
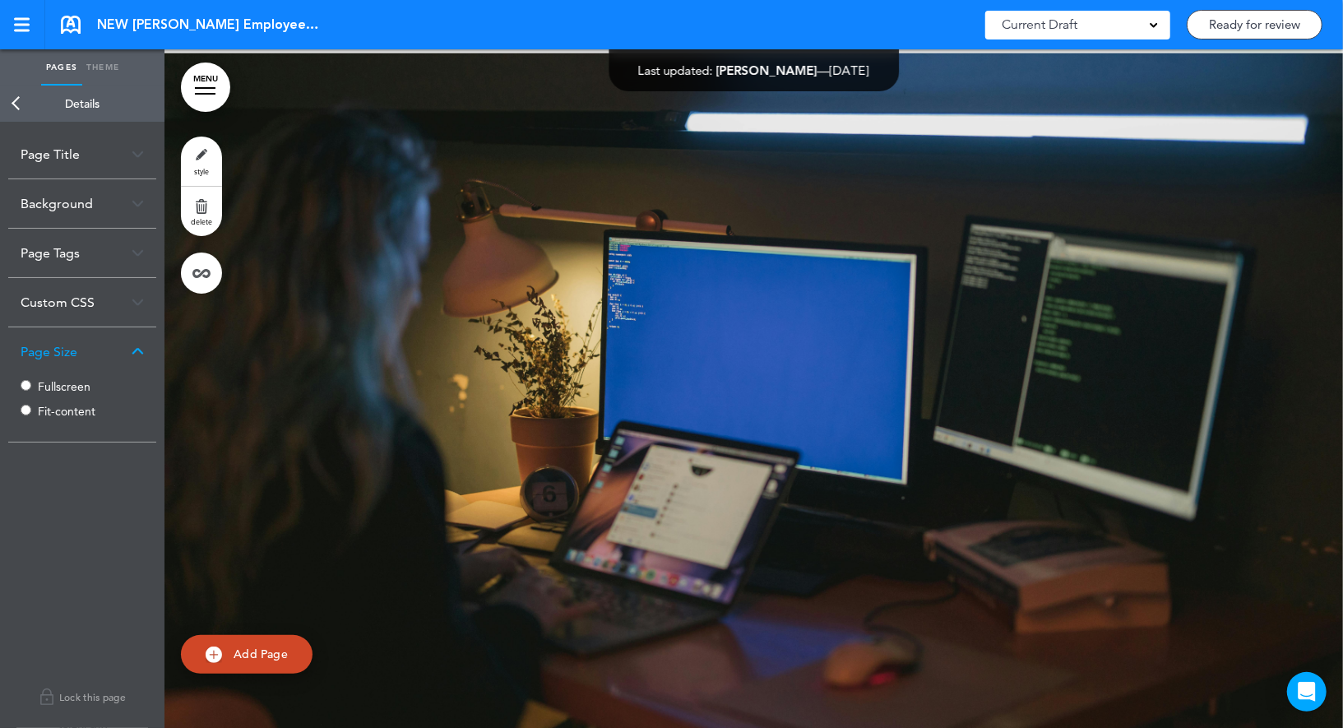
click at [52, 386] on label "Fullscreen" at bounding box center [87, 387] width 99 height 12
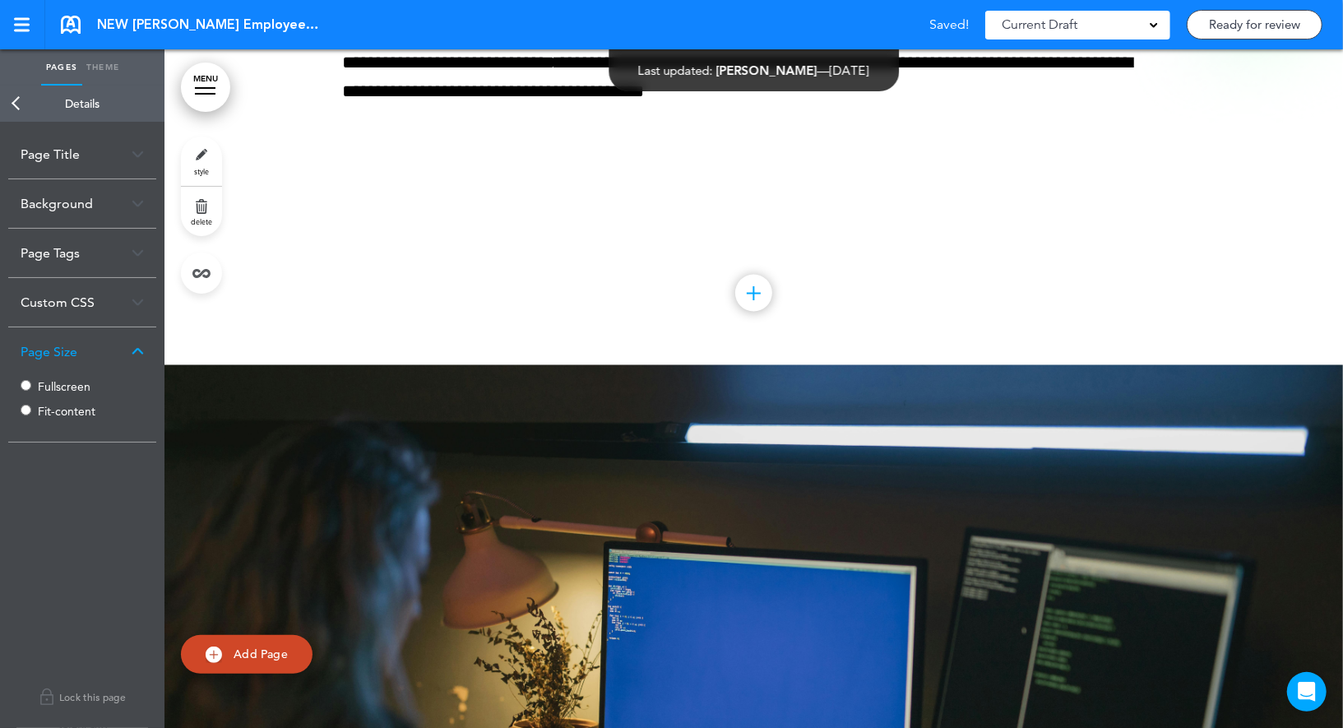
click at [20, 112] on link "Back" at bounding box center [16, 104] width 33 height 36
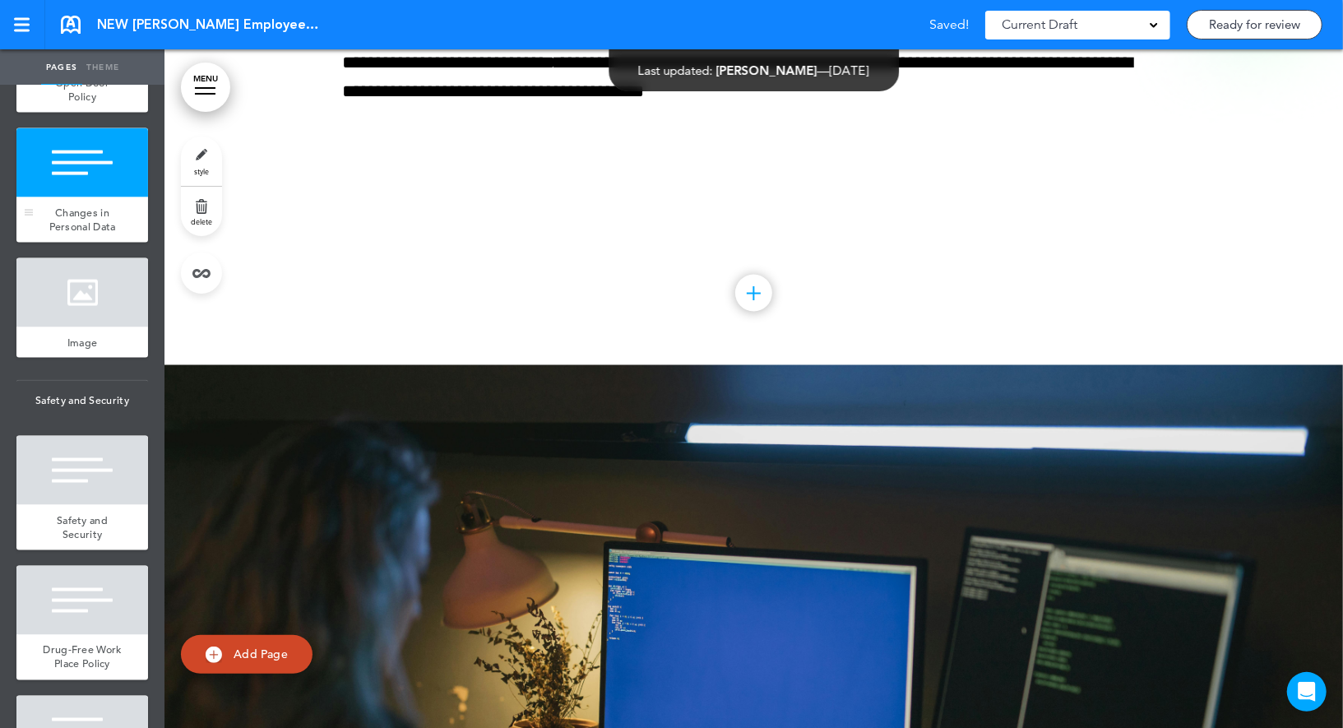
scroll to position [9749, 0]
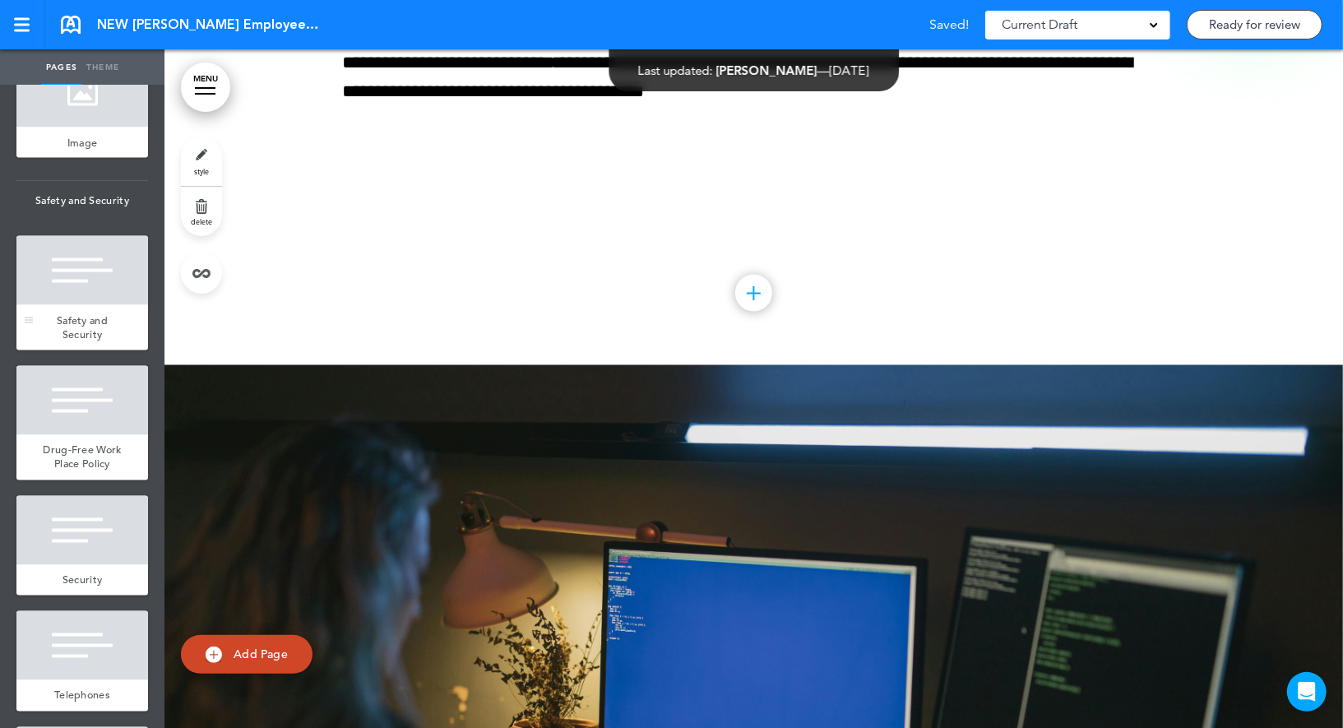
click at [90, 296] on div at bounding box center [82, 270] width 132 height 69
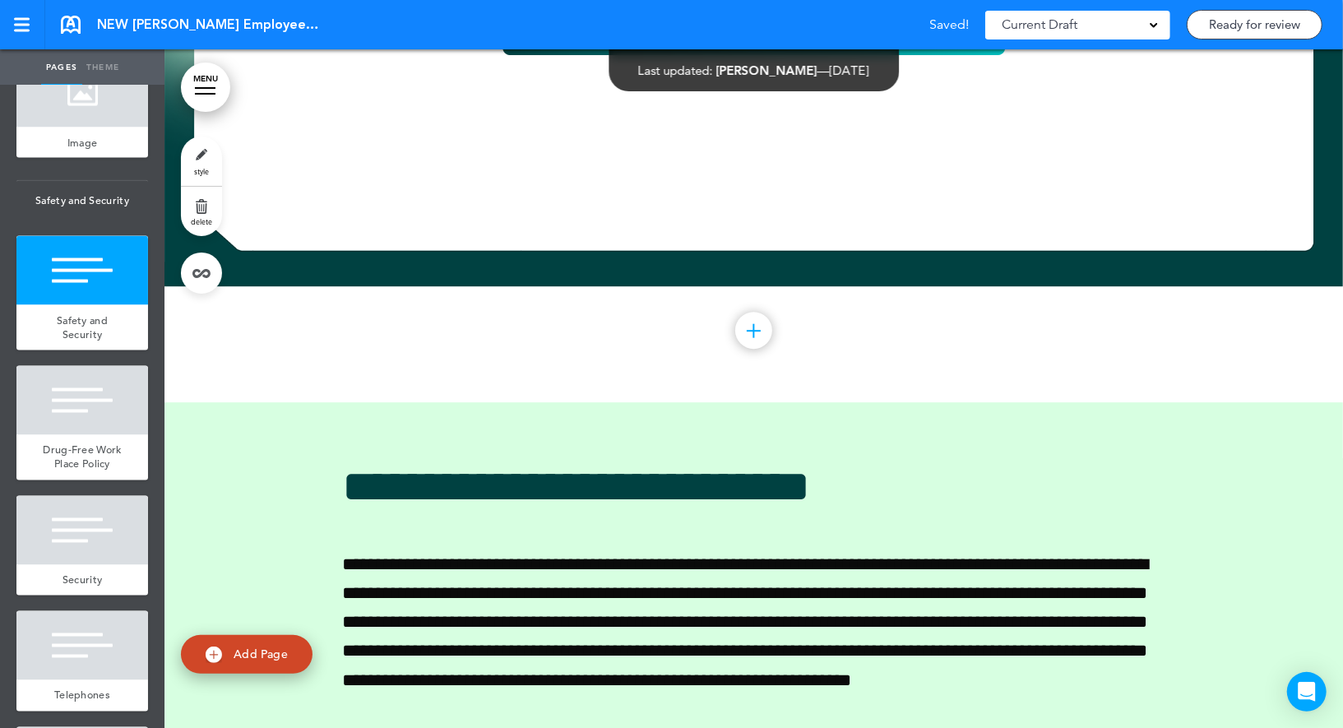
scroll to position [55404, 0]
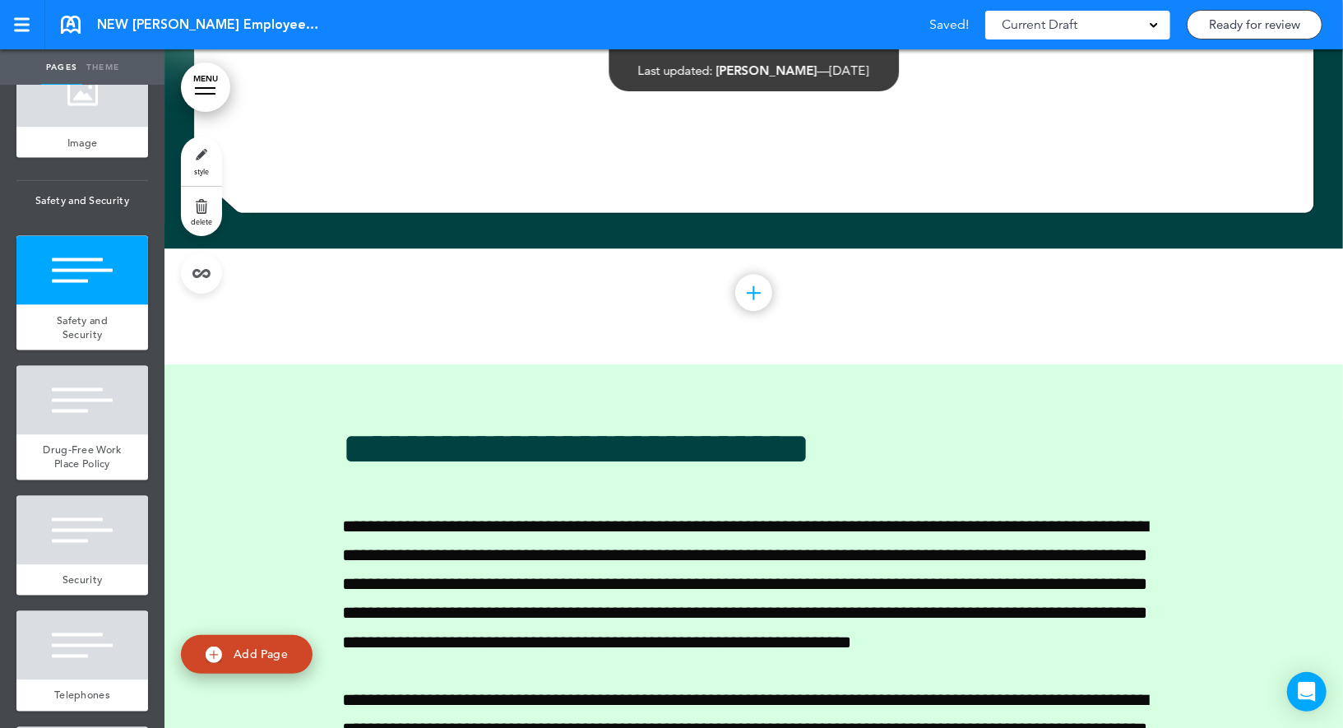
click at [194, 175] on span "style" at bounding box center [201, 171] width 15 height 10
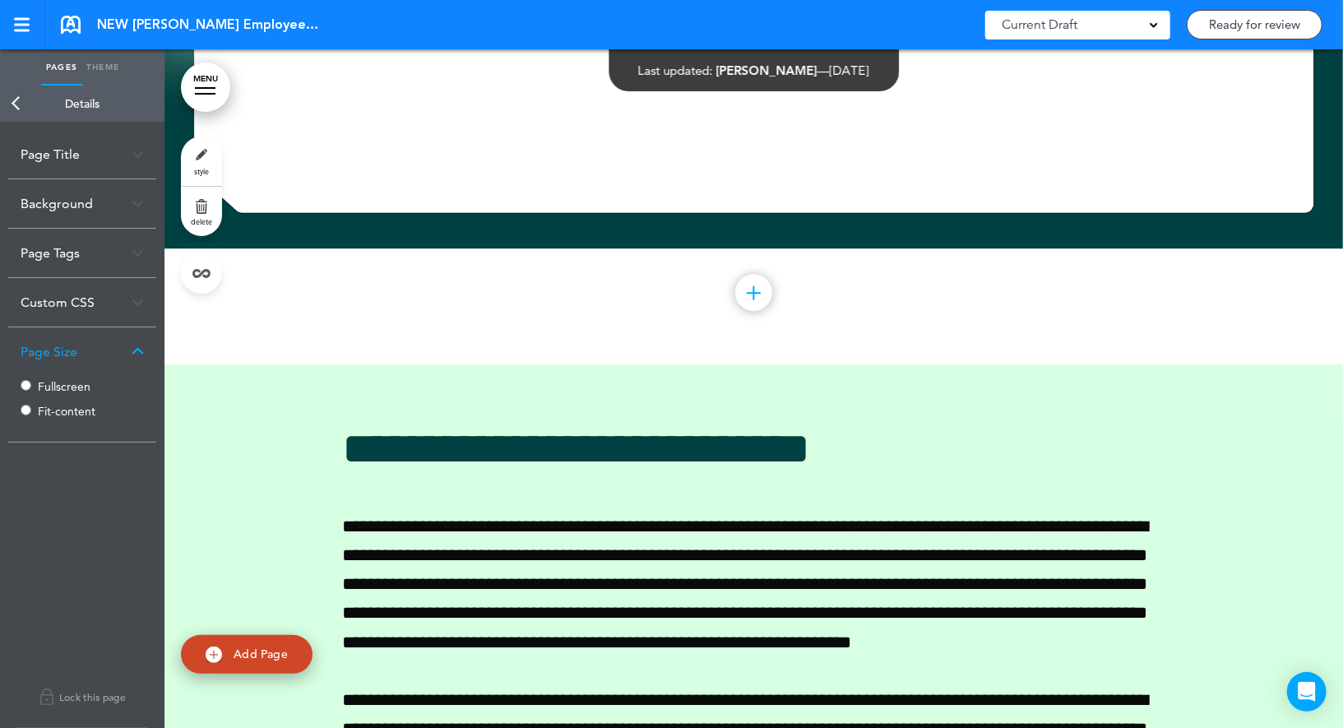
click at [21, 104] on link "Back" at bounding box center [16, 104] width 33 height 36
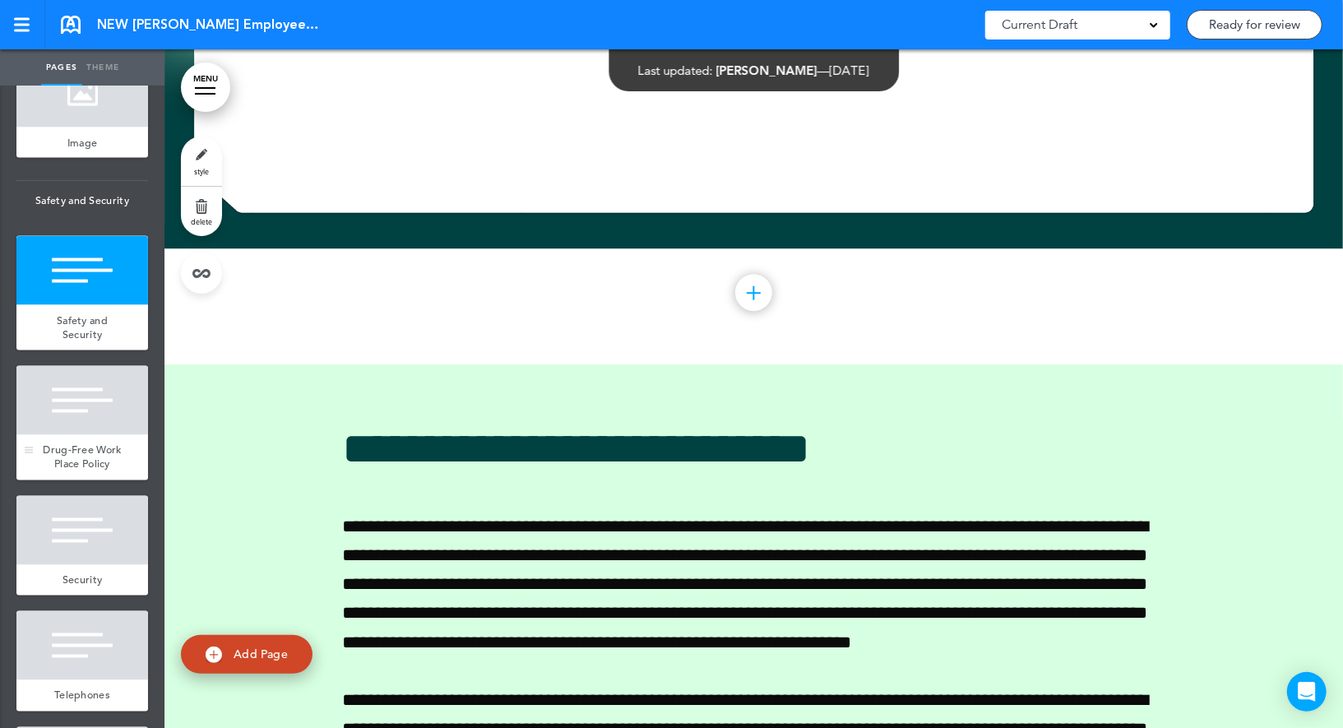
click at [90, 408] on div at bounding box center [82, 400] width 132 height 69
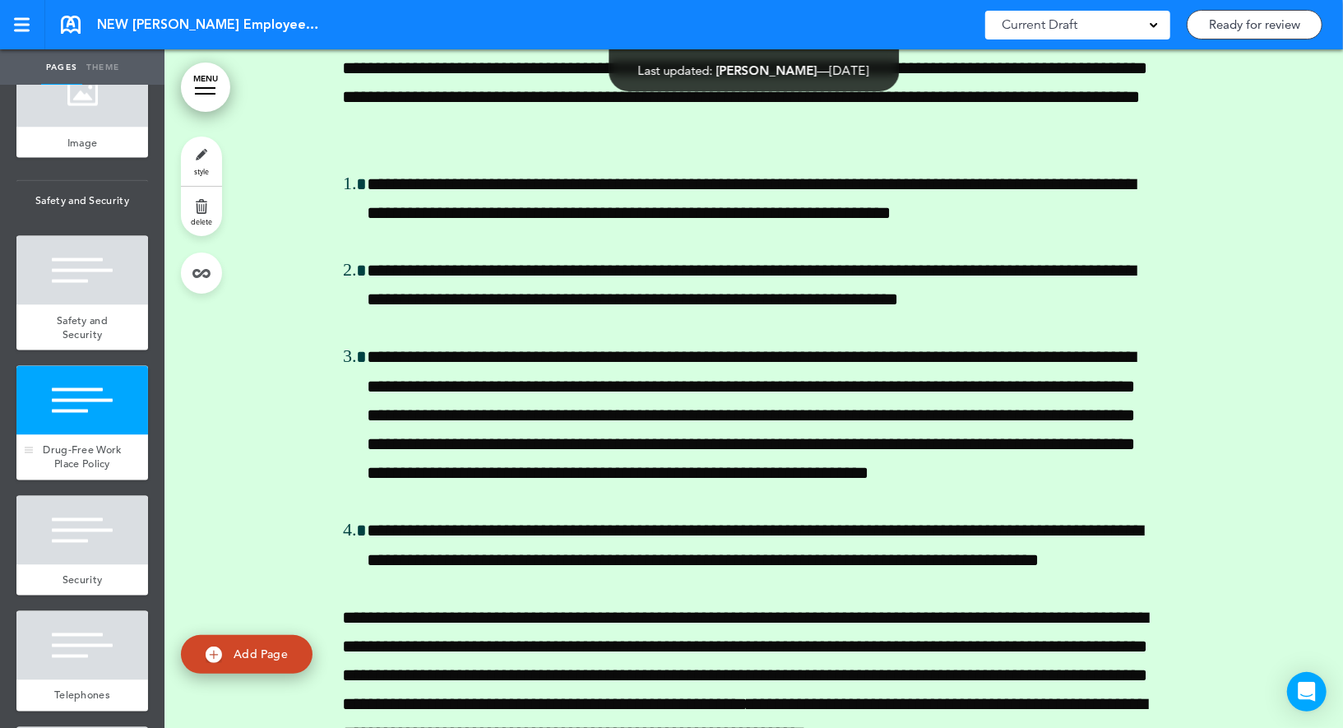
scroll to position [56082, 0]
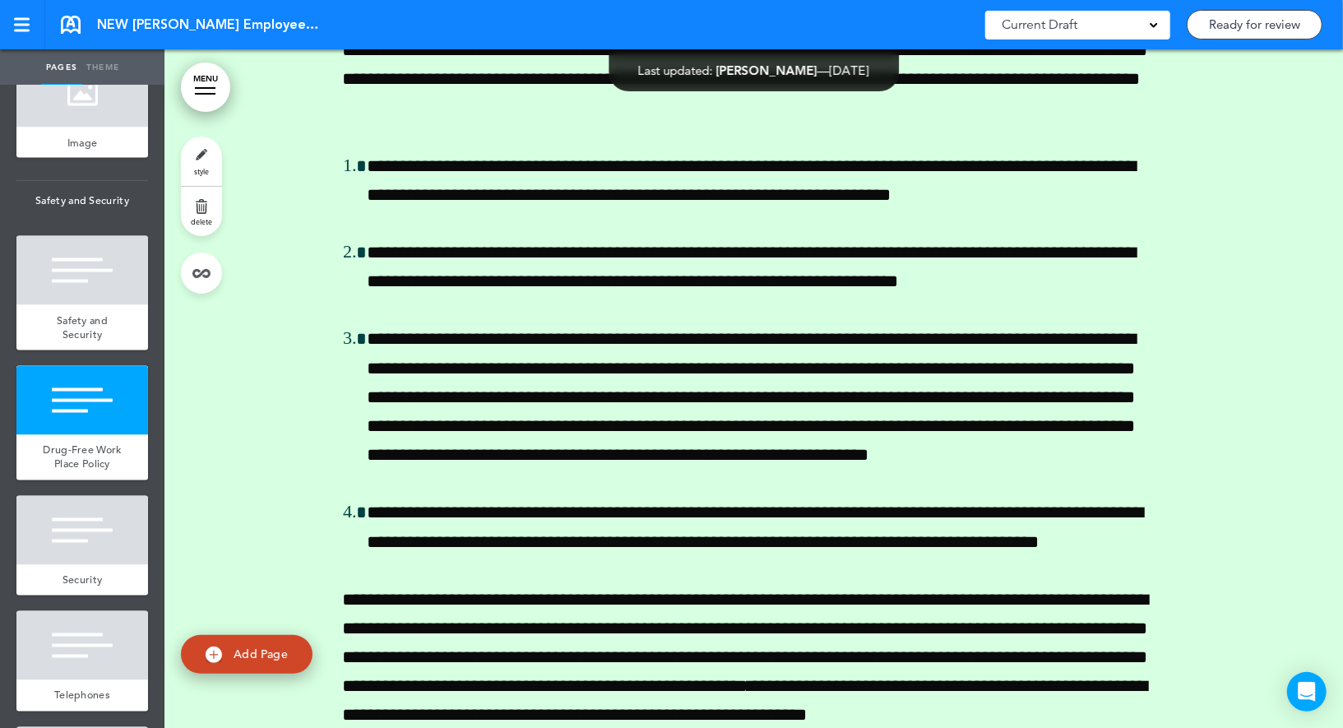
click at [201, 145] on link "style" at bounding box center [201, 160] width 41 height 49
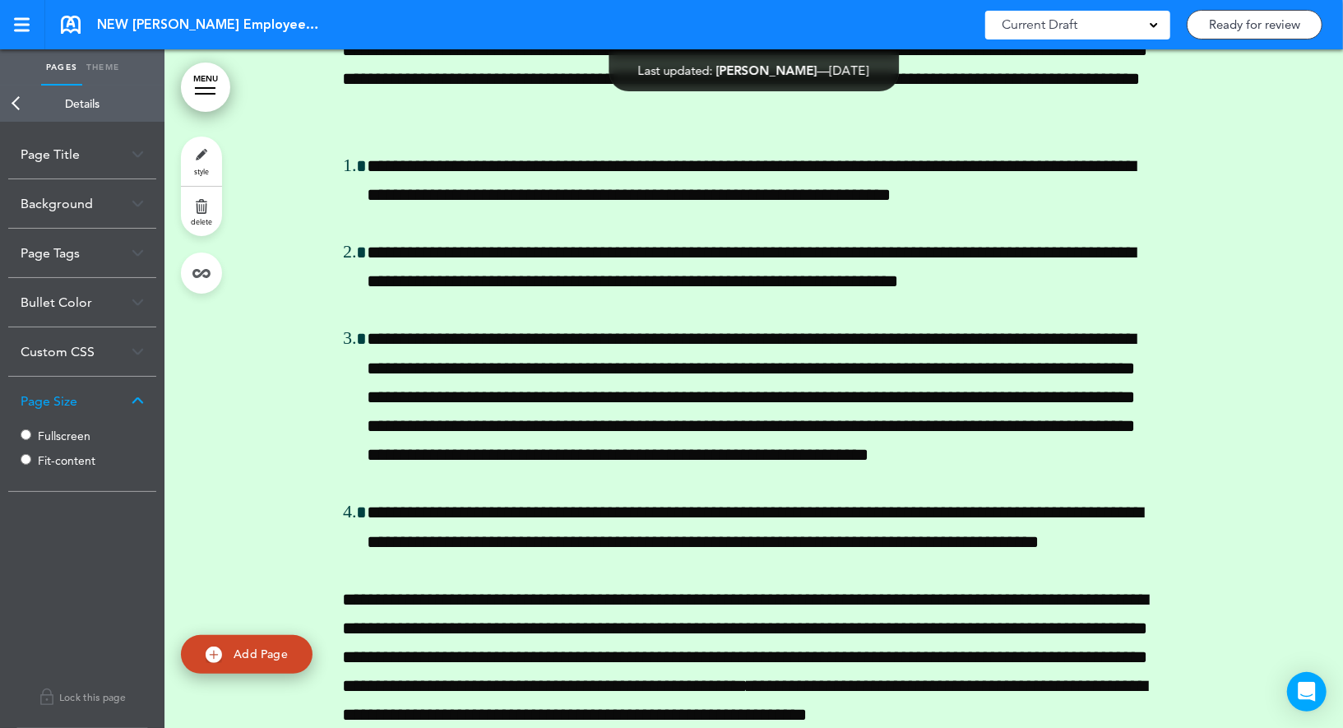
click at [38, 433] on label "Fullscreen" at bounding box center [87, 436] width 99 height 12
click at [18, 107] on link "Back" at bounding box center [16, 104] width 33 height 36
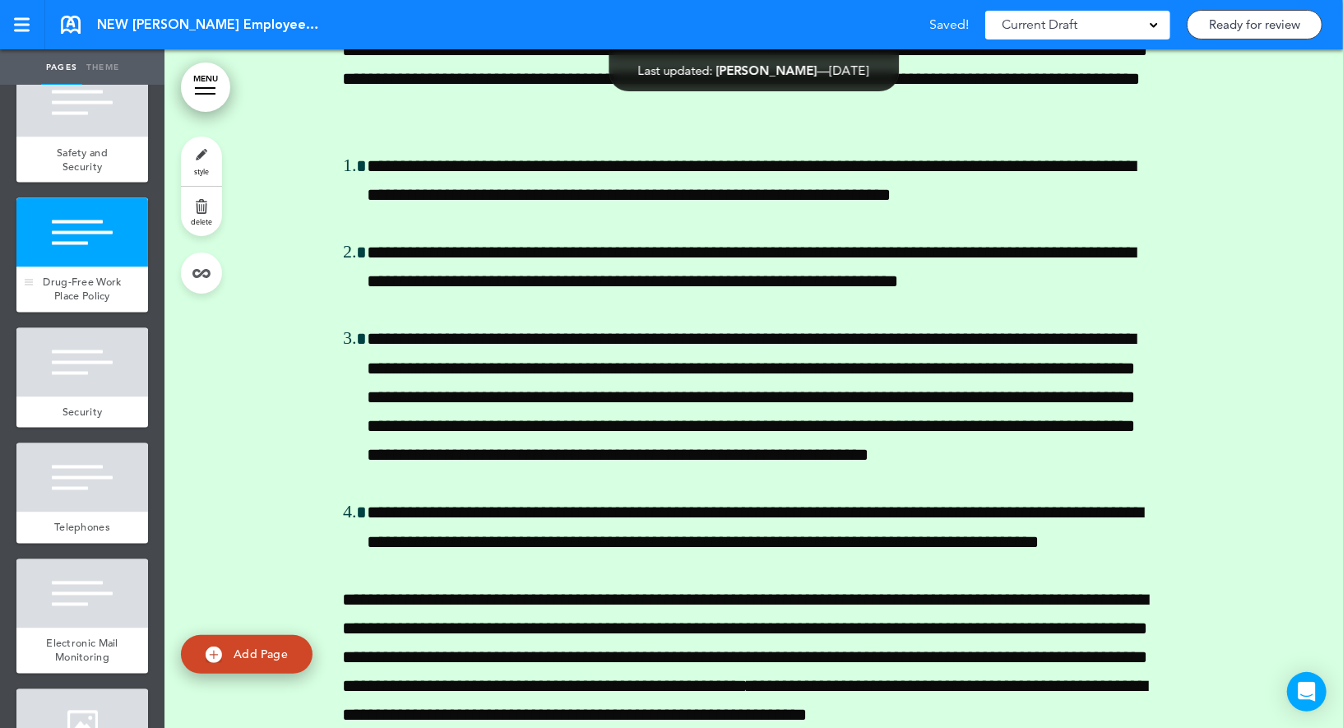
scroll to position [9920, 0]
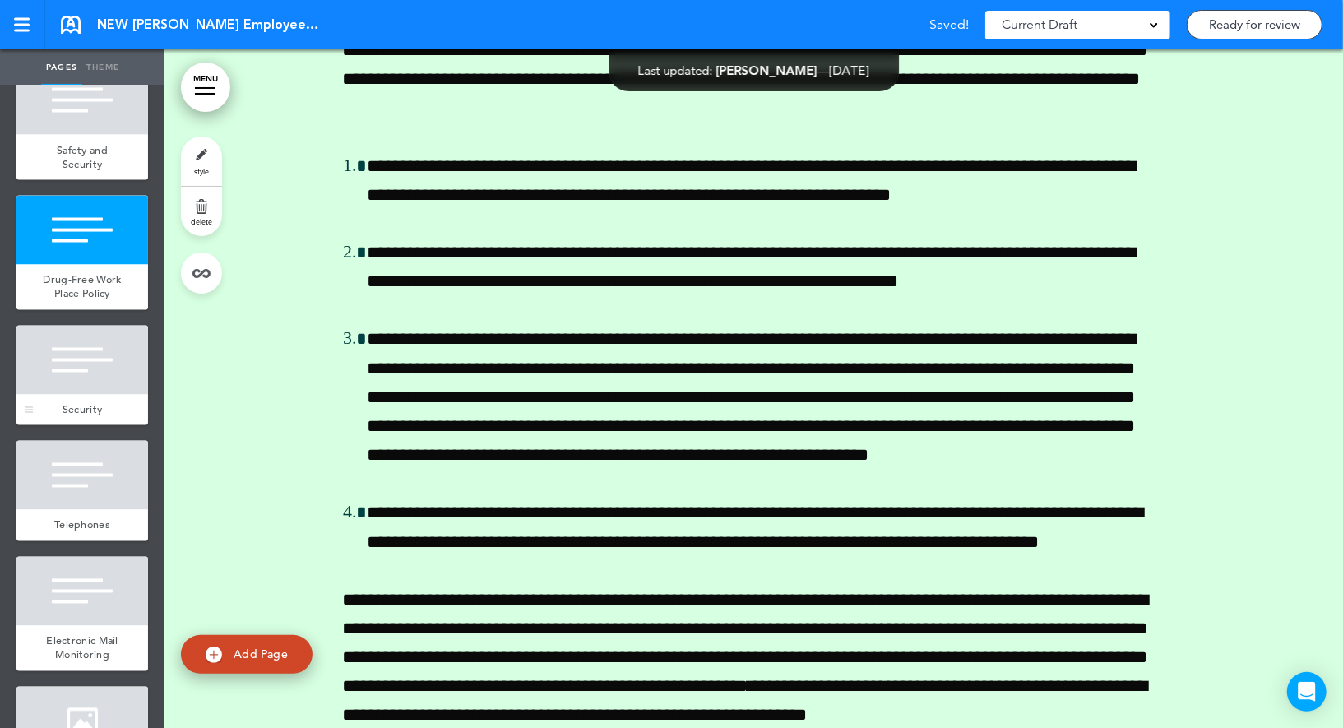
click at [99, 341] on div at bounding box center [82, 360] width 132 height 69
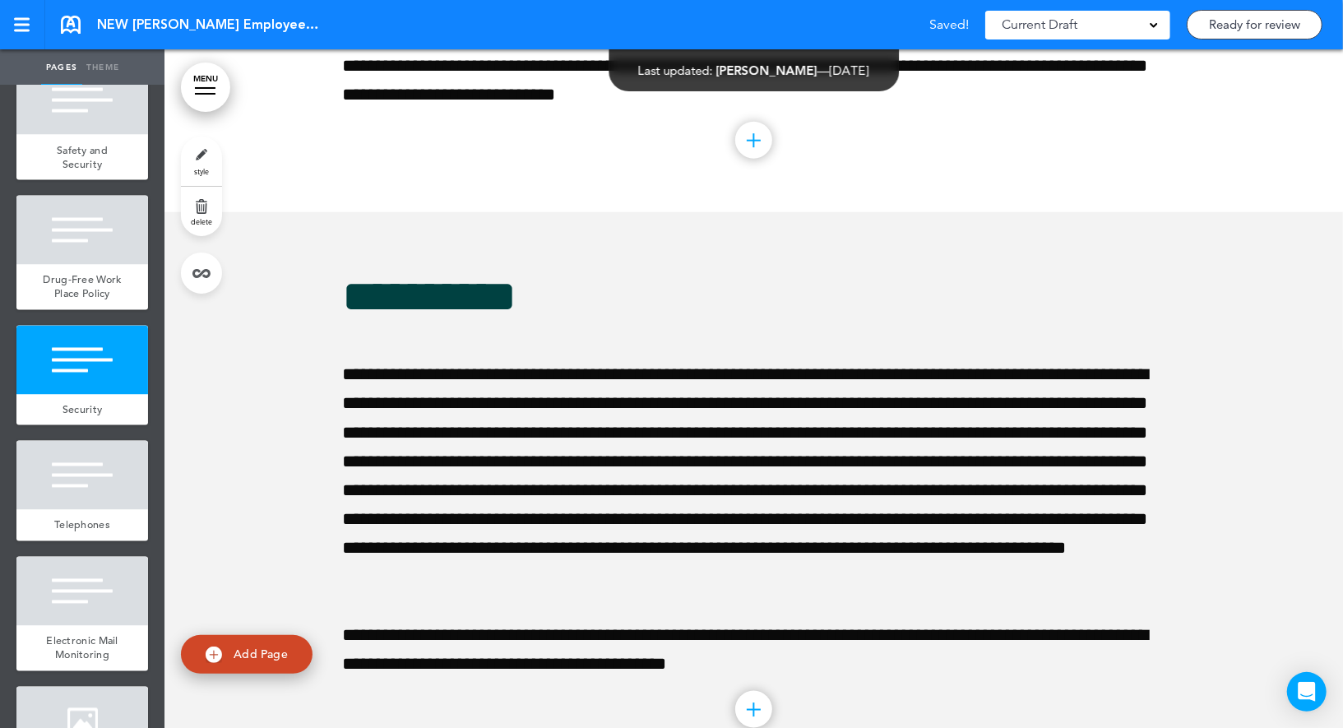
scroll to position [57577, 0]
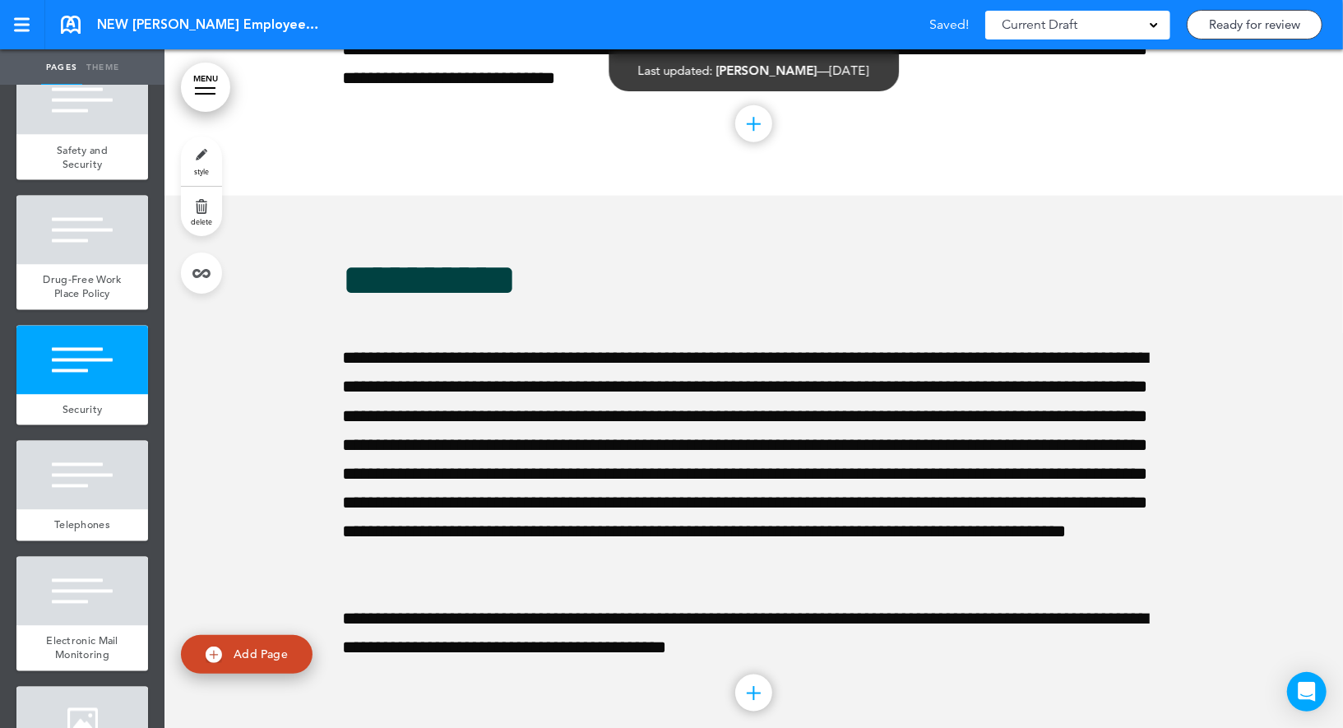
click at [206, 164] on link "style" at bounding box center [201, 160] width 41 height 49
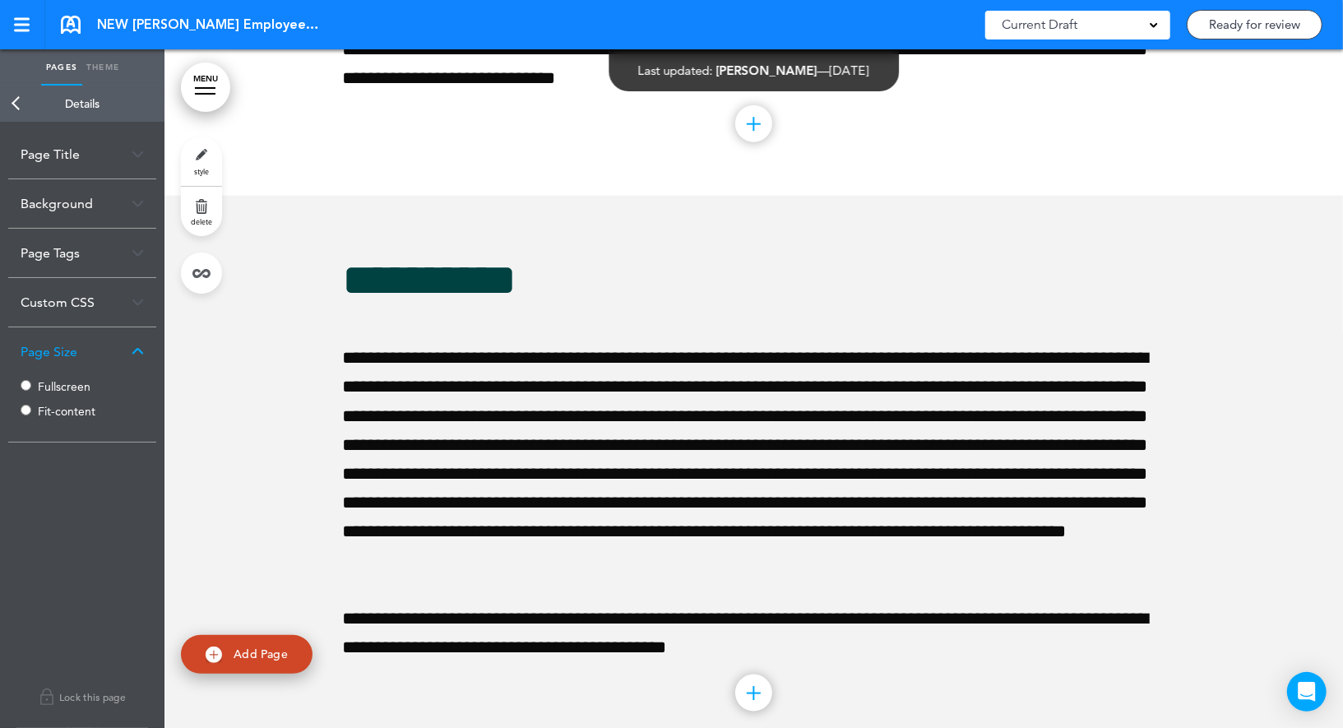
click at [62, 390] on label "Fullscreen" at bounding box center [87, 387] width 99 height 12
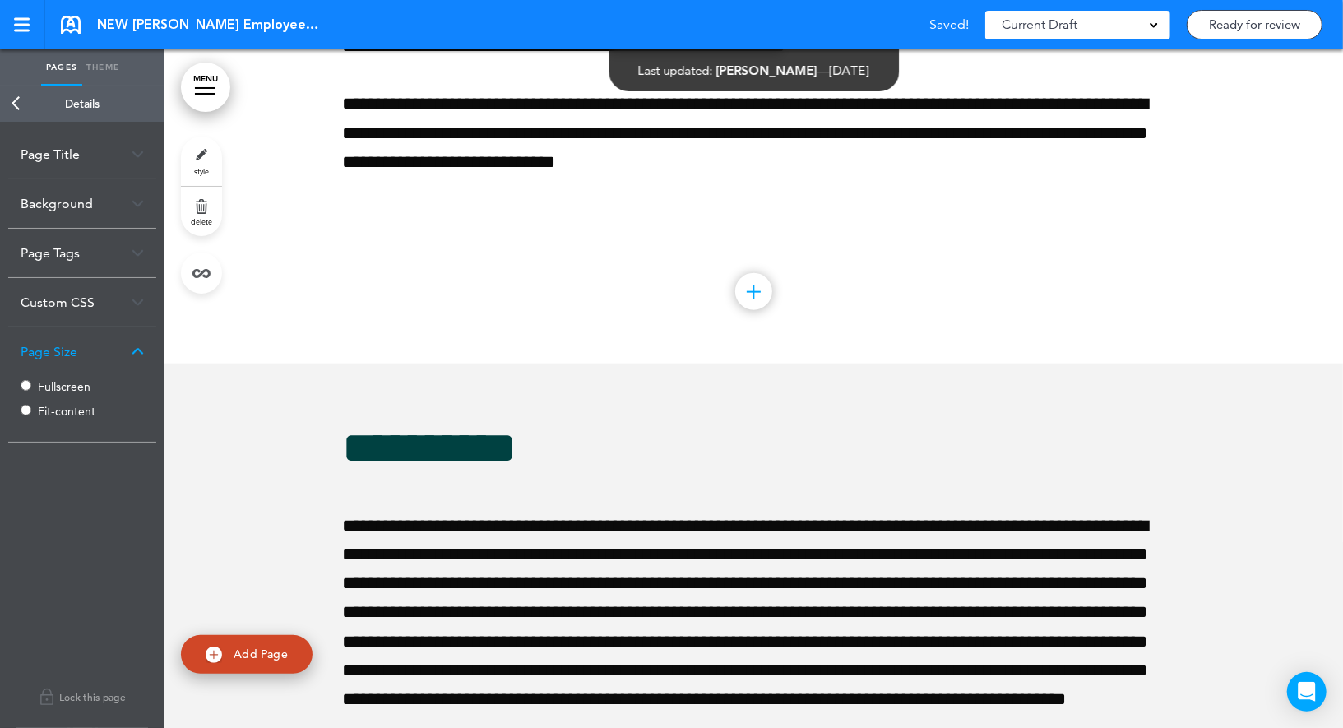
click at [16, 108] on link "Back" at bounding box center [16, 104] width 33 height 36
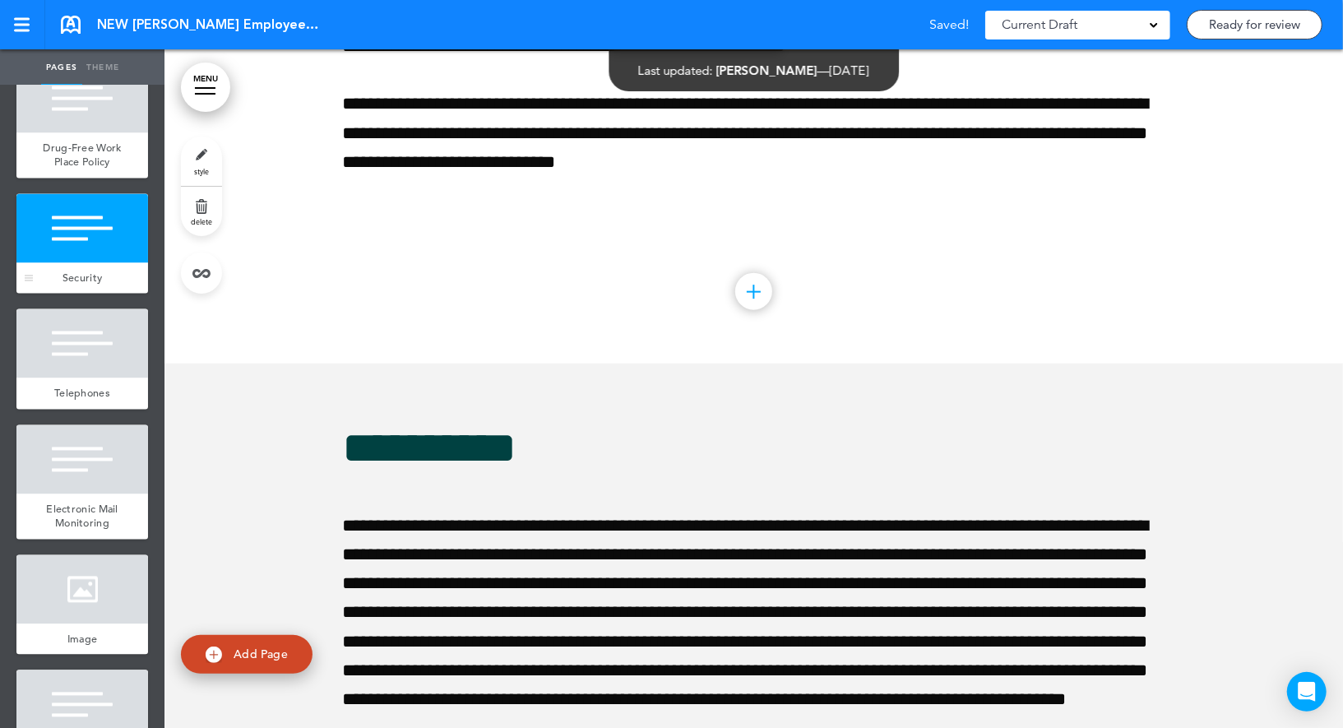
scroll to position [10058, 0]
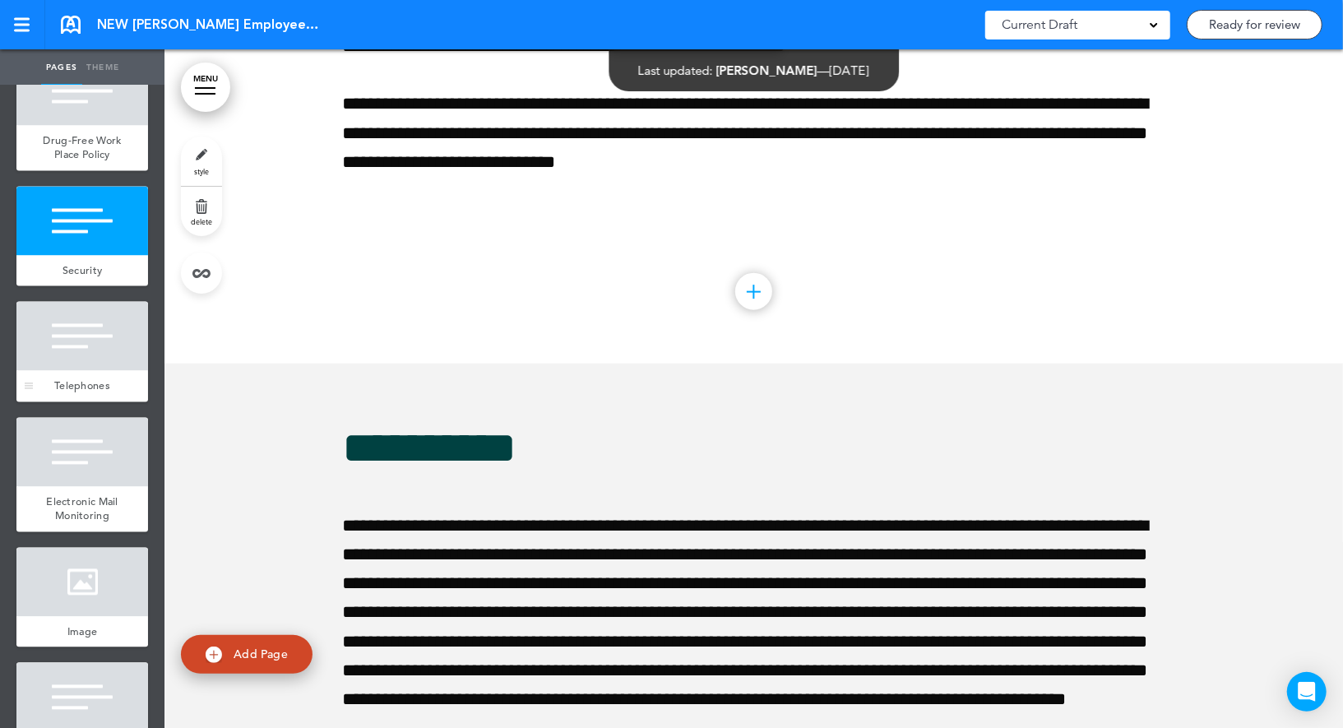
click at [73, 344] on div at bounding box center [82, 336] width 132 height 69
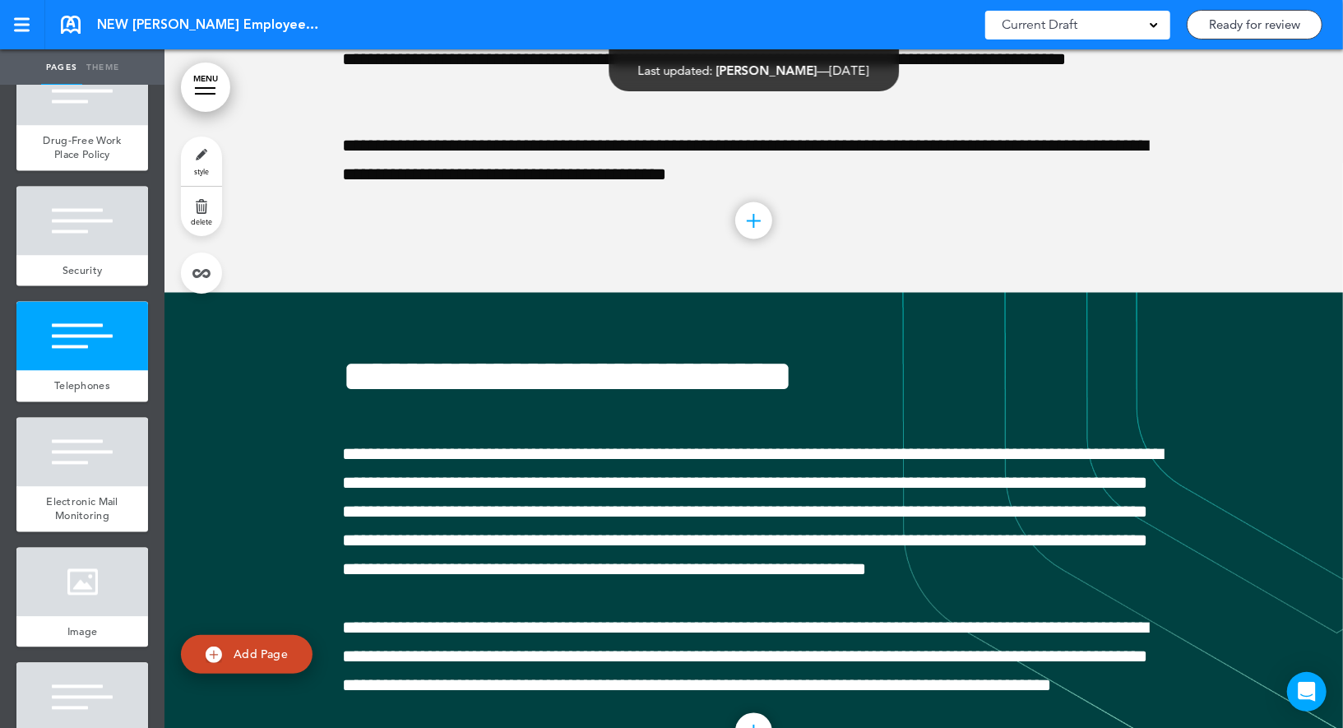
scroll to position [58255, 0]
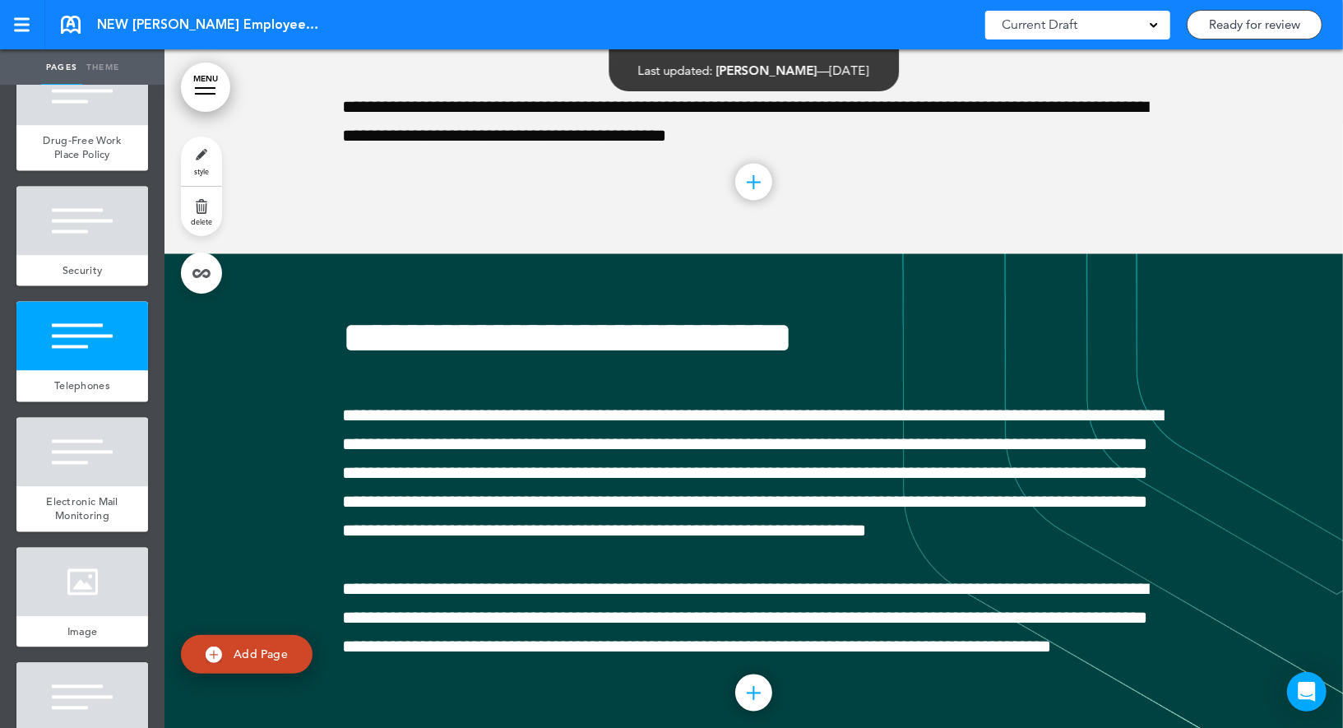
click at [215, 160] on link "style" at bounding box center [201, 160] width 41 height 49
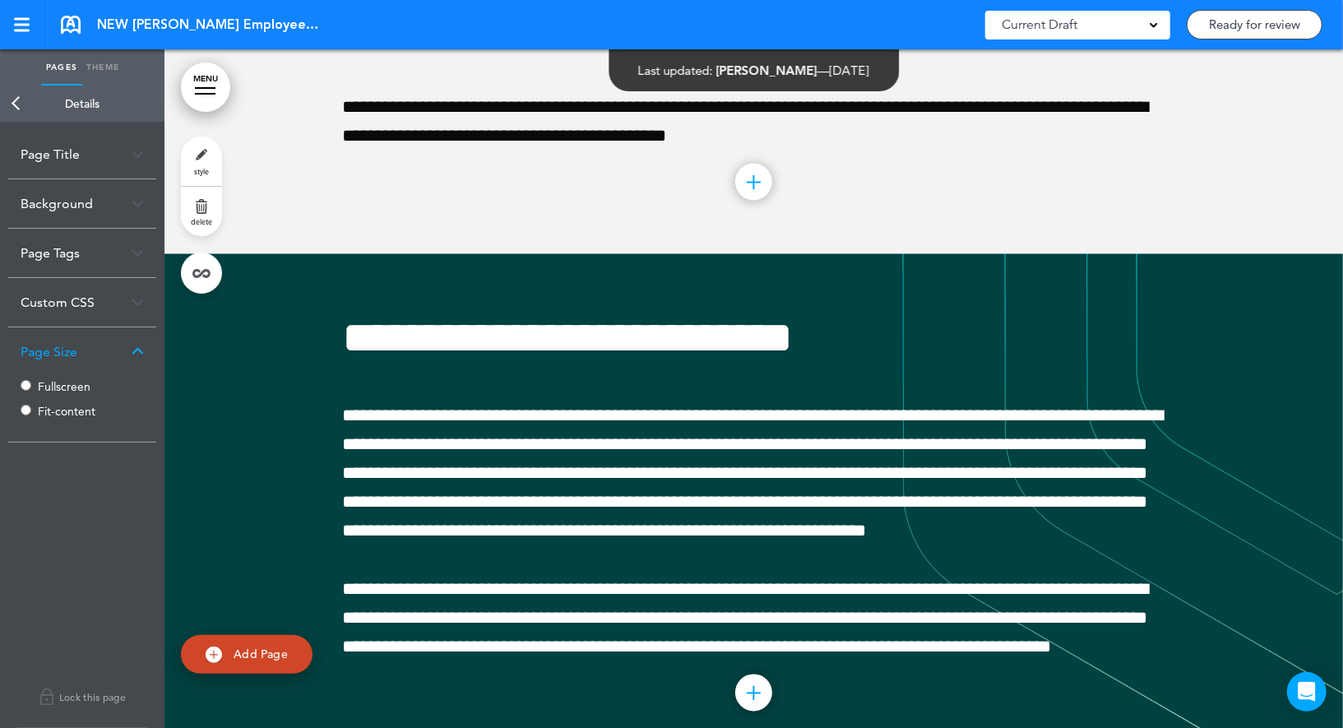
click at [68, 387] on label "Fullscreen" at bounding box center [87, 387] width 99 height 12
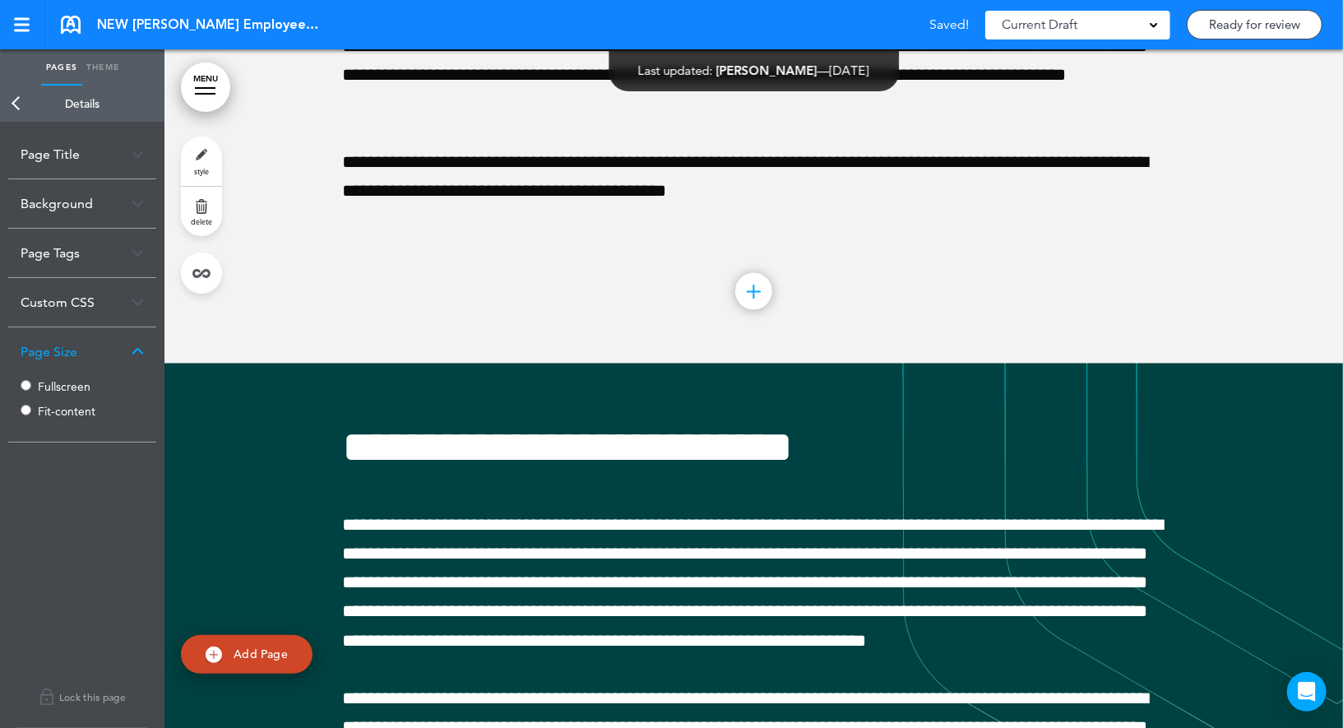
click at [12, 96] on link "Back" at bounding box center [16, 104] width 33 height 36
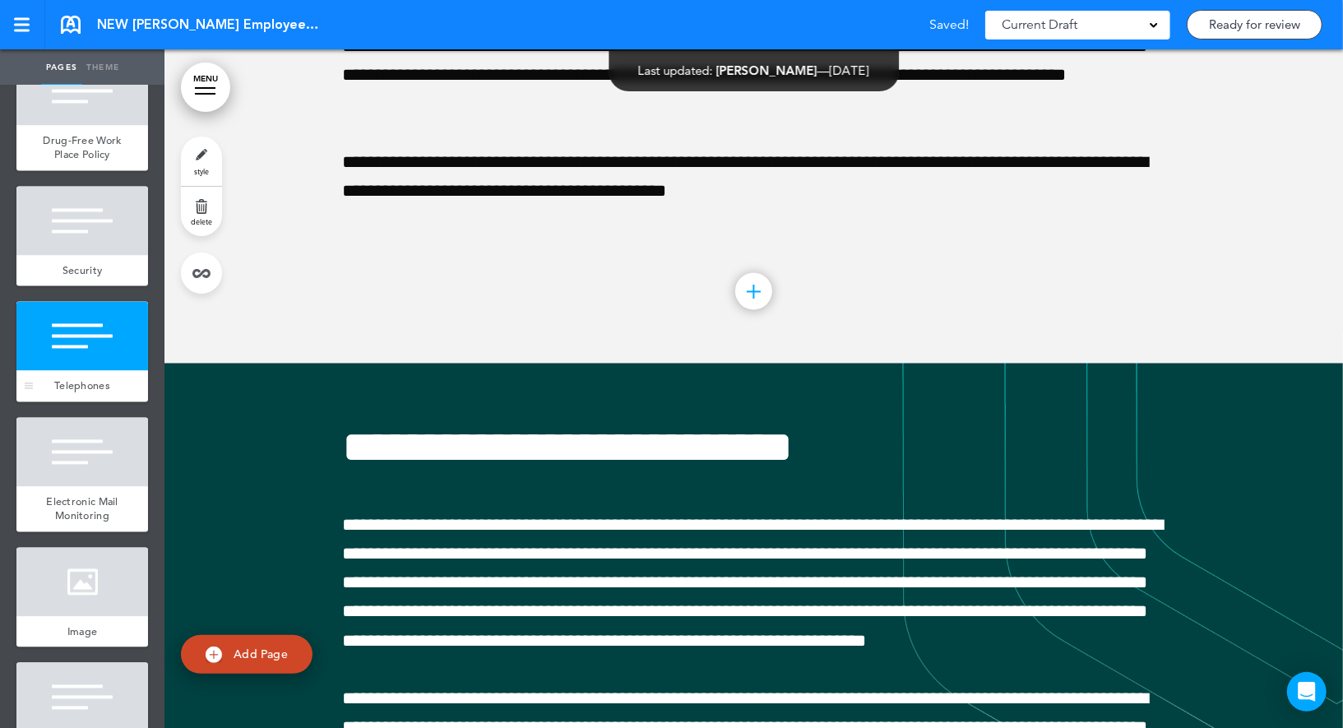
scroll to position [10142, 0]
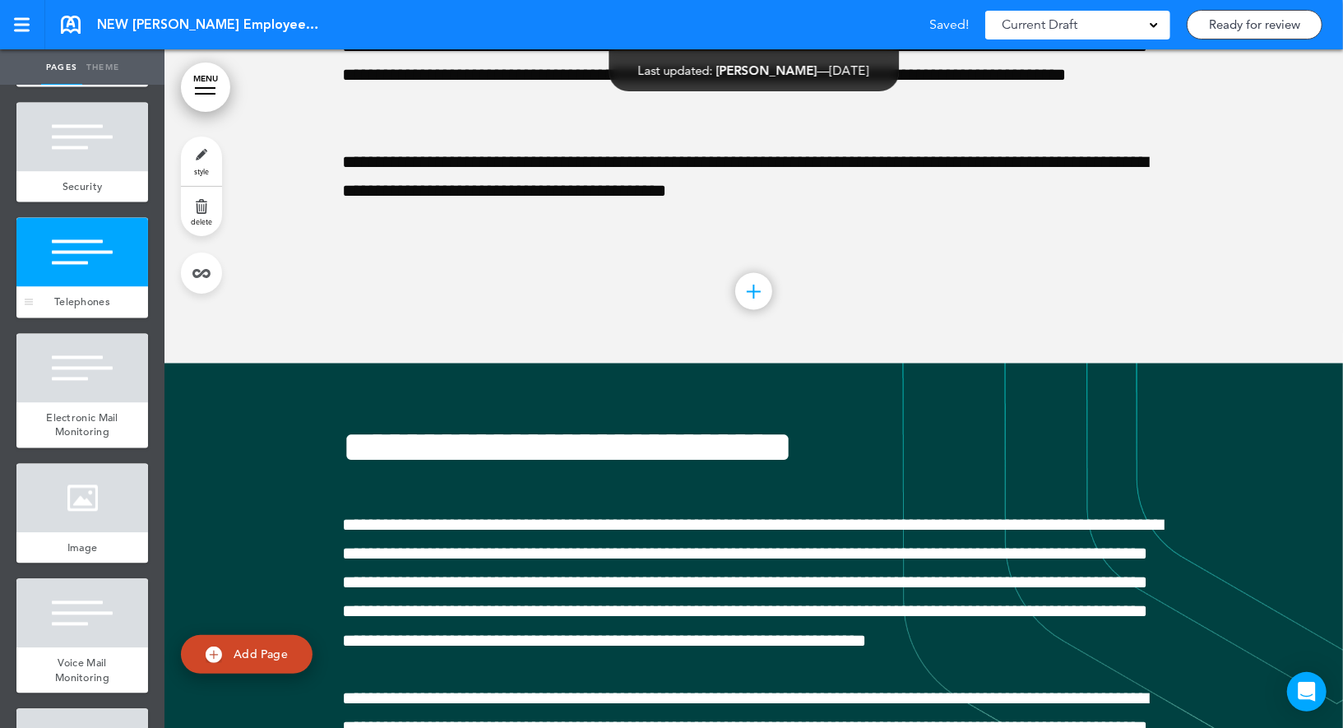
click at [89, 367] on div at bounding box center [82, 368] width 132 height 69
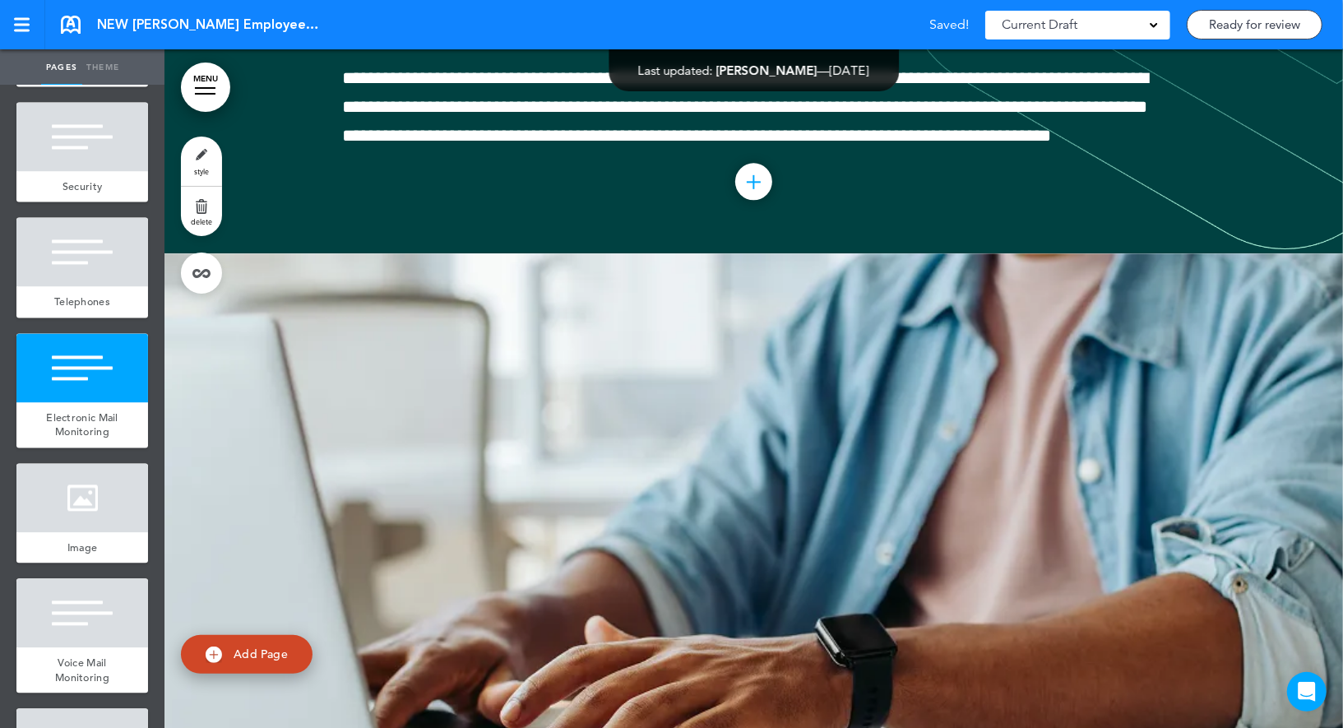
scroll to position [58934, 0]
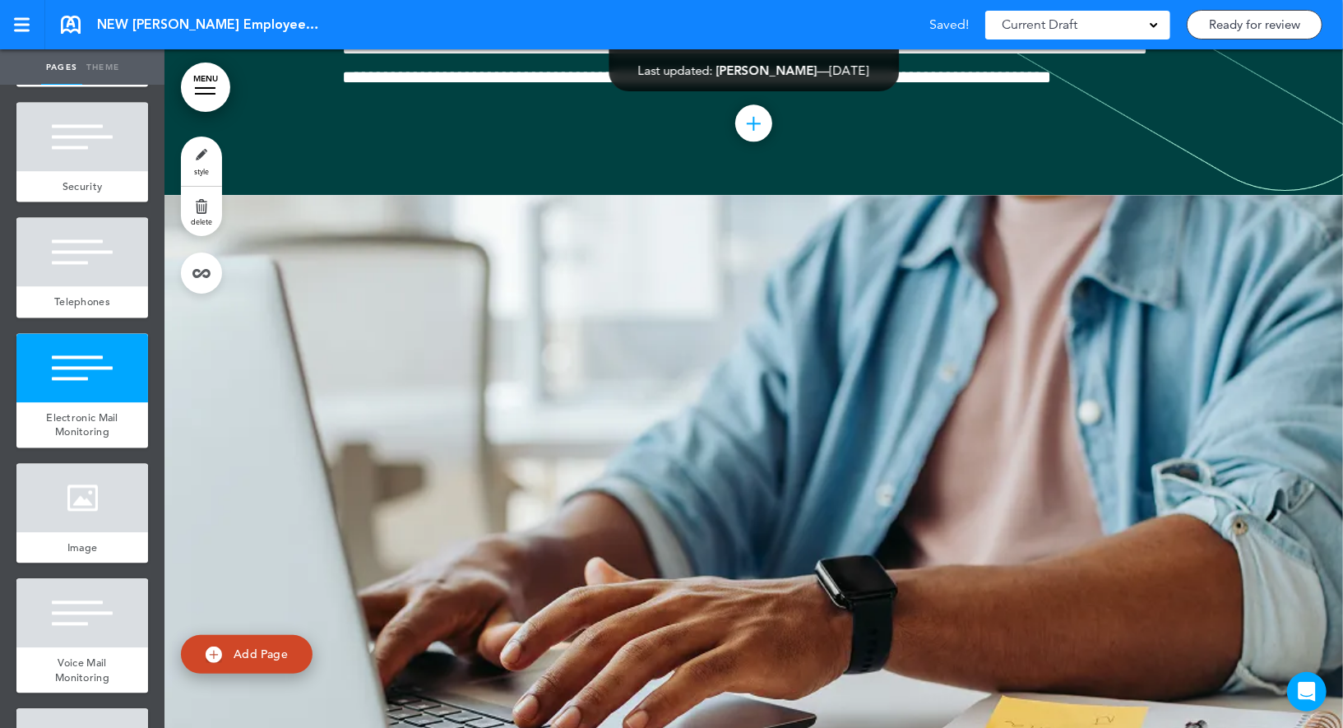
click at [209, 149] on link "style" at bounding box center [201, 160] width 41 height 49
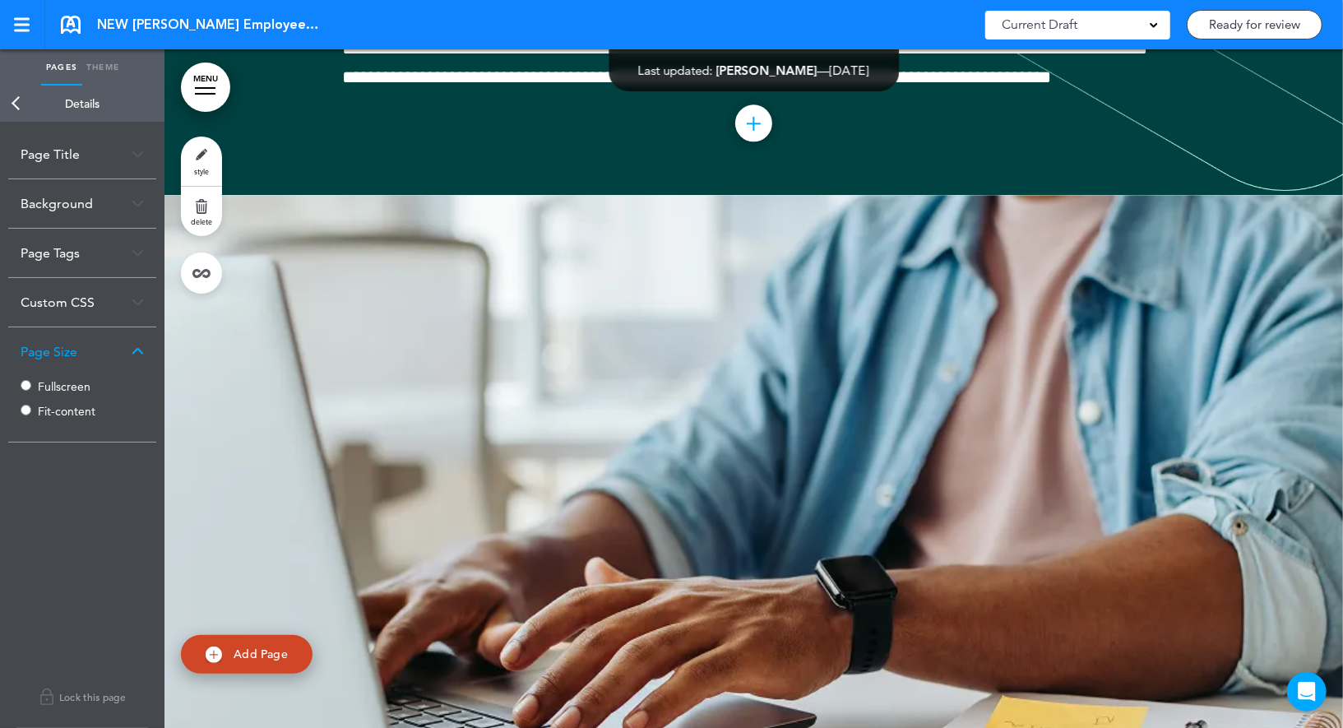
click at [51, 387] on label "Fullscreen" at bounding box center [87, 387] width 99 height 12
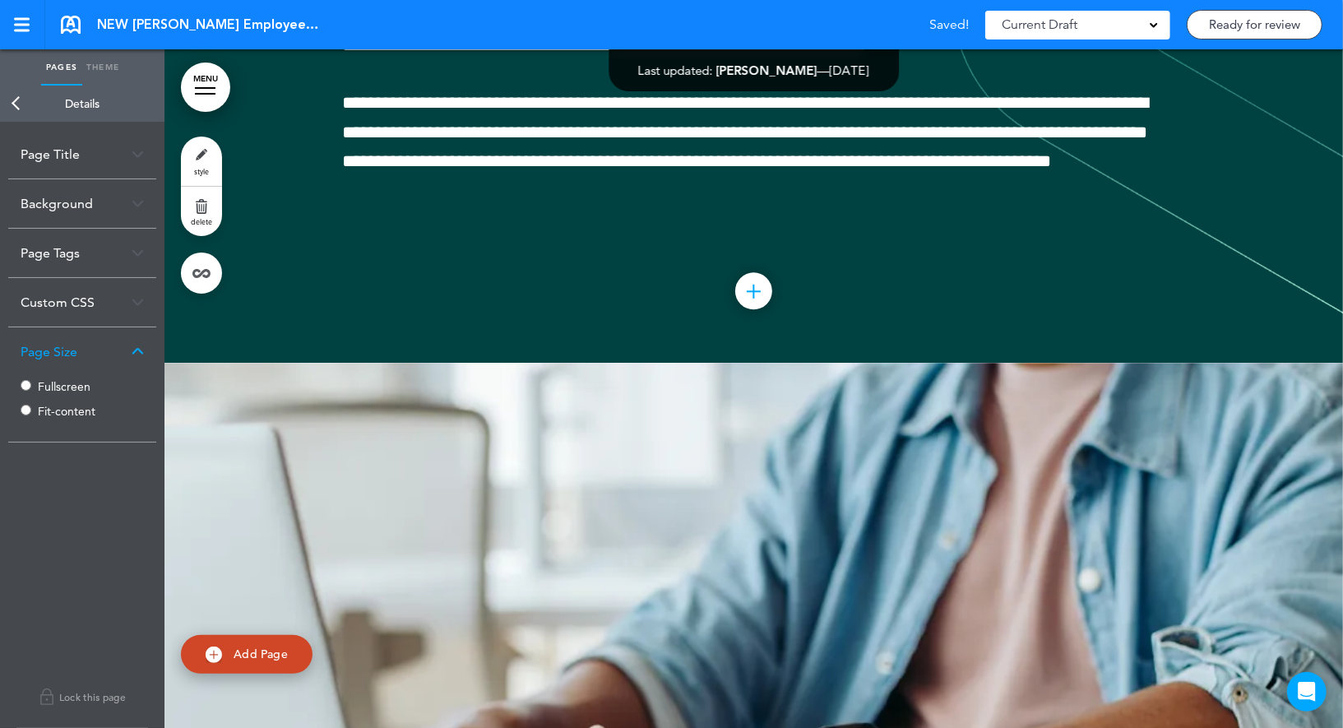
click at [17, 102] on link "Back" at bounding box center [16, 104] width 33 height 36
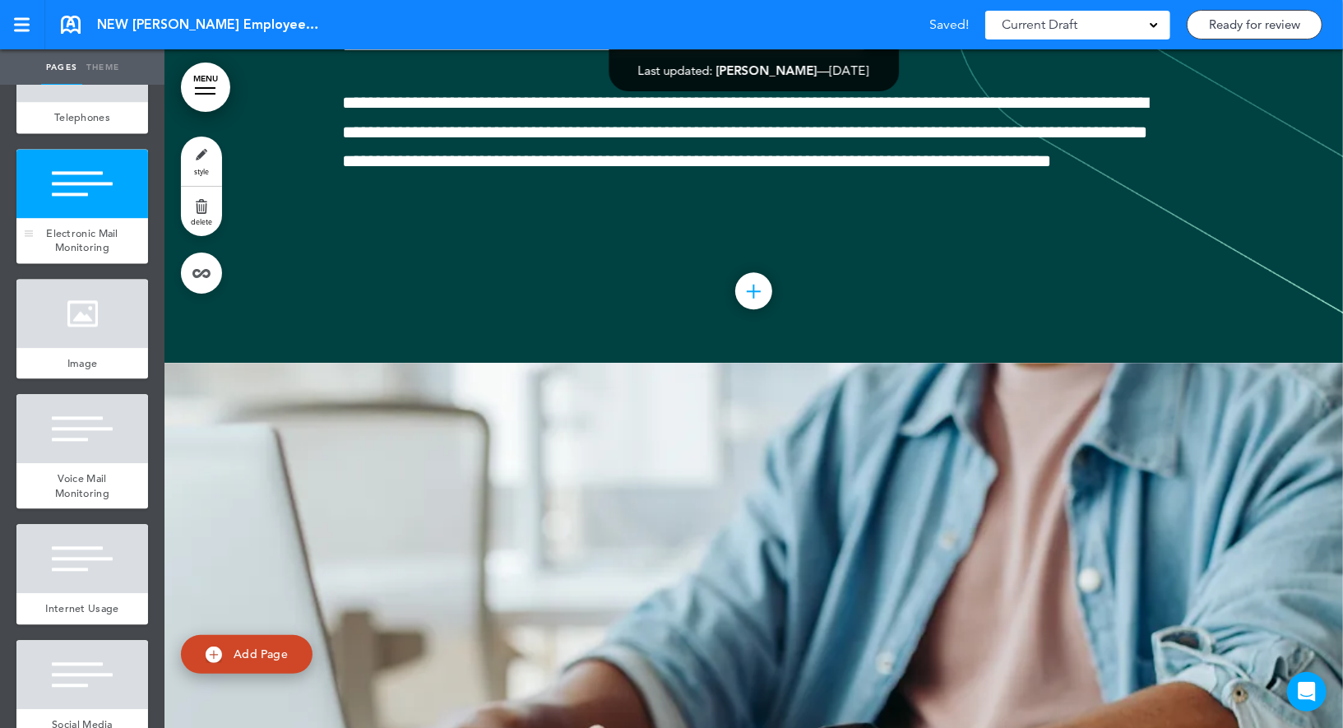
scroll to position [10459, 0]
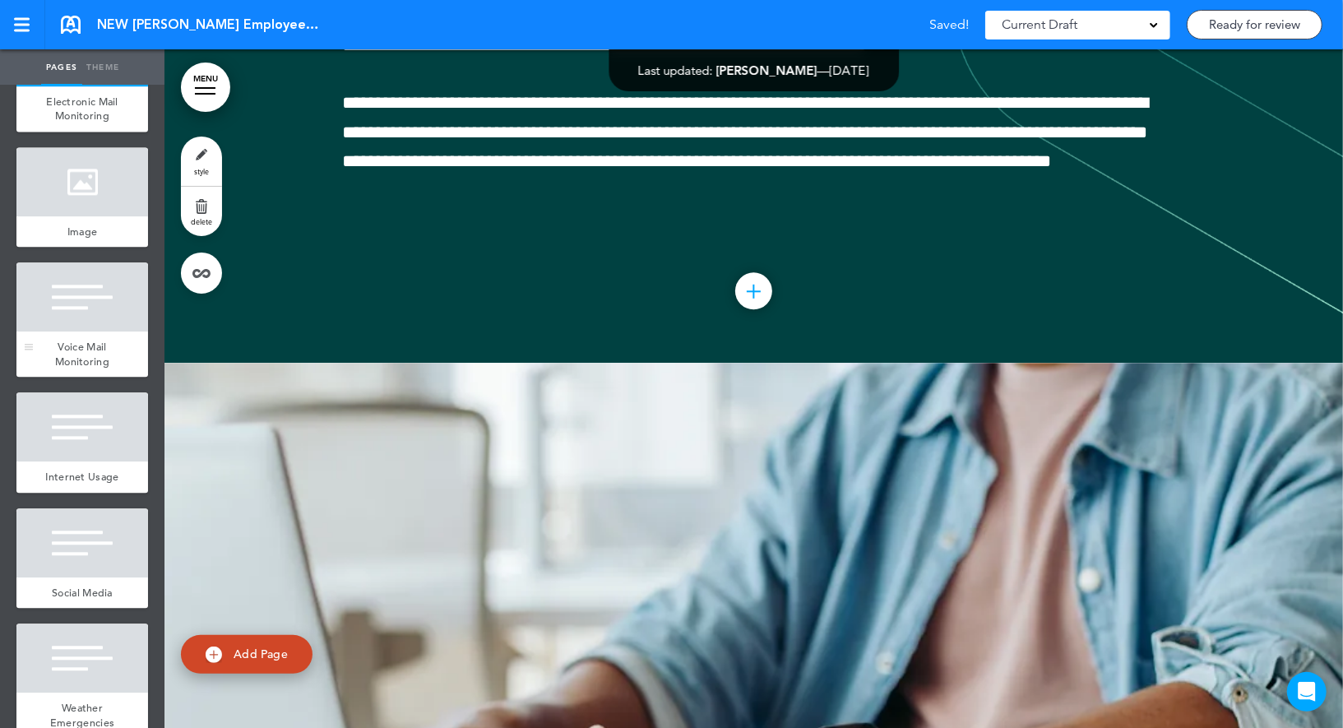
click at [96, 331] on div "Voice Mail Monitoring" at bounding box center [82, 353] width 132 height 45
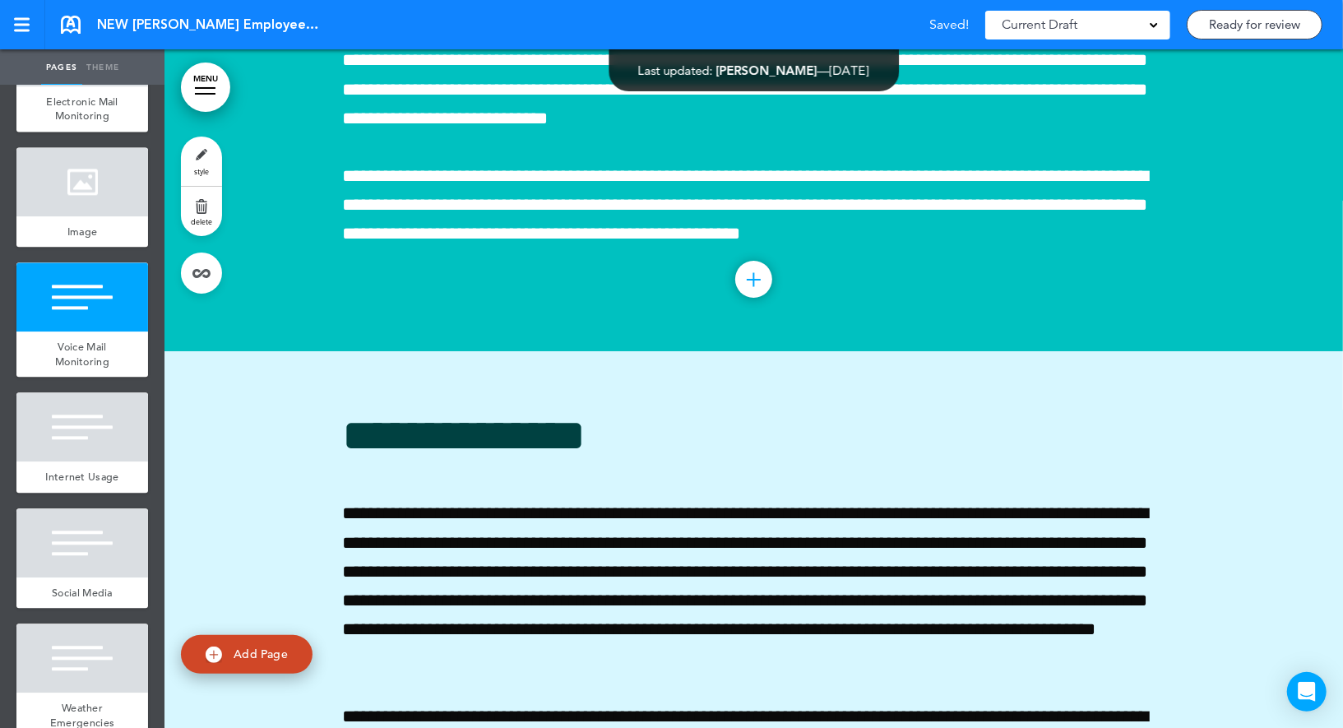
scroll to position [60292, 0]
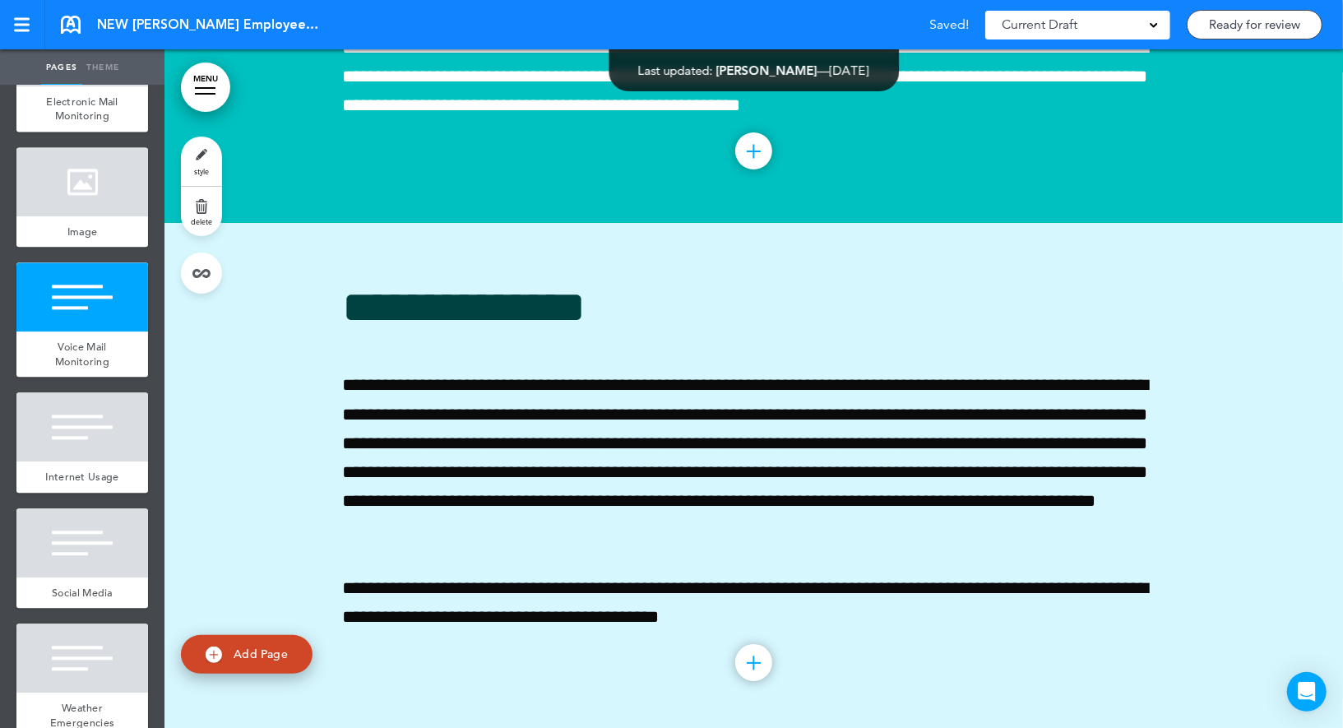
click at [208, 138] on link "style" at bounding box center [201, 160] width 41 height 49
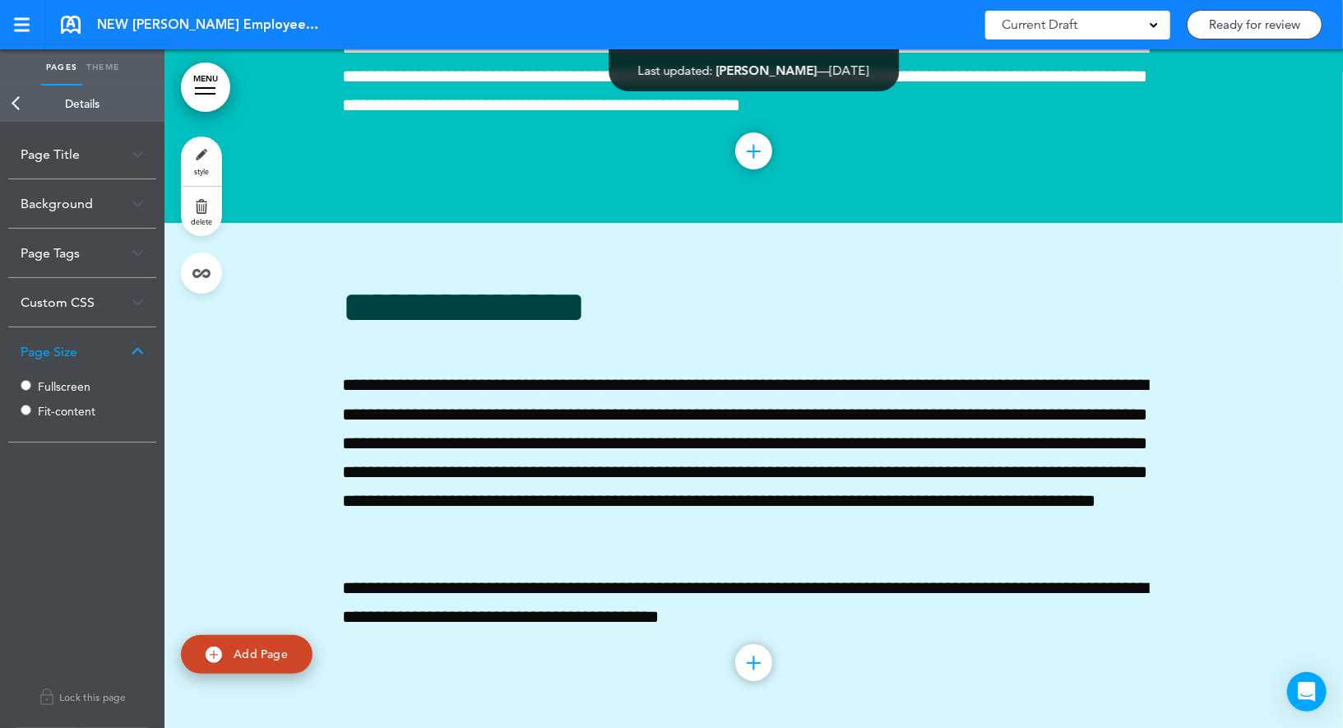
click at [56, 384] on label "Fullscreen" at bounding box center [87, 387] width 99 height 12
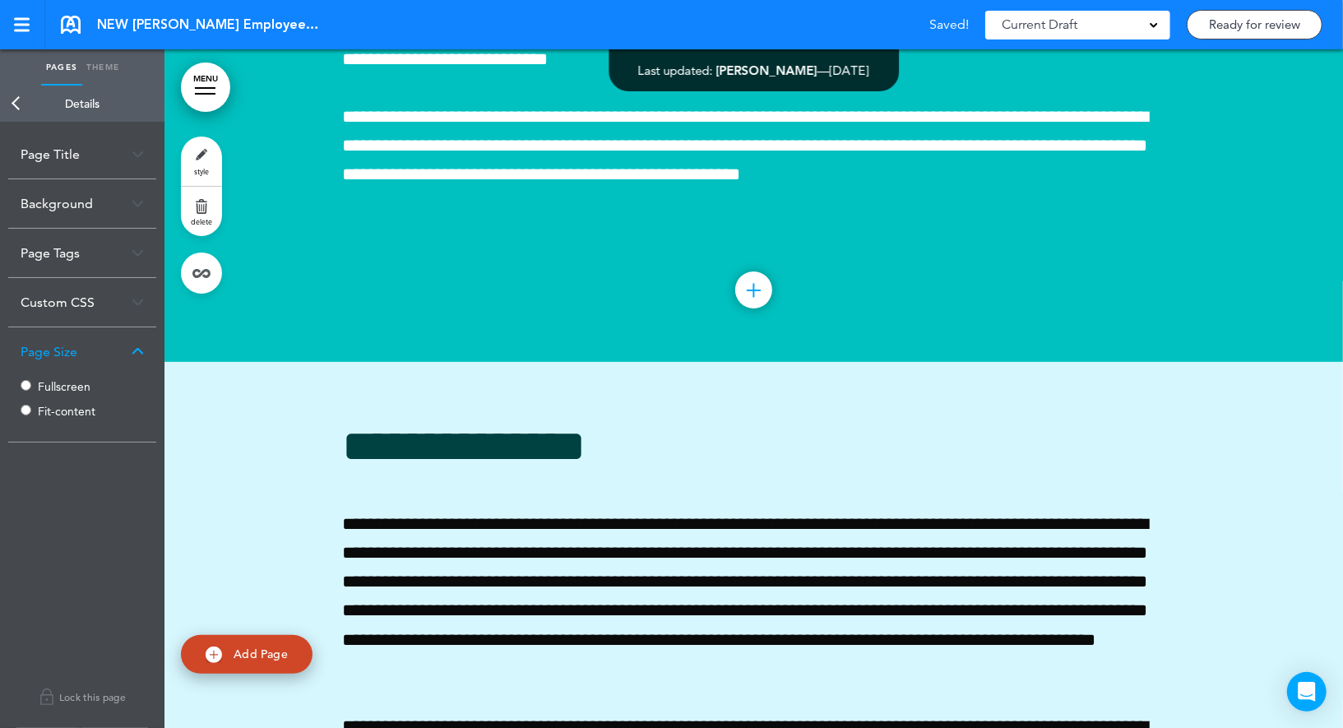
click at [12, 100] on link "Back" at bounding box center [16, 104] width 33 height 36
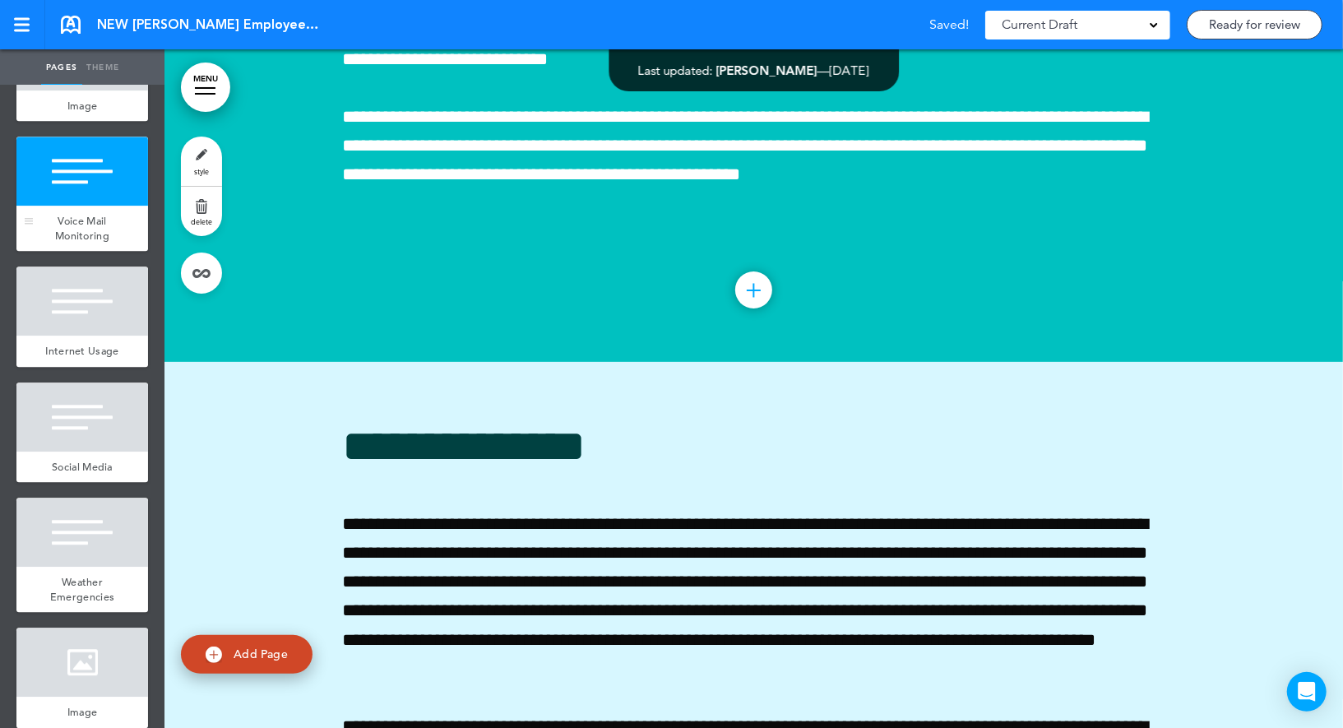
scroll to position [10592, 0]
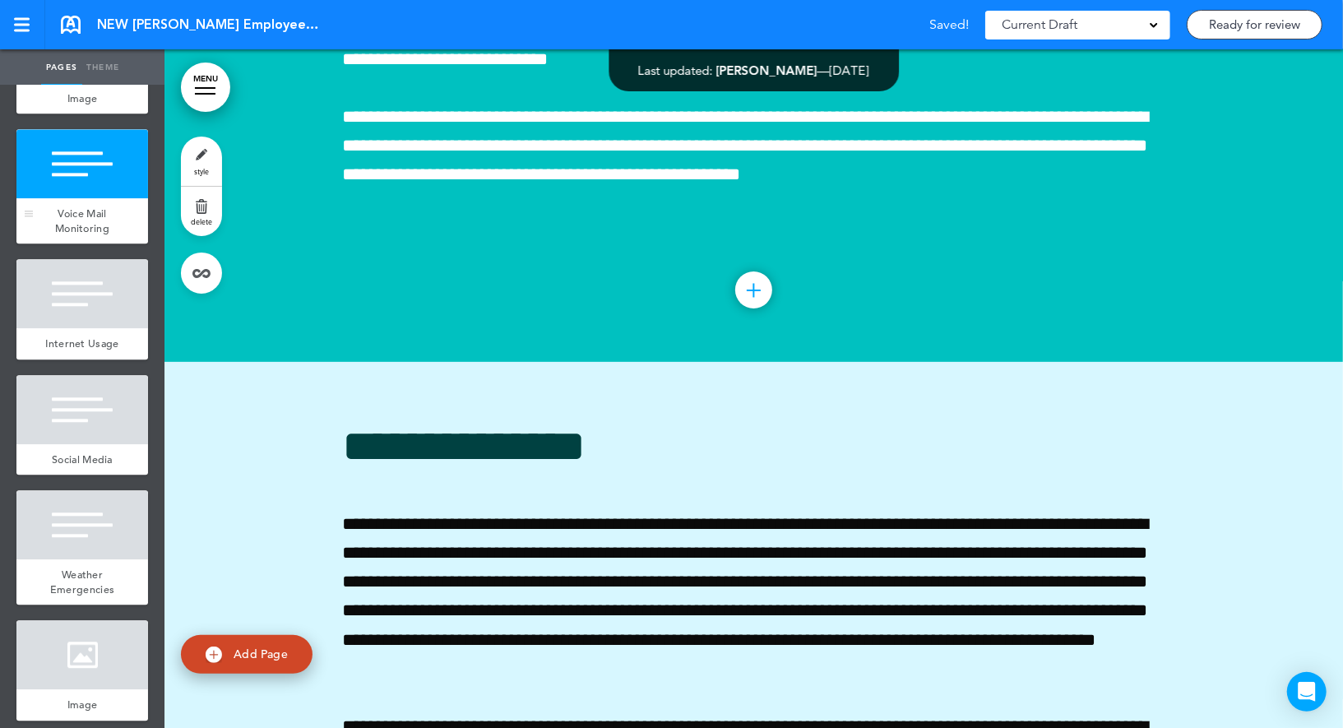
click at [111, 306] on div at bounding box center [82, 293] width 132 height 69
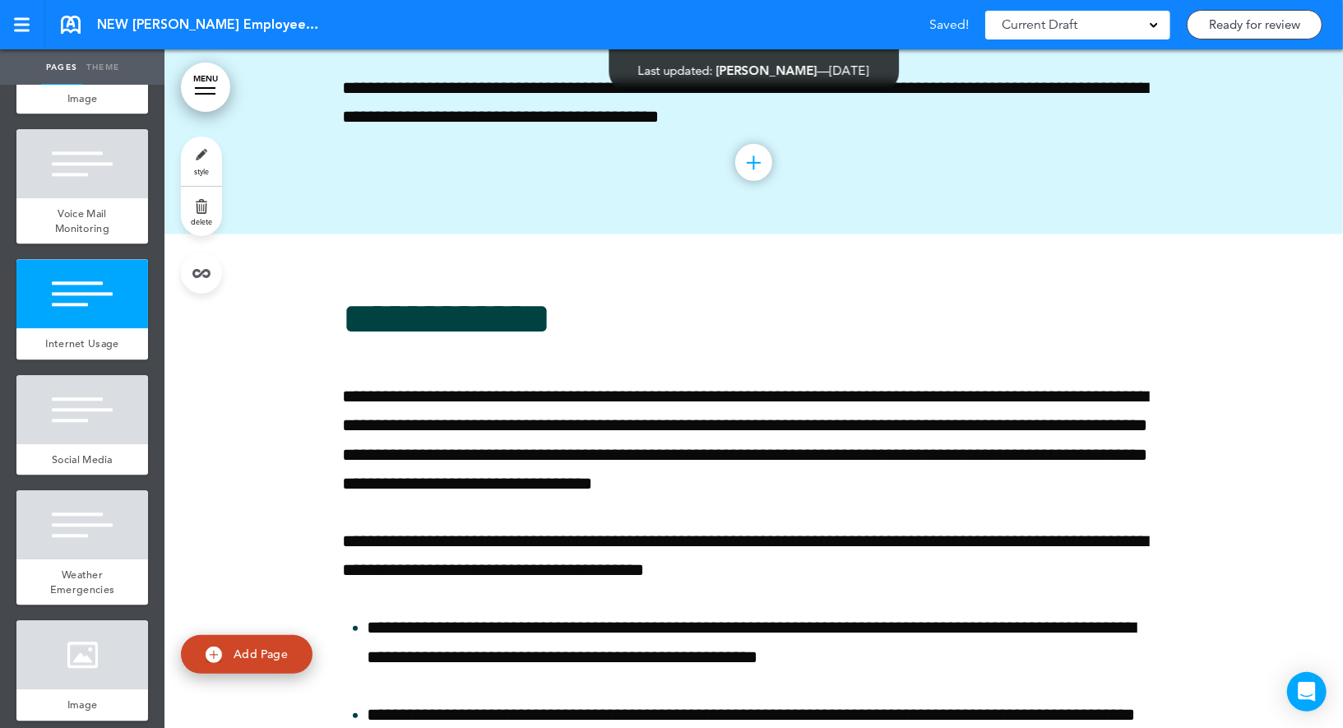
scroll to position [60970, 0]
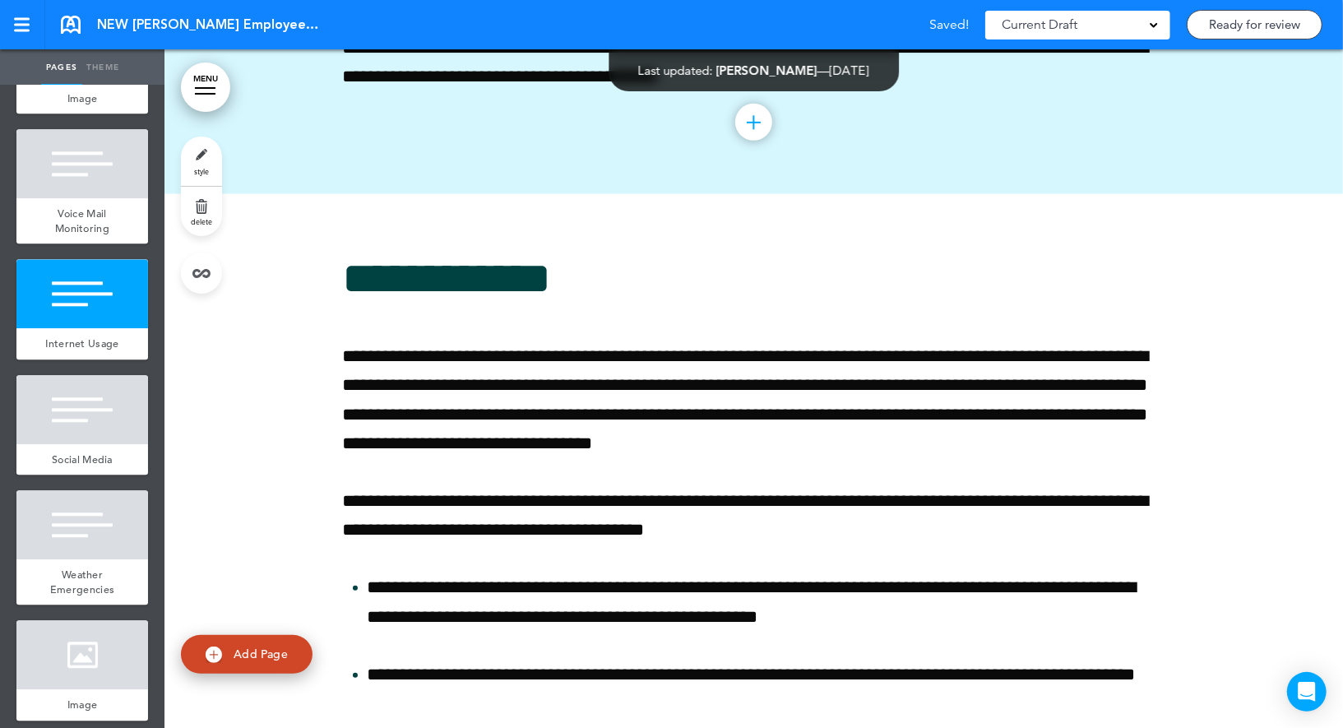
click at [200, 163] on link "style" at bounding box center [201, 160] width 41 height 49
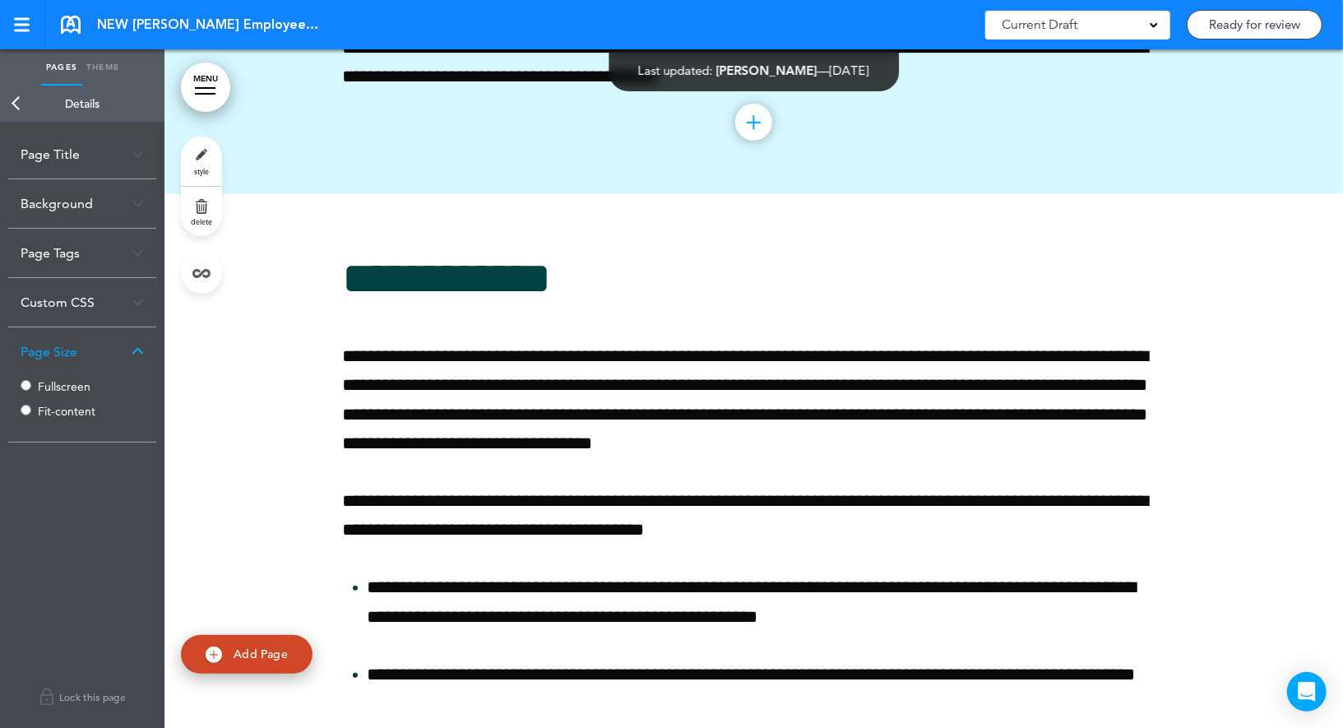
click at [62, 392] on div "Fullscreen Fit-content" at bounding box center [82, 400] width 123 height 49
click at [60, 387] on label "Fullscreen" at bounding box center [87, 387] width 99 height 12
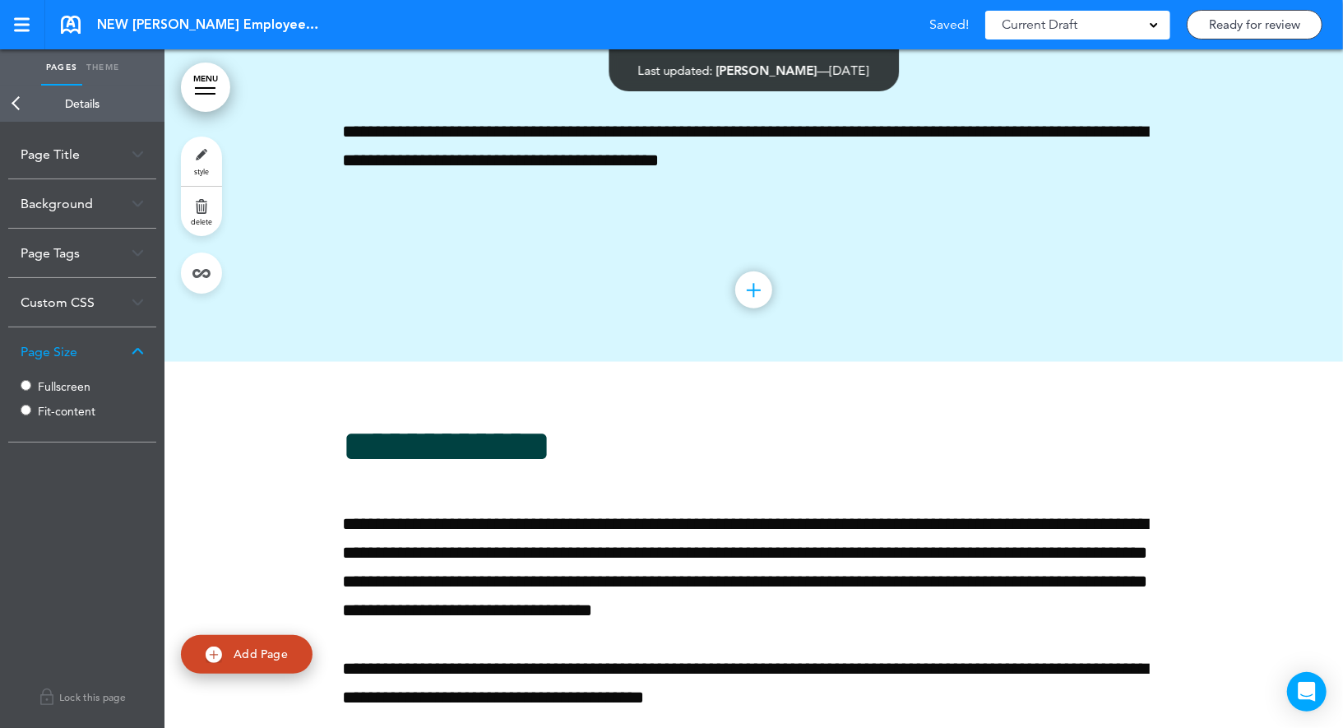
click at [13, 99] on link "Back" at bounding box center [16, 104] width 33 height 36
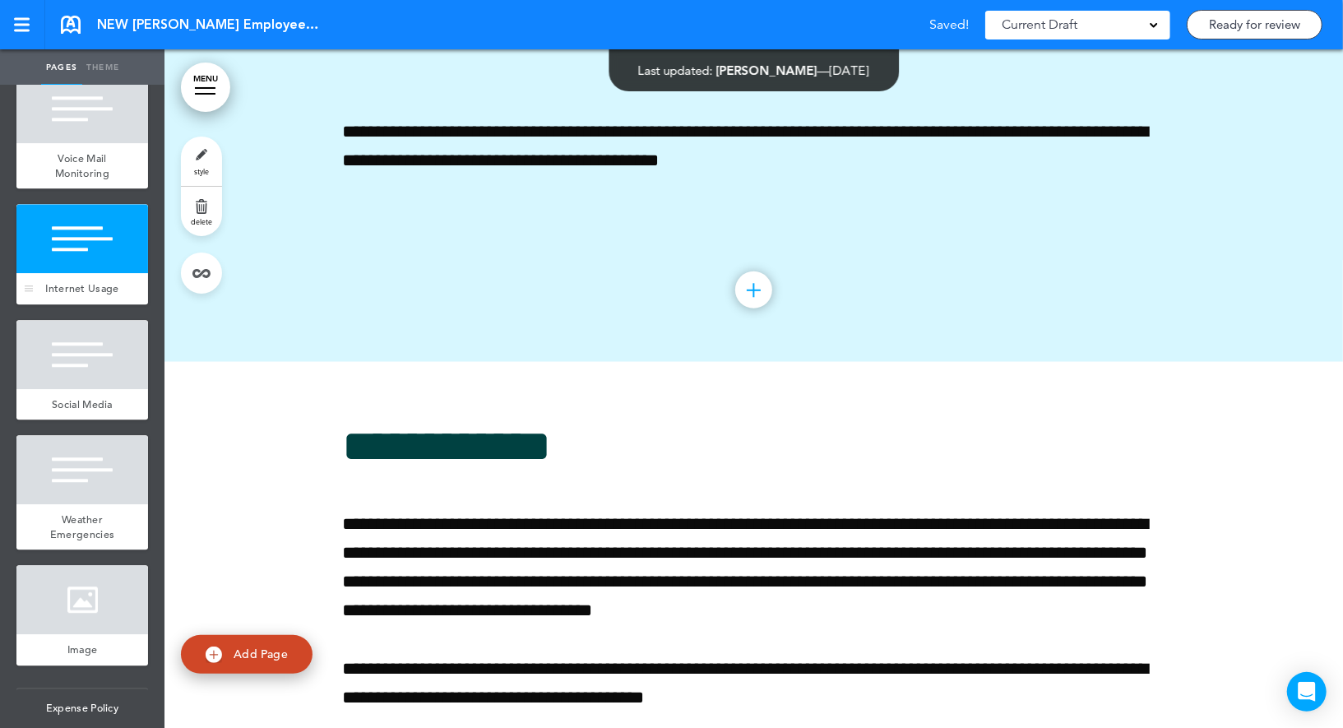
scroll to position [10669, 0]
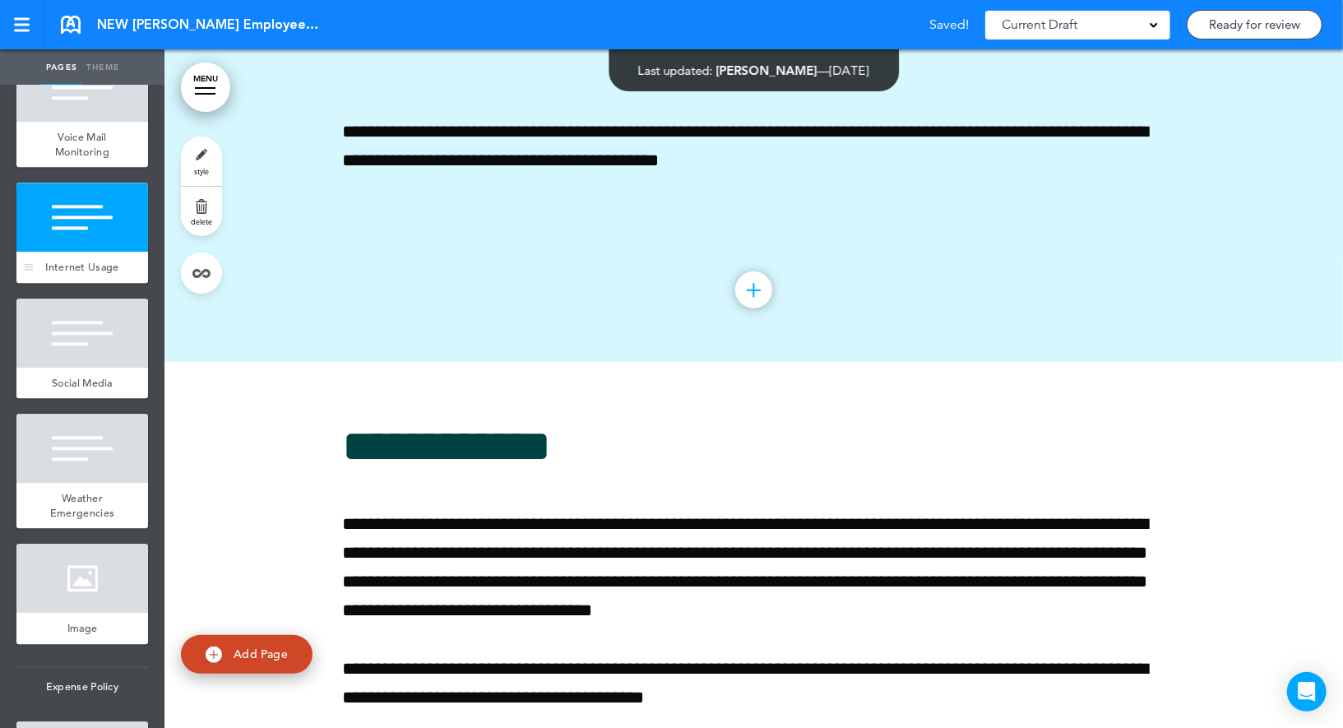
click at [113, 351] on div at bounding box center [82, 332] width 132 height 69
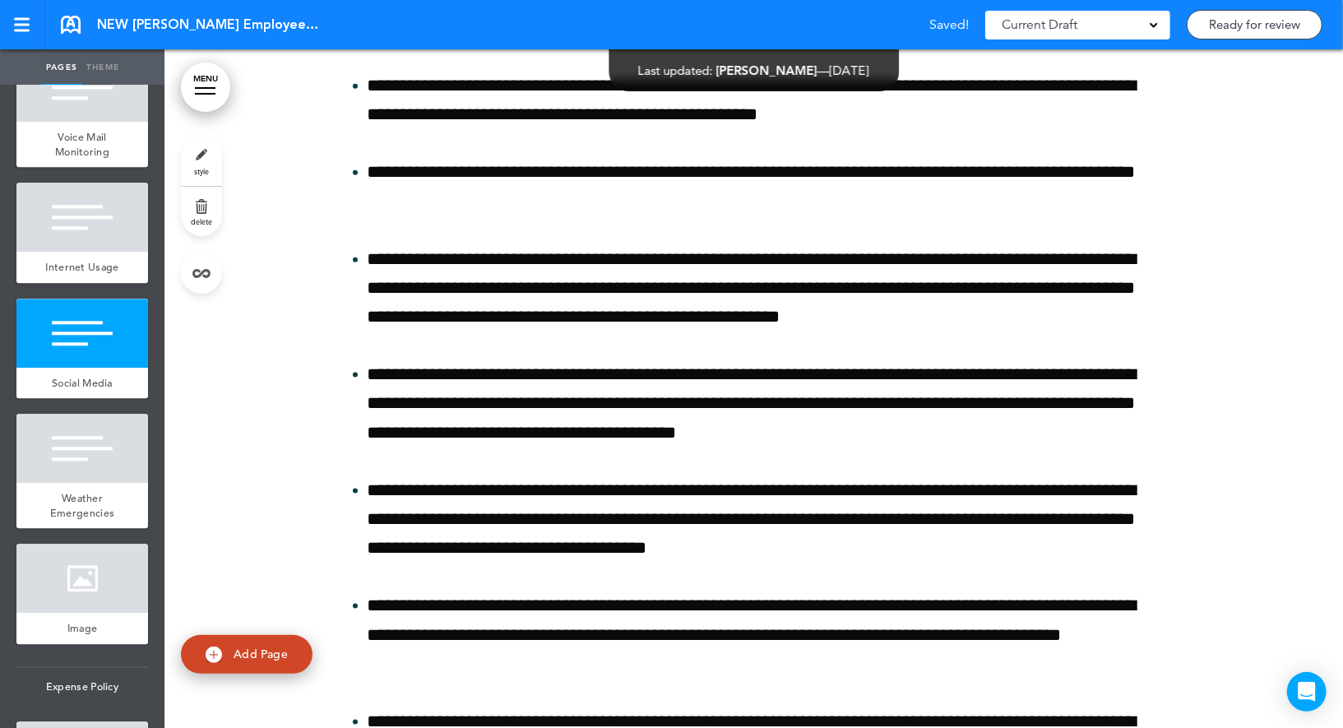
scroll to position [61649, 0]
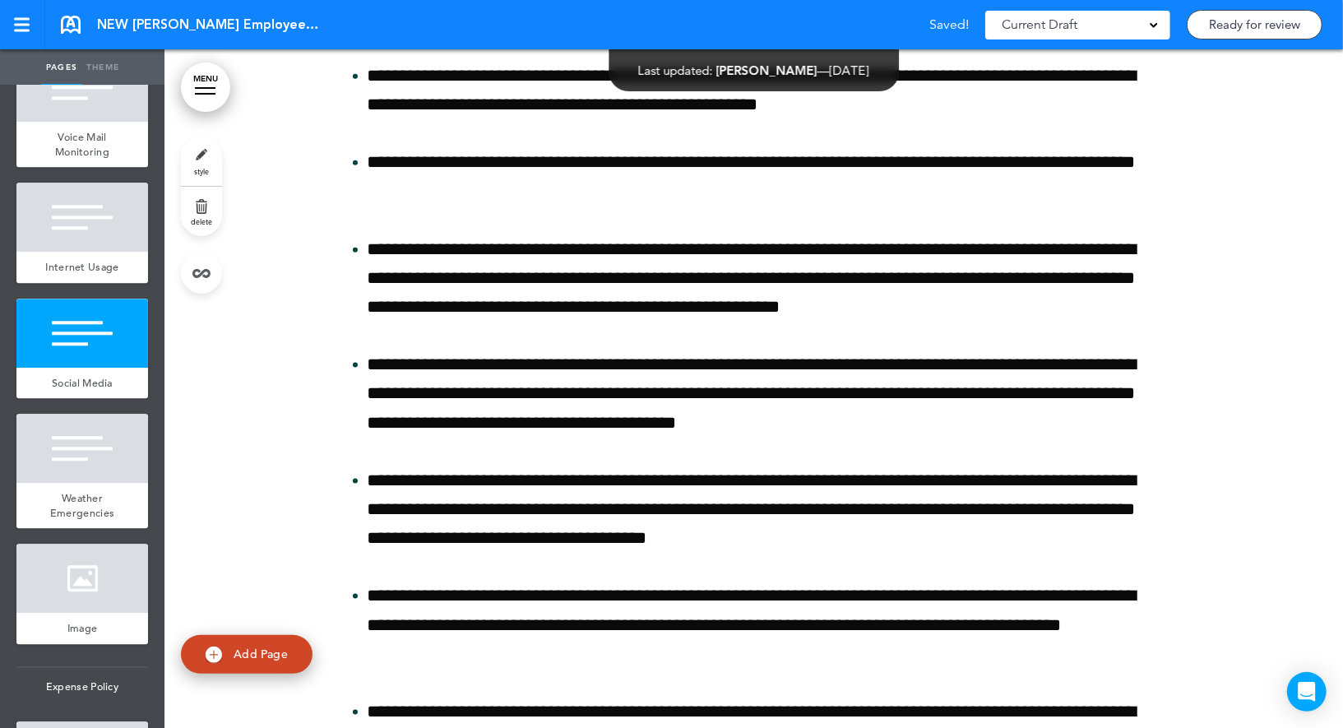
click at [196, 167] on span "style" at bounding box center [201, 171] width 15 height 10
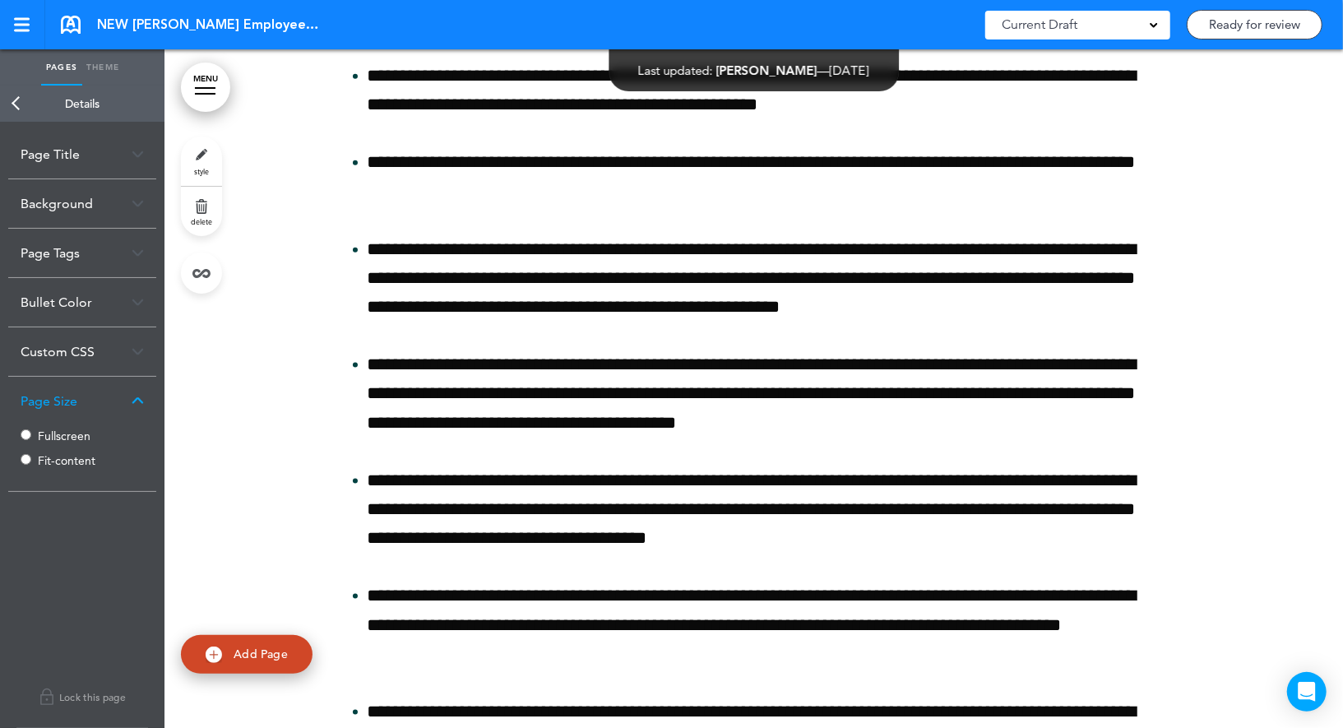
click at [57, 434] on label "Fullscreen" at bounding box center [87, 436] width 99 height 12
click at [14, 92] on link "Back" at bounding box center [16, 104] width 33 height 36
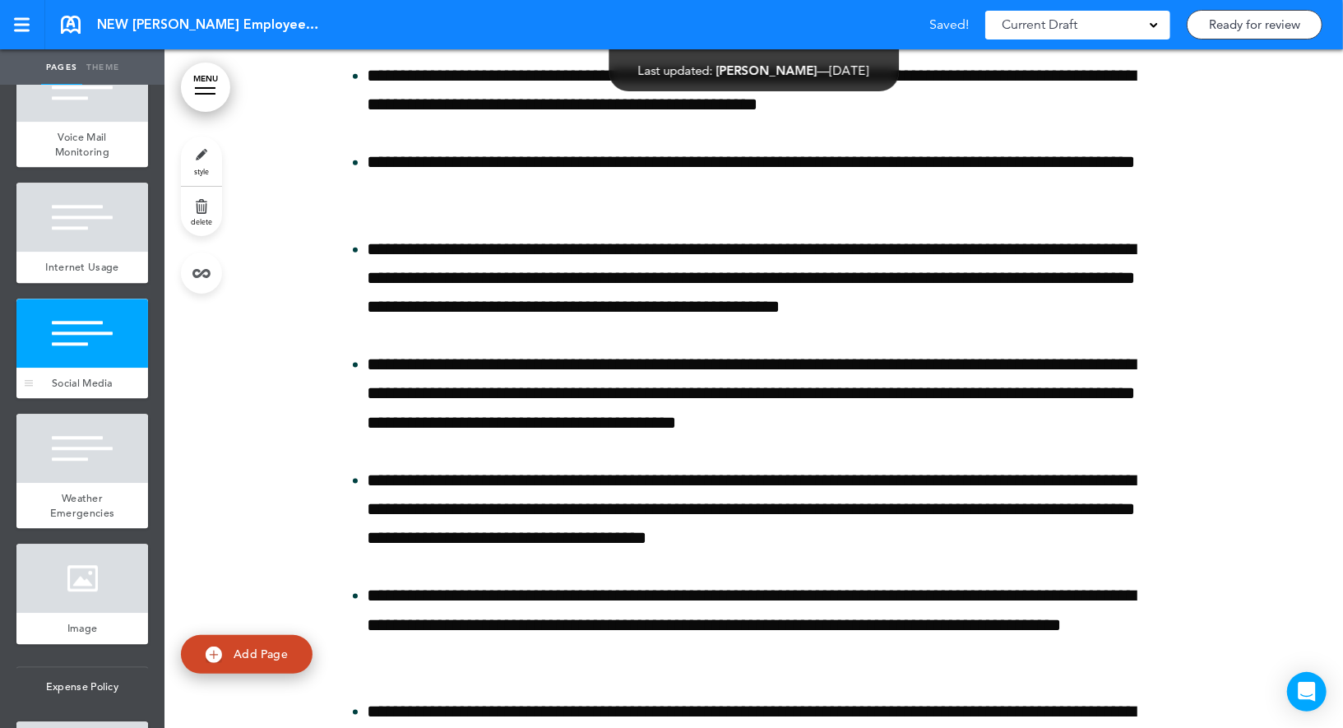
scroll to position [10744, 0]
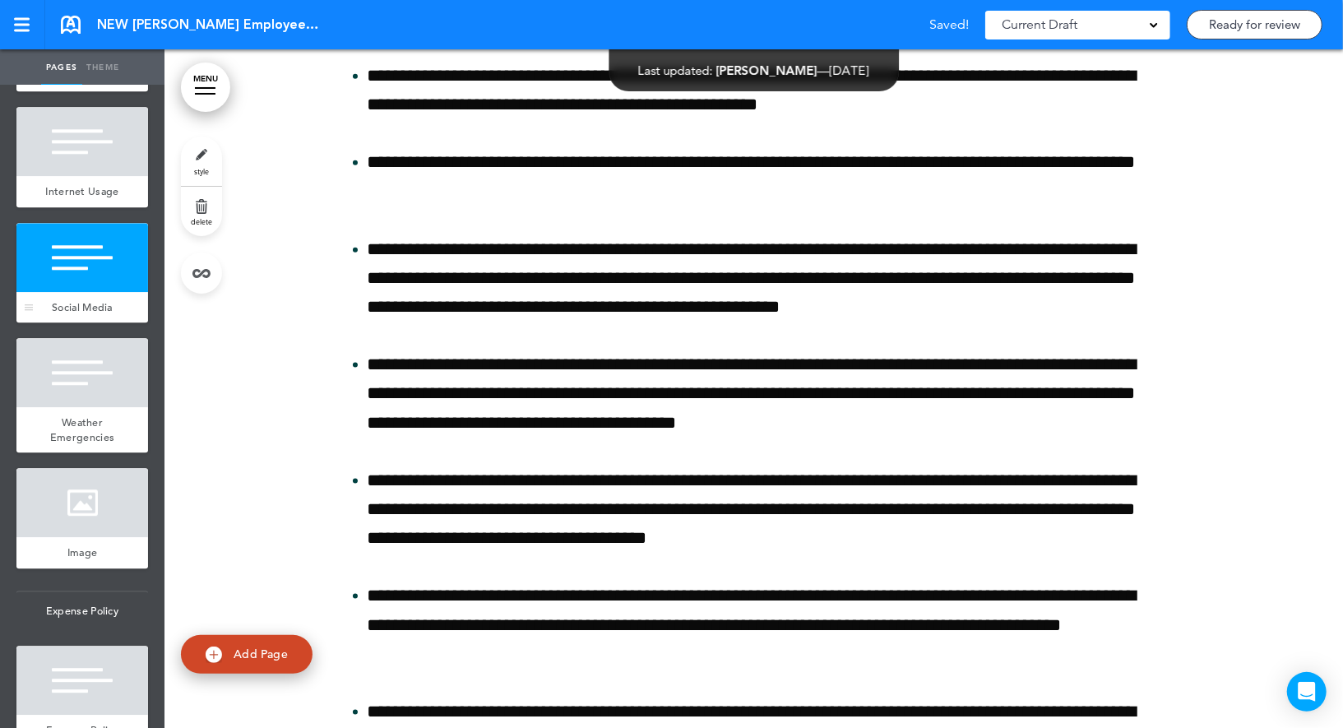
click at [89, 349] on div at bounding box center [82, 372] width 132 height 69
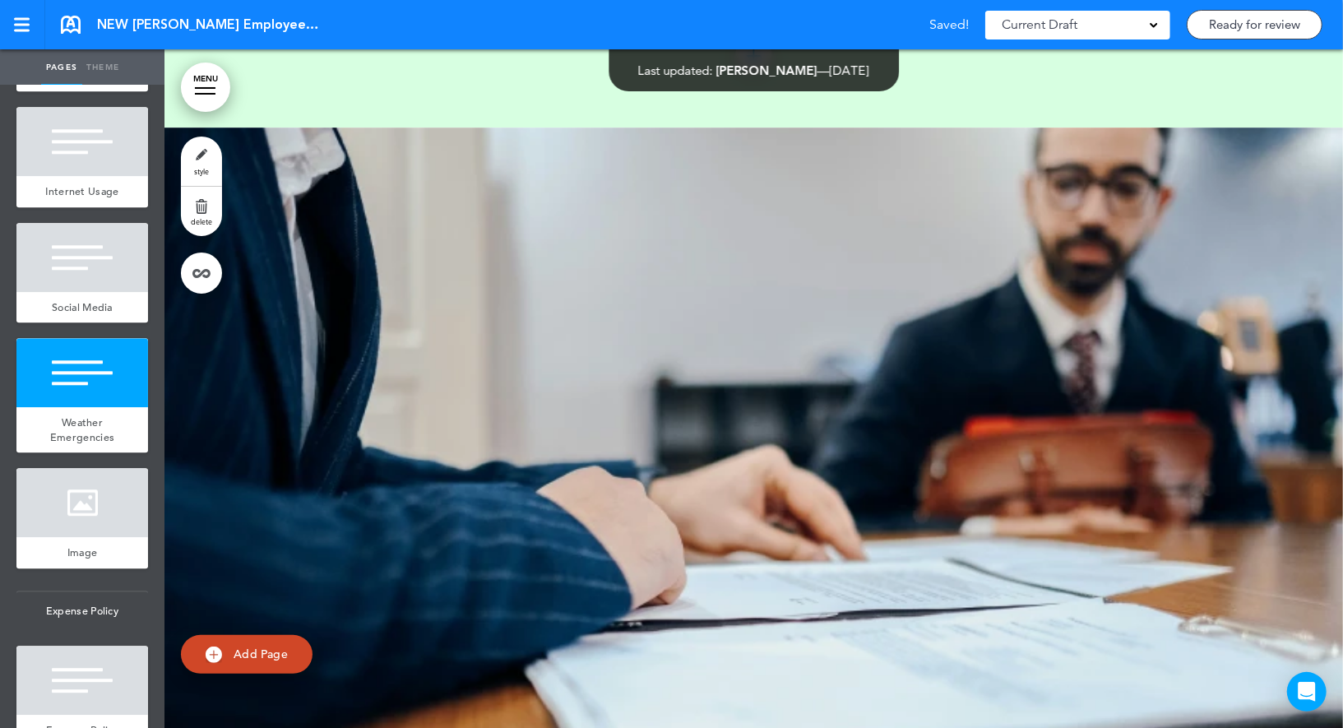
scroll to position [63633, 0]
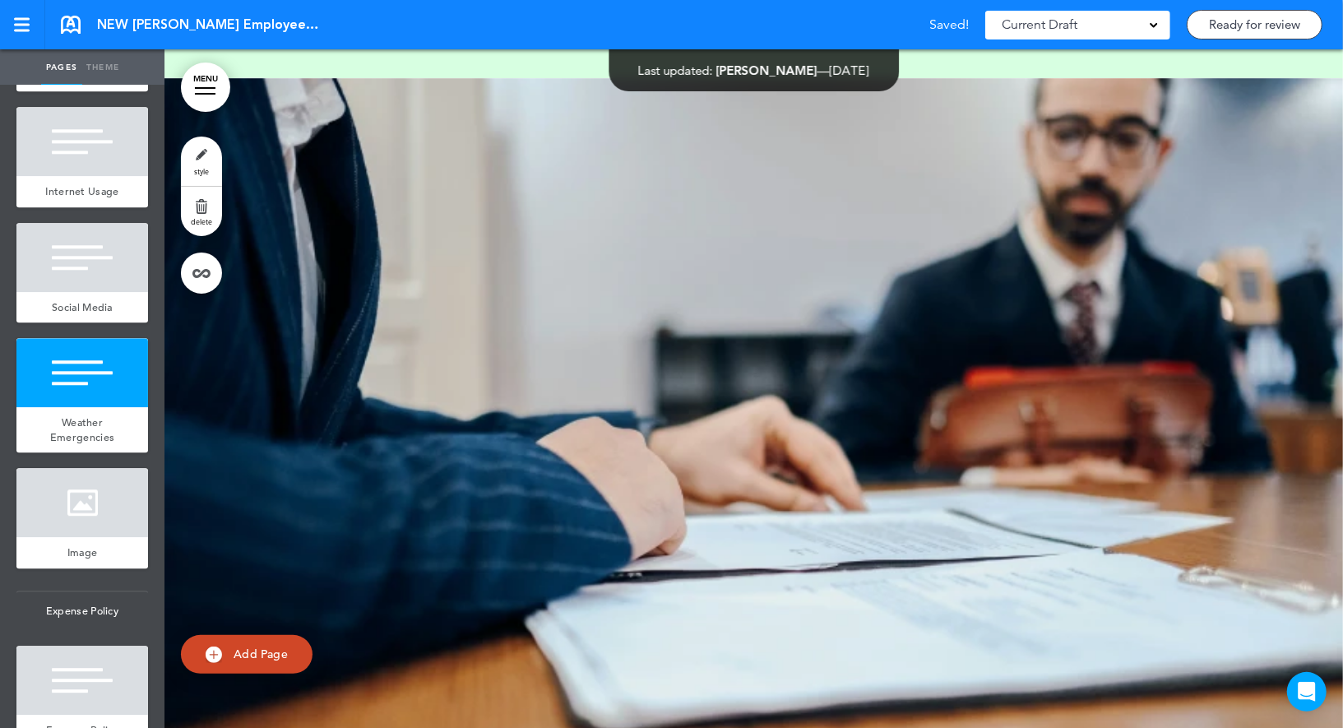
click at [194, 168] on span "style" at bounding box center [201, 171] width 15 height 10
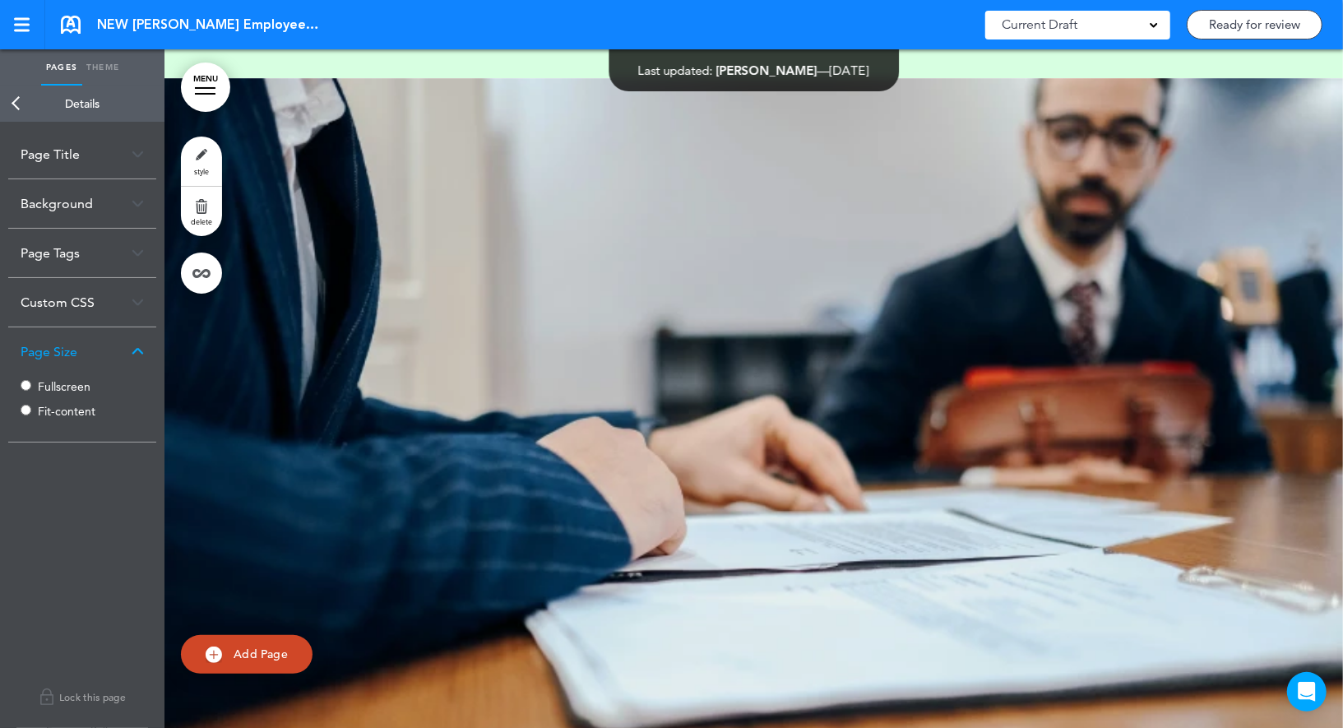
click at [60, 386] on label "Fullscreen" at bounding box center [87, 387] width 99 height 12
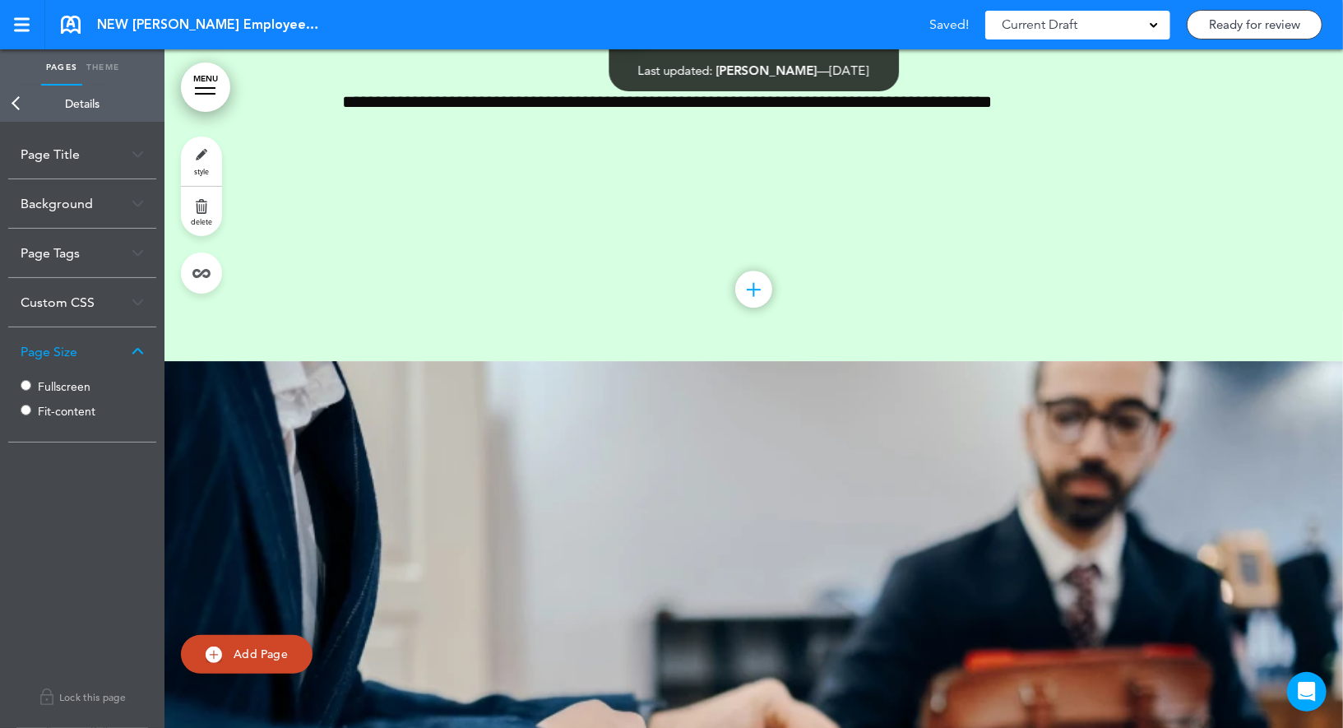
click at [9, 108] on link "Back" at bounding box center [16, 104] width 33 height 36
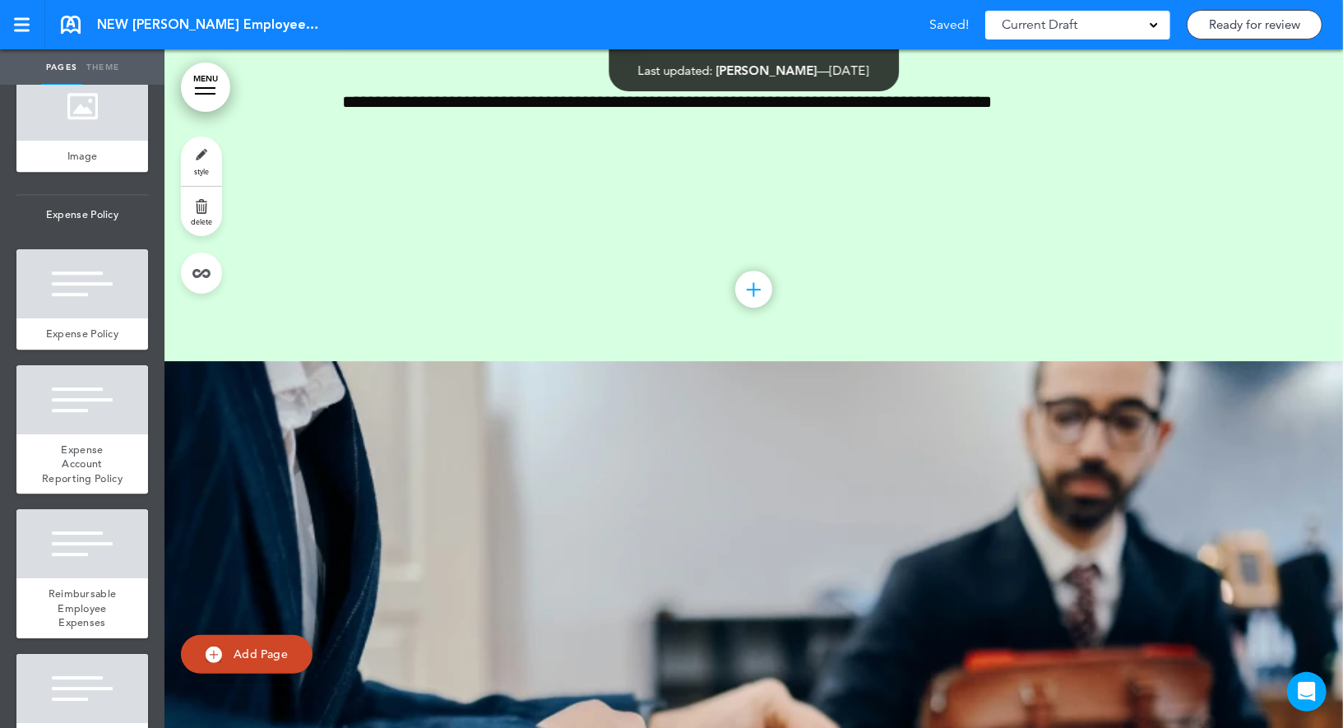
scroll to position [11150, 0]
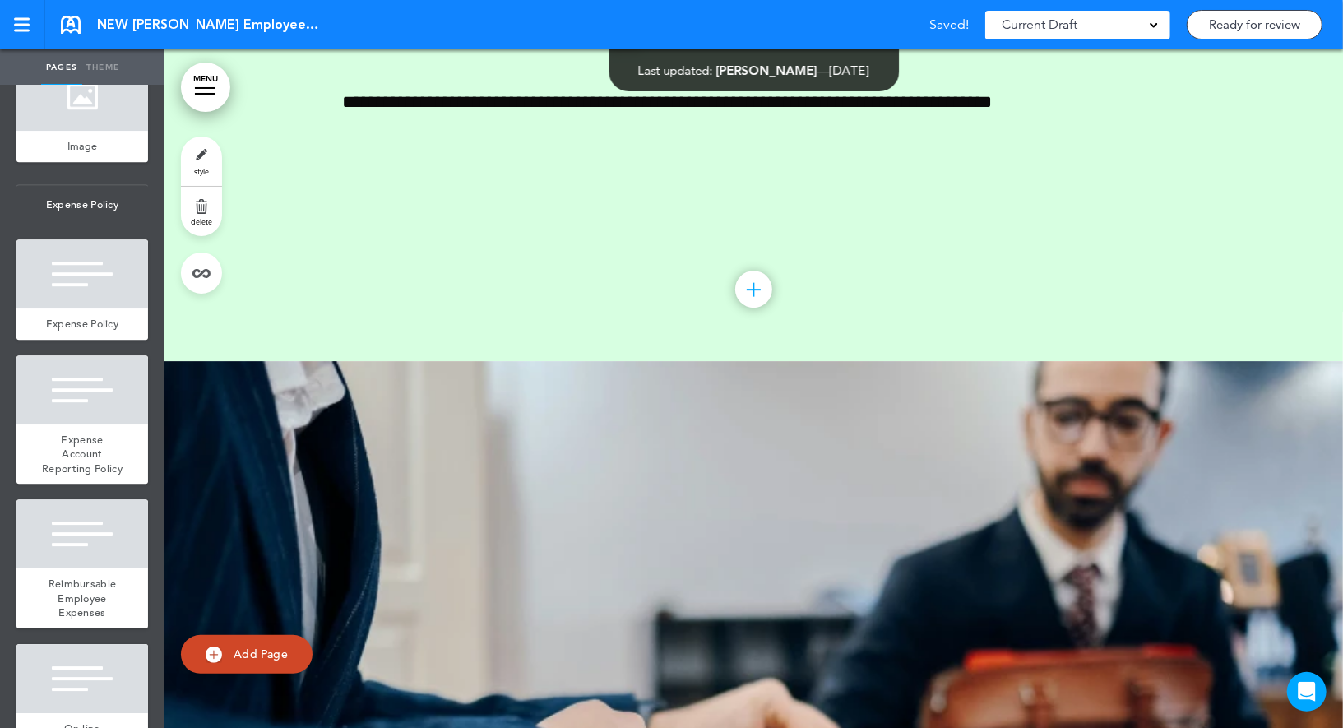
click at [86, 269] on div at bounding box center [82, 273] width 132 height 69
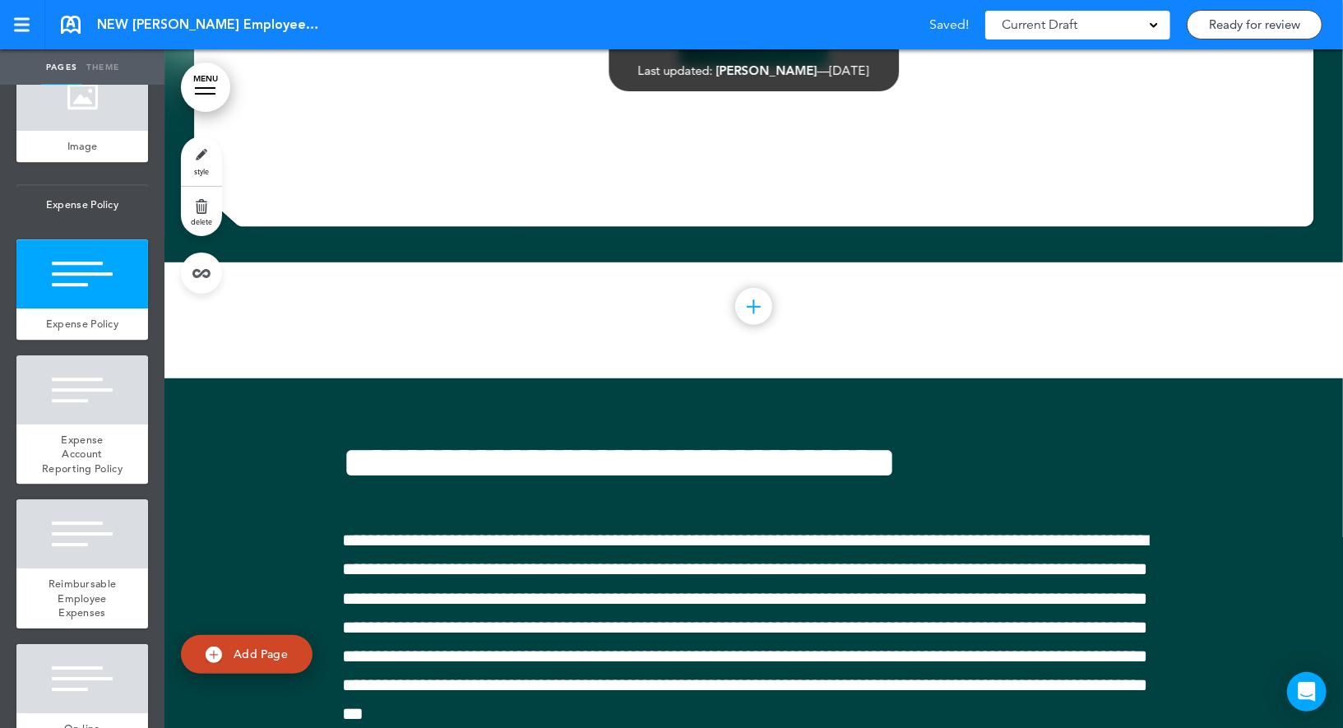
scroll to position [64990, 0]
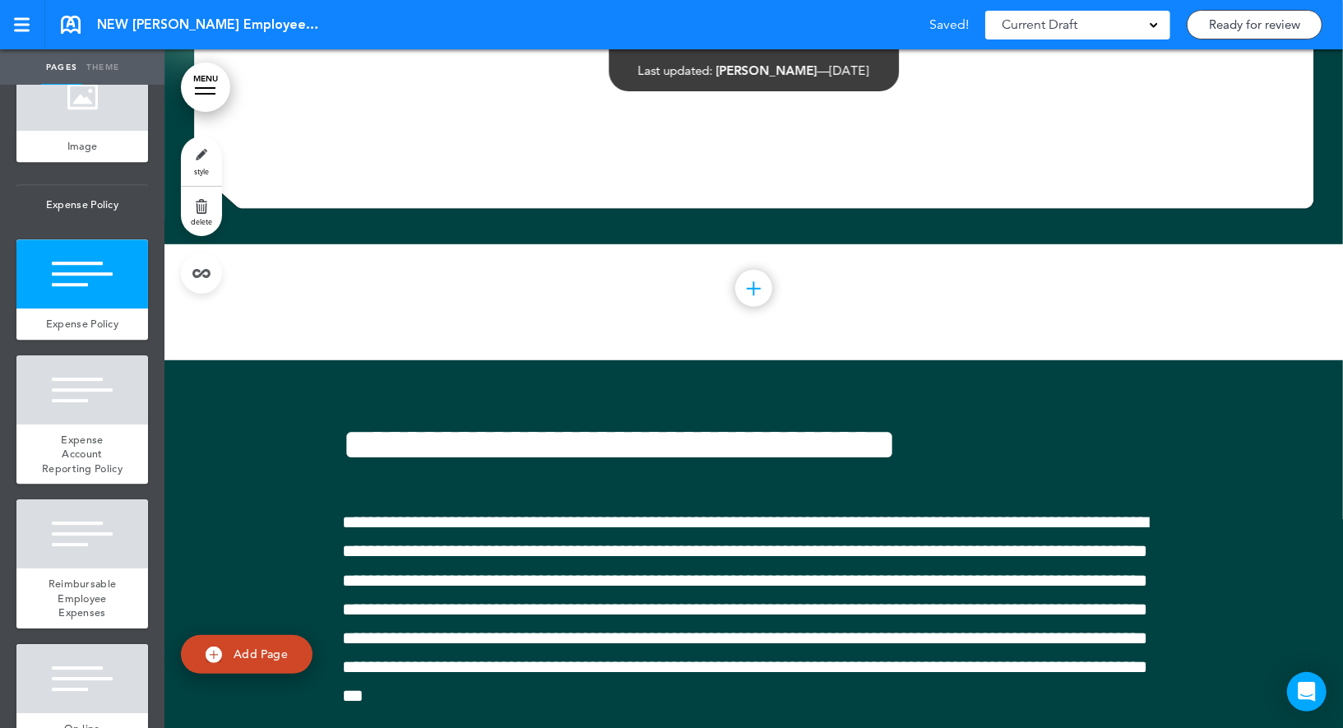
click at [183, 161] on link "style" at bounding box center [201, 160] width 41 height 49
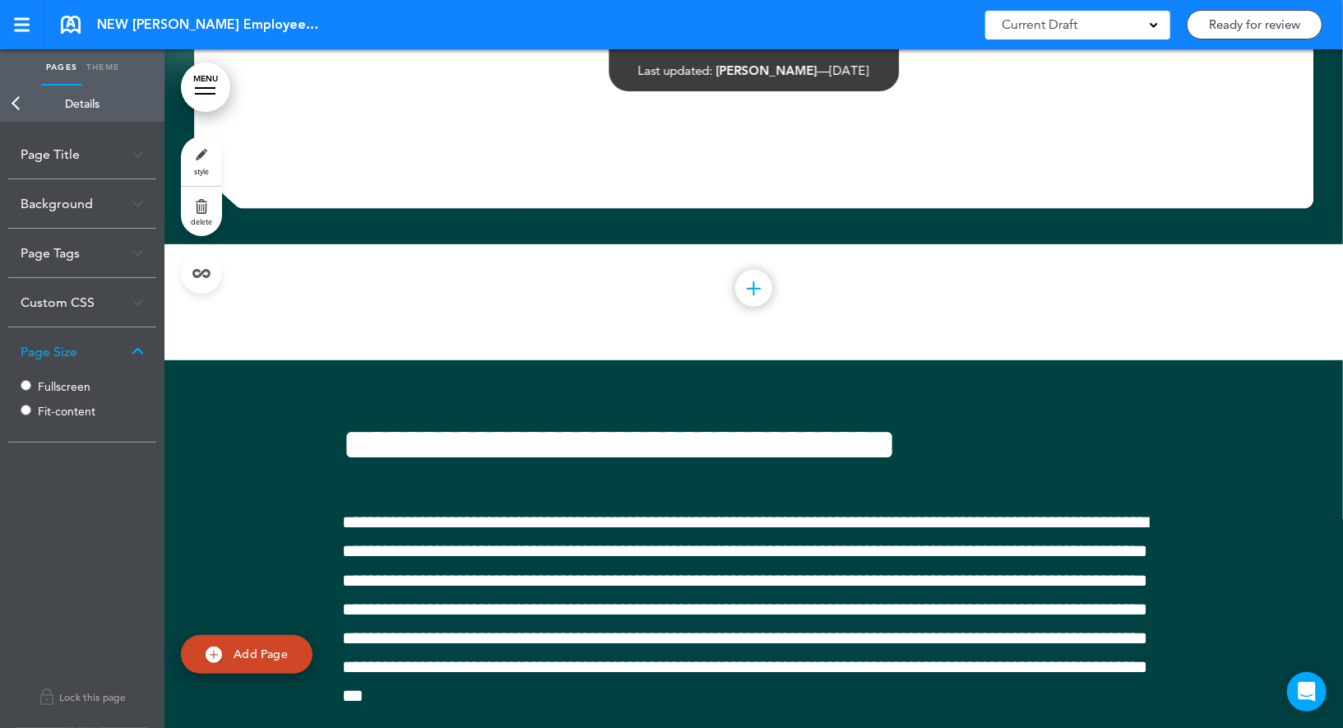
click at [18, 99] on link "Back" at bounding box center [16, 104] width 33 height 36
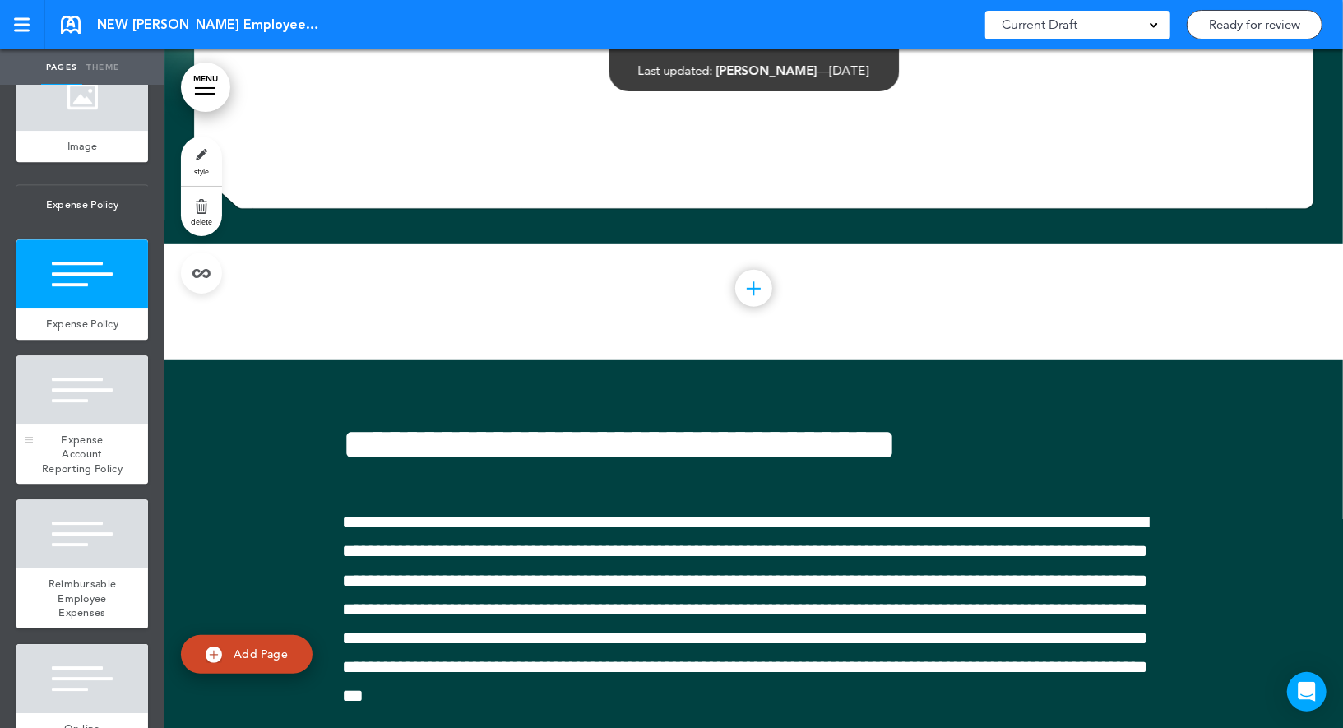
click at [92, 381] on div at bounding box center [82, 389] width 132 height 69
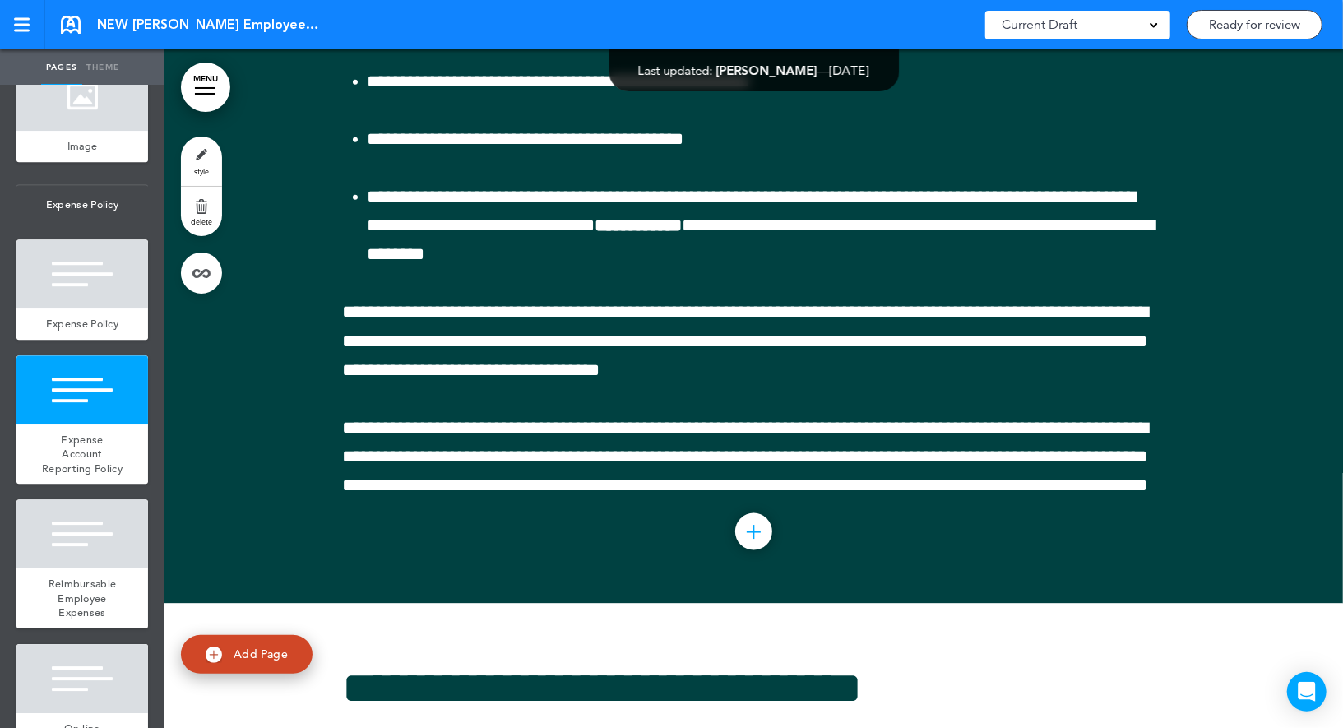
scroll to position [65670, 0]
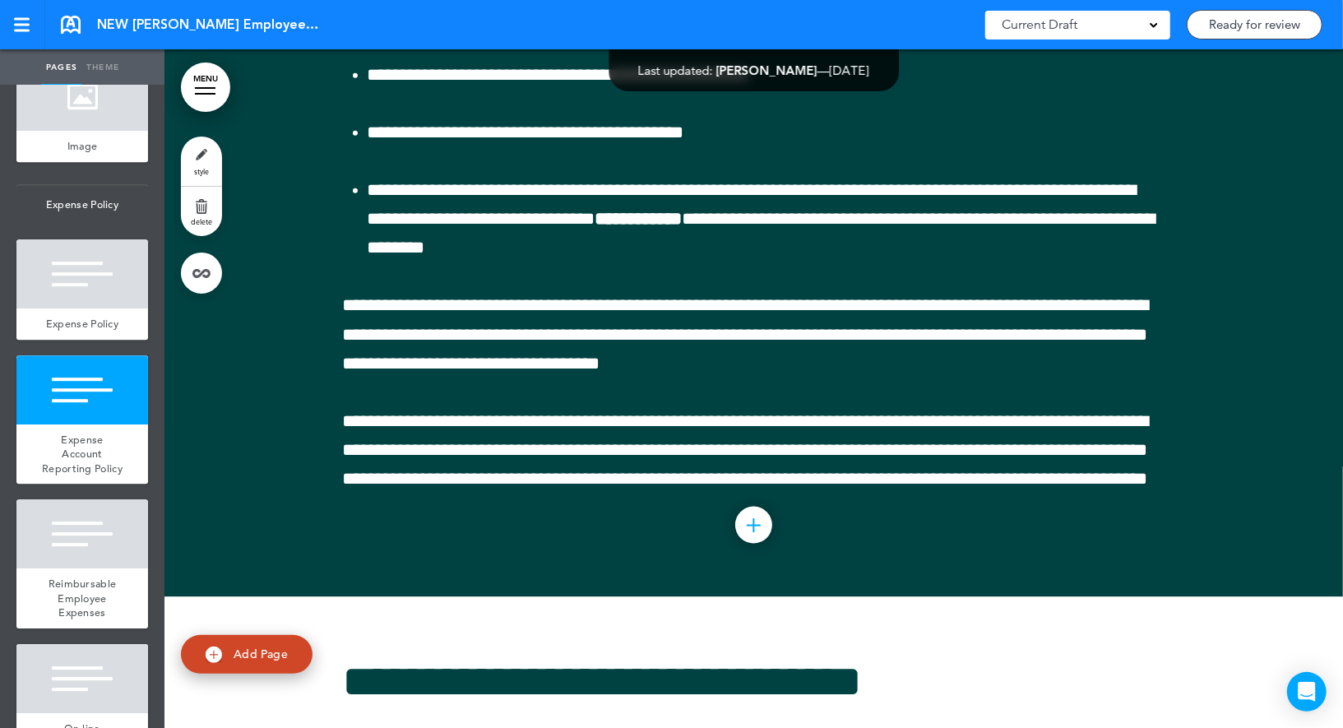
click at [197, 168] on span "style" at bounding box center [201, 171] width 15 height 10
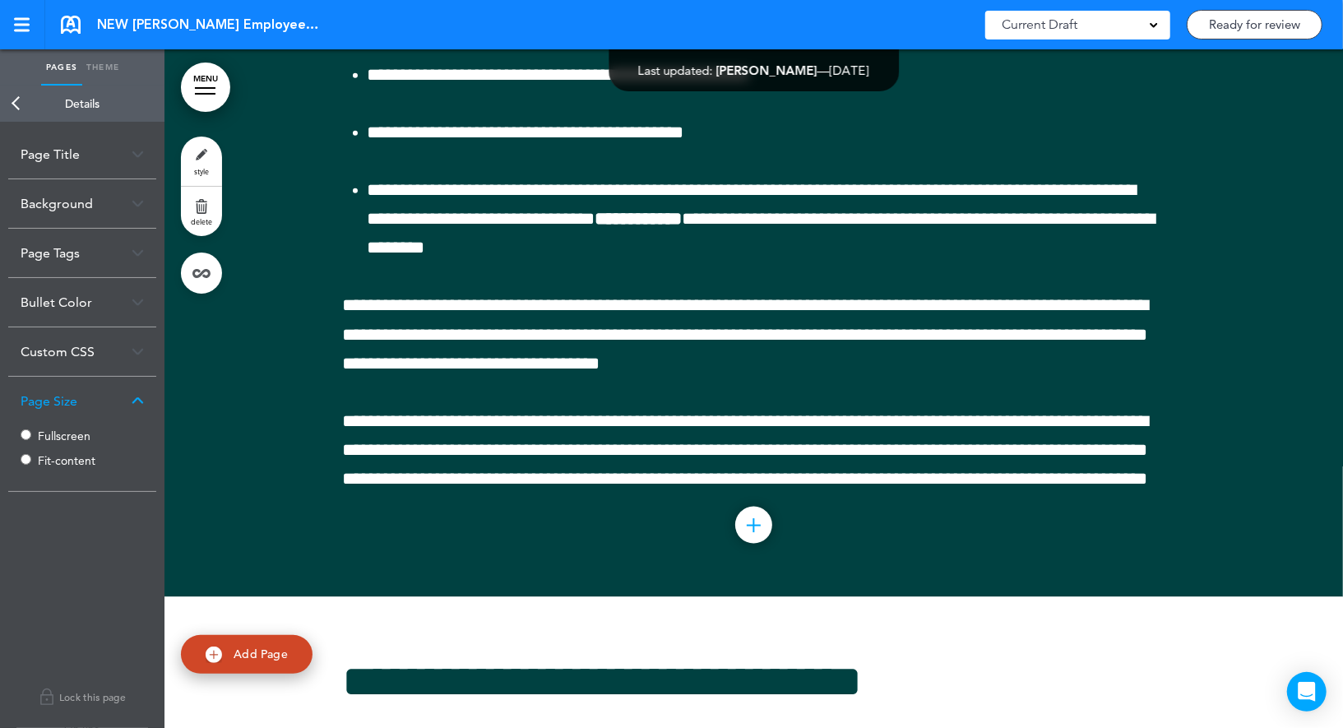
click at [49, 434] on label "Fullscreen" at bounding box center [87, 436] width 99 height 12
click at [25, 109] on link "Back" at bounding box center [16, 104] width 33 height 36
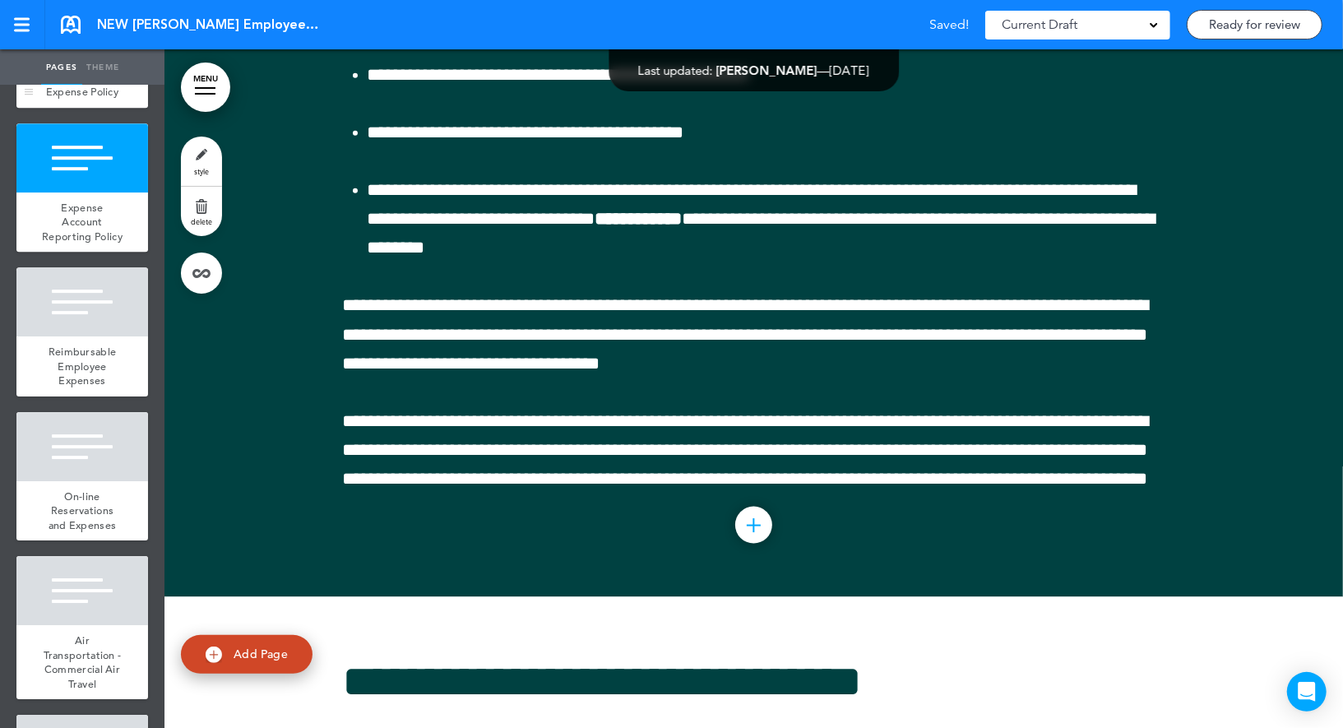
scroll to position [11437, 0]
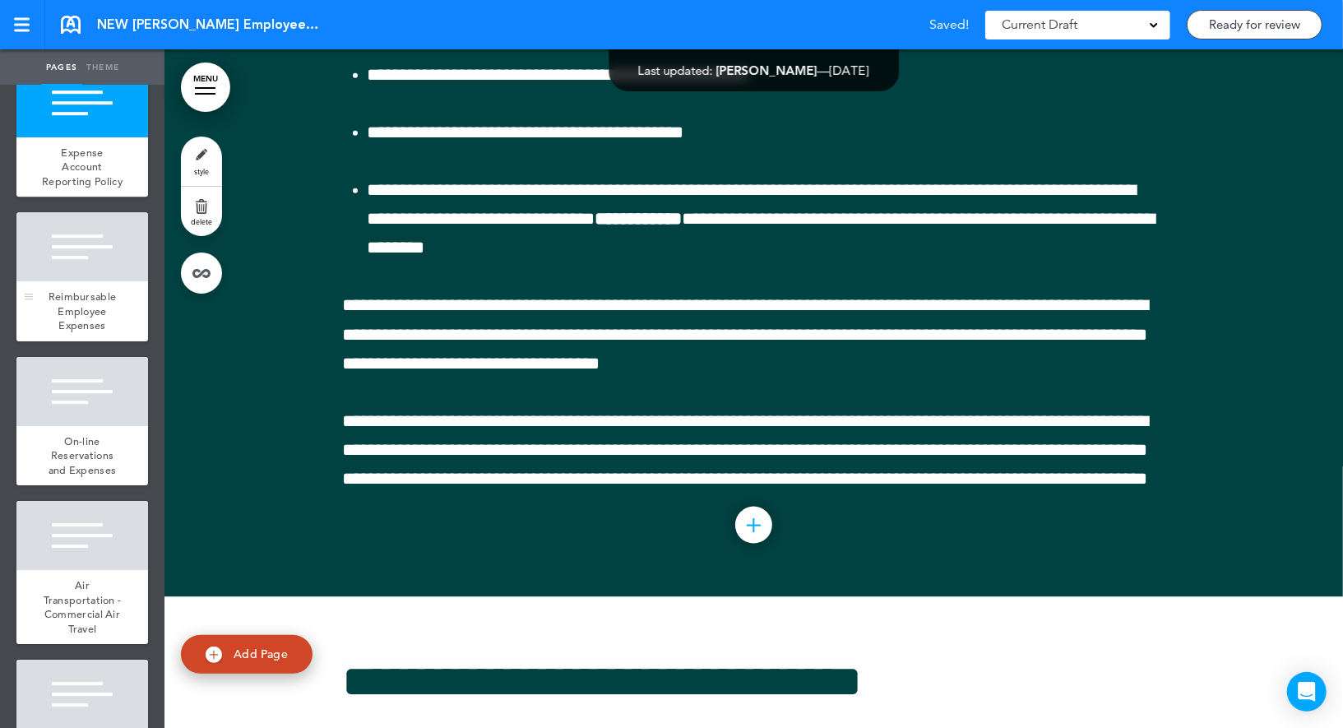
click at [104, 273] on div at bounding box center [82, 246] width 132 height 69
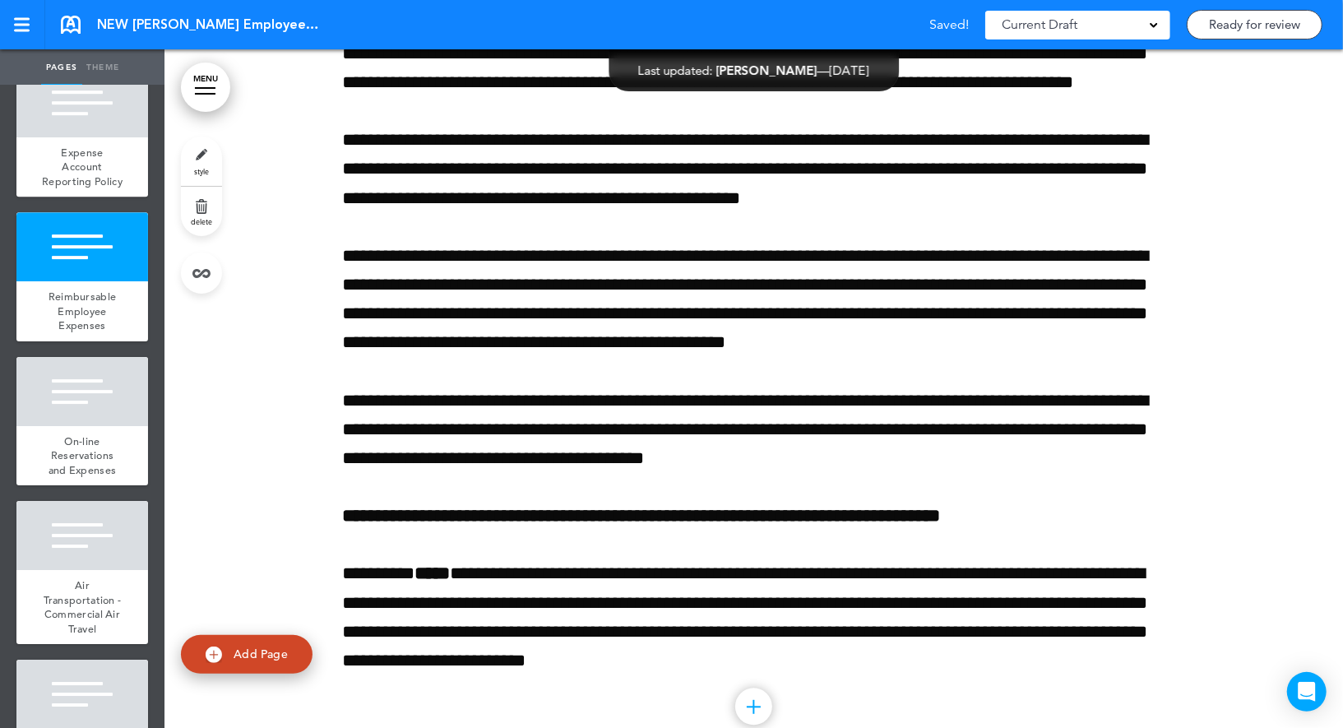
scroll to position [66614, 0]
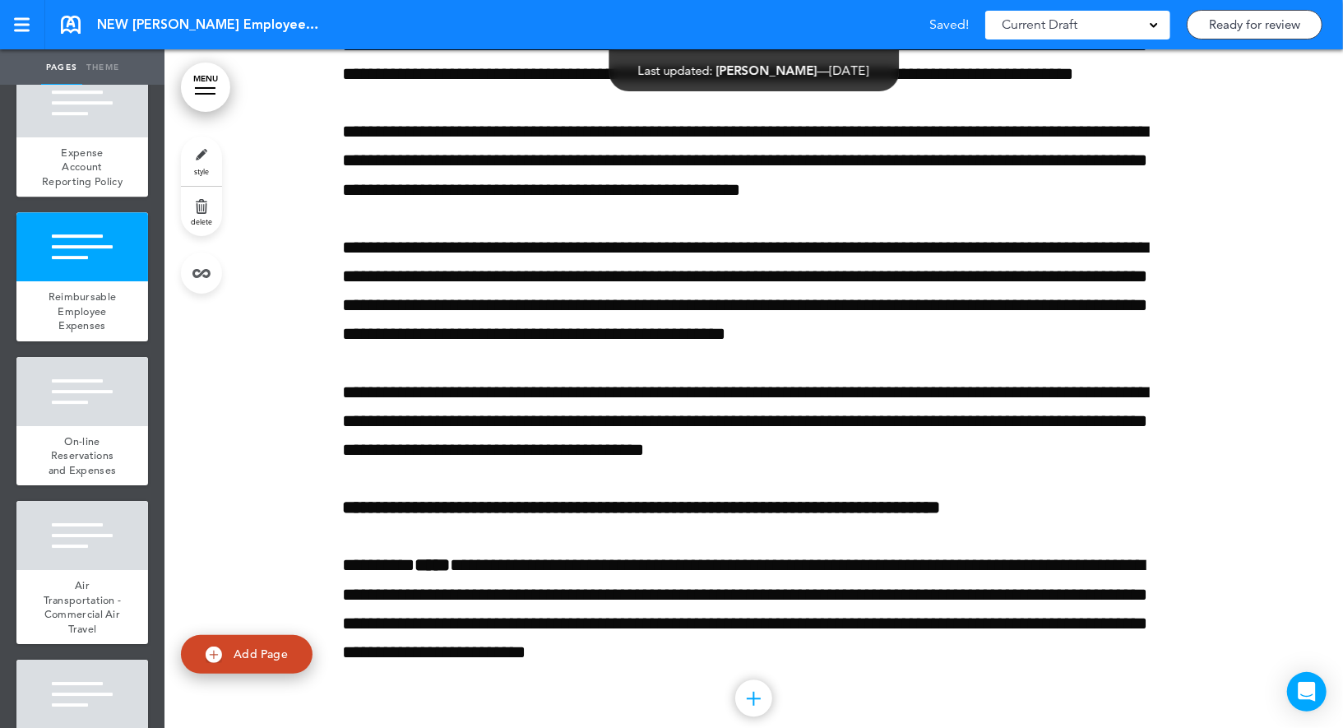
click at [199, 174] on span "style" at bounding box center [201, 171] width 15 height 10
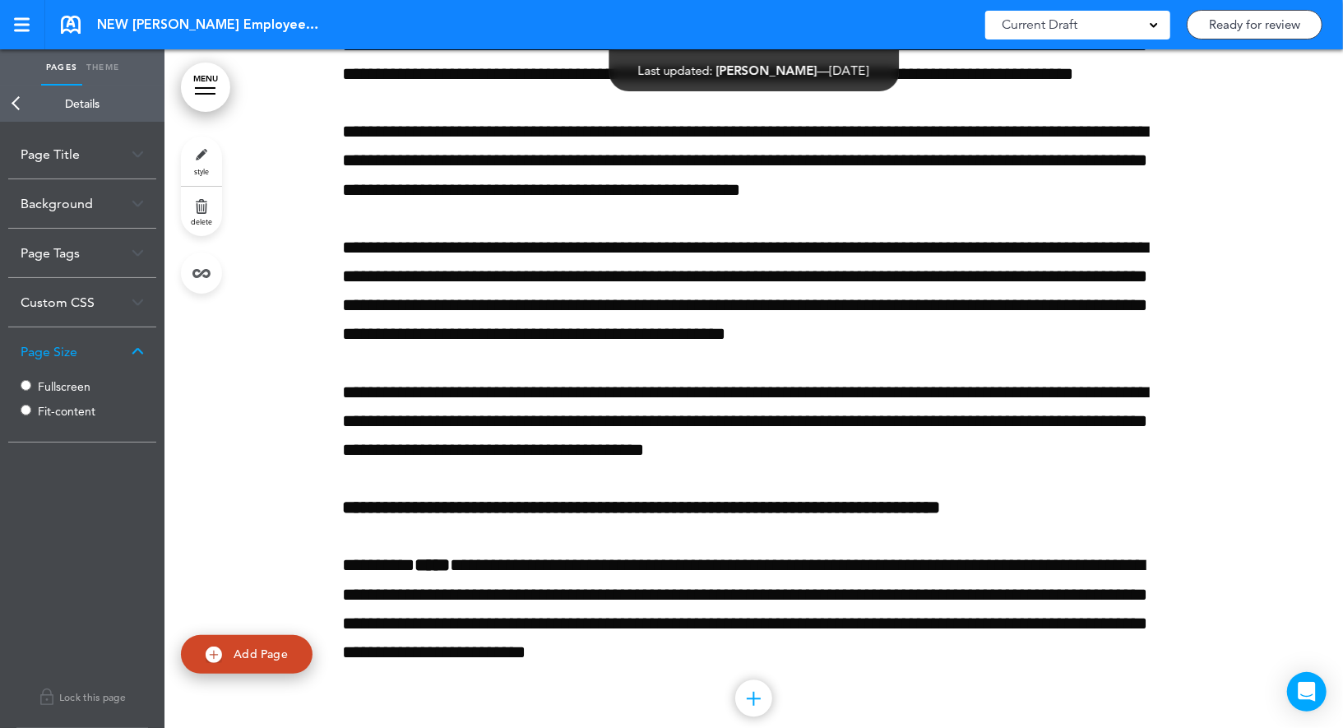
click at [54, 383] on label "Fullscreen" at bounding box center [87, 387] width 99 height 12
click at [24, 106] on link "Back" at bounding box center [16, 104] width 33 height 36
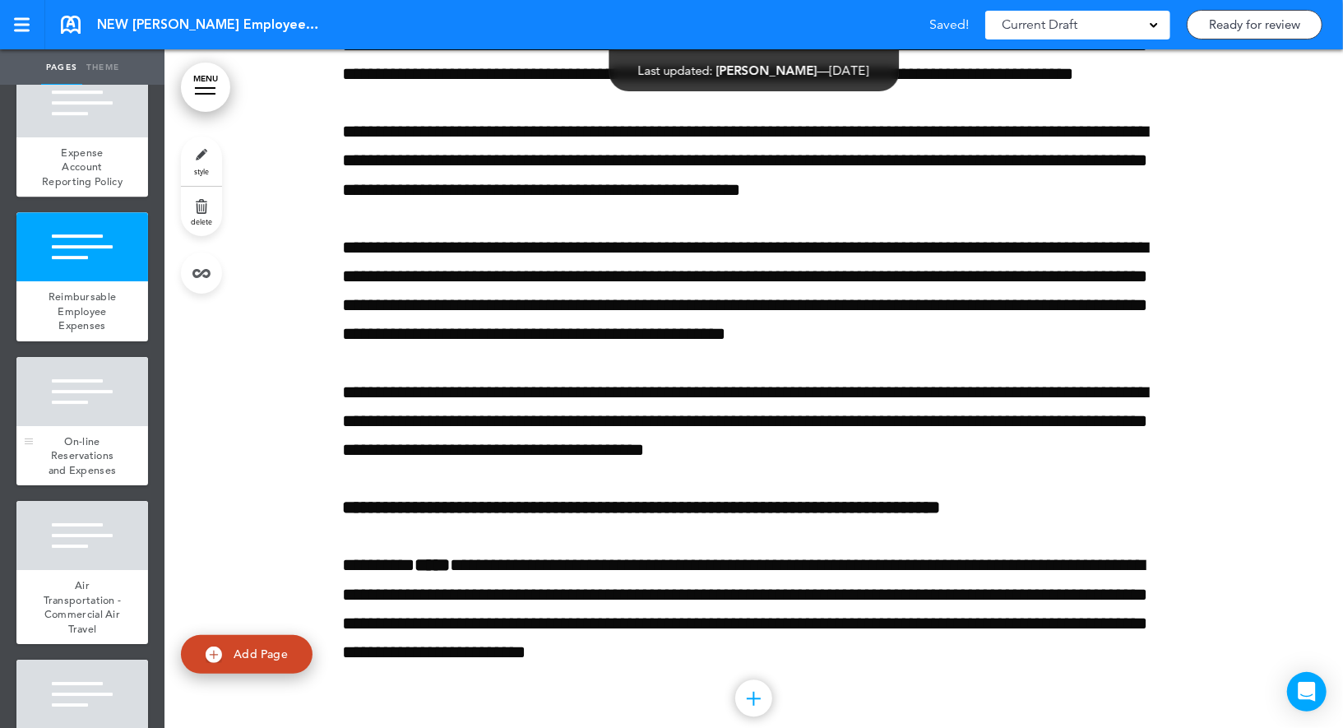
click at [109, 398] on div at bounding box center [82, 391] width 132 height 69
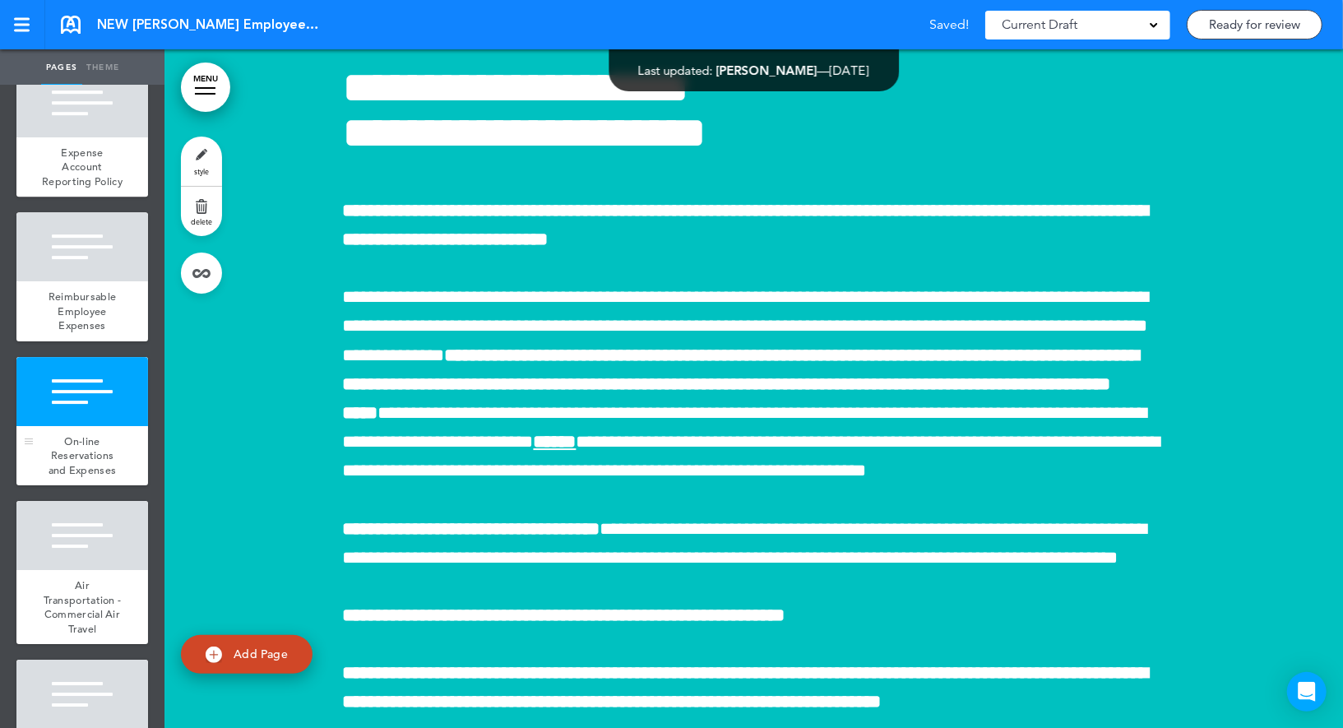
scroll to position [67760, 0]
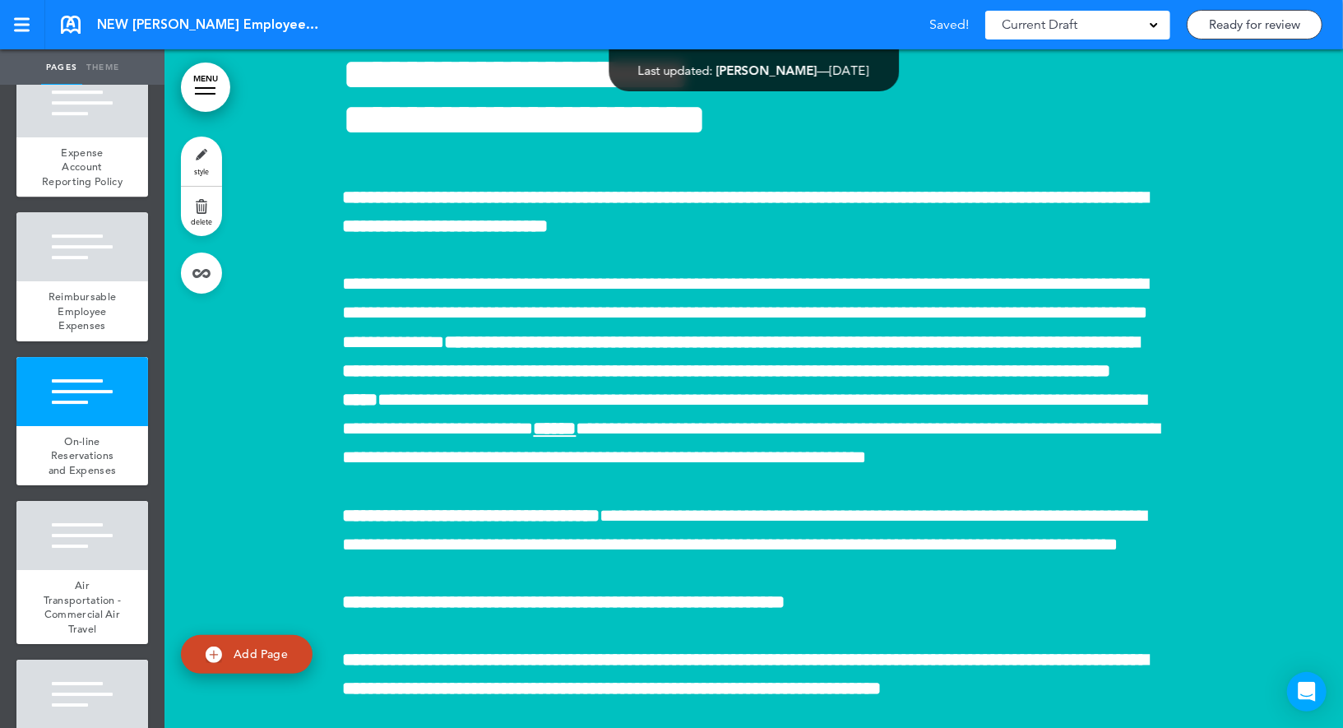
click at [196, 165] on link "style" at bounding box center [201, 160] width 41 height 49
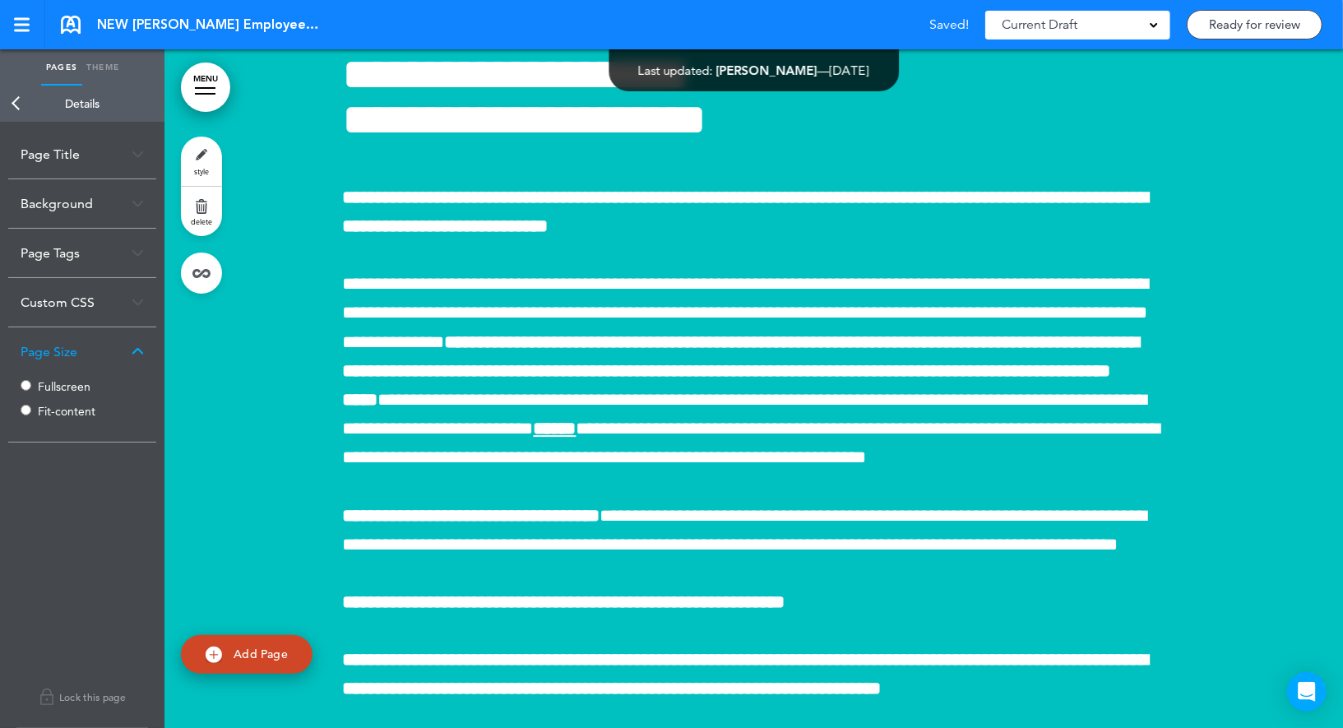
click at [67, 390] on label "Fullscreen" at bounding box center [87, 387] width 99 height 12
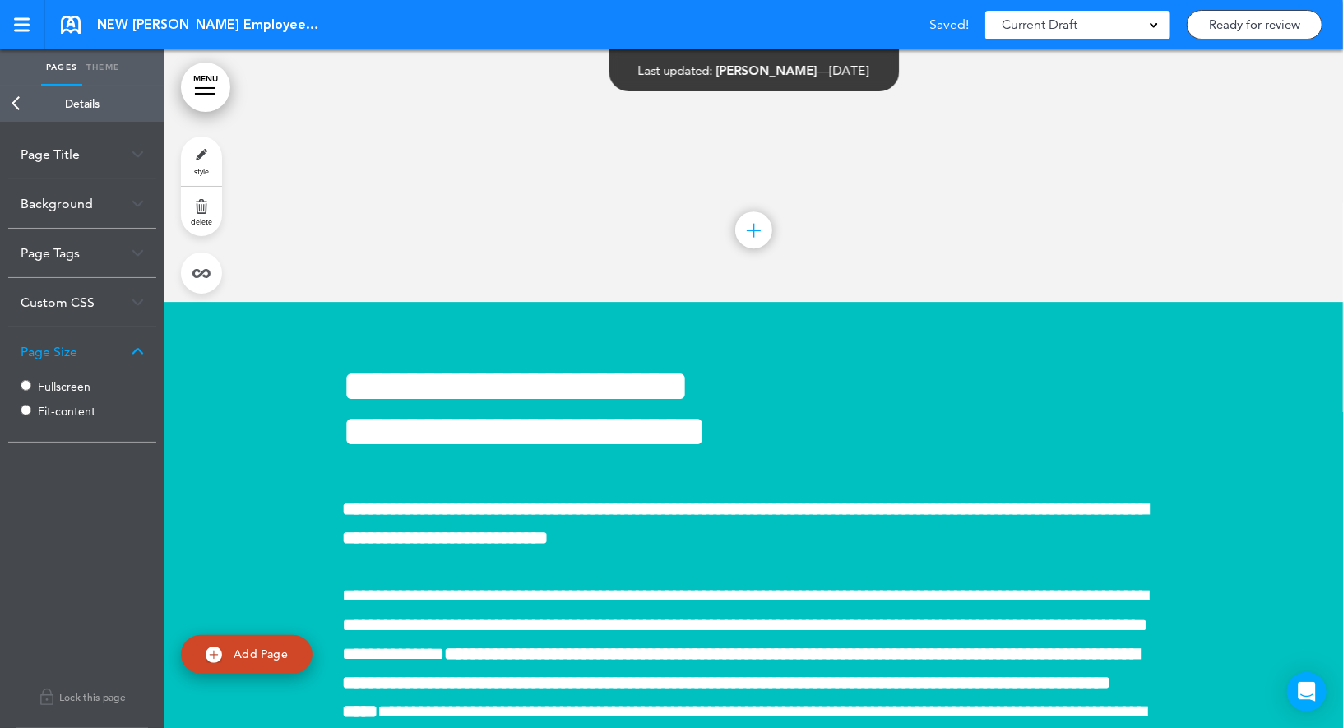
click at [16, 103] on link "Back" at bounding box center [16, 104] width 33 height 36
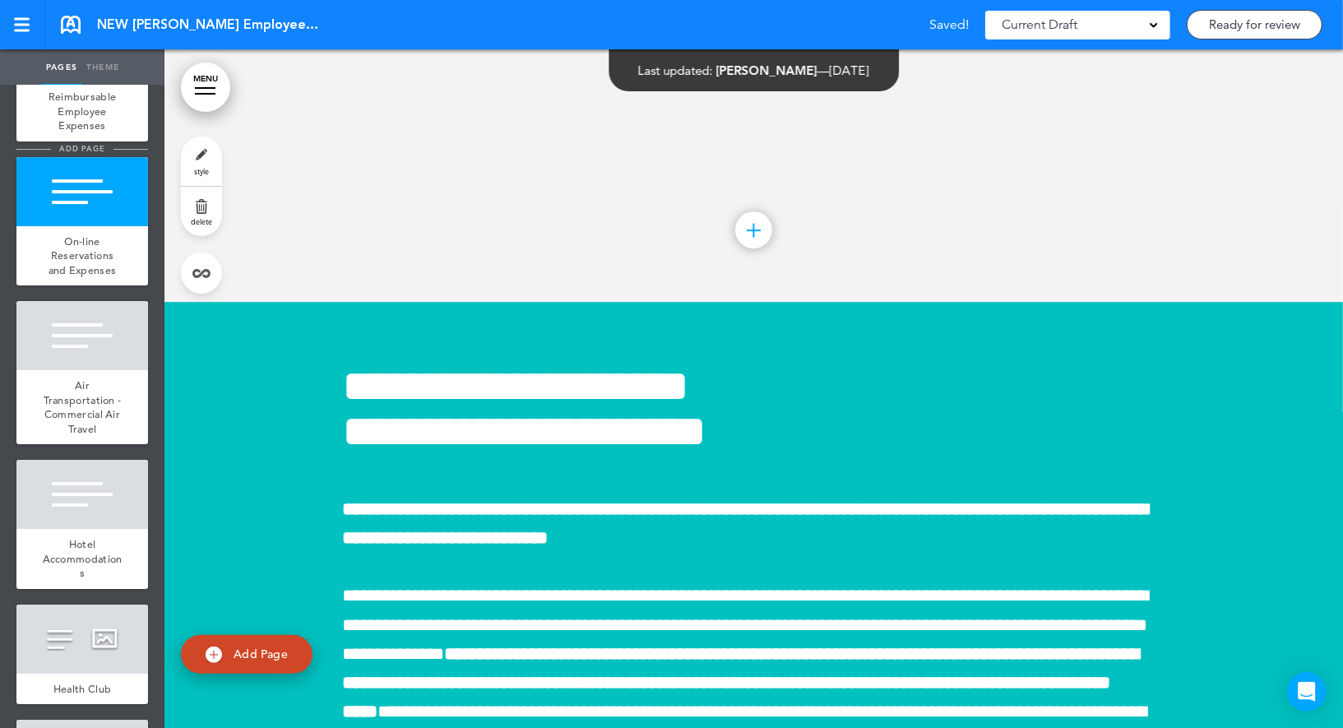
scroll to position [11639, 0]
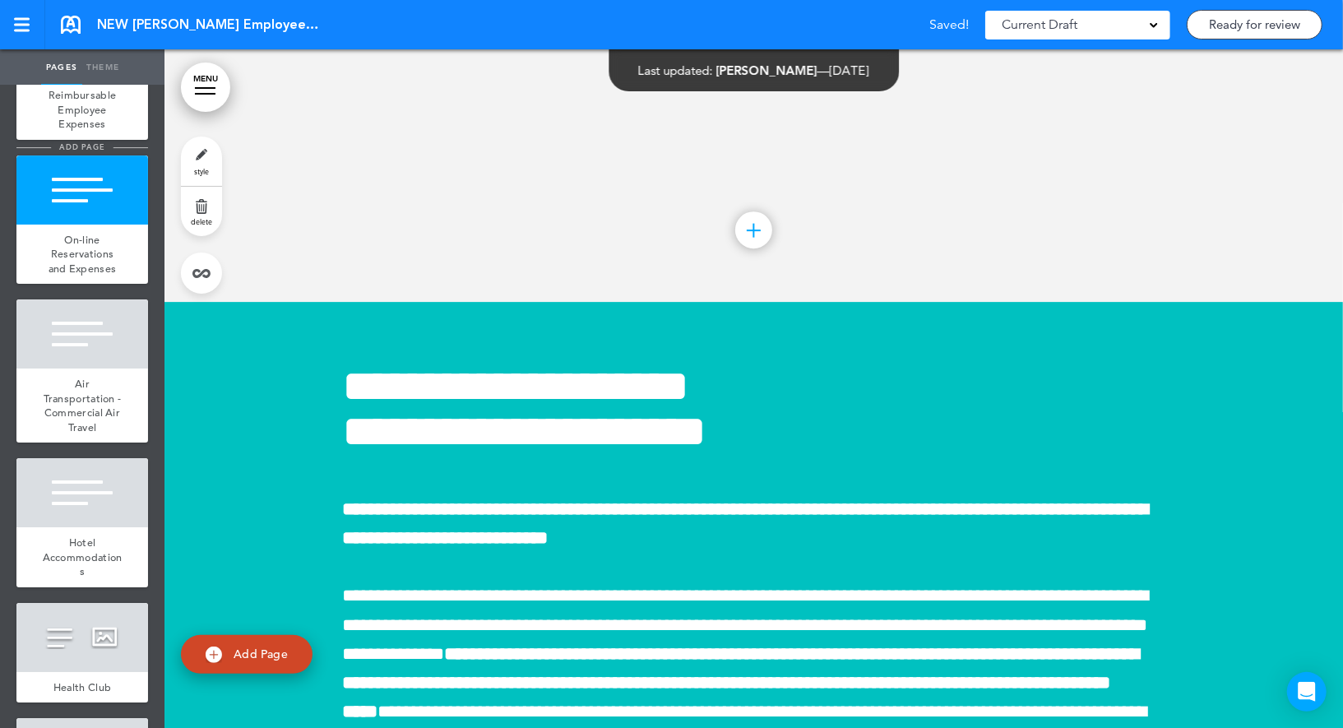
click at [76, 340] on div at bounding box center [82, 333] width 132 height 69
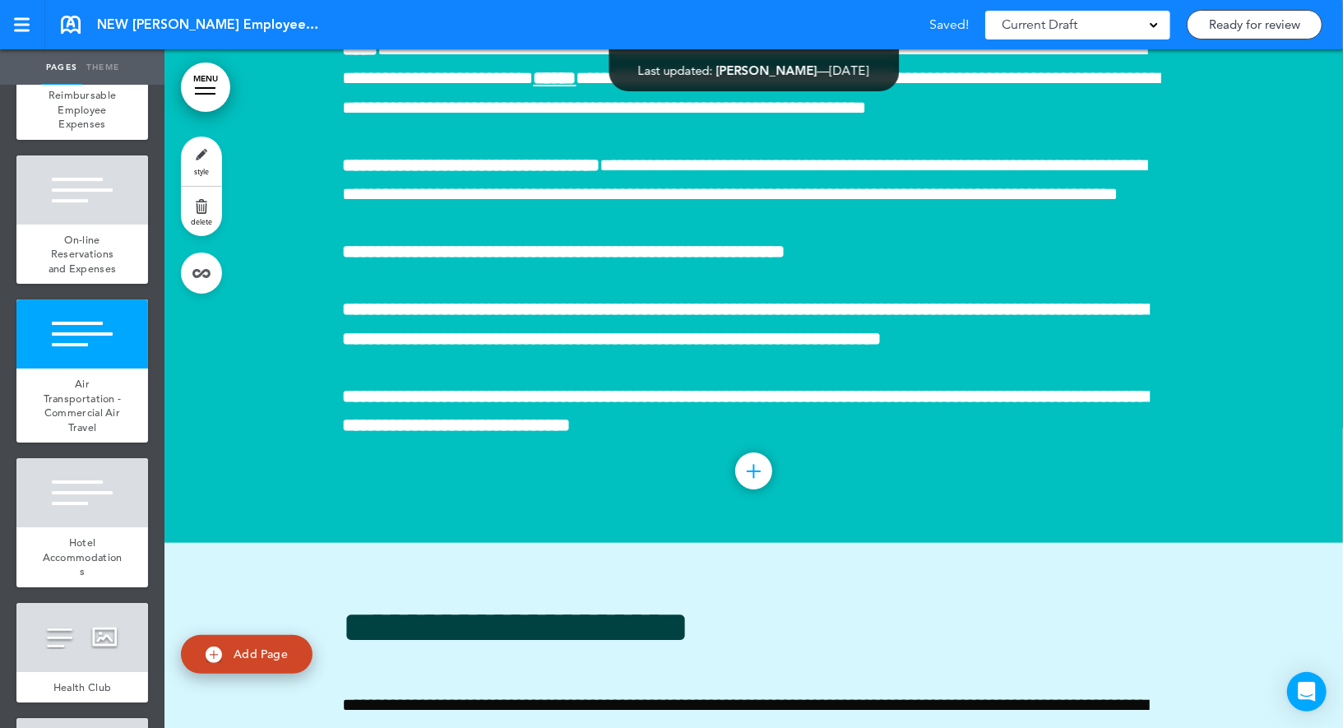
scroll to position [68439, 0]
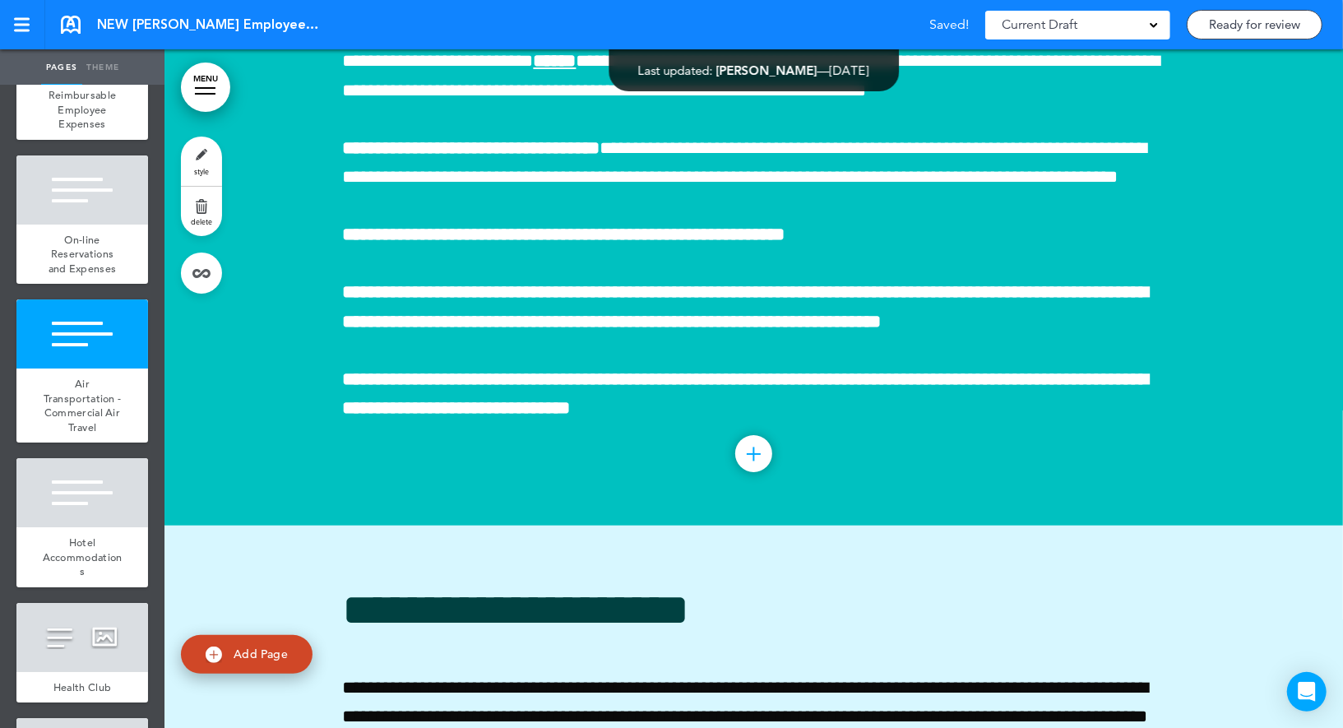
click at [194, 170] on span "style" at bounding box center [201, 171] width 15 height 10
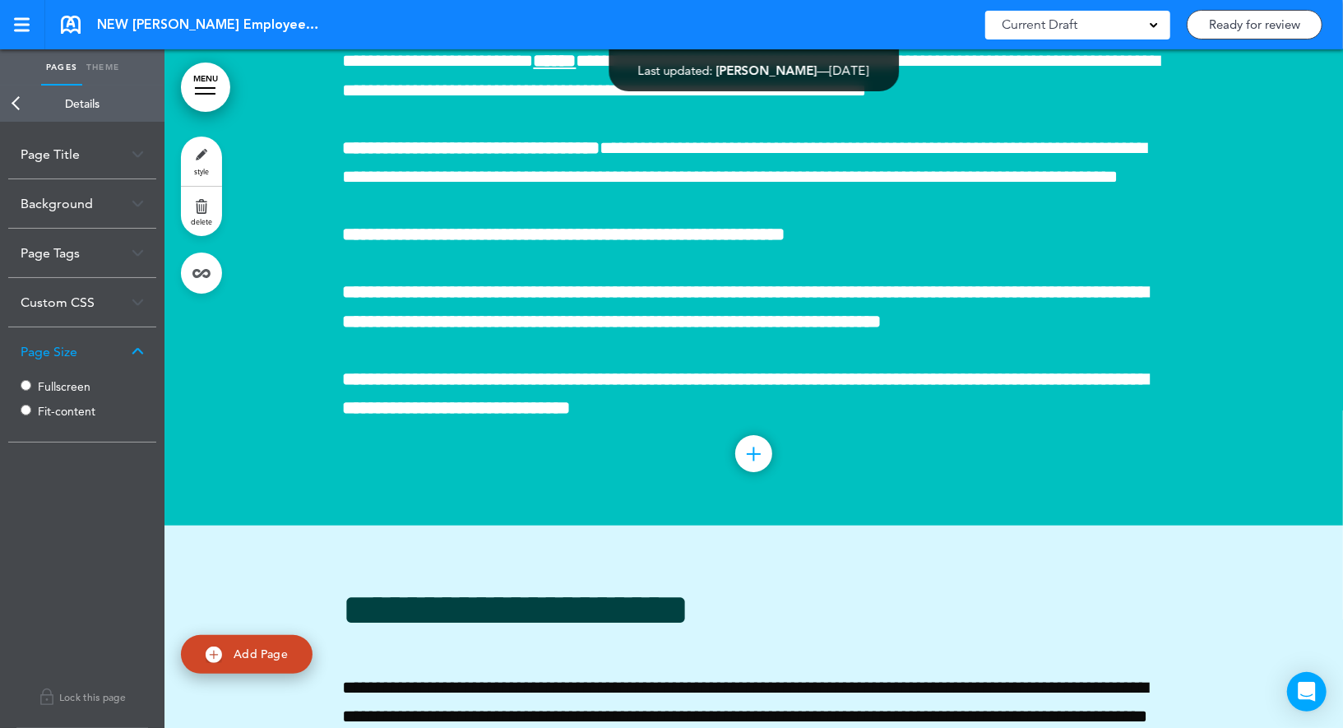
click at [62, 385] on label "Fullscreen" at bounding box center [87, 387] width 99 height 12
click at [15, 99] on link "Back" at bounding box center [16, 104] width 33 height 36
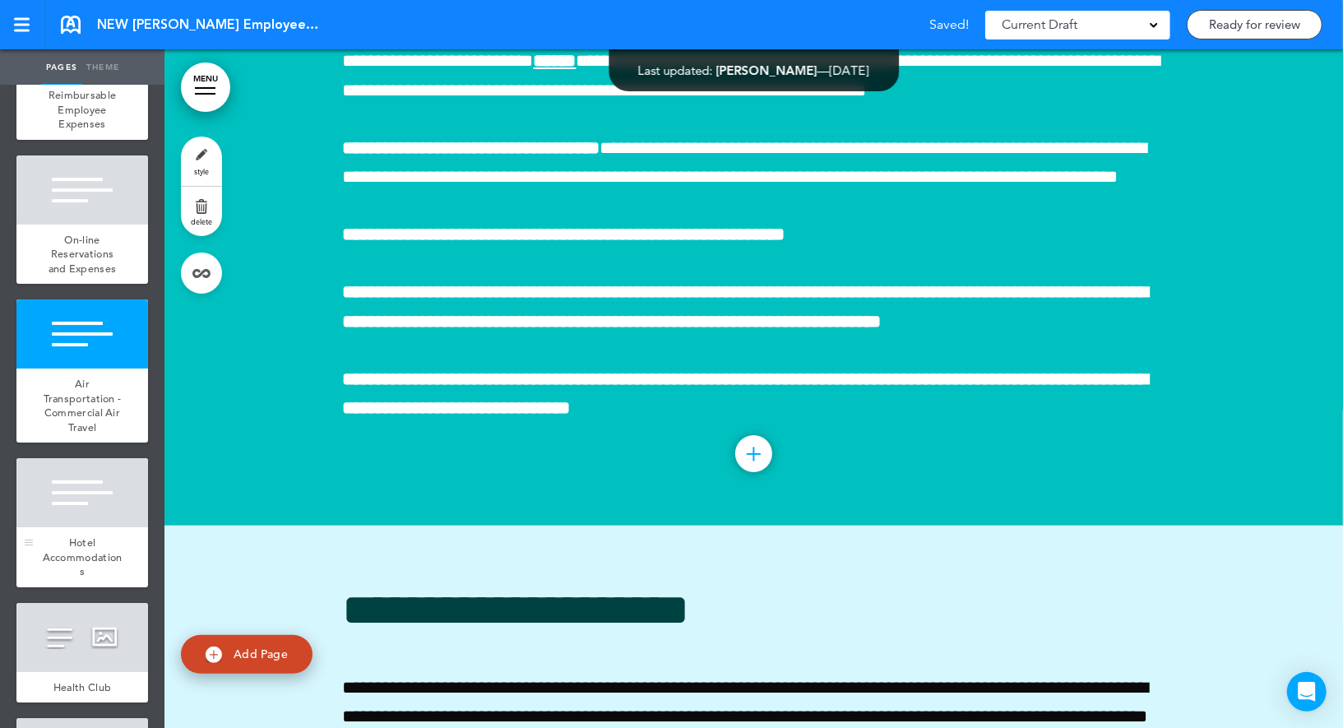
click at [87, 487] on div at bounding box center [82, 492] width 132 height 69
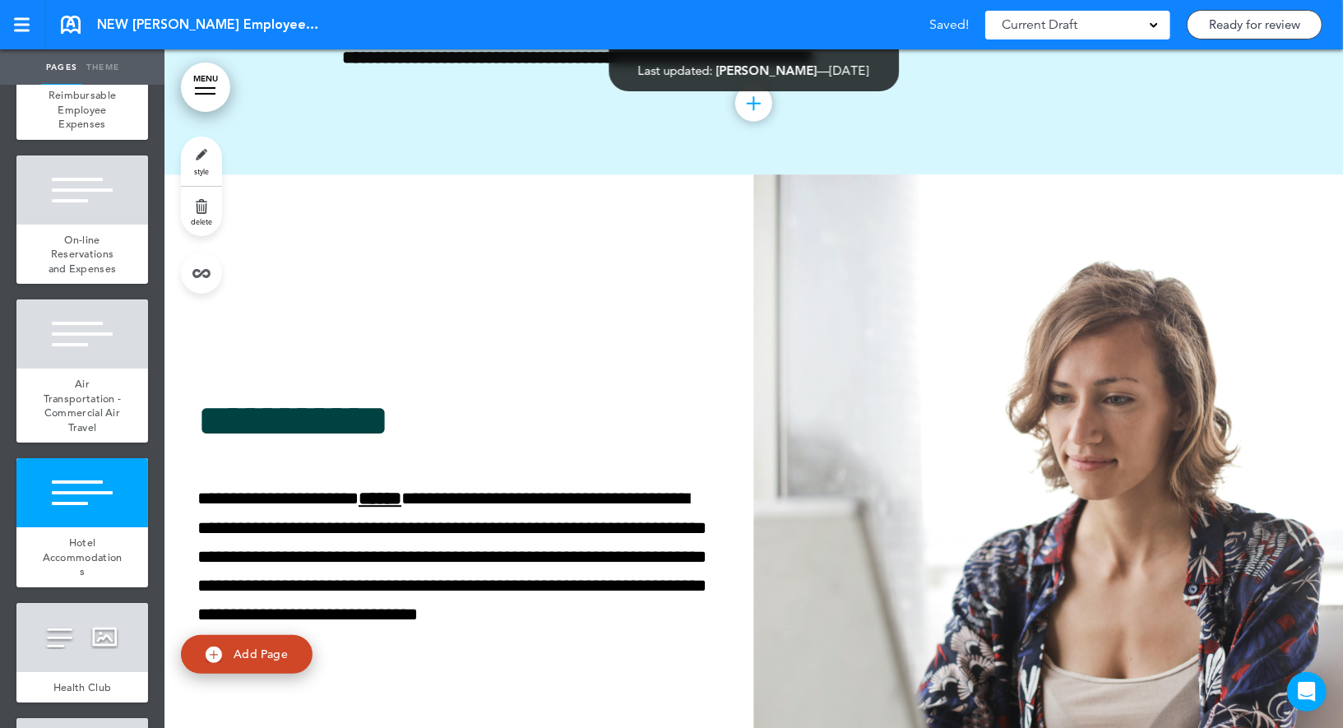
scroll to position [69371, 0]
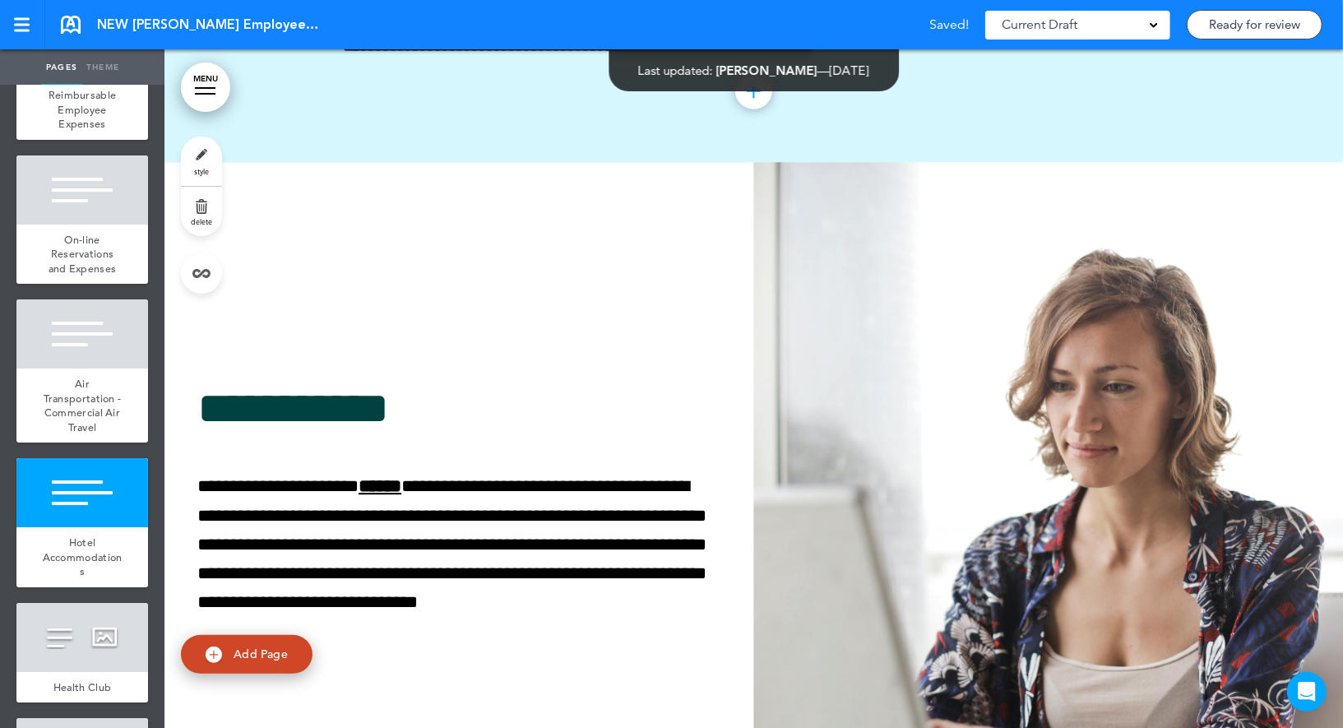
click at [207, 152] on link "style" at bounding box center [201, 160] width 41 height 49
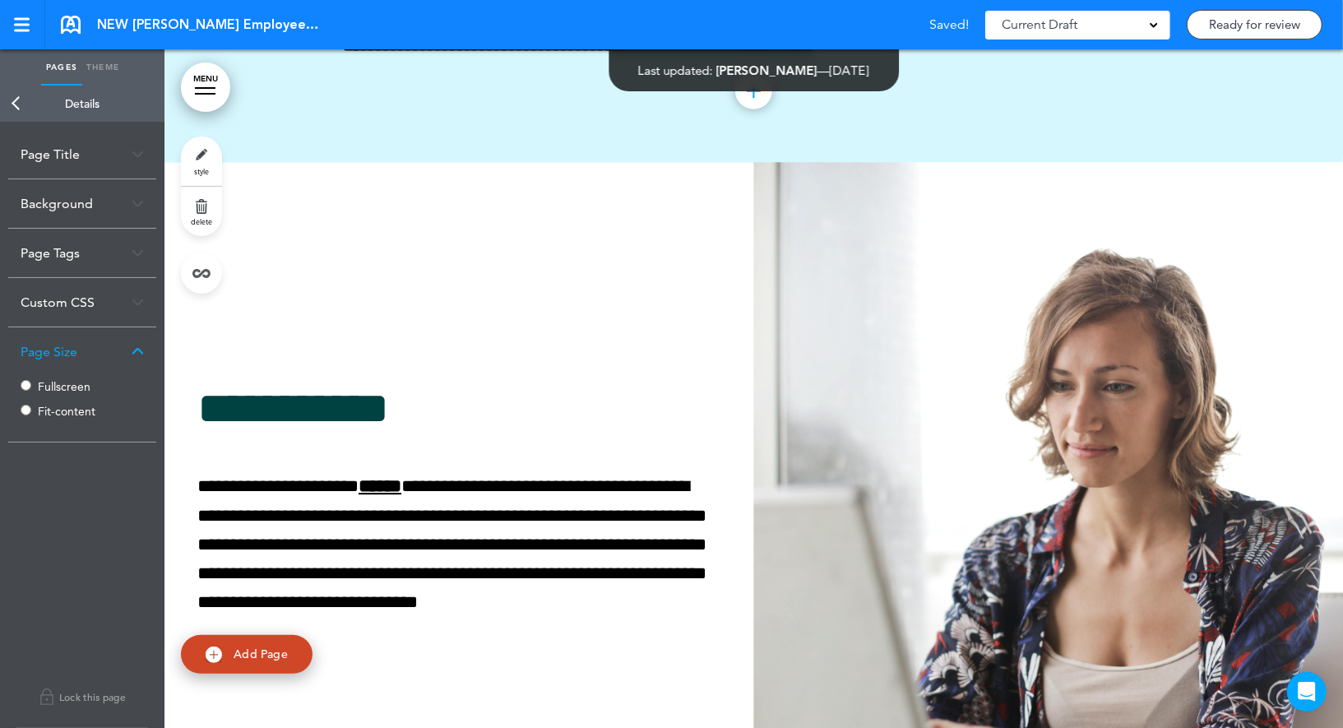
click at [62, 383] on label "Fullscreen" at bounding box center [87, 387] width 99 height 12
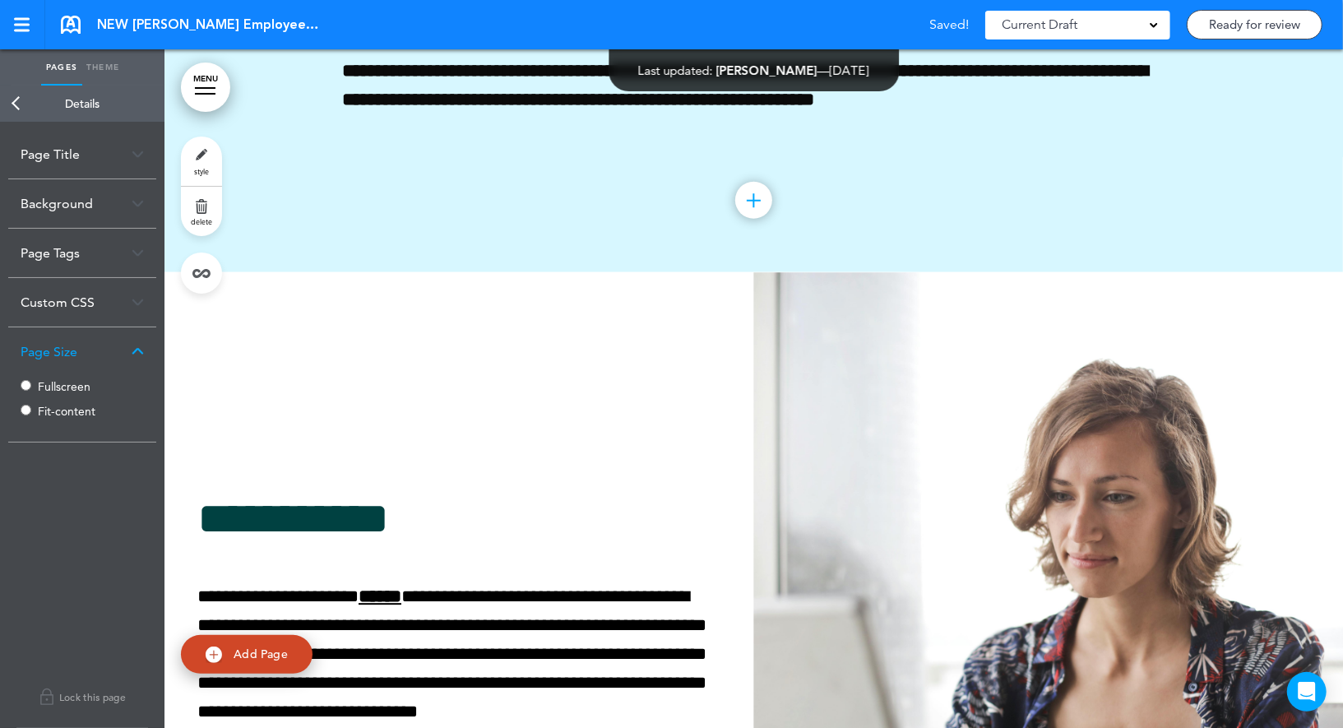
click at [20, 105] on link "Back" at bounding box center [16, 104] width 33 height 36
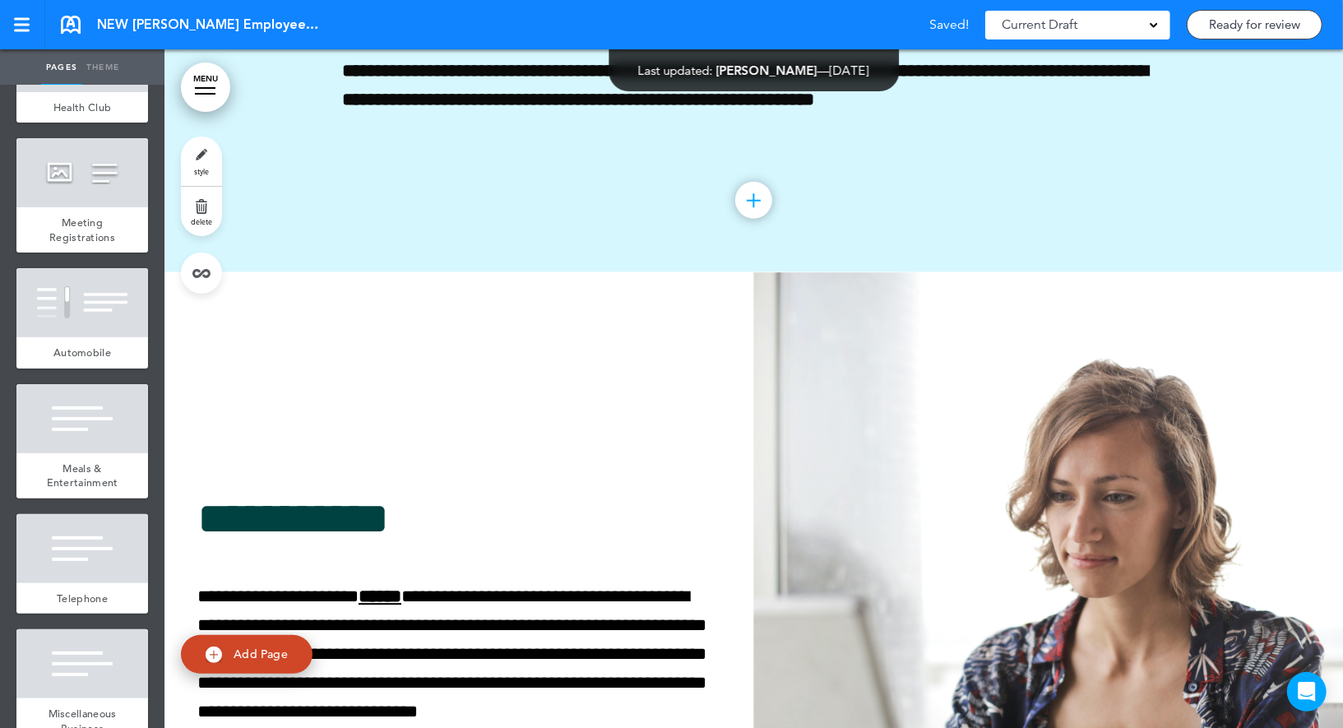
scroll to position [12228, 0]
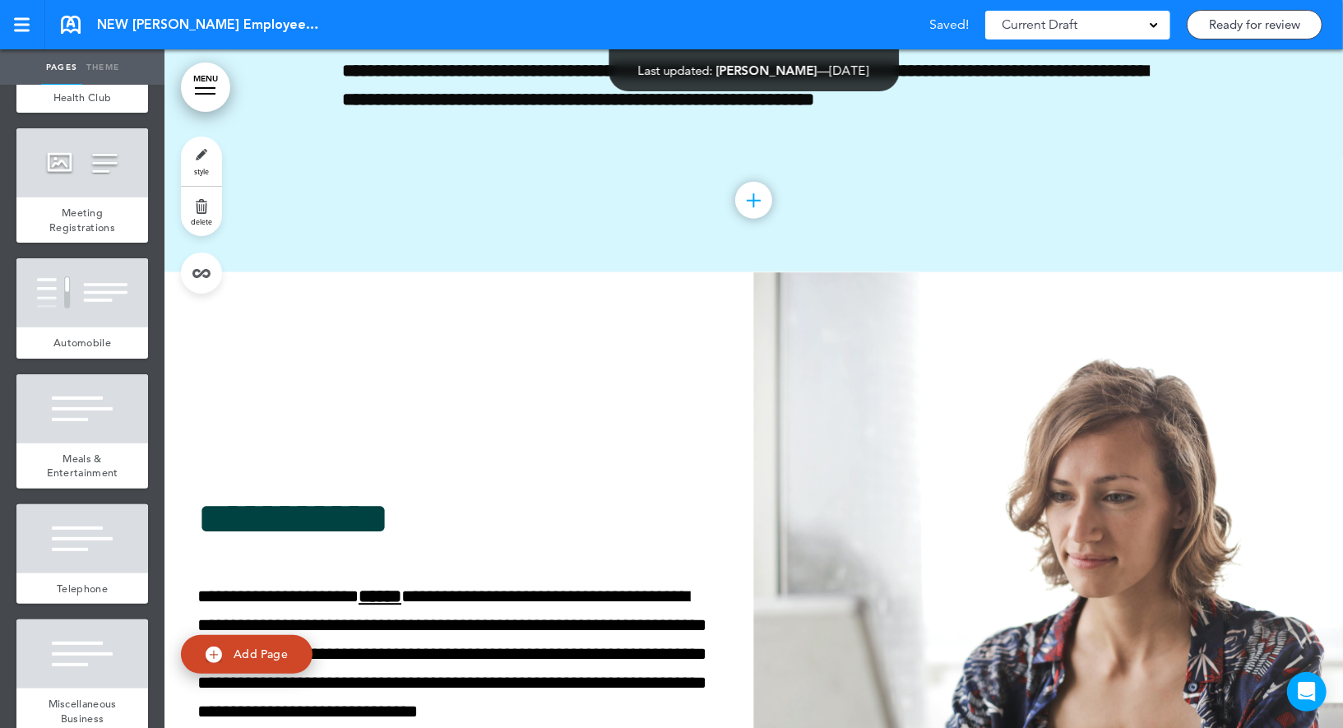
click at [93, 307] on div at bounding box center [82, 292] width 132 height 69
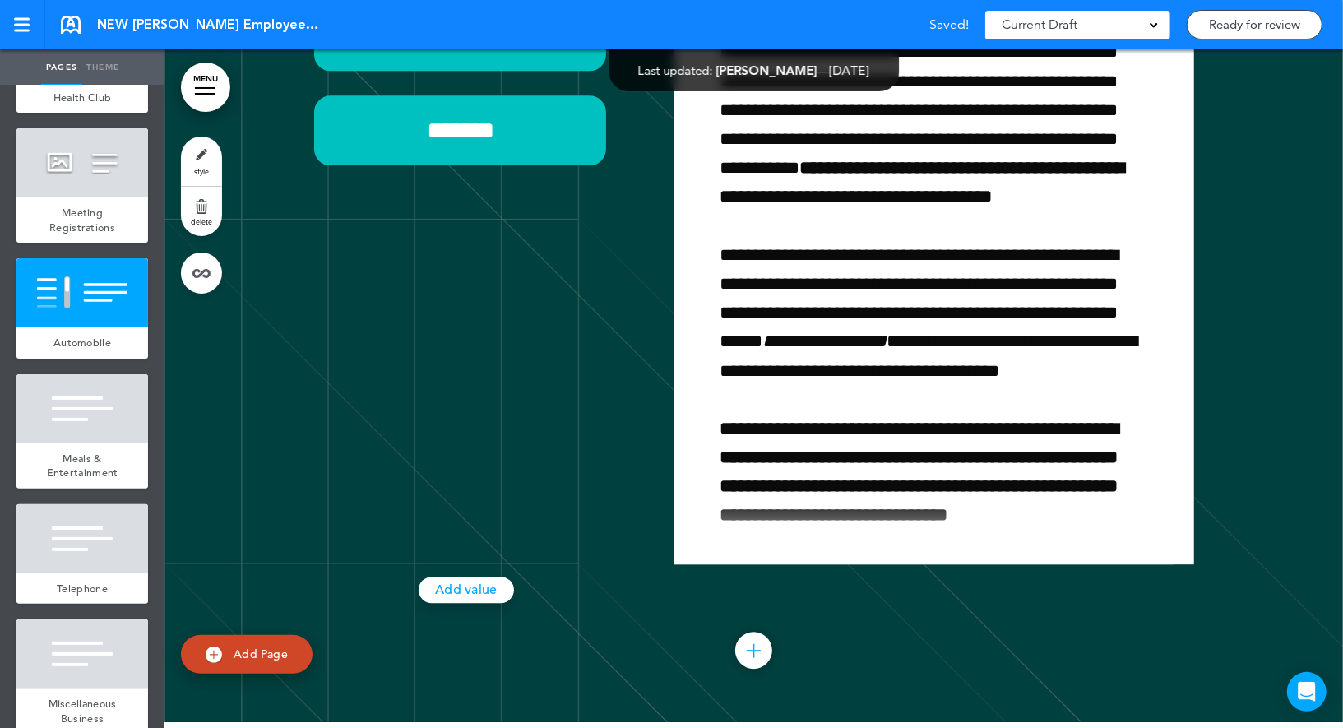
scroll to position [71408, 0]
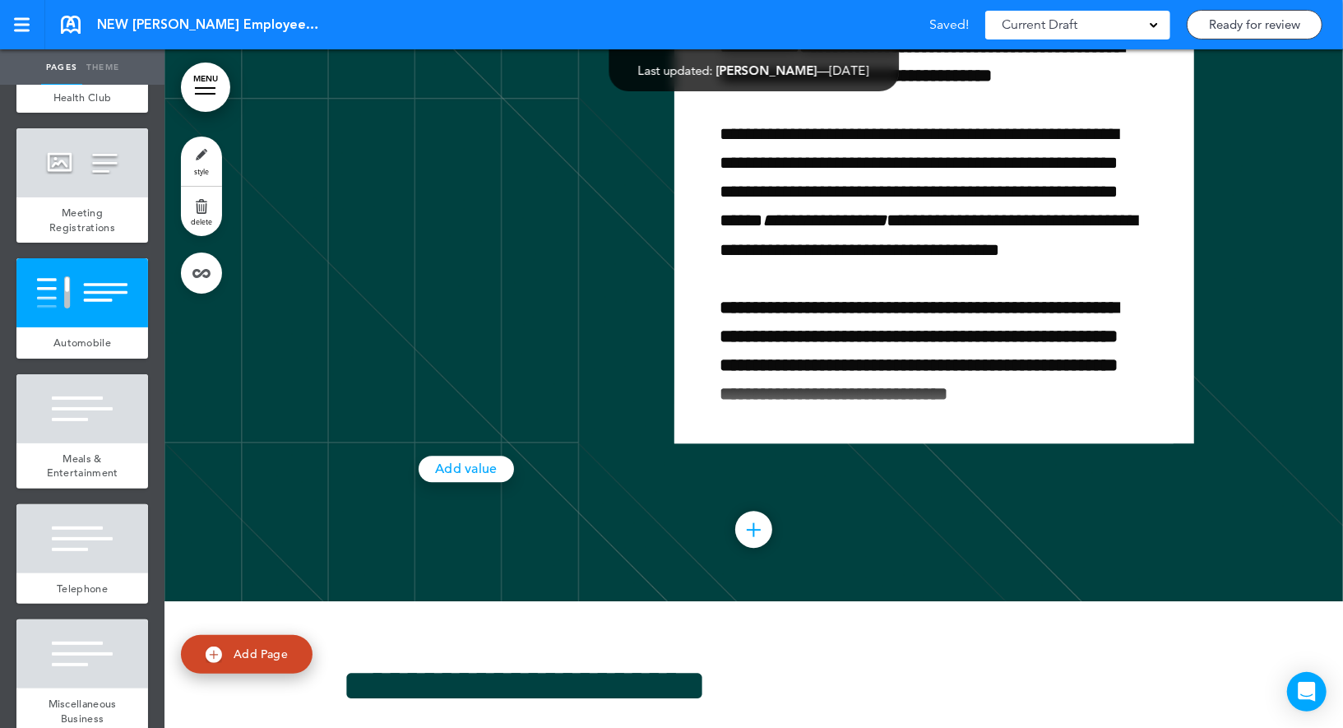
click at [198, 166] on span "style" at bounding box center [201, 171] width 15 height 10
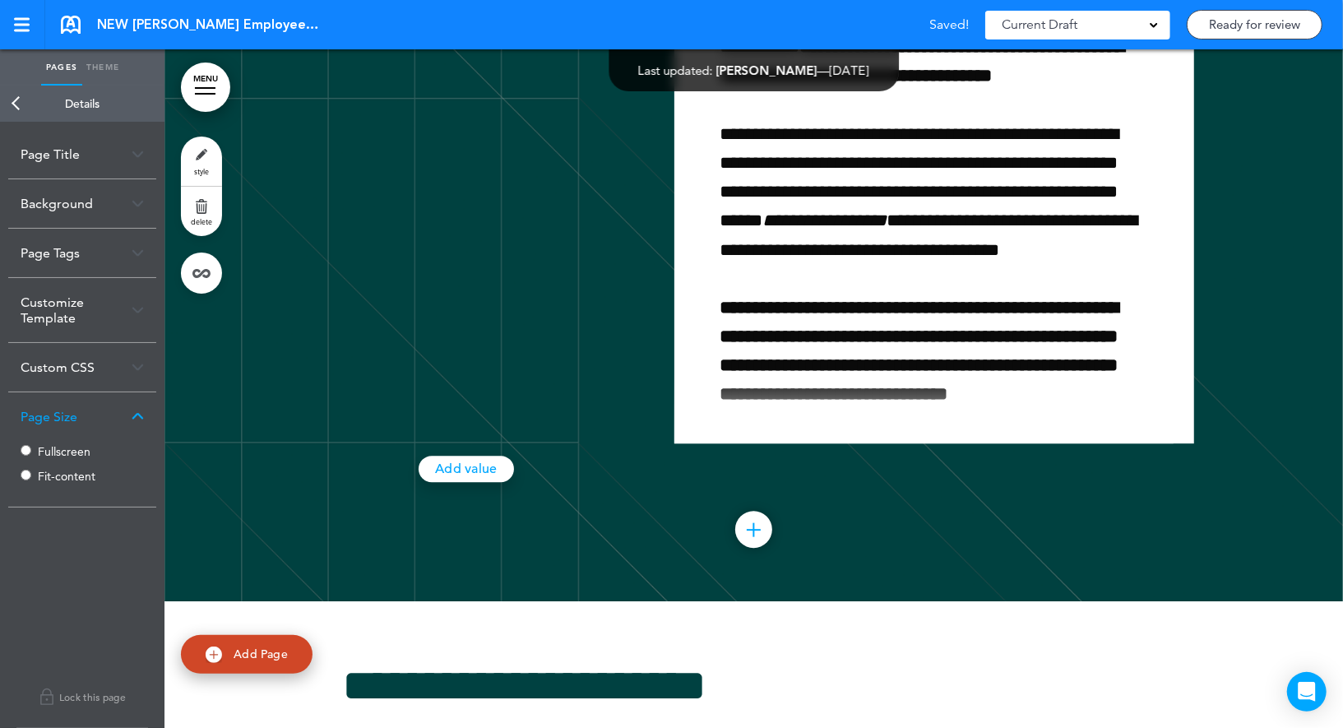
click at [19, 106] on link "Back" at bounding box center [16, 104] width 33 height 36
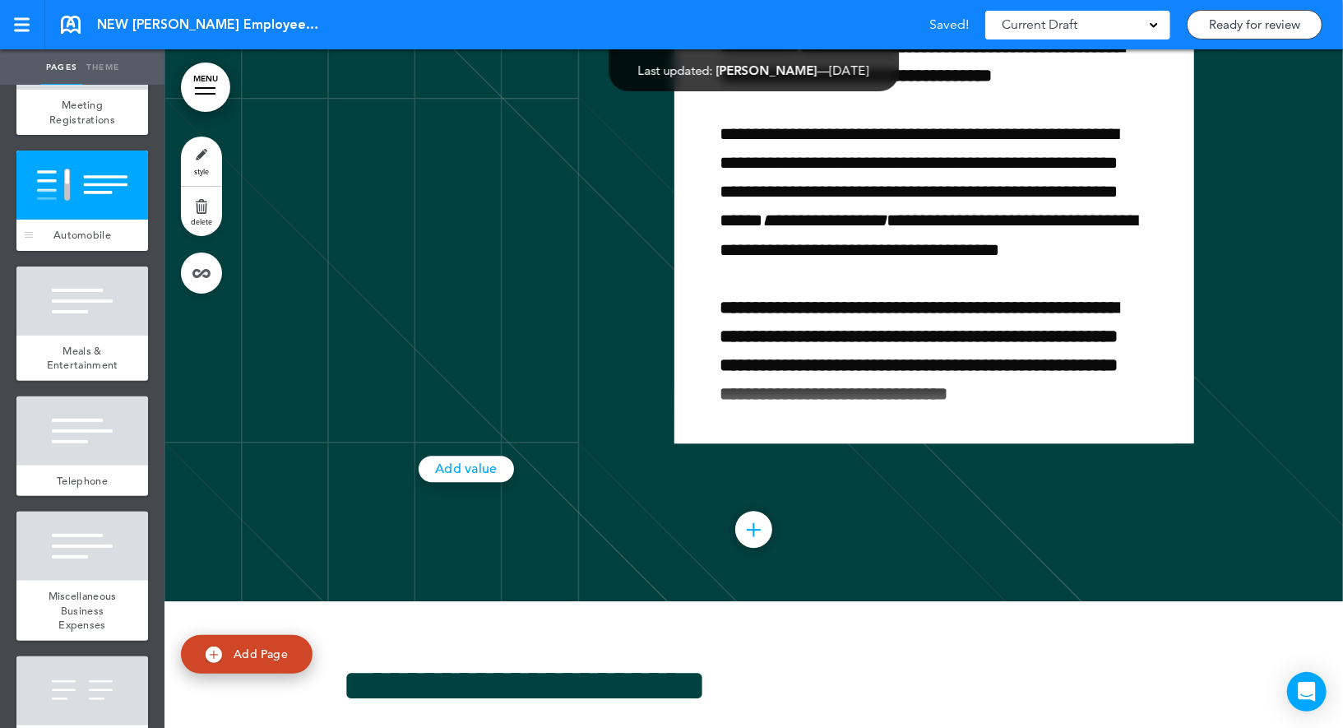
scroll to position [12362, 0]
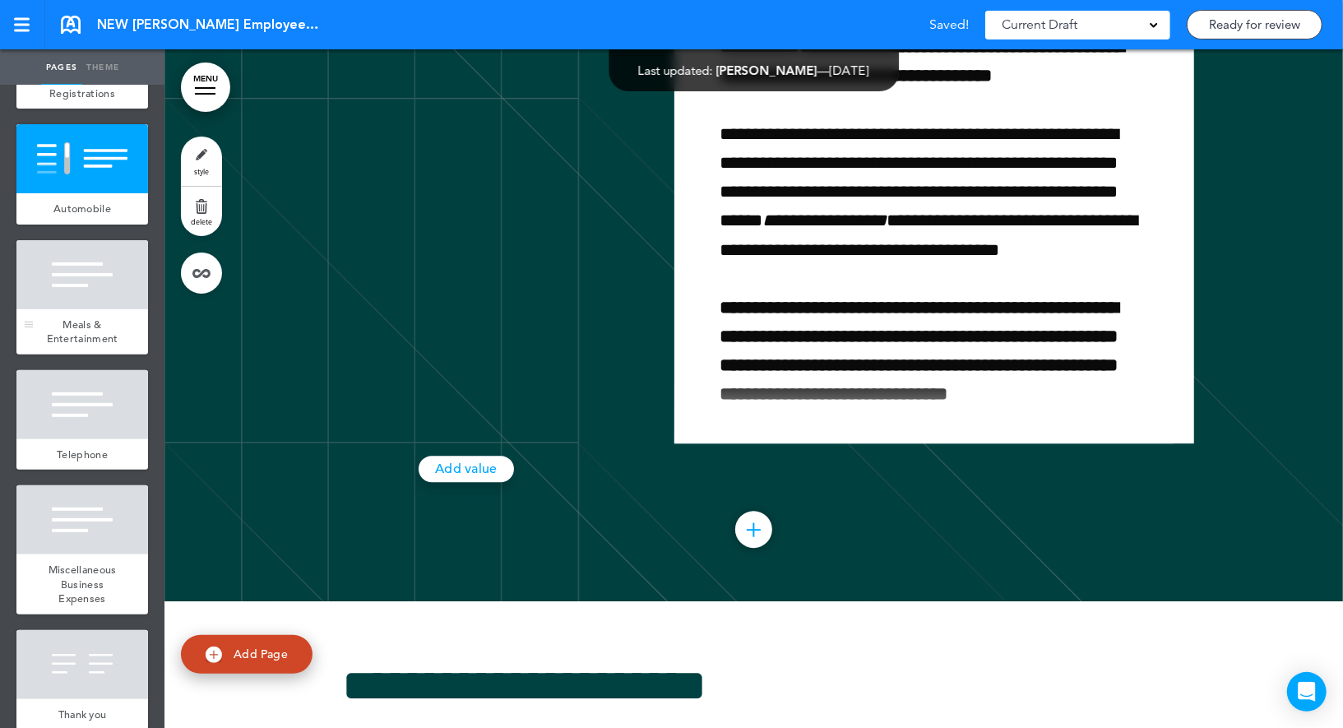
click at [92, 270] on div at bounding box center [82, 274] width 132 height 69
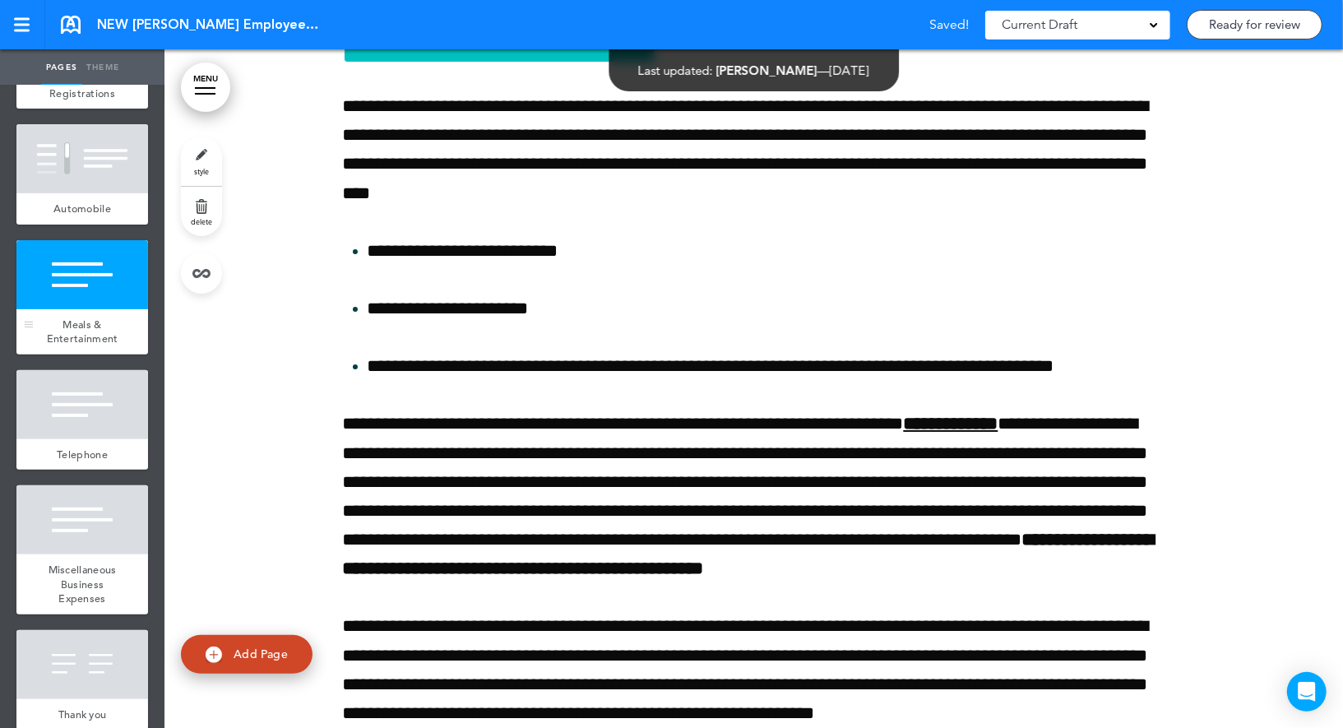
scroll to position [72416, 0]
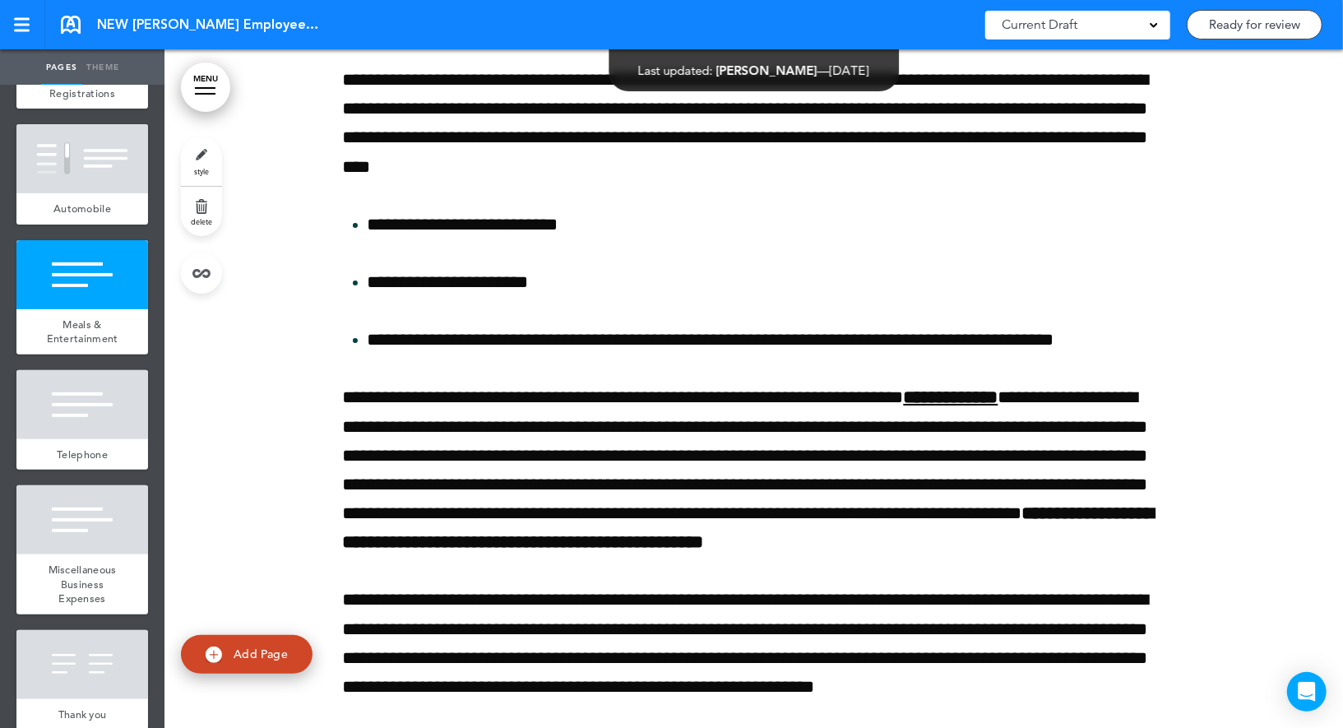
click at [197, 160] on link "style" at bounding box center [201, 160] width 41 height 49
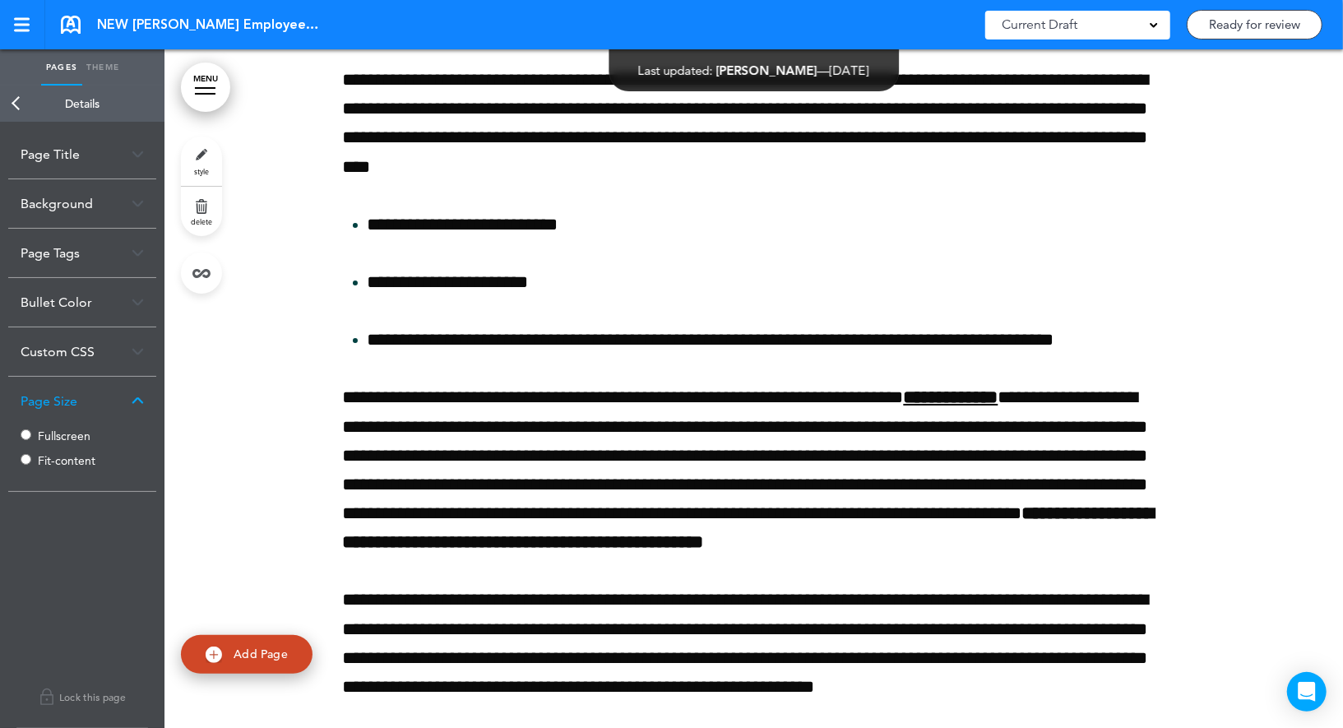
click at [56, 437] on label "Fullscreen" at bounding box center [87, 436] width 99 height 12
click at [20, 97] on link "Back" at bounding box center [16, 104] width 33 height 36
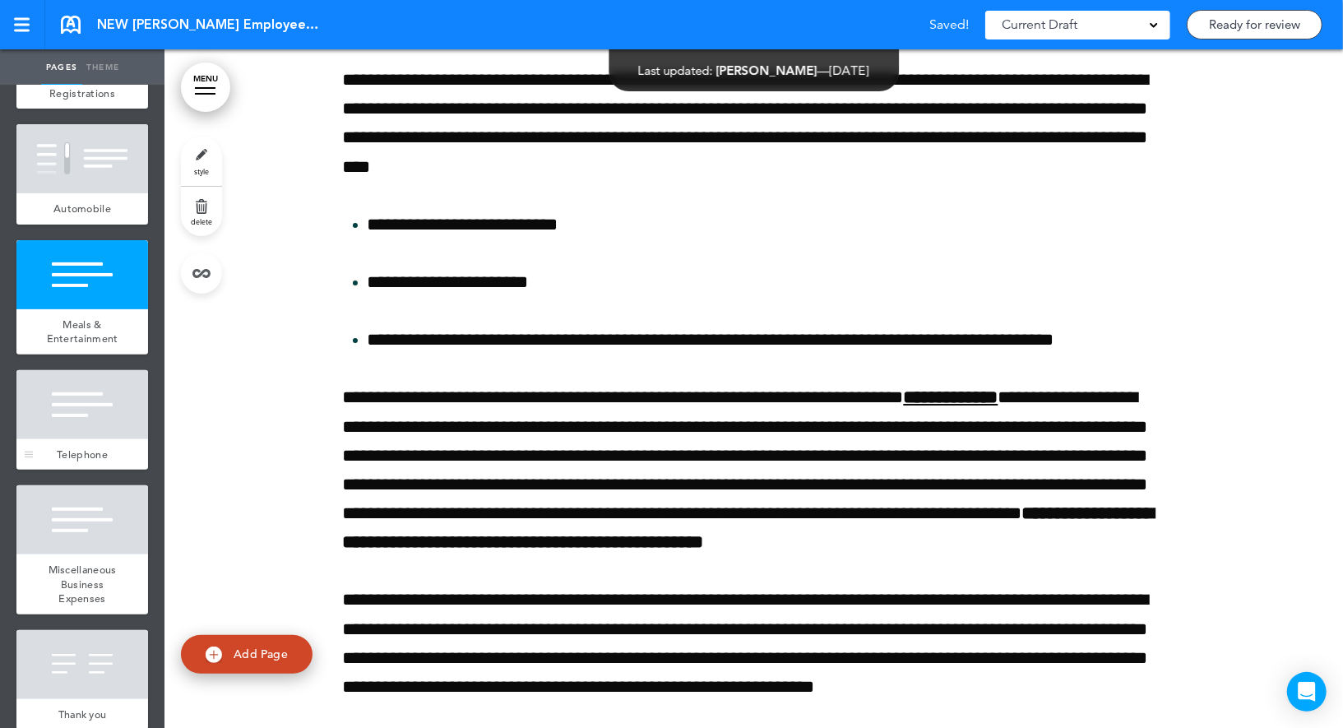
click at [86, 386] on div at bounding box center [82, 404] width 132 height 69
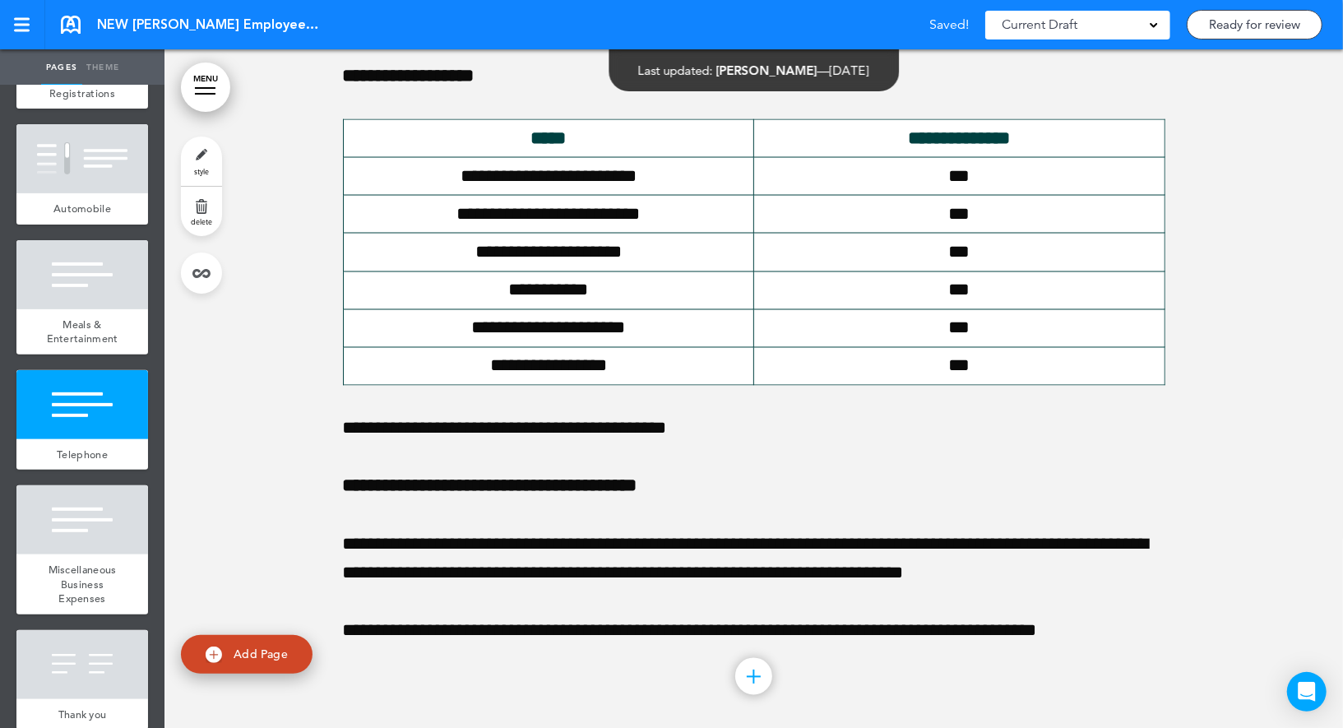
scroll to position [74350, 0]
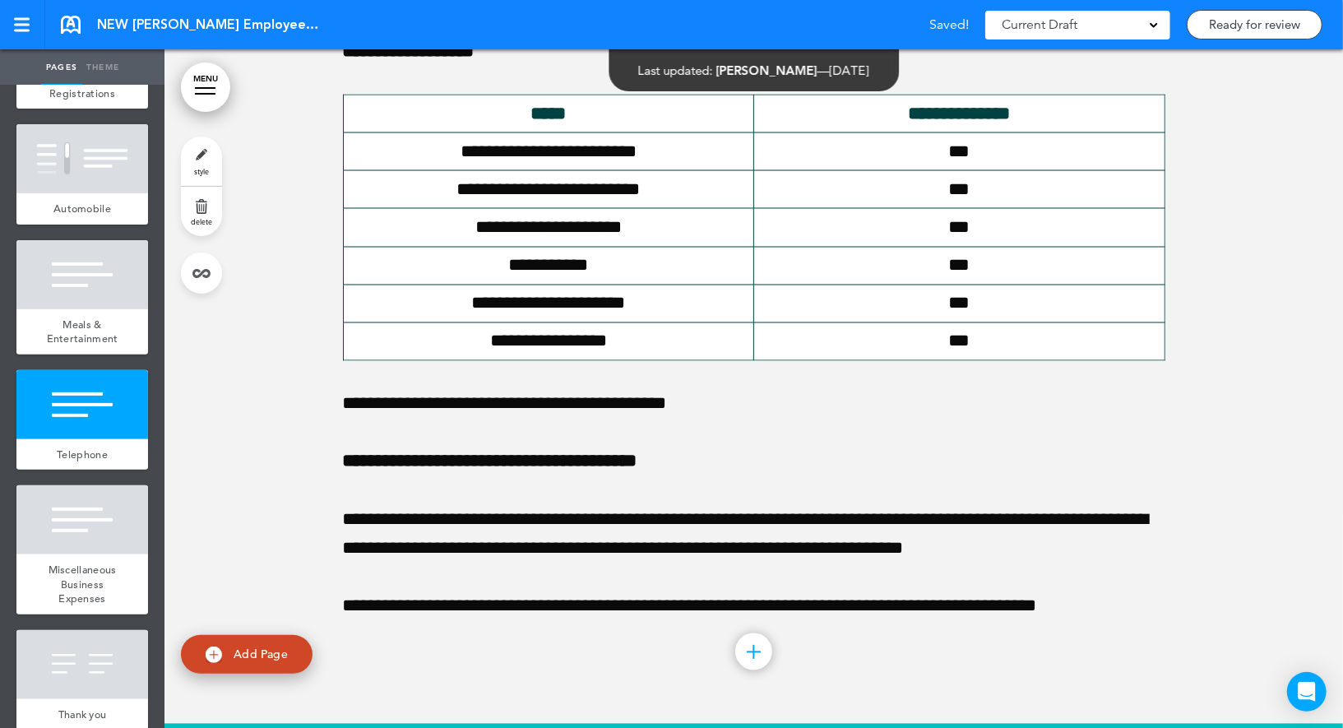
click at [189, 168] on link "style" at bounding box center [201, 160] width 41 height 49
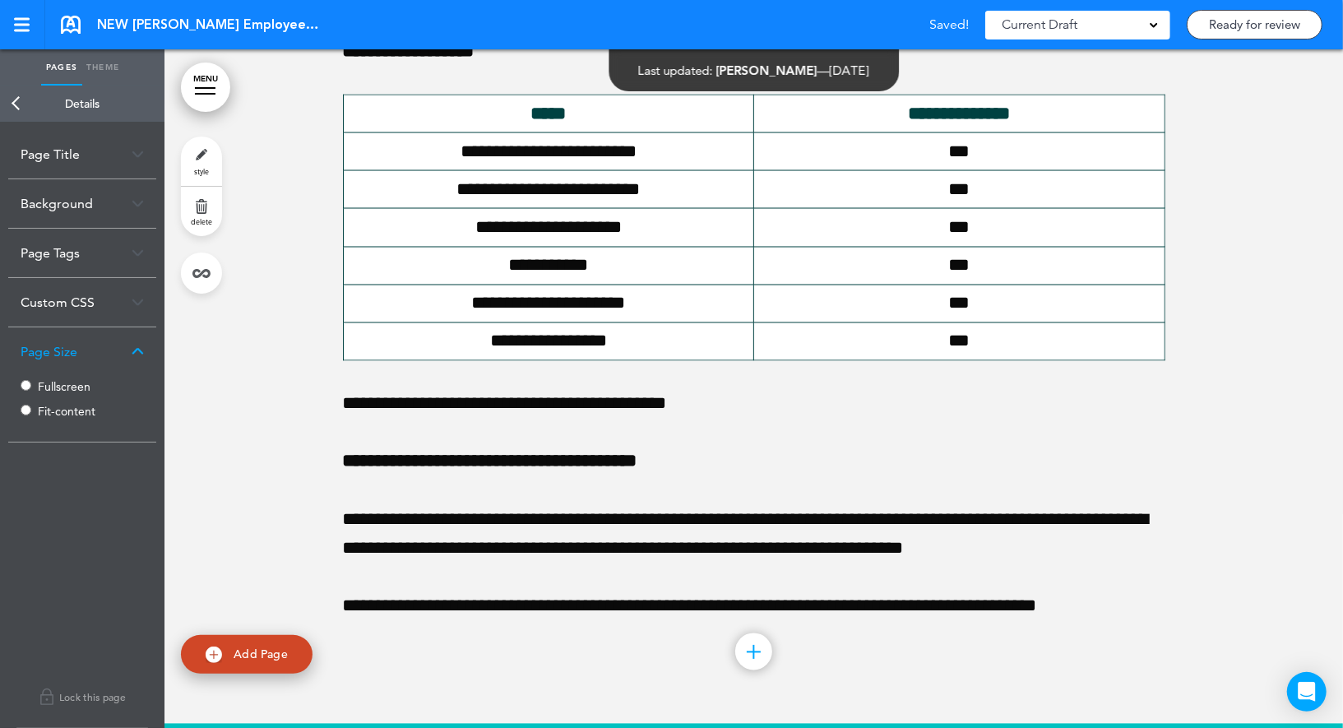
click at [53, 388] on label "Fullscreen" at bounding box center [87, 387] width 99 height 12
click at [25, 109] on link "Back" at bounding box center [16, 104] width 33 height 36
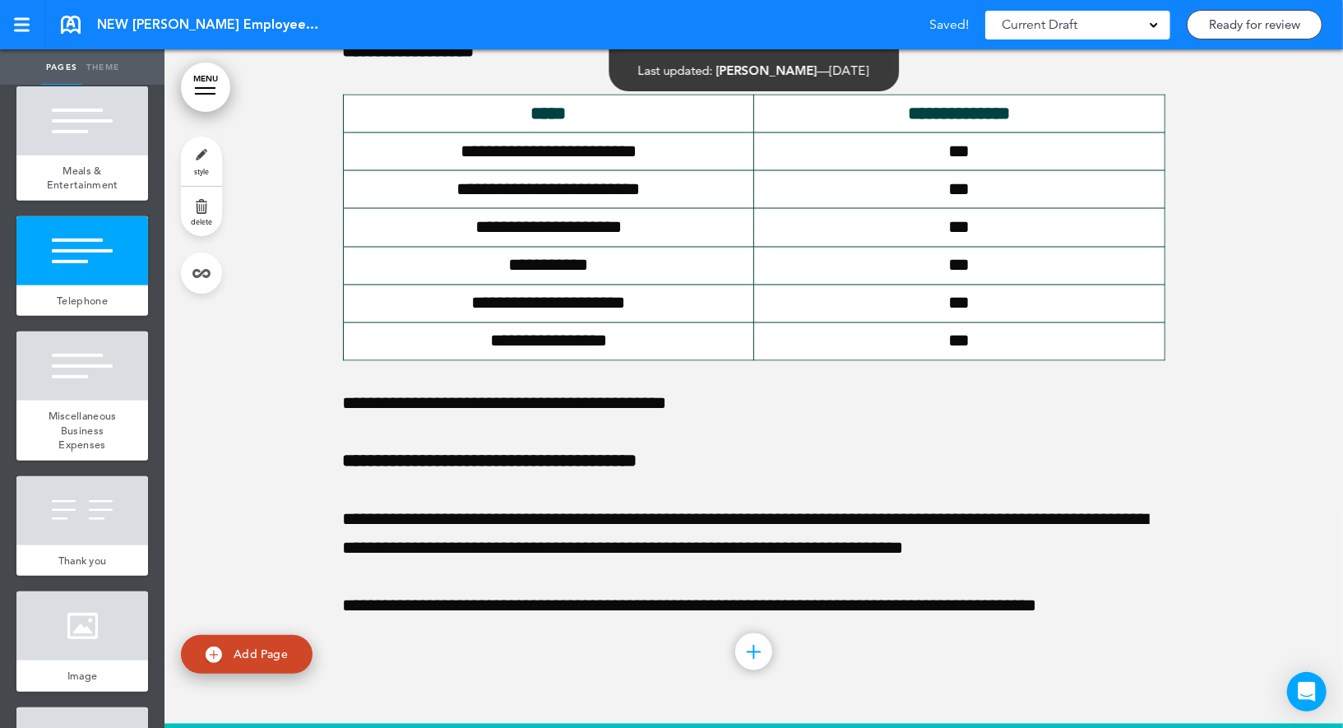
scroll to position [12549, 0]
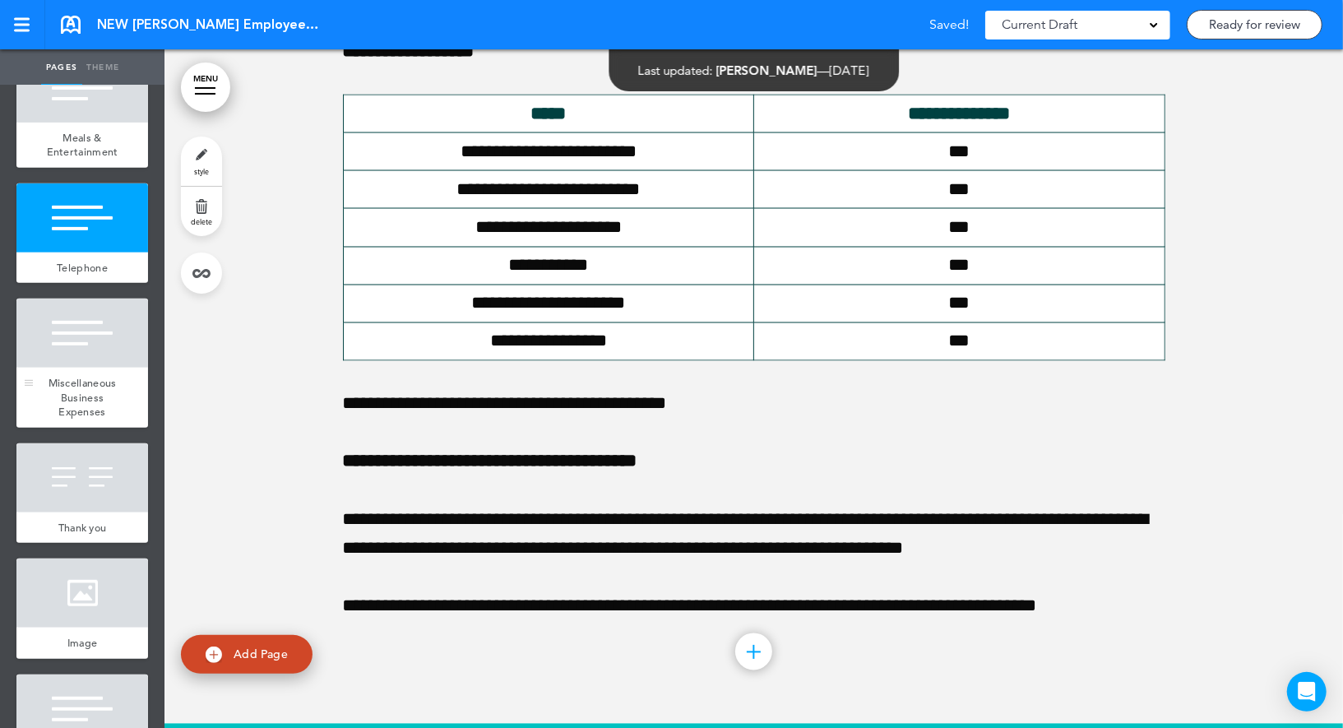
click at [96, 326] on div at bounding box center [82, 332] width 132 height 69
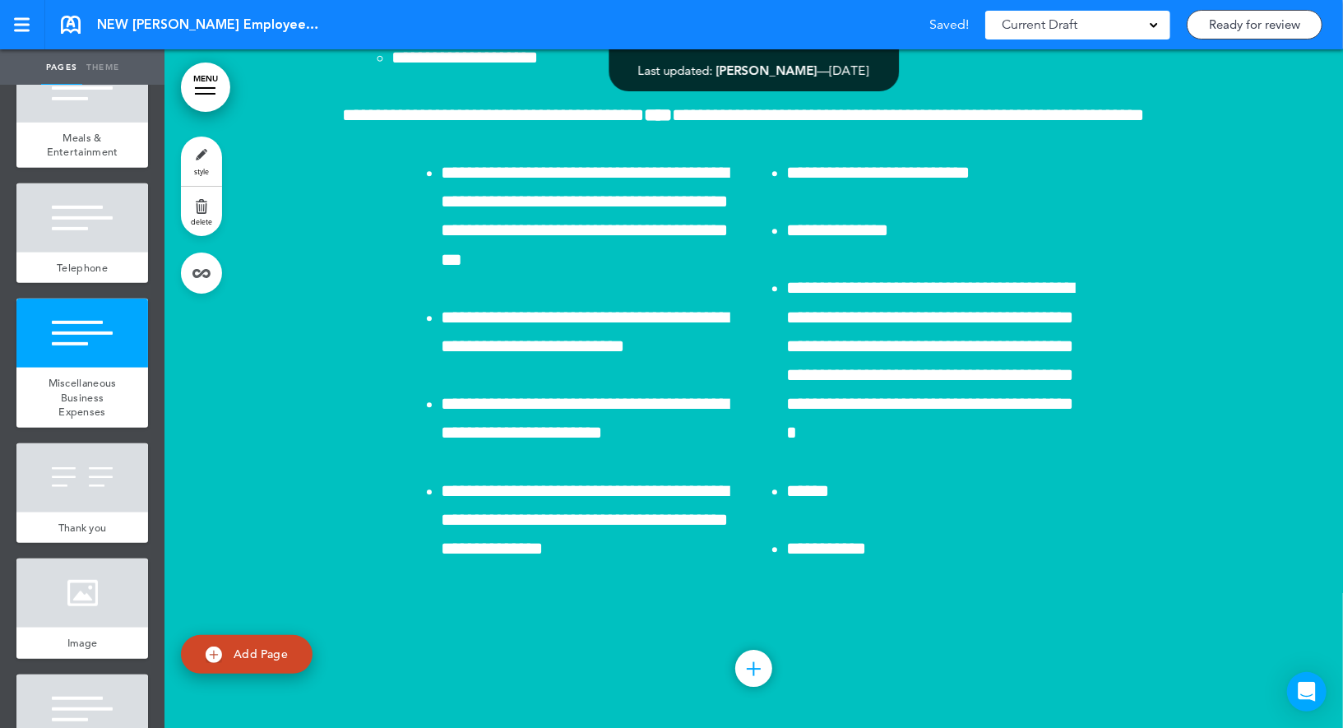
scroll to position [75536, 0]
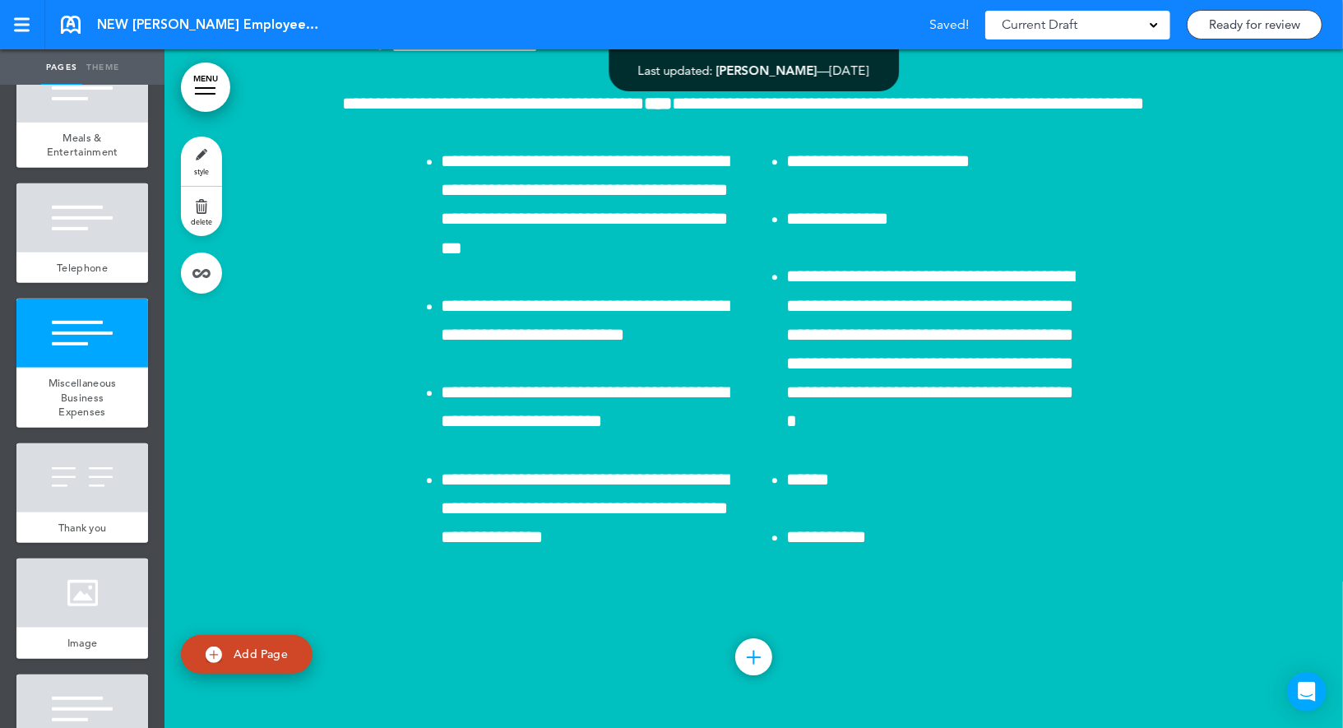
click at [196, 164] on link "style" at bounding box center [201, 160] width 41 height 49
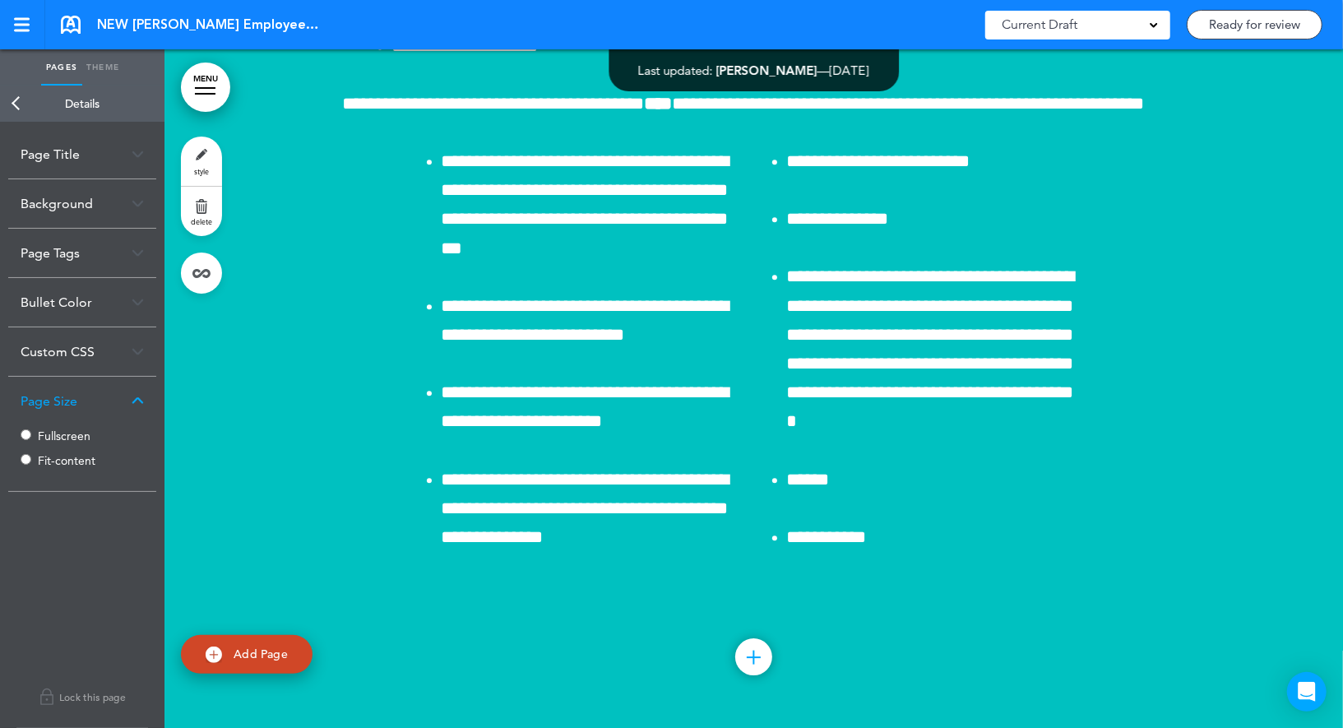
click at [45, 432] on label "Fullscreen" at bounding box center [87, 436] width 99 height 12
click at [29, 113] on link "Back" at bounding box center [16, 104] width 33 height 36
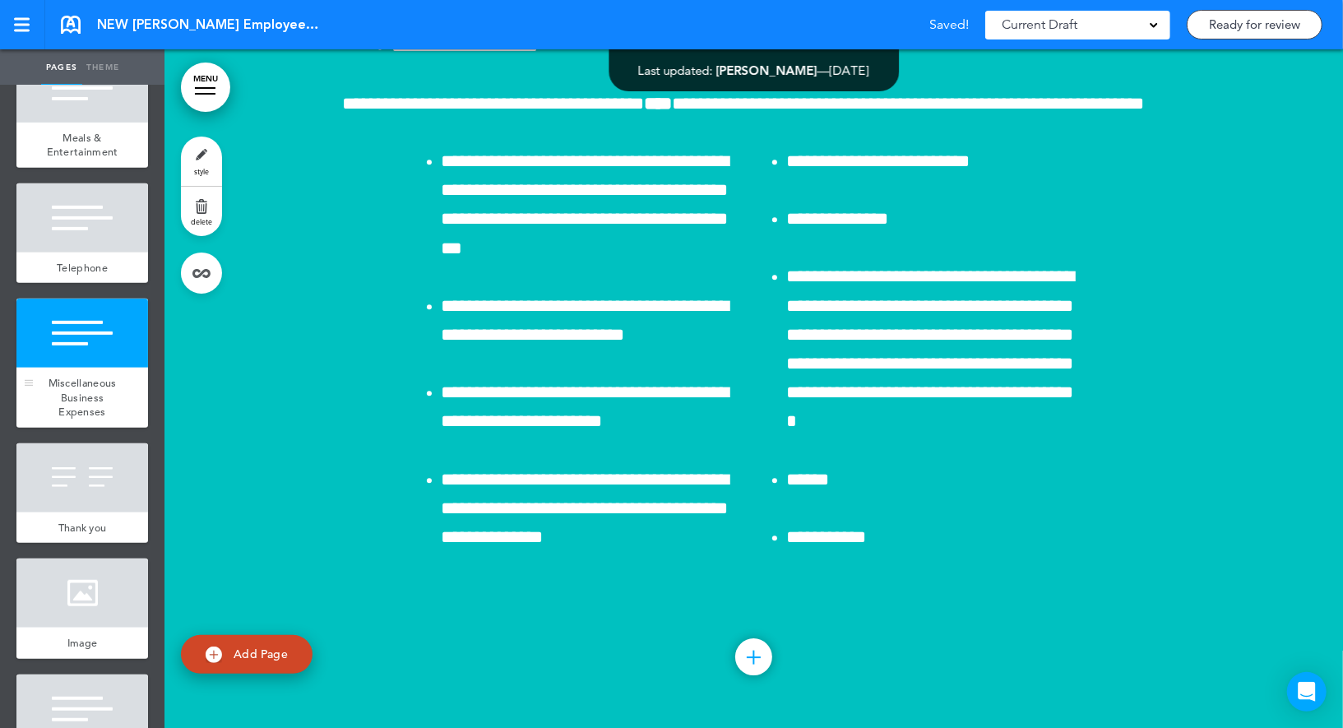
scroll to position [12636, 0]
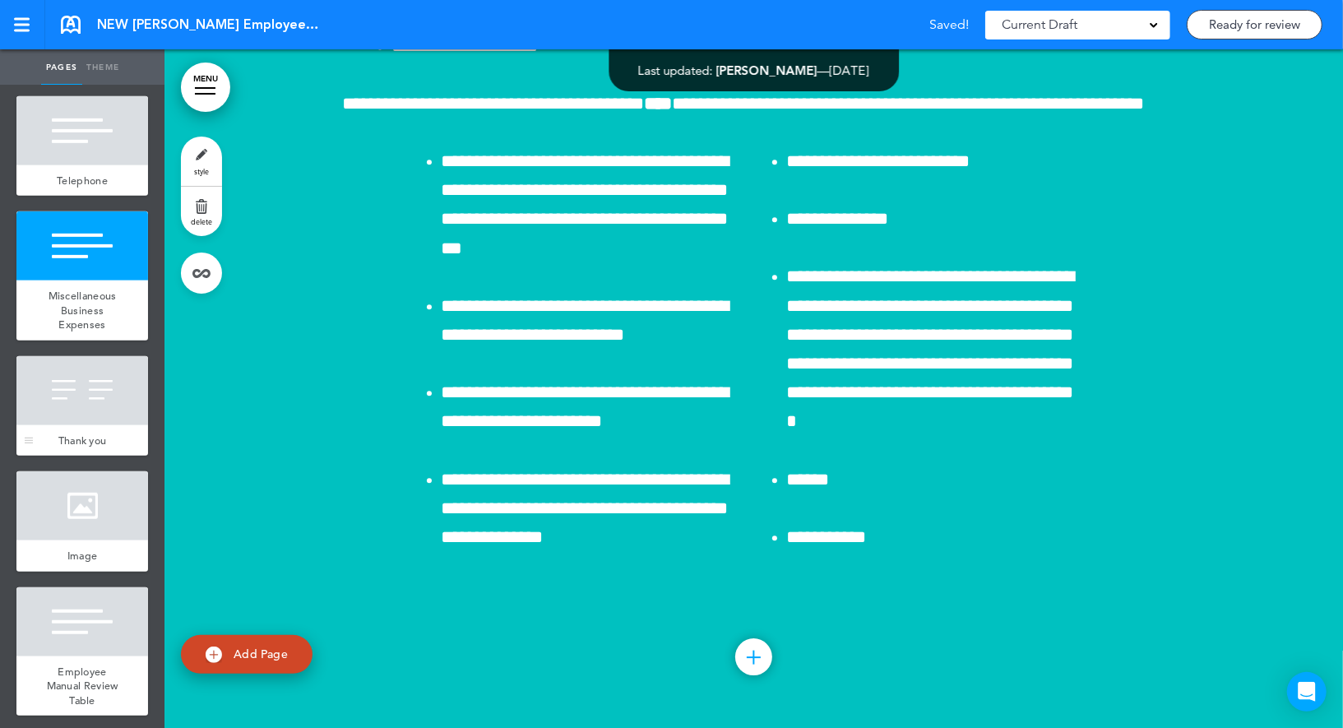
click at [100, 377] on div at bounding box center [82, 390] width 132 height 69
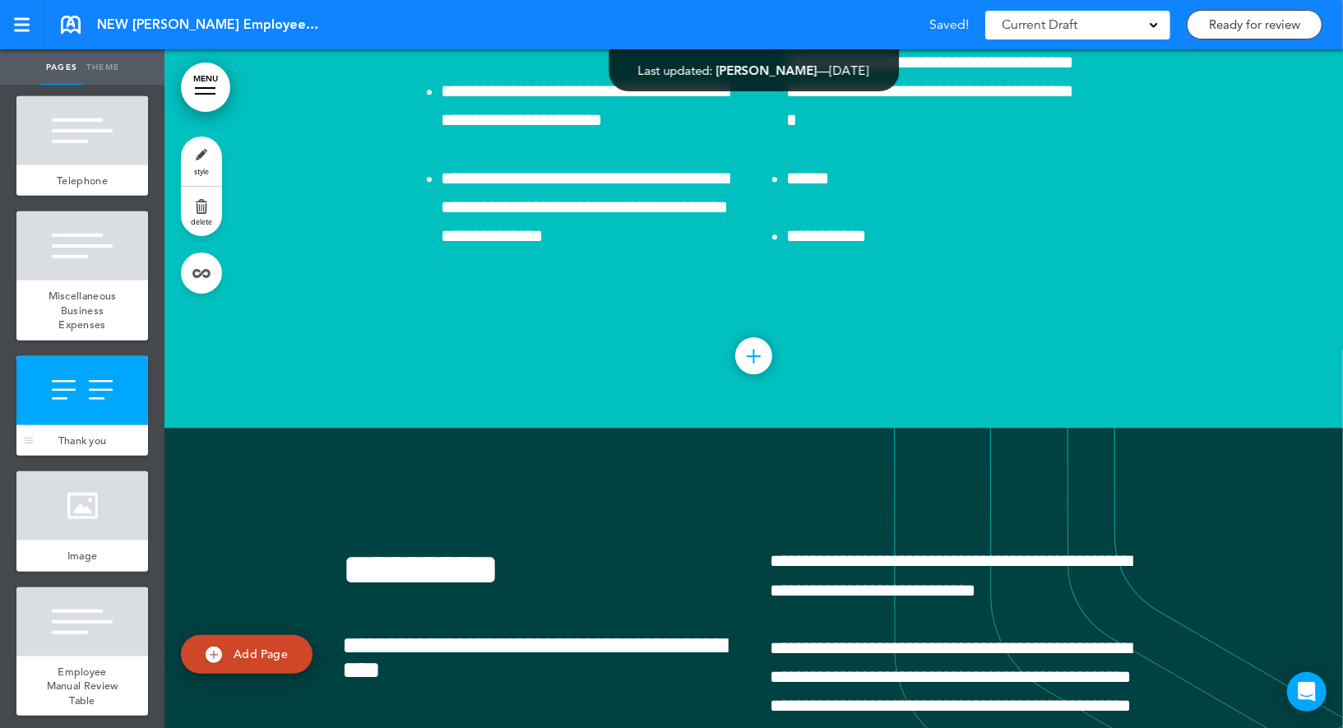
scroll to position [76814, 0]
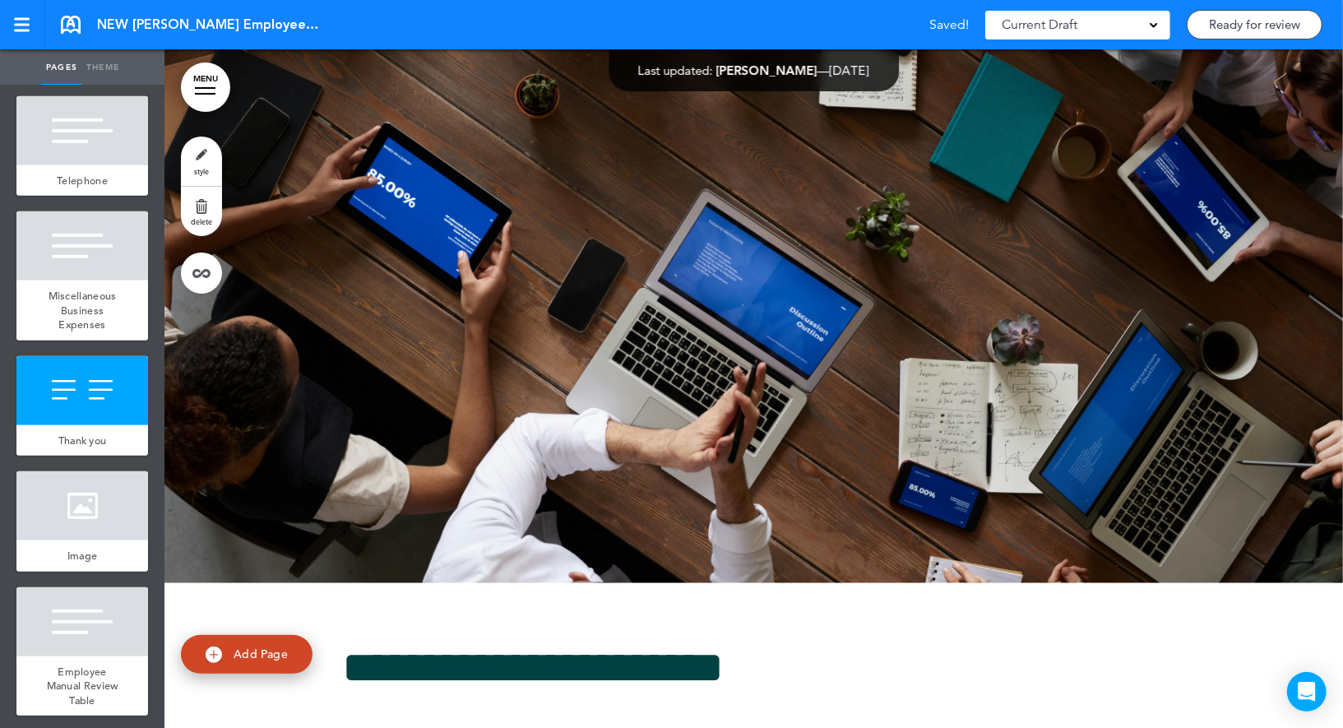
click at [202, 165] on link "style" at bounding box center [201, 160] width 41 height 49
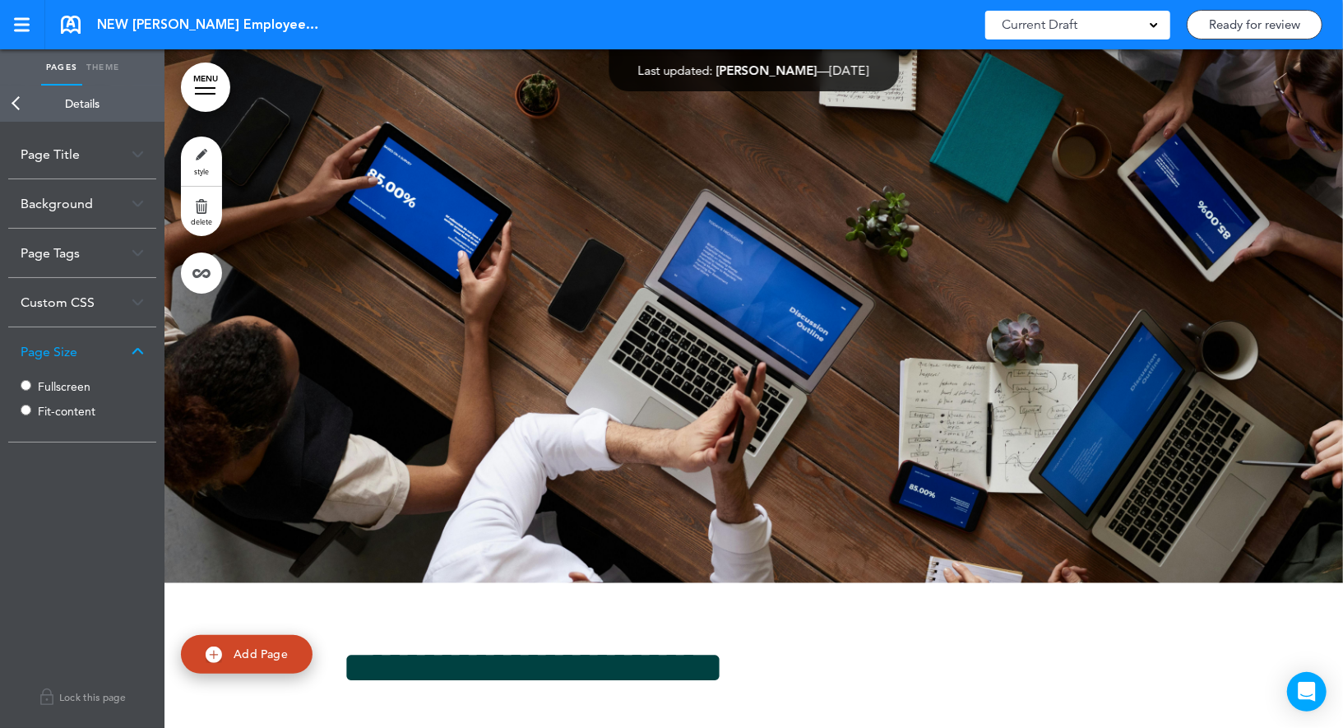
click at [62, 386] on label "Fullscreen" at bounding box center [87, 387] width 99 height 12
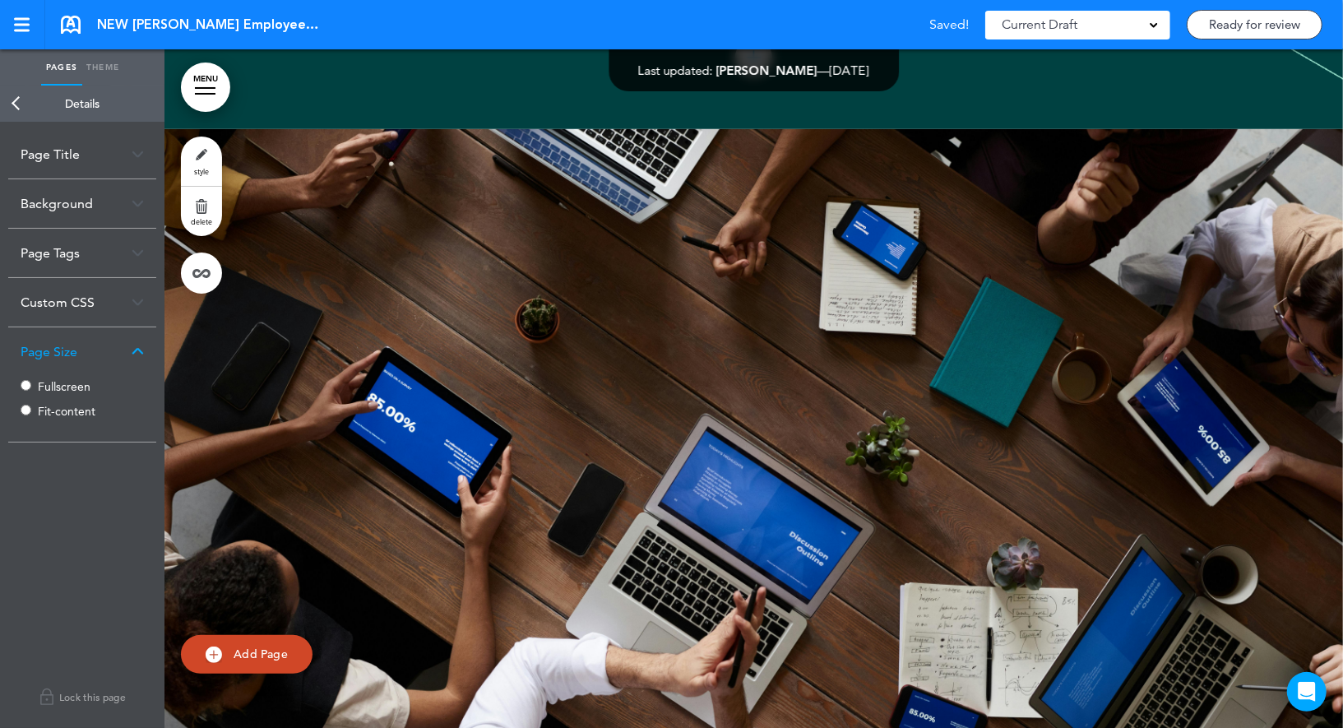
click at [21, 101] on link "Back" at bounding box center [16, 104] width 33 height 36
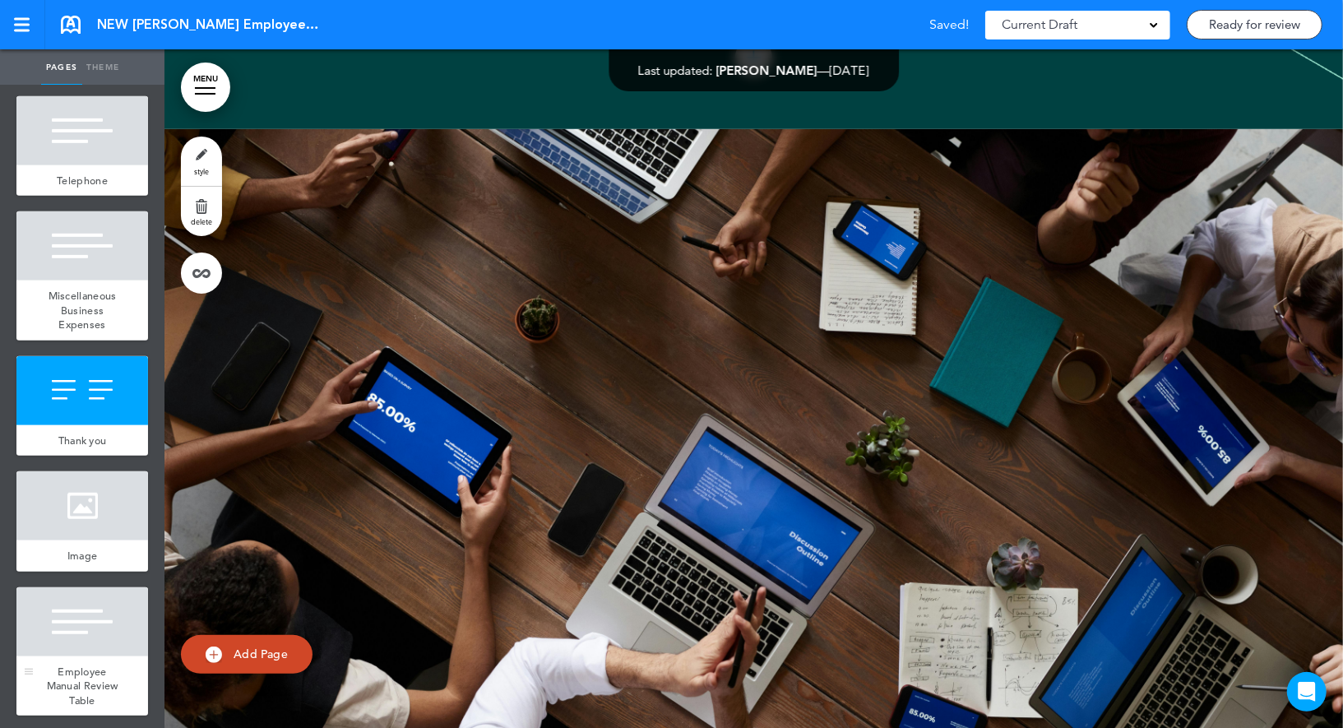
click at [85, 641] on div at bounding box center [82, 621] width 132 height 69
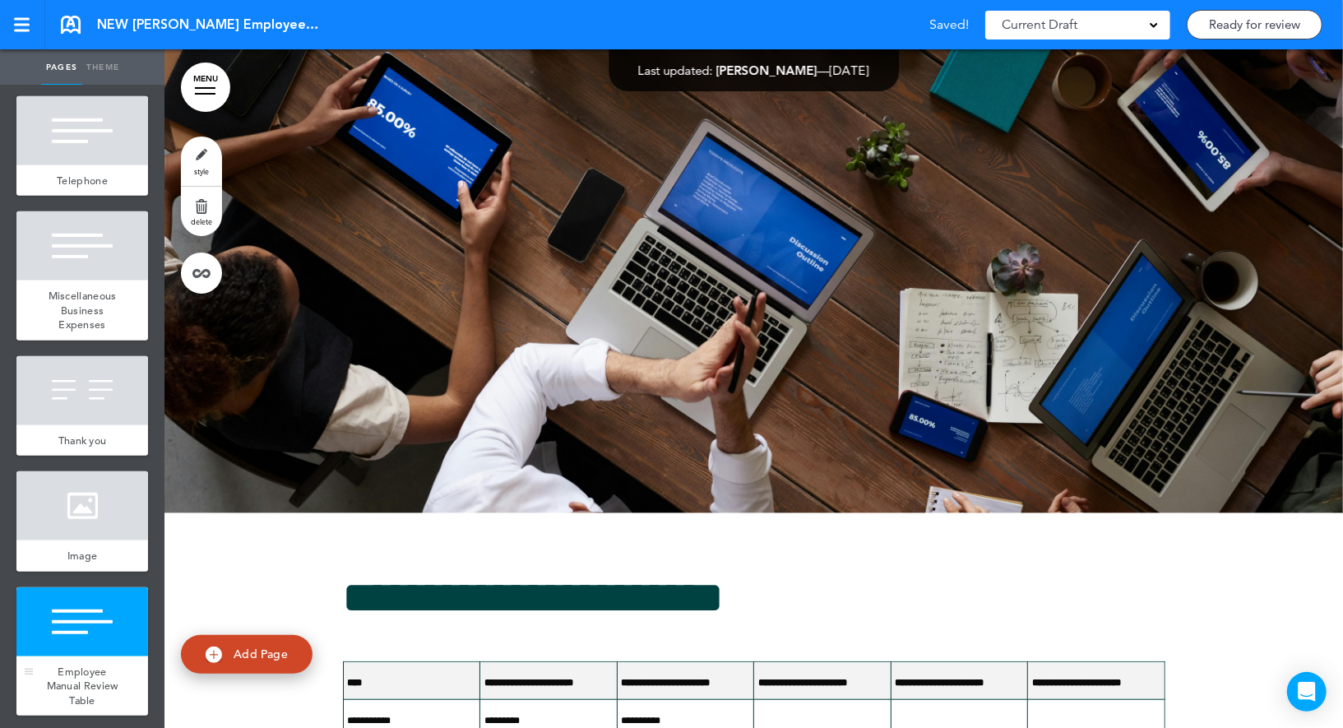
scroll to position [78054, 0]
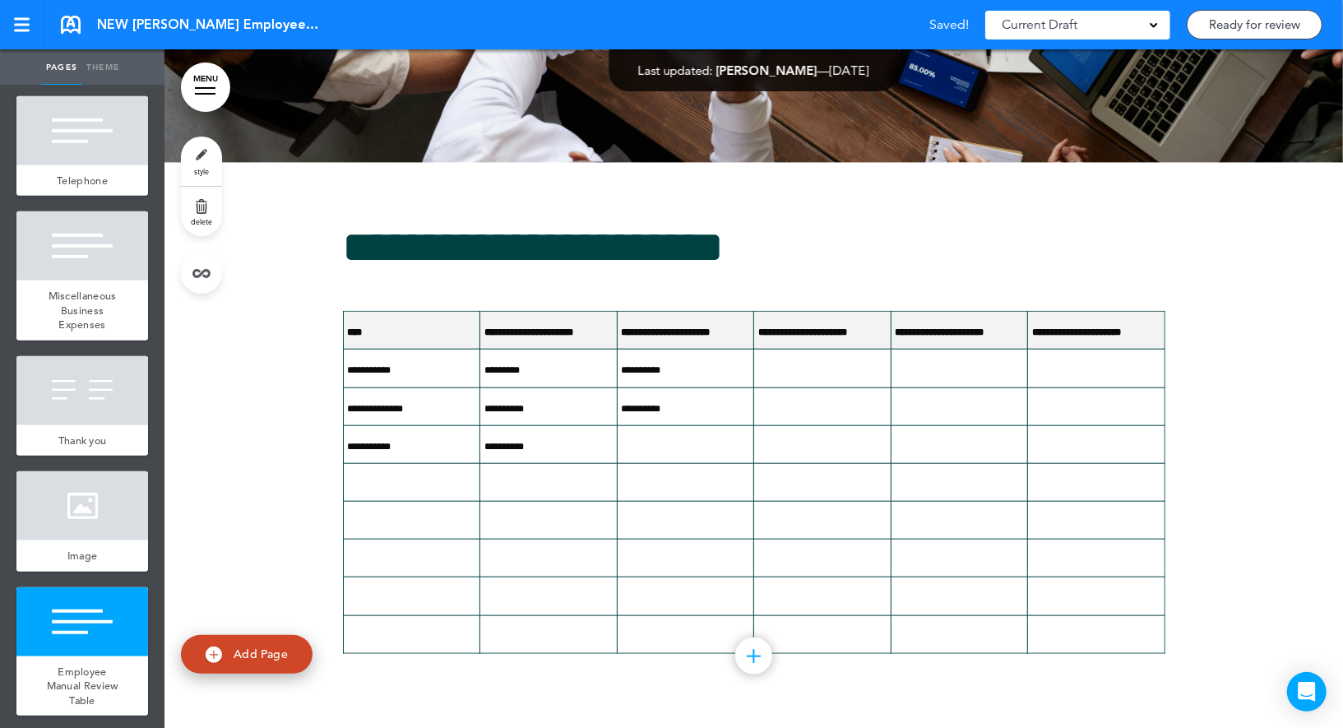
click at [203, 161] on link "style" at bounding box center [201, 160] width 41 height 49
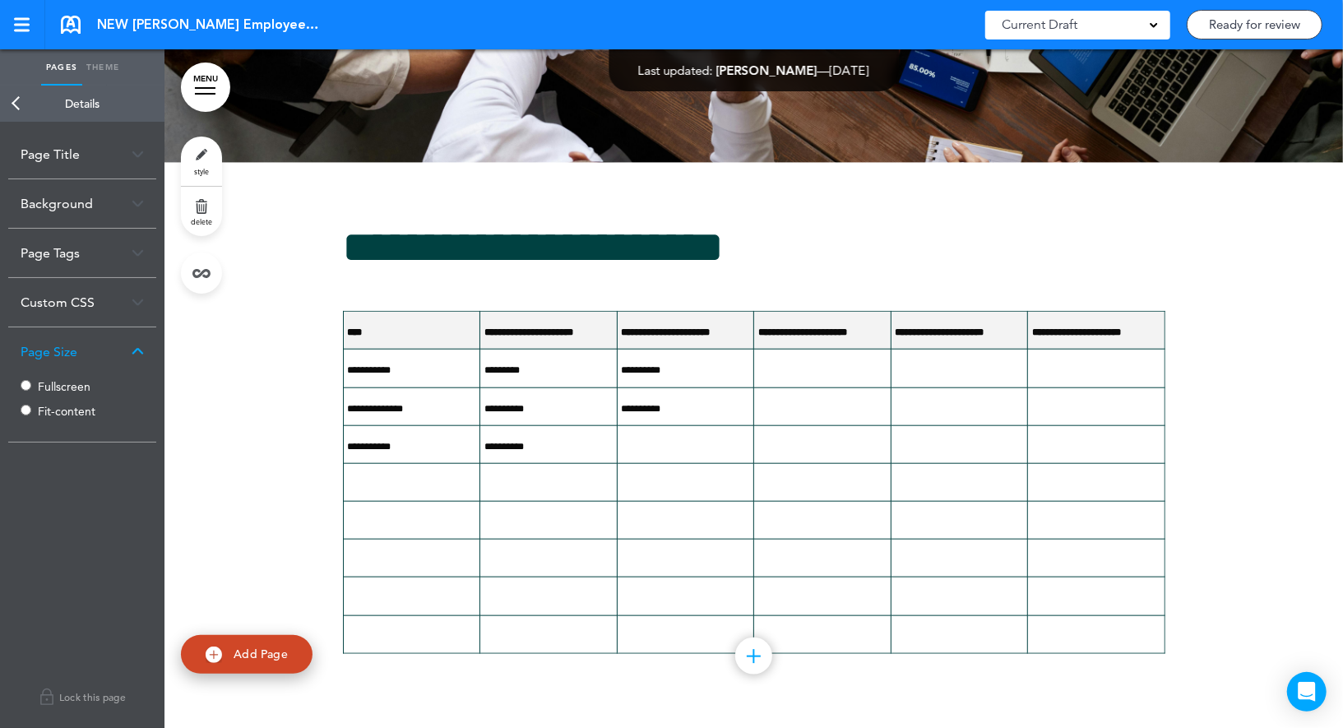
click at [49, 388] on label "Fullscreen" at bounding box center [87, 387] width 99 height 12
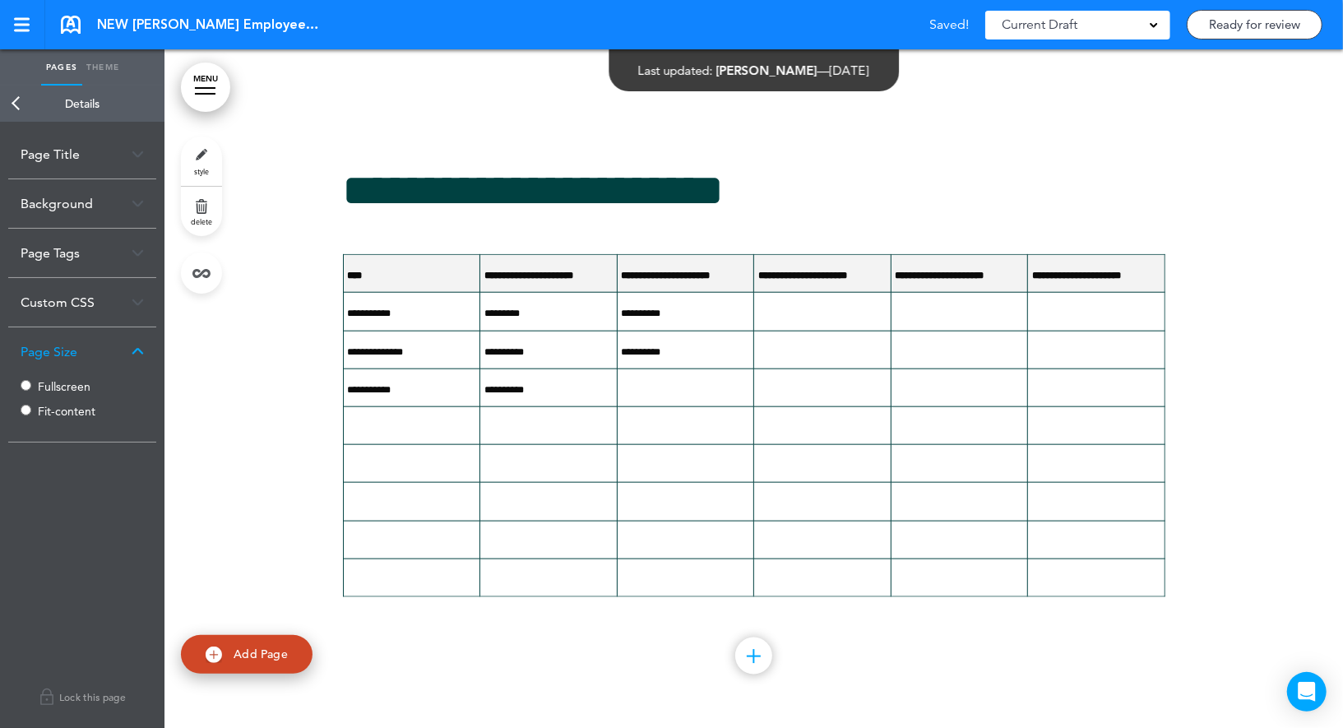
click at [21, 95] on link "Back" at bounding box center [16, 104] width 33 height 36
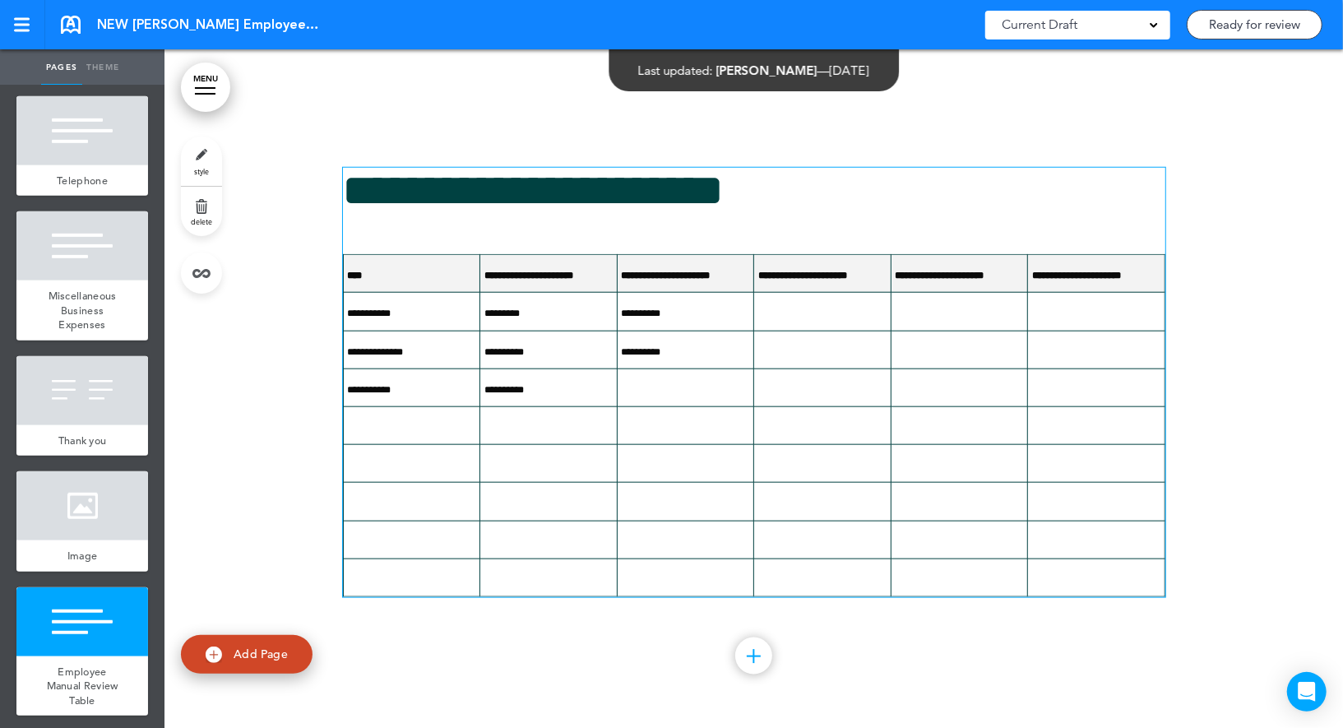
scroll to position [12282, 0]
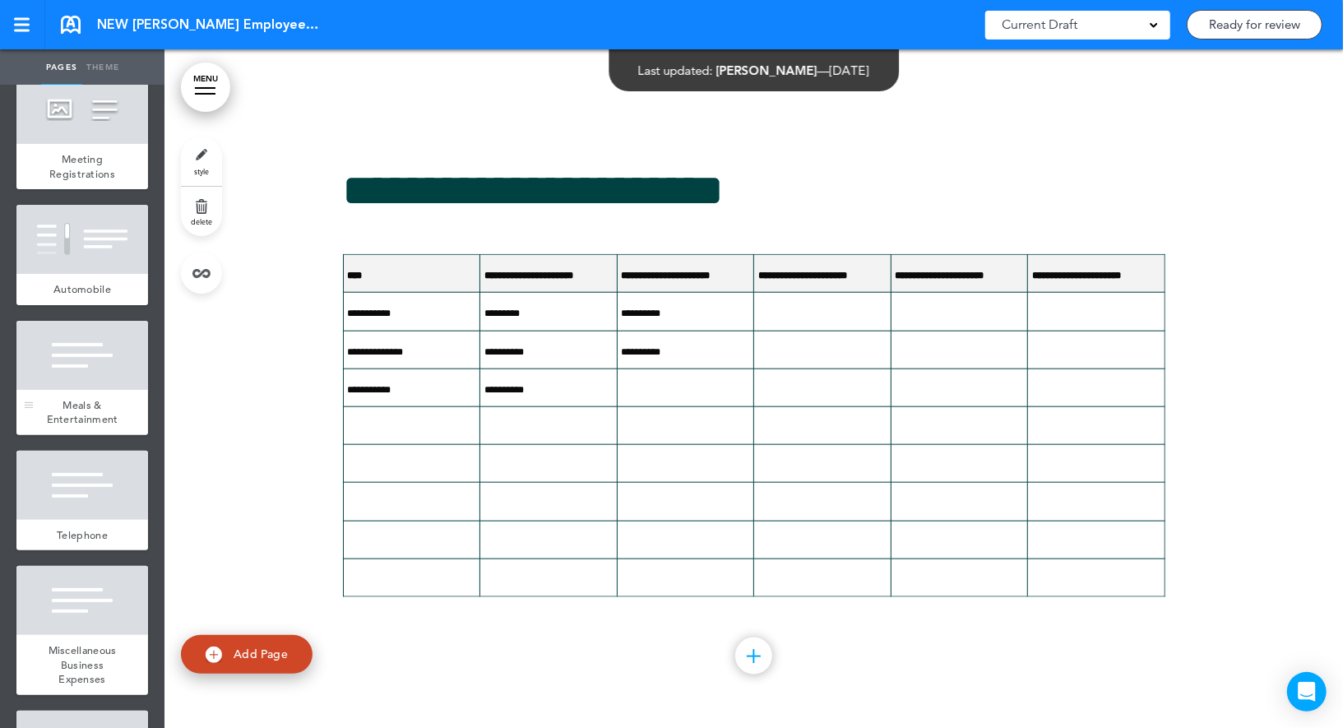
click at [109, 358] on div at bounding box center [82, 355] width 132 height 69
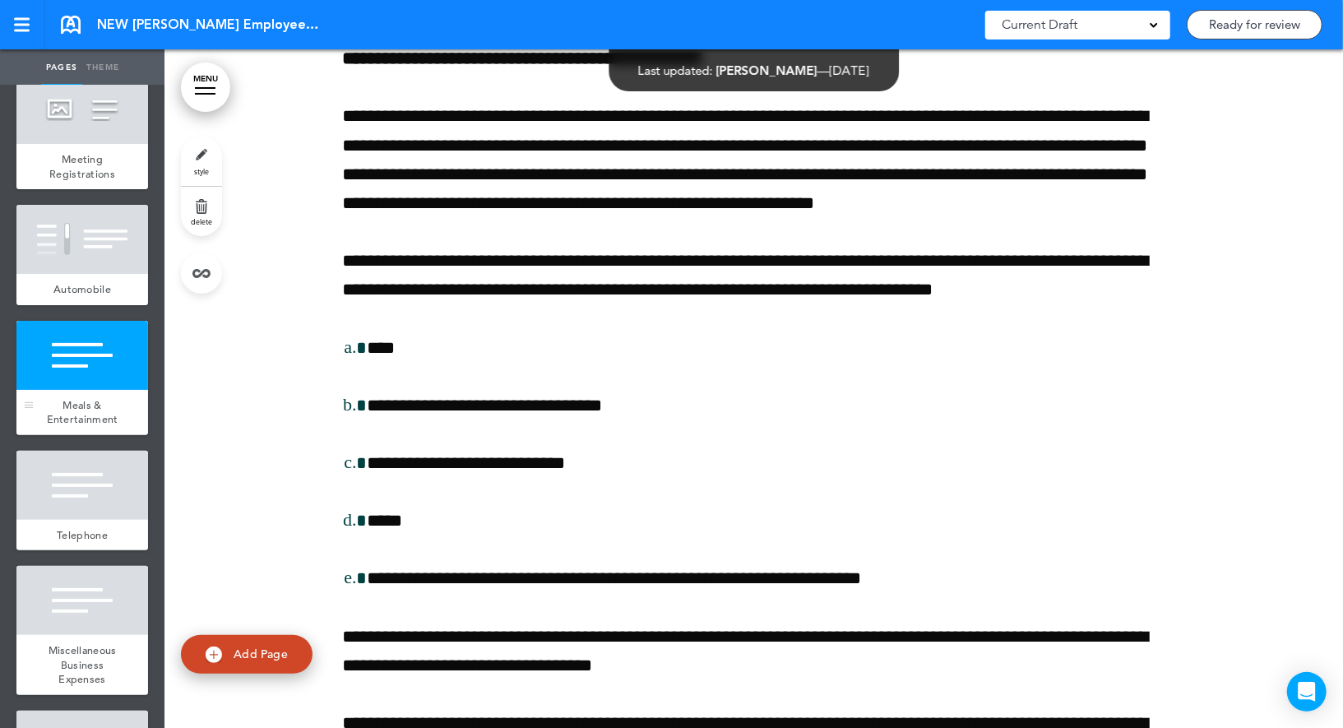
scroll to position [72416, 0]
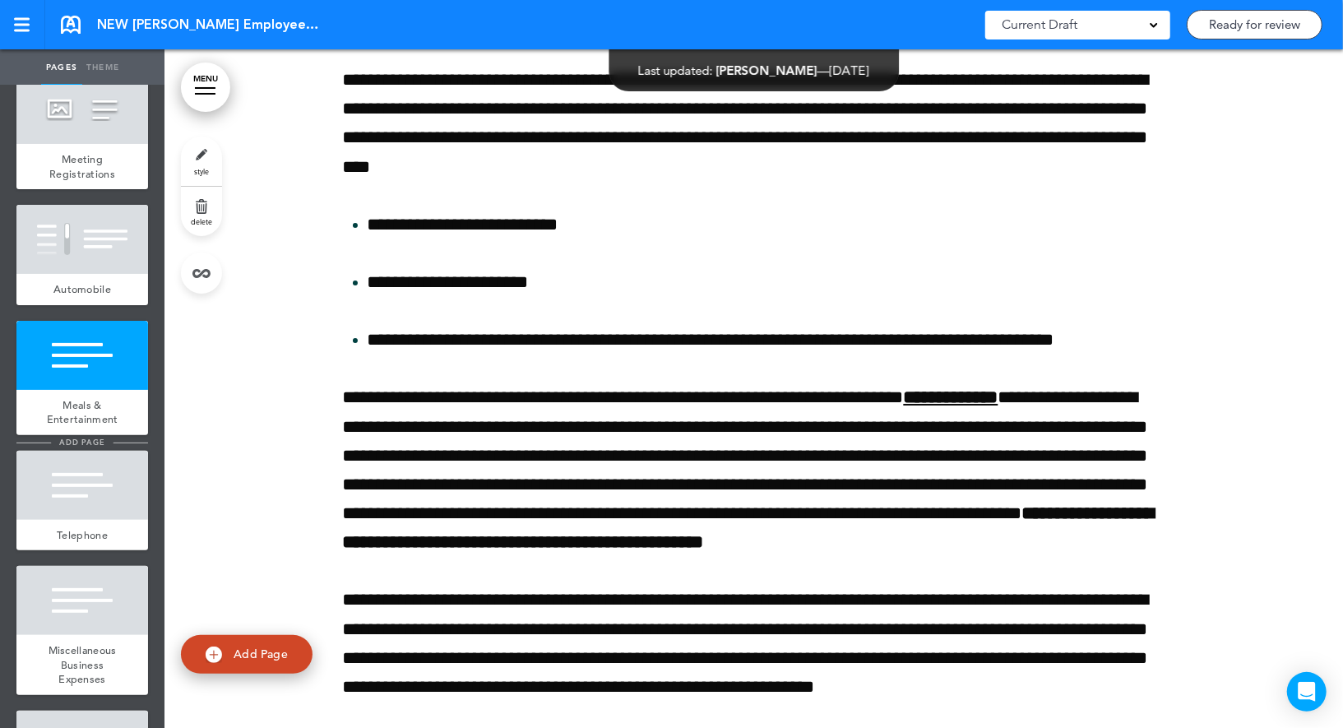
click at [99, 437] on span "add page" at bounding box center [82, 442] width 62 height 11
type input "********"
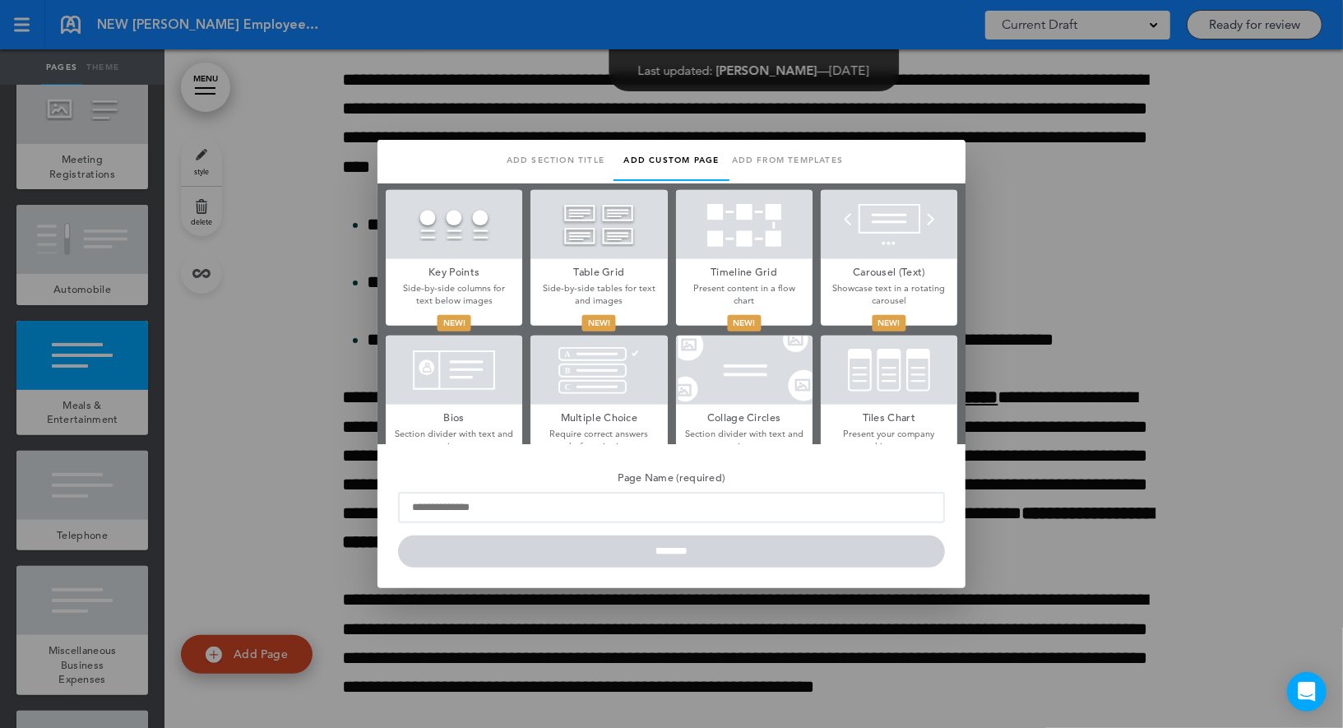
scroll to position [572, 0]
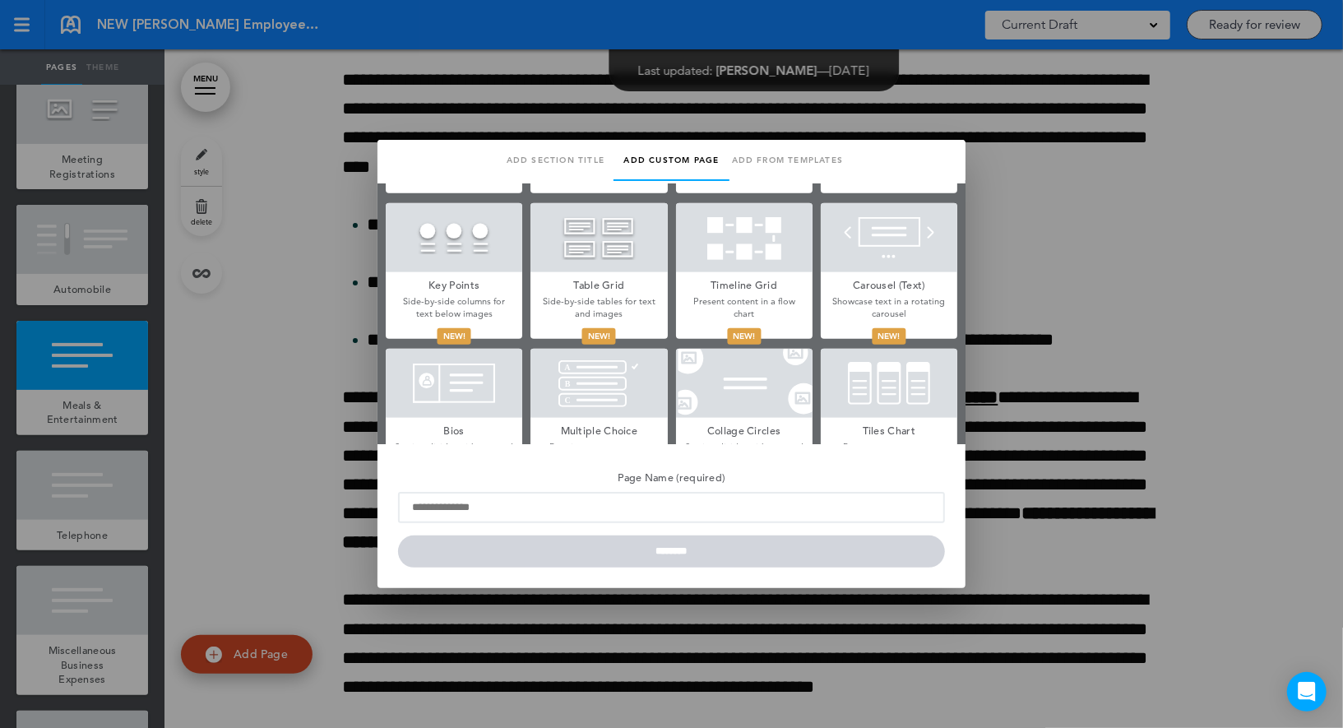
click at [872, 257] on div at bounding box center [889, 237] width 136 height 69
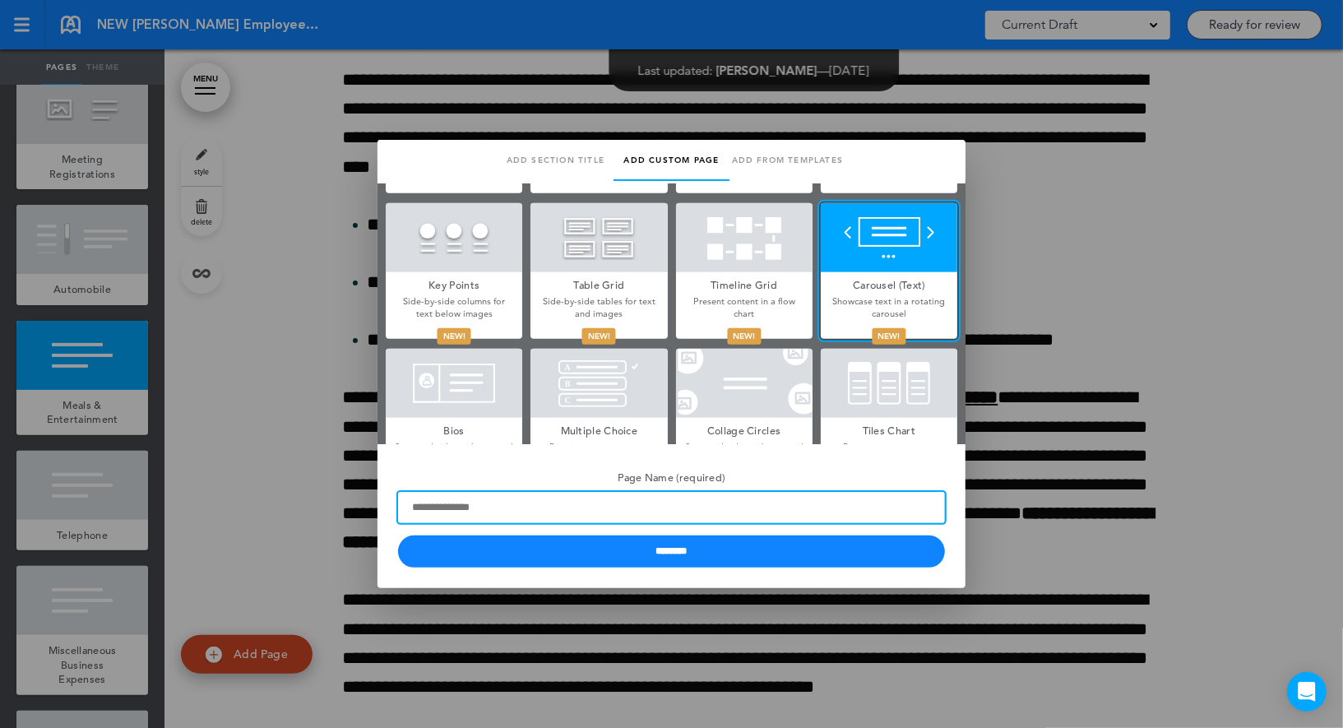
click at [621, 513] on input "Page Name (required)" at bounding box center [671, 507] width 547 height 31
paste input "**********"
type input "**********"
click at [398, 535] on input "********" at bounding box center [671, 551] width 547 height 32
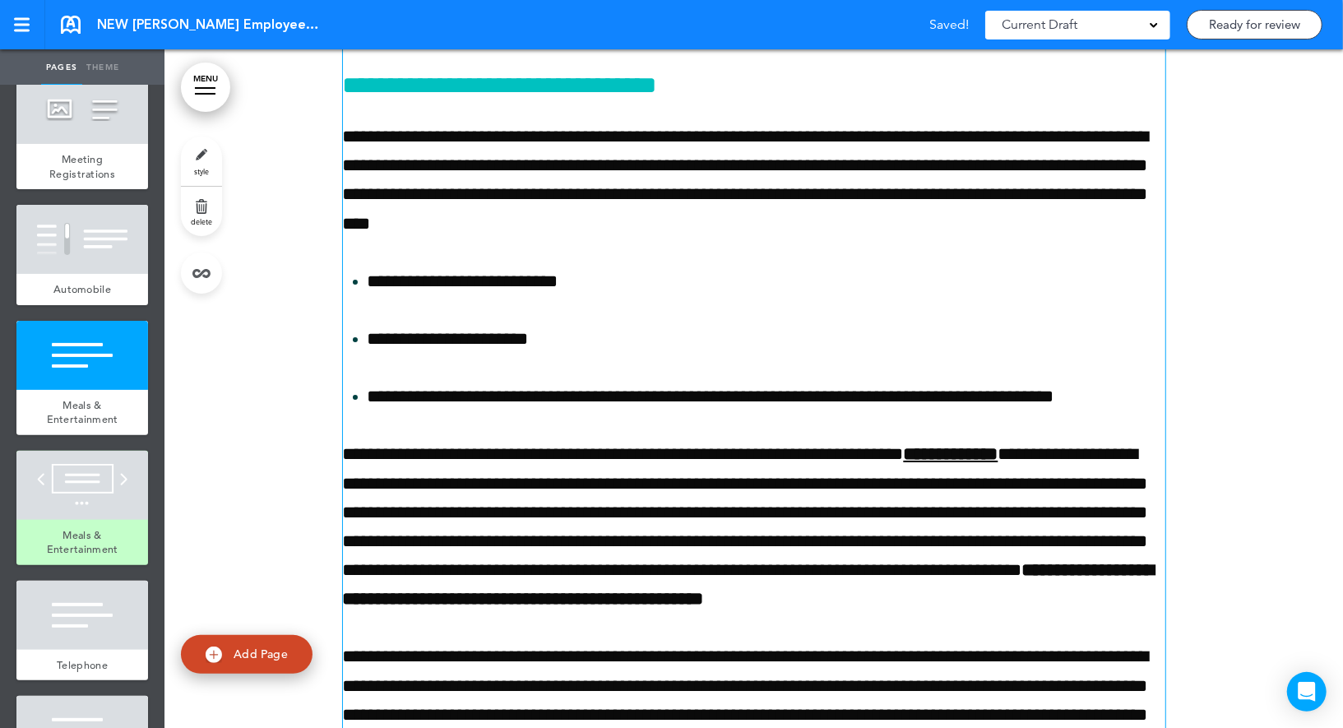
scroll to position [72343, 0]
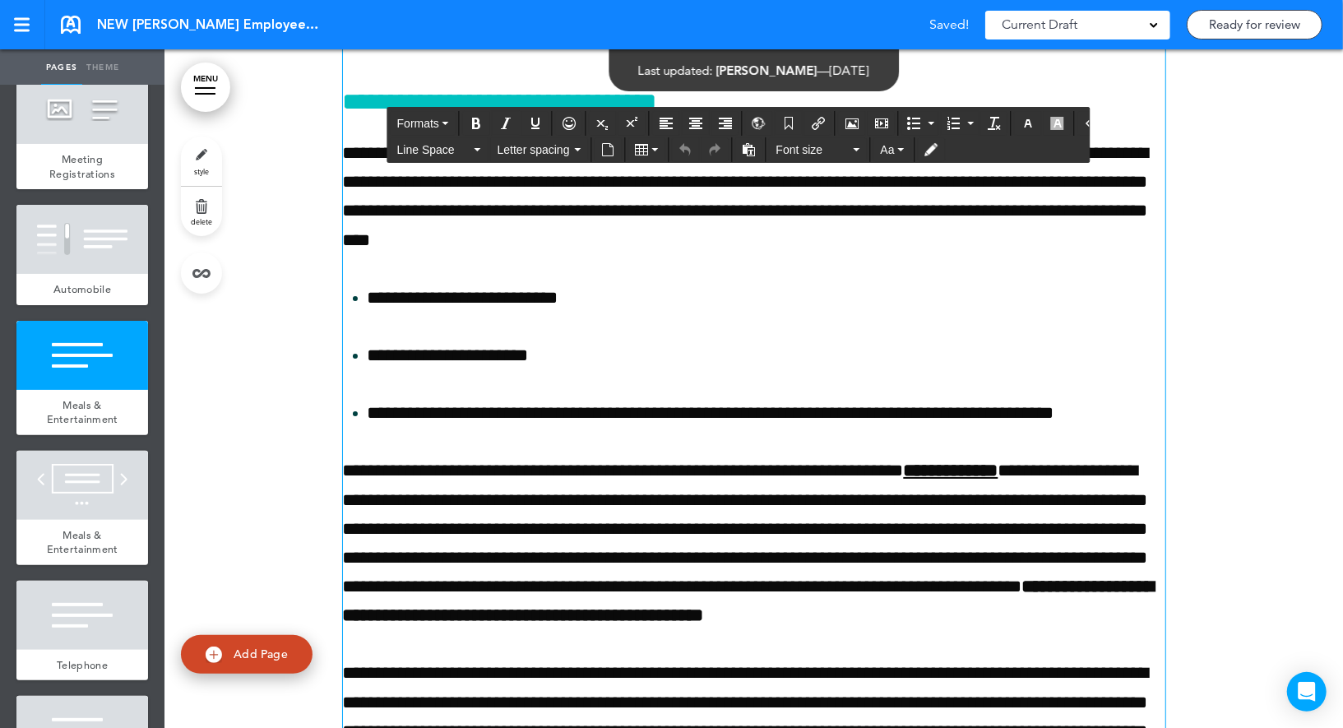
copy h1 "**********"
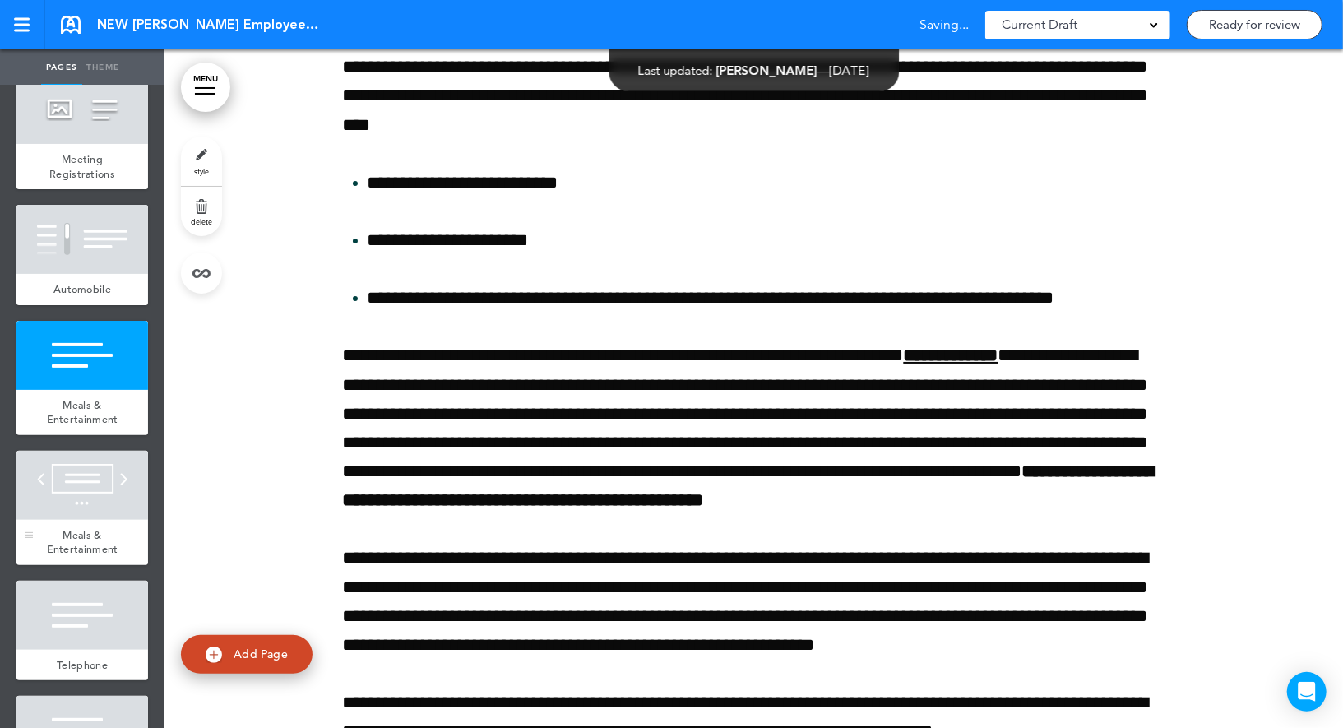
click at [101, 492] on div at bounding box center [82, 485] width 132 height 69
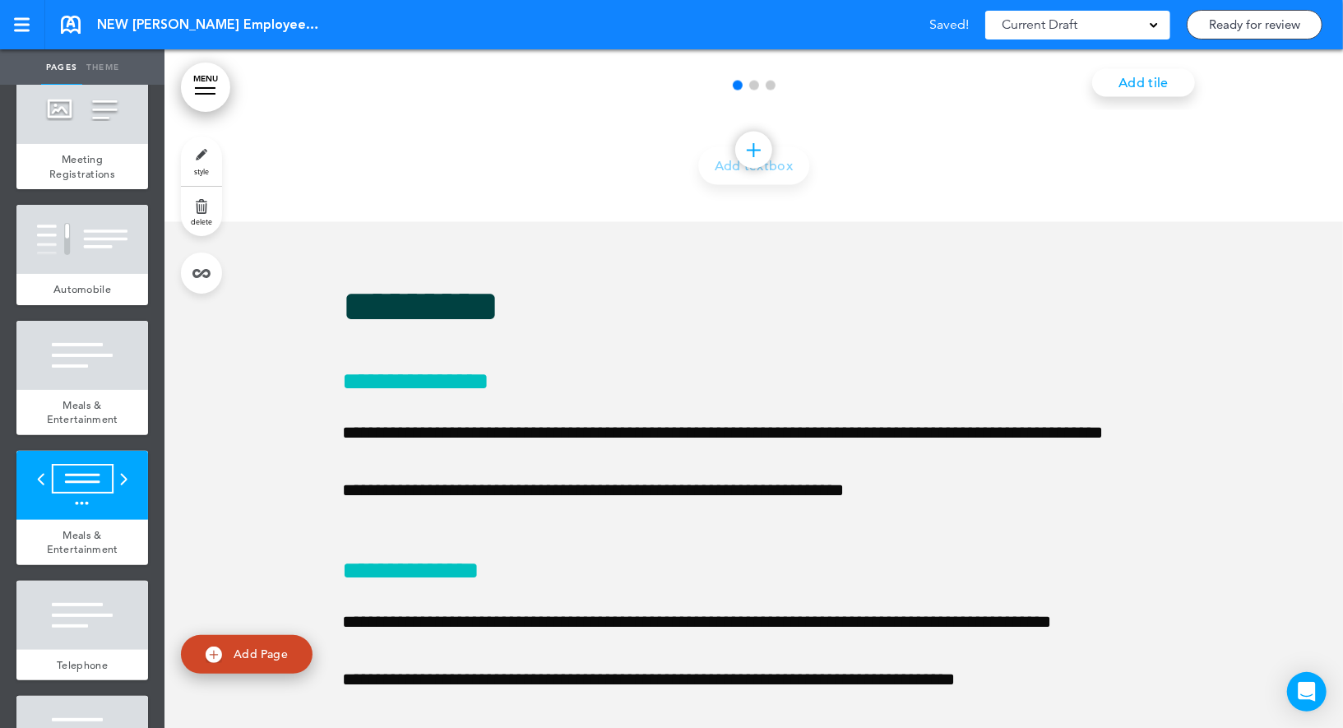
scroll to position [74233, 0]
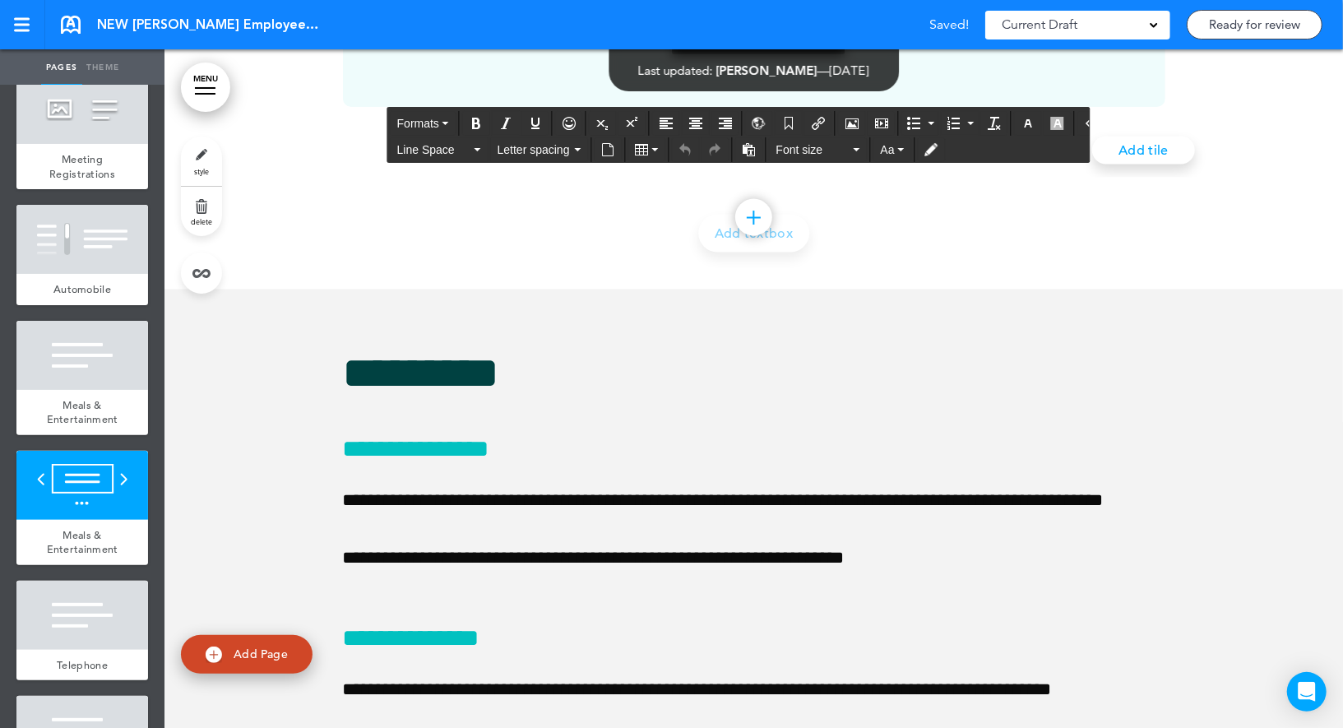
paste div
click at [118, 354] on div at bounding box center [82, 355] width 132 height 69
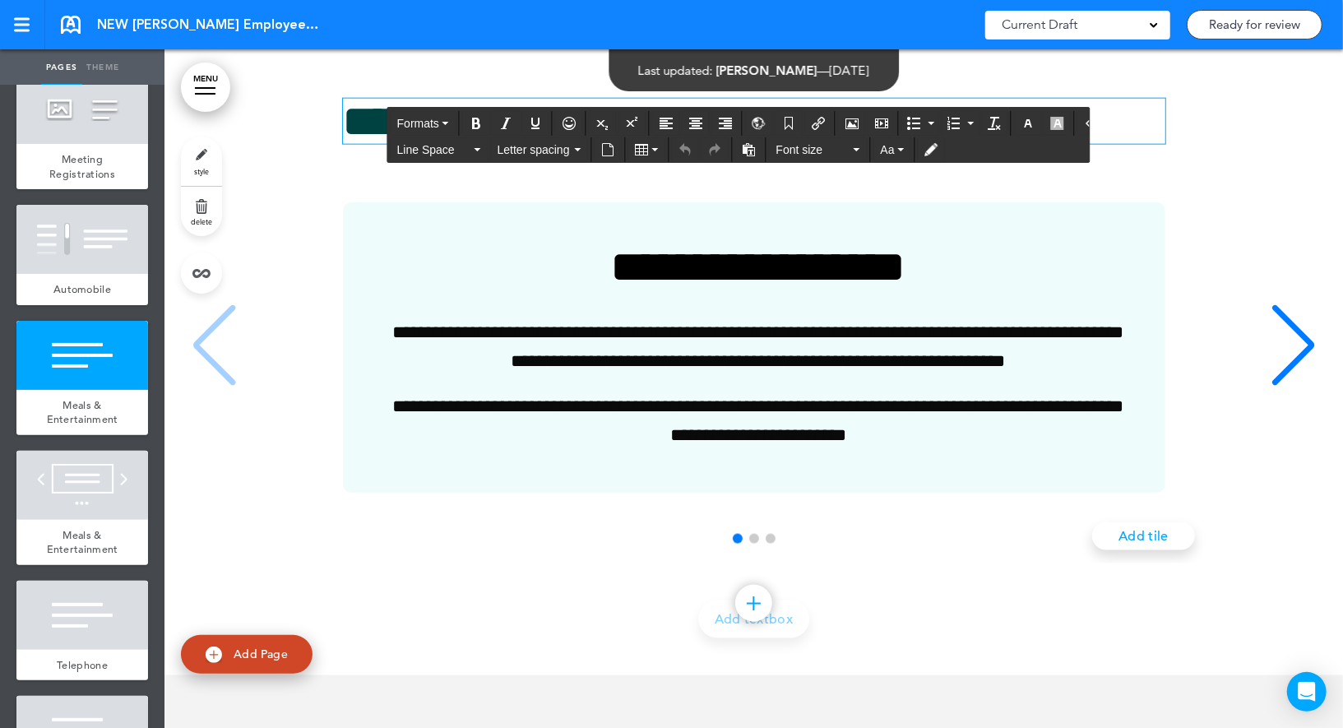
scroll to position [74034, 0]
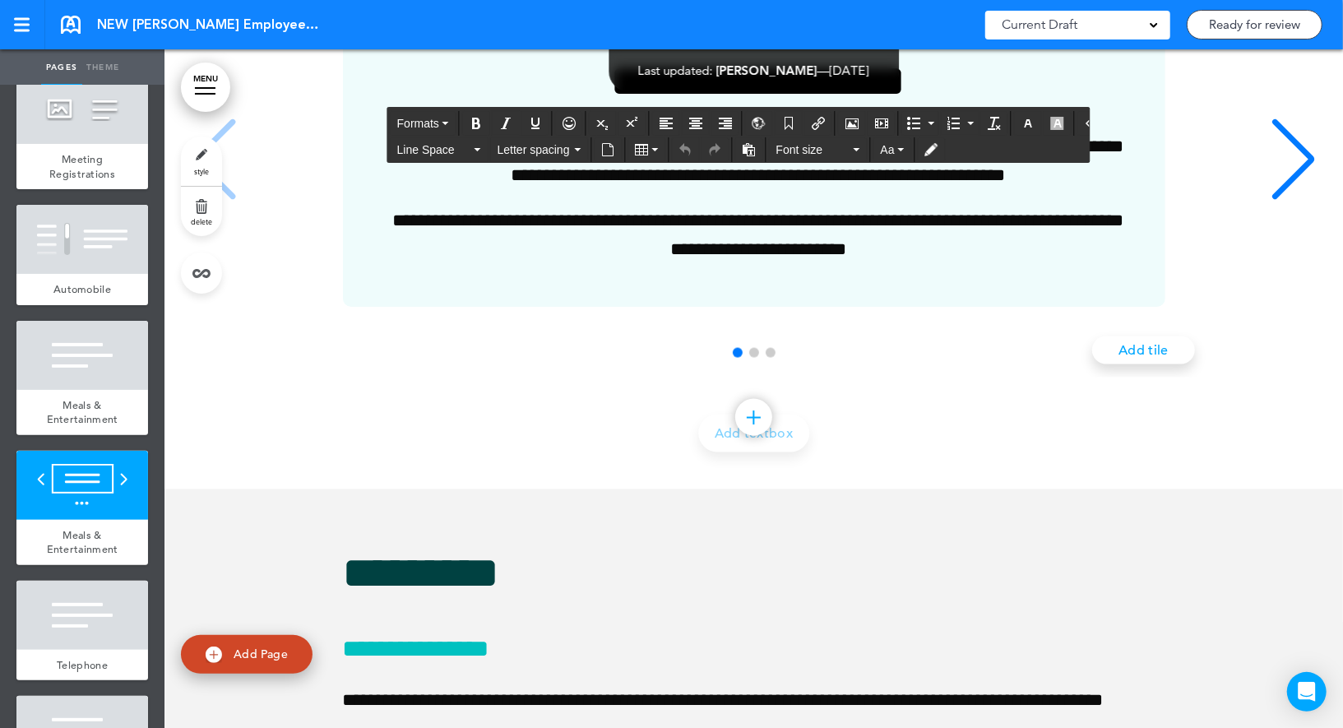
drag, startPoint x: 343, startPoint y: 210, endPoint x: 533, endPoint y: 379, distance: 254.5
copy div "**********"
click at [109, 477] on div at bounding box center [82, 485] width 132 height 69
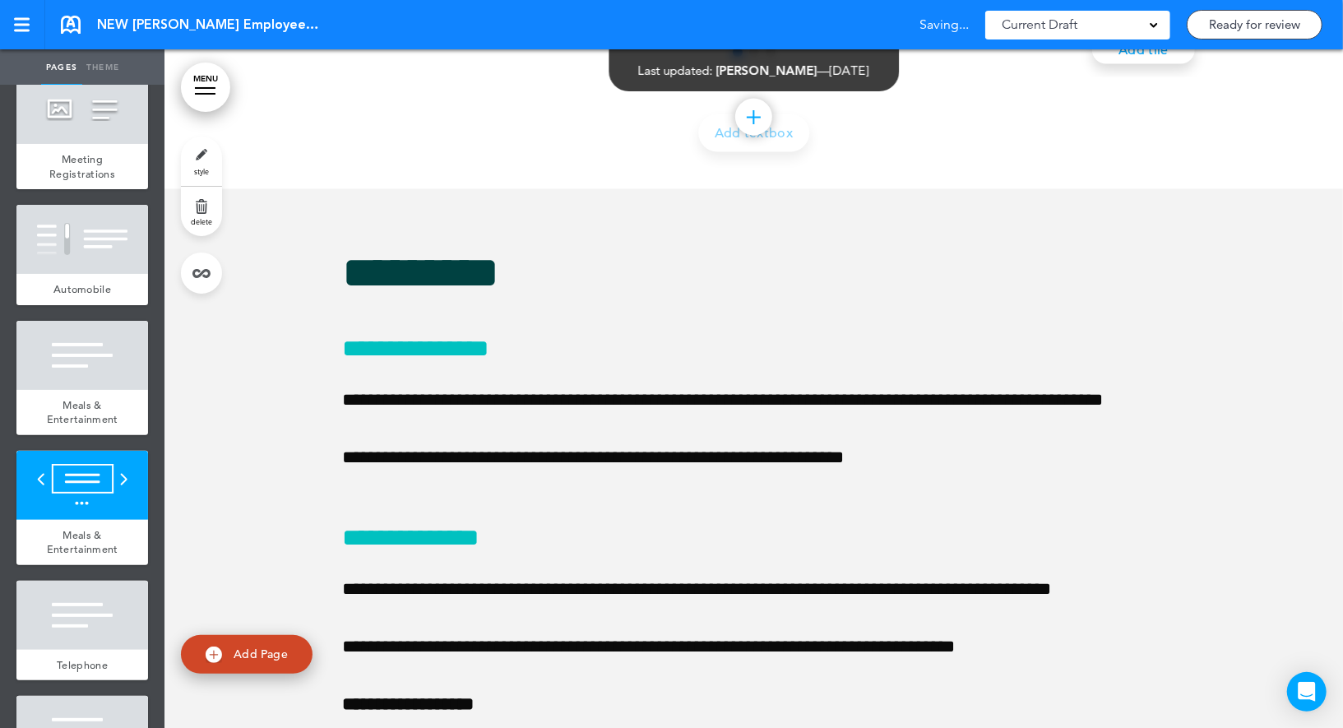
scroll to position [74350, 0]
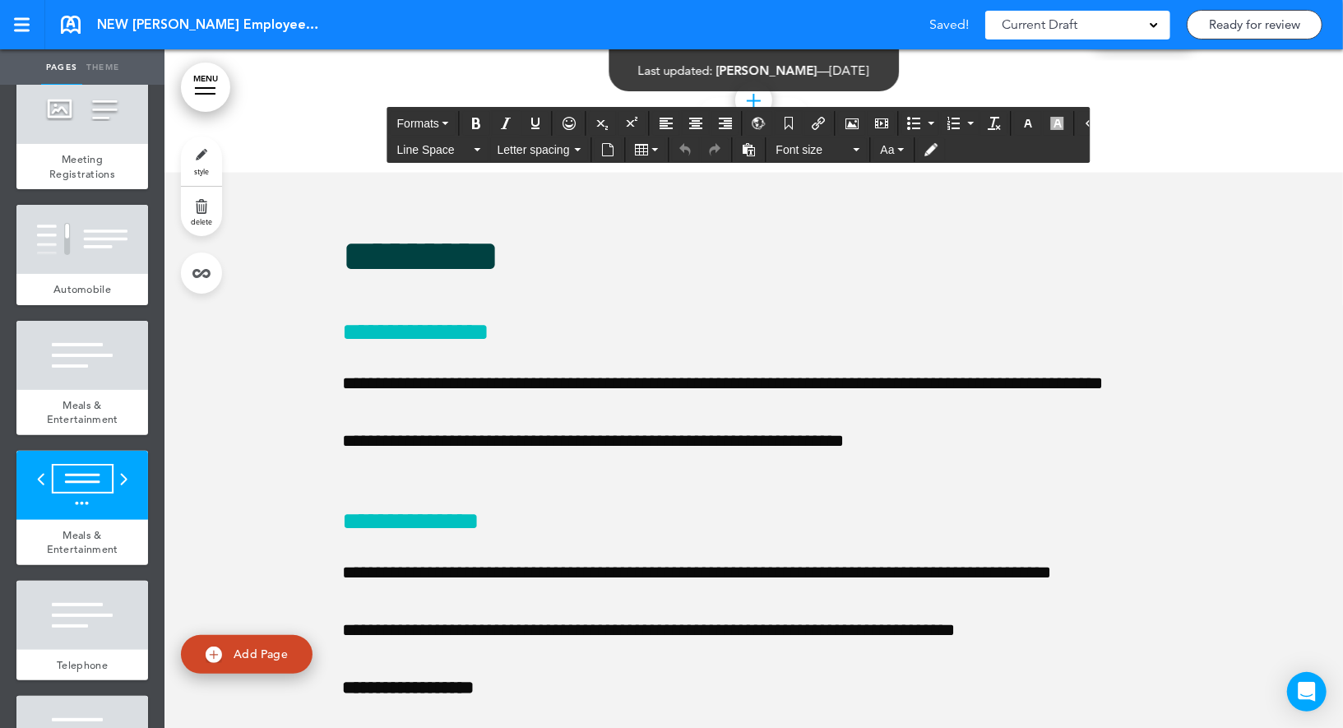
paste div "1 / 3"
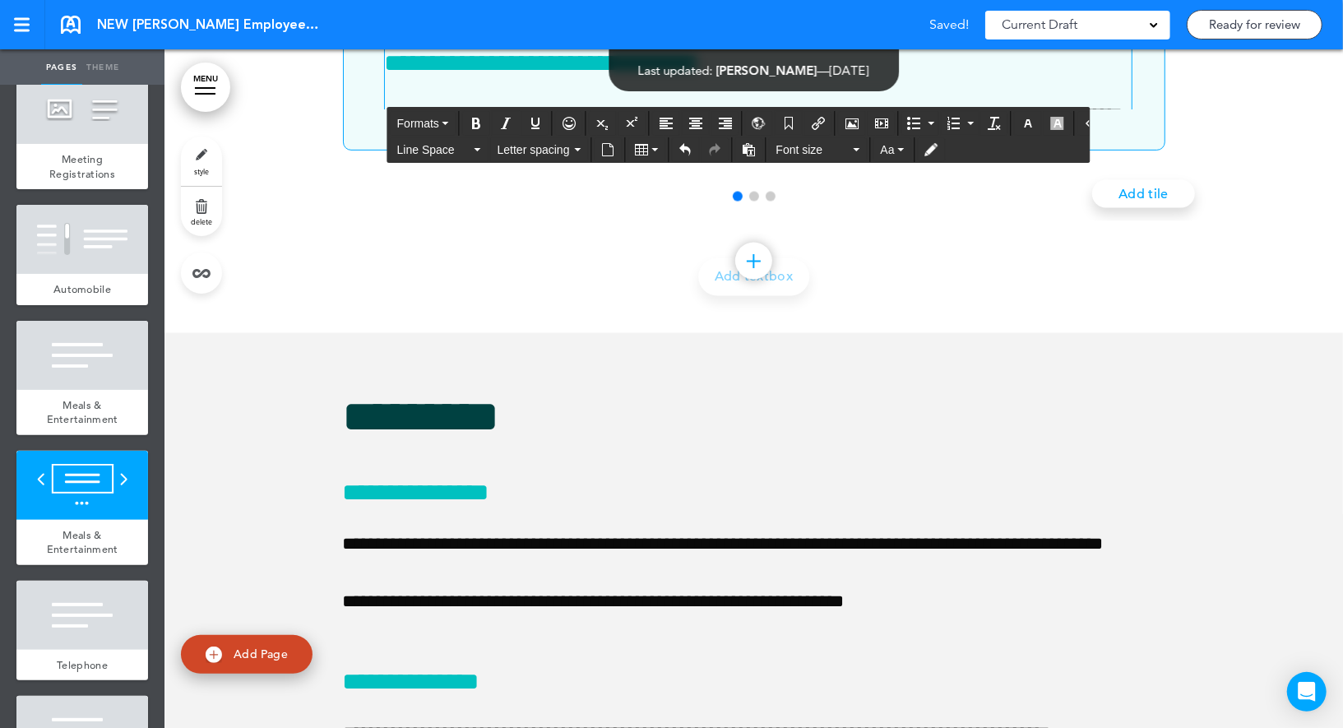
scroll to position [74396, 0]
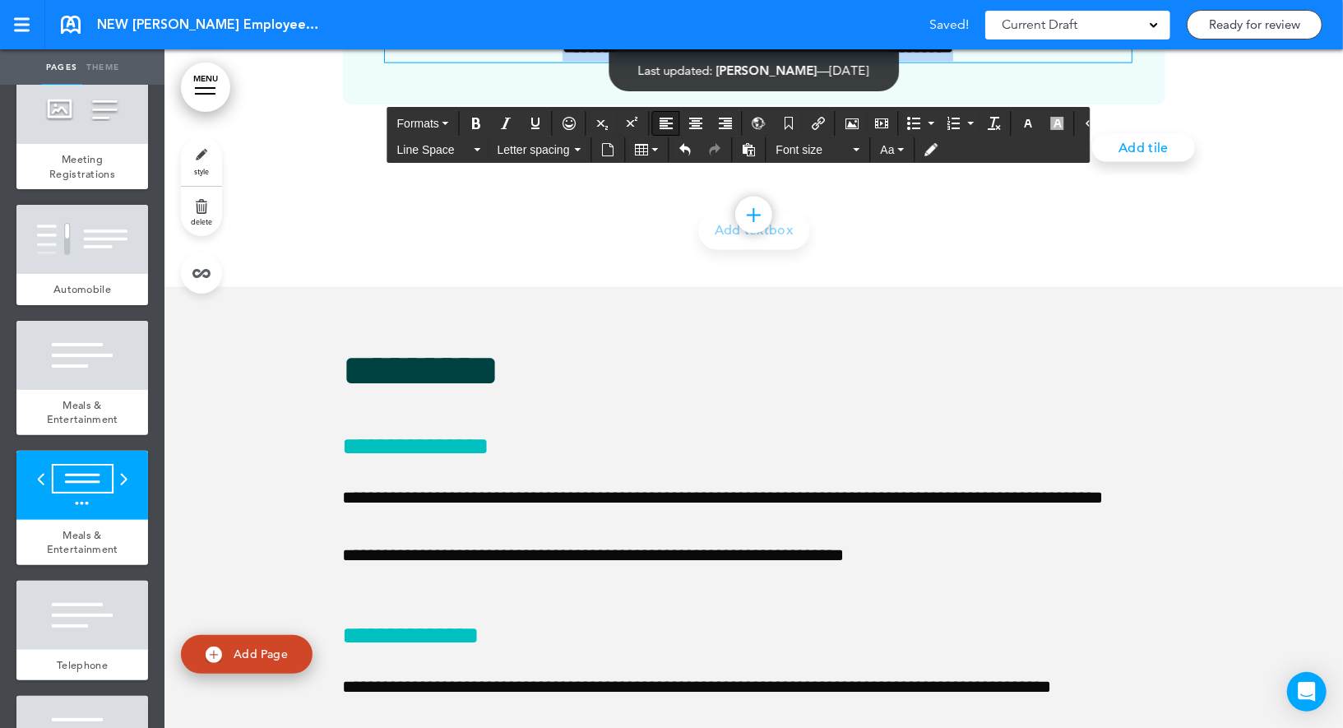
click at [664, 127] on icon "Align left" at bounding box center [665, 123] width 13 height 13
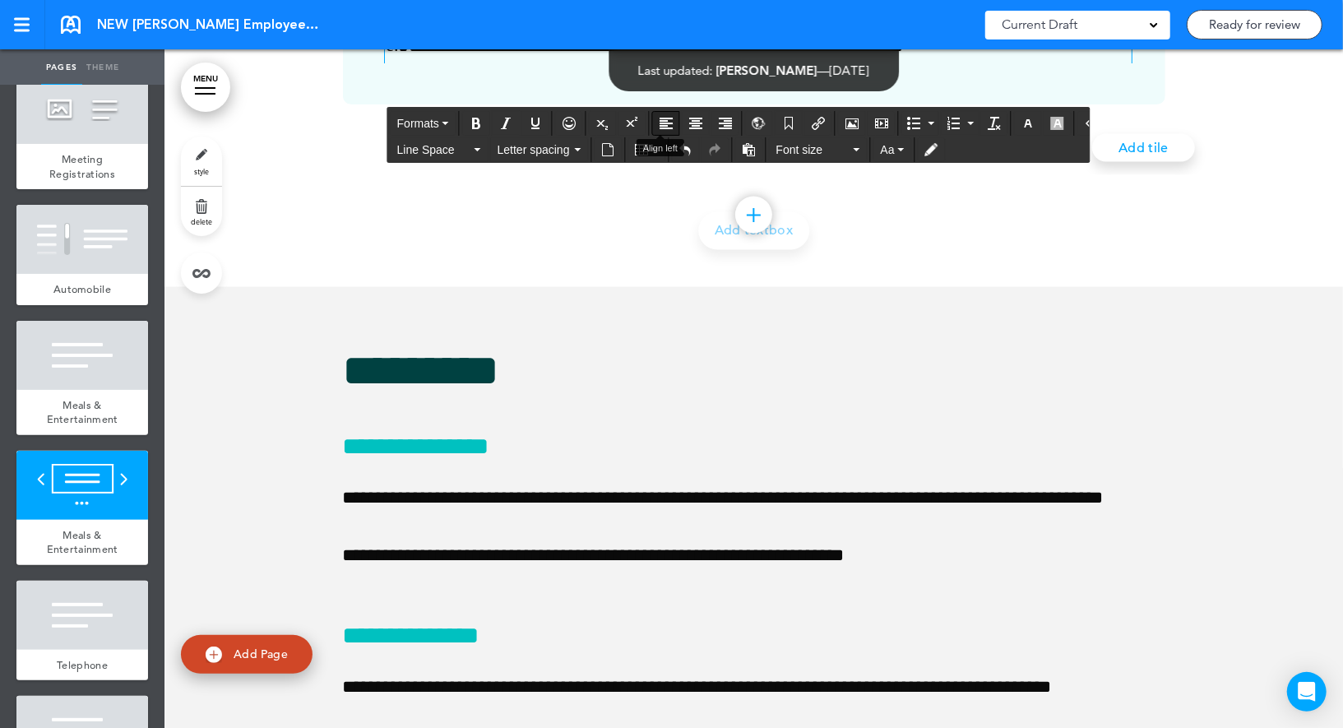
click at [660, 125] on icon "Align left" at bounding box center [665, 123] width 13 height 13
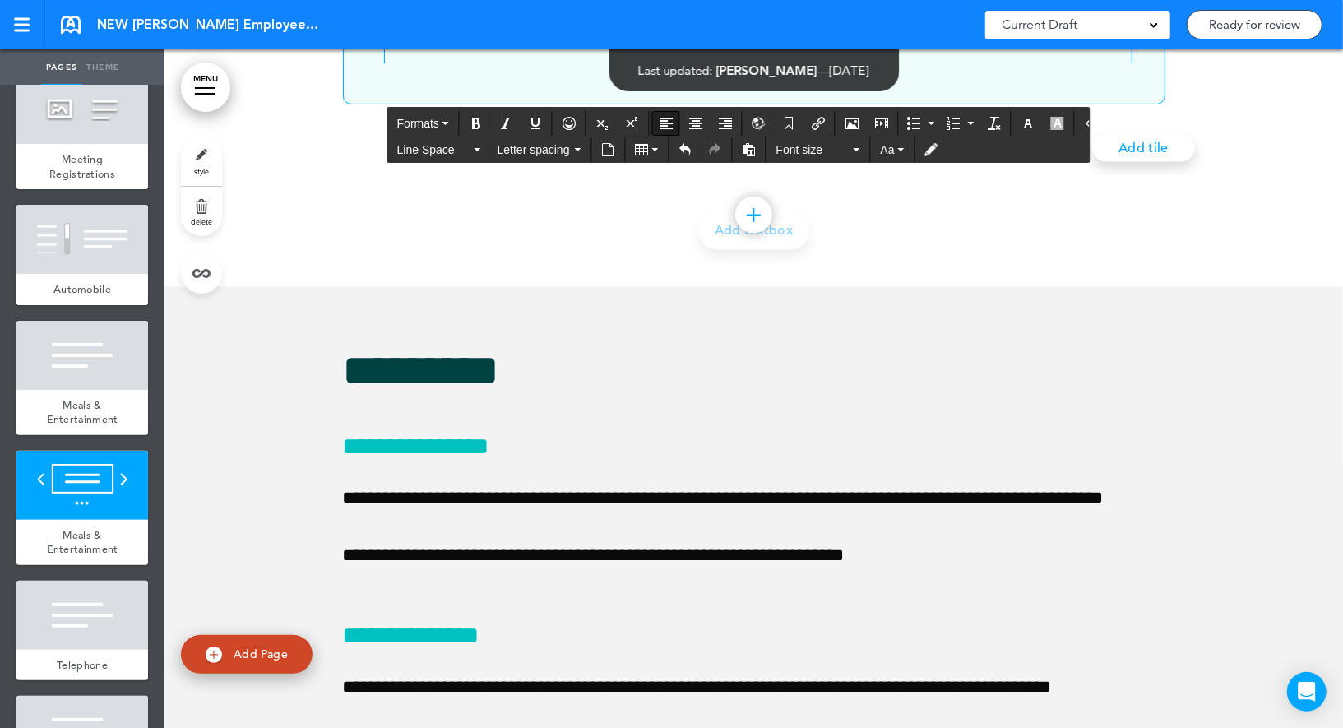
scroll to position [710, 0]
click at [660, 124] on icon "Align left" at bounding box center [665, 123] width 13 height 13
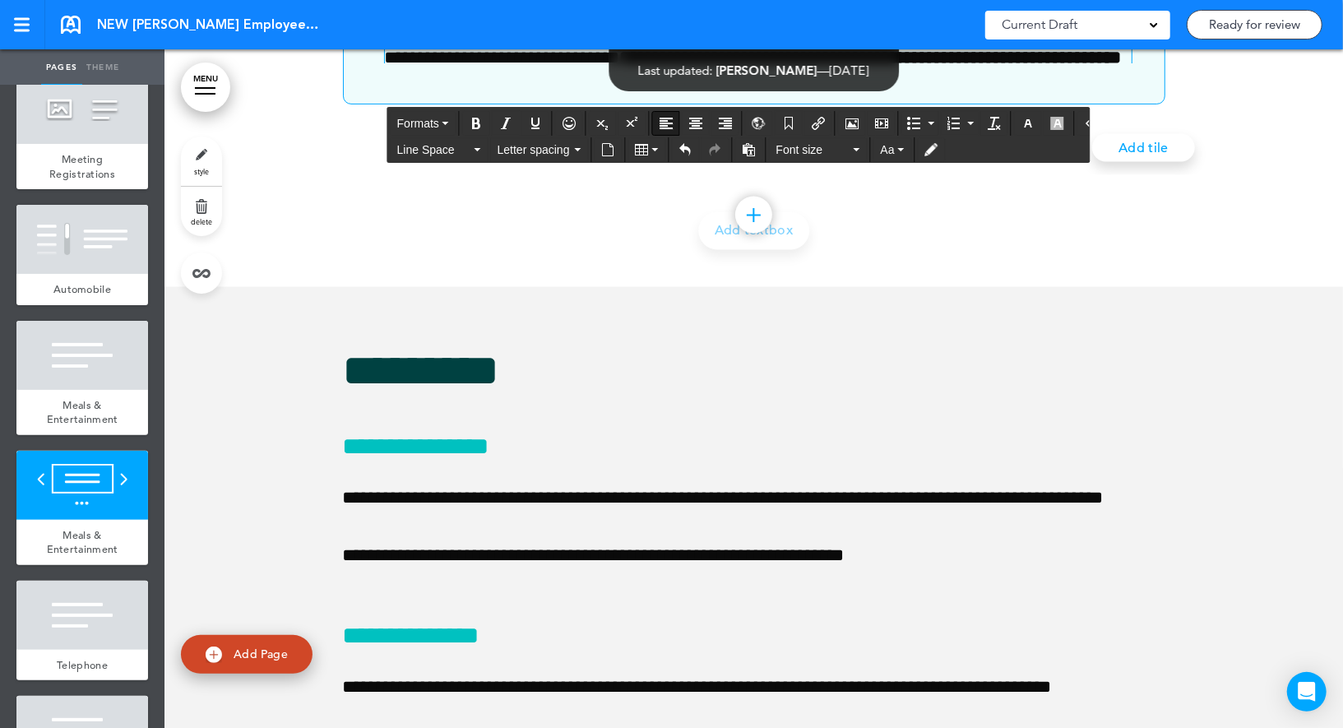
scroll to position [428, 0]
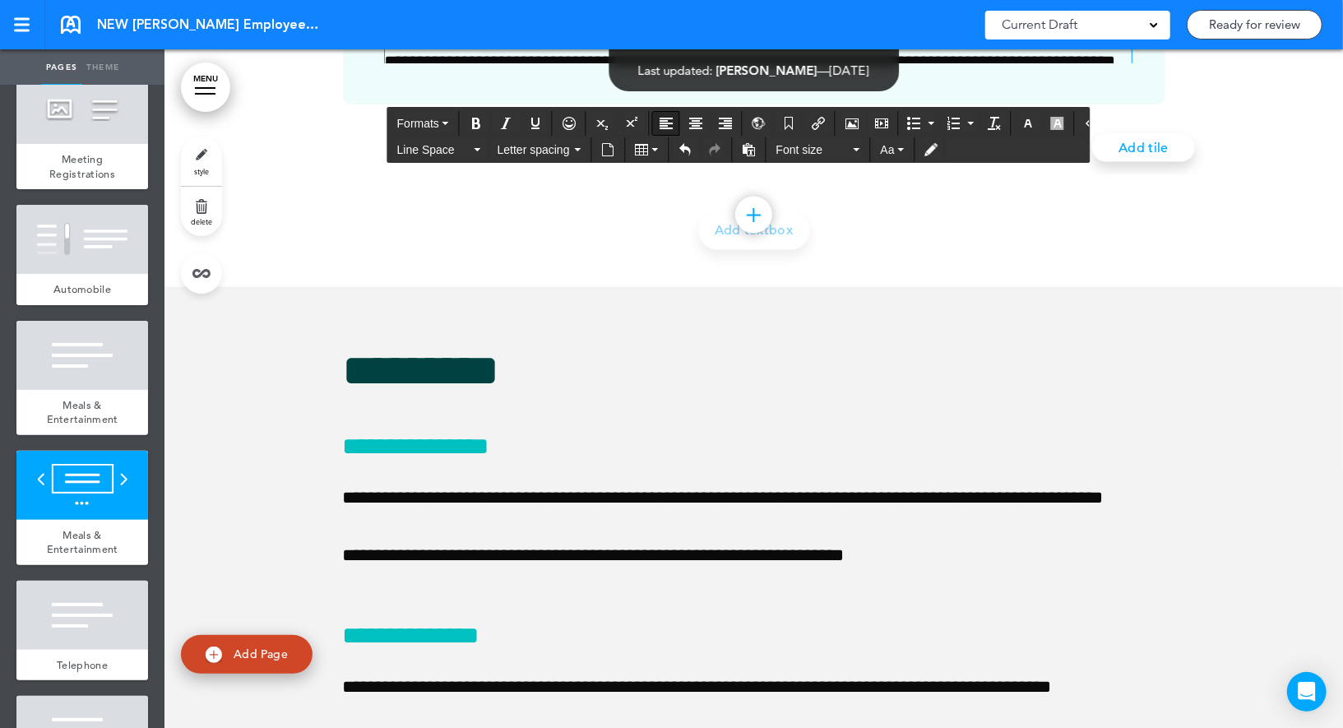
click at [660, 125] on icon "Align left" at bounding box center [665, 123] width 13 height 13
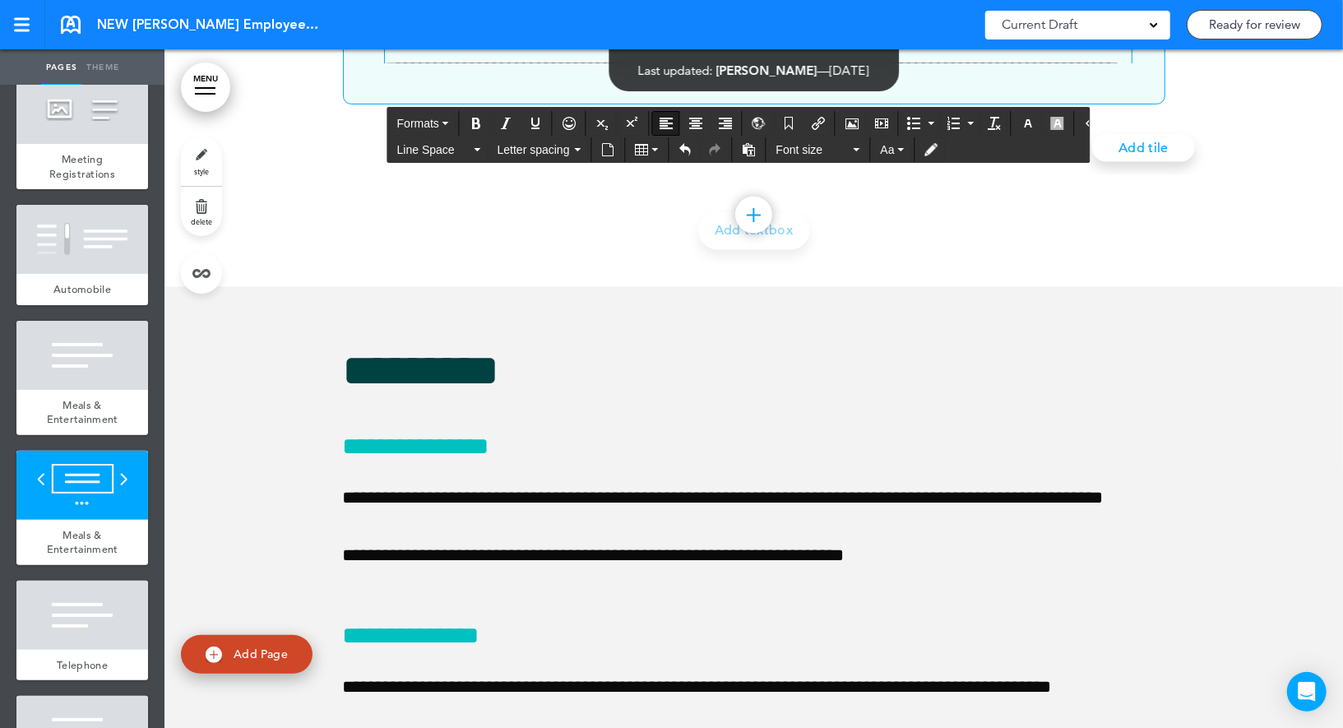
scroll to position [74344, 0]
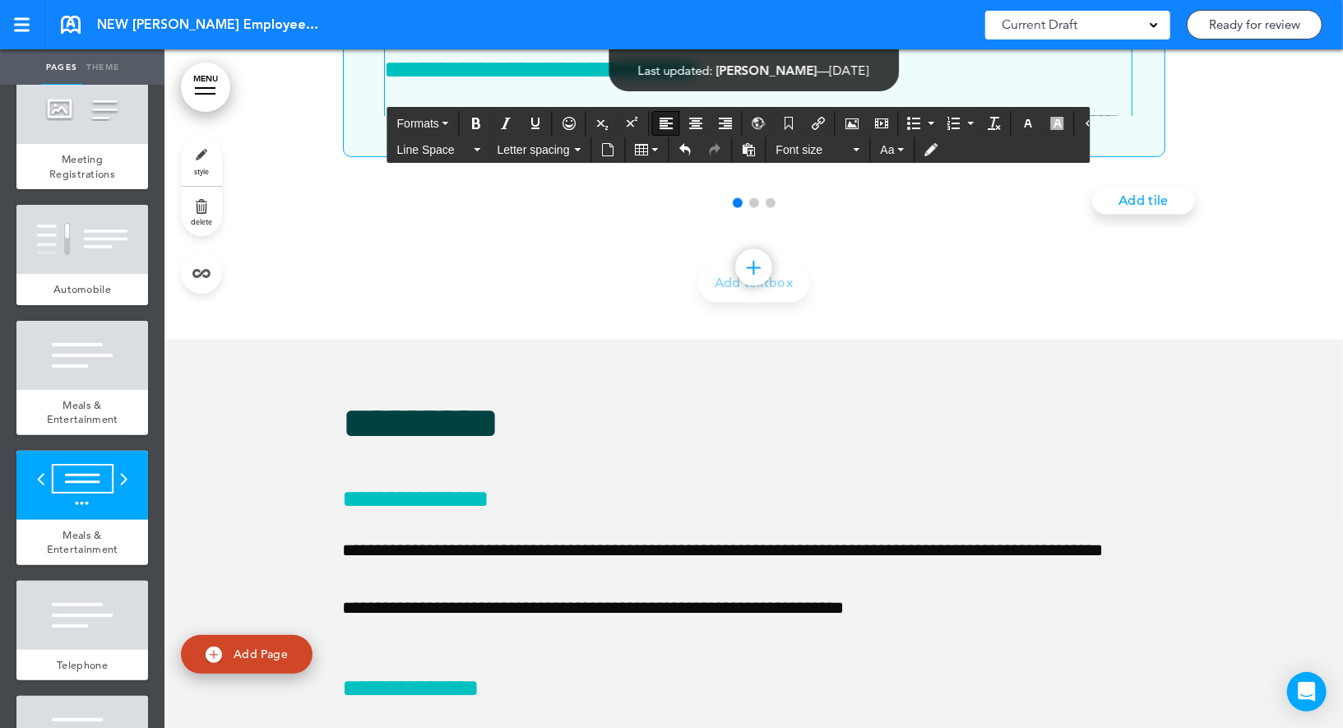
drag, startPoint x: 582, startPoint y: 352, endPoint x: 364, endPoint y: 352, distance: 217.9
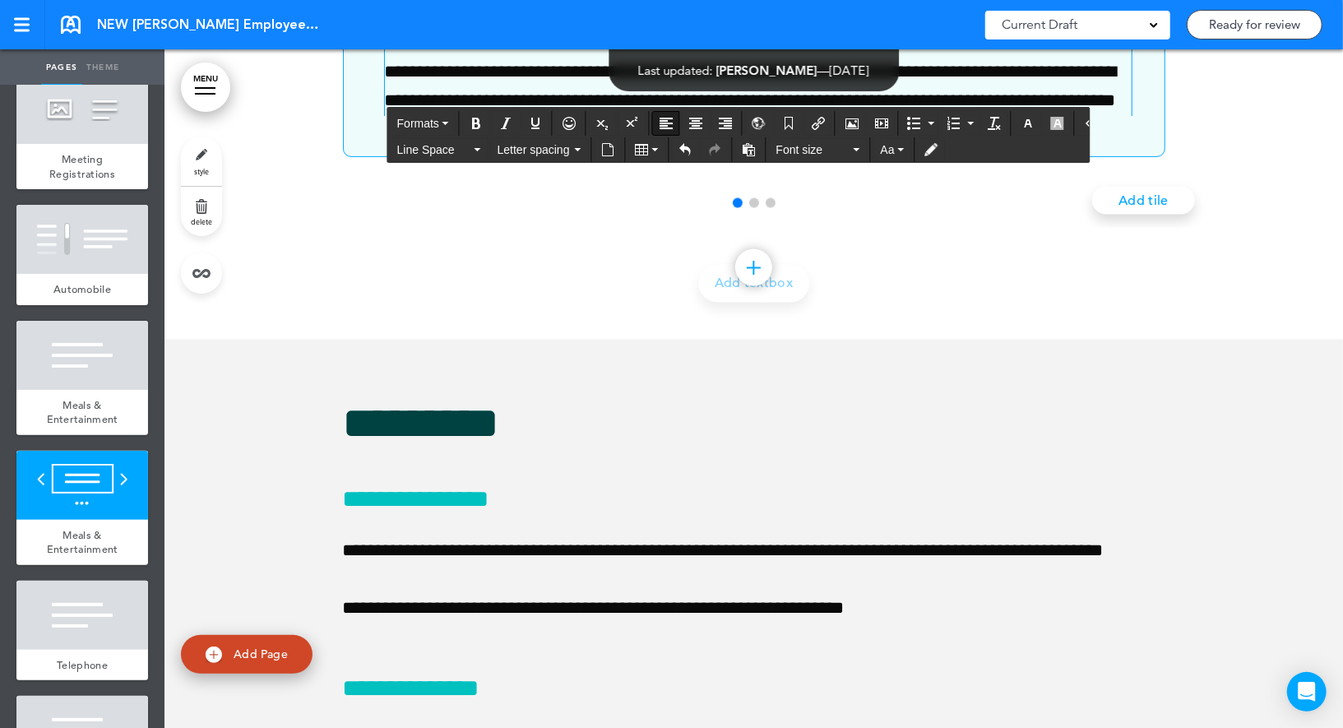
paste div "1 / 3"
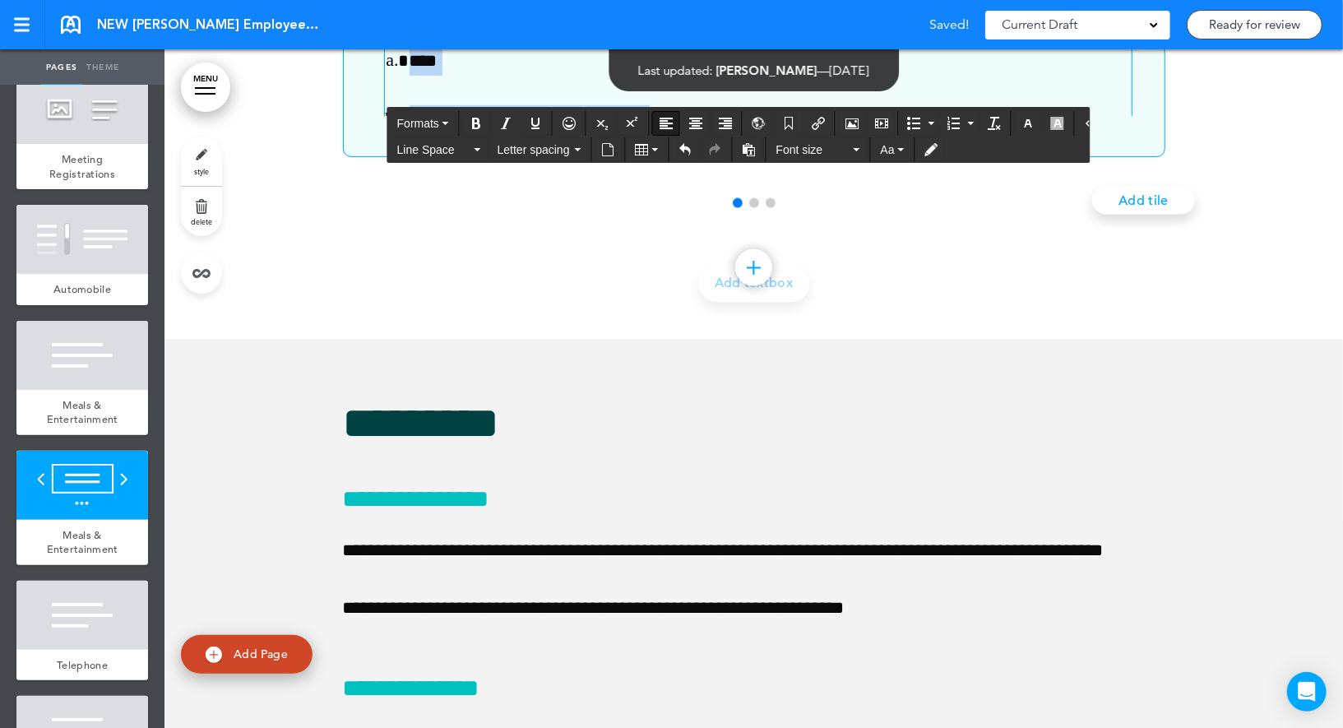
scroll to position [0, 0]
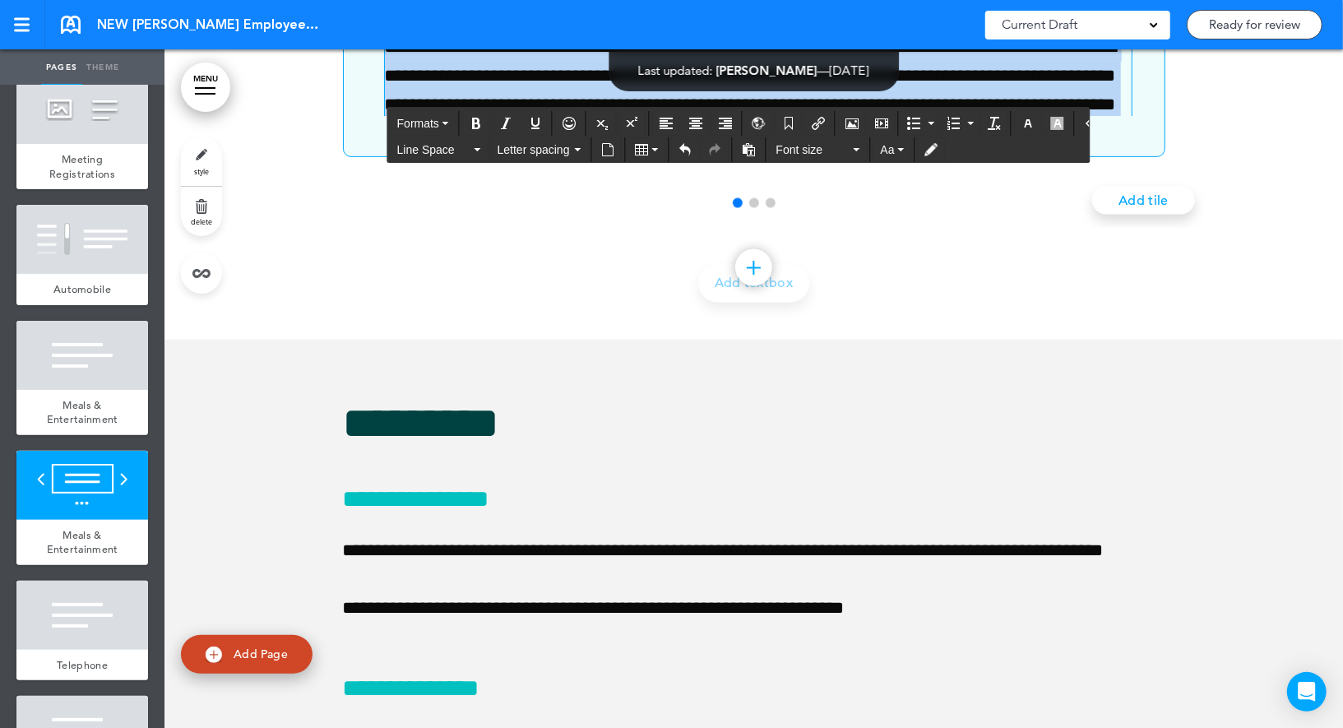
drag, startPoint x: 944, startPoint y: 613, endPoint x: 381, endPoint y: 537, distance: 567.4
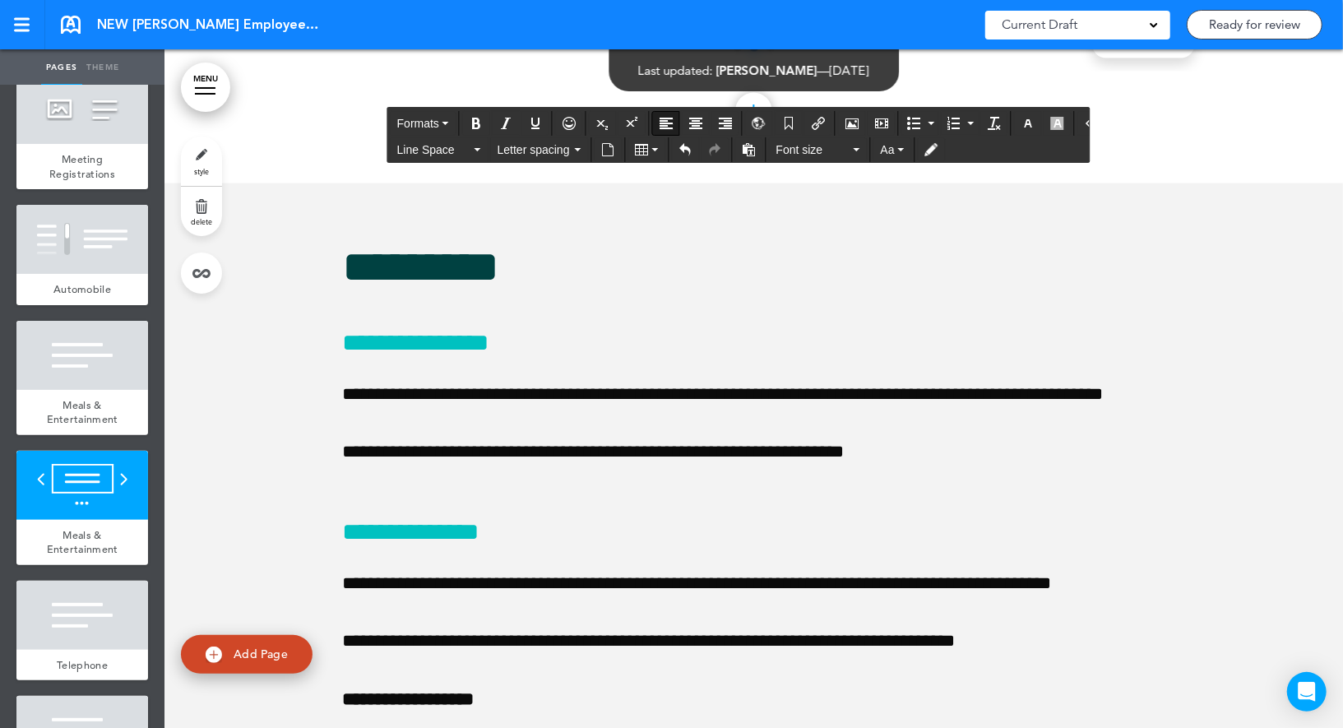
scroll to position [0, 1153]
paste div "2 / 3"
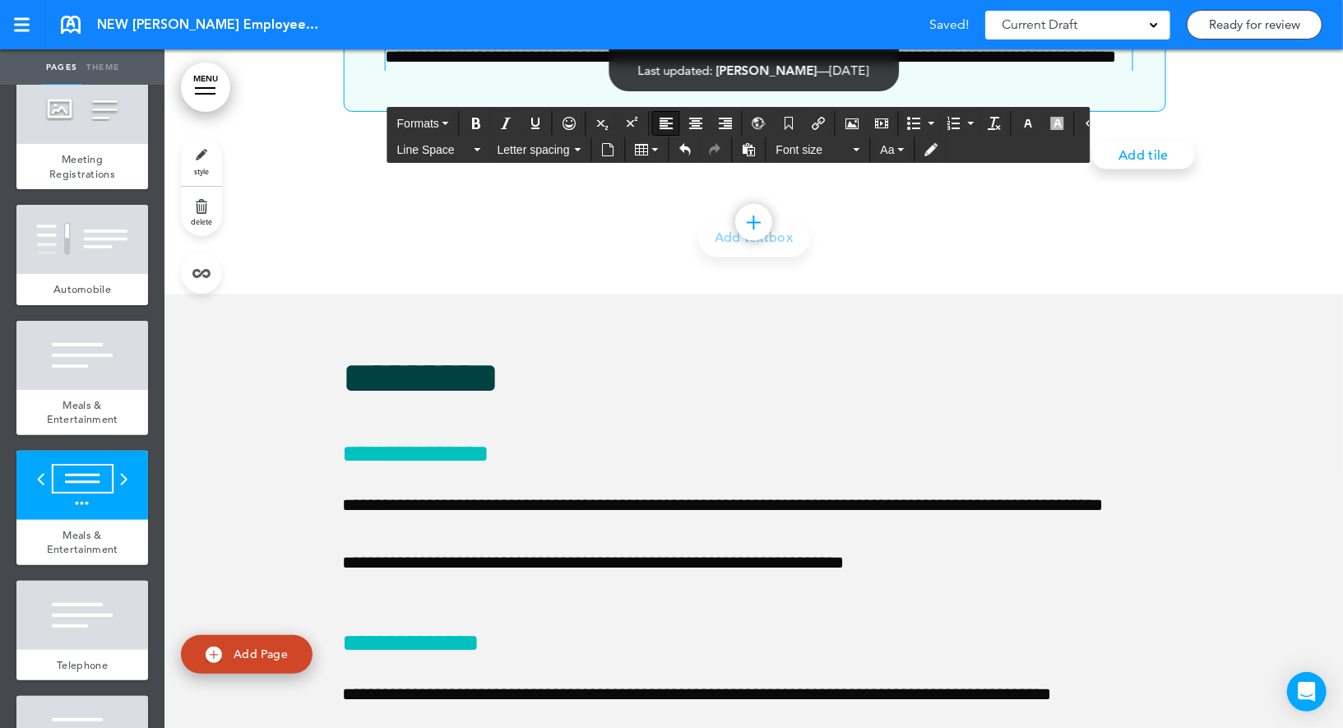
scroll to position [0, 0]
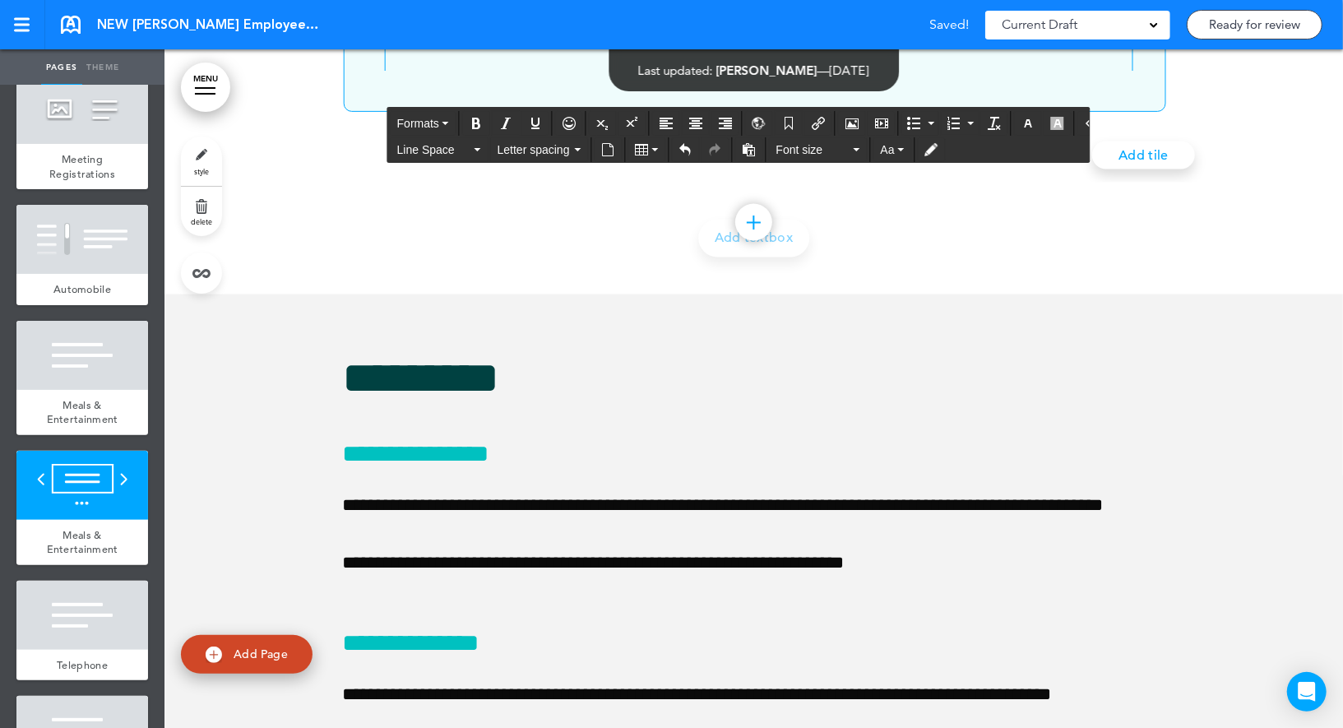
drag, startPoint x: 783, startPoint y: 304, endPoint x: 279, endPoint y: 303, distance: 504.0
paste div "2 / 3"
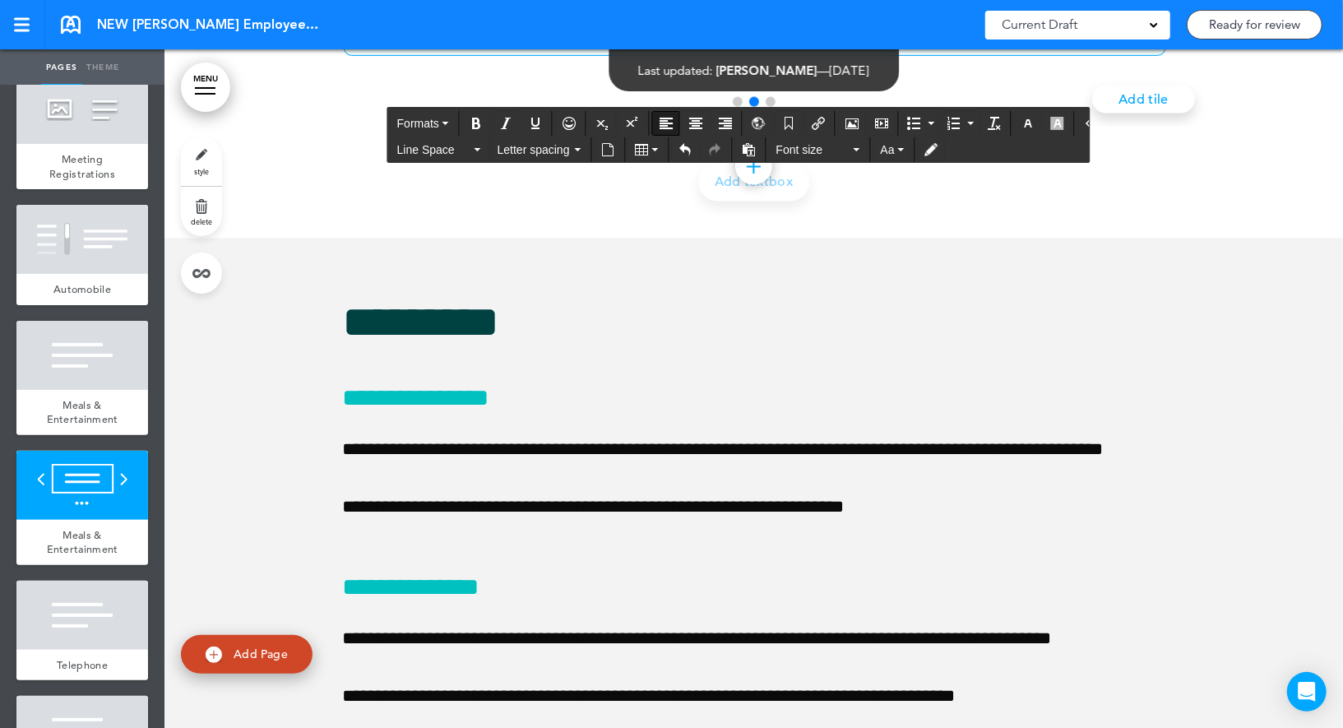
scroll to position [44, 0]
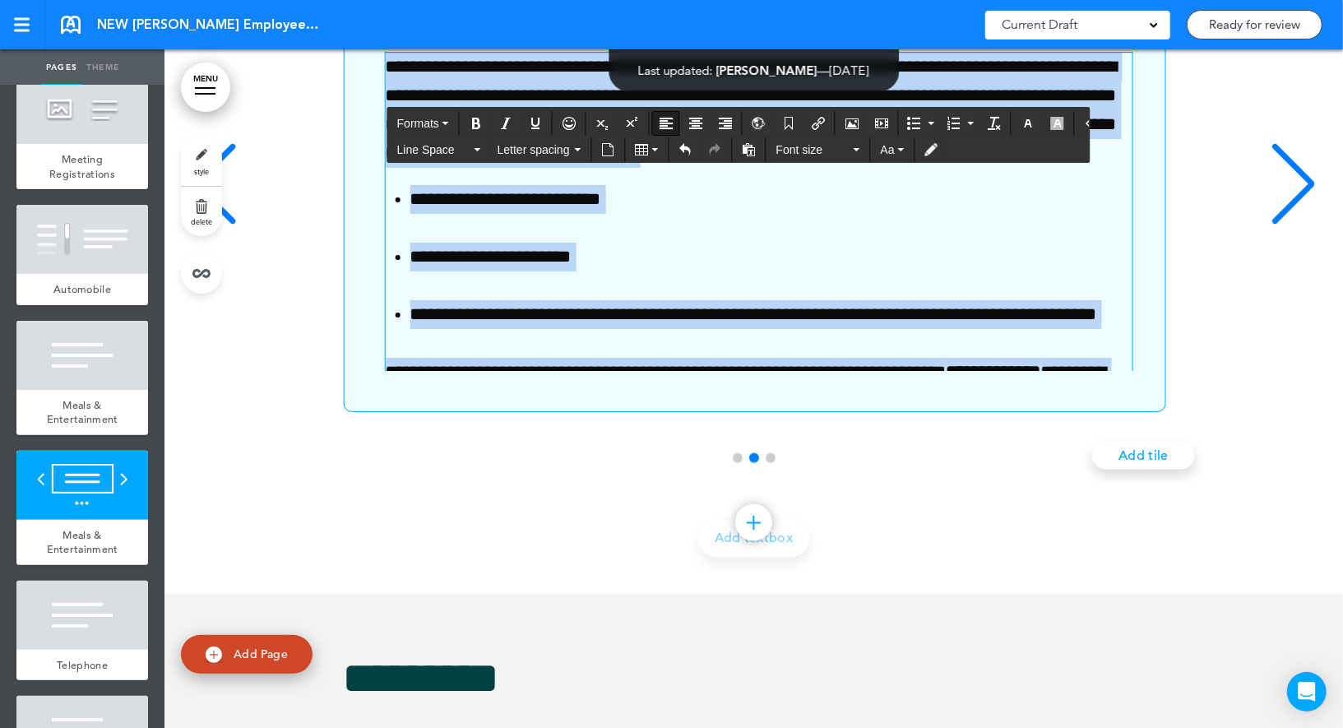
drag, startPoint x: 938, startPoint y: 578, endPoint x: 494, endPoint y: 391, distance: 481.9
click at [494, 391] on div "**********" at bounding box center [753, 195] width 1145 height 798
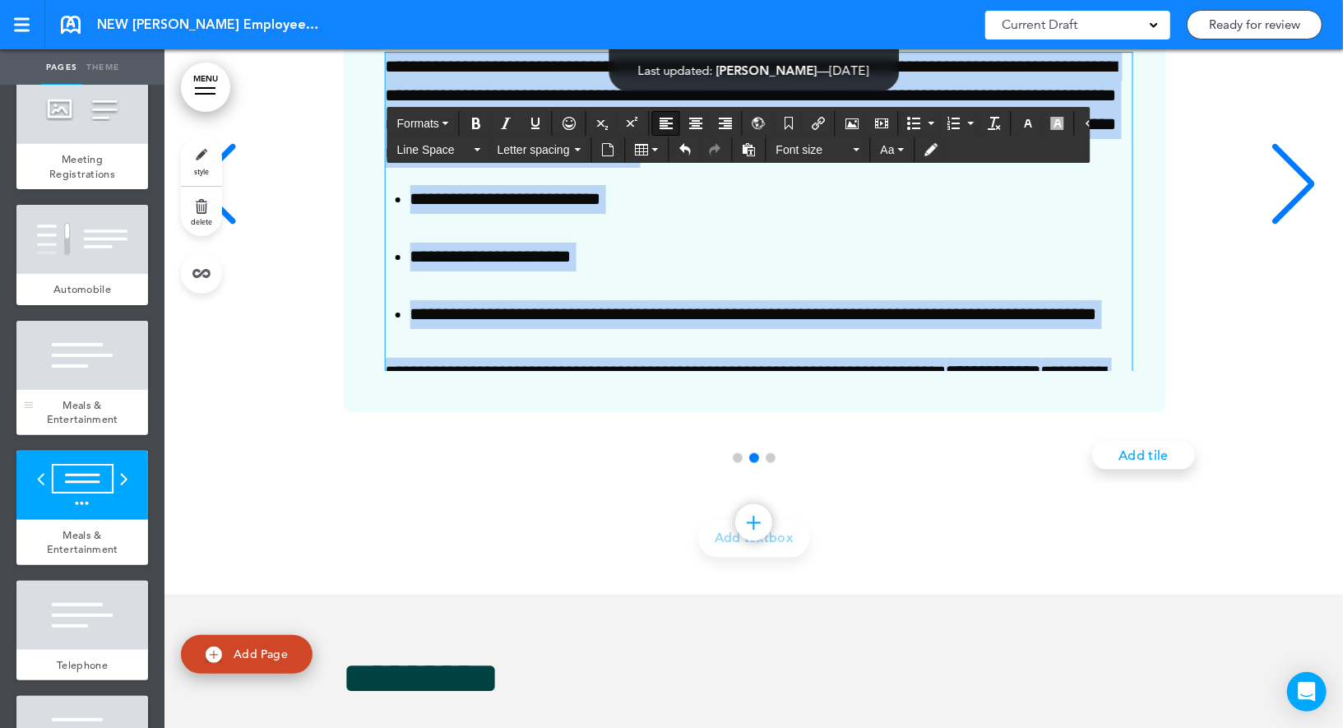
click at [143, 345] on div at bounding box center [82, 355] width 132 height 69
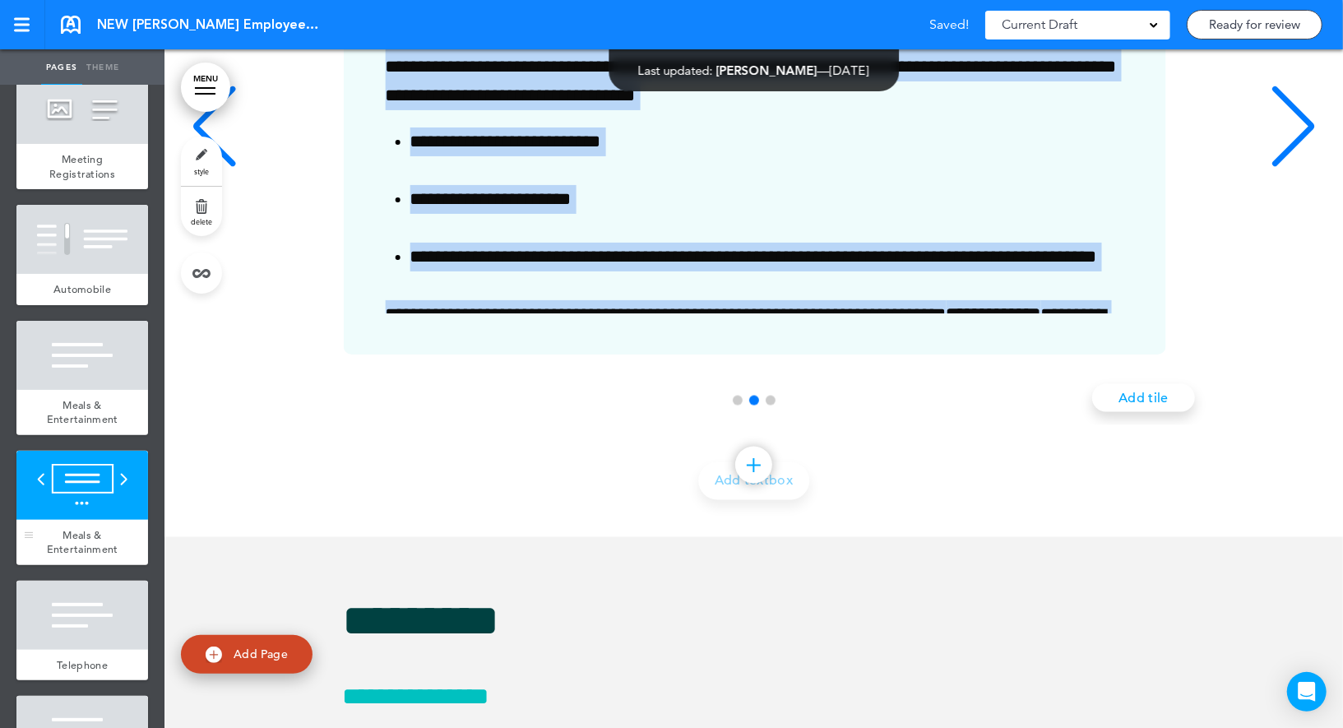
click at [70, 477] on div at bounding box center [82, 485] width 132 height 69
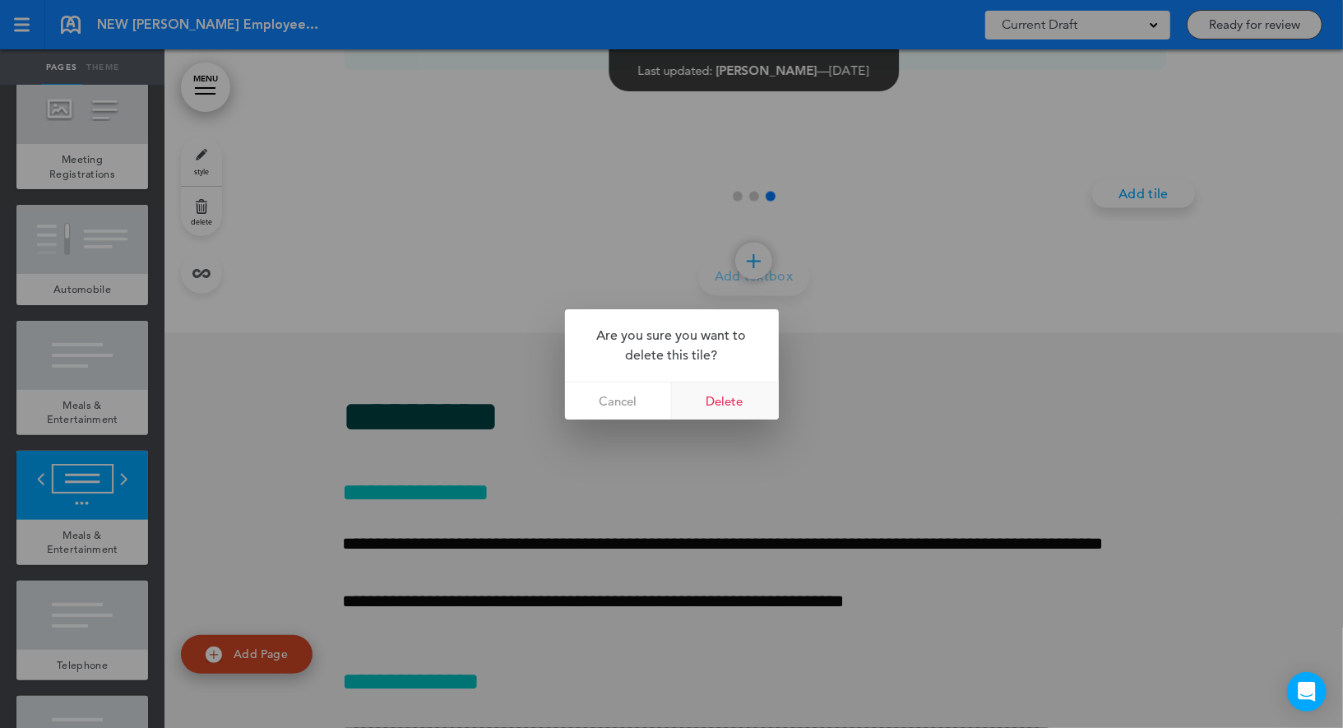
click at [731, 400] on link "Delete" at bounding box center [725, 400] width 107 height 37
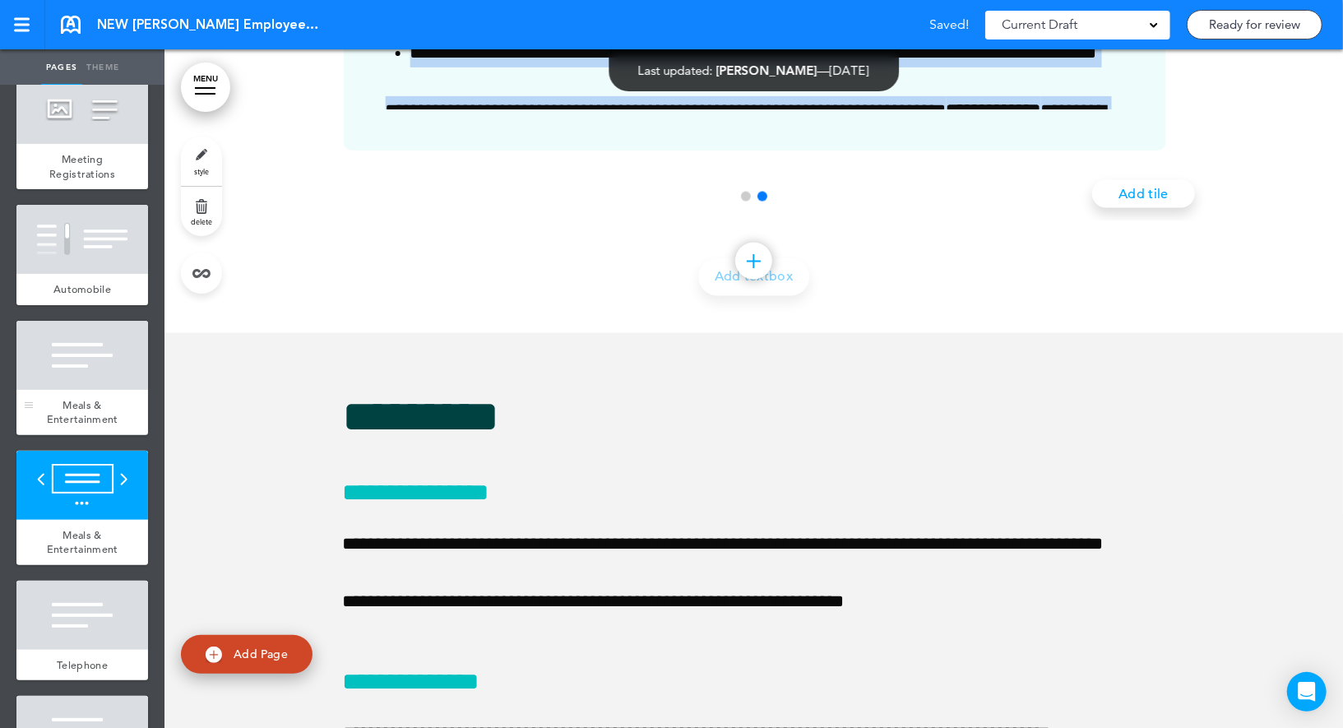
click at [55, 390] on div "Meals & Entertainment" at bounding box center [82, 412] width 132 height 45
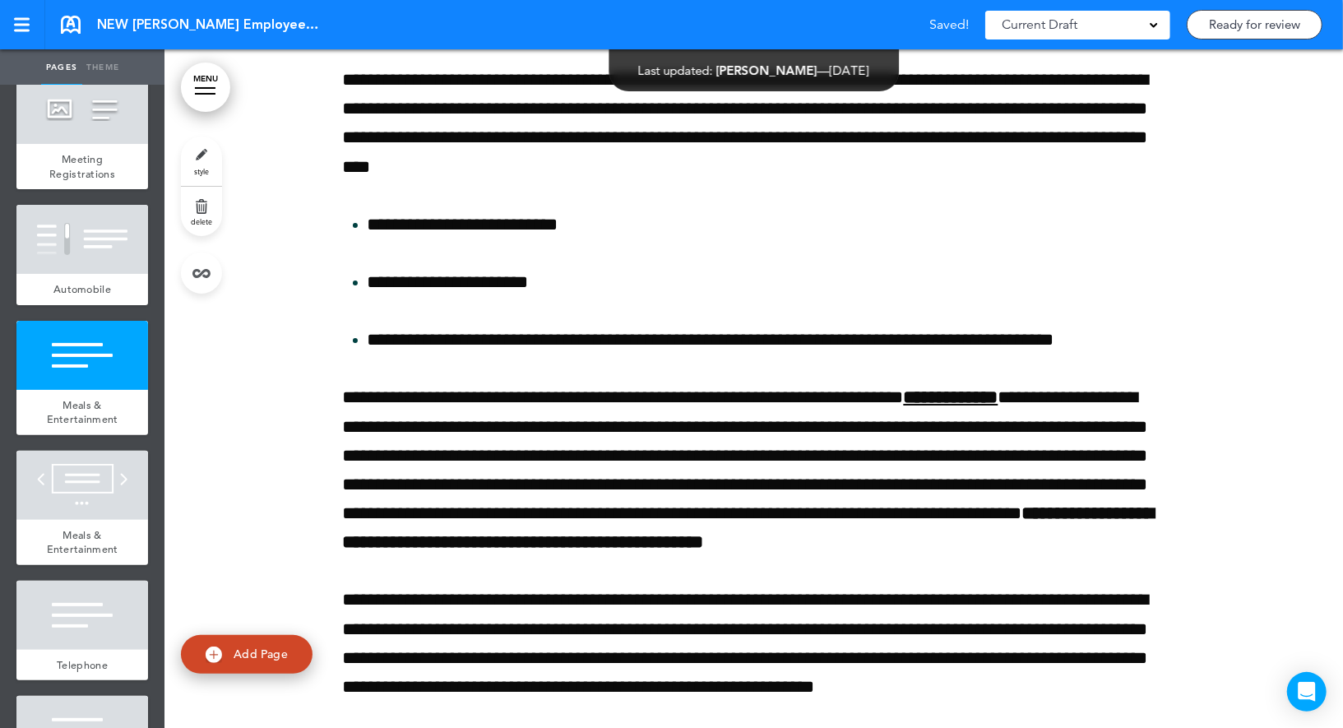
click at [210, 214] on link "delete" at bounding box center [201, 211] width 41 height 49
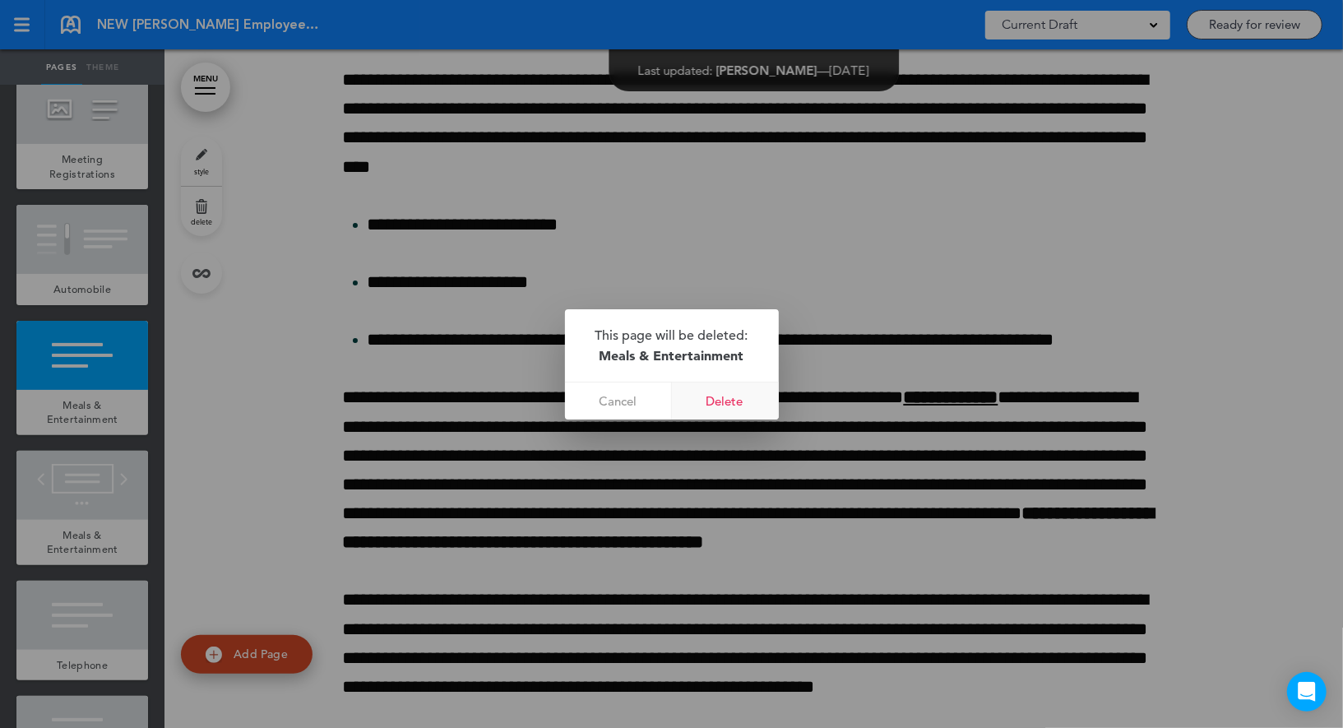
click at [728, 396] on link "Delete" at bounding box center [725, 400] width 107 height 37
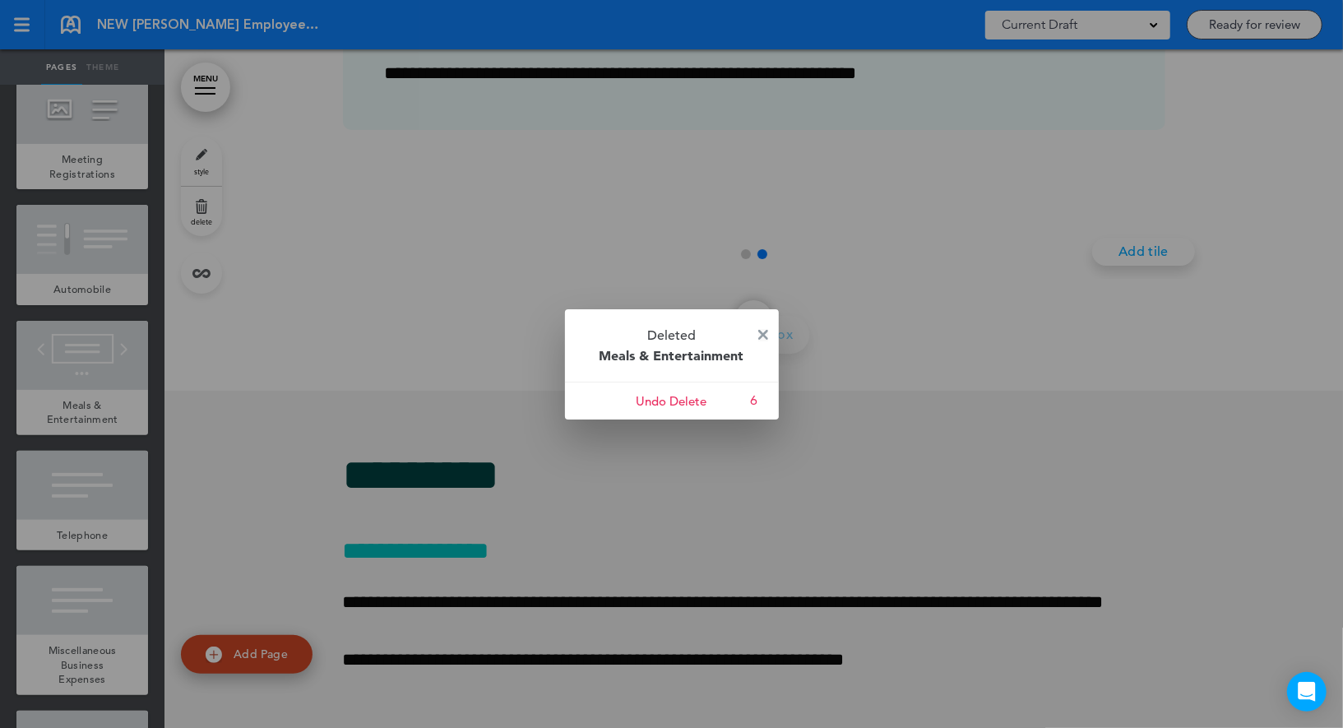
click at [761, 333] on img at bounding box center [763, 335] width 10 height 10
